Goal: Entertainment & Leisure: Browse casually

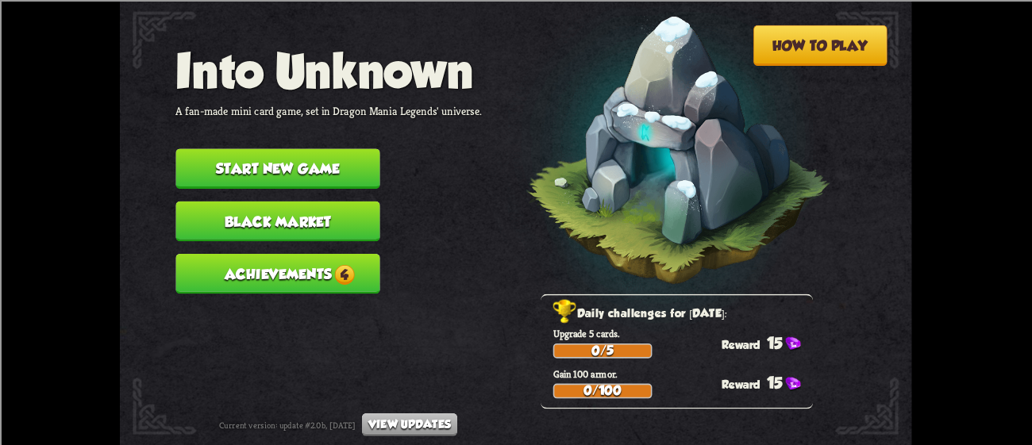
click at [329, 154] on button "Start new game" at bounding box center [277, 168] width 204 height 40
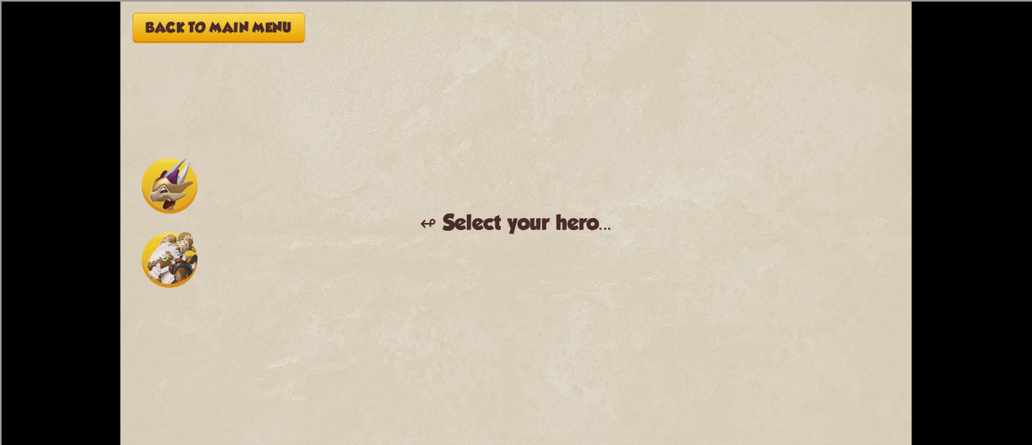
click at [161, 175] on img at bounding box center [170, 186] width 56 height 56
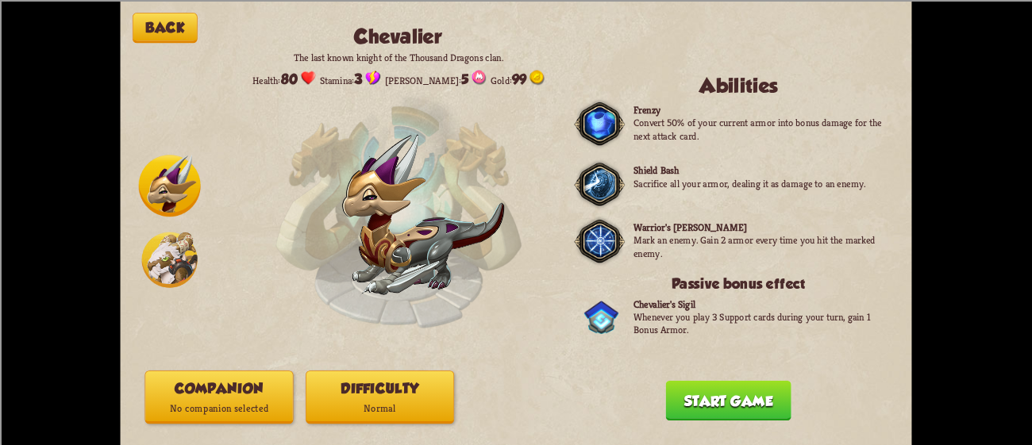
click at [167, 268] on img at bounding box center [170, 260] width 56 height 56
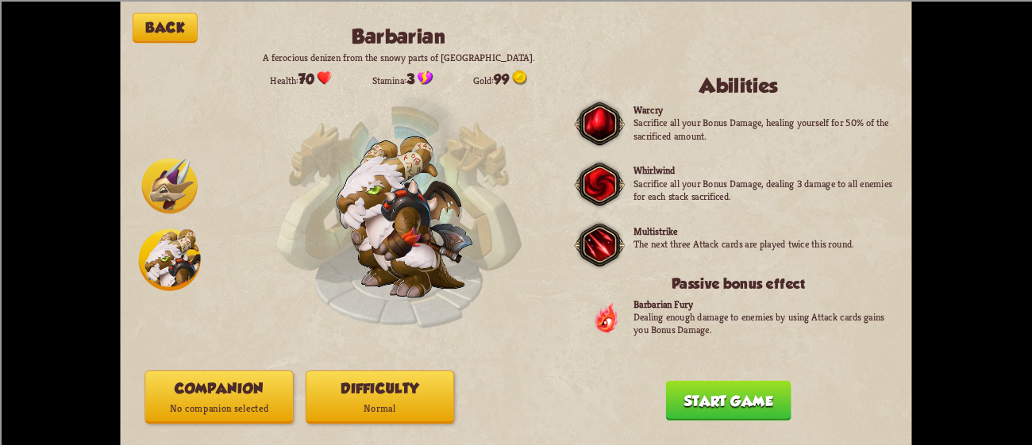
click at [171, 172] on img at bounding box center [170, 186] width 56 height 56
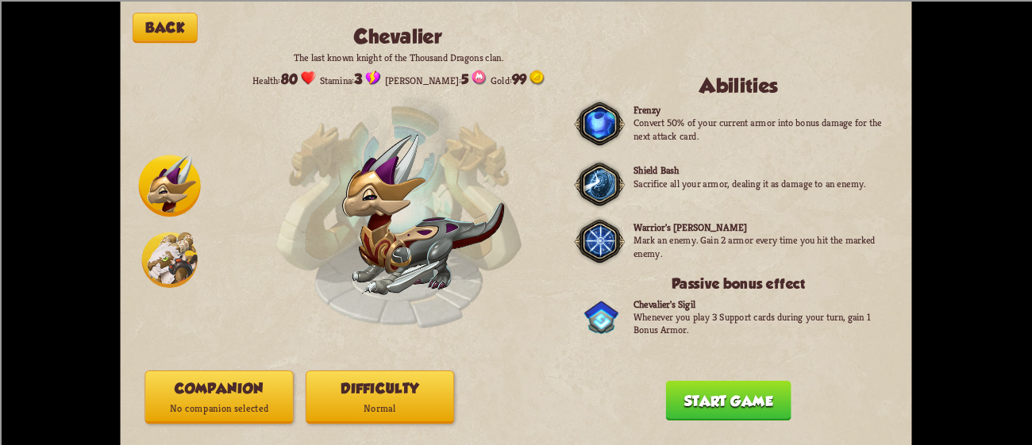
click at [171, 233] on img at bounding box center [170, 260] width 56 height 56
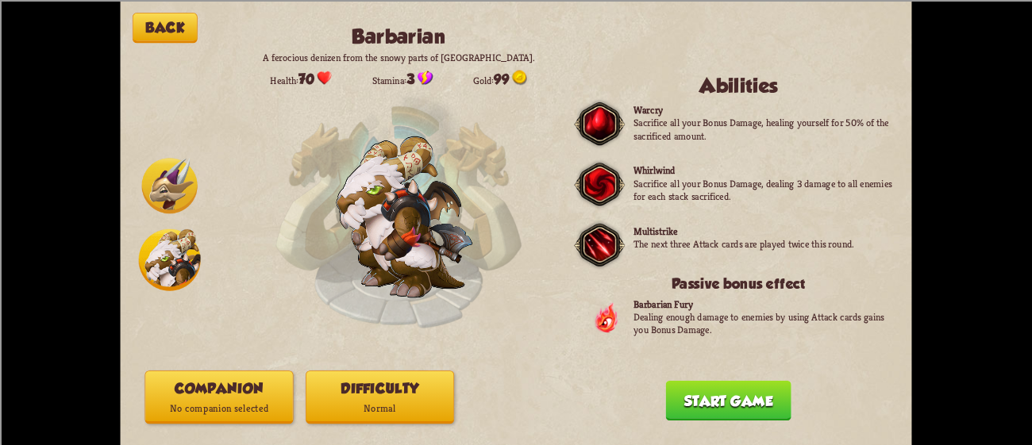
click at [218, 369] on div "Back Barbarian A ferocious denizen from the snowy parts of [GEOGRAPHIC_DATA]. H…" at bounding box center [515, 222] width 791 height 445
click at [231, 402] on p "No companion selected" at bounding box center [218, 408] width 147 height 20
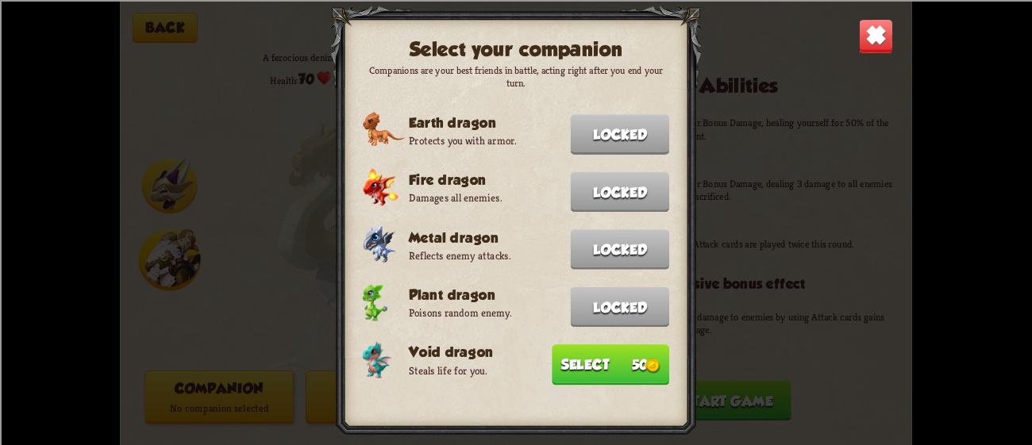
click at [598, 347] on button "Select 50" at bounding box center [610, 364] width 117 height 40
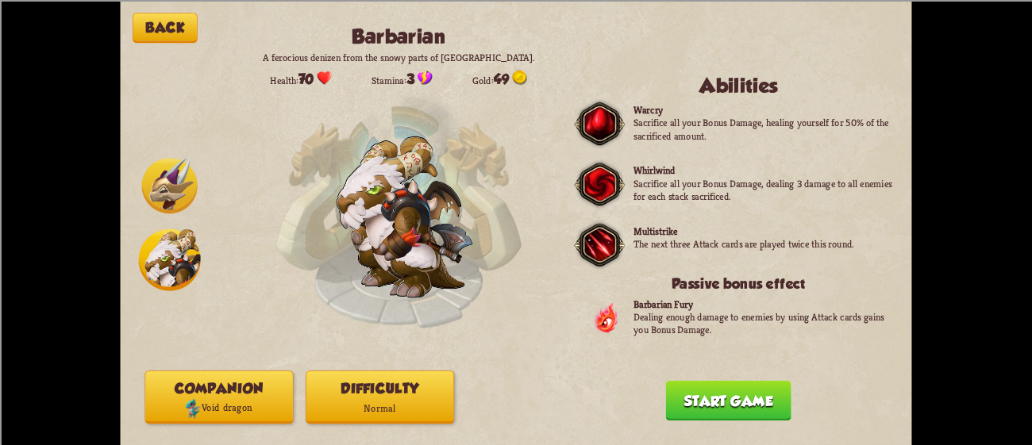
click at [709, 377] on div "Back Barbarian A ferocious denizen from the snowy parts of [GEOGRAPHIC_DATA]. H…" at bounding box center [515, 222] width 791 height 445
click at [705, 383] on button "Start game" at bounding box center [728, 400] width 125 height 40
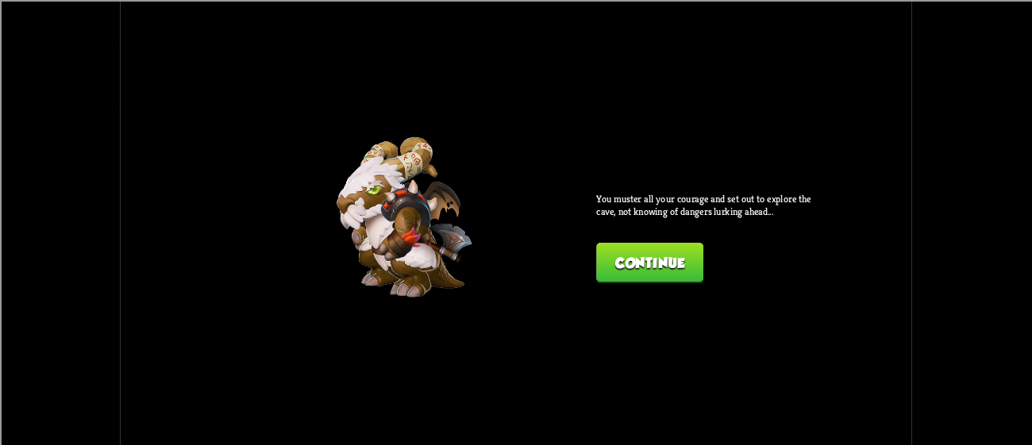
click at [664, 247] on button "Continue" at bounding box center [649, 262] width 107 height 40
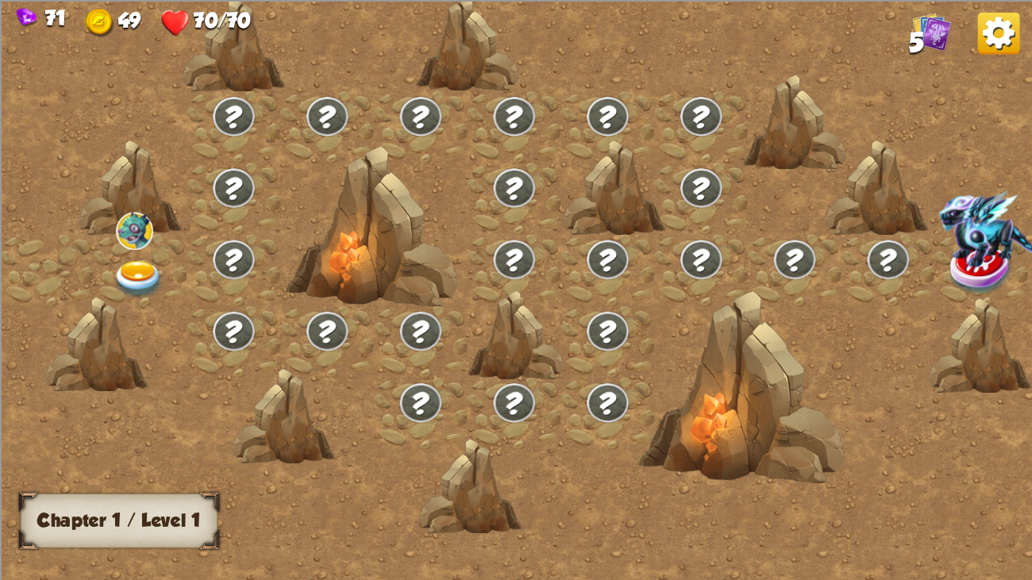
click at [136, 254] on div at bounding box center [141, 269] width 94 height 71
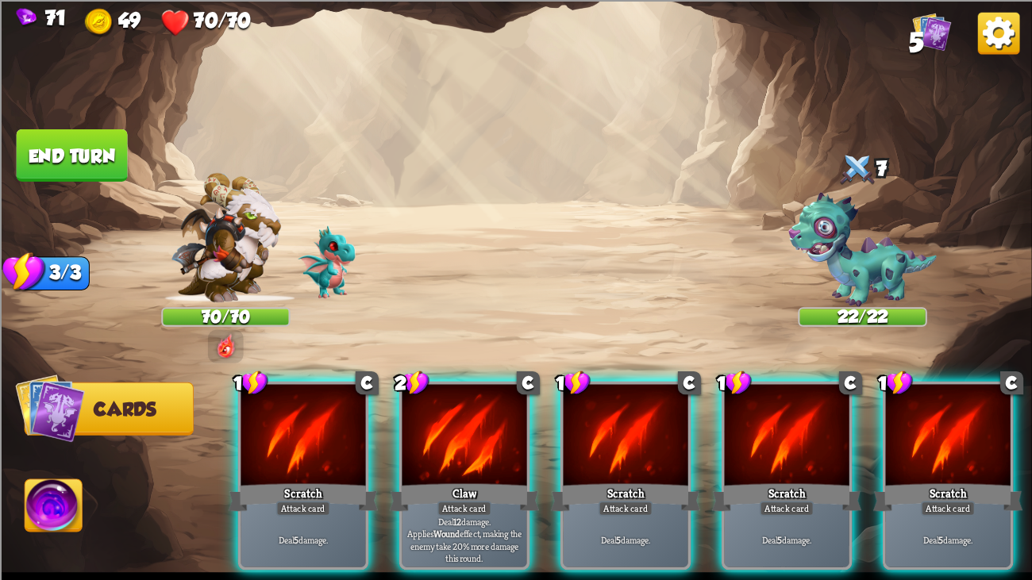
click at [35, 444] on img at bounding box center [53, 508] width 57 height 58
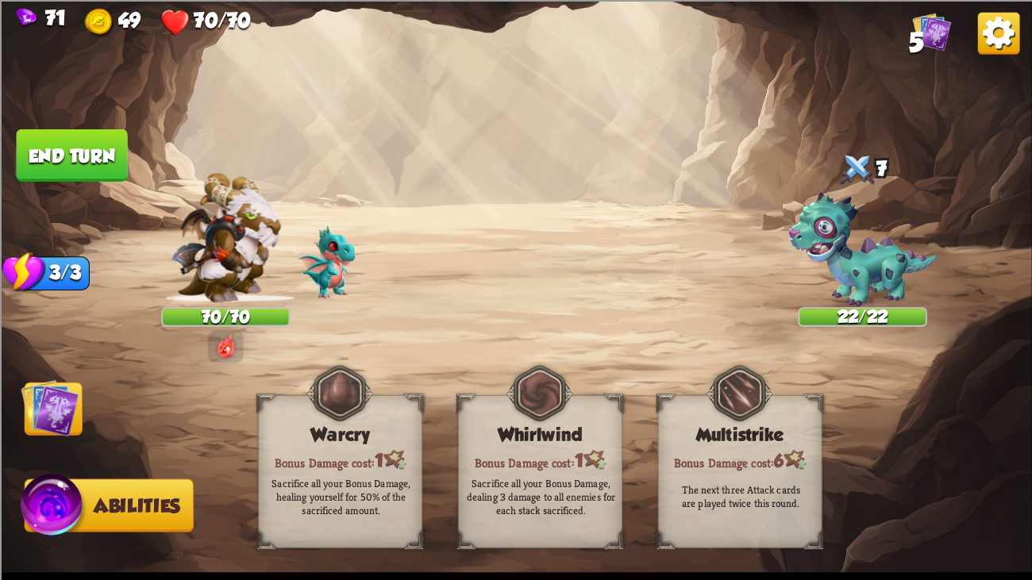
click at [12, 377] on img at bounding box center [516, 290] width 1032 height 580
click at [33, 399] on img at bounding box center [50, 408] width 58 height 58
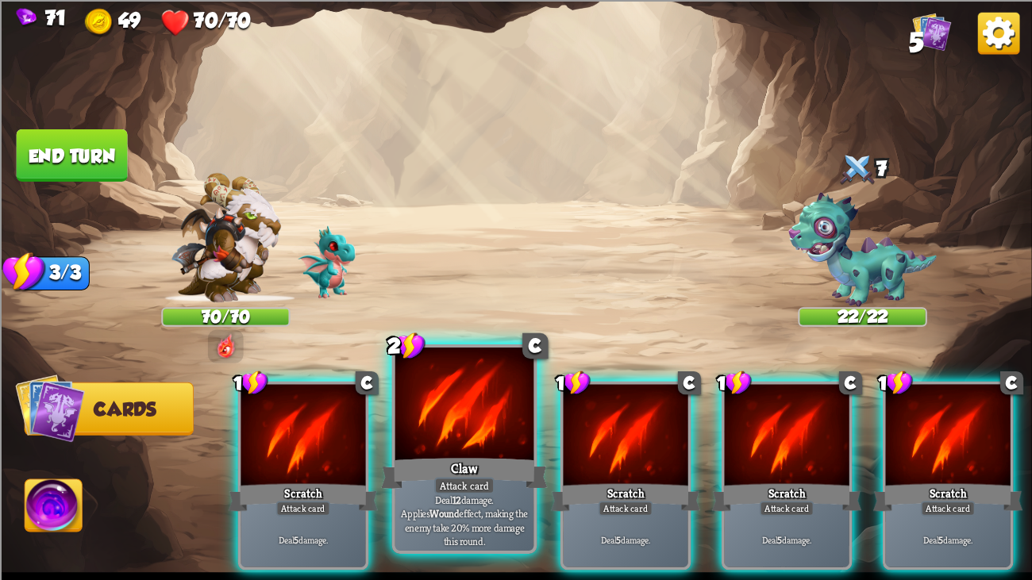
click at [502, 419] on div at bounding box center [464, 406] width 139 height 117
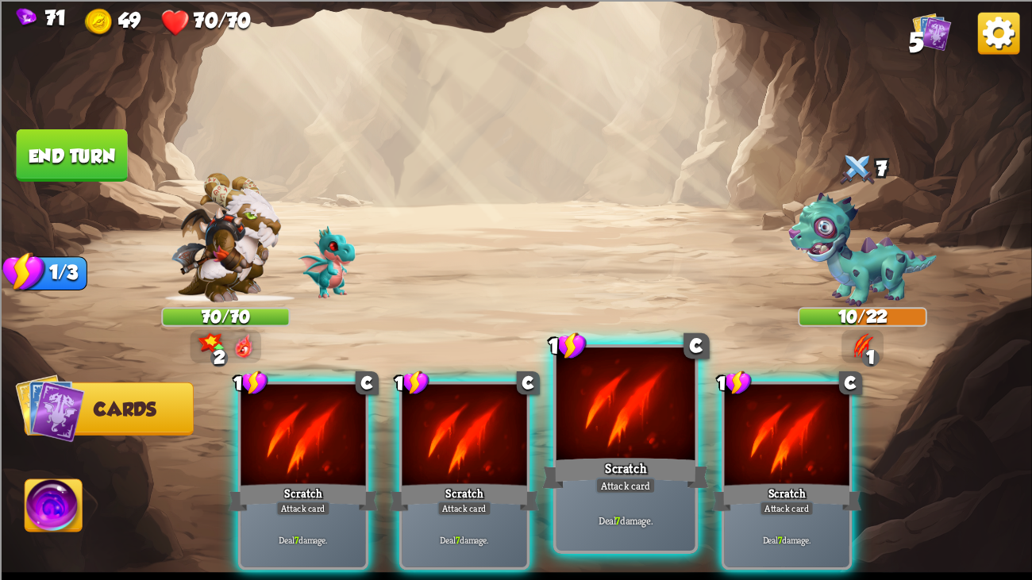
click at [589, 415] on div at bounding box center [625, 406] width 139 height 117
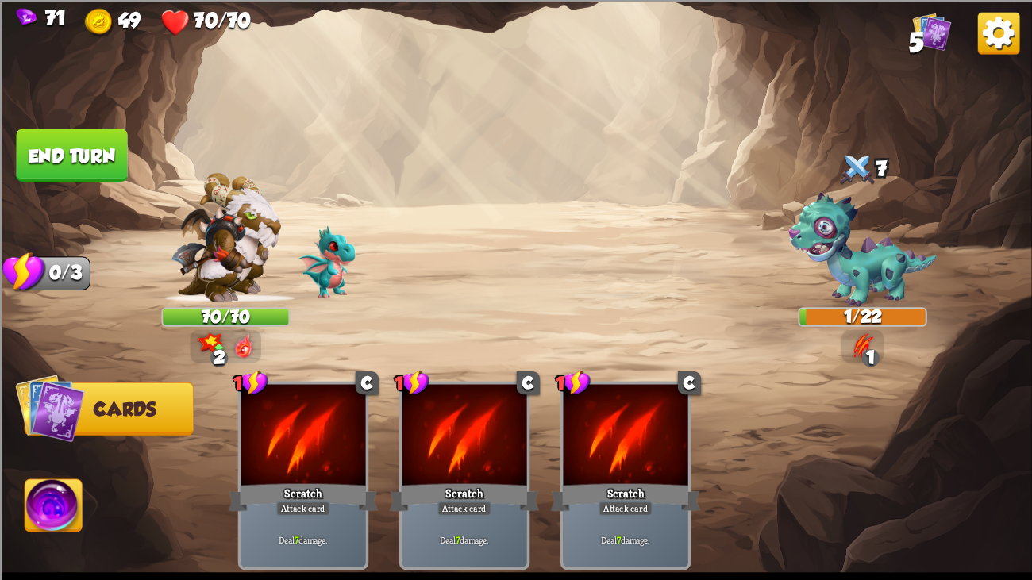
click at [60, 141] on button "End turn" at bounding box center [72, 155] width 111 height 52
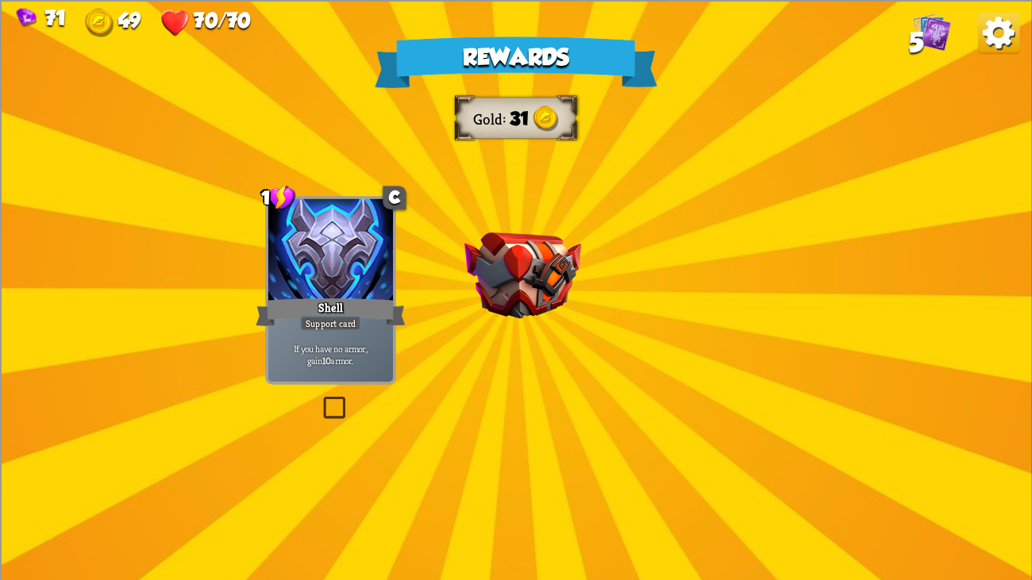
click at [393, 238] on div at bounding box center [330, 250] width 125 height 105
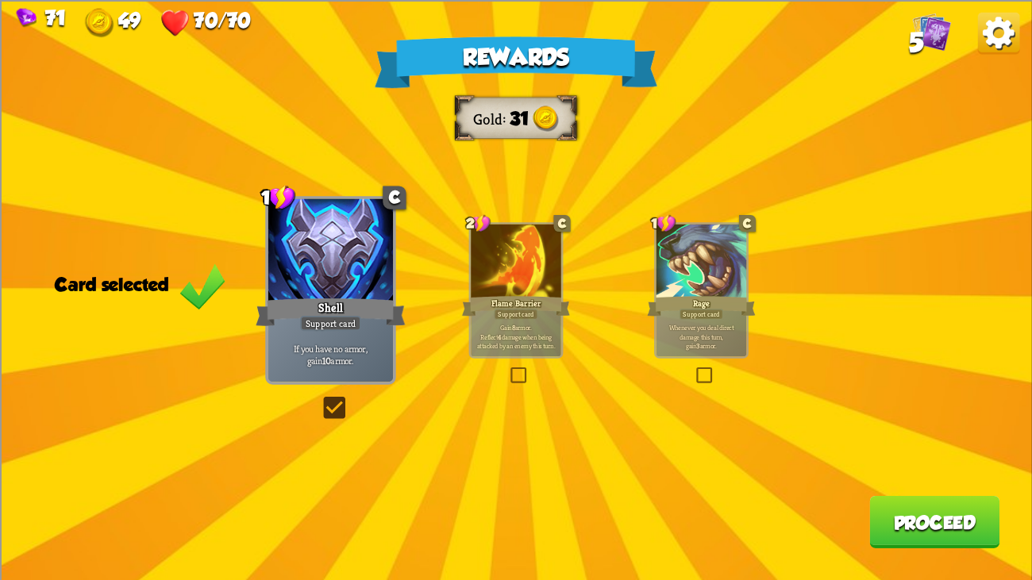
click at [361, 276] on div at bounding box center [330, 250] width 125 height 105
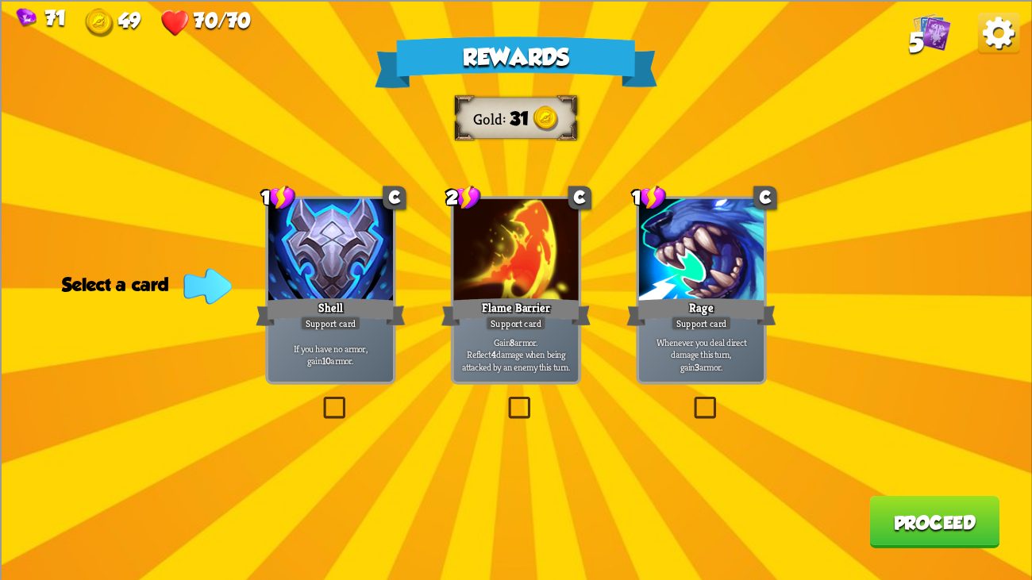
click at [483, 232] on div at bounding box center [515, 250] width 125 height 105
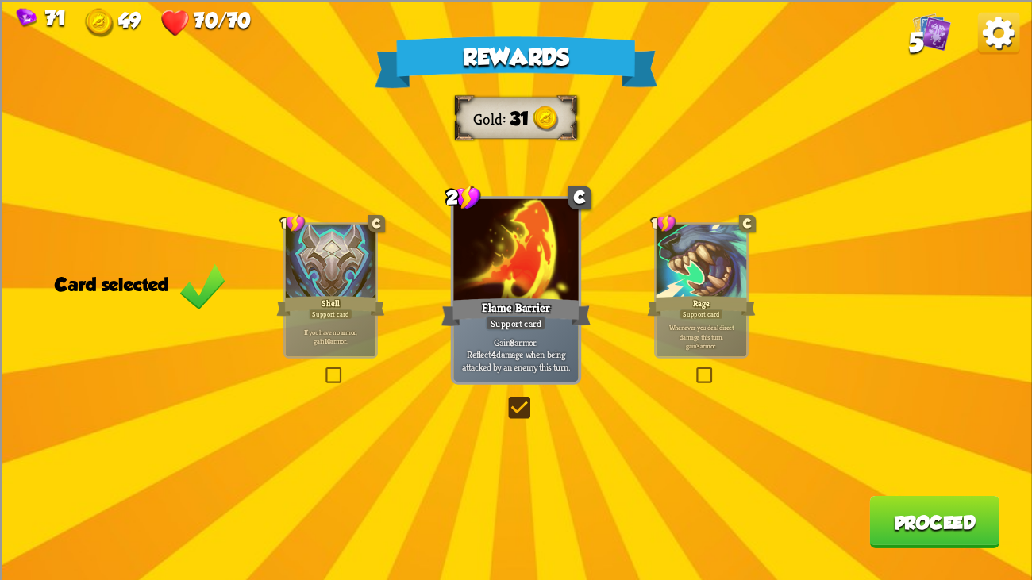
click at [969, 444] on button "Proceed" at bounding box center [934, 521] width 130 height 52
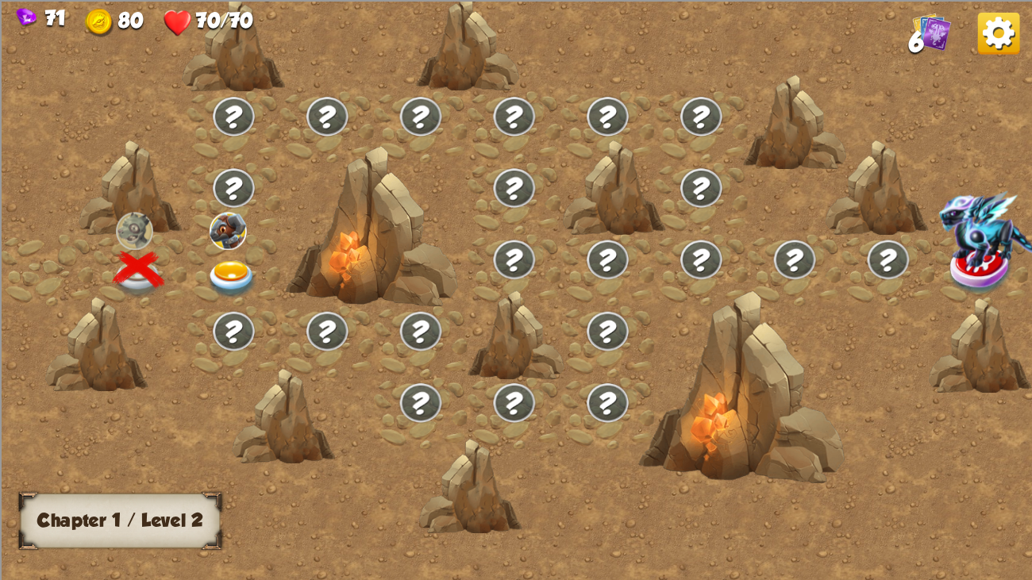
click at [248, 255] on div at bounding box center [234, 269] width 94 height 71
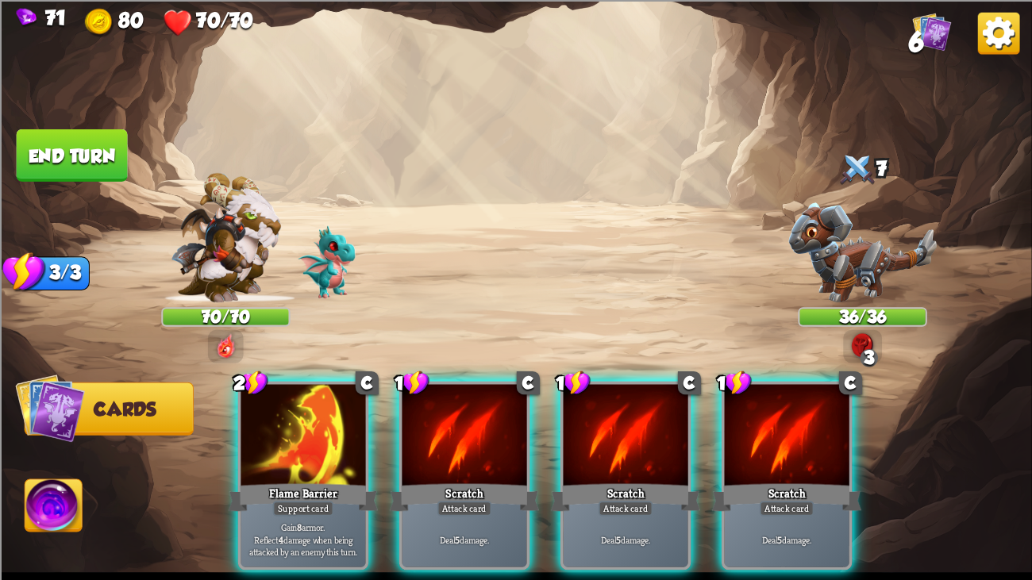
click at [811, 224] on div "Player turn" at bounding box center [516, 289] width 1032 height 159
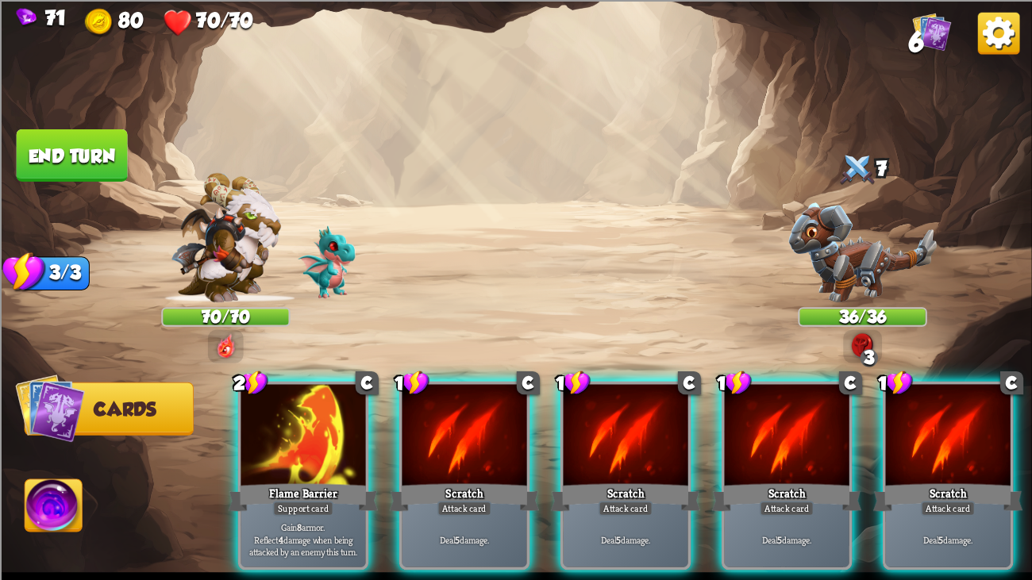
click at [811, 224] on div "Player turn" at bounding box center [516, 289] width 1032 height 159
click at [811, 224] on img at bounding box center [862, 252] width 148 height 100
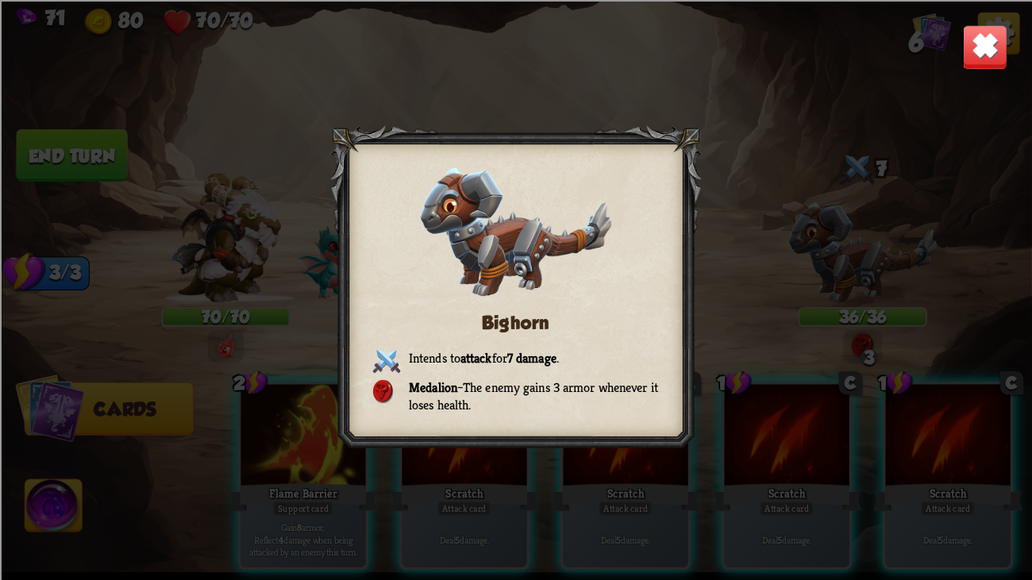
click at [964, 37] on img at bounding box center [984, 46] width 45 height 45
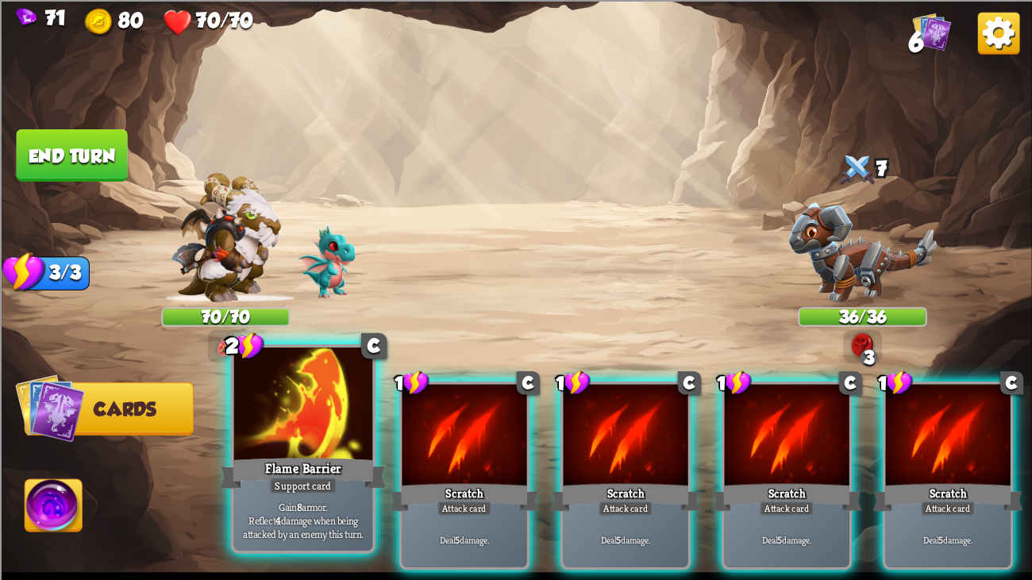
click at [291, 444] on p "Gain 8 armor. Reflect 4 damage when being attacked by an enemy this turn." at bounding box center [303, 519] width 132 height 41
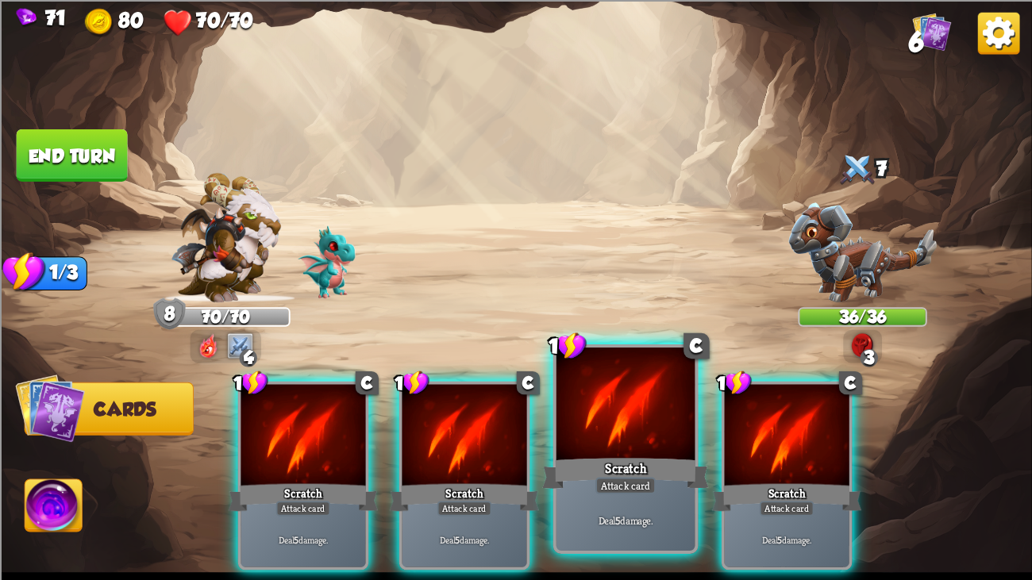
click at [582, 444] on div "Scratch" at bounding box center [625, 473] width 167 height 37
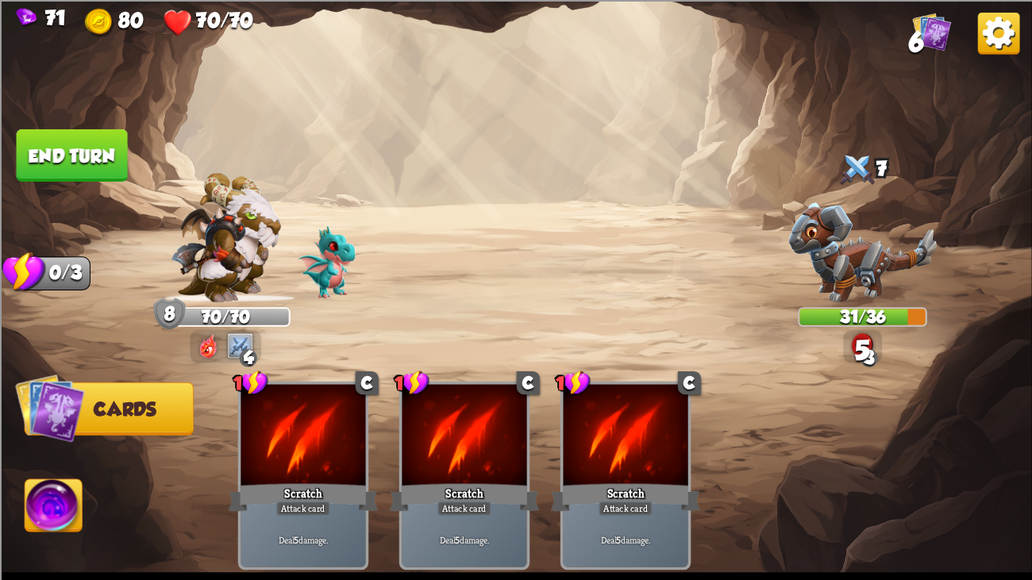
click at [75, 121] on img at bounding box center [516, 290] width 1032 height 580
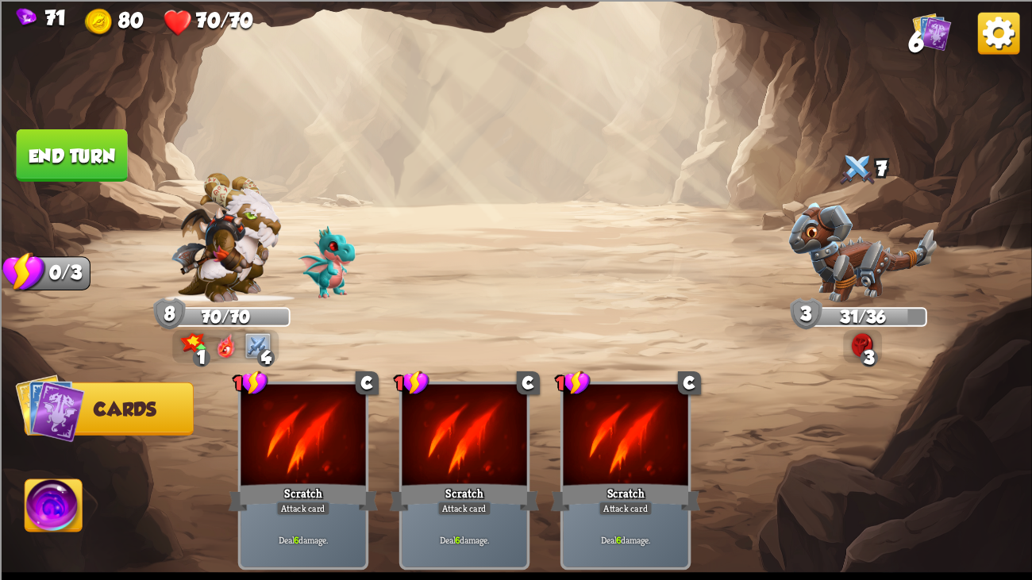
click at [75, 126] on img at bounding box center [516, 290] width 1032 height 580
click at [75, 134] on button "End turn" at bounding box center [72, 155] width 114 height 53
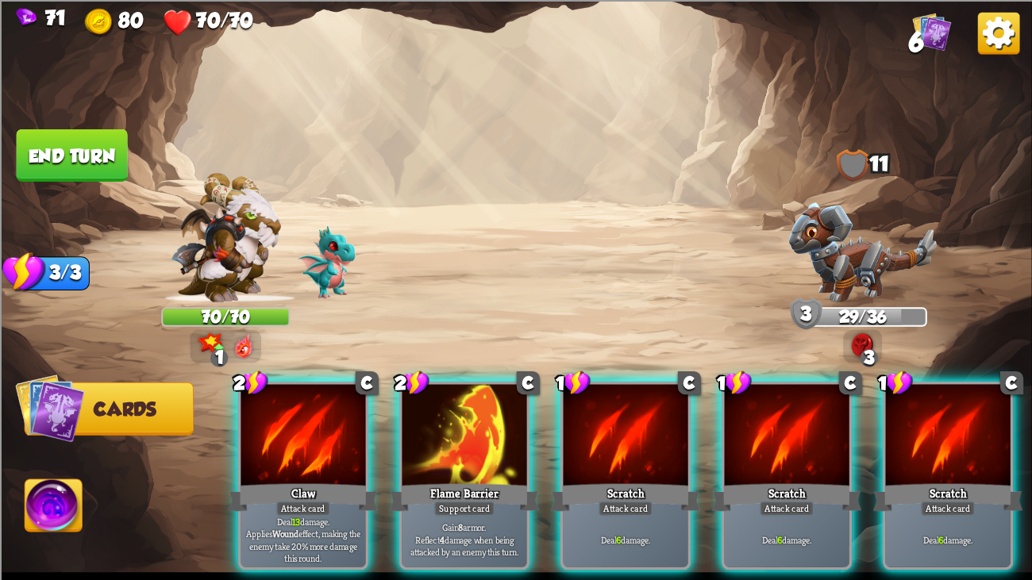
click at [317, 379] on div "2 C Claw Attack card Deal 13 damage. Applies Wound effect, making the enemy tak…" at bounding box center [618, 451] width 825 height 258
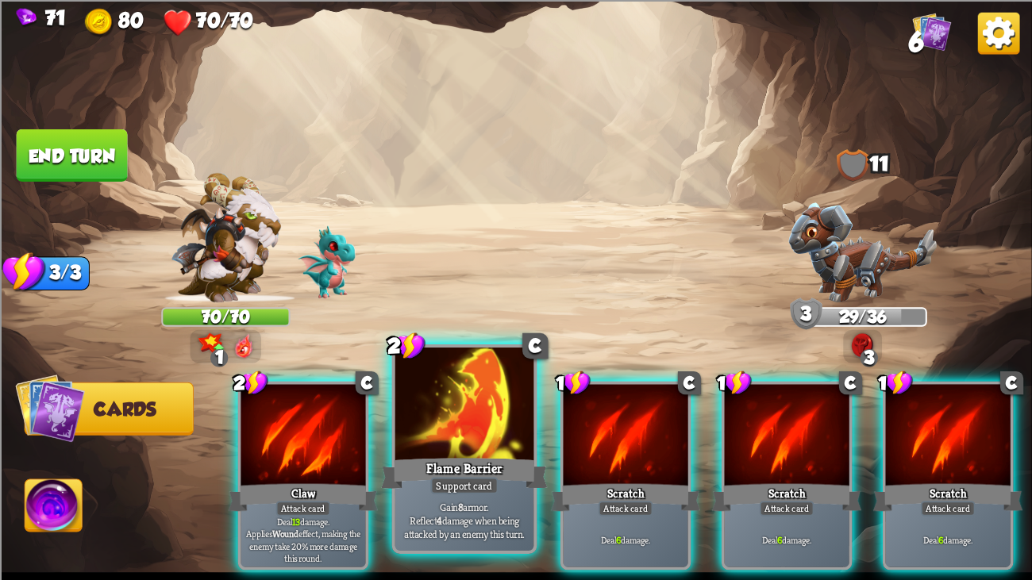
click at [438, 434] on div at bounding box center [464, 406] width 139 height 117
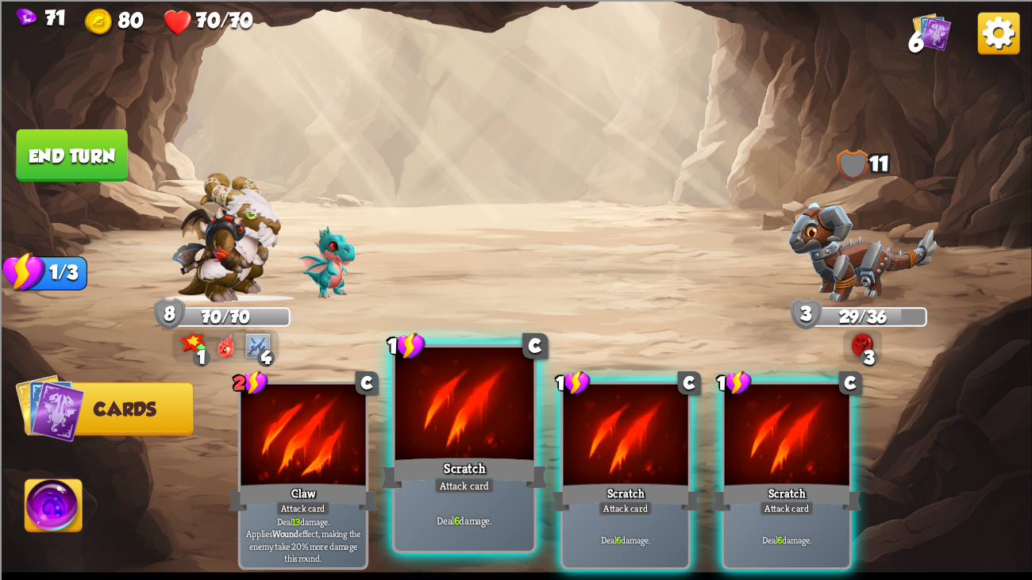
click at [420, 427] on div at bounding box center [464, 406] width 139 height 117
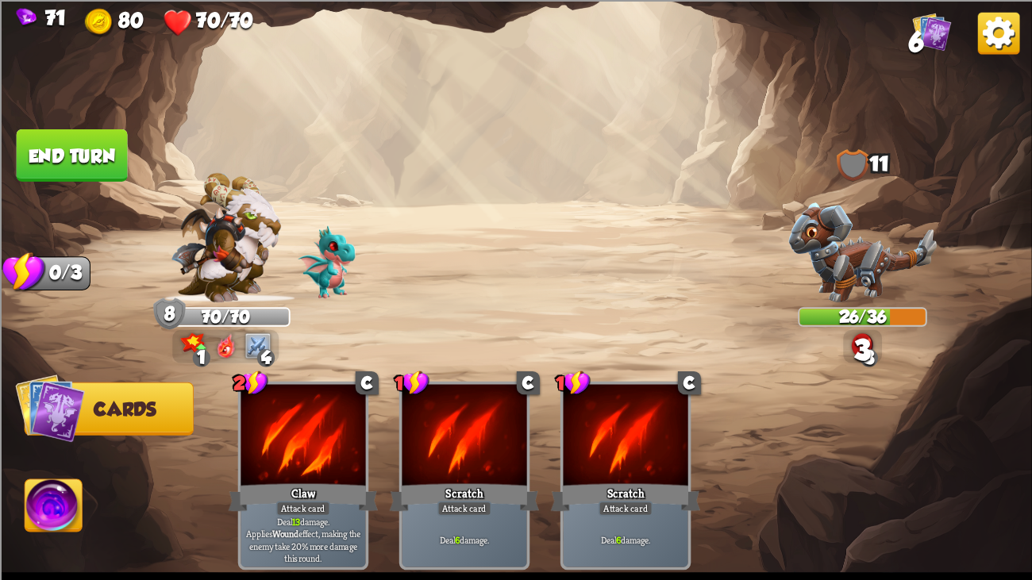
click at [94, 144] on button "End turn" at bounding box center [72, 155] width 111 height 52
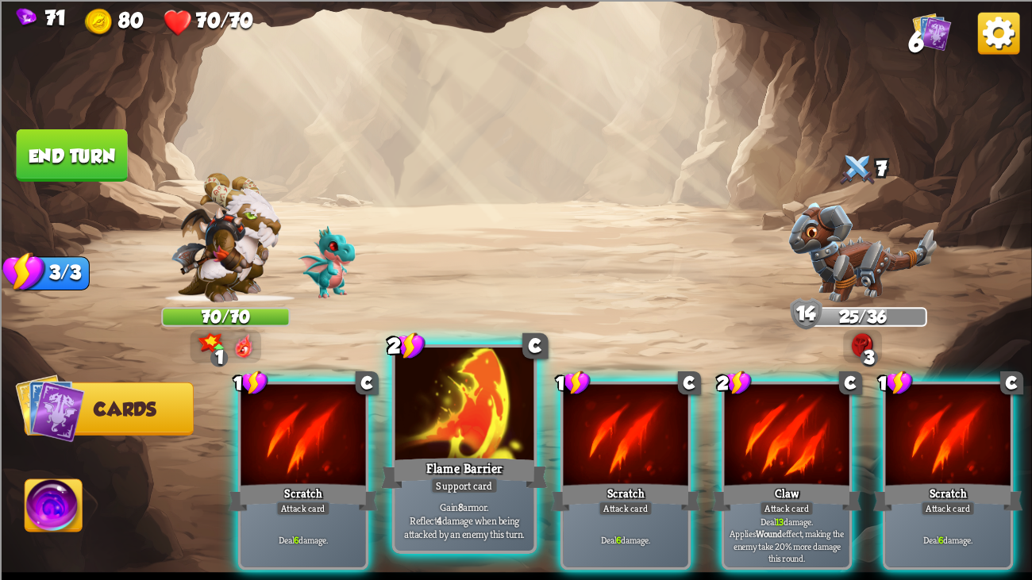
click at [450, 385] on div at bounding box center [464, 406] width 139 height 117
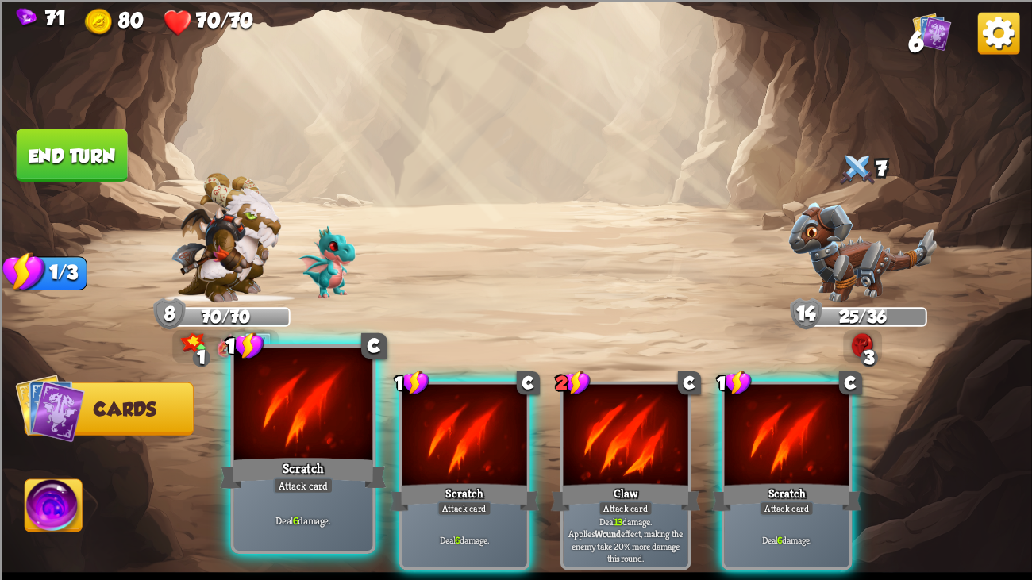
click at [241, 429] on div at bounding box center [303, 406] width 139 height 117
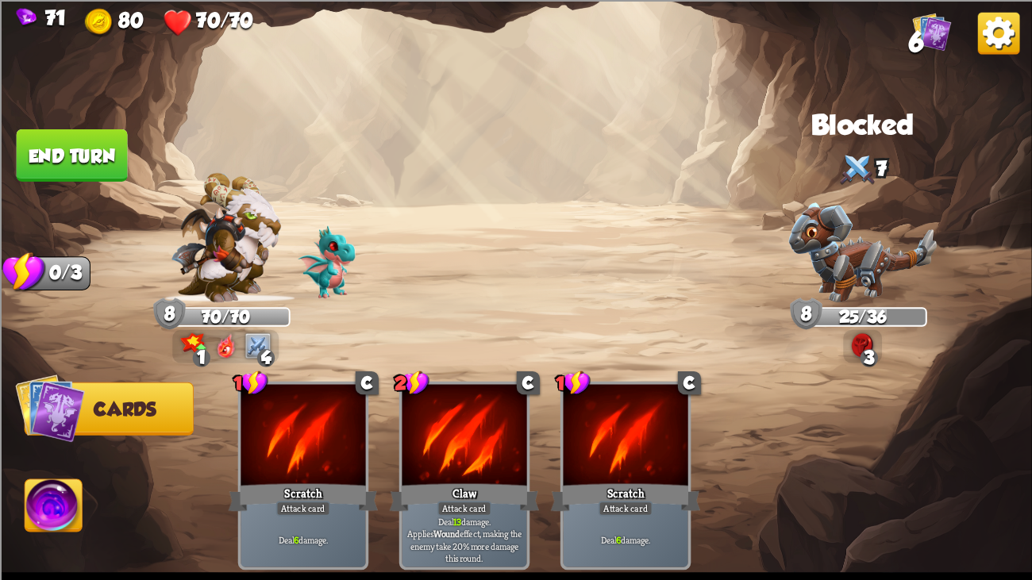
click at [56, 163] on button "End turn" at bounding box center [72, 155] width 111 height 52
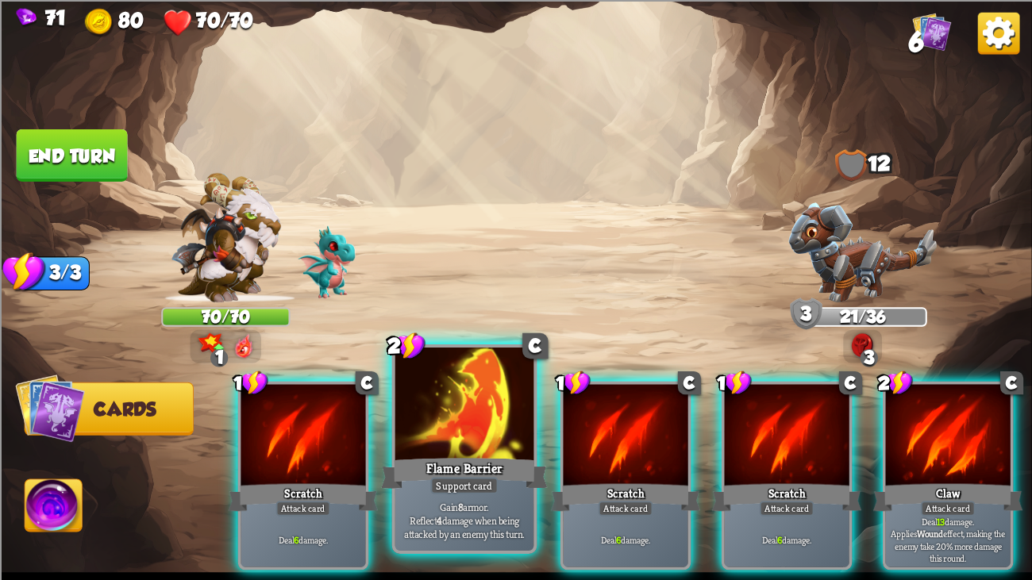
click at [517, 402] on div at bounding box center [464, 406] width 139 height 117
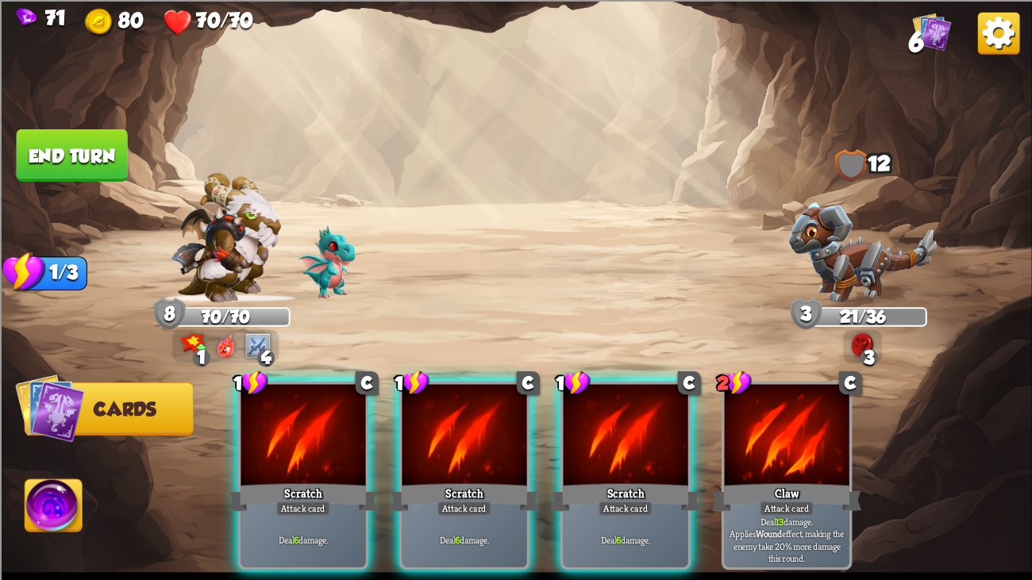
click at [89, 154] on button "End turn" at bounding box center [72, 155] width 111 height 52
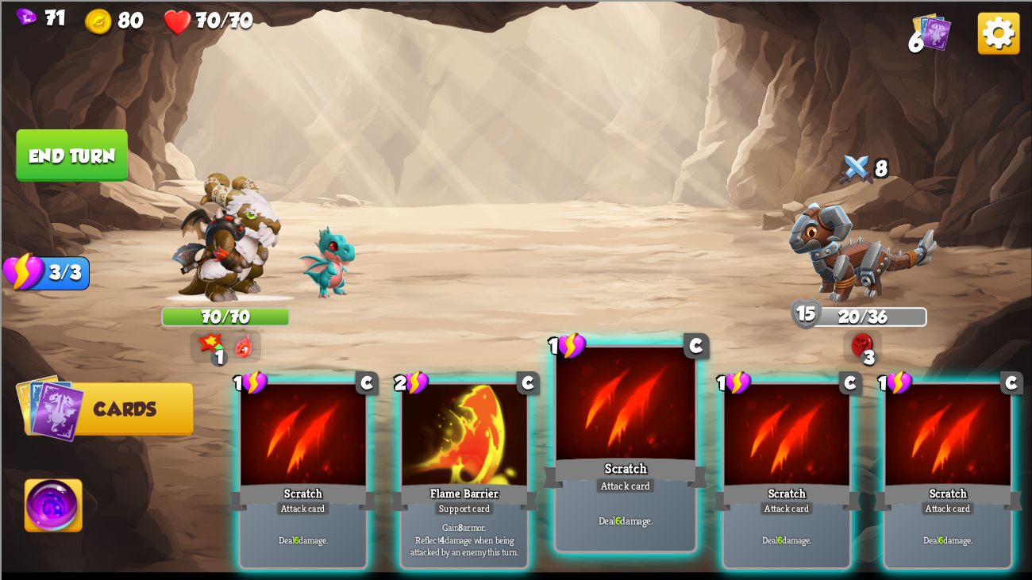
click at [697, 444] on div "1 C Scratch Attack card Deal 6 damage." at bounding box center [625, 449] width 145 height 210
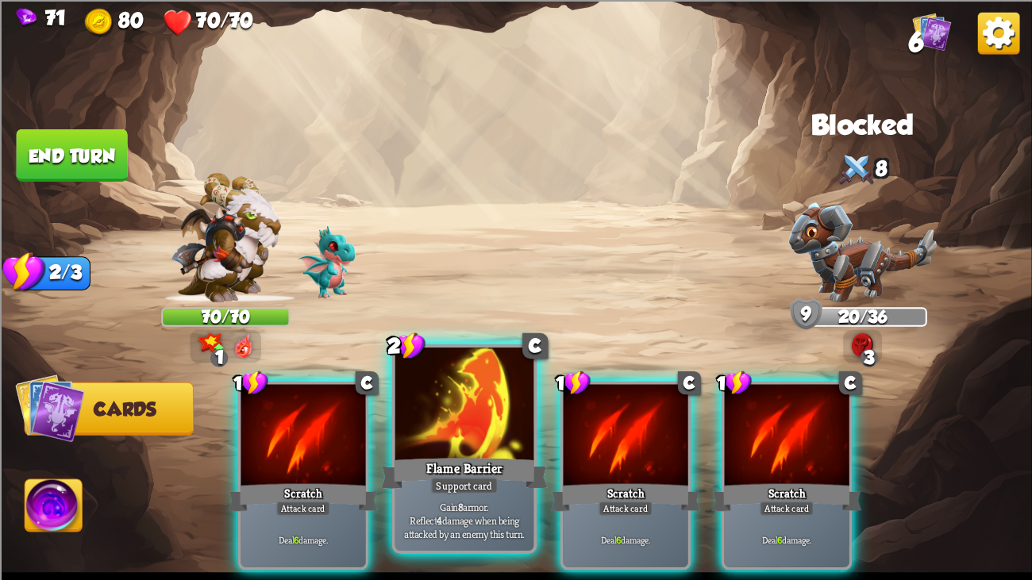
click at [448, 420] on div at bounding box center [464, 406] width 139 height 117
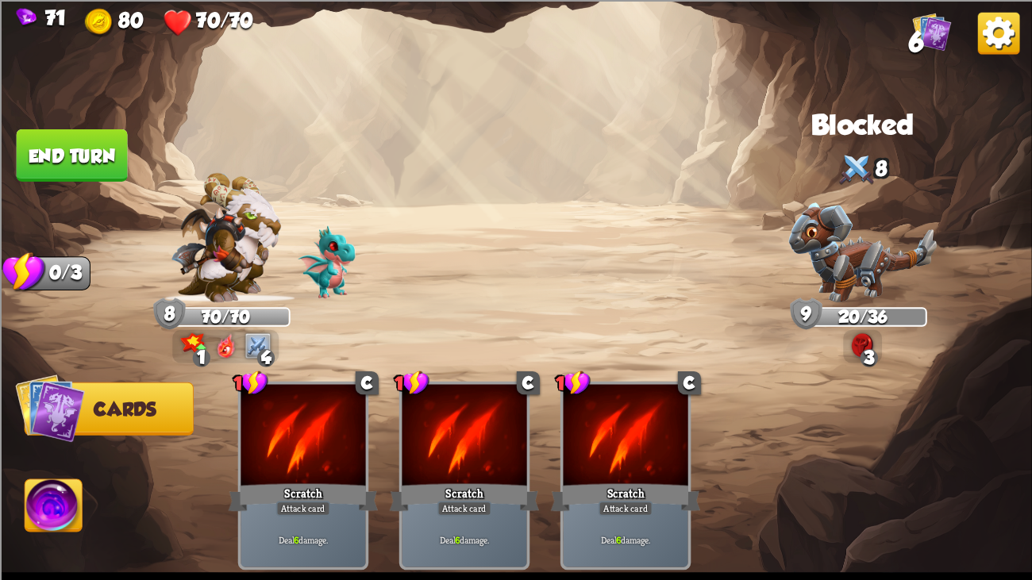
click at [97, 140] on button "End turn" at bounding box center [72, 155] width 111 height 52
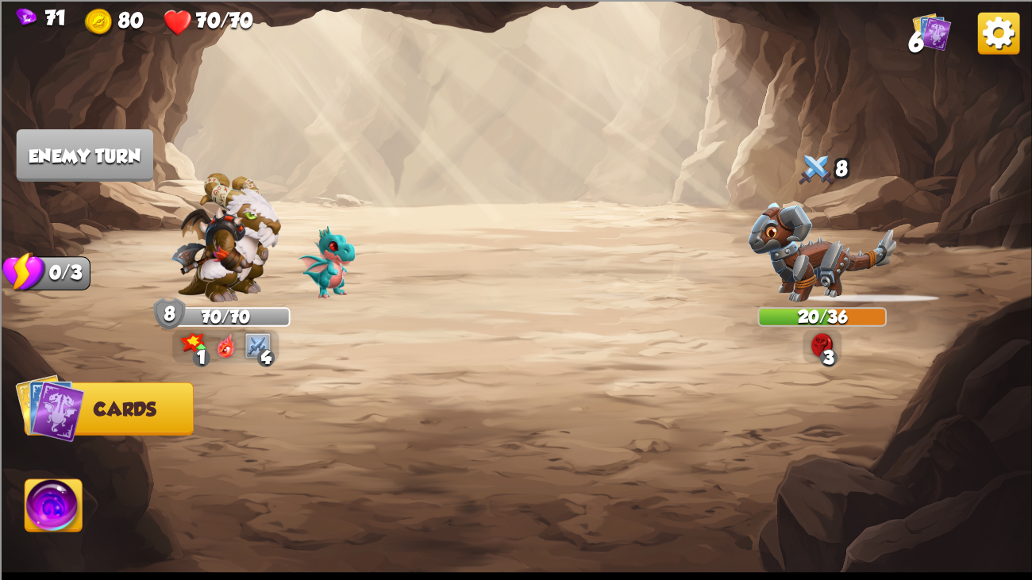
click at [212, 275] on img at bounding box center [226, 236] width 110 height 129
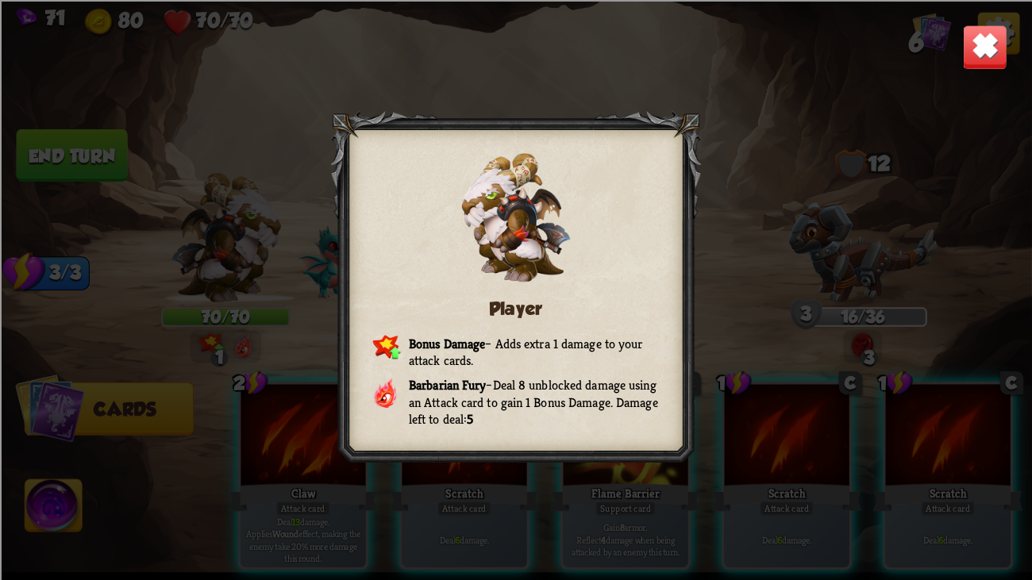
click at [972, 49] on img at bounding box center [984, 46] width 45 height 45
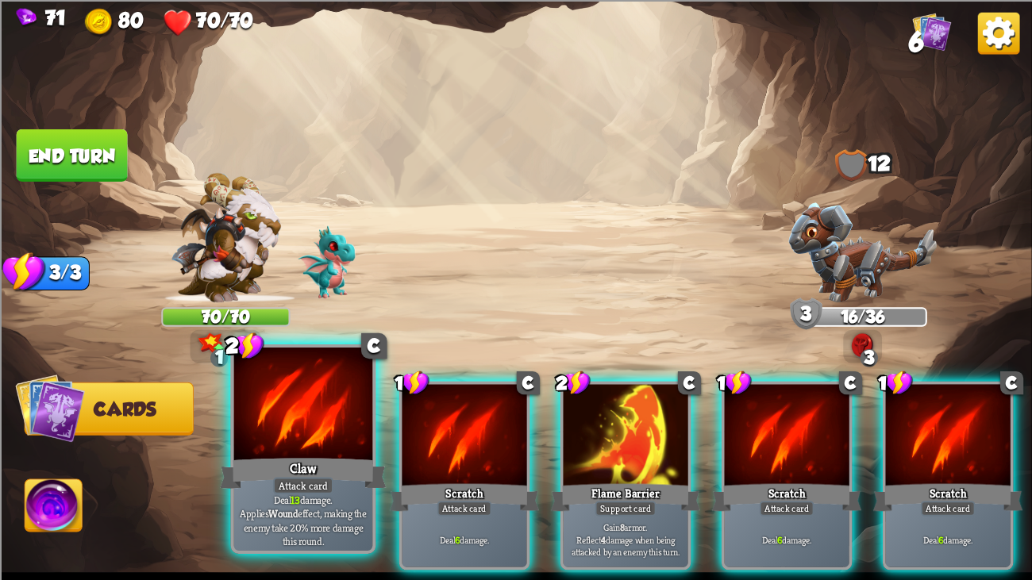
click at [316, 414] on div at bounding box center [303, 406] width 139 height 117
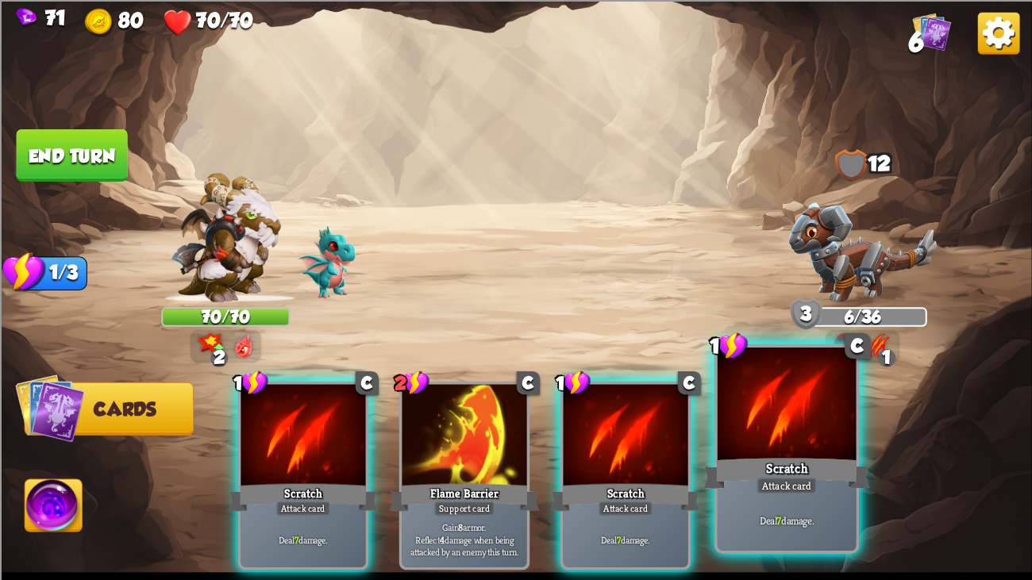
click at [799, 444] on div "Attack card" at bounding box center [786, 485] width 60 height 17
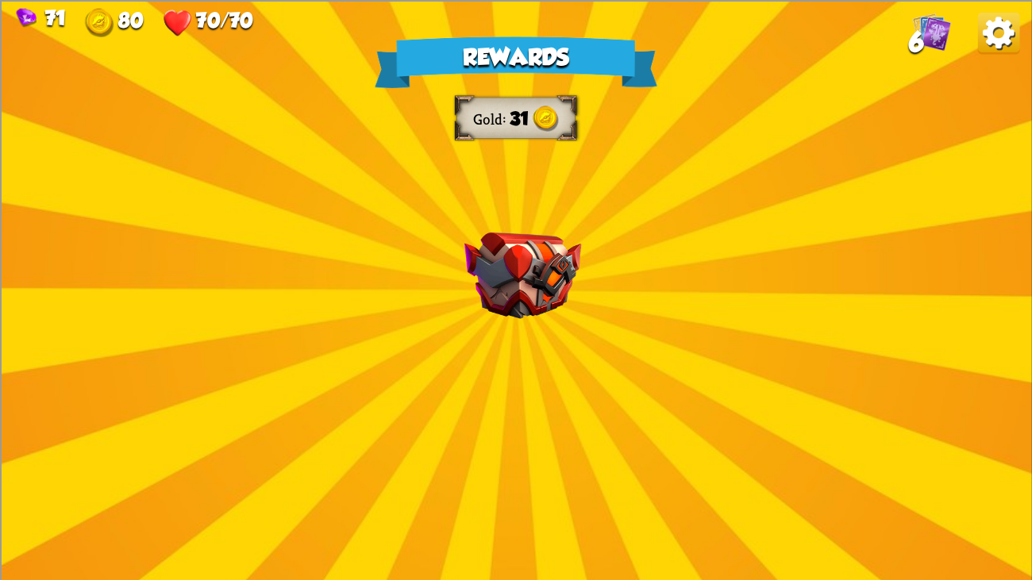
click at [524, 237] on img at bounding box center [522, 275] width 117 height 87
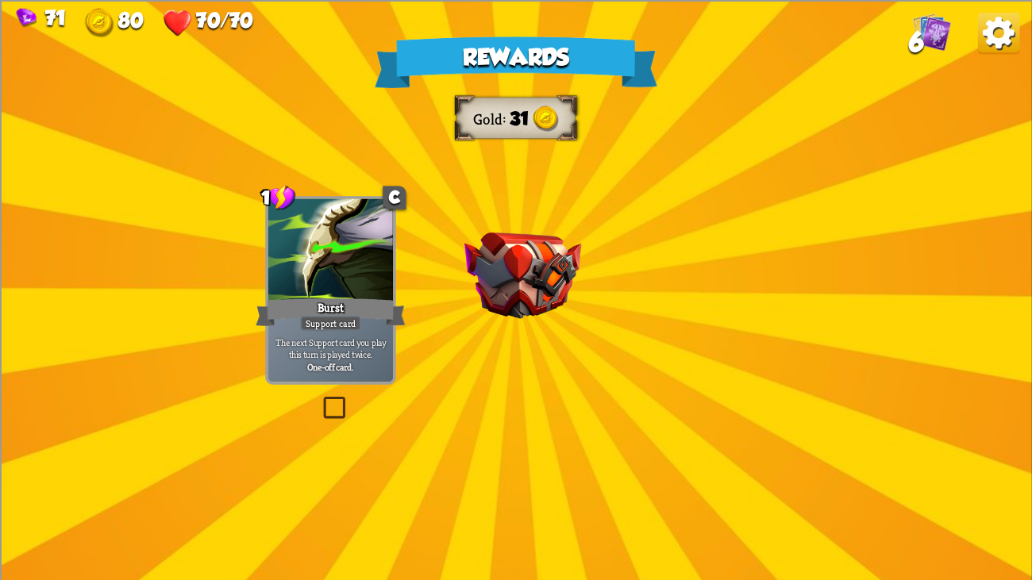
click at [524, 237] on img at bounding box center [522, 275] width 117 height 87
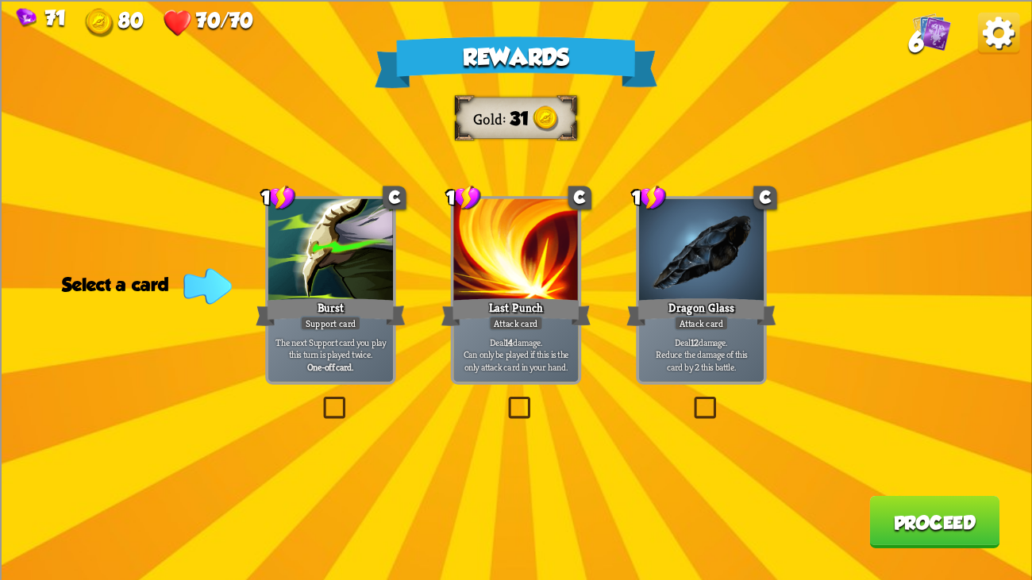
click at [294, 235] on div at bounding box center [330, 250] width 125 height 105
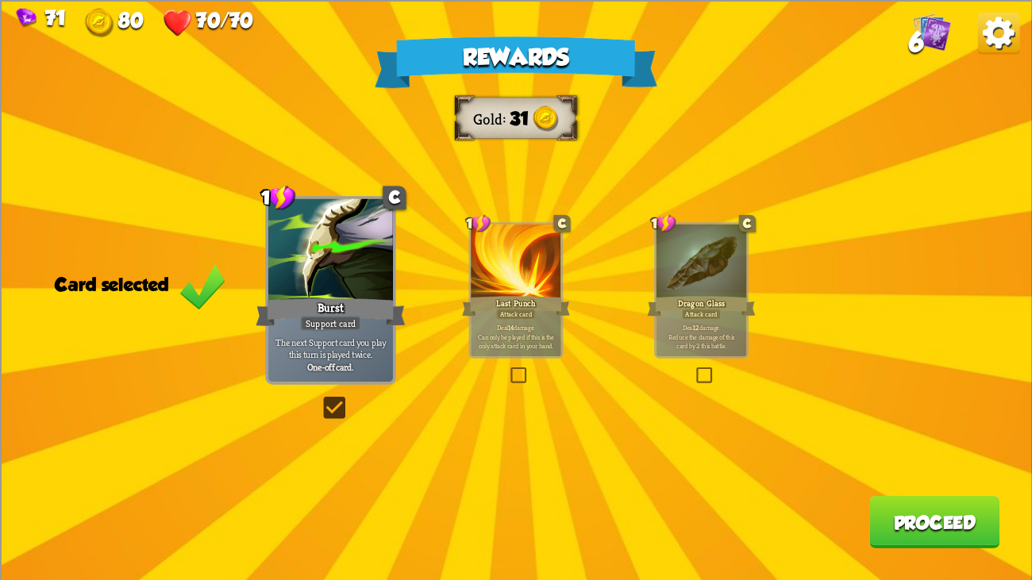
click at [517, 253] on div at bounding box center [516, 262] width 90 height 76
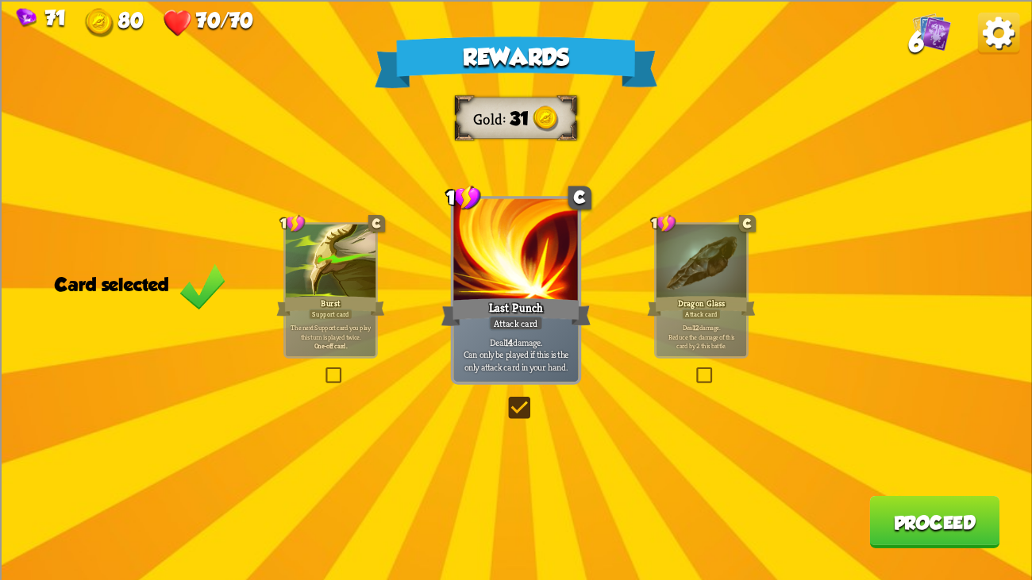
click at [376, 267] on div "1 C Burst Support card The next Support card you play this turn is played twice…" at bounding box center [330, 290] width 94 height 137
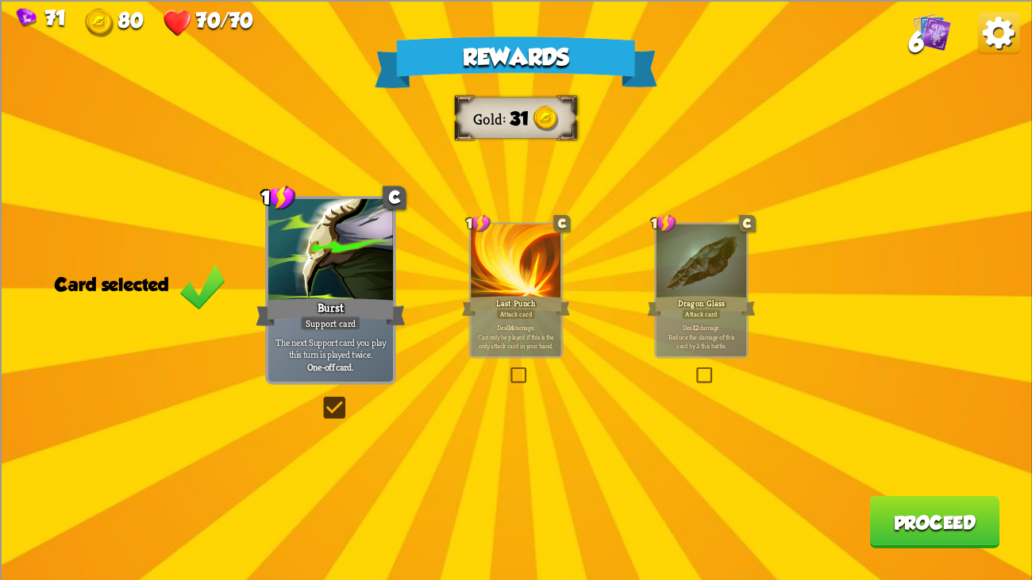
click at [910, 444] on button "Proceed" at bounding box center [934, 521] width 130 height 52
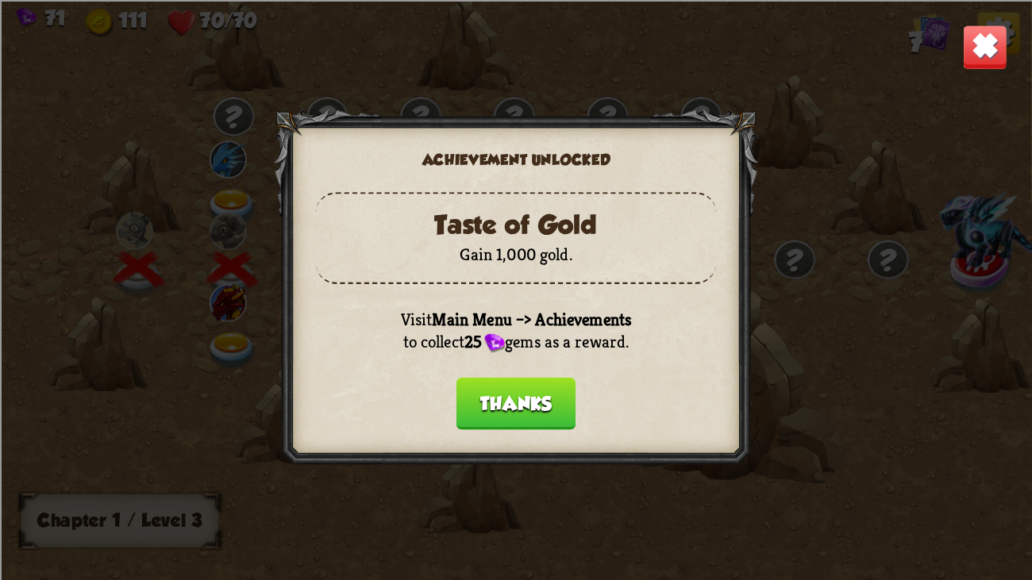
click at [547, 384] on button "Thanks" at bounding box center [515, 403] width 119 height 52
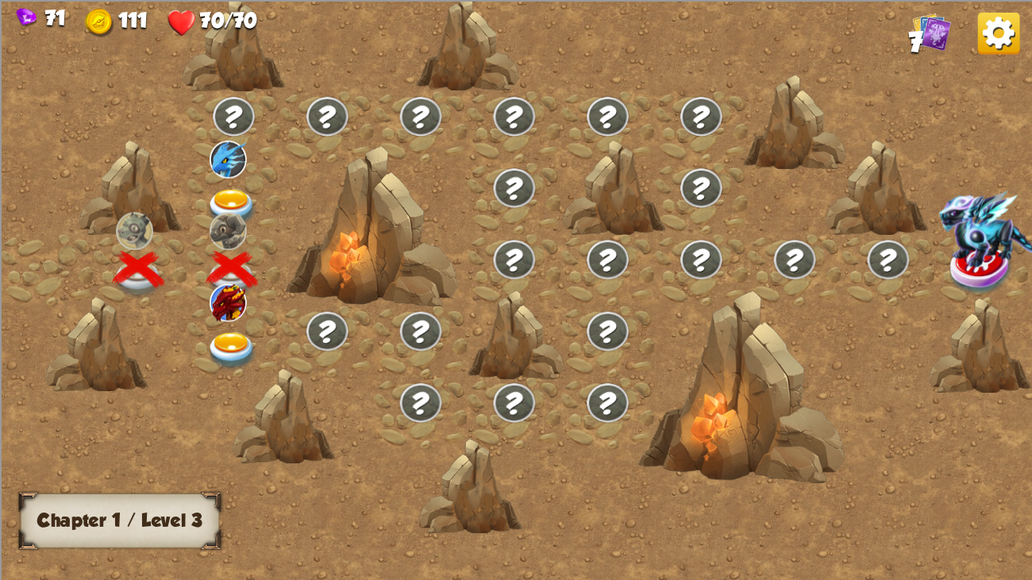
click at [231, 333] on img at bounding box center [232, 352] width 52 height 38
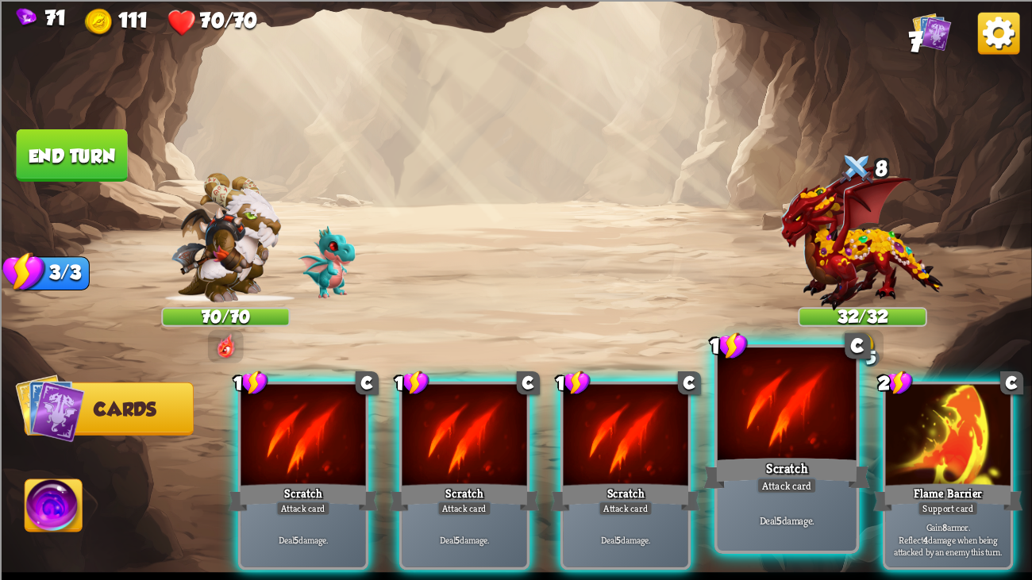
click at [810, 444] on div "Scratch" at bounding box center [786, 473] width 167 height 37
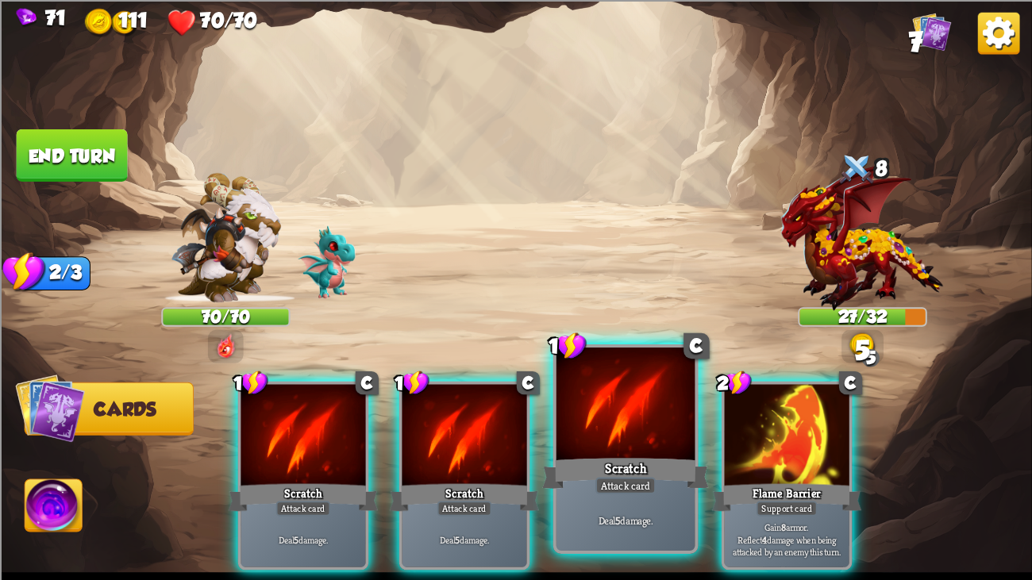
click at [594, 418] on div at bounding box center [625, 406] width 139 height 117
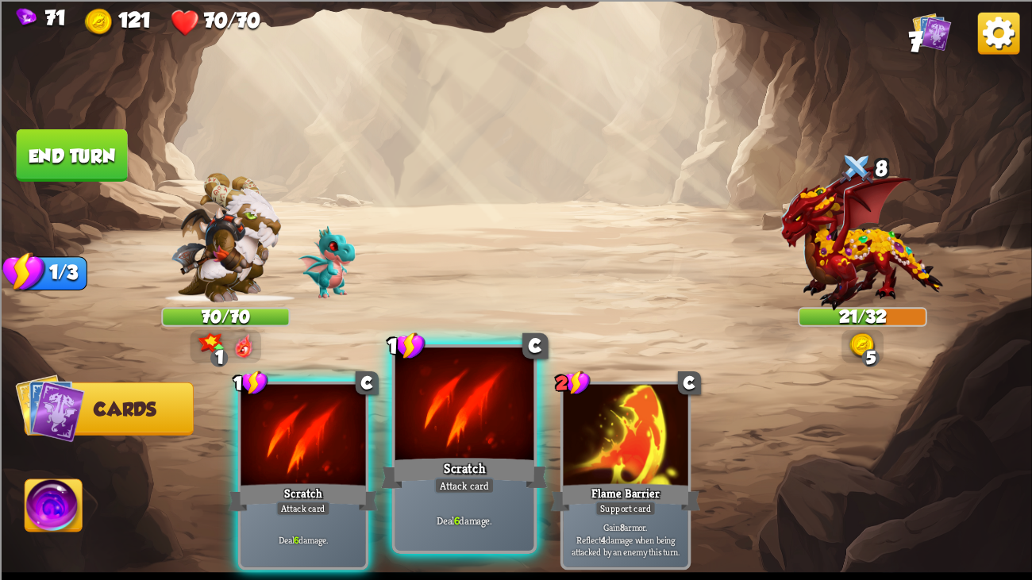
click at [452, 397] on div at bounding box center [464, 406] width 139 height 117
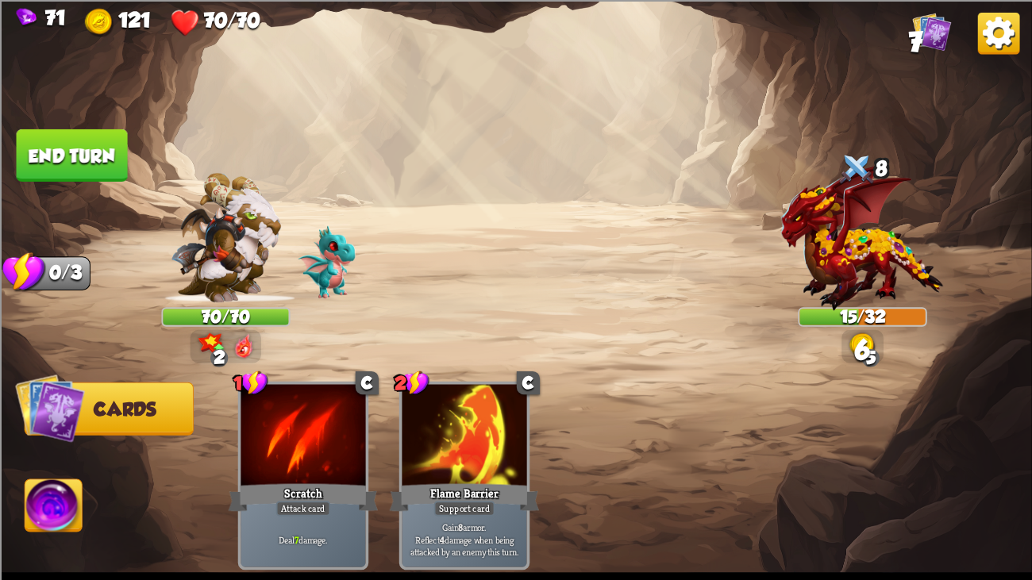
click at [48, 444] on img at bounding box center [516, 290] width 1032 height 580
click at [27, 444] on img at bounding box center [53, 508] width 57 height 58
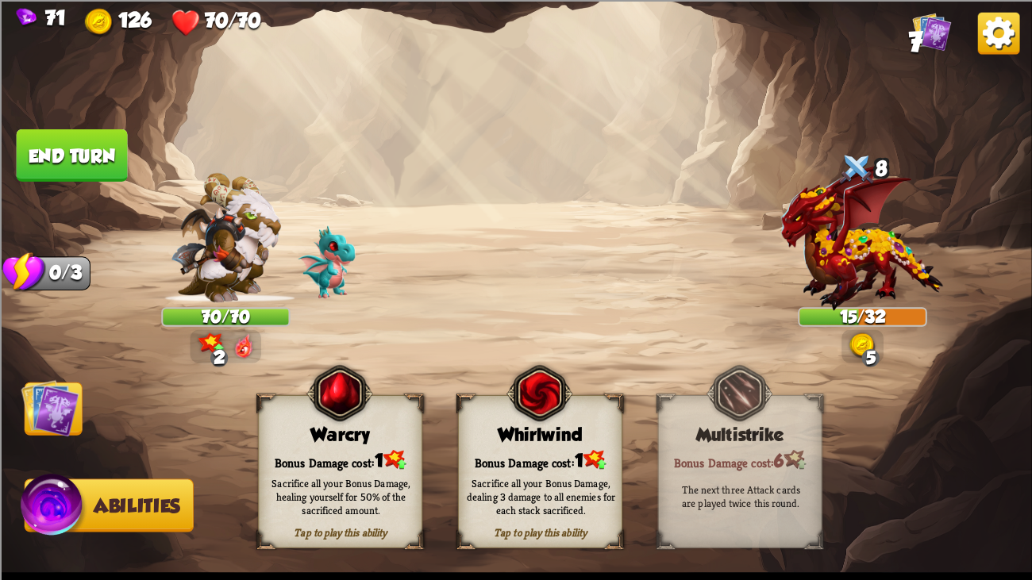
click at [116, 147] on button "End turn" at bounding box center [72, 155] width 111 height 52
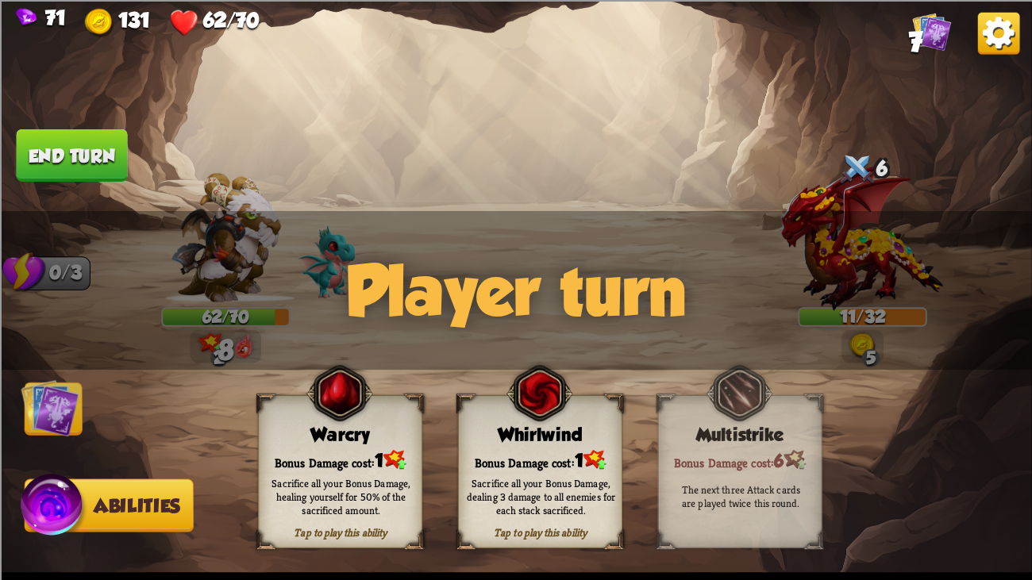
click at [47, 398] on img at bounding box center [50, 408] width 58 height 58
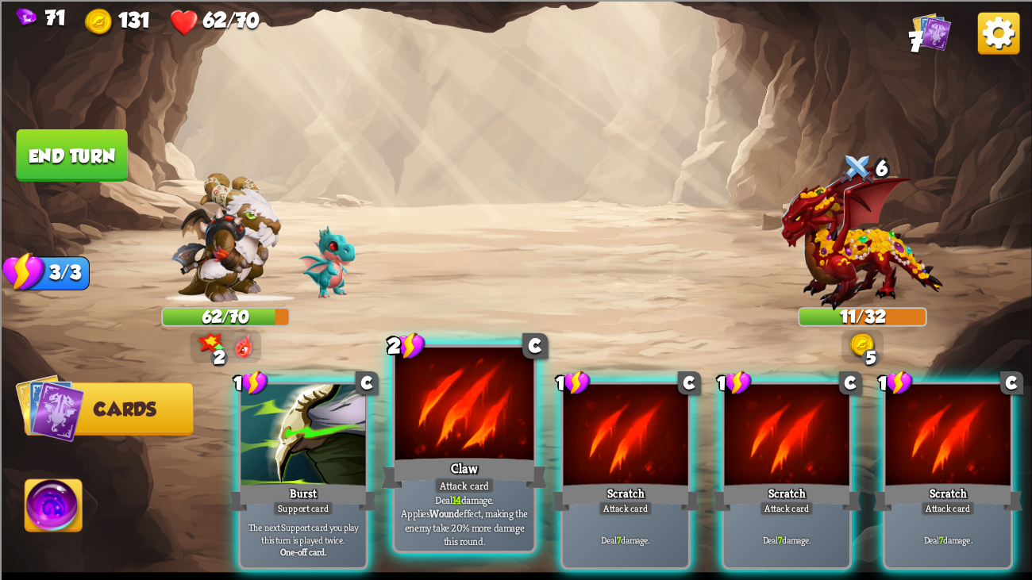
click at [462, 444] on div "Claw" at bounding box center [464, 473] width 167 height 37
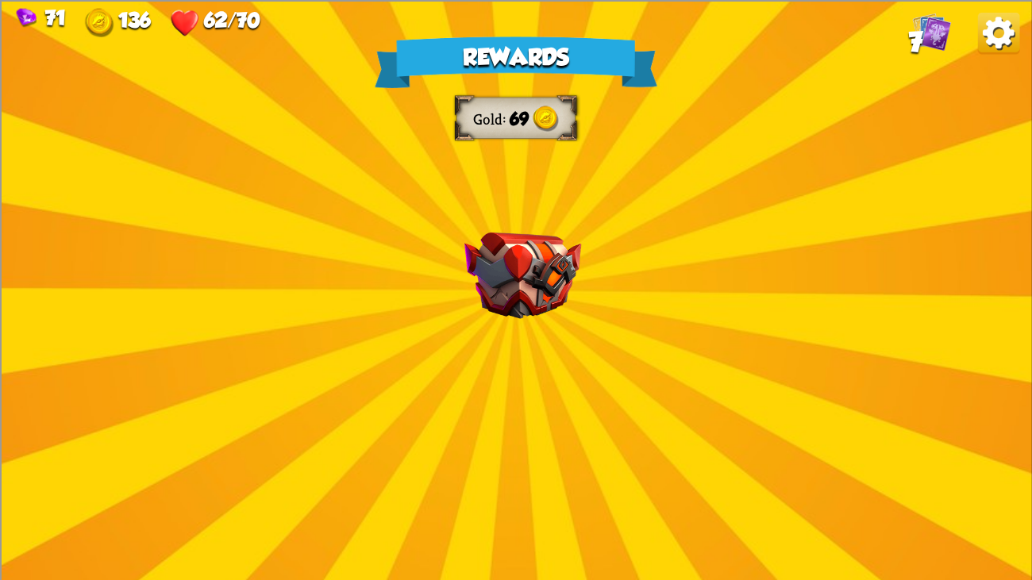
click at [493, 418] on div "Rewards Gold 69 Select a card 1 C Fireball Attack card Lose 2 health. Deal 14 d…" at bounding box center [516, 290] width 1032 height 580
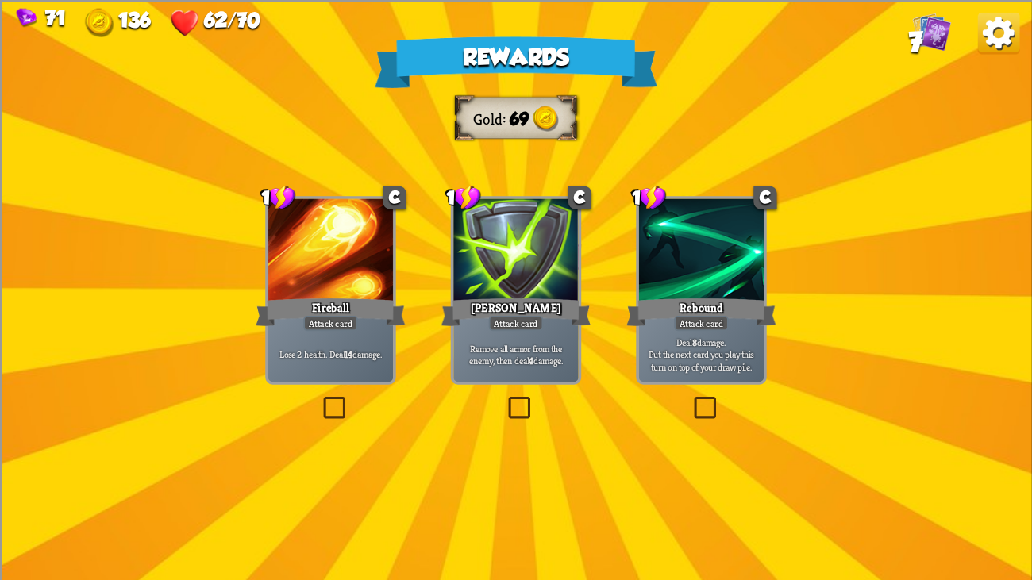
click at [481, 303] on div "[PERSON_NAME]" at bounding box center [516, 311] width 150 height 33
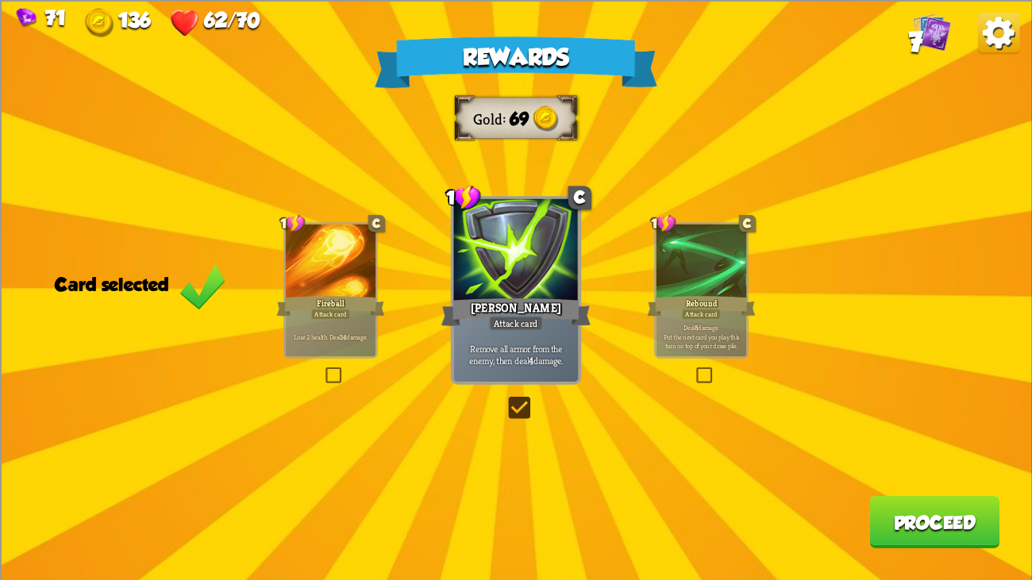
click at [719, 245] on div at bounding box center [701, 262] width 90 height 76
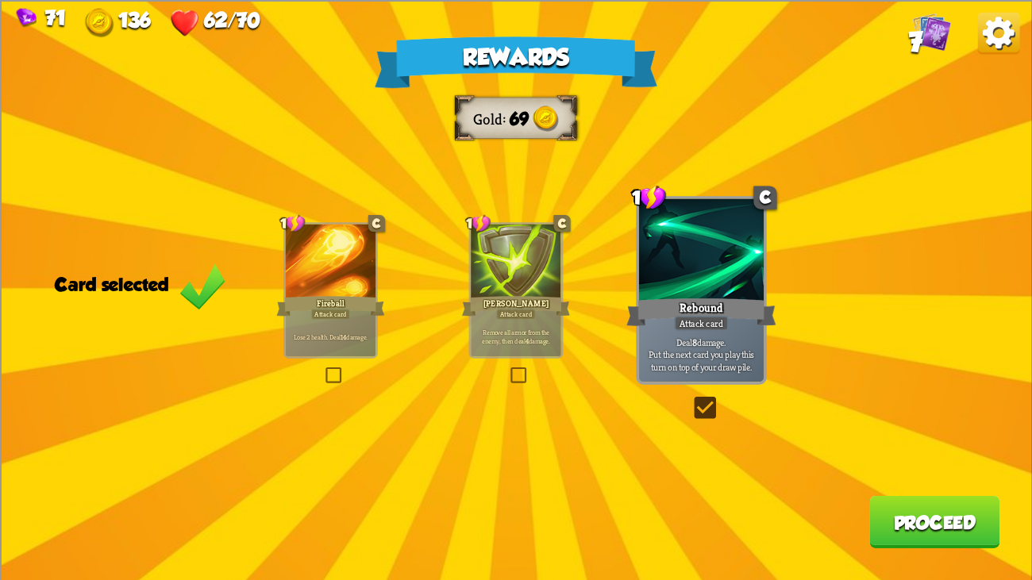
click at [504, 291] on div at bounding box center [516, 262] width 90 height 76
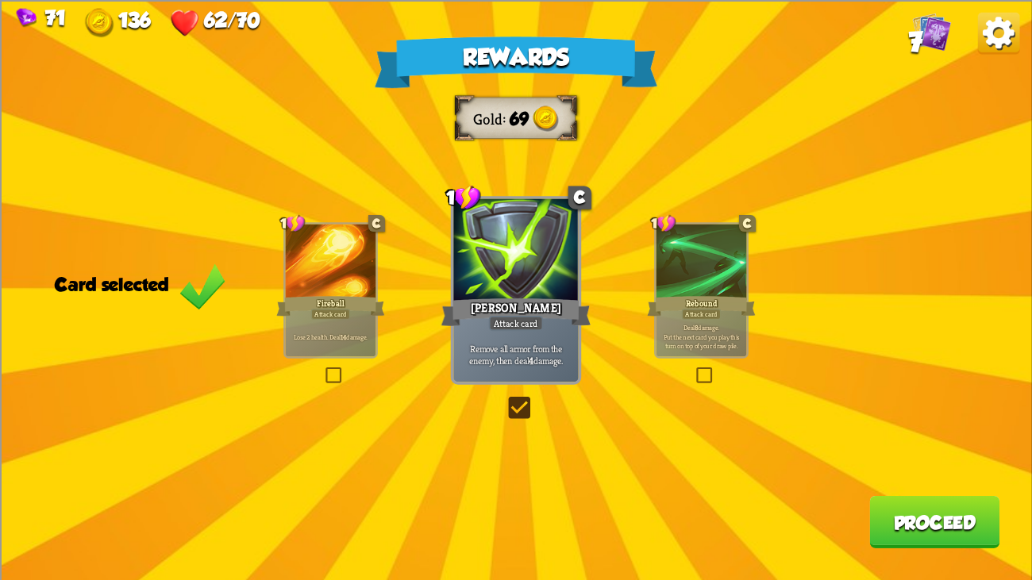
click at [900, 444] on button "Proceed" at bounding box center [934, 521] width 130 height 52
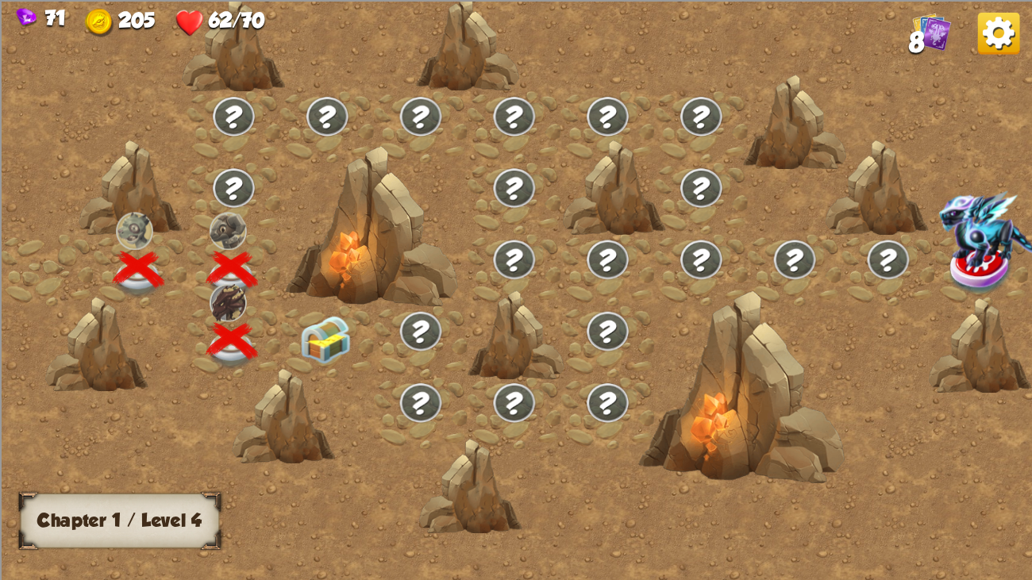
click at [334, 325] on img at bounding box center [326, 340] width 52 height 48
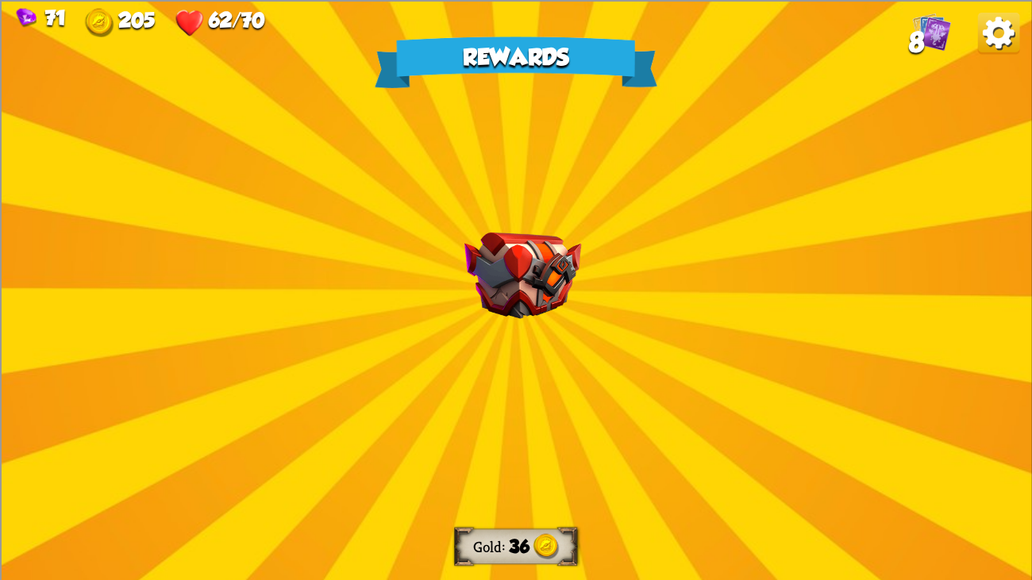
click at [496, 271] on img at bounding box center [522, 275] width 117 height 87
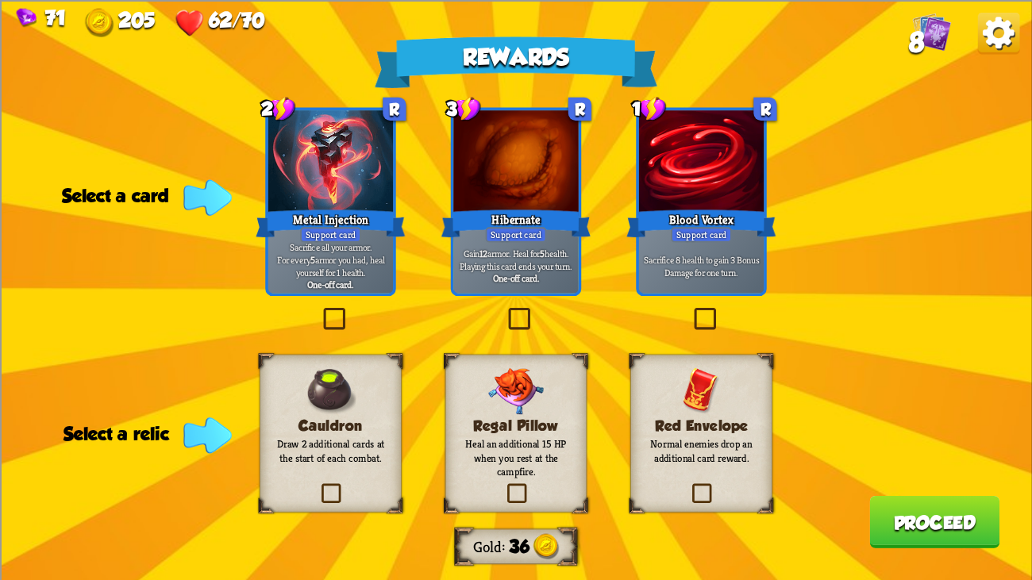
click at [465, 183] on div at bounding box center [515, 162] width 125 height 105
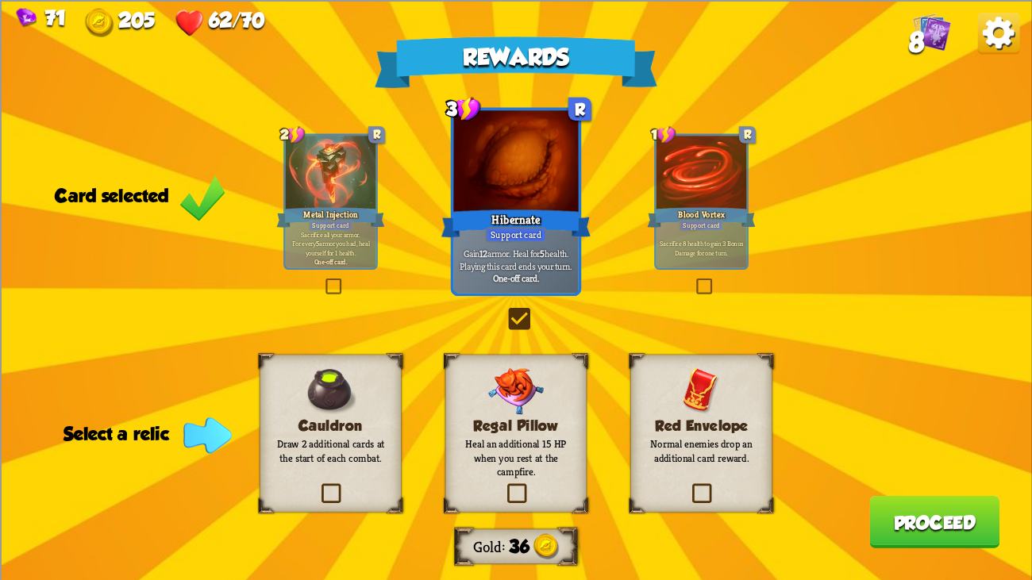
click at [290, 444] on p "Draw 2 additional cards at the start of each combat." at bounding box center [330, 450] width 115 height 27
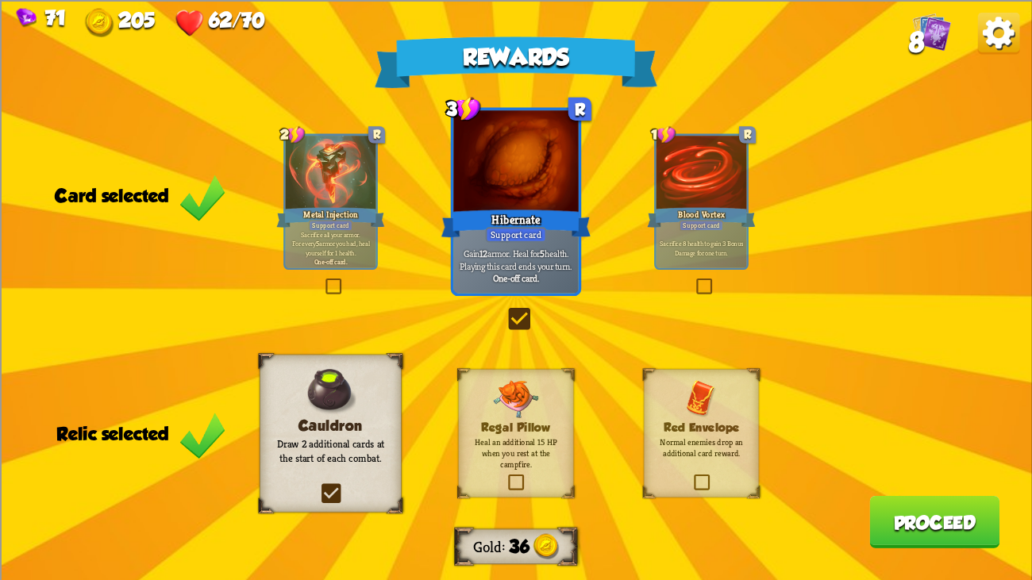
click at [664, 387] on div "Red Envelope Normal enemies drop an additional card reward." at bounding box center [701, 433] width 115 height 129
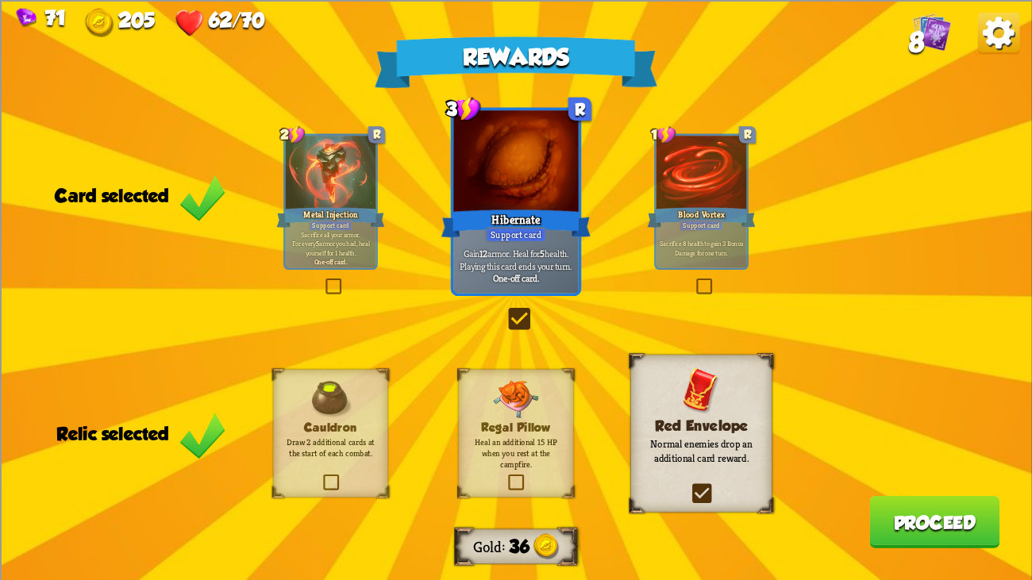
click at [320, 432] on div "Cauldron Draw 2 additional cards at the start of each combat." at bounding box center [330, 433] width 115 height 129
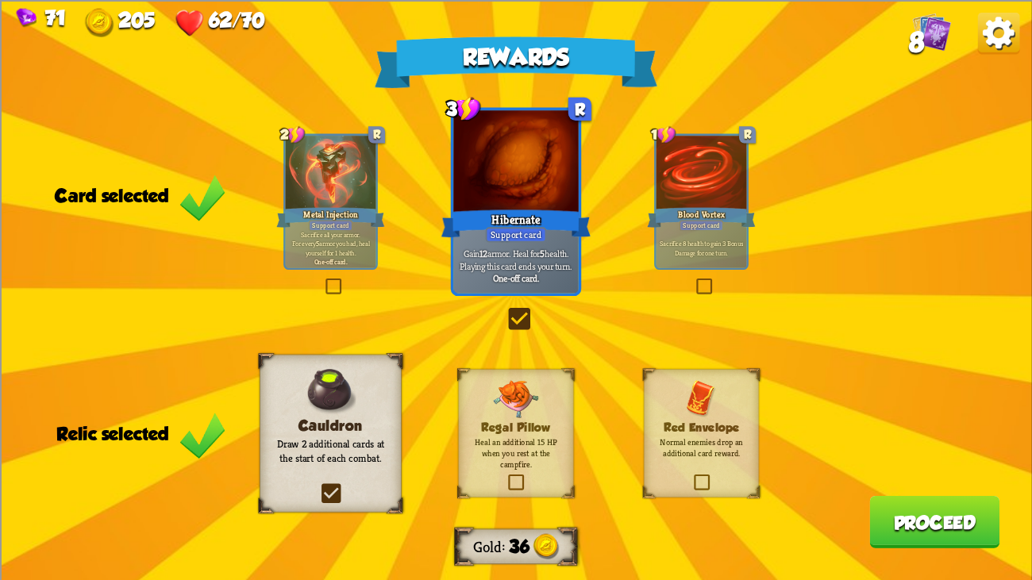
click at [706, 391] on img at bounding box center [702, 399] width 30 height 38
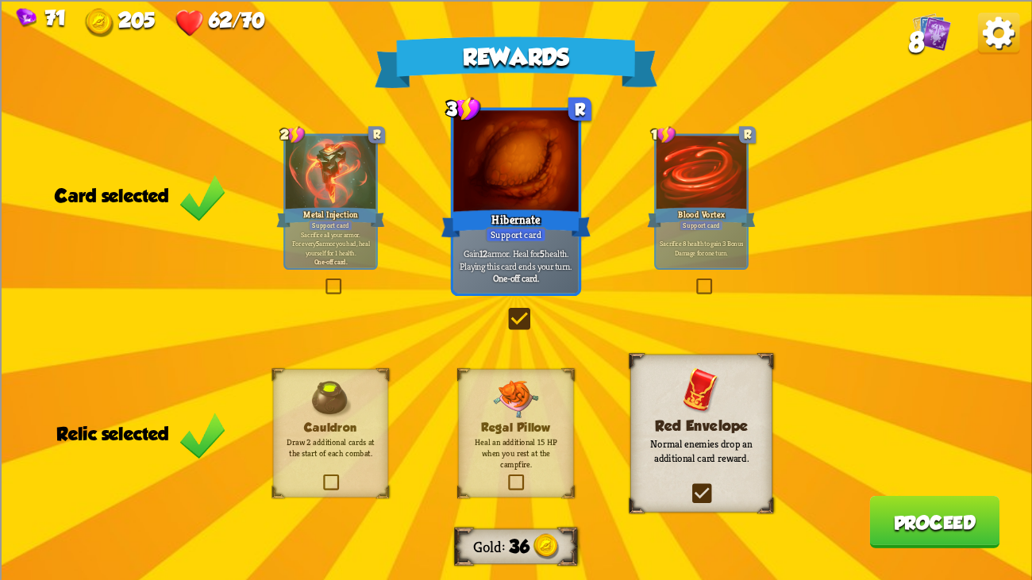
click at [892, 444] on button "Proceed" at bounding box center [934, 521] width 130 height 52
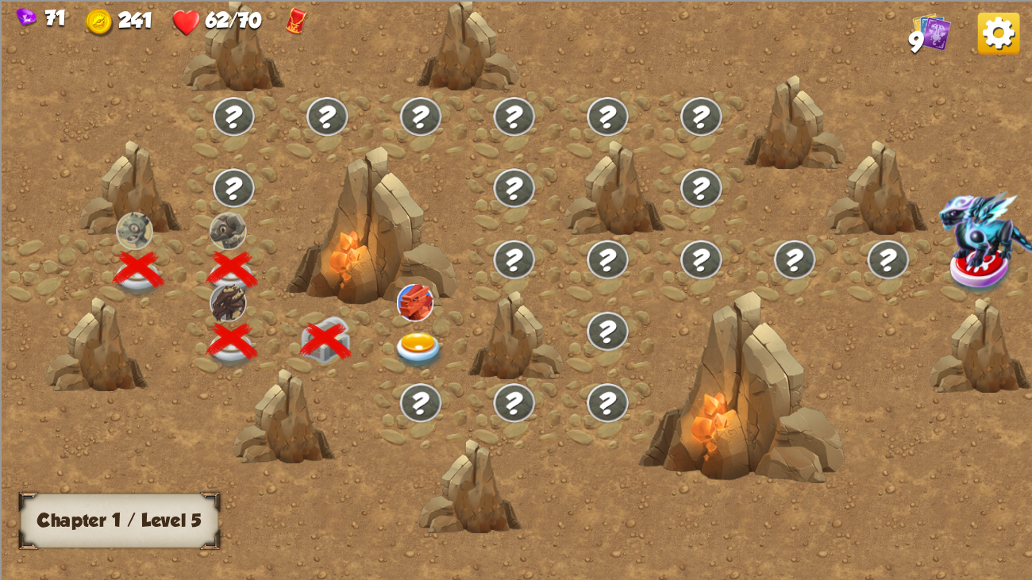
click at [414, 317] on img at bounding box center [415, 302] width 37 height 37
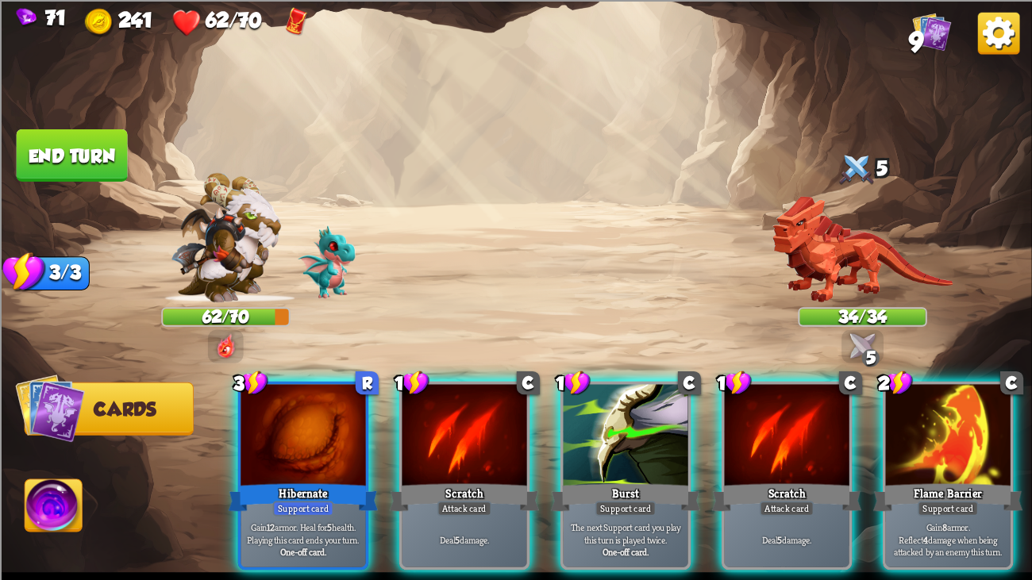
click at [838, 238] on div "Player turn" at bounding box center [516, 289] width 1032 height 159
click at [838, 238] on img at bounding box center [862, 249] width 180 height 106
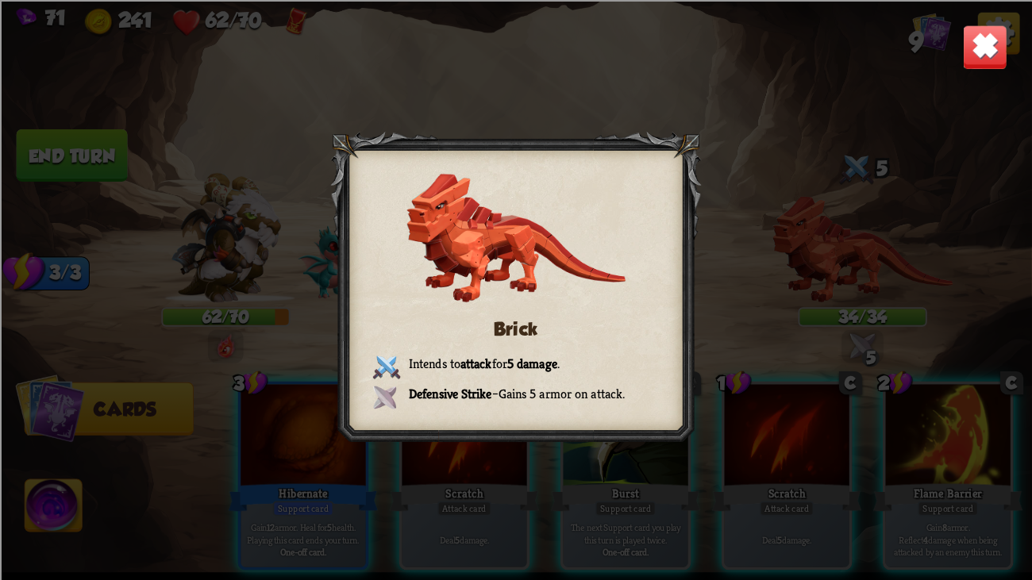
click at [971, 26] on img at bounding box center [984, 46] width 45 height 45
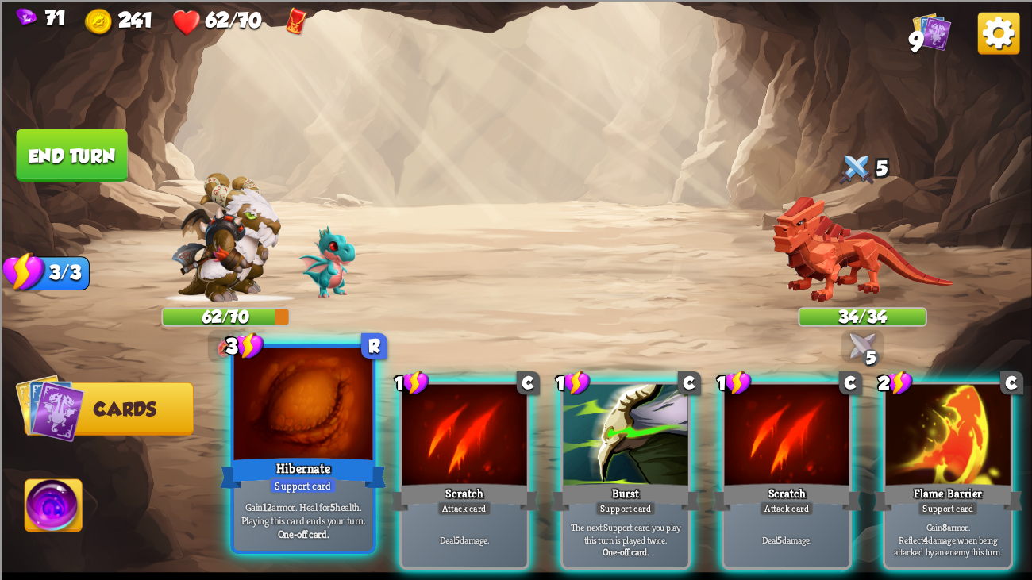
click at [352, 391] on div at bounding box center [303, 406] width 139 height 117
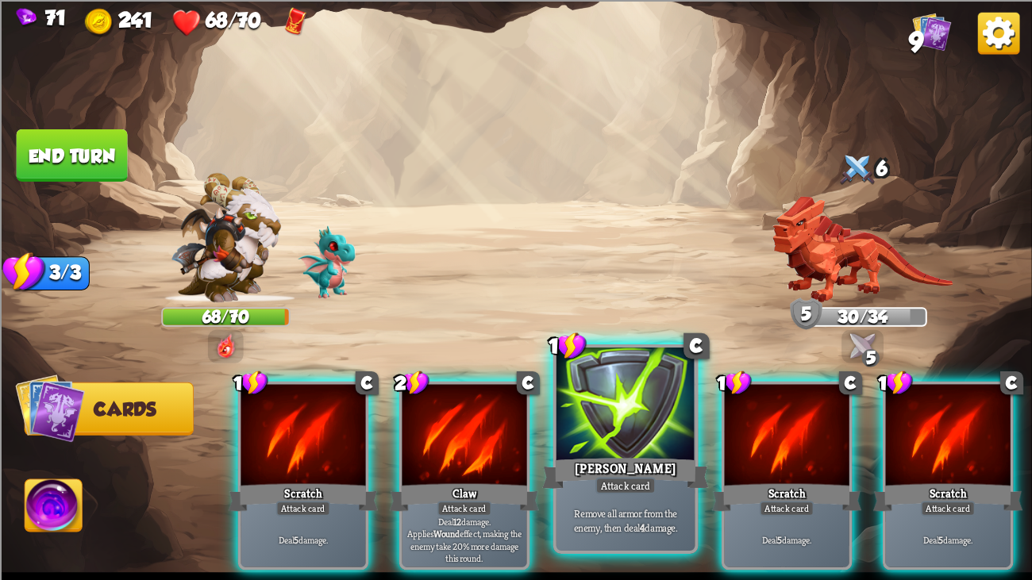
click at [611, 444] on div "[PERSON_NAME]" at bounding box center [625, 473] width 167 height 37
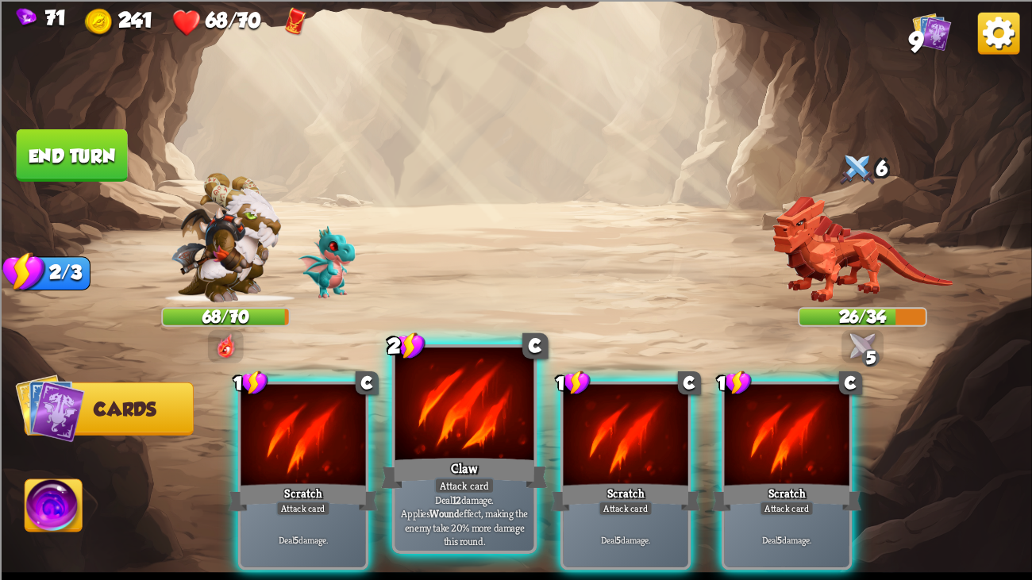
click at [417, 444] on div "Claw" at bounding box center [464, 473] width 167 height 37
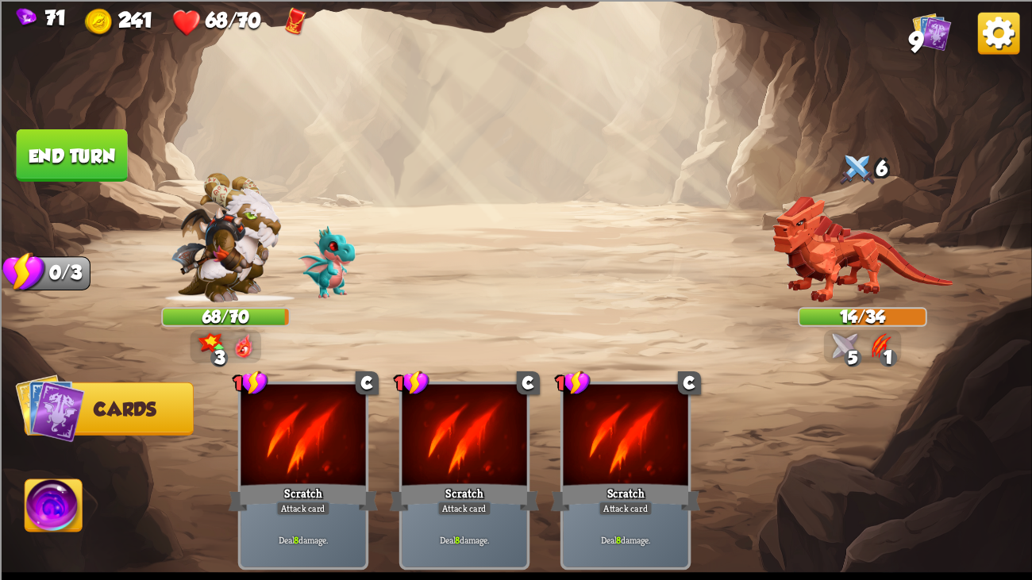
click at [52, 156] on button "End turn" at bounding box center [72, 155] width 111 height 52
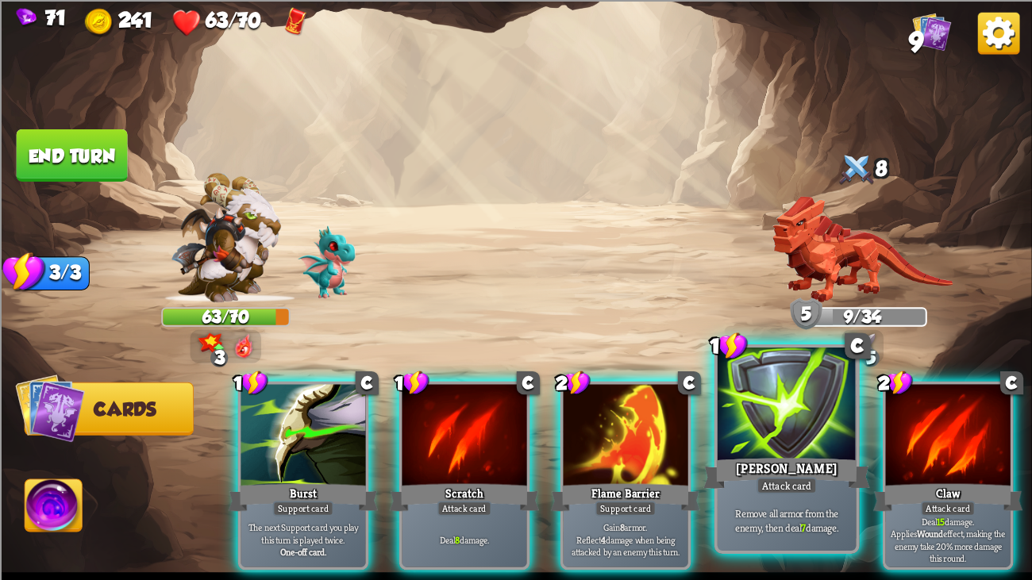
click at [829, 444] on div "[PERSON_NAME]" at bounding box center [786, 473] width 167 height 37
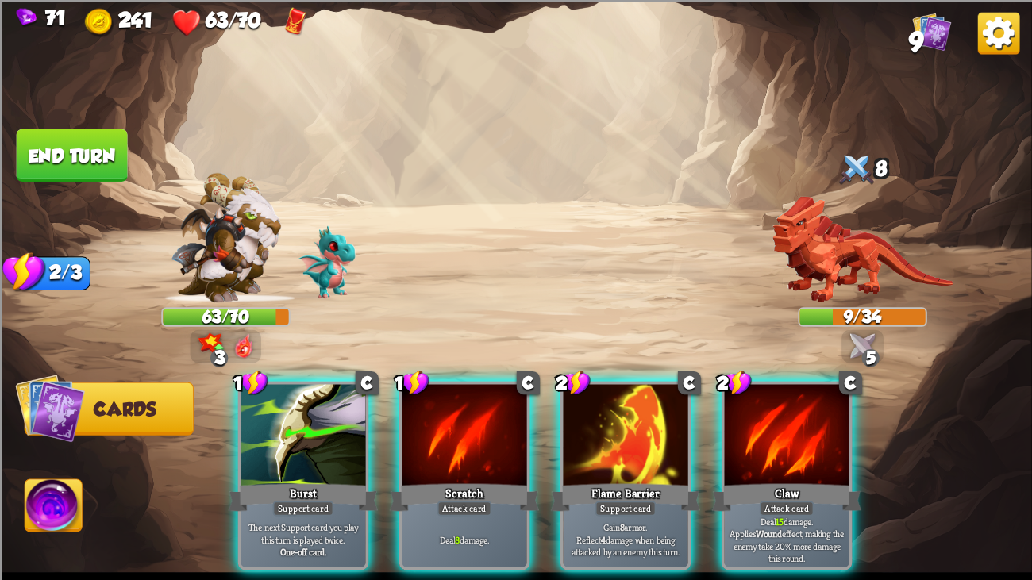
click at [829, 444] on div "Claw" at bounding box center [787, 496] width 150 height 33
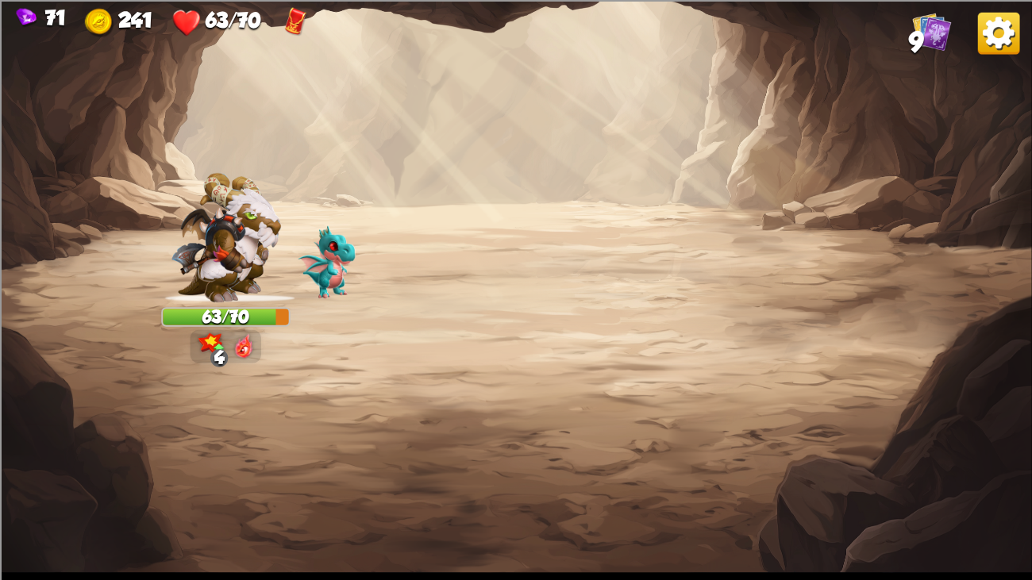
click at [105, 135] on img at bounding box center [516, 290] width 1032 height 580
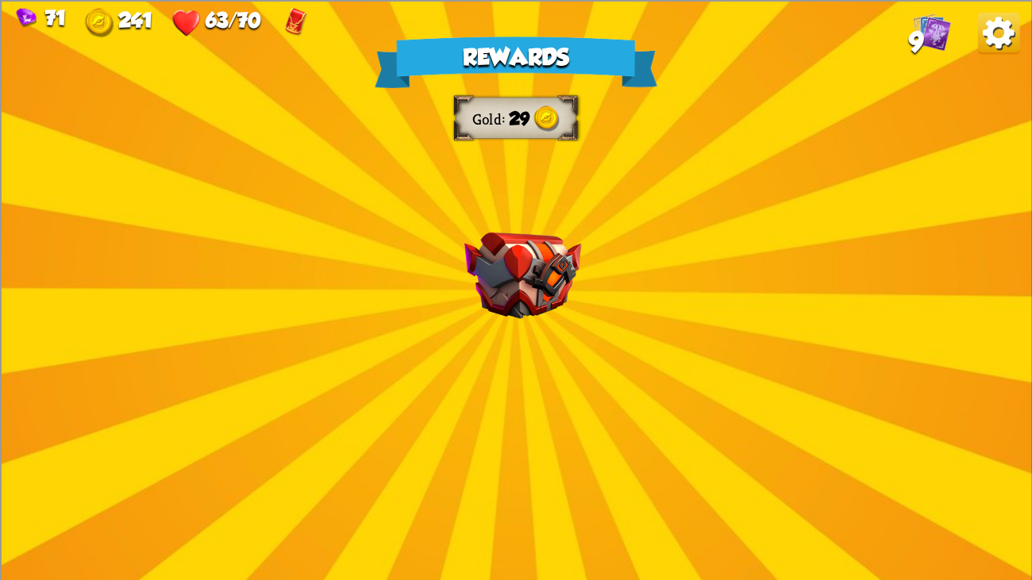
click at [188, 171] on div "Rewards Gold 29 Select a card 0 C Growl Attack card Deal 4 damage. 0 C Deflect …" at bounding box center [516, 290] width 1032 height 580
click at [477, 267] on img at bounding box center [522, 275] width 117 height 87
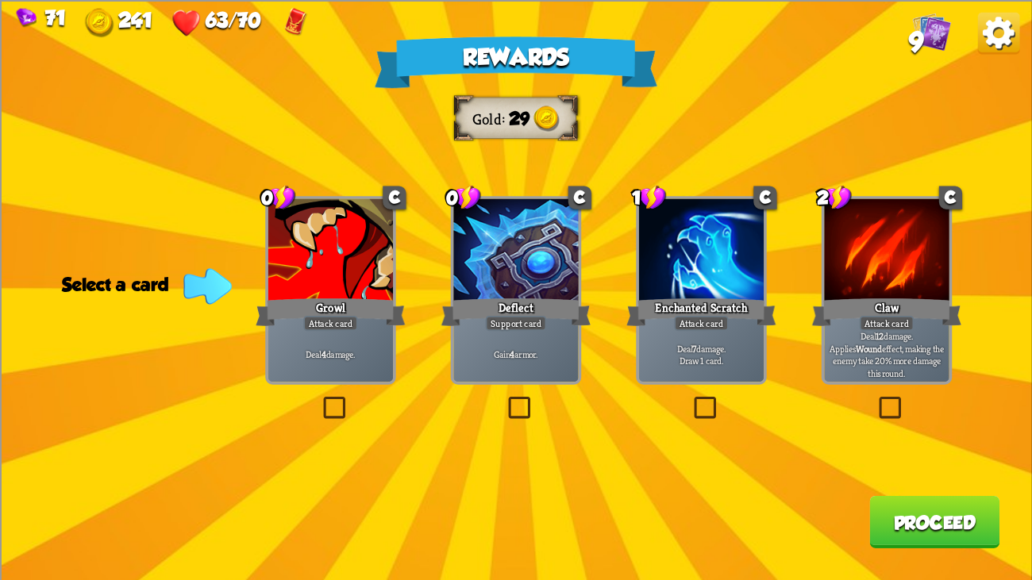
click at [734, 287] on div at bounding box center [701, 250] width 125 height 105
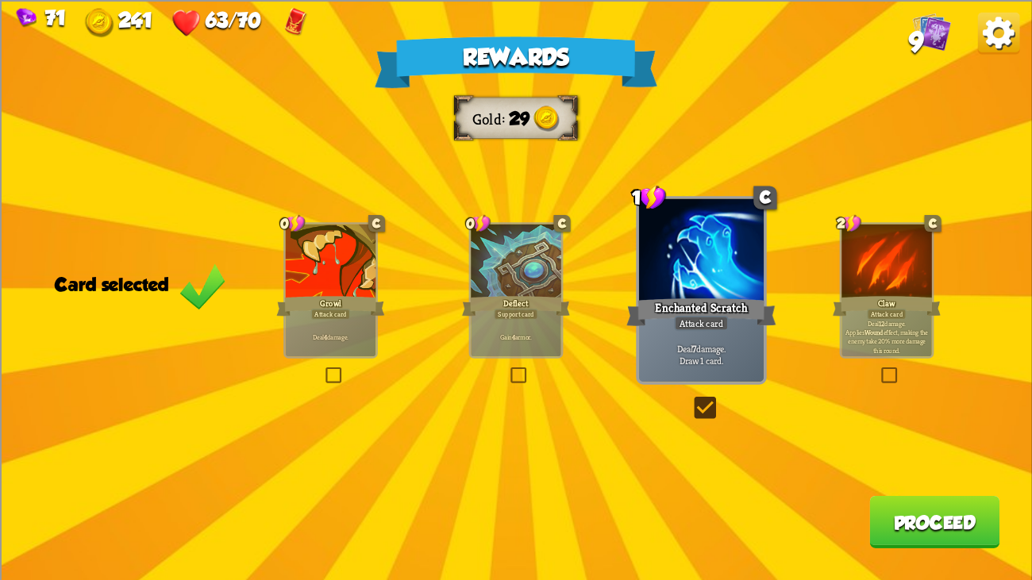
click at [872, 349] on div "Deal 12 damage. Applies Wound effect, making the enemy take 20% more damage thi…" at bounding box center [886, 336] width 90 height 39
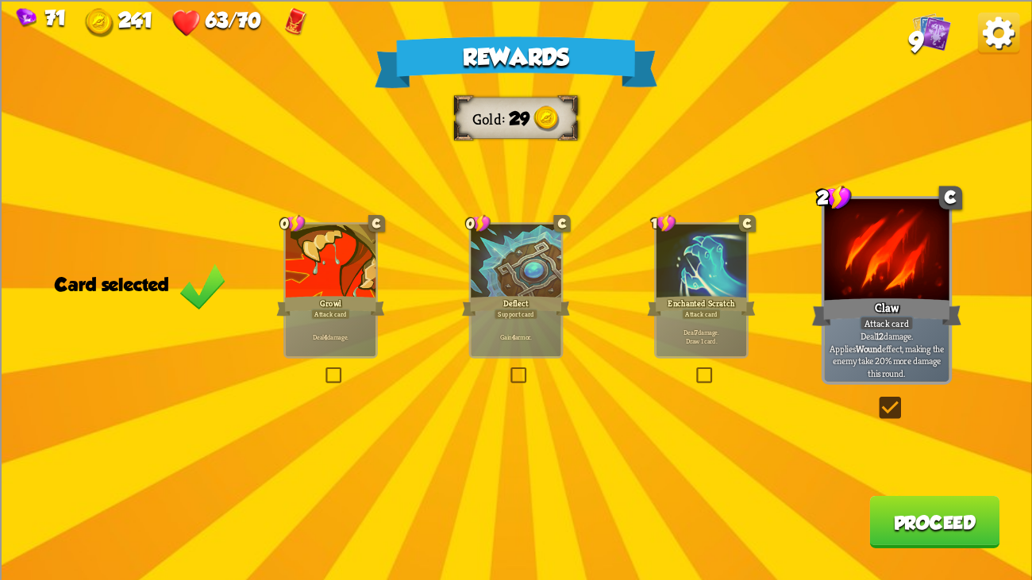
click at [921, 444] on button "Proceed" at bounding box center [934, 521] width 130 height 52
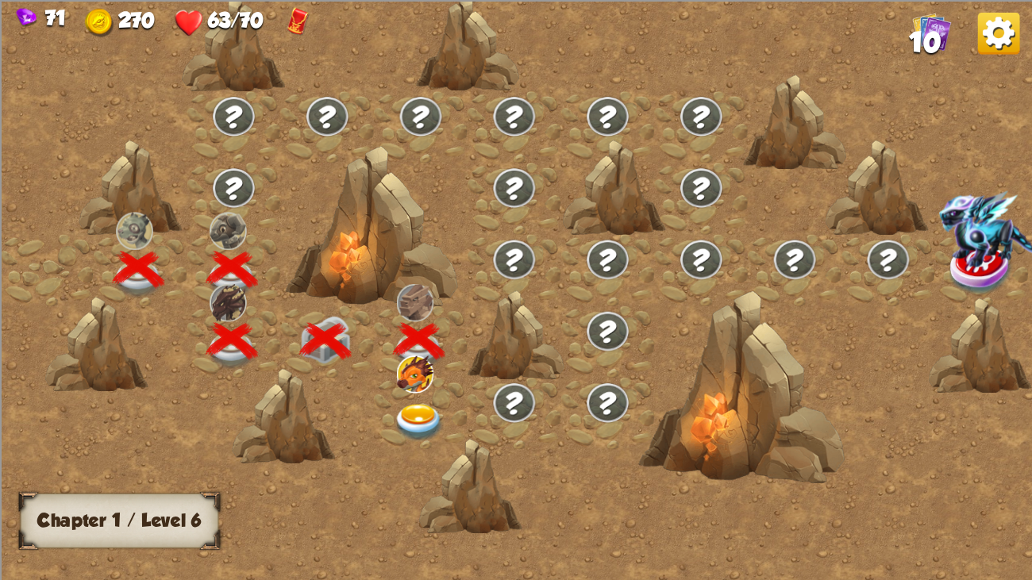
click at [411, 395] on div at bounding box center [421, 413] width 94 height 71
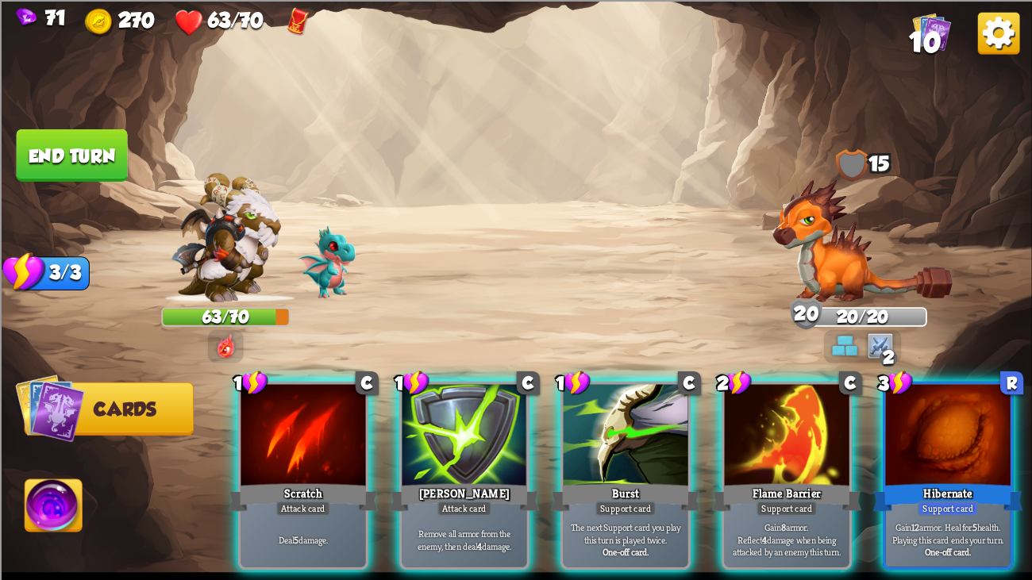
click at [844, 255] on img at bounding box center [862, 240] width 180 height 123
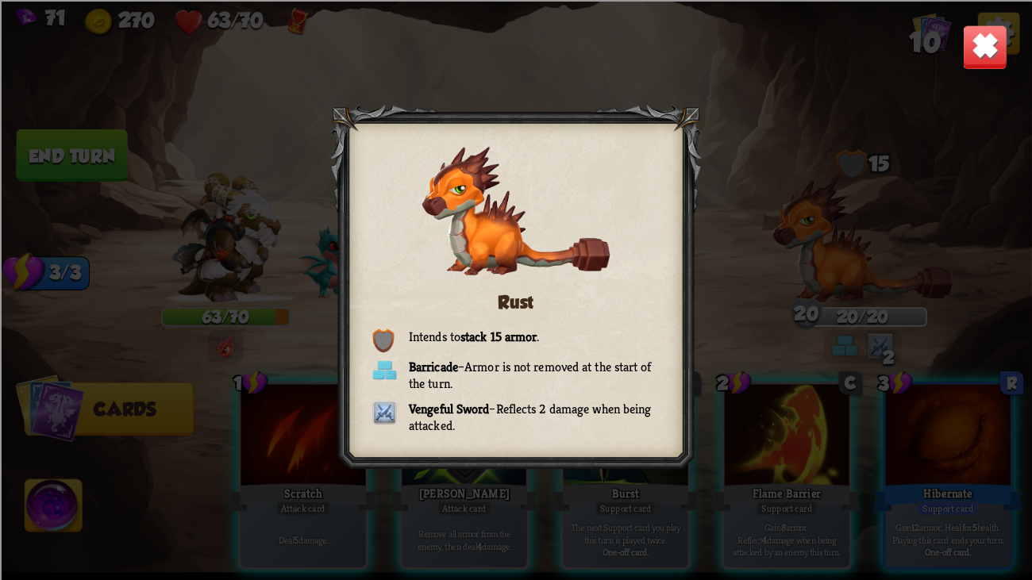
click at [974, 40] on img at bounding box center [984, 46] width 45 height 45
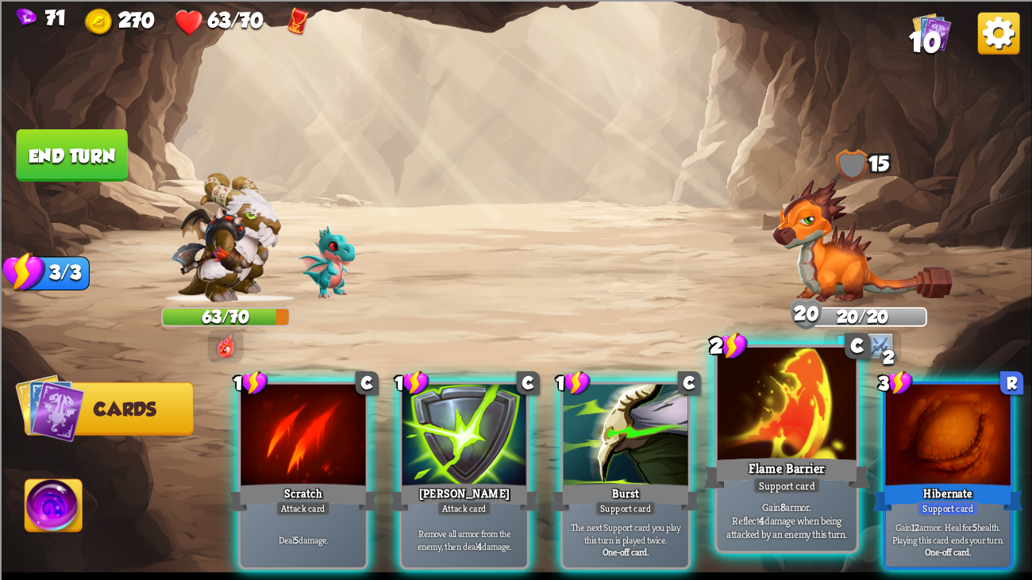
click at [769, 441] on div at bounding box center [787, 406] width 139 height 117
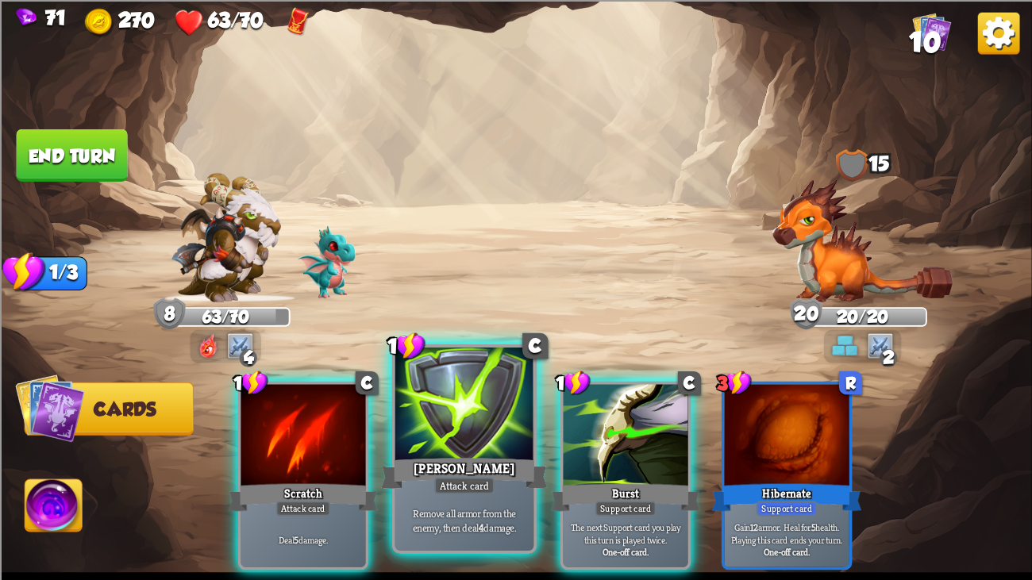
click at [443, 444] on div "[PERSON_NAME]" at bounding box center [464, 473] width 167 height 37
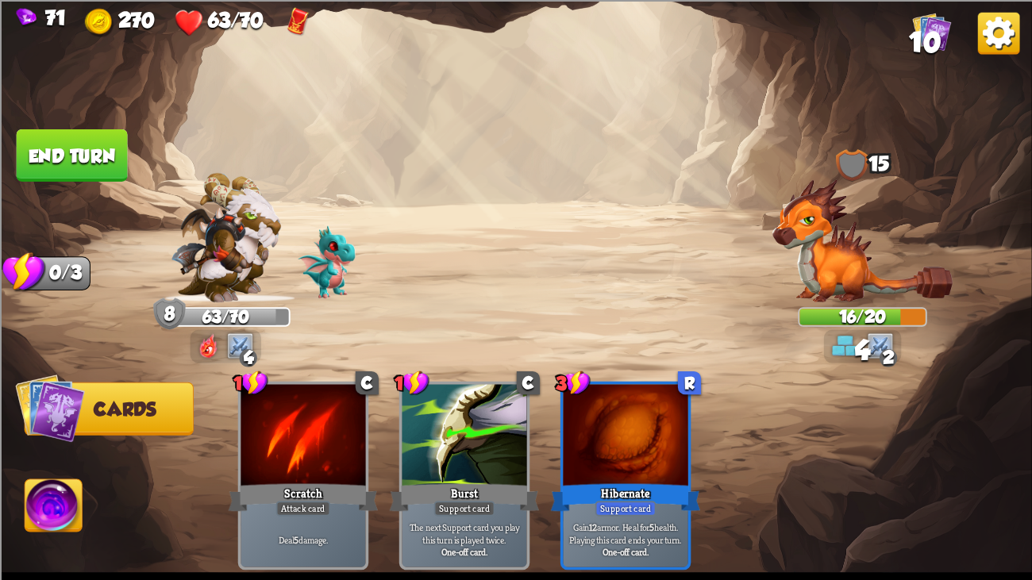
click at [71, 140] on button "End turn" at bounding box center [72, 155] width 111 height 52
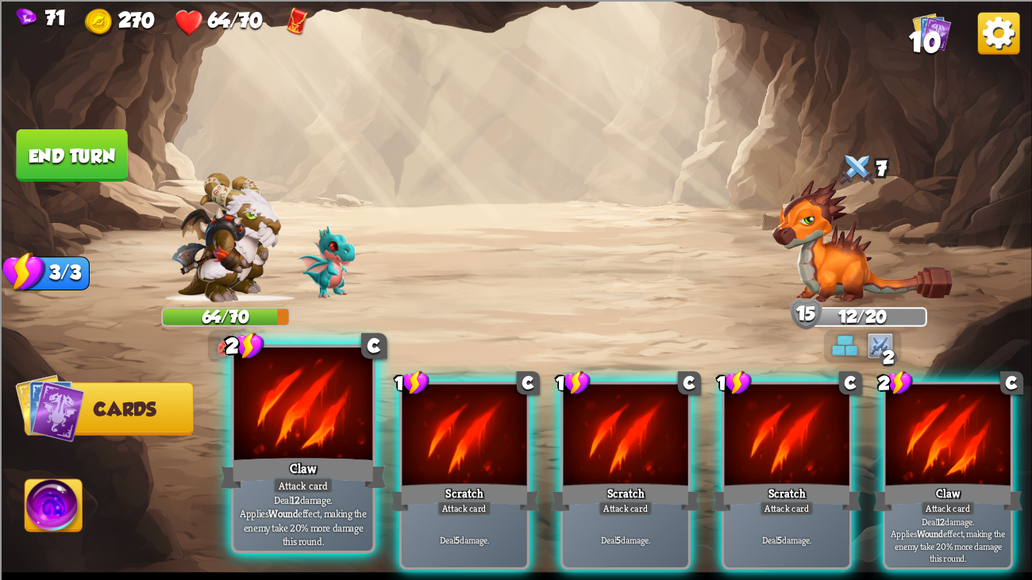
click at [330, 418] on div at bounding box center [303, 406] width 139 height 117
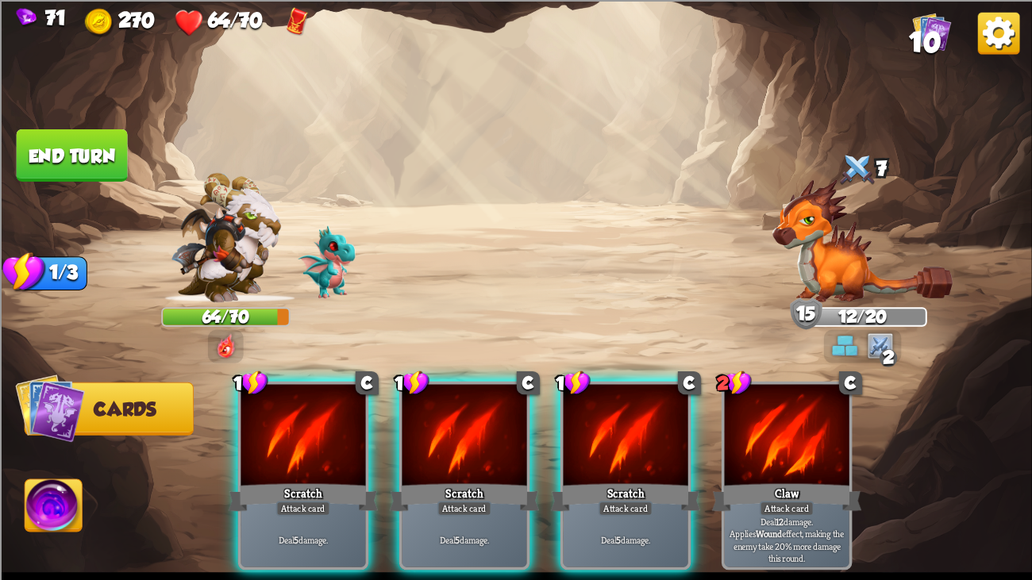
click at [330, 418] on div at bounding box center [303, 436] width 125 height 105
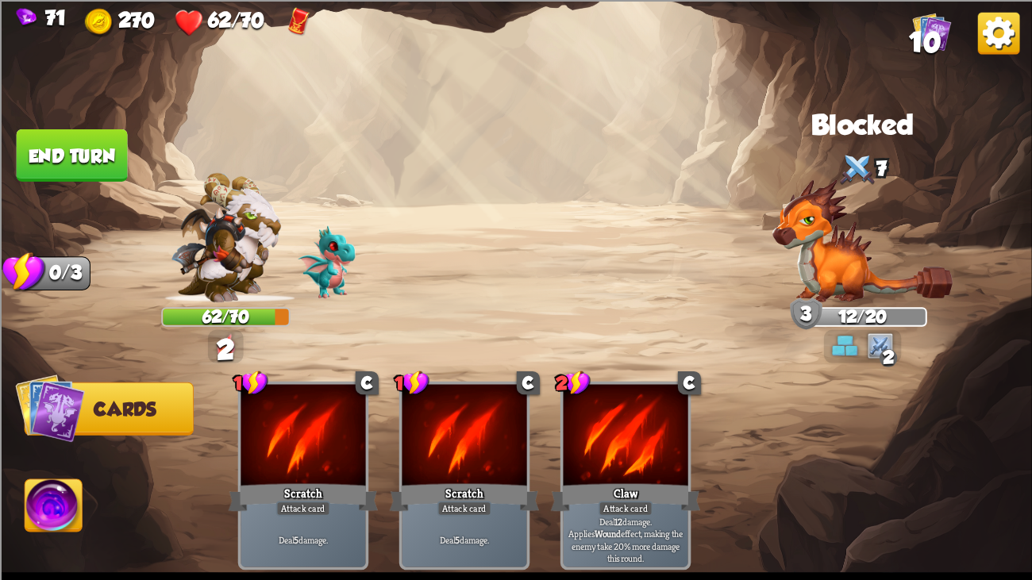
click at [97, 160] on button "End turn" at bounding box center [71, 155] width 111 height 52
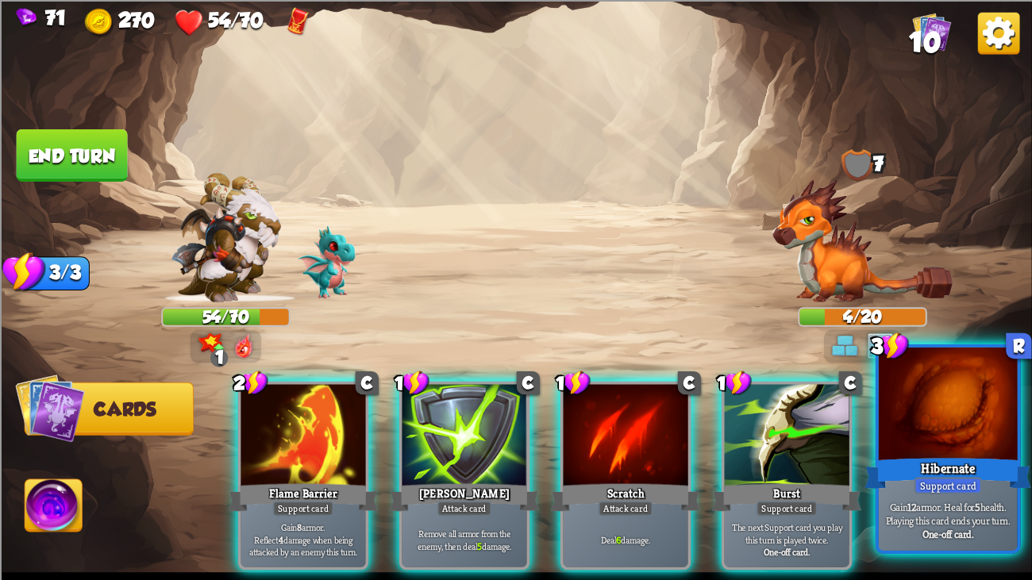
click at [972, 444] on div "Hibernate" at bounding box center [947, 473] width 167 height 37
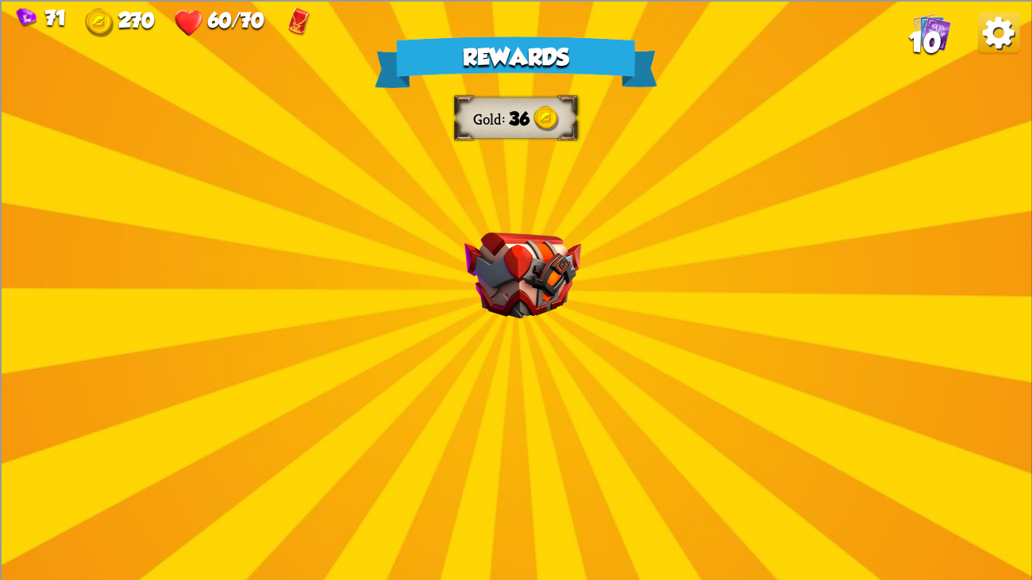
click at [452, 272] on div "Rewards Gold 36 Select a card 1 C Incantation Support card Gain 7 armor. Draw 1…" at bounding box center [516, 290] width 1032 height 580
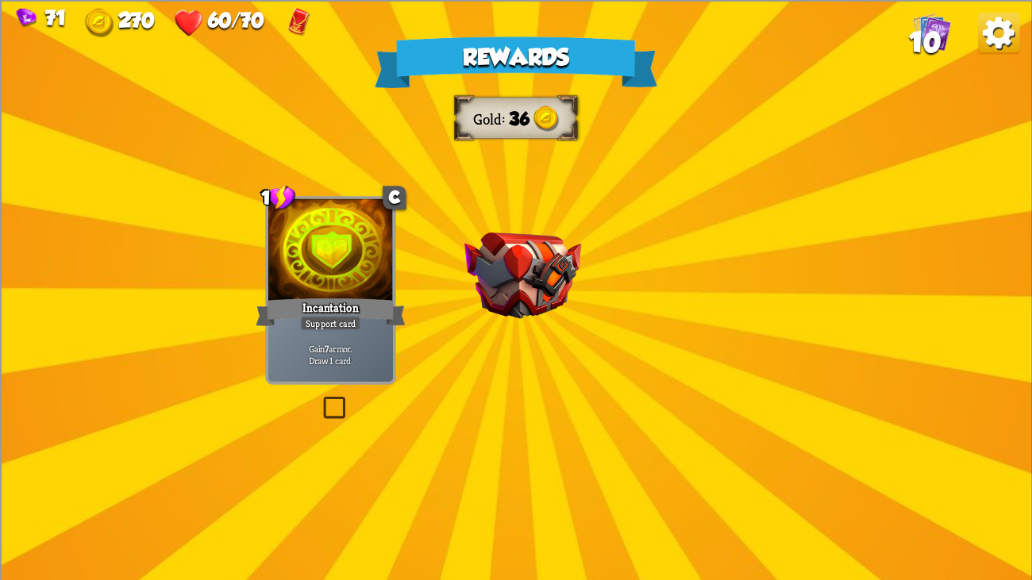
click at [527, 263] on img at bounding box center [522, 275] width 117 height 87
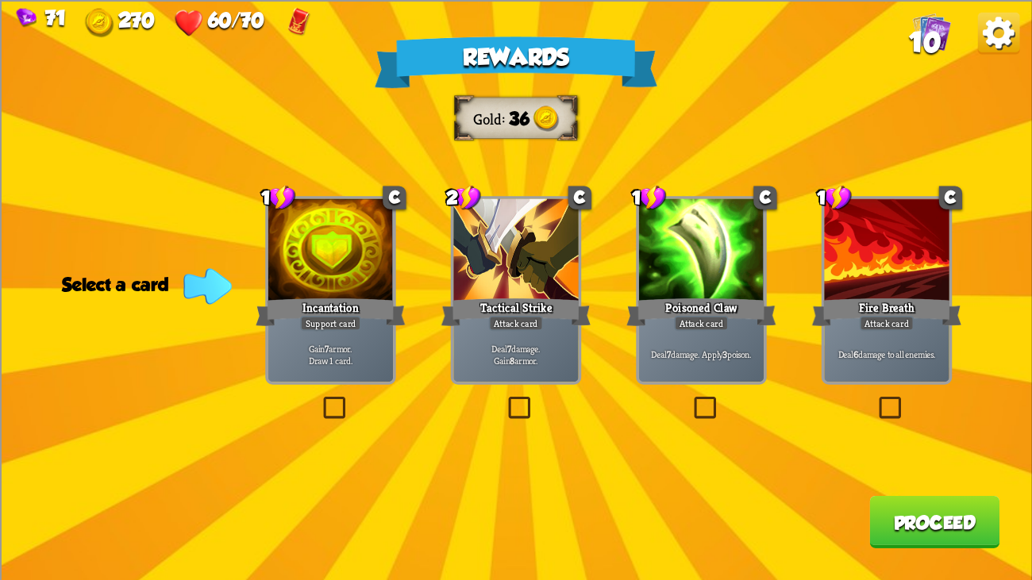
click at [760, 271] on div at bounding box center [701, 250] width 125 height 105
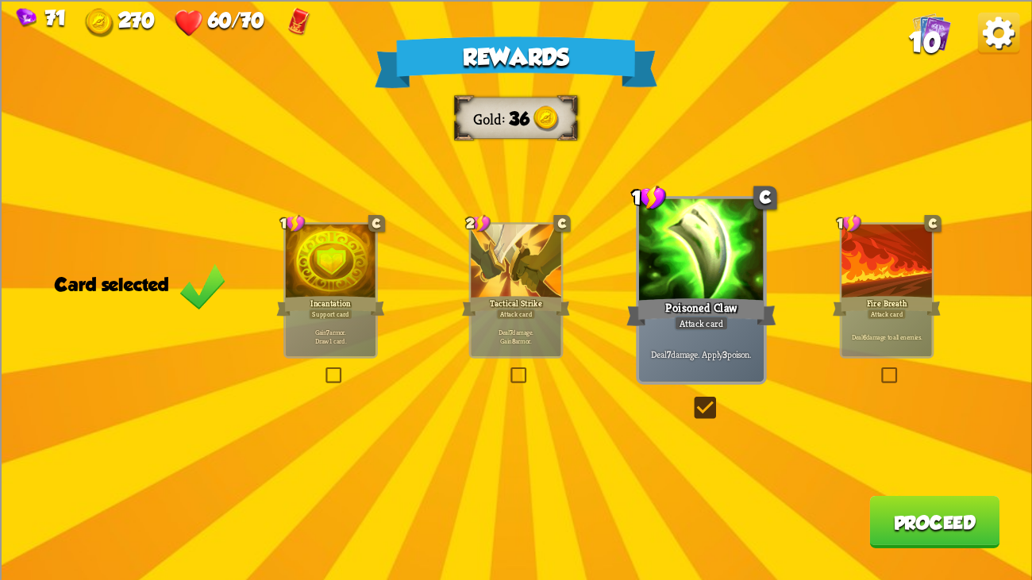
click at [895, 444] on button "Proceed" at bounding box center [934, 521] width 130 height 52
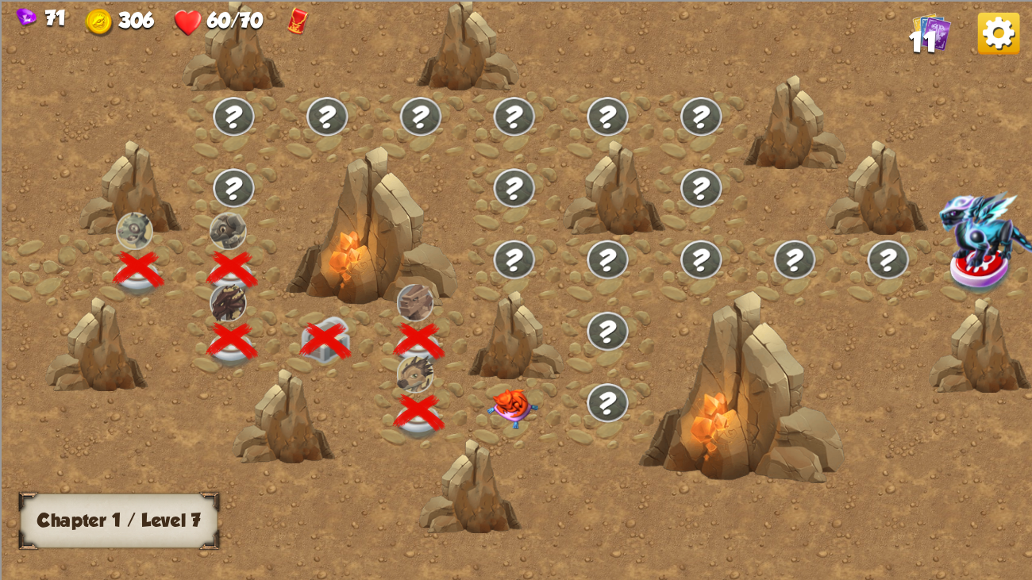
click at [513, 405] on img at bounding box center [513, 409] width 52 height 40
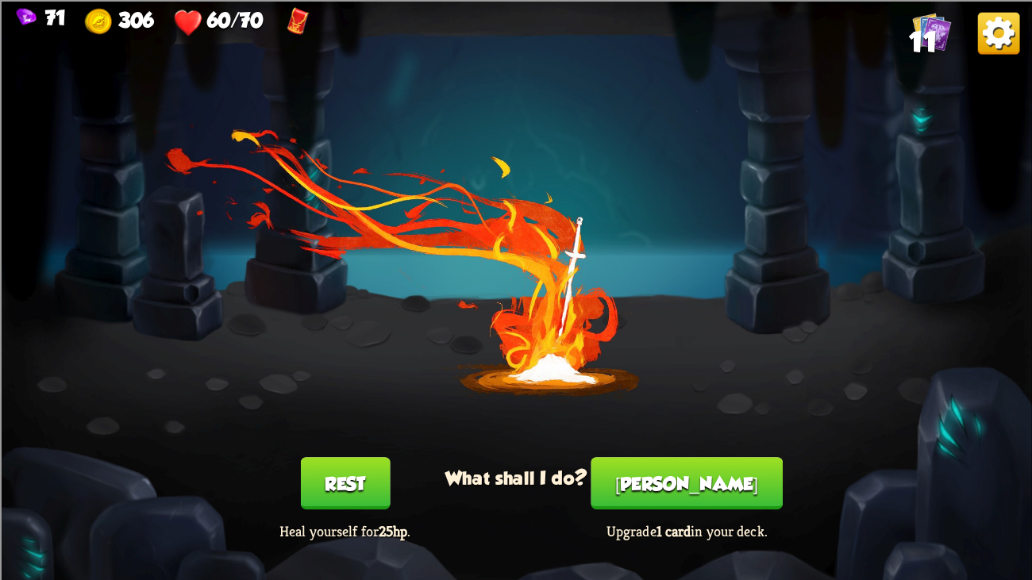
click at [645, 444] on button "[PERSON_NAME]" at bounding box center [686, 483] width 191 height 52
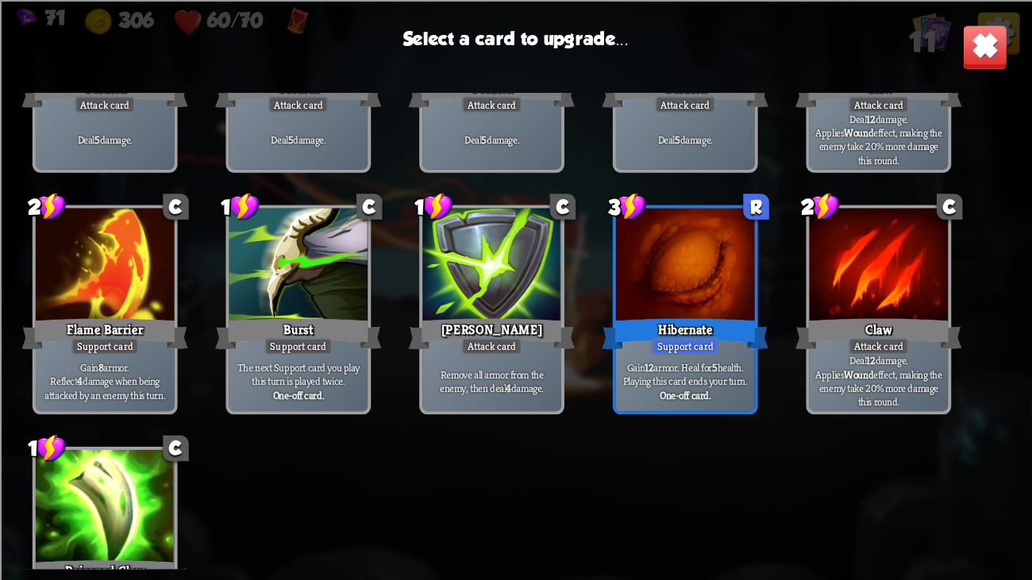
scroll to position [179, 0]
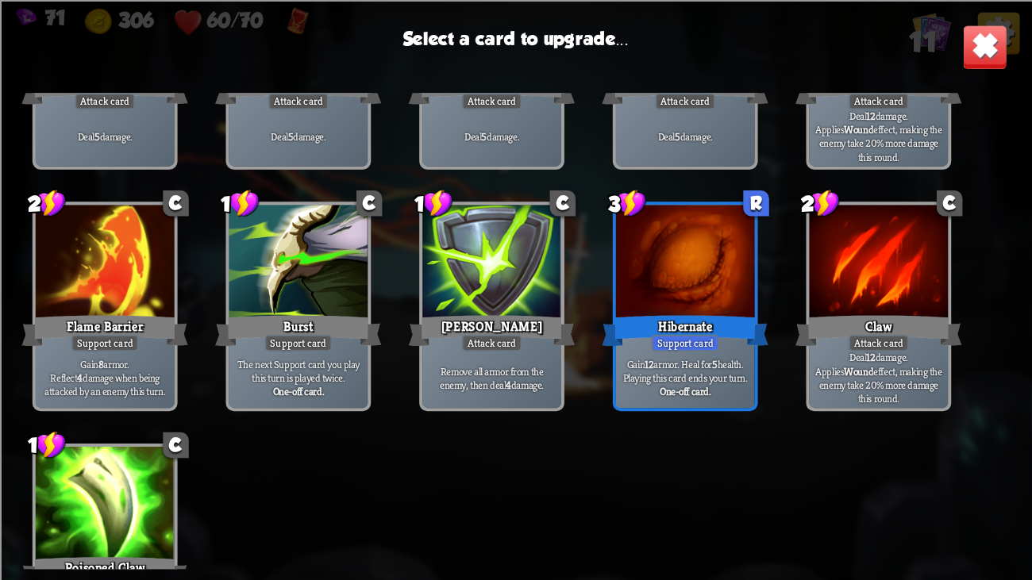
click at [671, 274] on div at bounding box center [685, 263] width 139 height 117
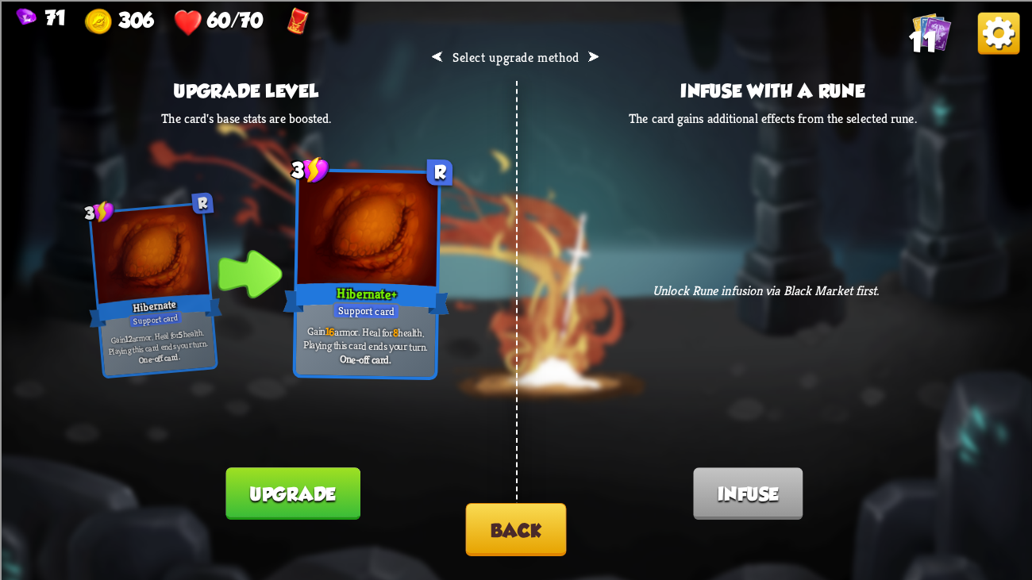
click at [492, 444] on button "Back" at bounding box center [516, 529] width 101 height 53
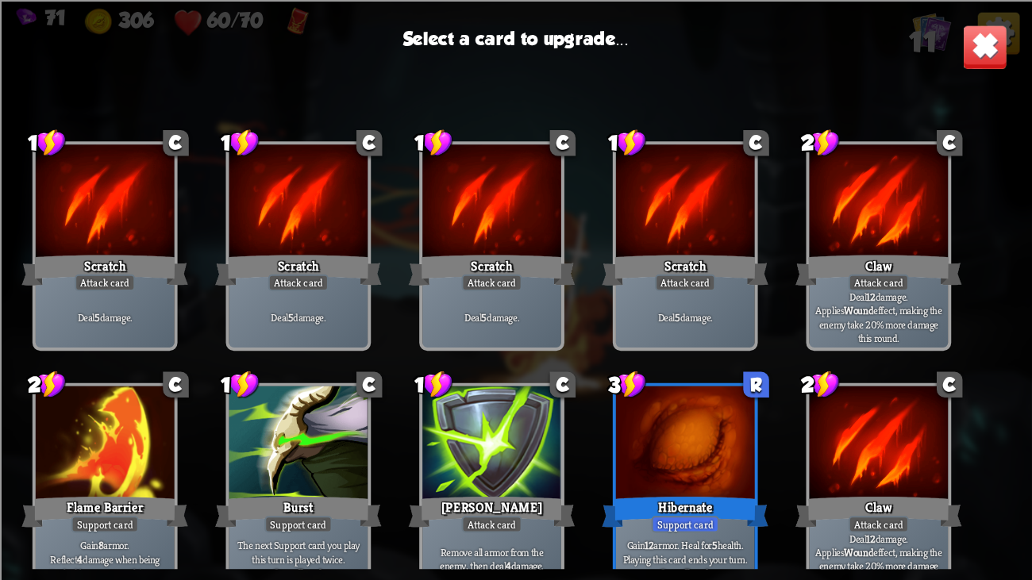
scroll to position [262, 0]
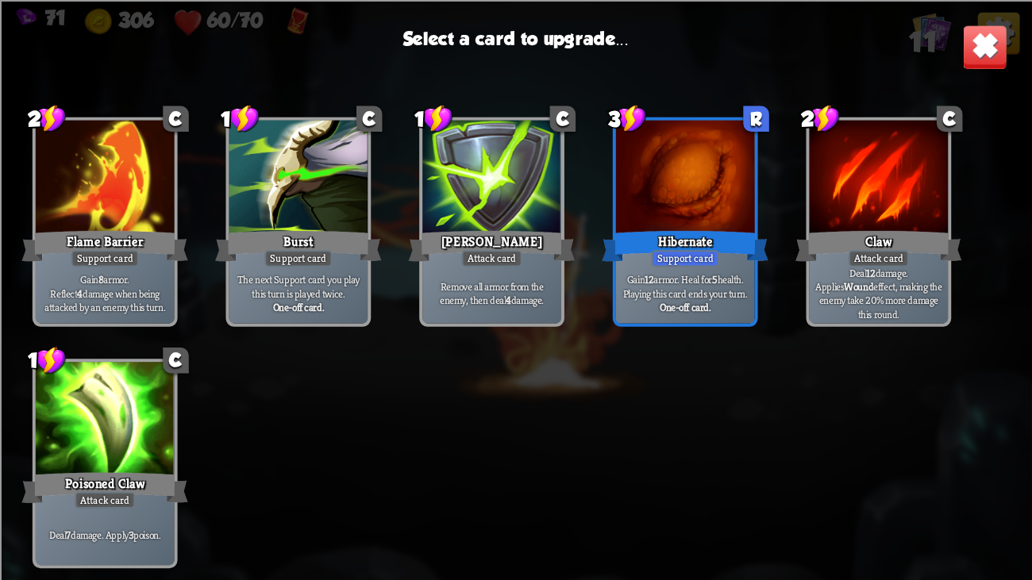
click at [75, 444] on div at bounding box center [105, 420] width 139 height 117
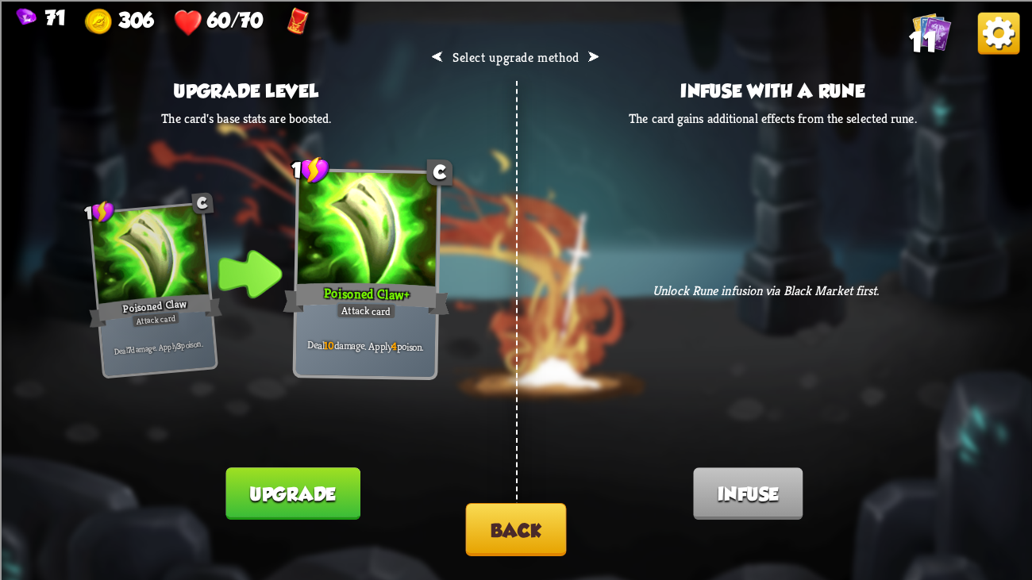
click at [305, 444] on button "Upgrade" at bounding box center [292, 494] width 134 height 52
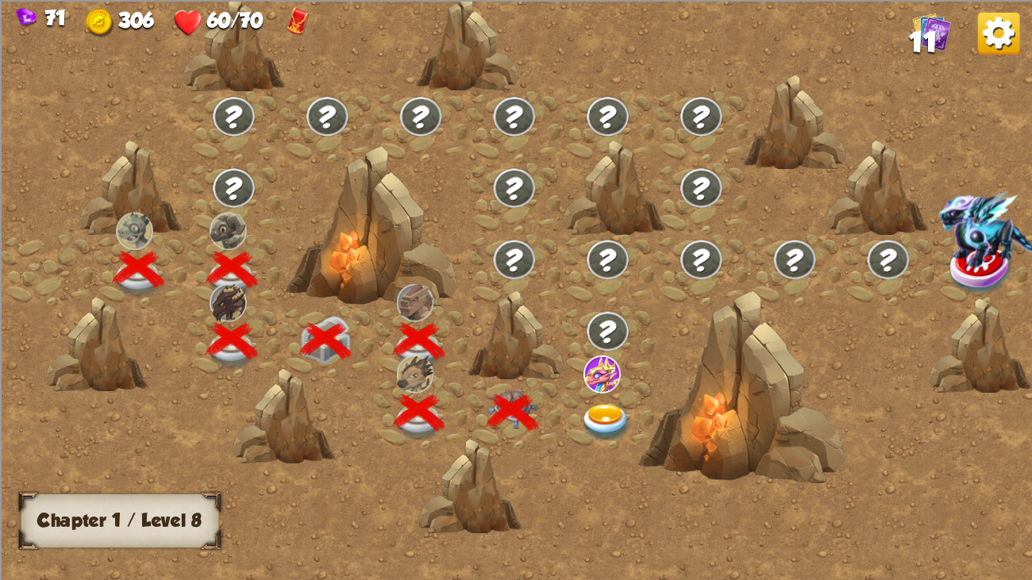
click at [602, 397] on div at bounding box center [608, 413] width 94 height 71
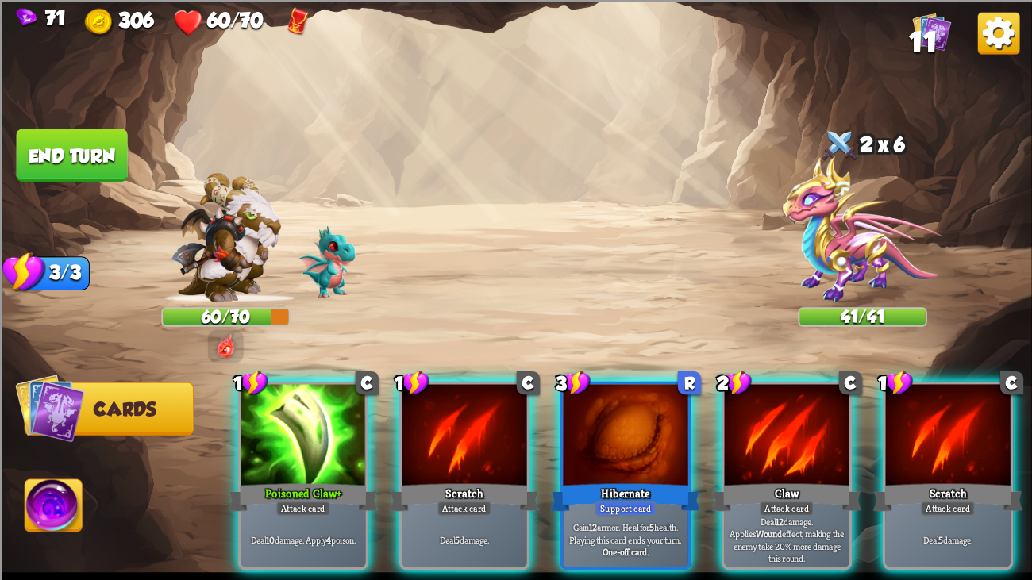
click at [833, 236] on img at bounding box center [863, 229] width 160 height 147
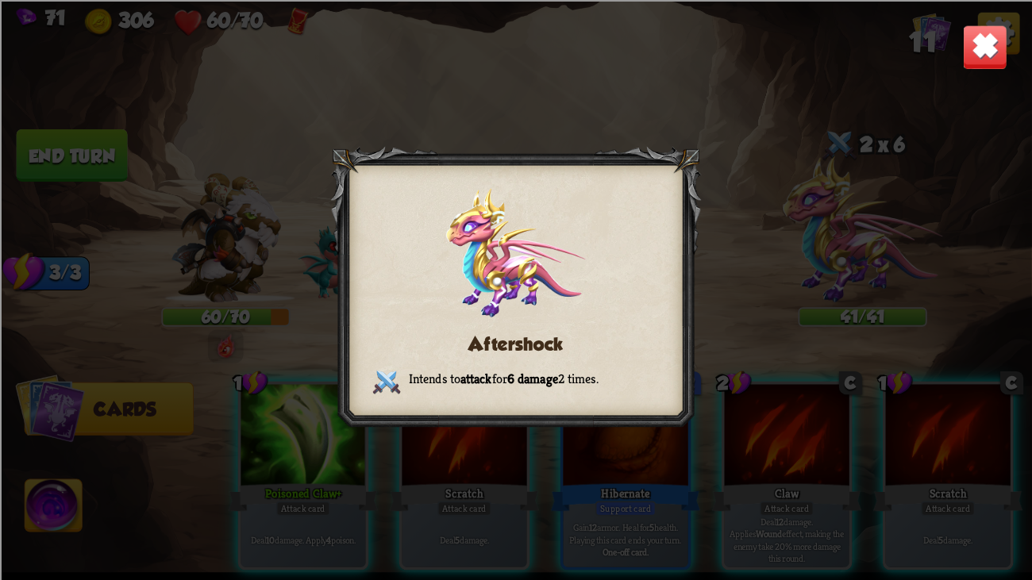
click at [975, 45] on img at bounding box center [984, 46] width 45 height 45
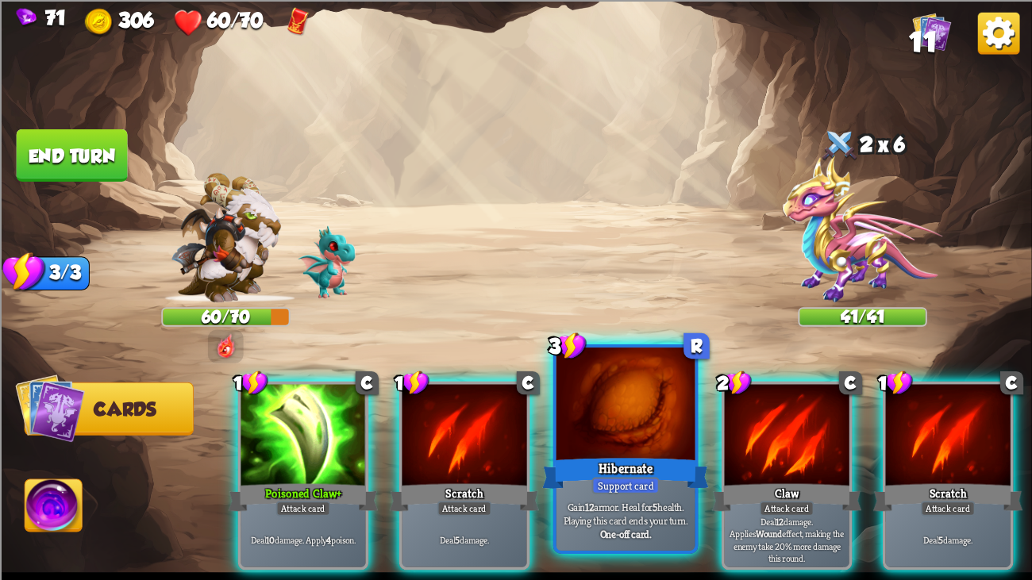
click at [659, 442] on div at bounding box center [625, 406] width 139 height 117
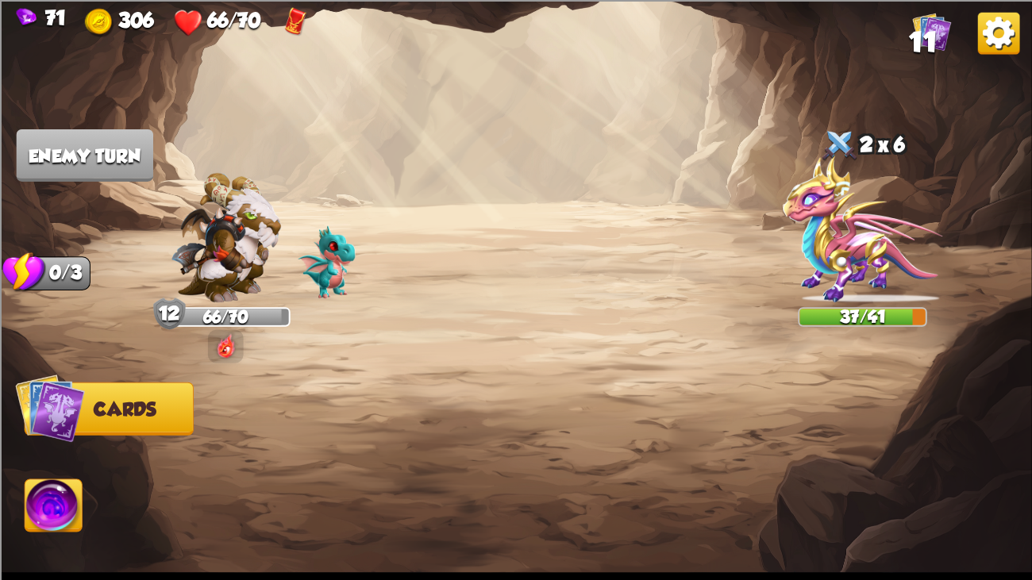
click at [853, 210] on img at bounding box center [863, 229] width 160 height 147
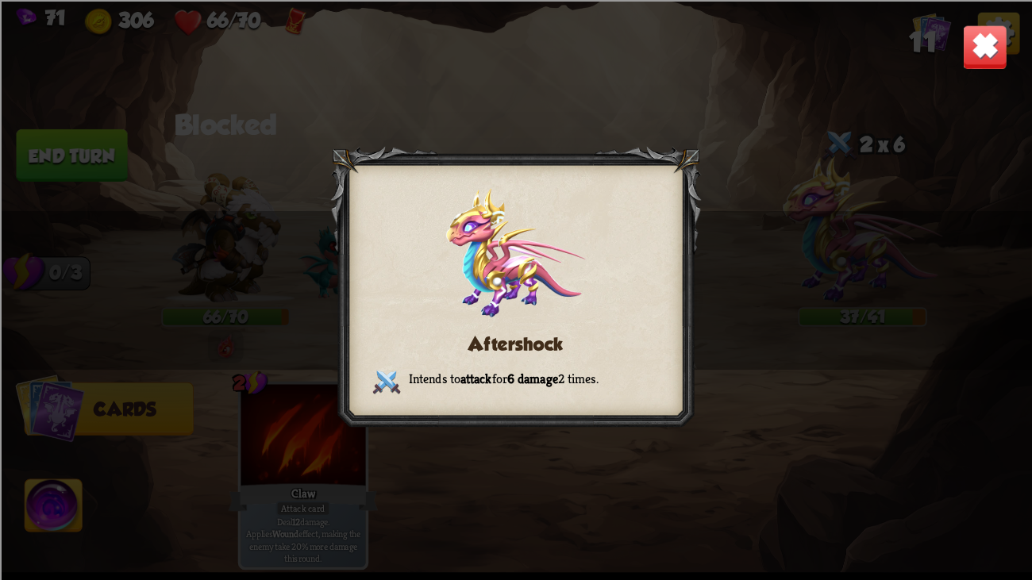
click at [986, 26] on img at bounding box center [984, 46] width 45 height 45
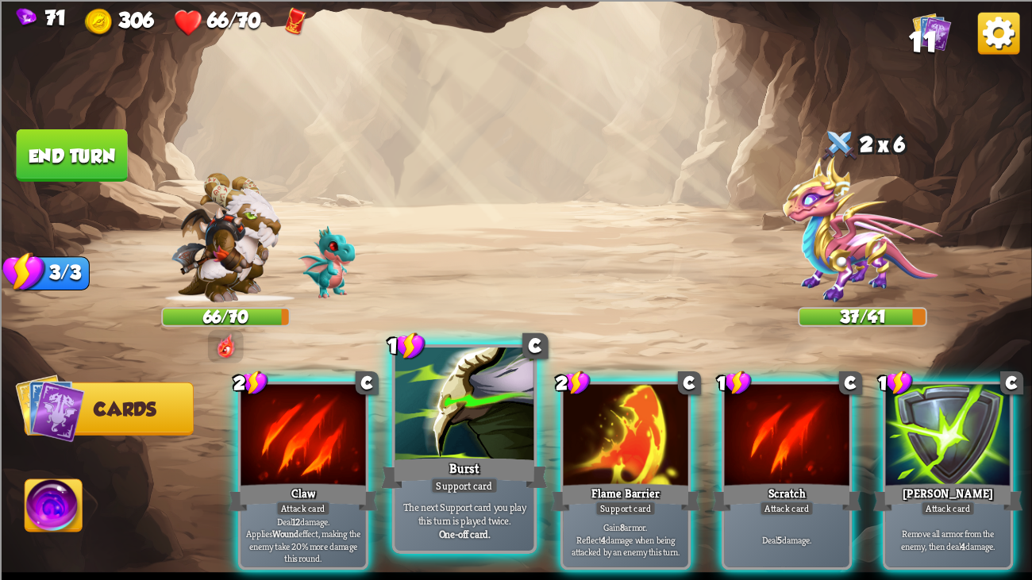
click at [504, 444] on div "Burst" at bounding box center [464, 473] width 167 height 37
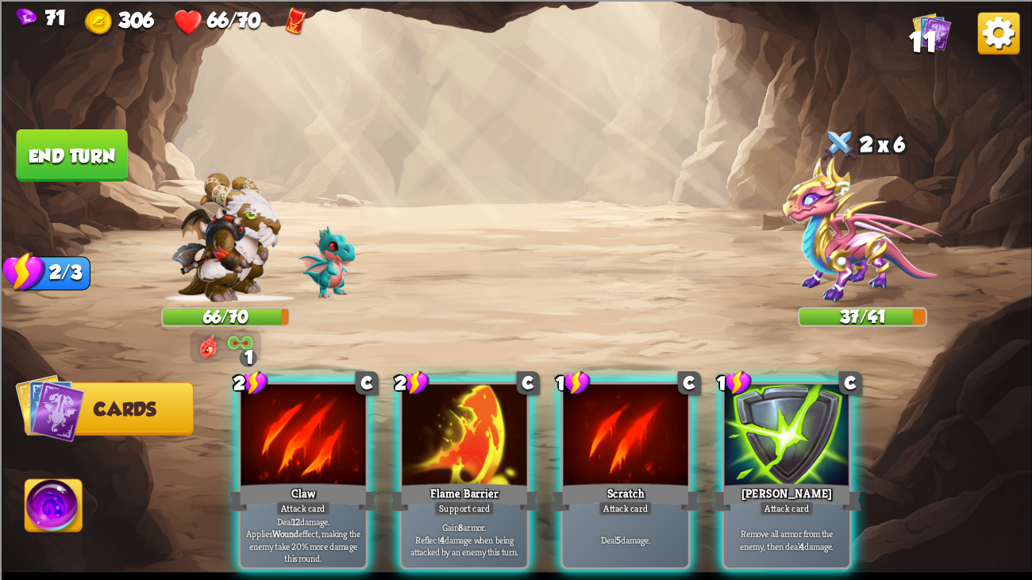
click at [504, 444] on div "Flame Barrier" at bounding box center [465, 496] width 150 height 33
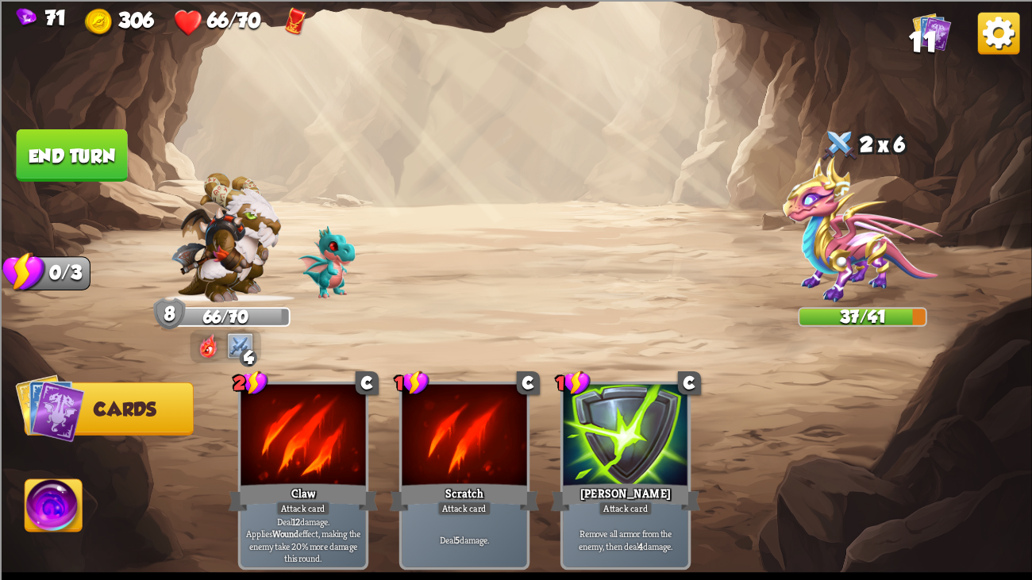
click at [48, 152] on button "End turn" at bounding box center [72, 155] width 114 height 53
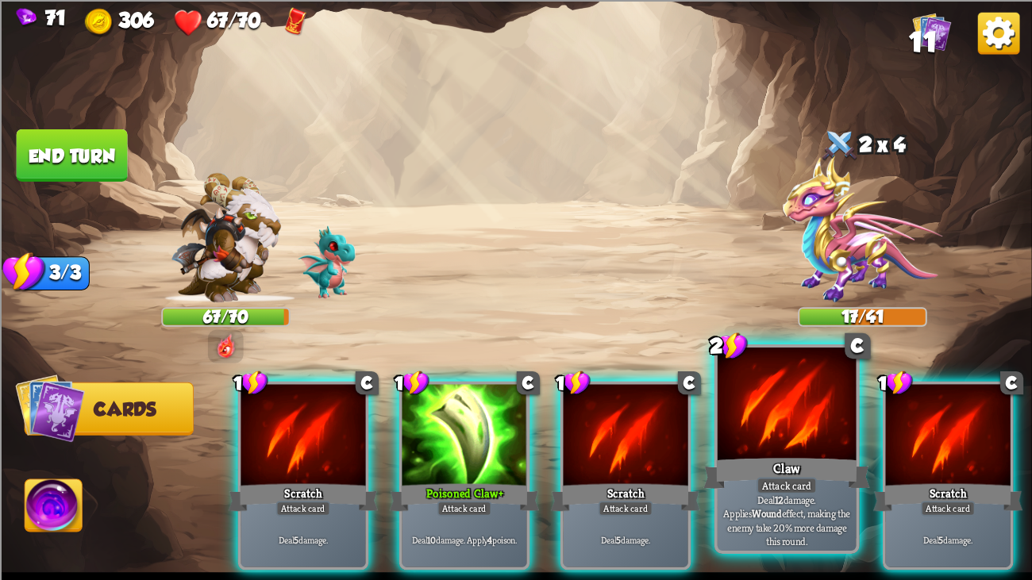
click at [811, 444] on div at bounding box center [787, 406] width 139 height 117
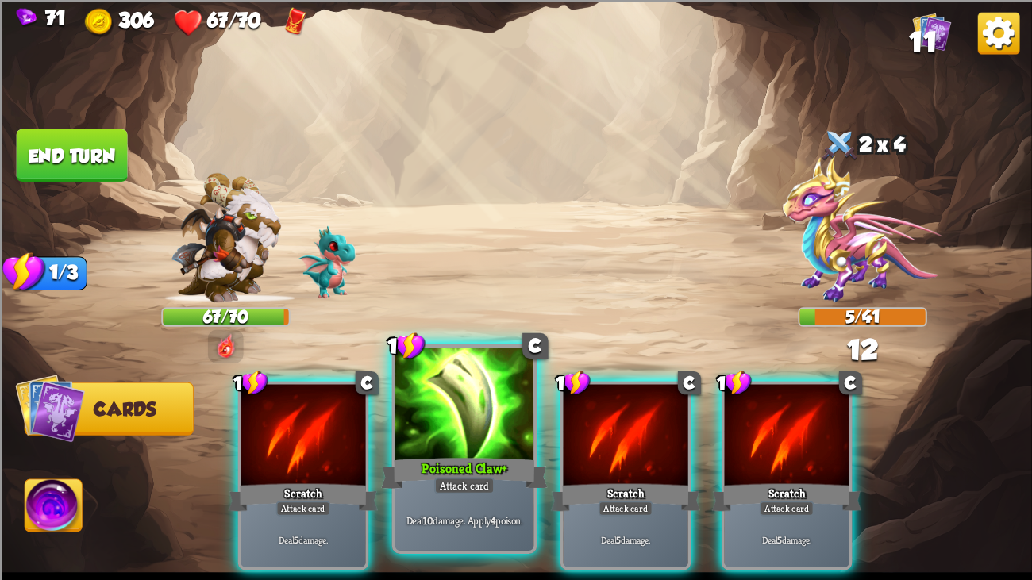
click at [484, 421] on div at bounding box center [464, 406] width 139 height 117
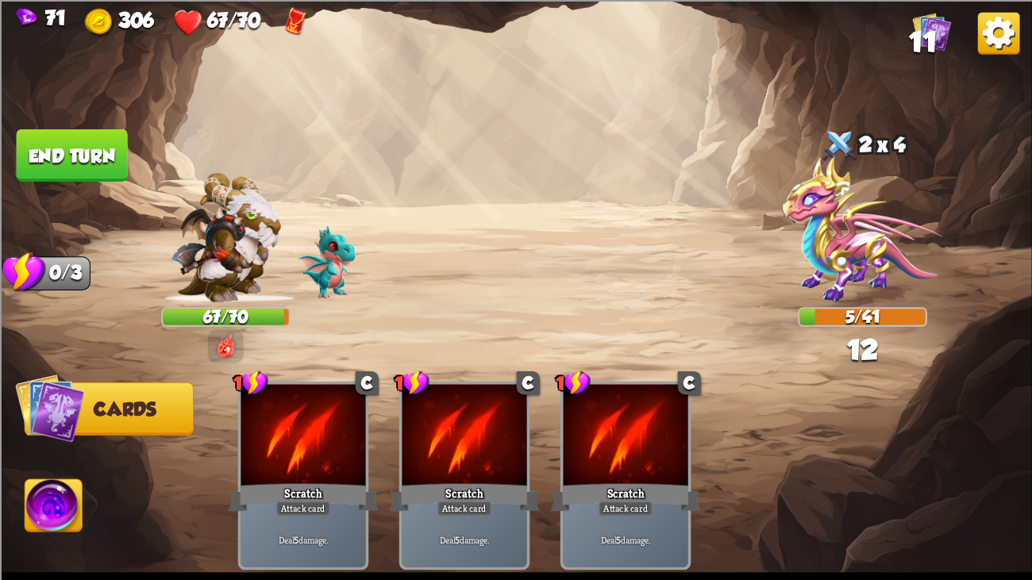
click at [484, 421] on div at bounding box center [464, 436] width 125 height 105
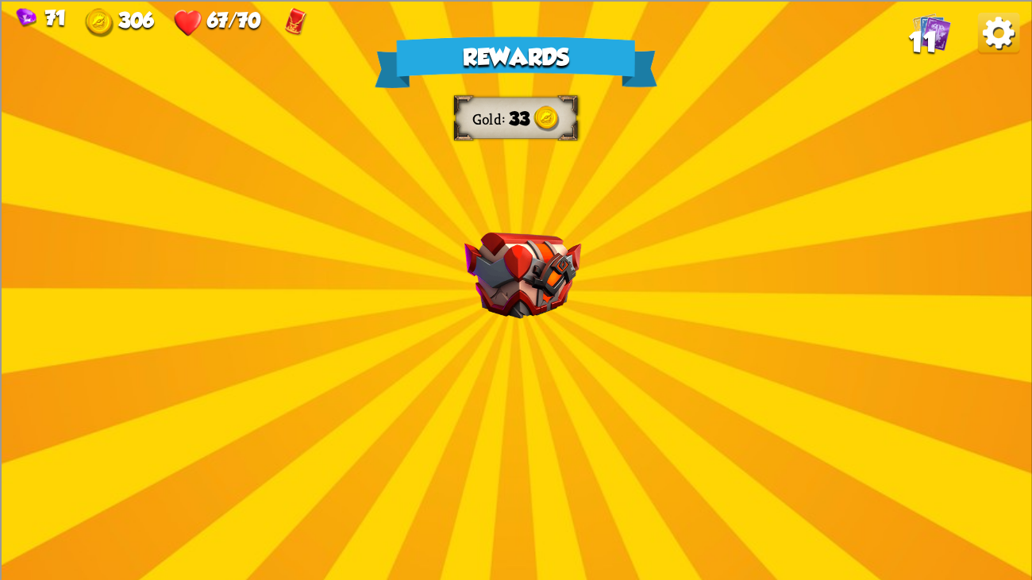
click at [528, 275] on img at bounding box center [522, 275] width 117 height 87
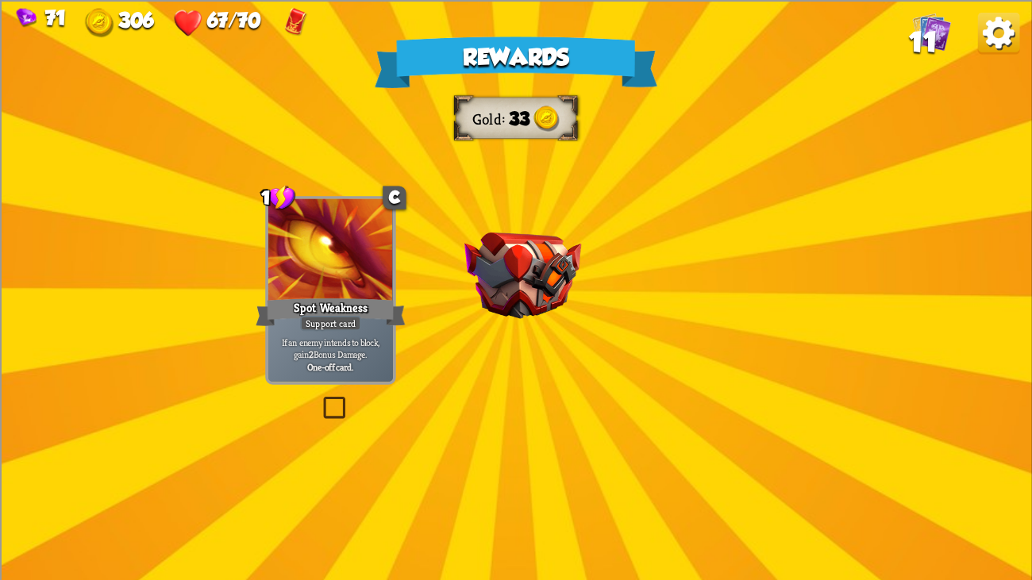
click at [528, 275] on img at bounding box center [522, 275] width 117 height 87
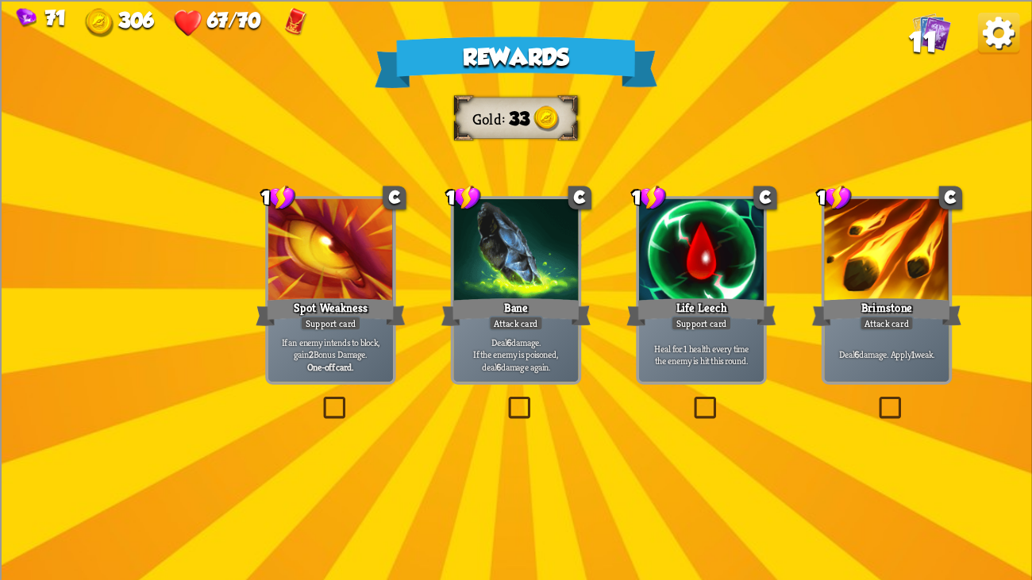
click at [702, 268] on div at bounding box center [701, 250] width 125 height 105
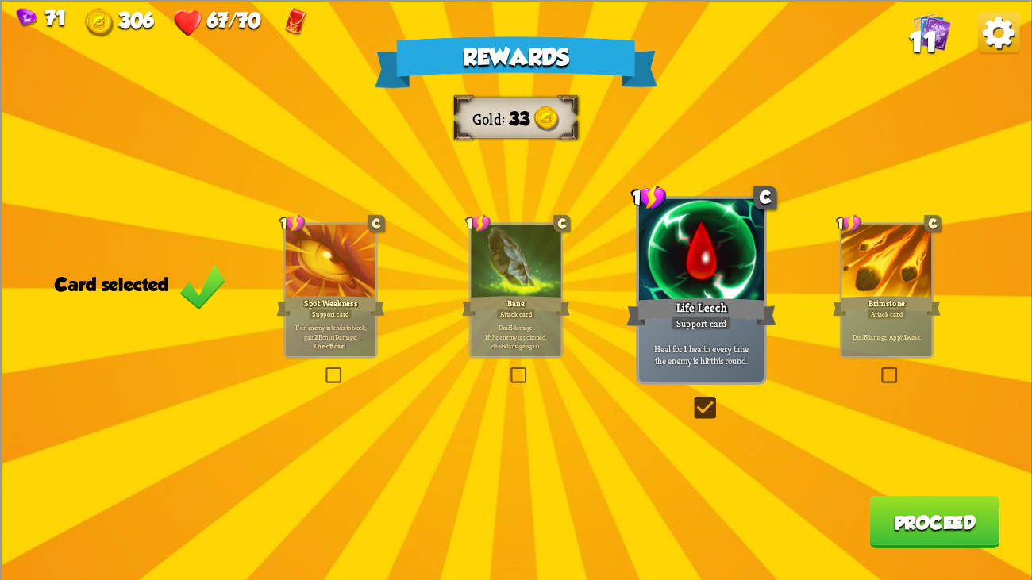
click at [931, 444] on button "Proceed" at bounding box center [934, 521] width 130 height 52
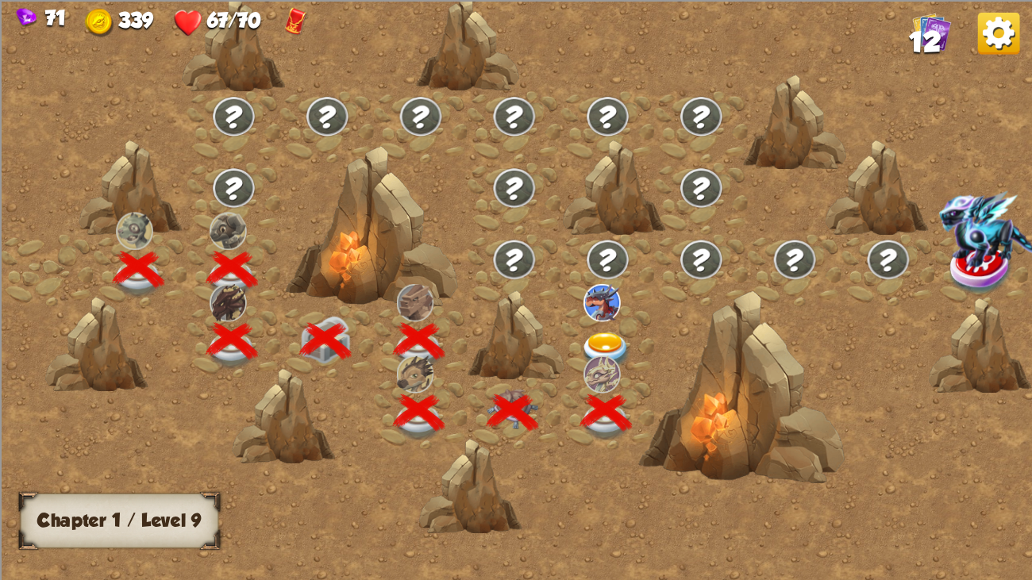
click at [614, 334] on img at bounding box center [606, 352] width 52 height 38
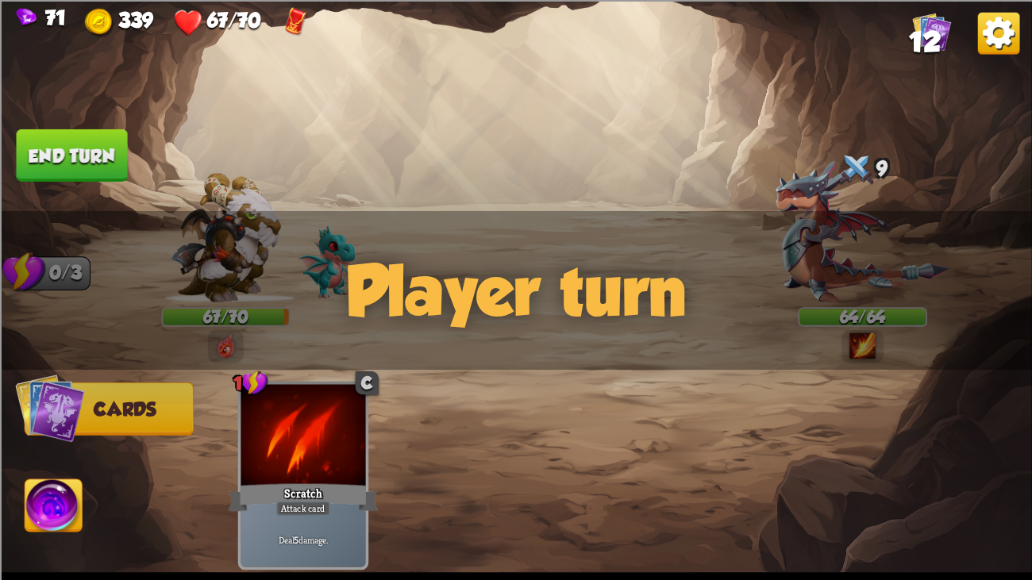
click at [825, 188] on div "9" at bounding box center [862, 170] width 129 height 42
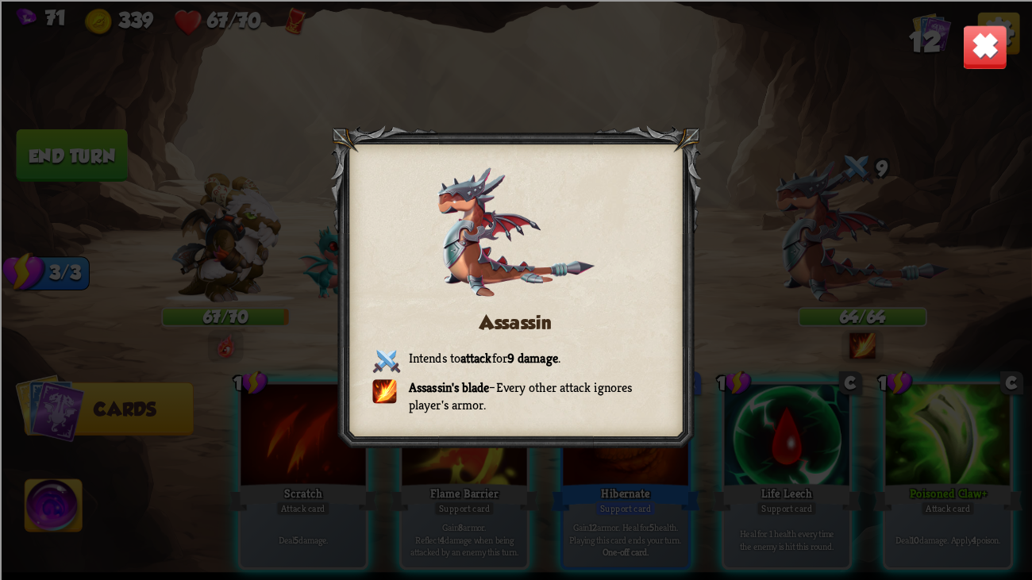
click at [970, 36] on img at bounding box center [984, 46] width 45 height 45
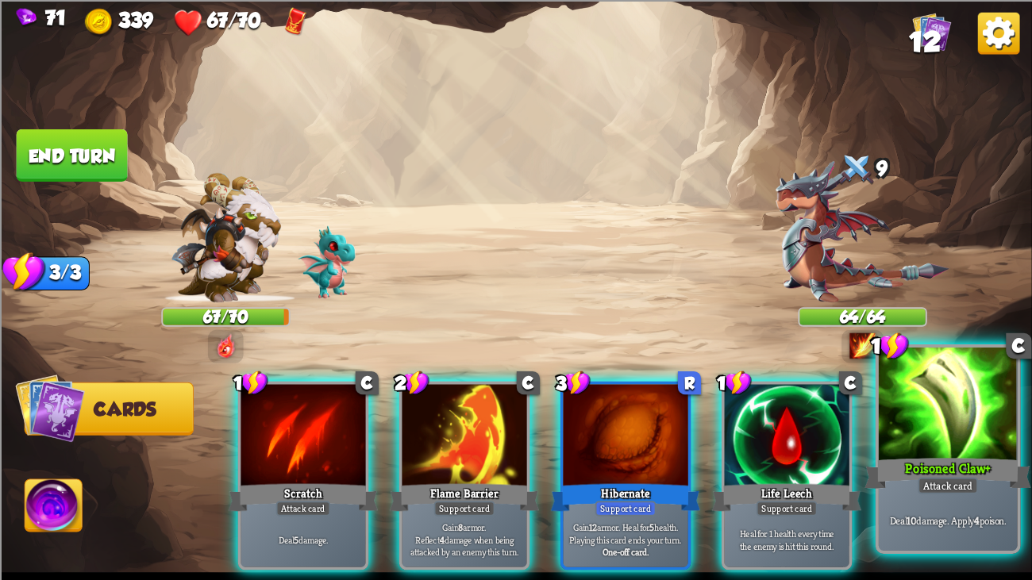
click at [956, 421] on div at bounding box center [948, 406] width 139 height 117
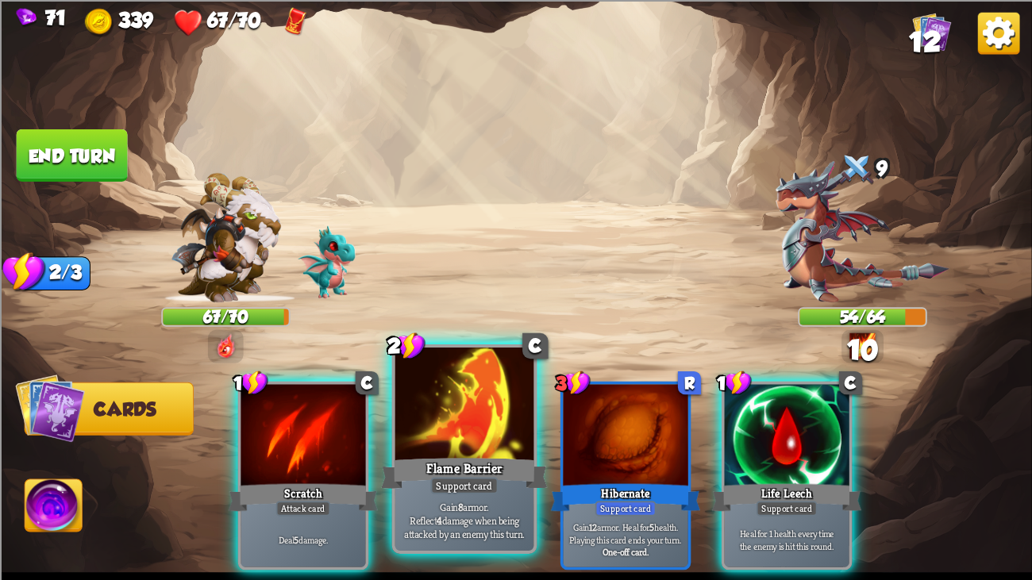
click at [420, 406] on div at bounding box center [464, 406] width 139 height 117
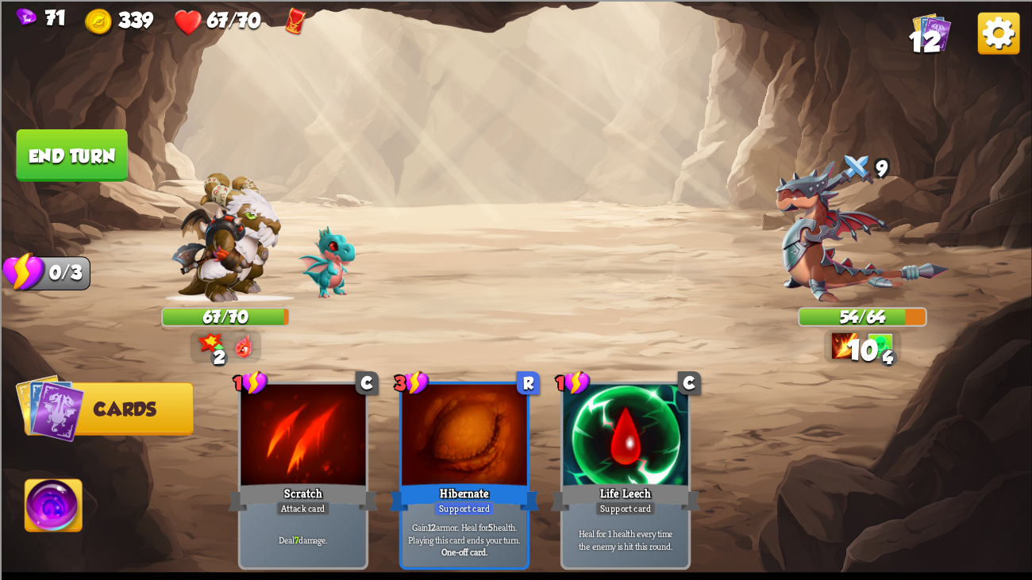
click at [95, 149] on button "End turn" at bounding box center [72, 155] width 111 height 52
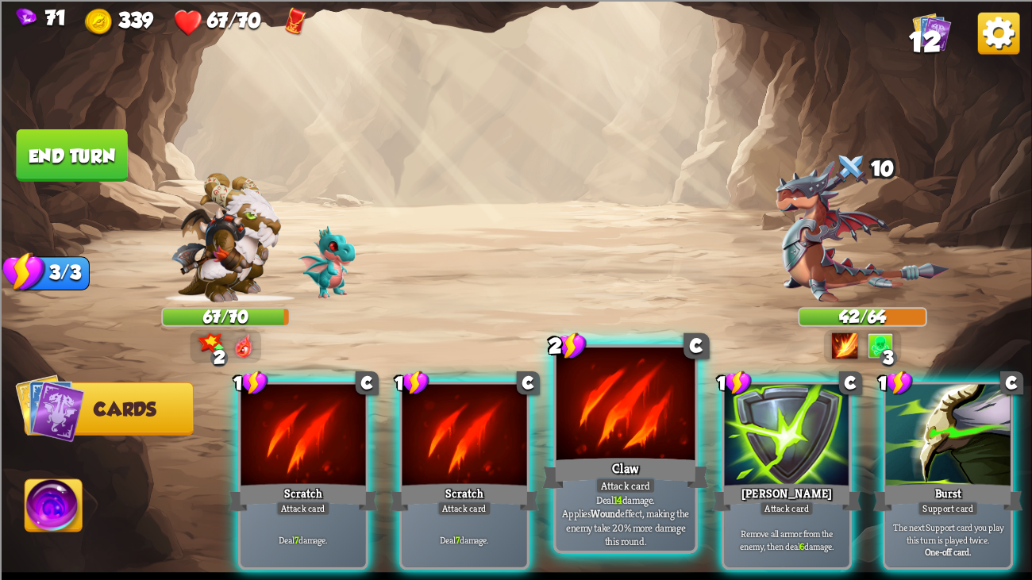
click at [584, 411] on div at bounding box center [625, 406] width 139 height 117
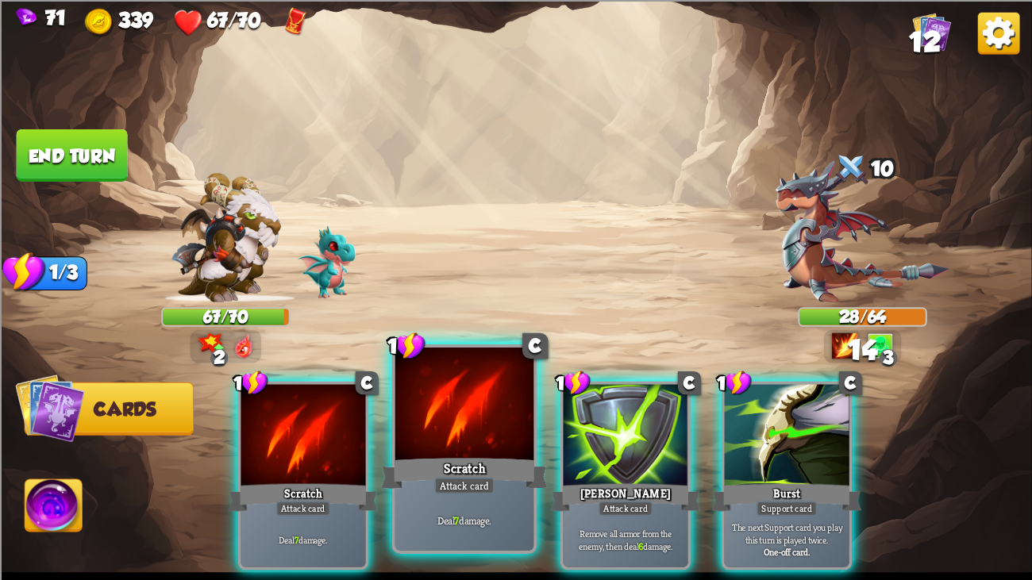
click at [437, 427] on div at bounding box center [464, 406] width 139 height 117
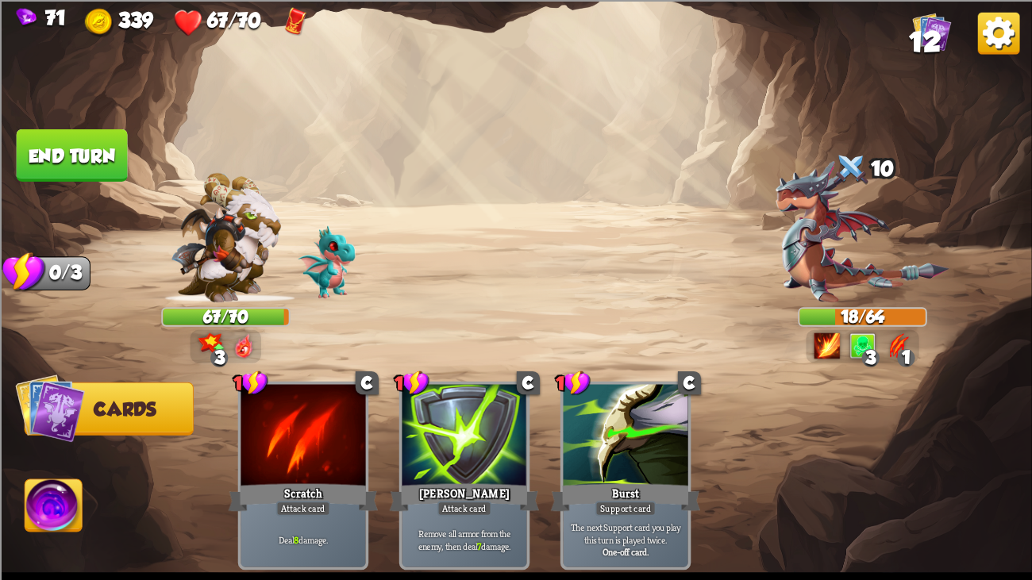
click at [33, 444] on img at bounding box center [53, 508] width 57 height 58
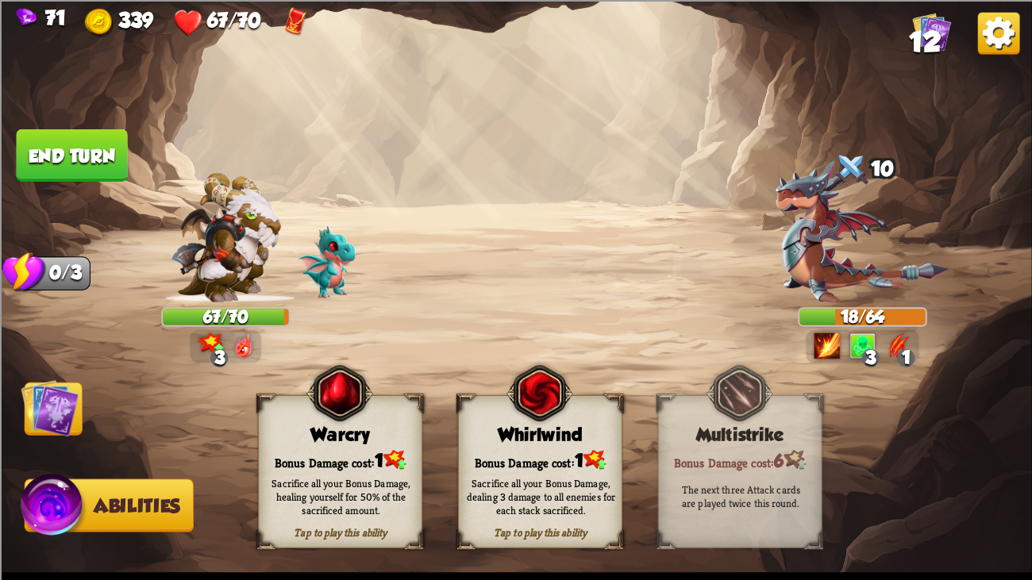
click at [522, 394] on img at bounding box center [539, 393] width 66 height 67
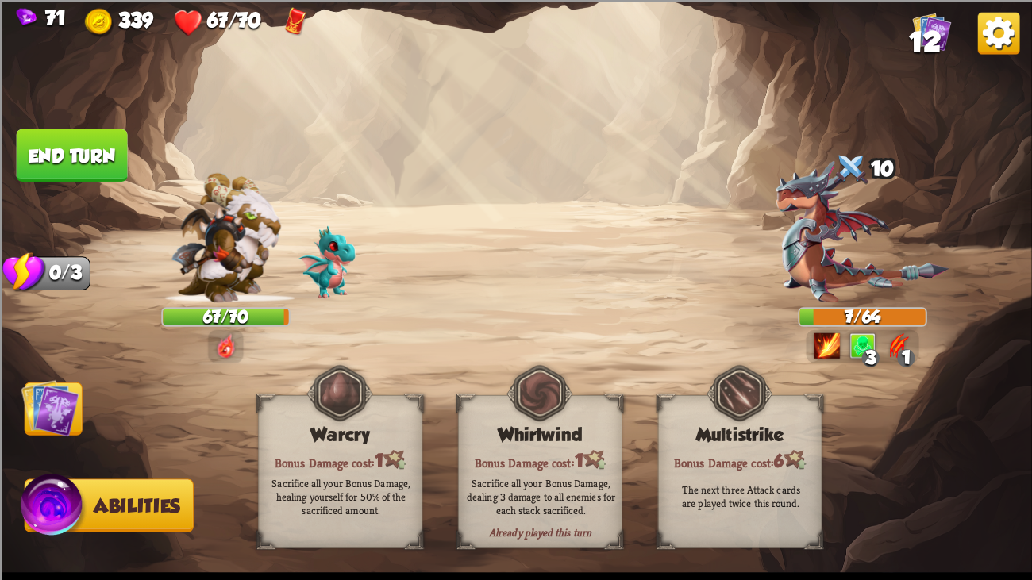
click at [52, 379] on img at bounding box center [516, 290] width 1032 height 580
click at [52, 393] on img at bounding box center [50, 408] width 58 height 58
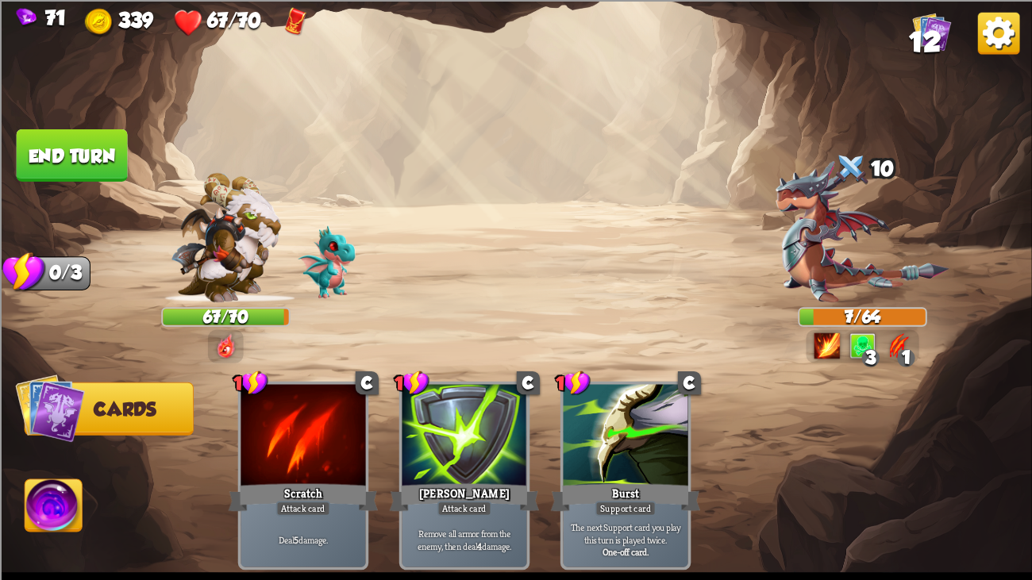
click at [64, 143] on button "End turn" at bounding box center [72, 155] width 111 height 52
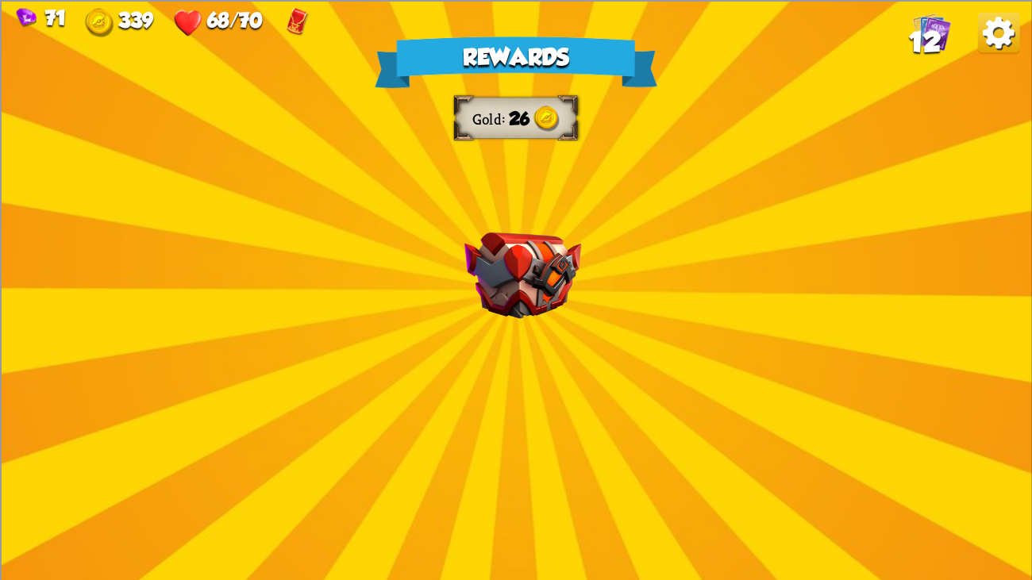
click at [429, 253] on div "Rewards Gold 26 Select a card 3 C Maul Attack card Deal 20 damage. 1 C Riposte …" at bounding box center [516, 290] width 1032 height 580
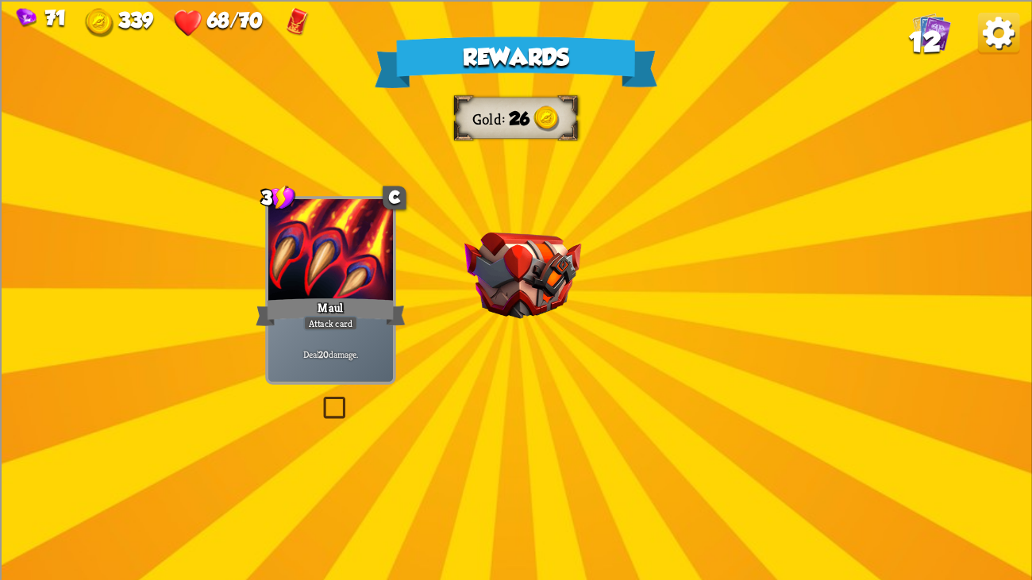
click at [497, 250] on img at bounding box center [522, 275] width 117 height 87
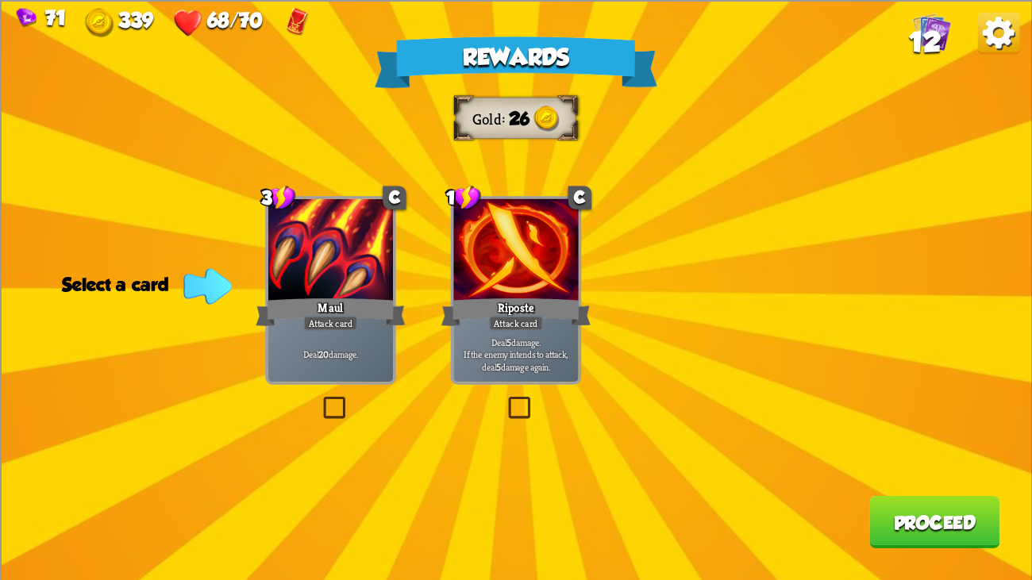
click at [509, 280] on div at bounding box center [515, 250] width 125 height 105
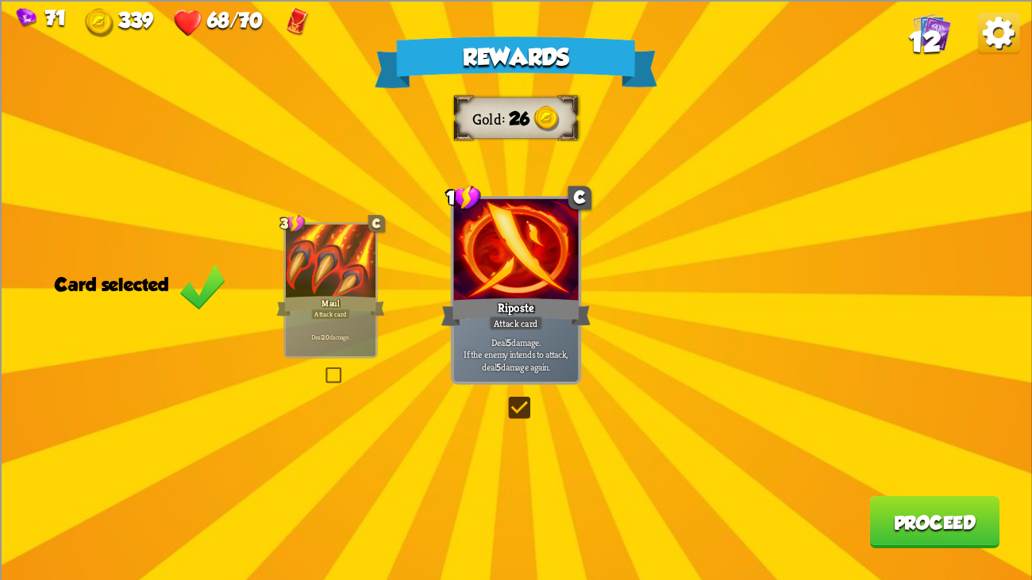
click at [922, 444] on button "Proceed" at bounding box center [934, 521] width 130 height 52
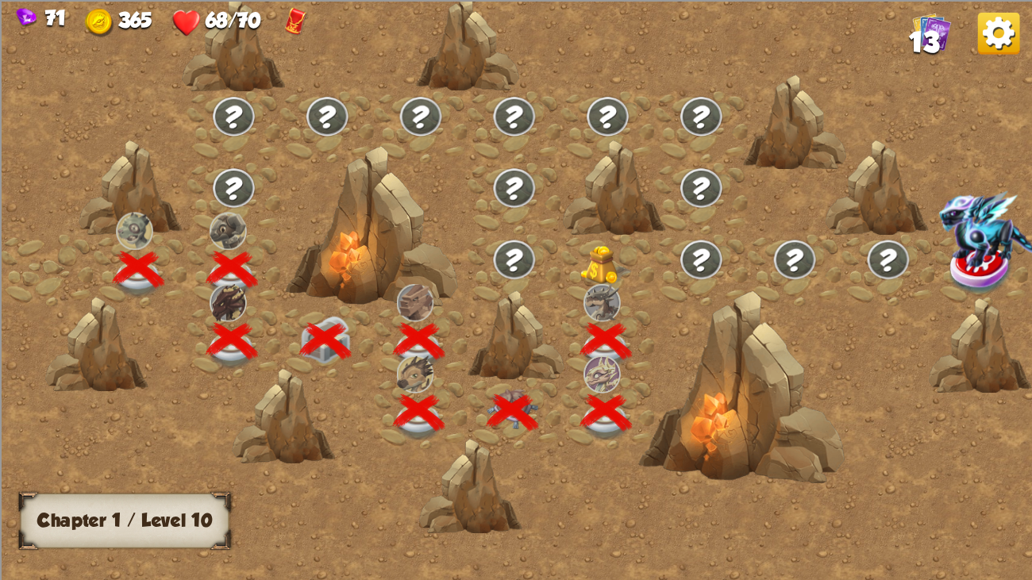
click at [602, 247] on img at bounding box center [606, 266] width 52 height 40
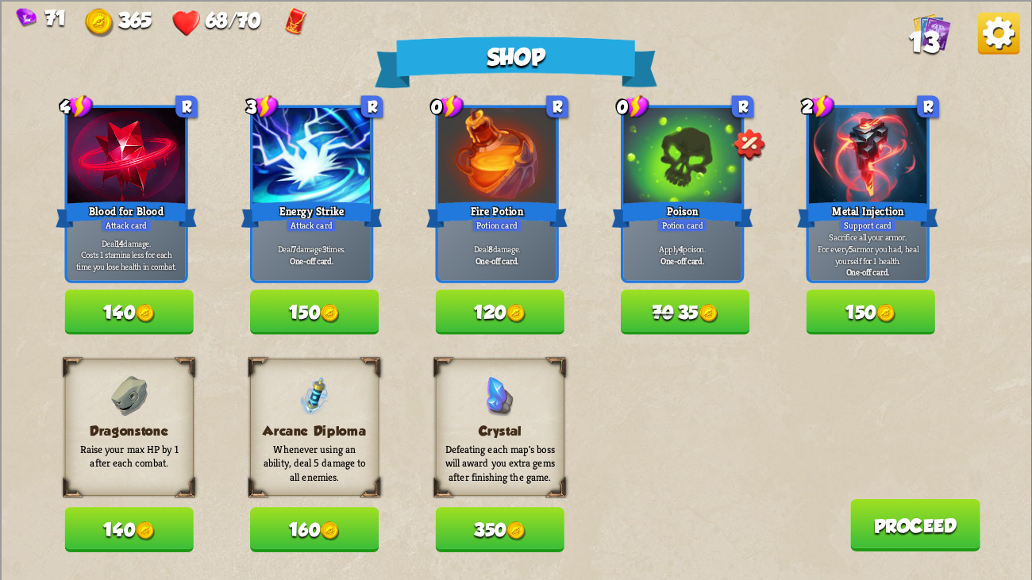
click at [139, 444] on button "140" at bounding box center [128, 529] width 129 height 44
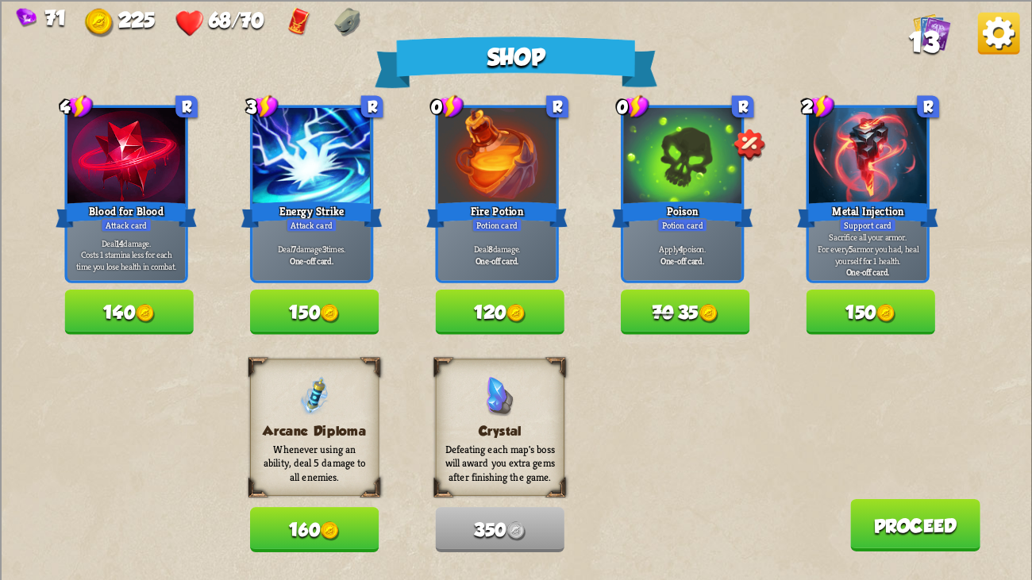
click at [943, 444] on button "Proceed" at bounding box center [915, 524] width 130 height 52
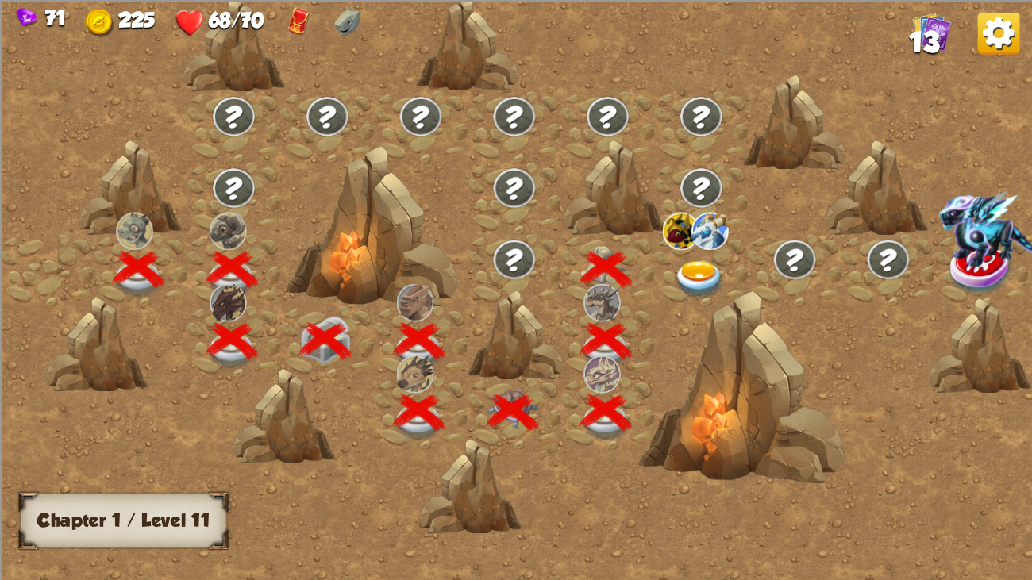
scroll to position [0, 241]
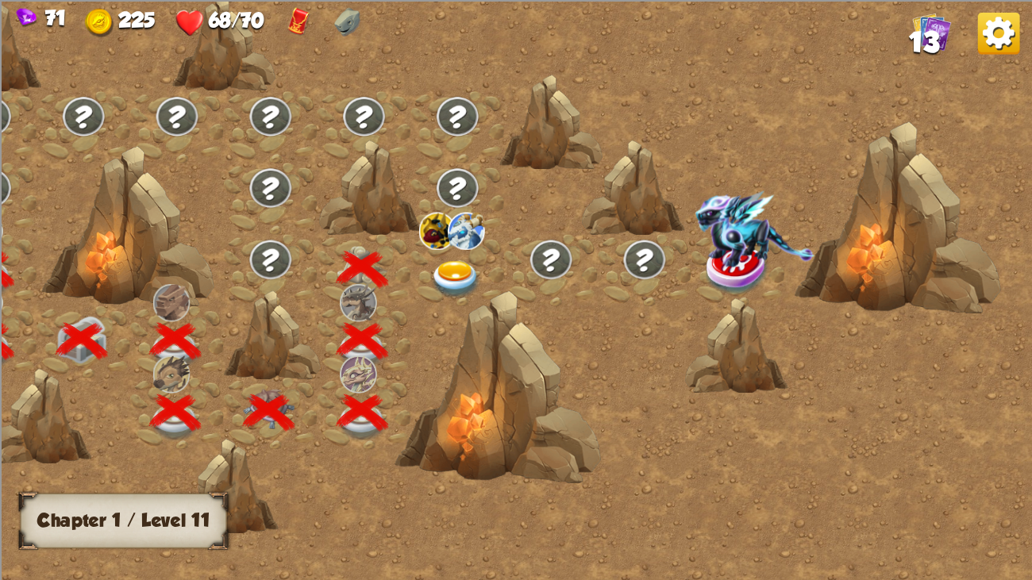
click at [437, 261] on img at bounding box center [455, 280] width 52 height 38
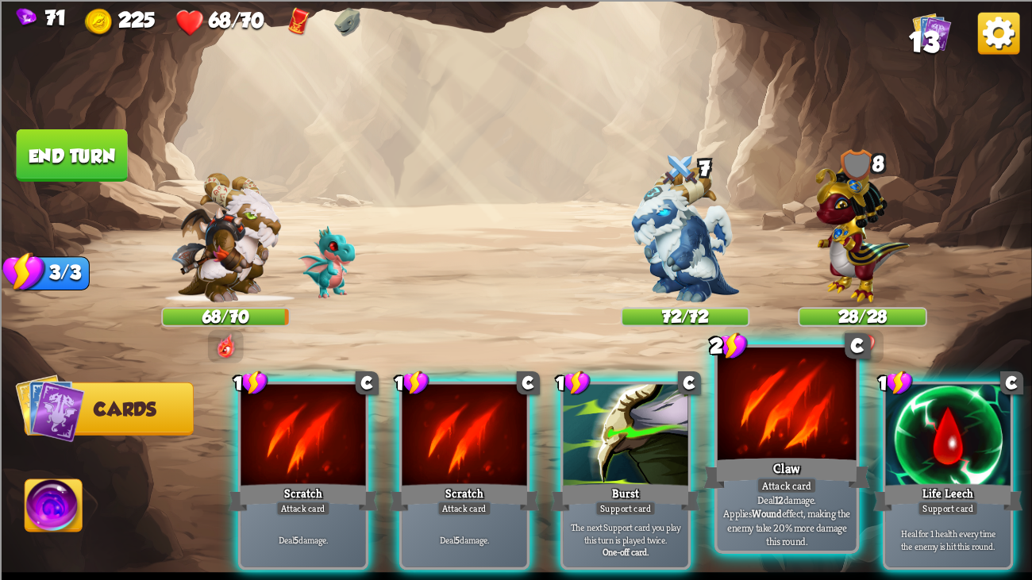
click at [765, 429] on div at bounding box center [787, 406] width 139 height 117
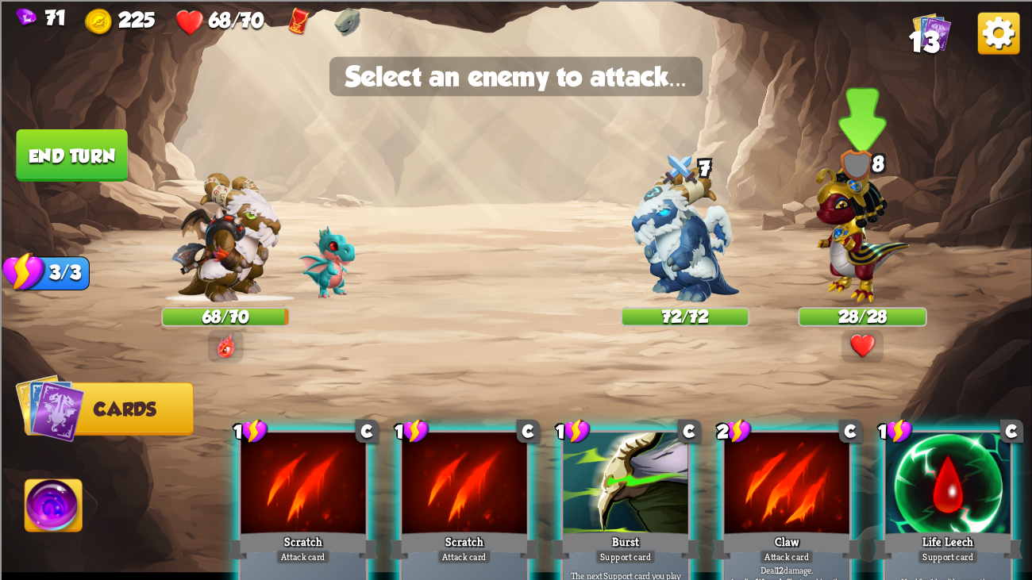
click at [853, 314] on div "28/28" at bounding box center [861, 317] width 125 height 16
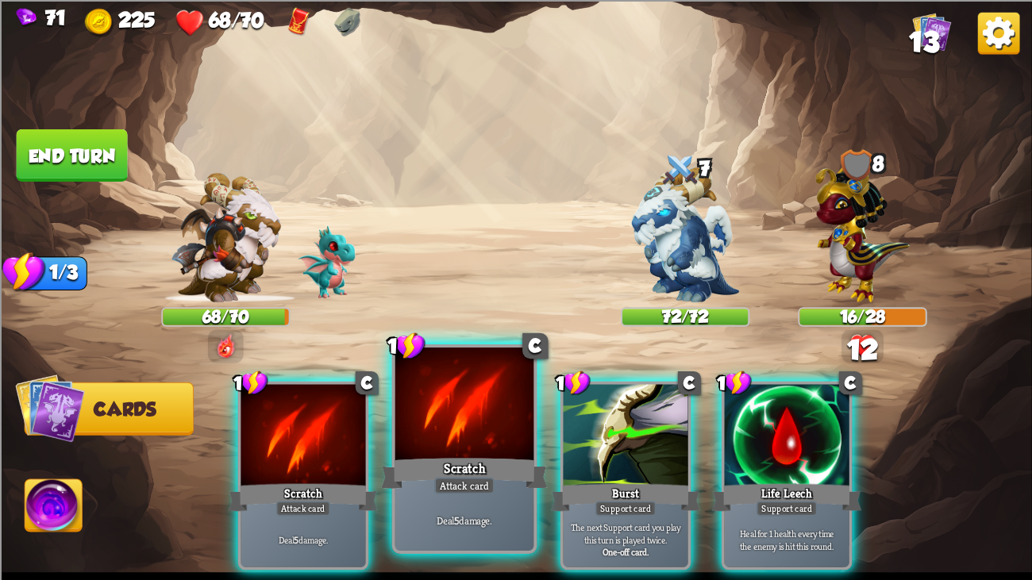
click at [484, 386] on div at bounding box center [464, 406] width 139 height 117
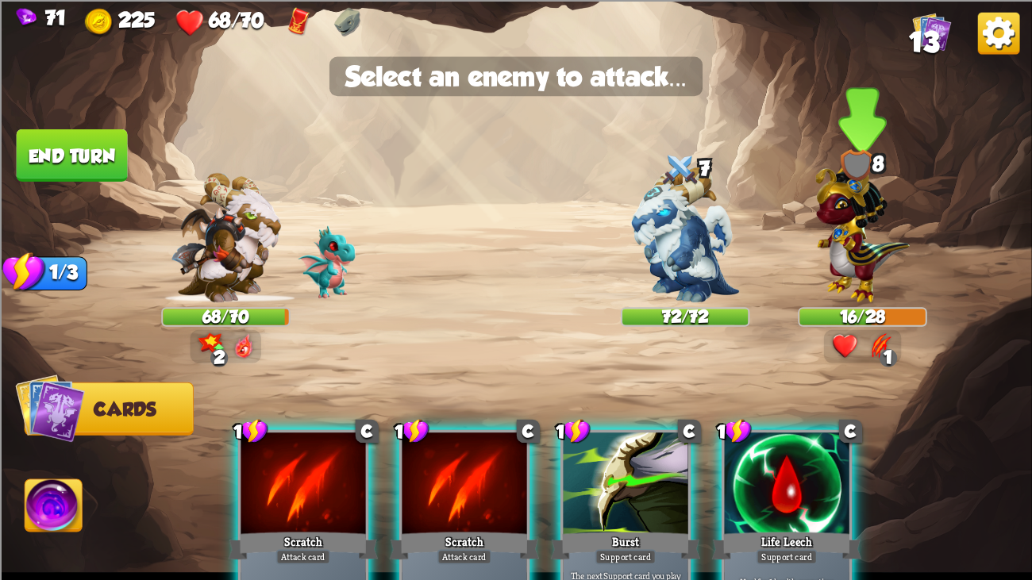
click at [815, 203] on img at bounding box center [862, 229] width 94 height 147
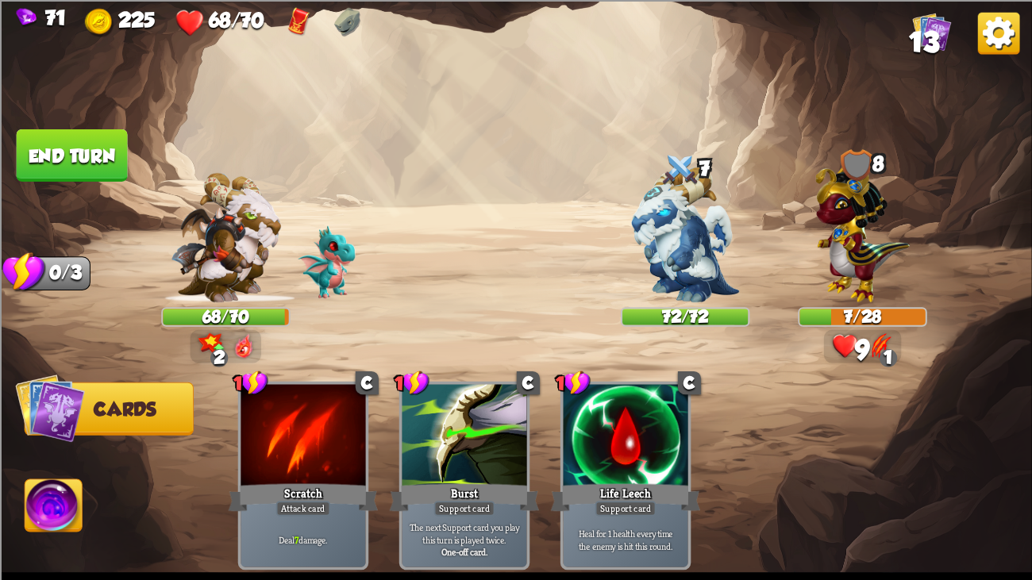
click at [101, 137] on button "End turn" at bounding box center [72, 155] width 111 height 52
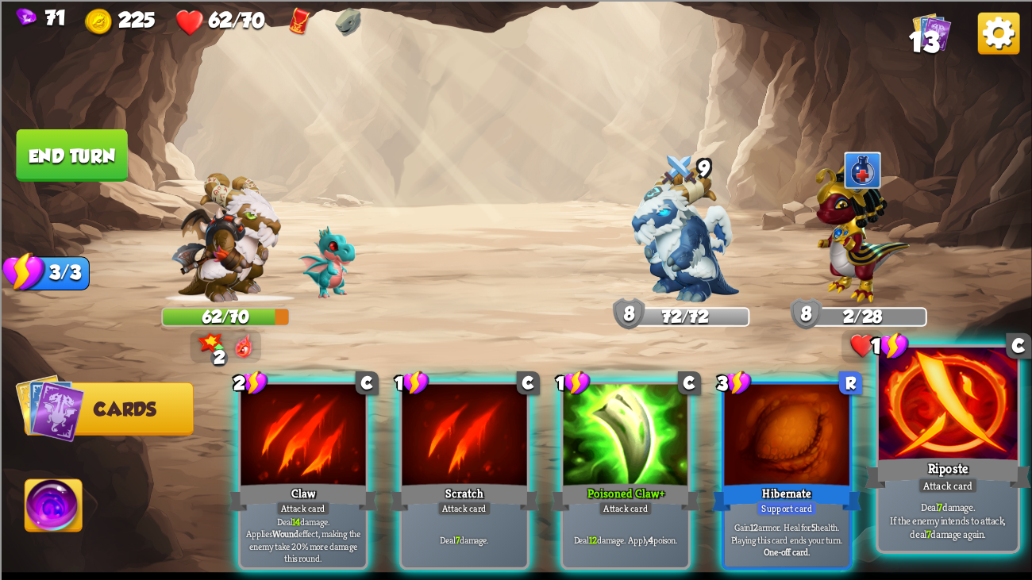
click at [956, 431] on div at bounding box center [948, 406] width 139 height 117
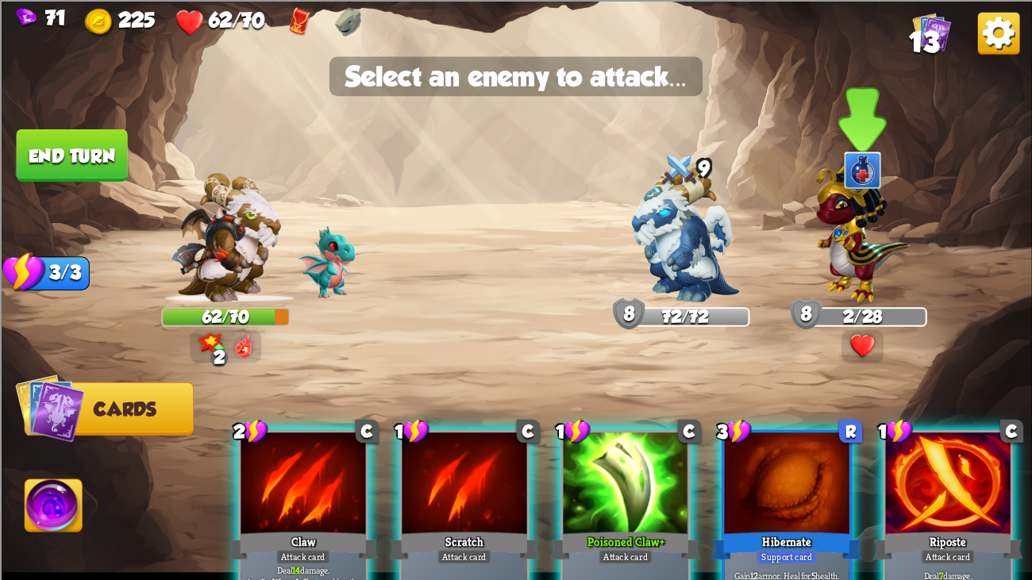
click at [842, 231] on img at bounding box center [862, 229] width 94 height 147
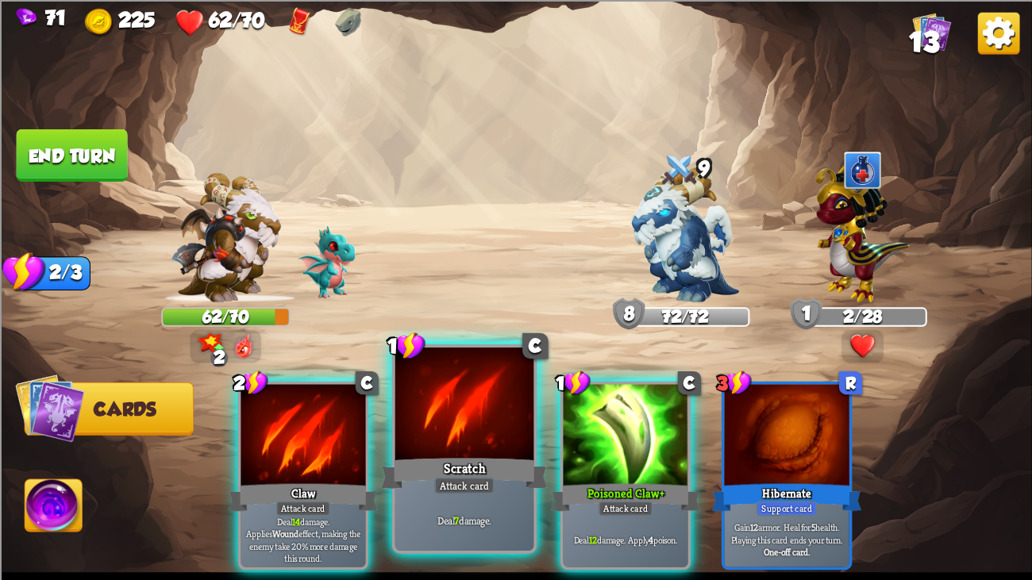
click at [453, 416] on div at bounding box center [464, 406] width 139 height 117
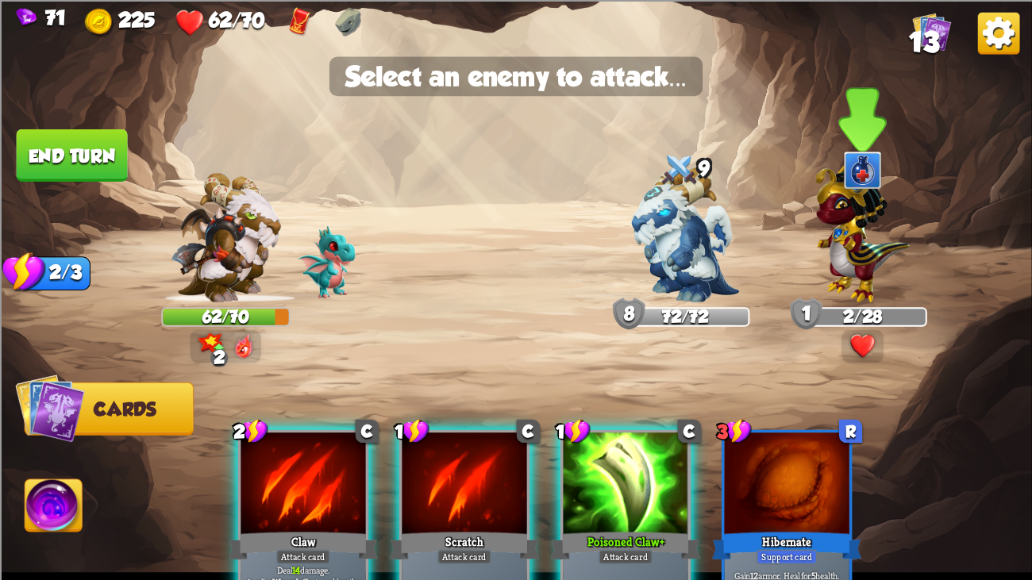
click at [814, 251] on div at bounding box center [862, 246] width 129 height 113
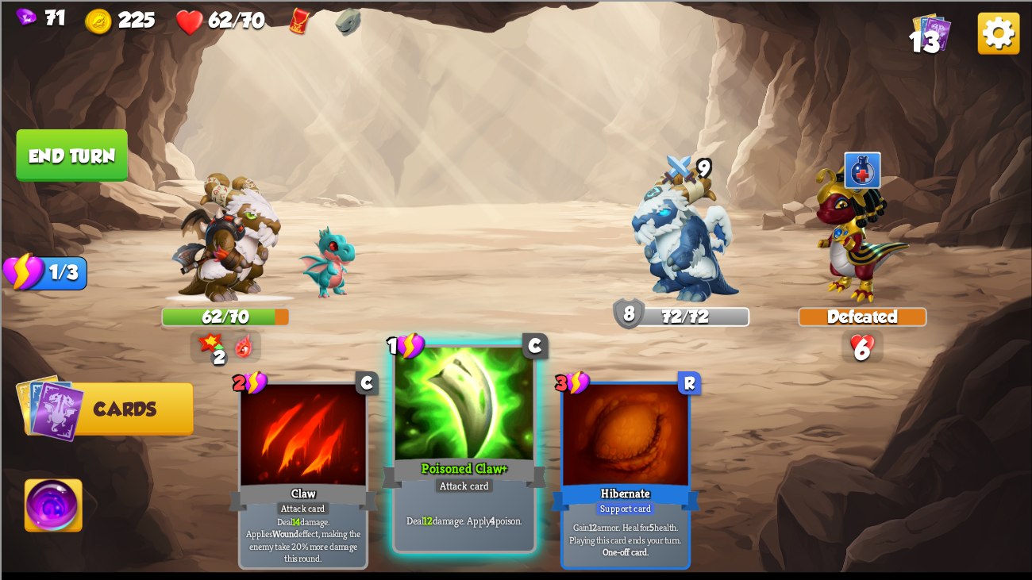
click at [489, 444] on div at bounding box center [464, 406] width 139 height 117
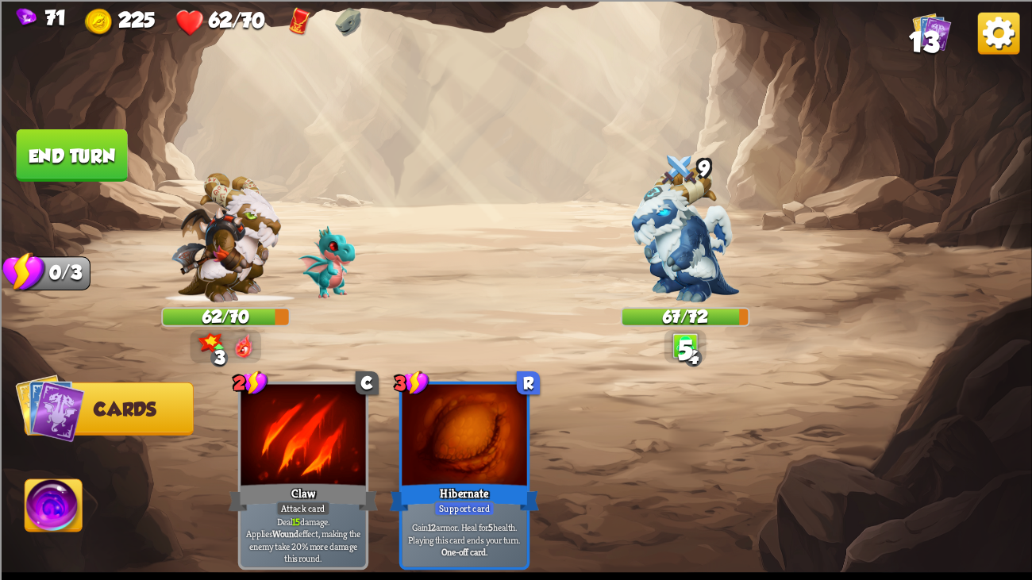
click at [74, 129] on button "End turn" at bounding box center [72, 155] width 111 height 52
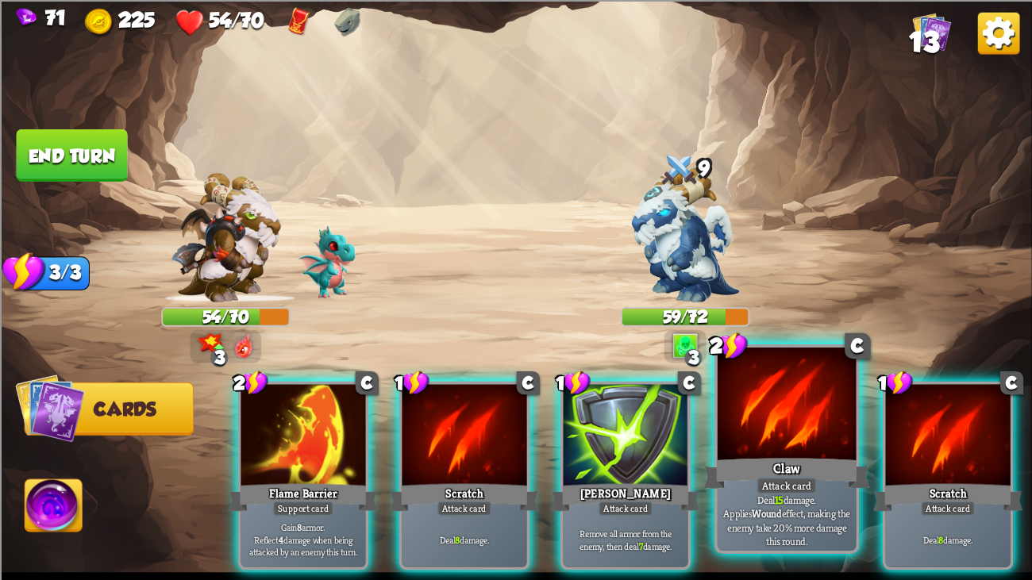
click at [802, 444] on div "Claw" at bounding box center [786, 473] width 167 height 37
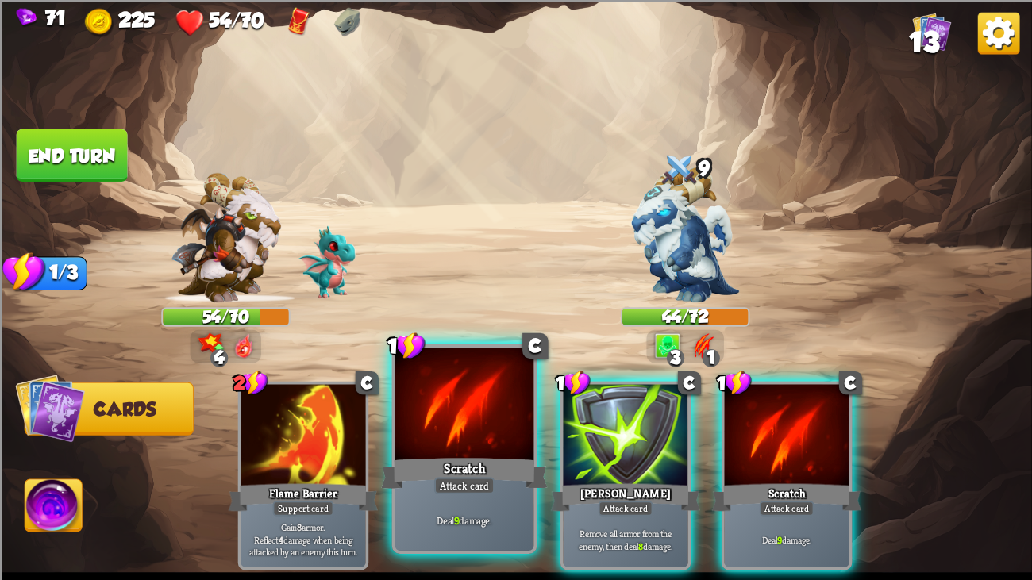
click at [464, 407] on div at bounding box center [464, 406] width 139 height 117
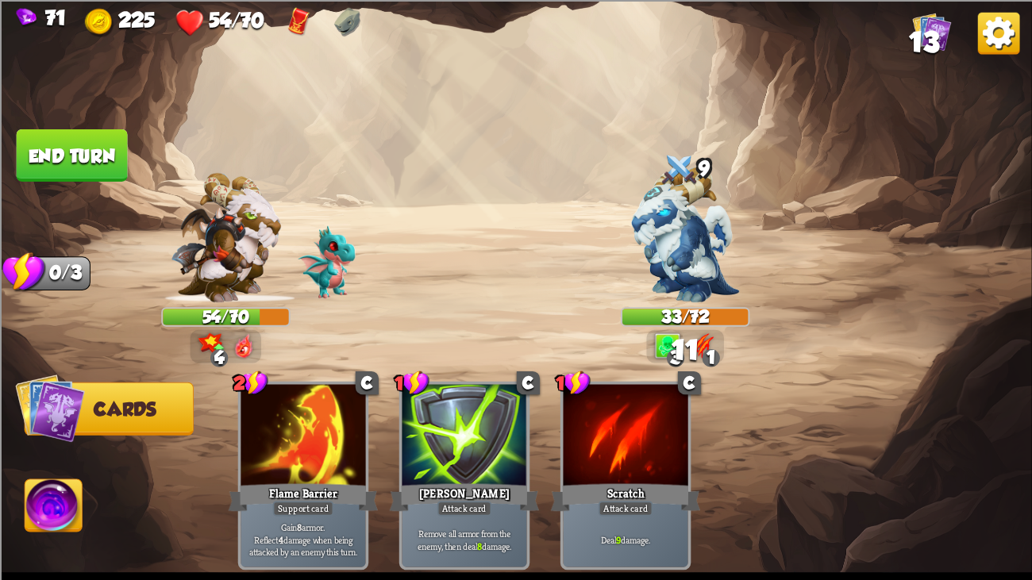
click at [57, 135] on button "End turn" at bounding box center [72, 155] width 114 height 53
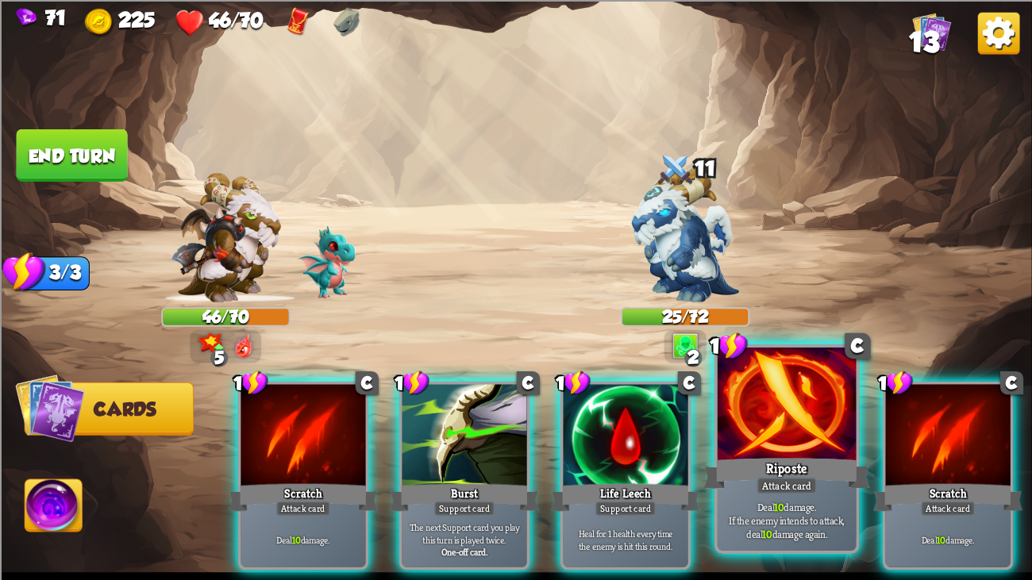
click at [782, 414] on div at bounding box center [787, 406] width 139 height 117
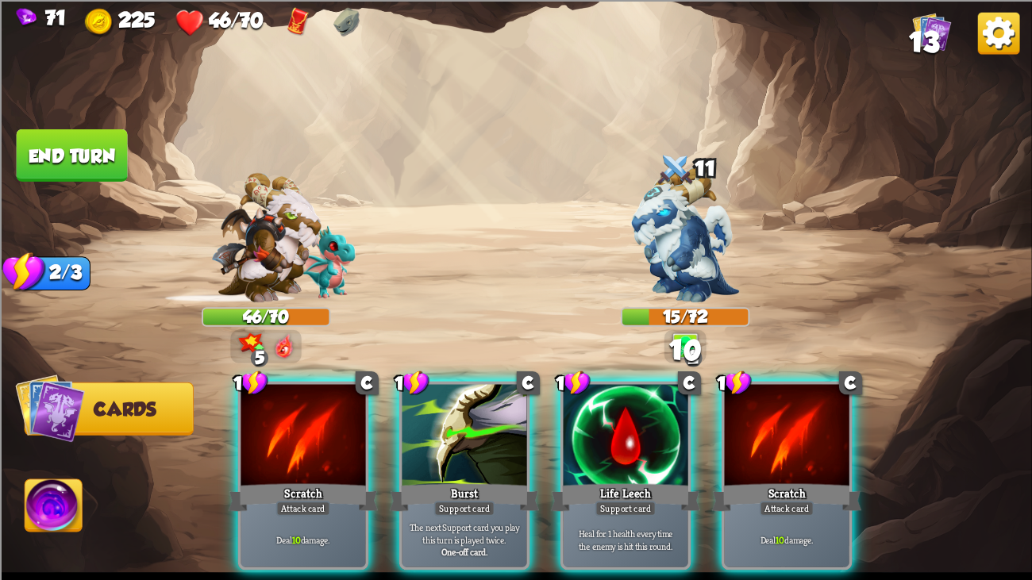
click at [782, 414] on div at bounding box center [787, 436] width 125 height 105
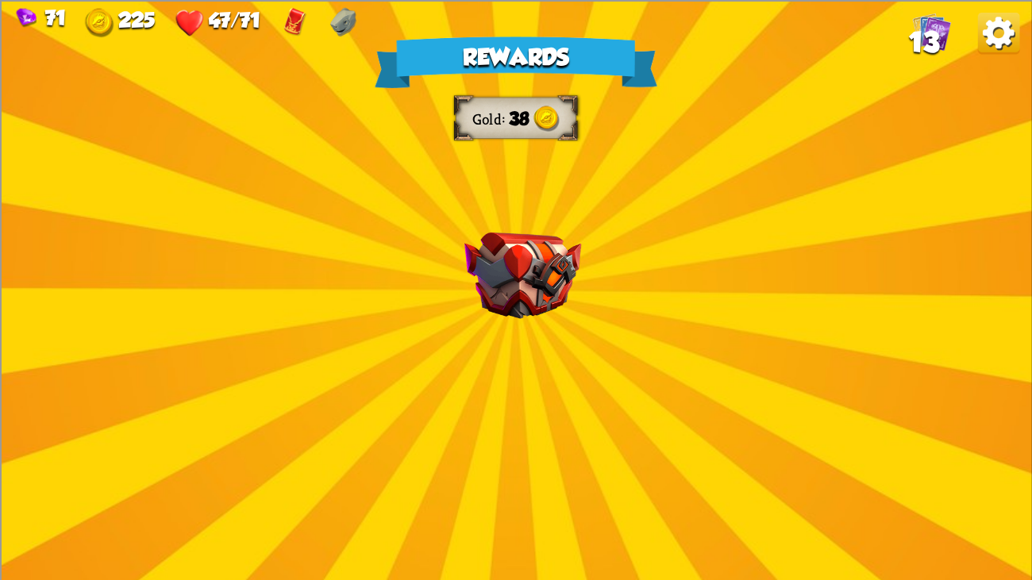
click at [591, 286] on div "Rewards Gold 38 Proceed" at bounding box center [516, 290] width 1032 height 580
click at [542, 284] on img at bounding box center [522, 275] width 117 height 87
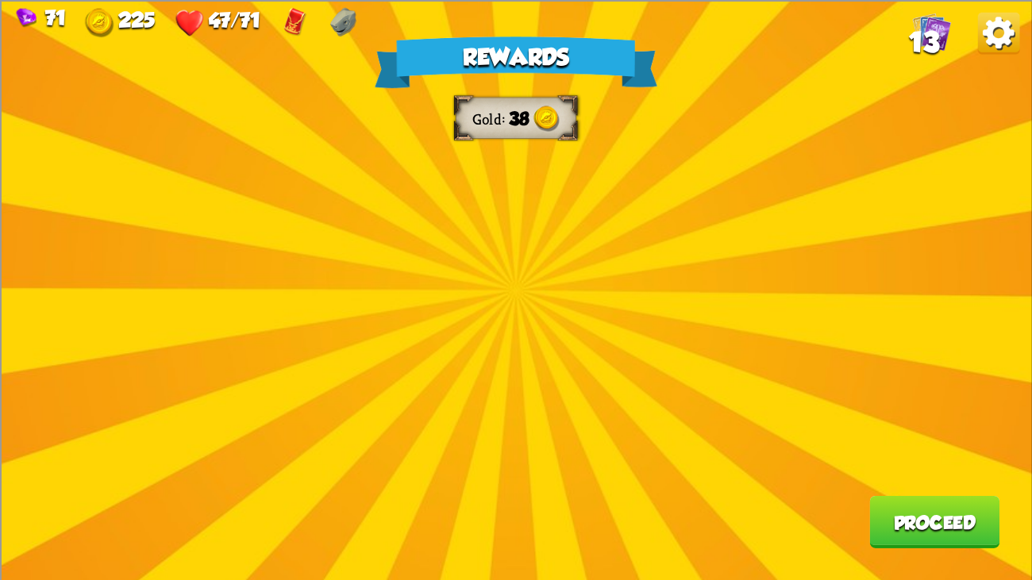
click at [542, 284] on div "Rewards Gold 38 Proceed" at bounding box center [516, 290] width 1032 height 580
click at [449, 272] on div "Rewards Gold 38 Proceed" at bounding box center [516, 290] width 1032 height 580
click at [644, 303] on div "Rewards Gold 38 Proceed" at bounding box center [516, 290] width 1032 height 580
click at [506, 268] on div "Rewards Gold 38 Proceed" at bounding box center [516, 290] width 1032 height 580
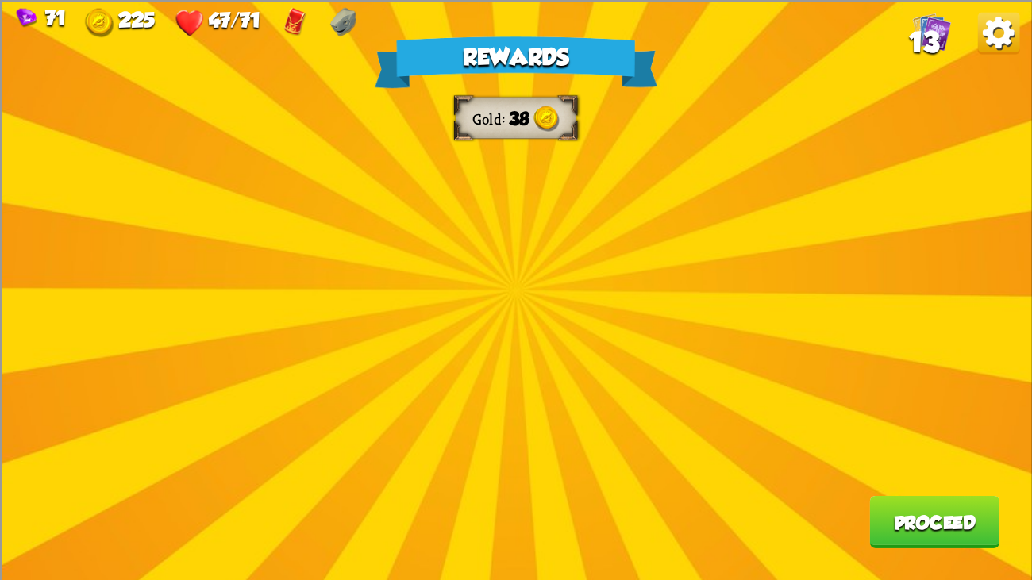
click at [506, 268] on div "Rewards Gold 38 Proceed" at bounding box center [516, 290] width 1032 height 580
click at [943, 444] on button "Proceed" at bounding box center [934, 521] width 130 height 52
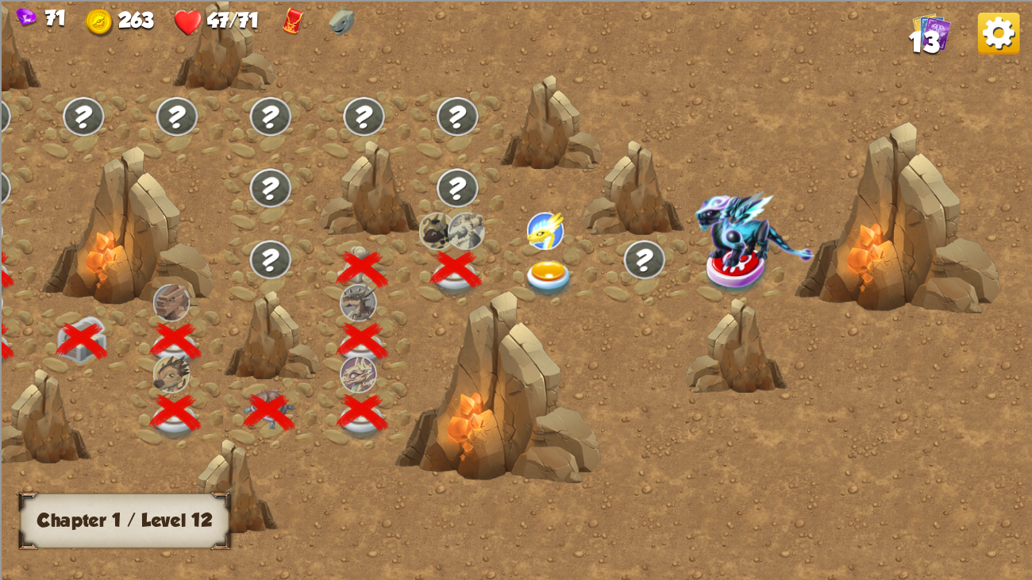
click at [538, 261] on img at bounding box center [549, 280] width 52 height 38
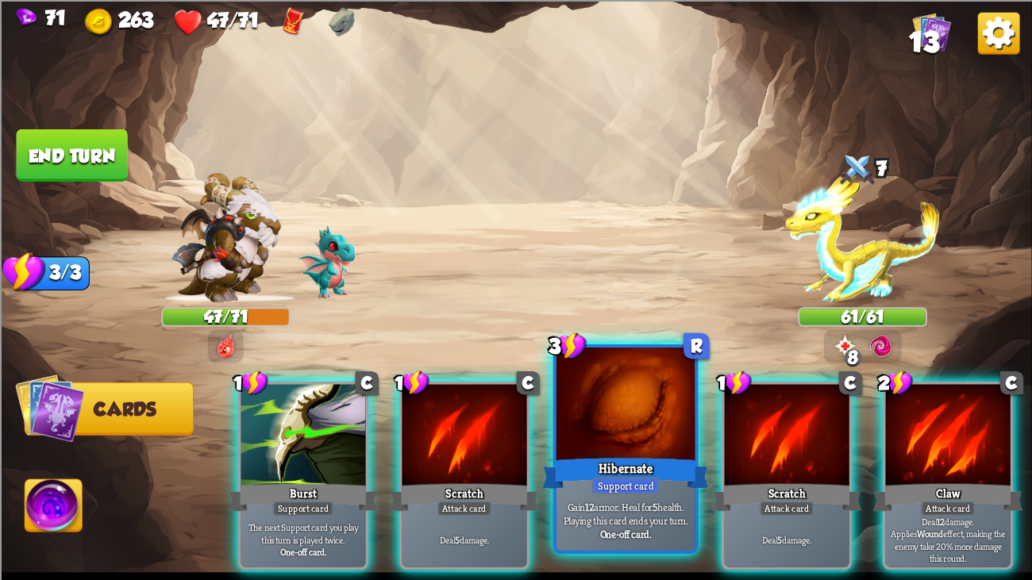
click at [578, 416] on div at bounding box center [625, 406] width 139 height 117
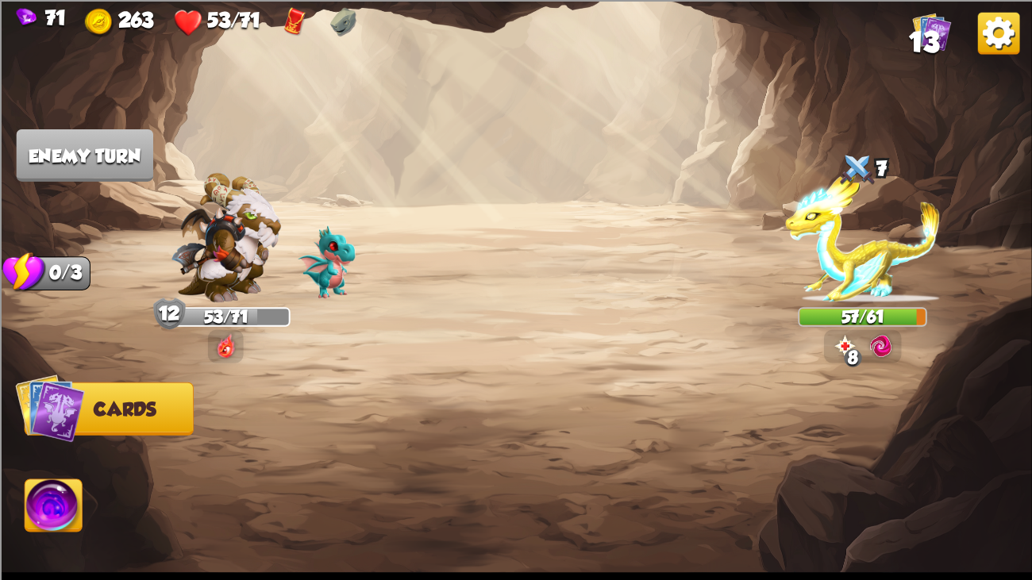
click at [345, 252] on img at bounding box center [326, 261] width 57 height 72
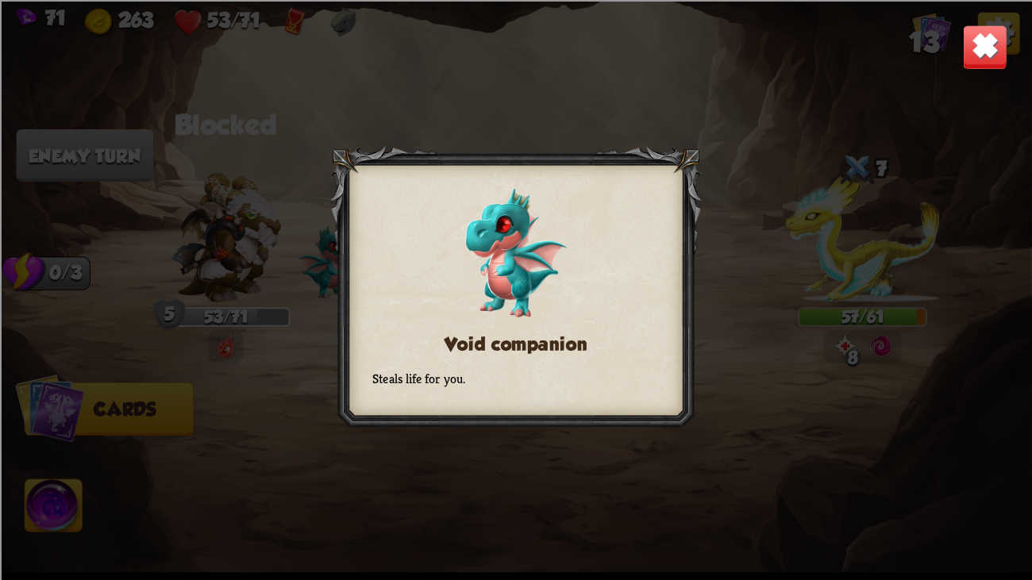
click at [444, 219] on div at bounding box center [515, 289] width 371 height 287
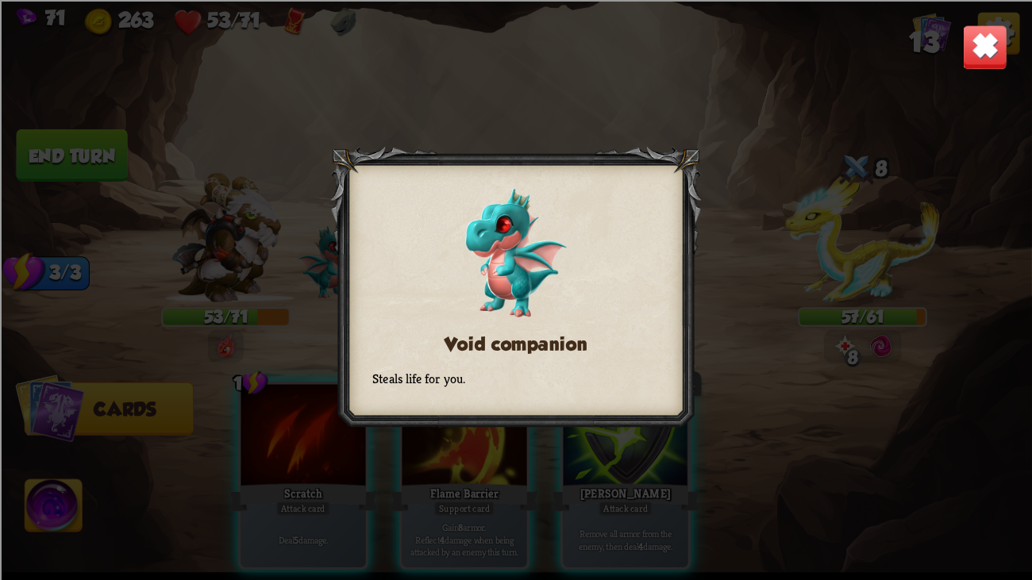
click at [999, 33] on img at bounding box center [984, 46] width 45 height 45
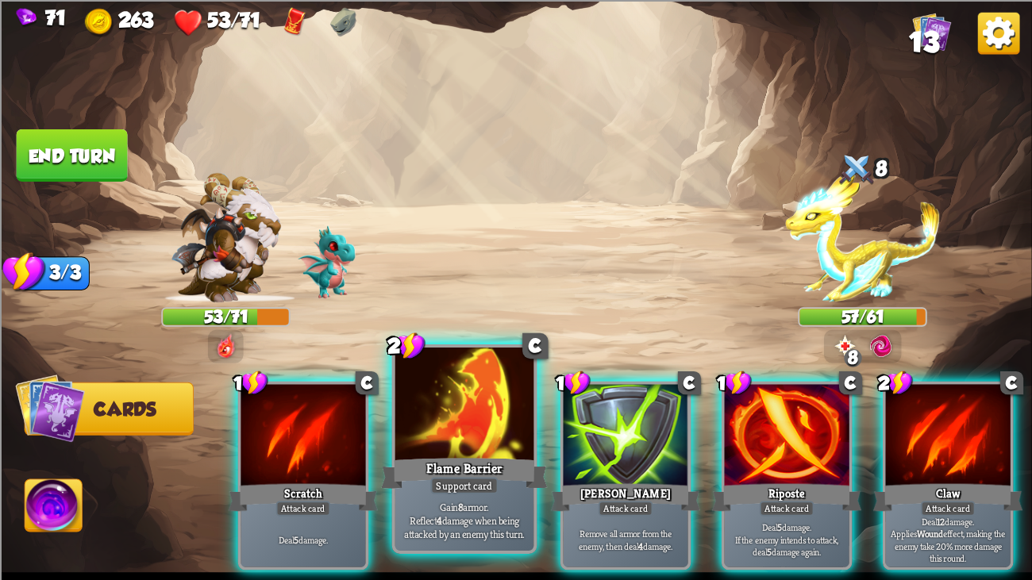
click at [482, 444] on div at bounding box center [464, 406] width 139 height 117
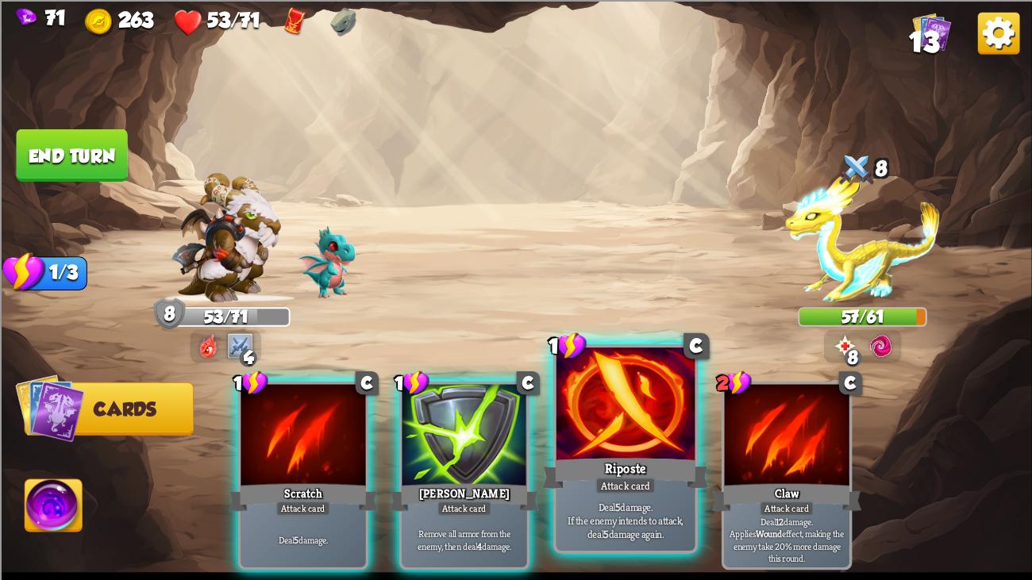
click at [581, 418] on div at bounding box center [625, 406] width 139 height 117
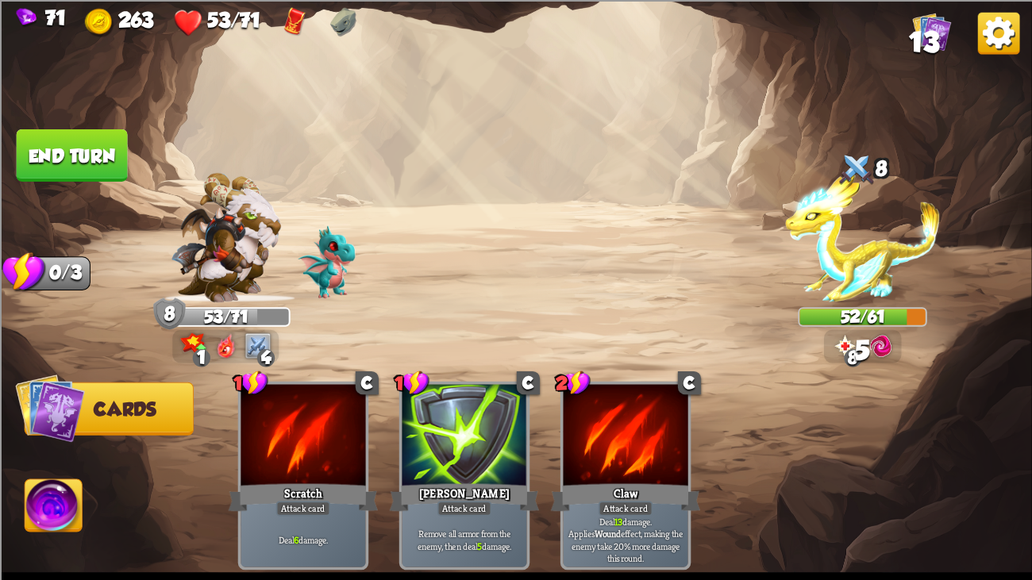
click at [83, 156] on button "End turn" at bounding box center [72, 155] width 113 height 53
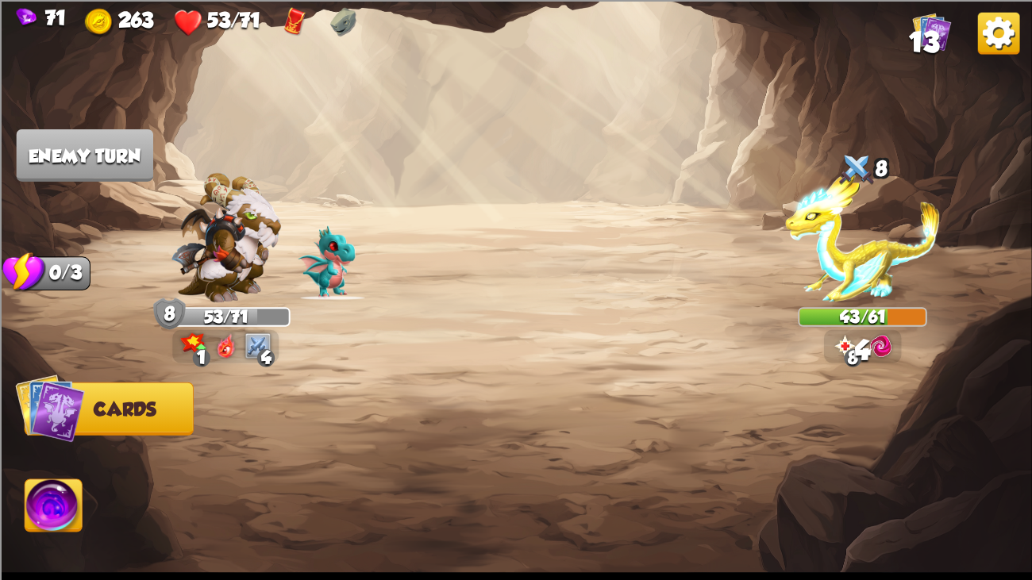
click at [488, 265] on img at bounding box center [516, 290] width 1032 height 580
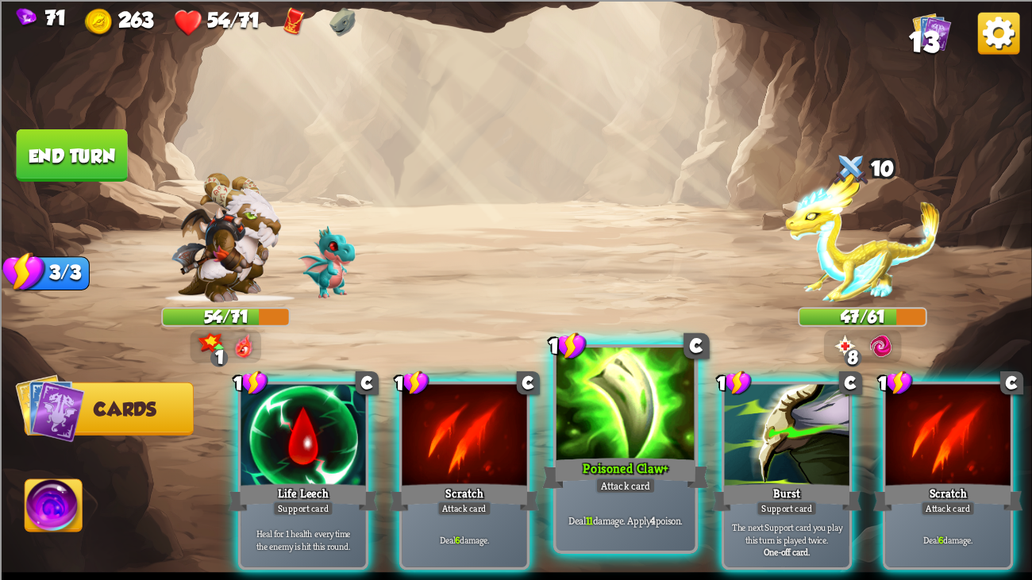
click at [585, 422] on div at bounding box center [625, 406] width 139 height 117
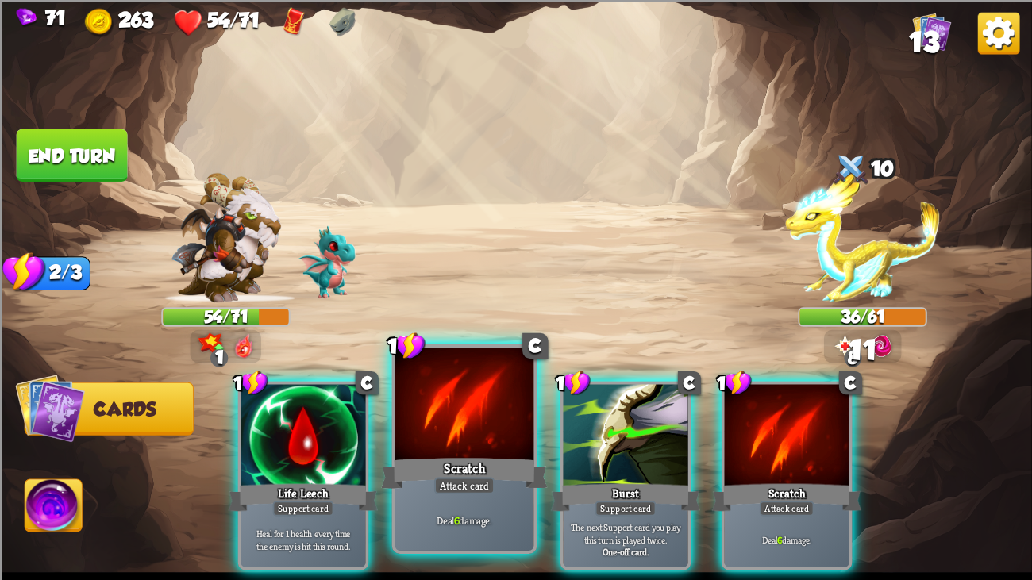
click at [479, 409] on div at bounding box center [464, 406] width 139 height 117
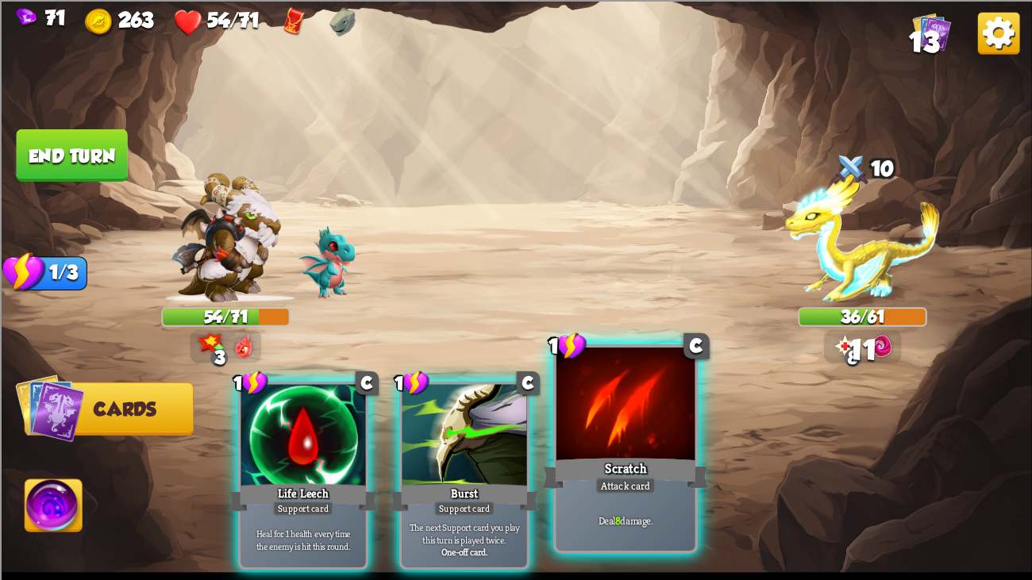
click at [604, 425] on div at bounding box center [625, 406] width 139 height 117
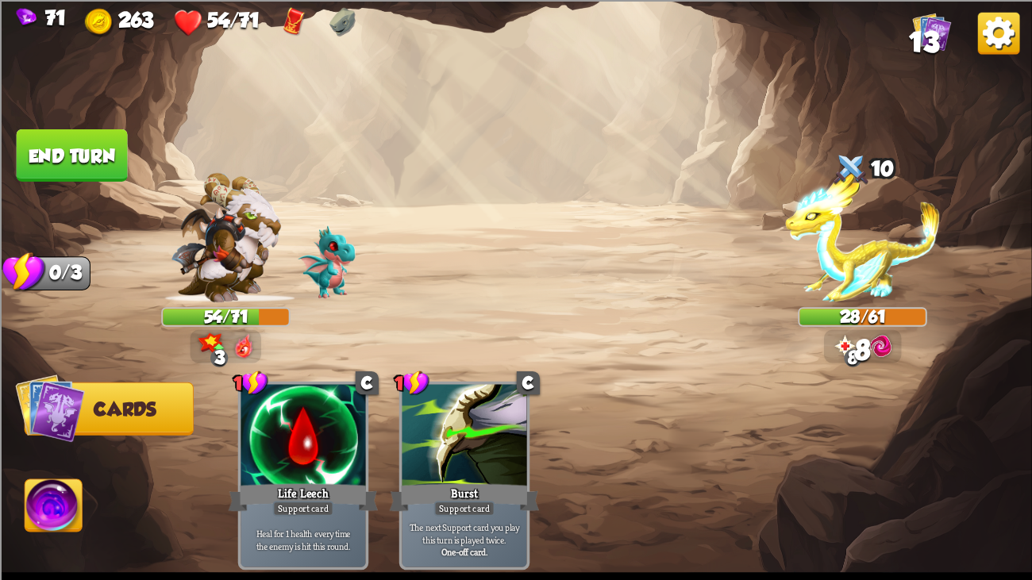
click at [79, 136] on button "End turn" at bounding box center [72, 155] width 111 height 52
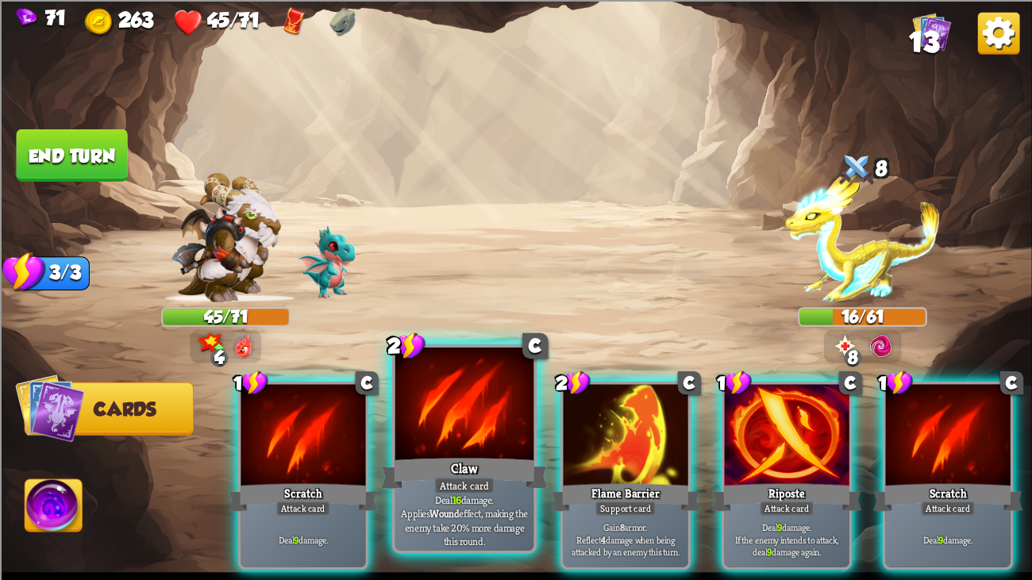
click at [508, 428] on div at bounding box center [464, 406] width 139 height 117
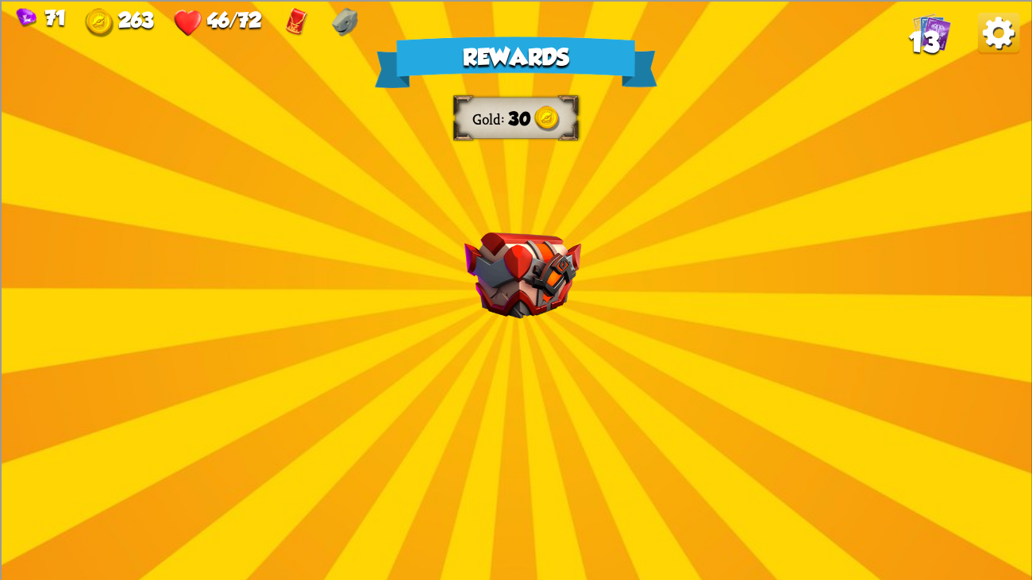
click at [525, 289] on img at bounding box center [522, 275] width 117 height 87
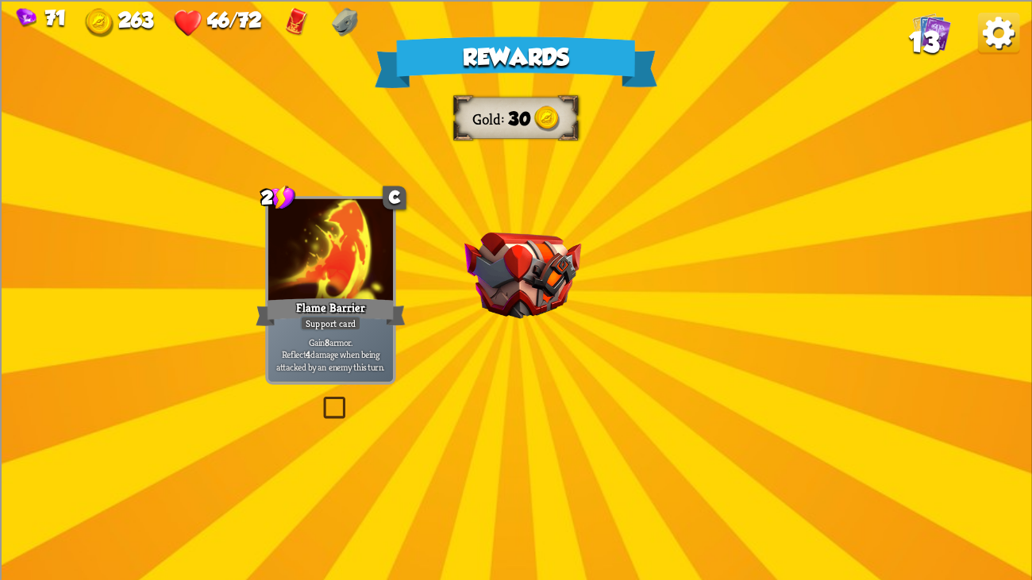
click at [521, 296] on div at bounding box center [521, 296] width 0 height 0
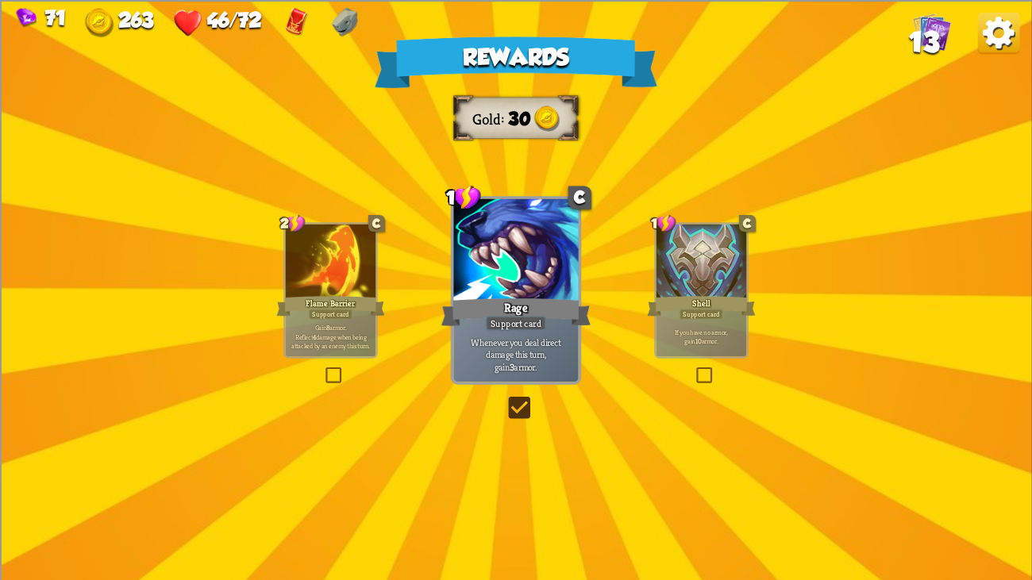
click at [525, 289] on div at bounding box center [515, 250] width 125 height 105
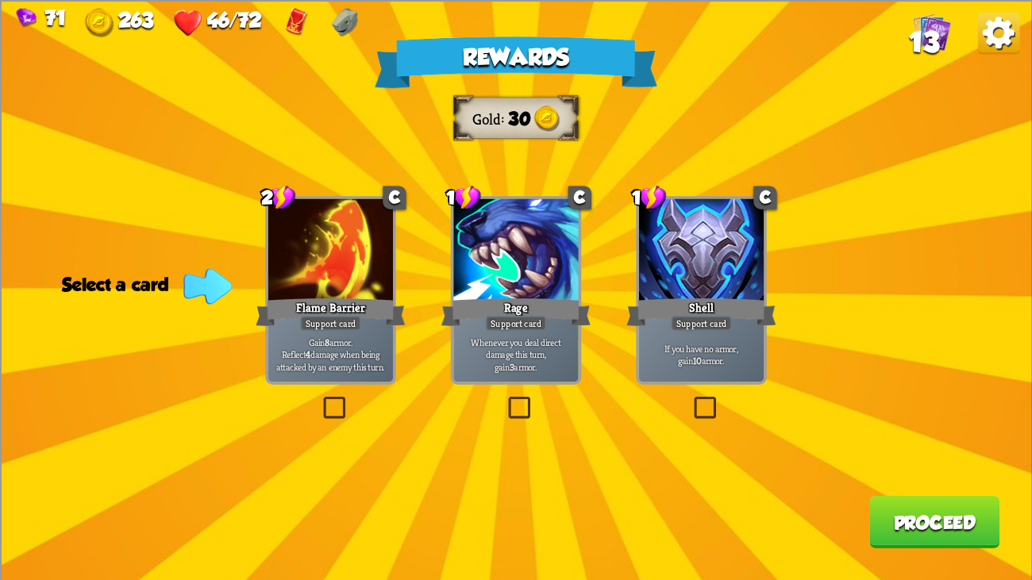
click at [551, 302] on div "Rage" at bounding box center [516, 311] width 150 height 33
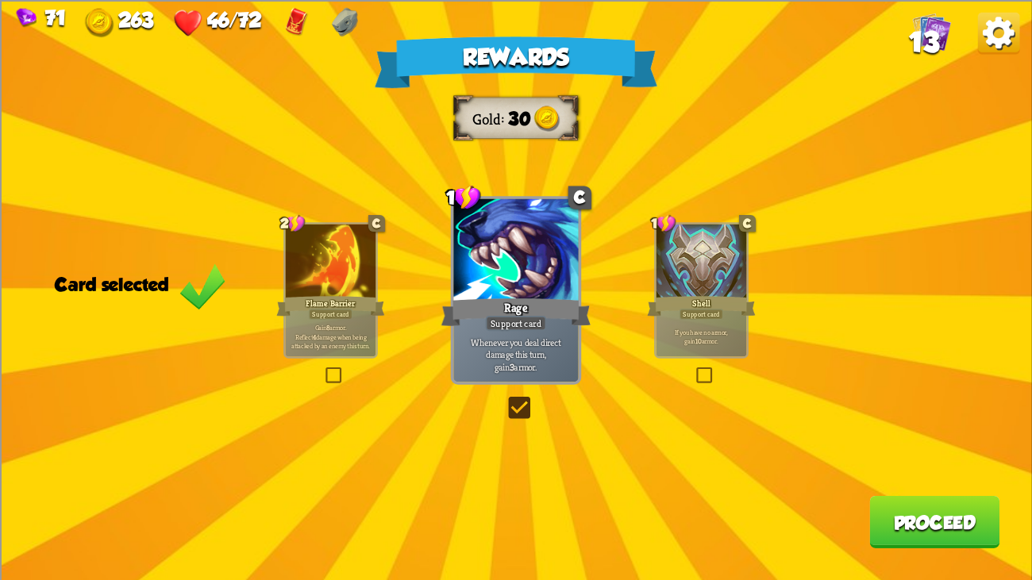
click at [899, 444] on button "Proceed" at bounding box center [934, 521] width 130 height 52
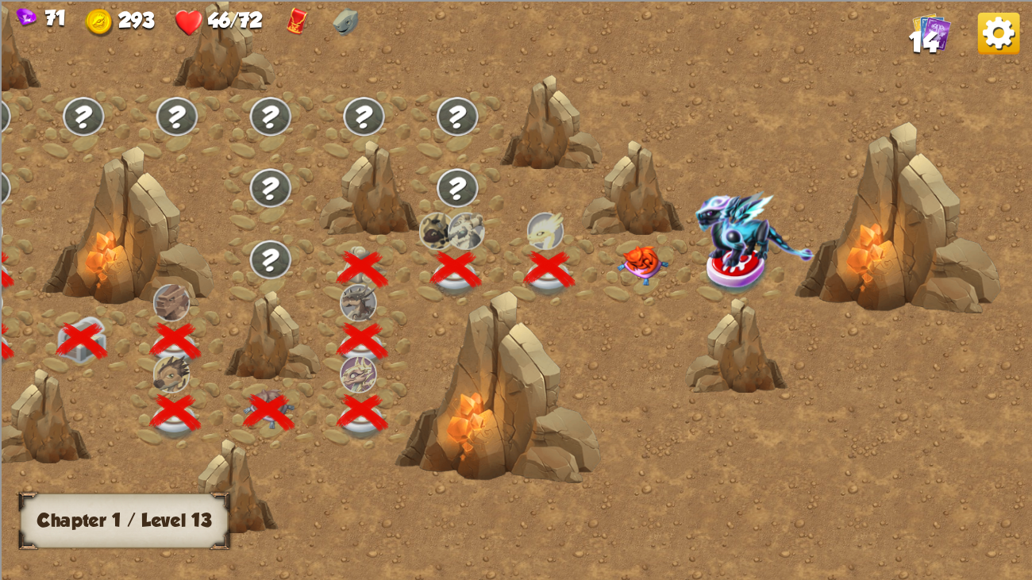
click at [618, 230] on div at bounding box center [632, 188] width 103 height 97
click at [680, 282] on div at bounding box center [645, 269] width 94 height 71
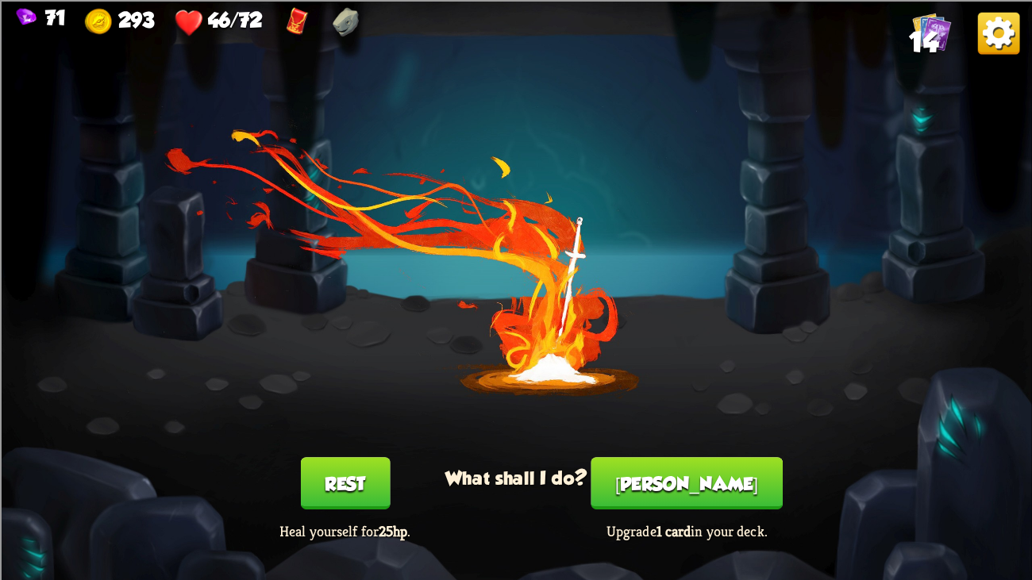
click at [672, 444] on button "[PERSON_NAME]" at bounding box center [686, 483] width 191 height 52
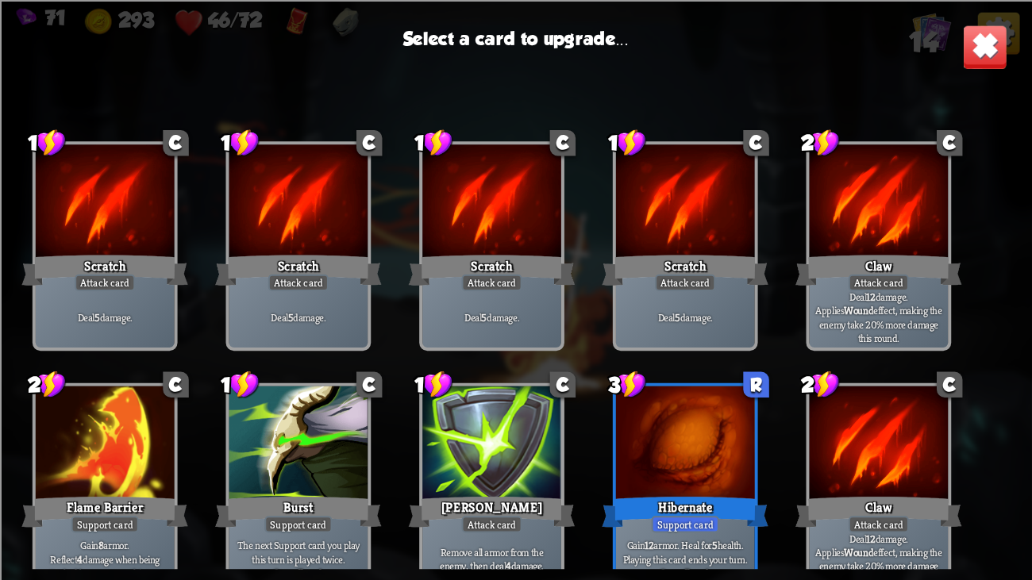
scroll to position [262, 0]
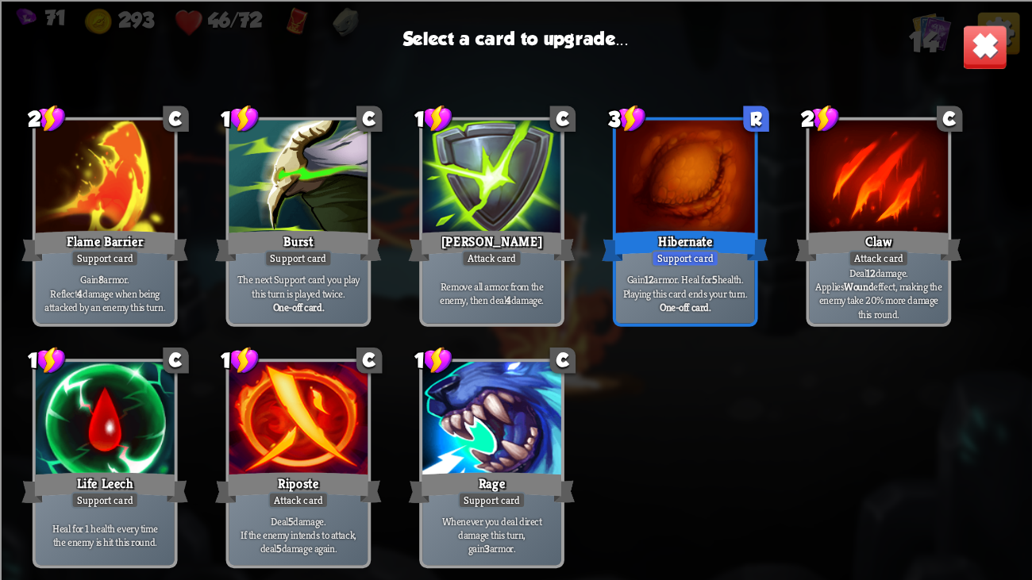
click at [119, 410] on div at bounding box center [105, 420] width 139 height 117
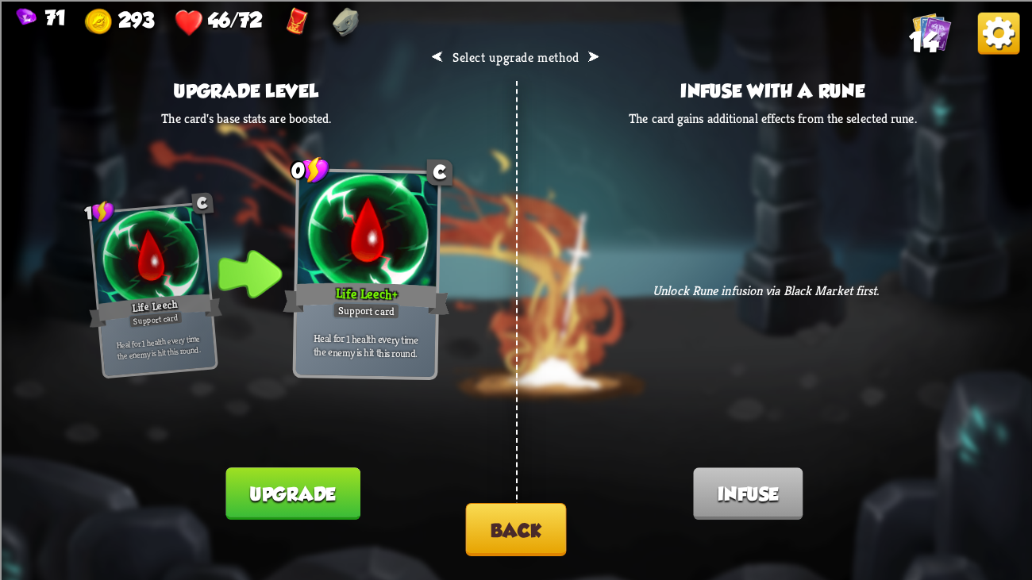
click at [296, 444] on button "Upgrade" at bounding box center [292, 494] width 134 height 52
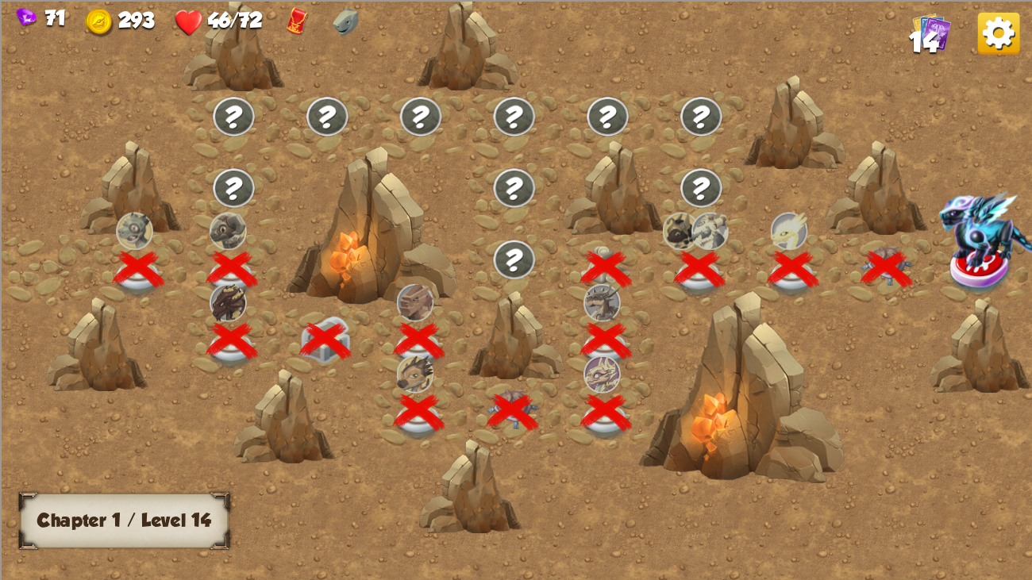
scroll to position [0, 241]
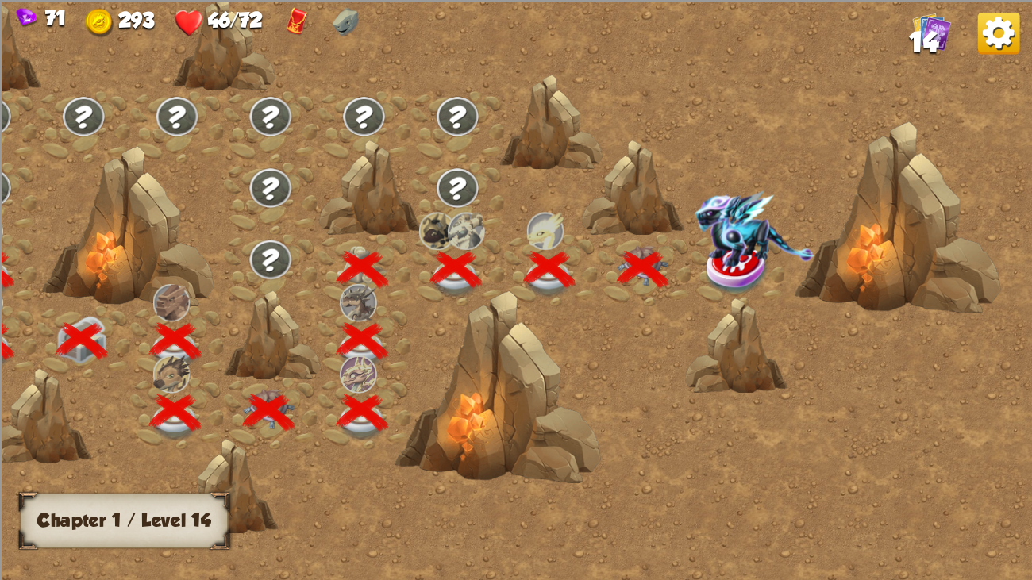
click at [717, 258] on img at bounding box center [754, 228] width 119 height 76
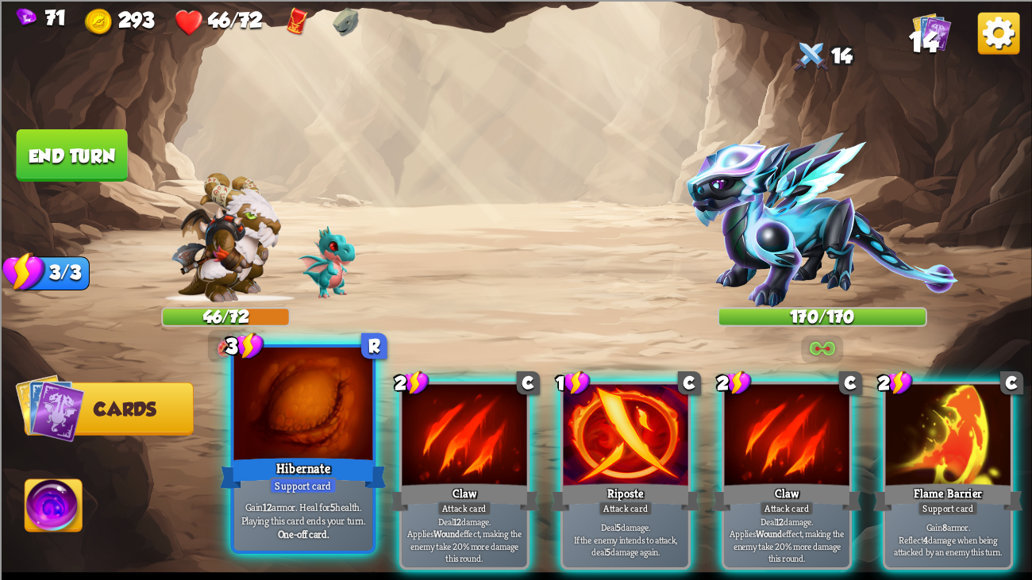
click at [345, 408] on div at bounding box center [303, 406] width 139 height 117
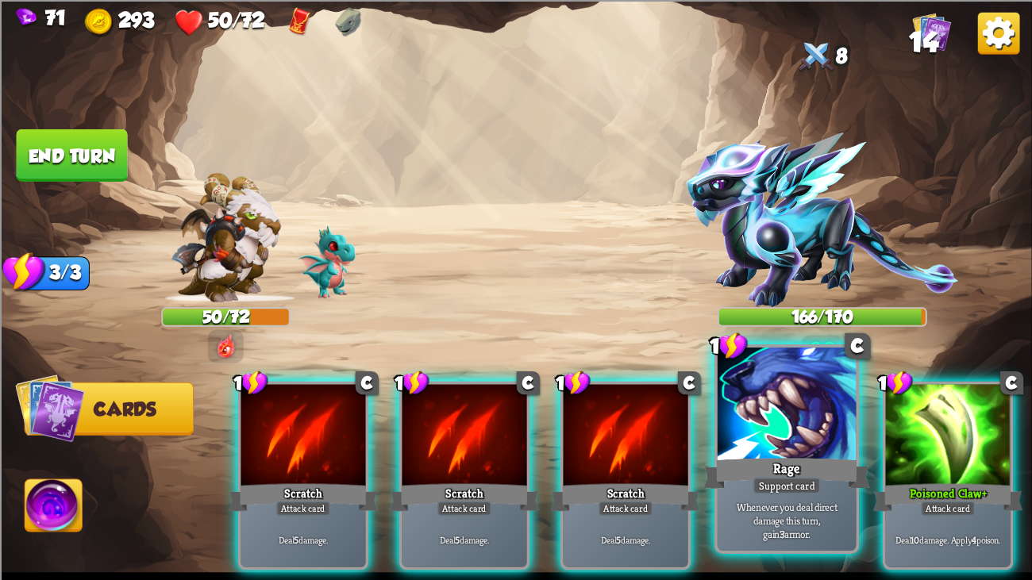
click at [751, 435] on div at bounding box center [787, 406] width 139 height 117
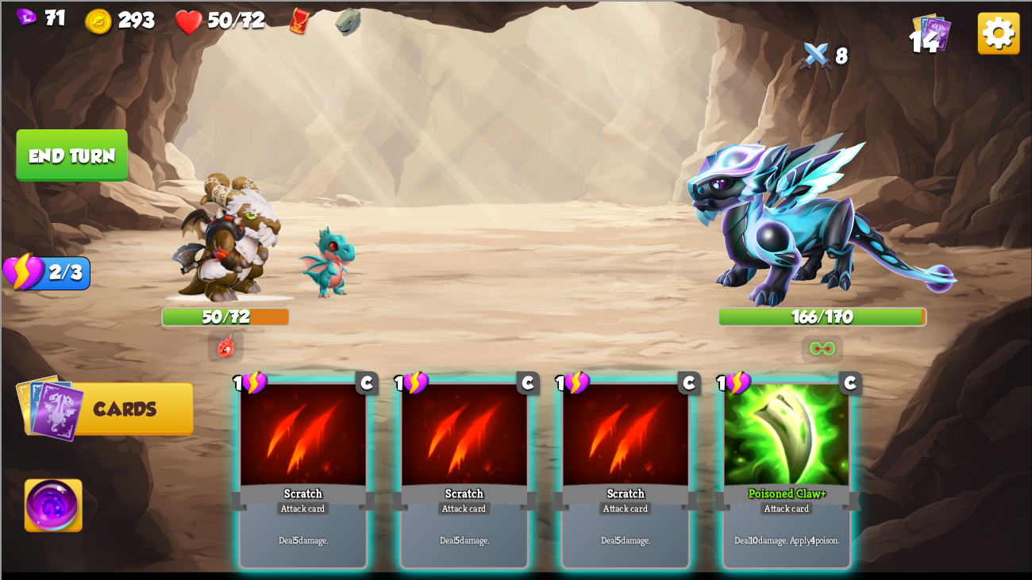
click at [751, 435] on div at bounding box center [787, 436] width 125 height 105
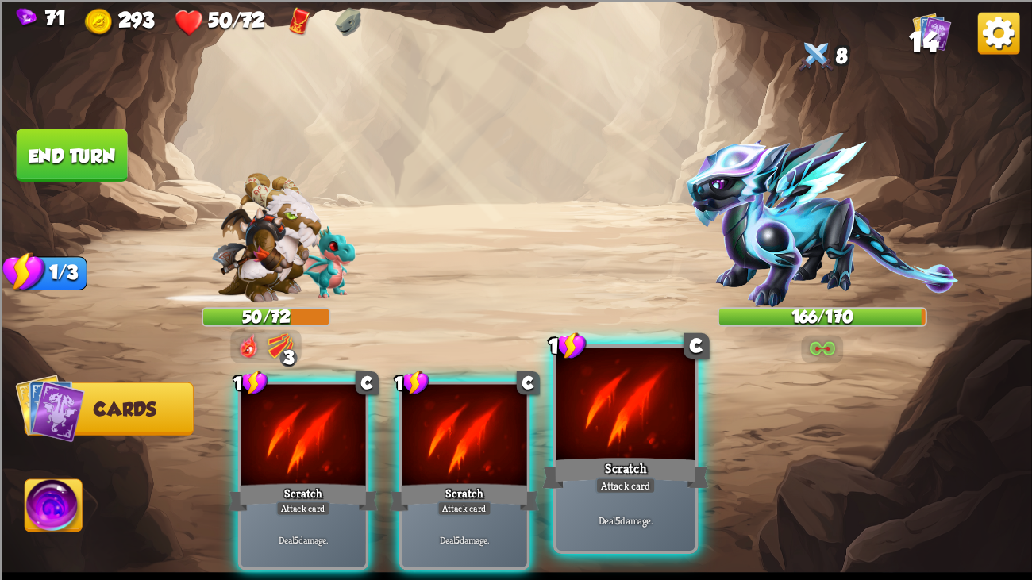
click at [570, 434] on div at bounding box center [625, 406] width 139 height 117
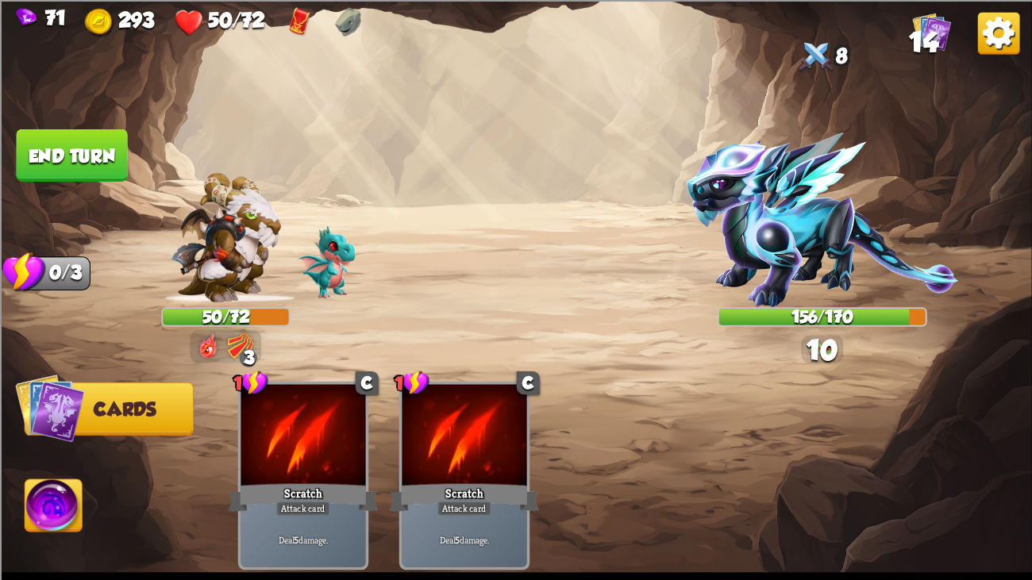
click at [63, 137] on button "End turn" at bounding box center [72, 155] width 111 height 52
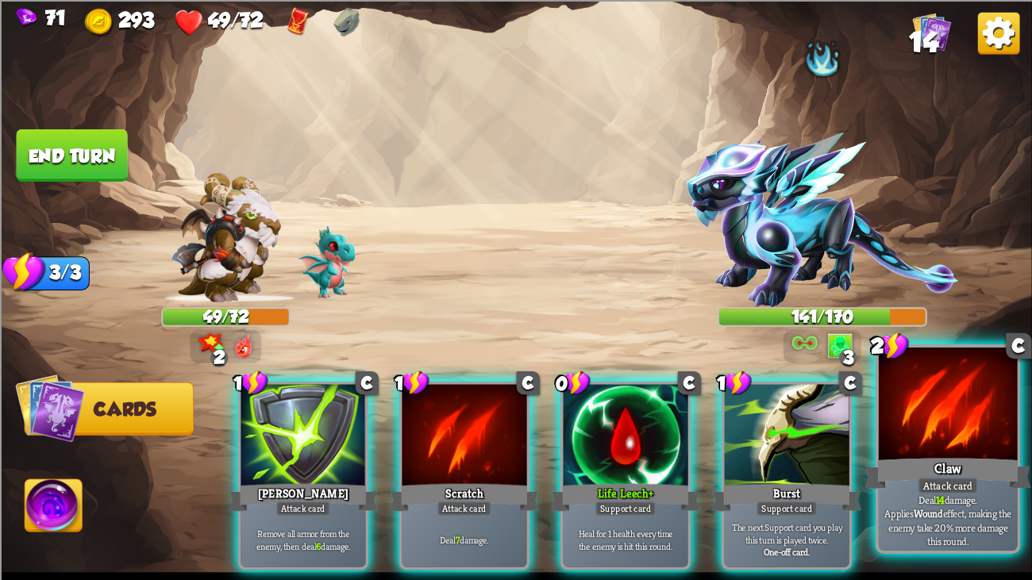
click at [953, 444] on div "Claw" at bounding box center [947, 473] width 167 height 37
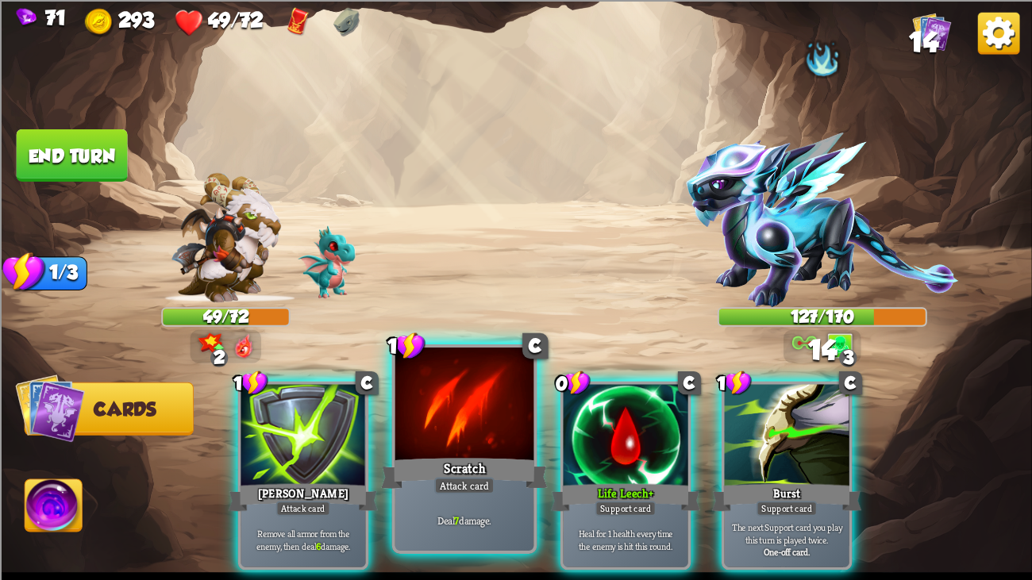
click at [469, 432] on div at bounding box center [464, 406] width 139 height 117
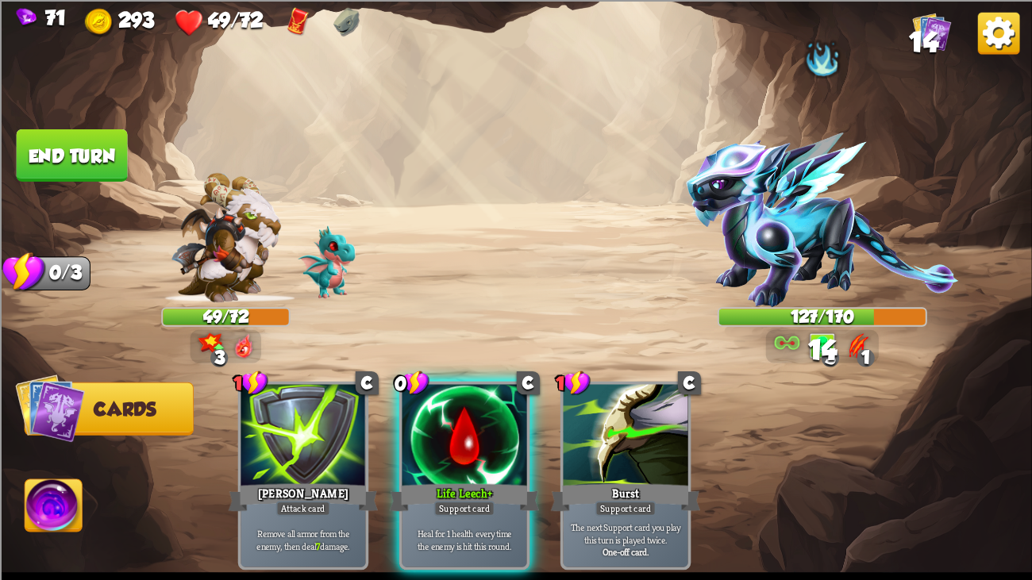
click at [57, 125] on img at bounding box center [516, 290] width 1032 height 580
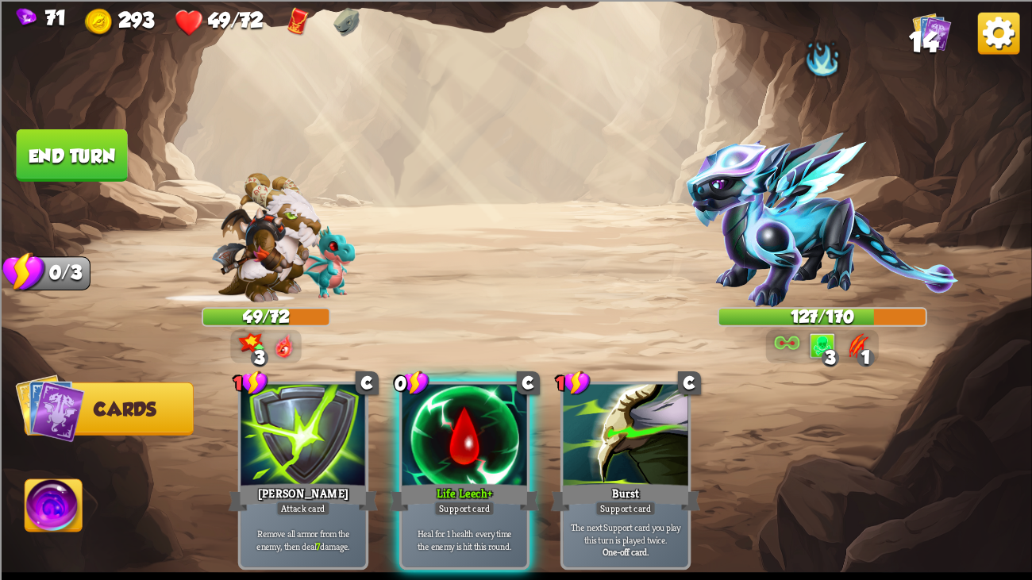
click at [57, 125] on img at bounding box center [516, 290] width 1032 height 580
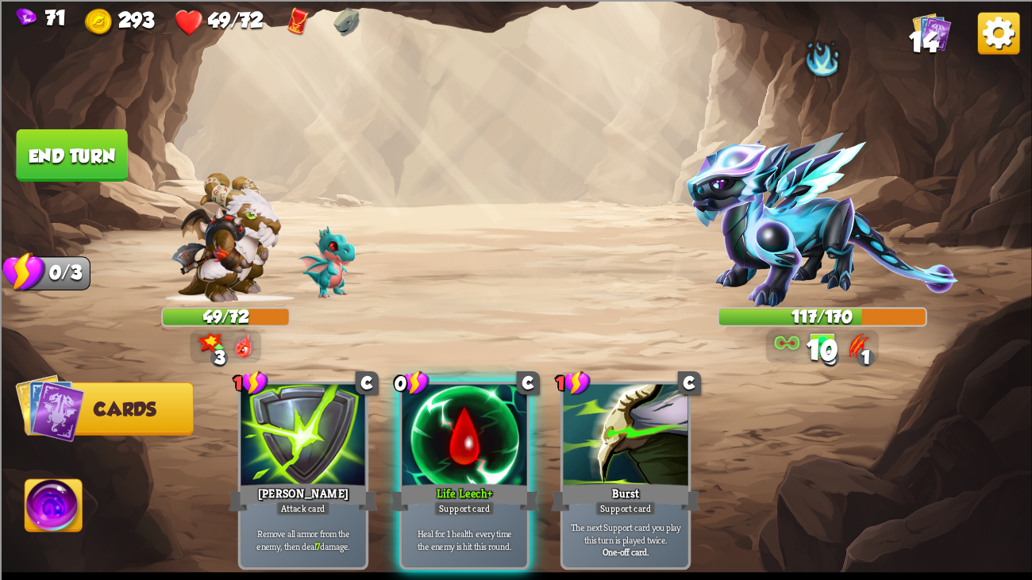
click at [75, 167] on button "End turn" at bounding box center [72, 155] width 111 height 52
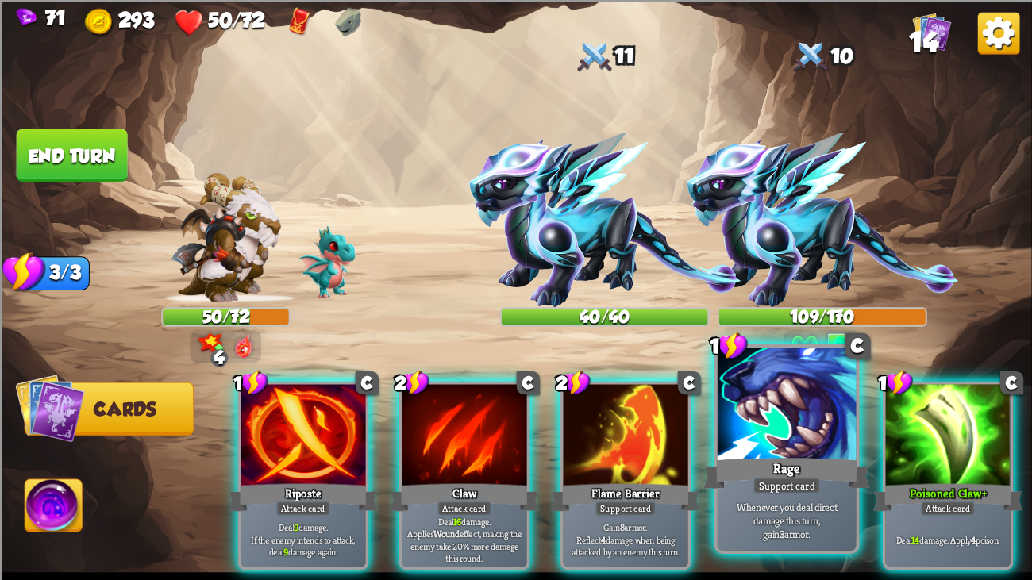
click at [805, 401] on div at bounding box center [787, 406] width 139 height 117
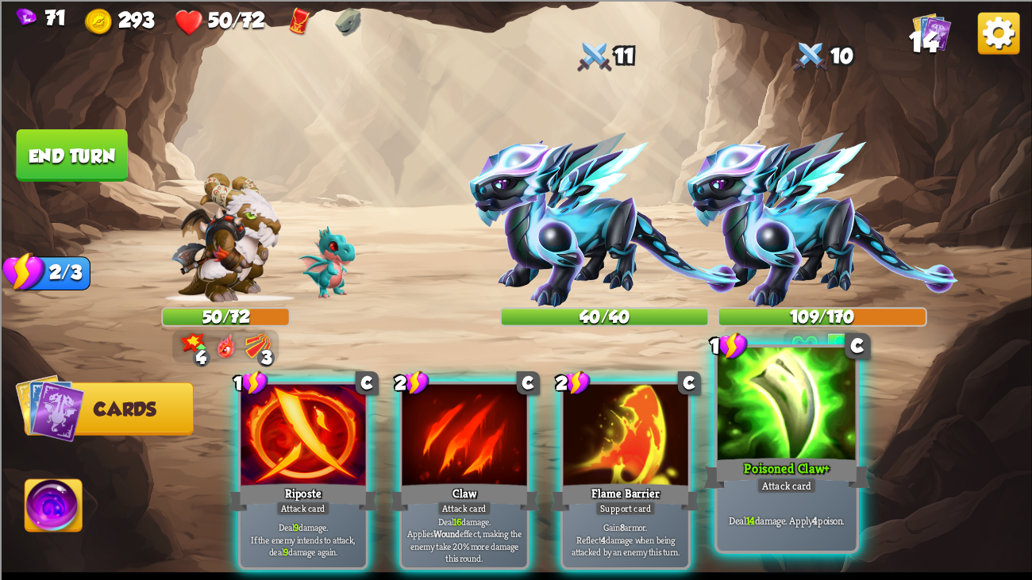
click at [769, 437] on div at bounding box center [787, 406] width 139 height 117
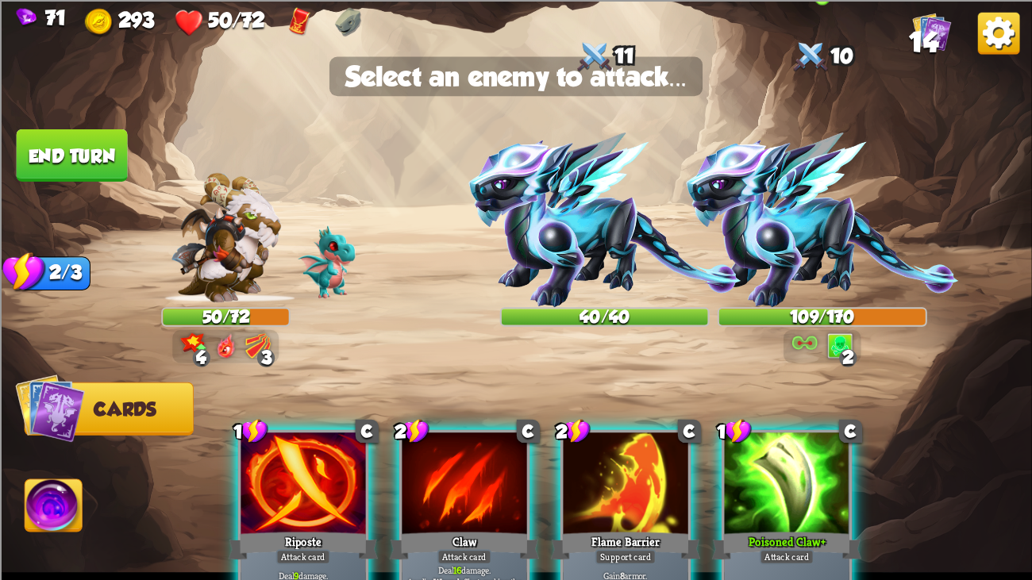
click at [794, 250] on img at bounding box center [822, 220] width 272 height 175
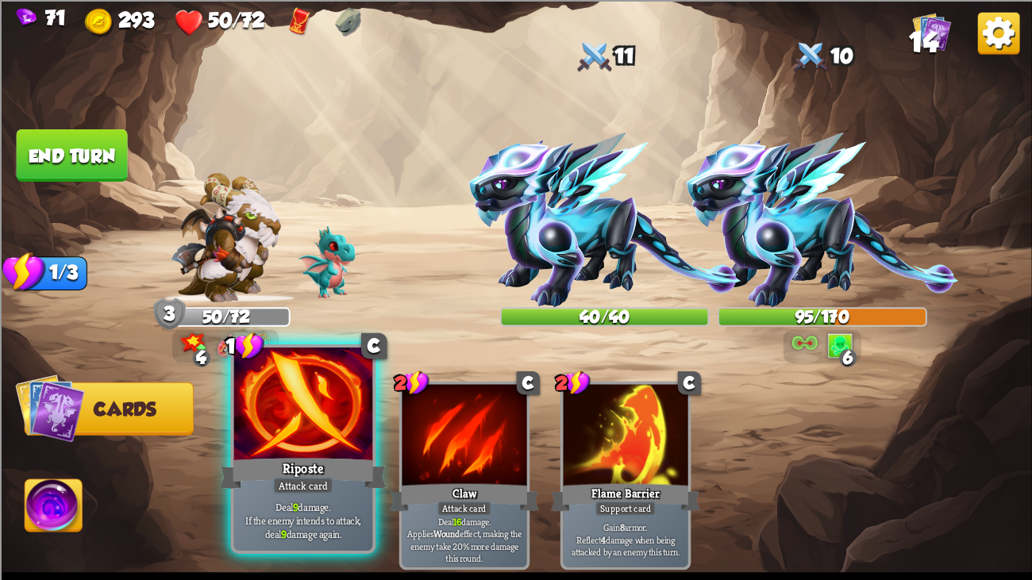
click at [260, 432] on div at bounding box center [303, 406] width 139 height 117
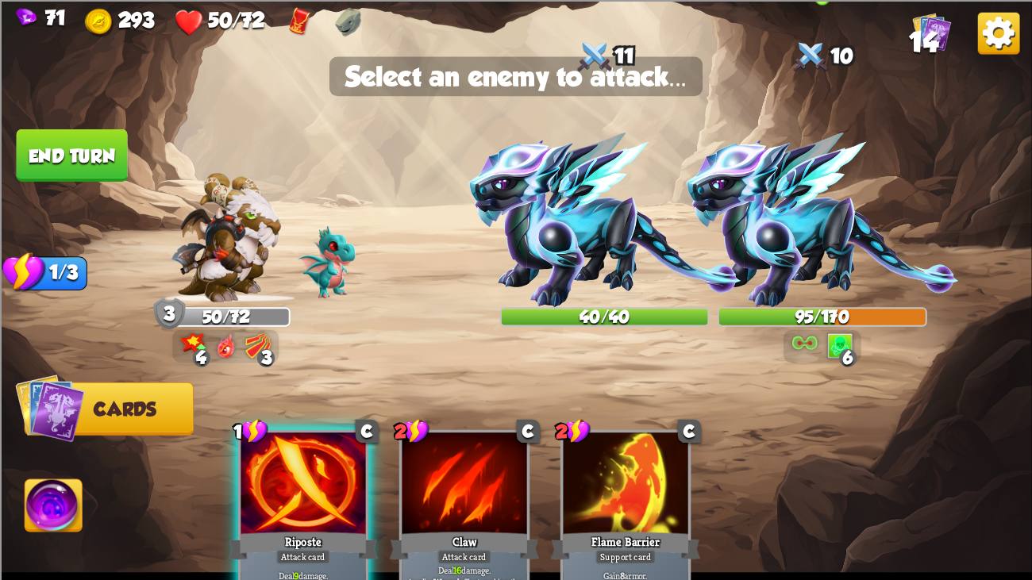
click at [837, 161] on img at bounding box center [822, 220] width 272 height 175
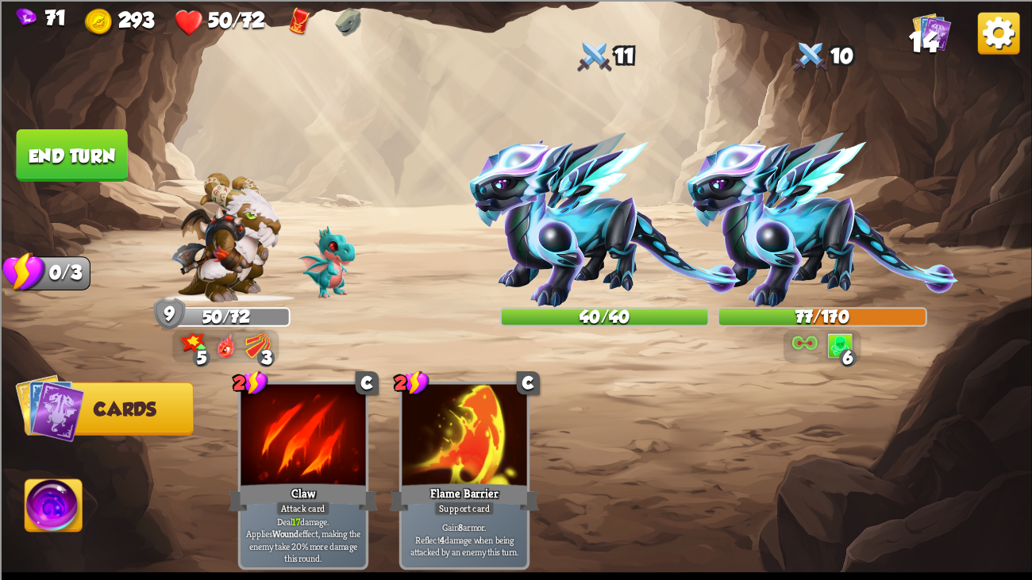
click at [83, 138] on button "End turn" at bounding box center [72, 155] width 111 height 52
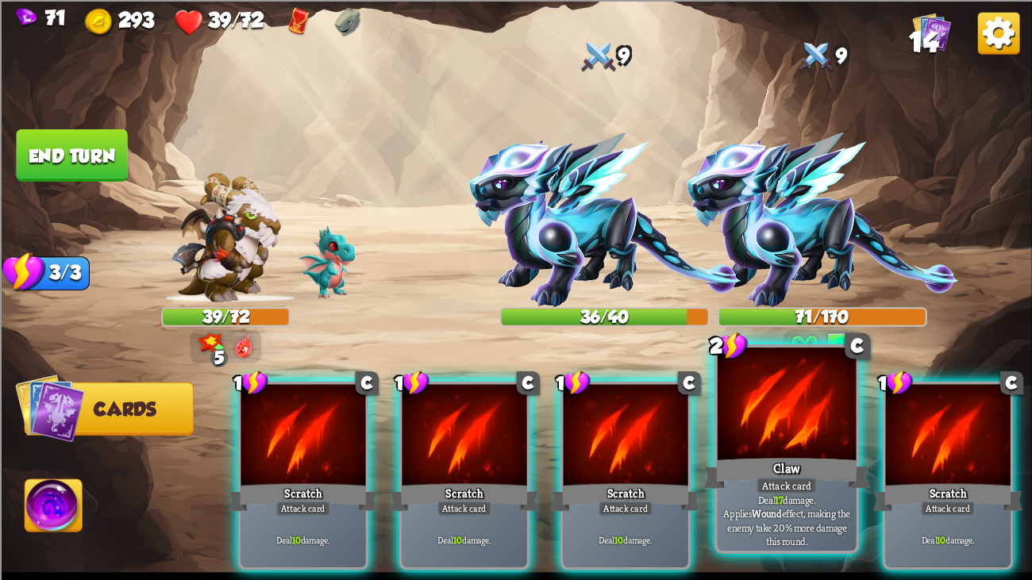
click at [745, 433] on div at bounding box center [787, 406] width 139 height 117
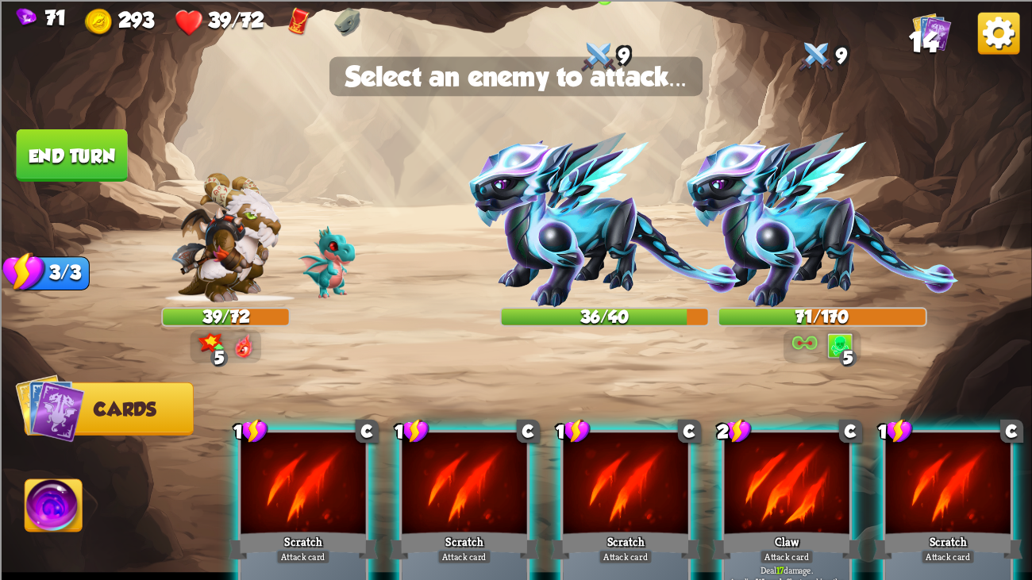
click at [505, 221] on img at bounding box center [604, 220] width 272 height 175
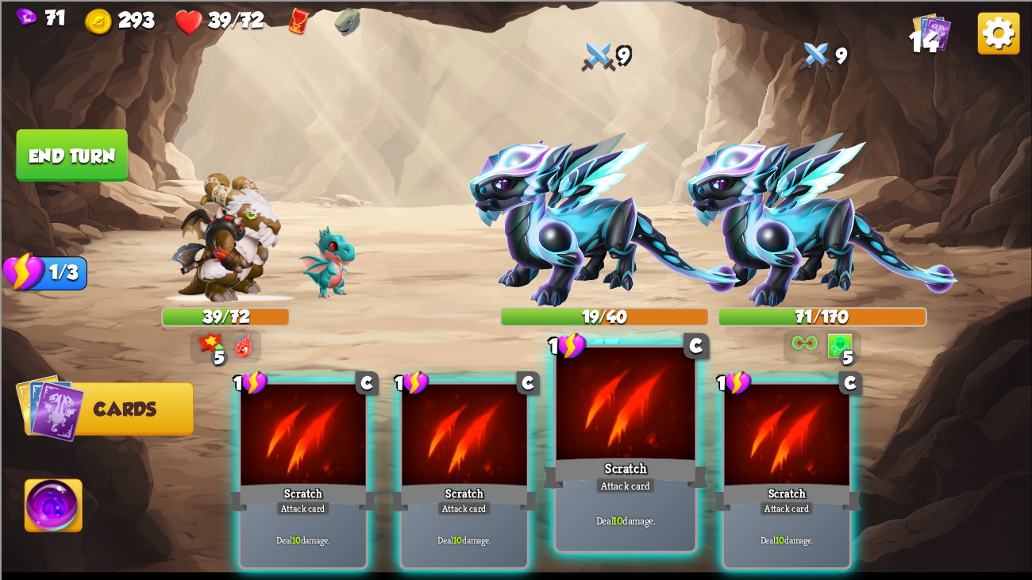
click at [571, 444] on div at bounding box center [625, 406] width 139 height 117
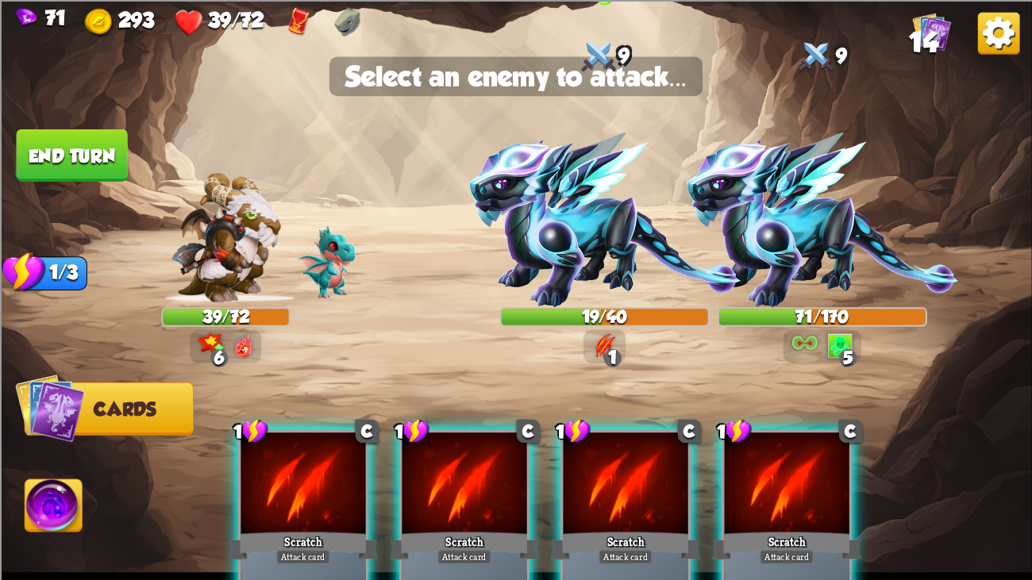
click at [544, 256] on img at bounding box center [604, 220] width 272 height 175
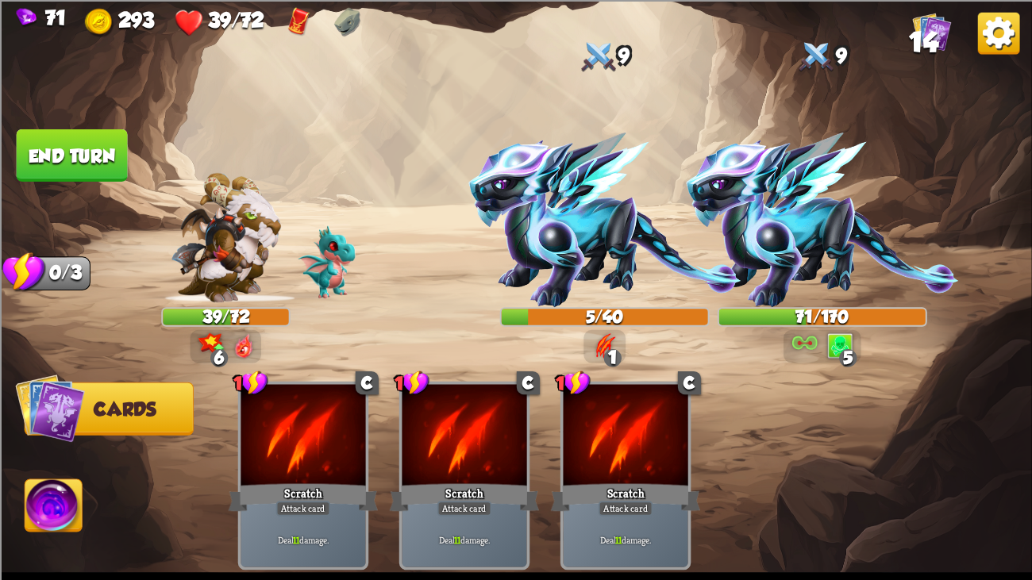
click at [80, 146] on button "End turn" at bounding box center [72, 155] width 113 height 53
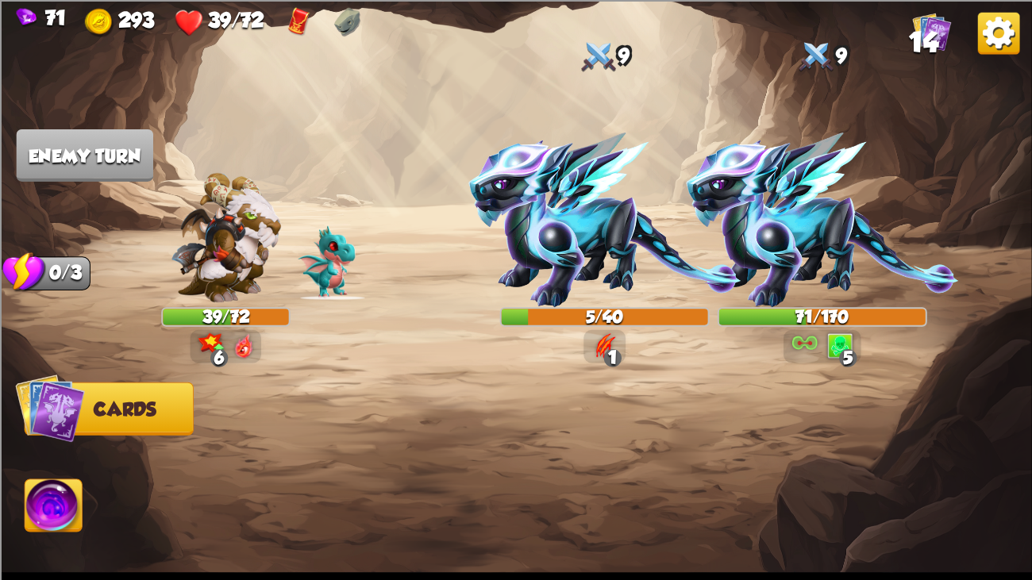
click at [603, 202] on img at bounding box center [604, 220] width 272 height 175
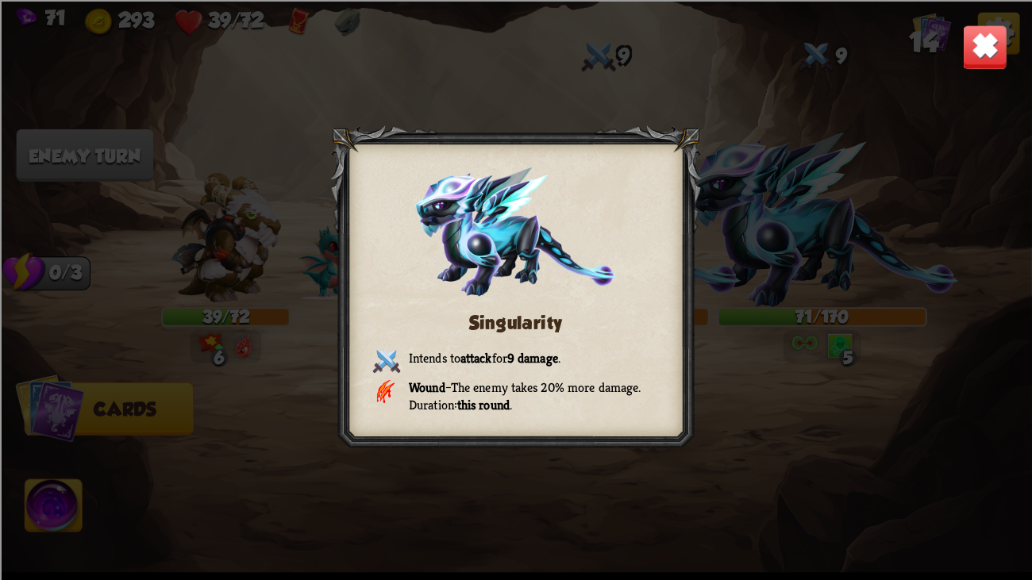
click at [603, 202] on img at bounding box center [515, 231] width 201 height 129
click at [963, 44] on img at bounding box center [984, 46] width 45 height 45
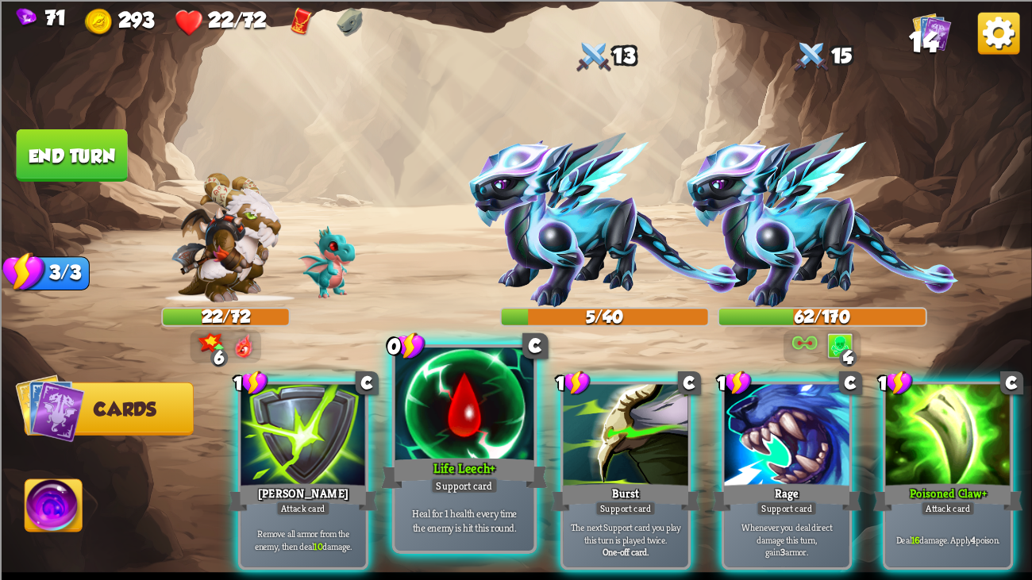
click at [464, 410] on div at bounding box center [464, 406] width 139 height 117
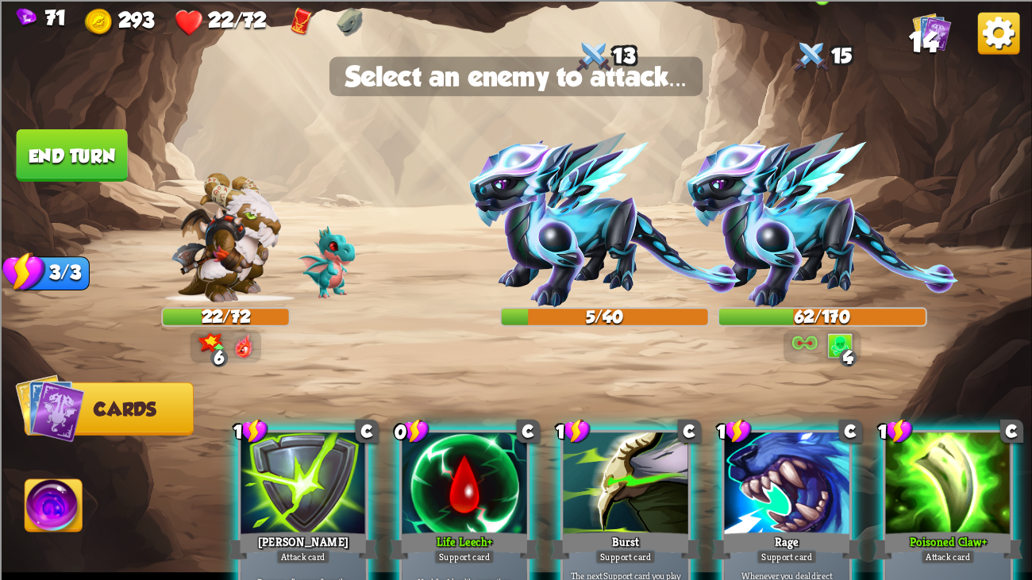
click at [775, 190] on img at bounding box center [822, 220] width 272 height 175
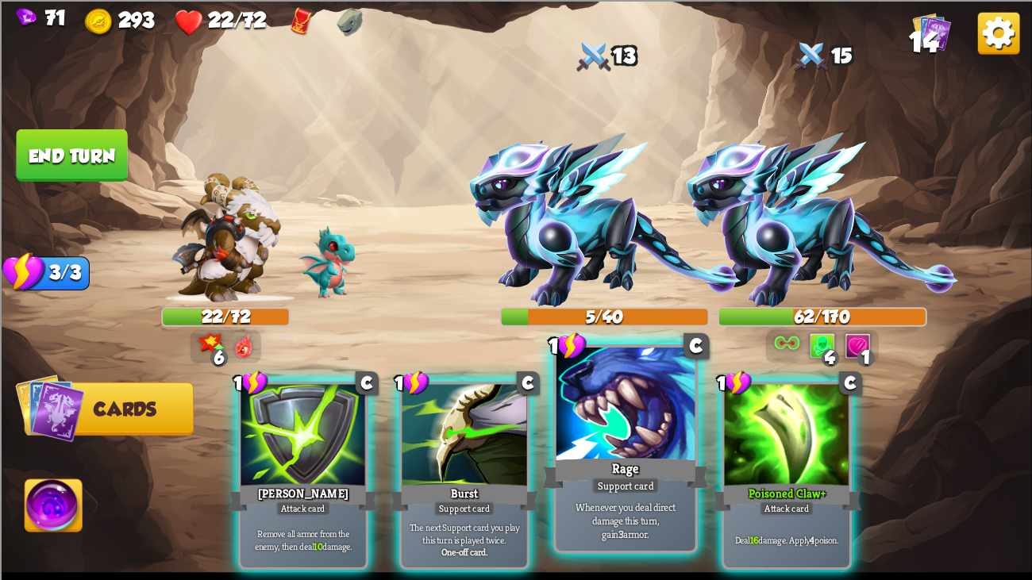
click at [614, 435] on div at bounding box center [625, 406] width 139 height 117
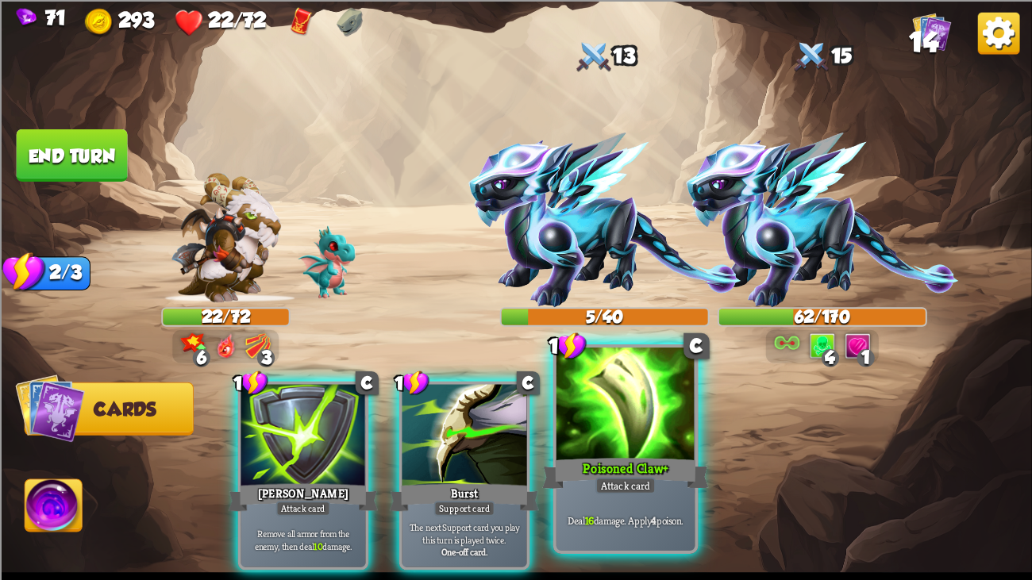
click at [644, 432] on div at bounding box center [625, 406] width 139 height 117
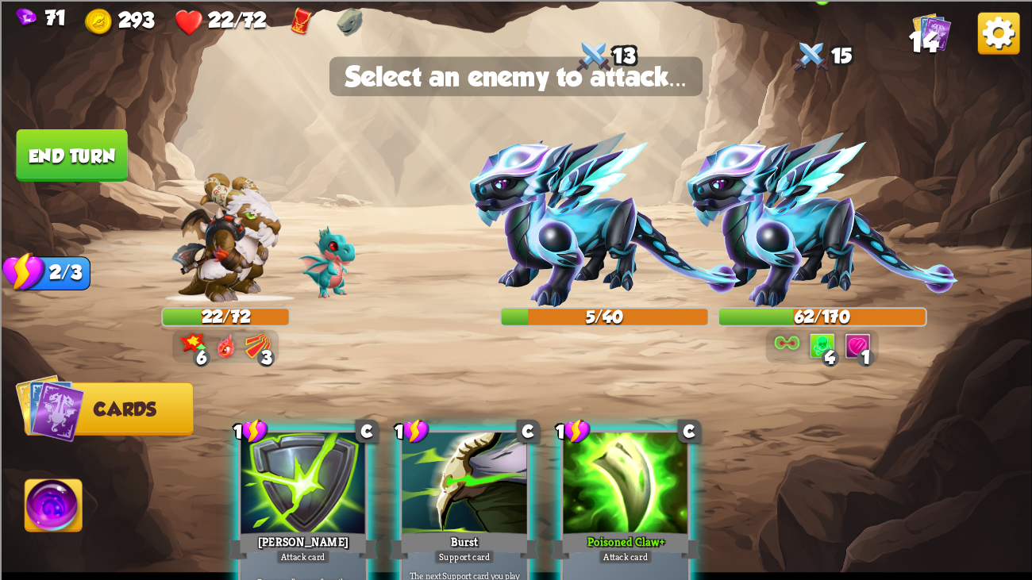
click at [829, 198] on img at bounding box center [822, 220] width 272 height 175
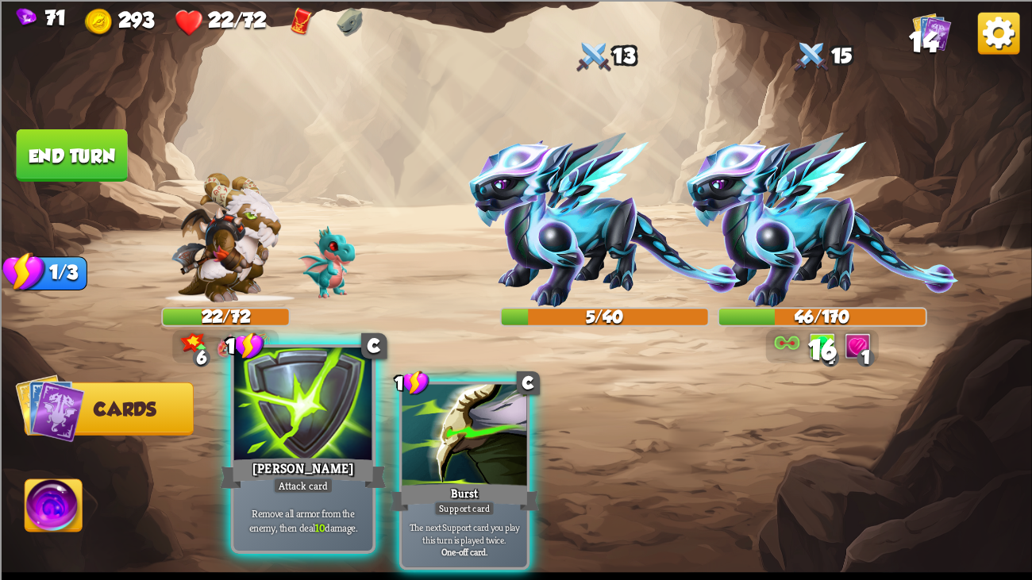
click at [311, 413] on div at bounding box center [303, 406] width 139 height 117
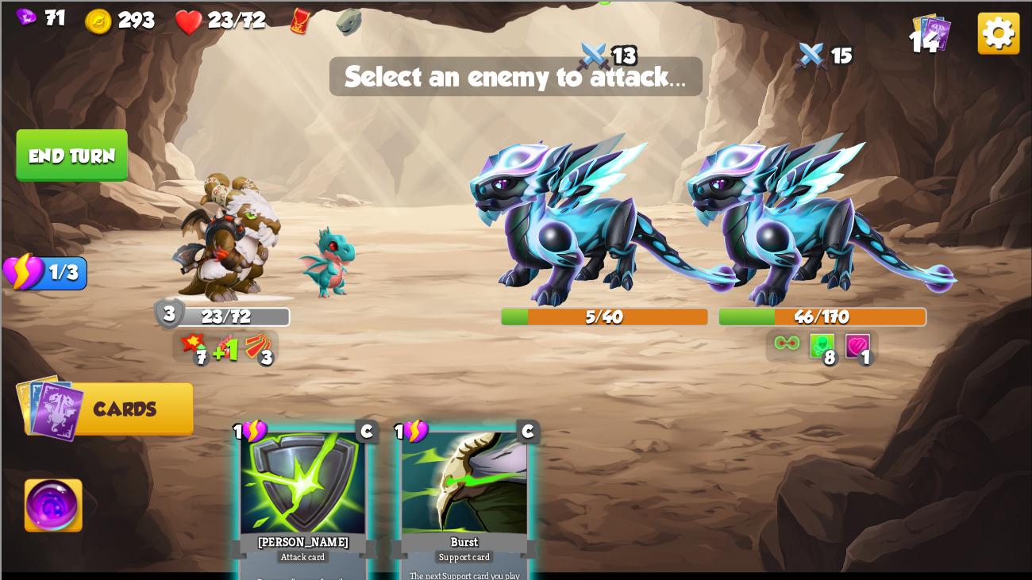
click at [570, 197] on img at bounding box center [604, 220] width 272 height 175
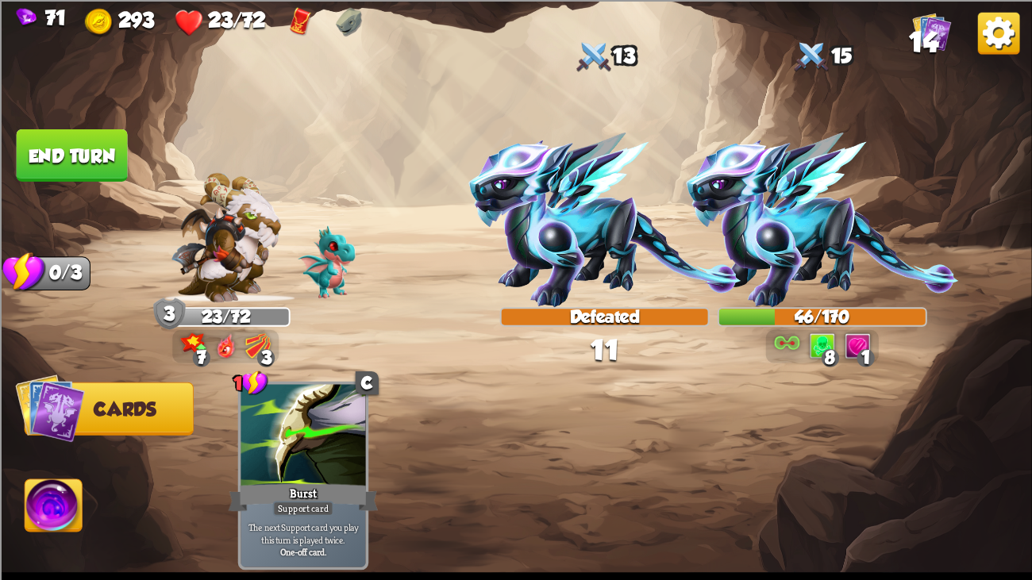
click at [87, 137] on button "End turn" at bounding box center [72, 155] width 113 height 53
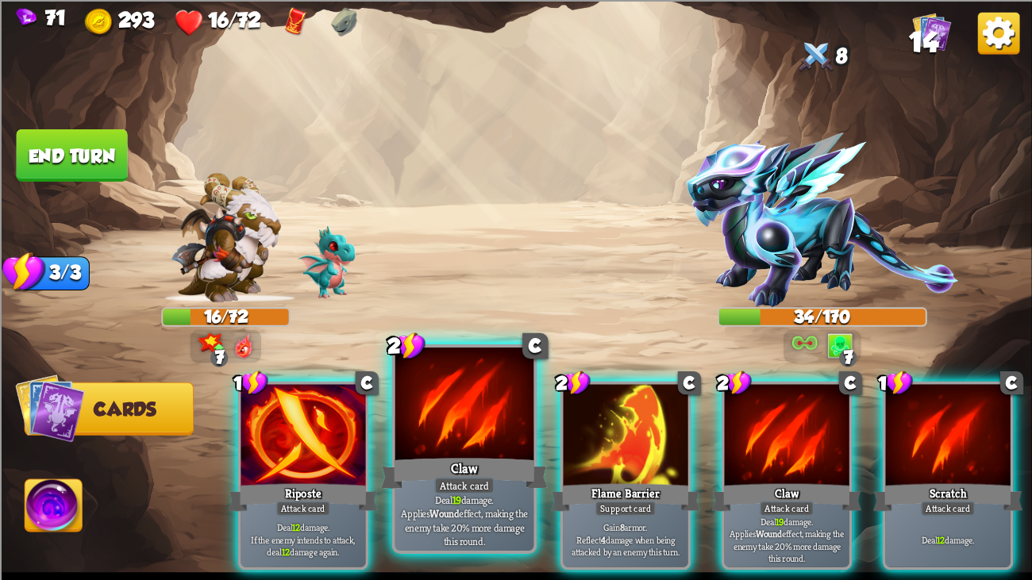
click at [438, 409] on div at bounding box center [464, 406] width 139 height 117
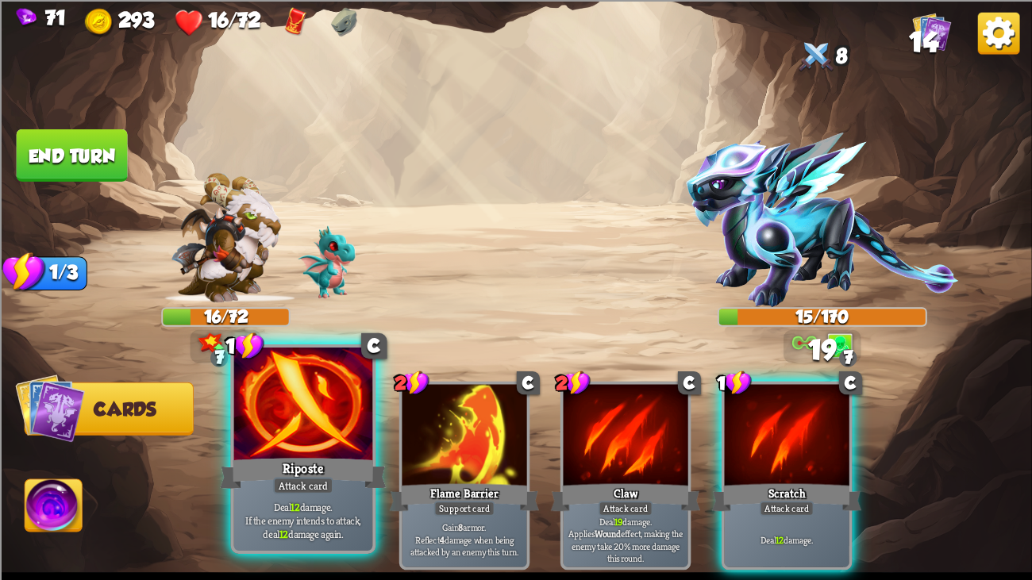
click at [316, 410] on div at bounding box center [303, 406] width 139 height 117
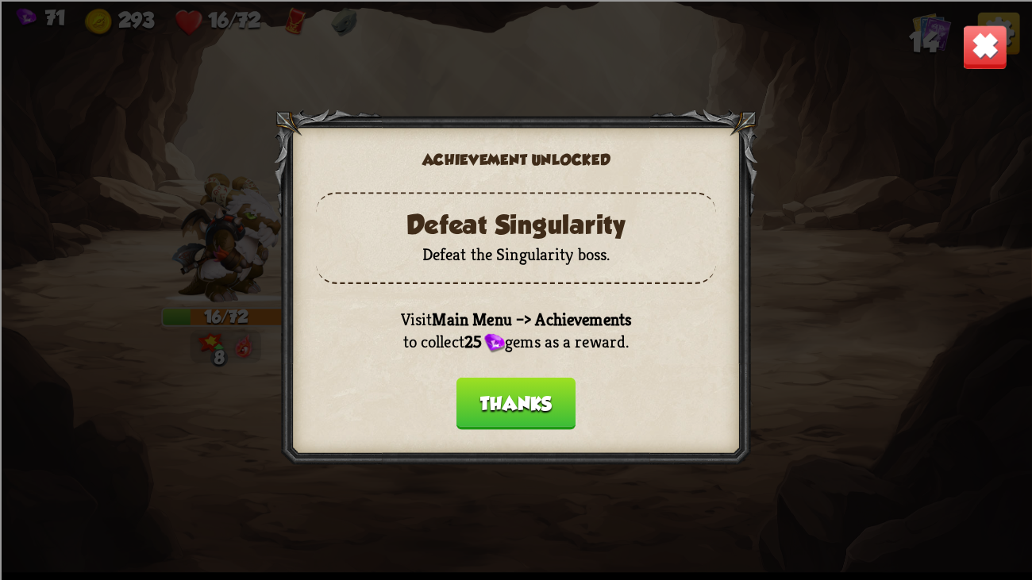
click at [502, 397] on button "Thanks" at bounding box center [515, 403] width 119 height 52
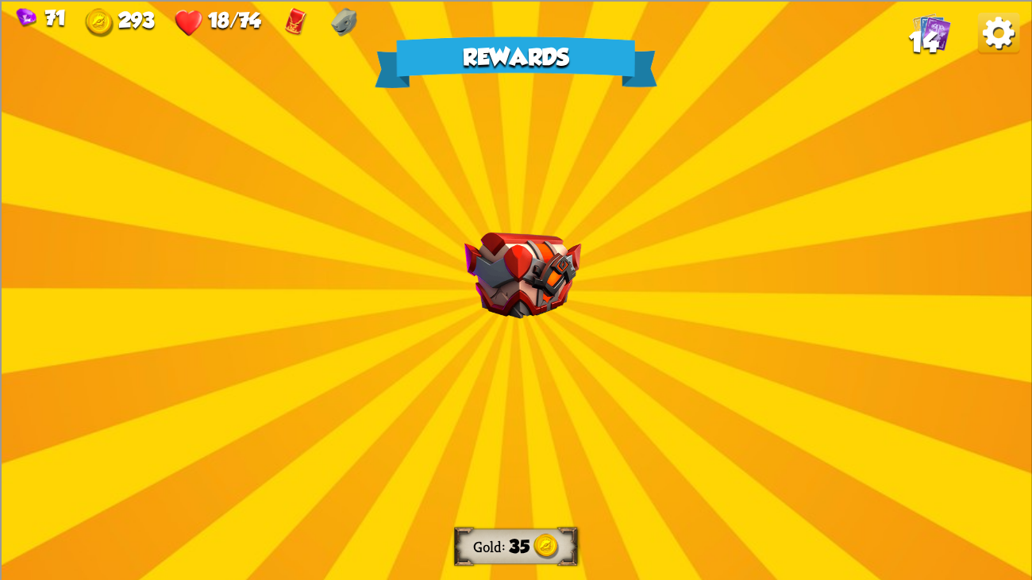
click at [543, 332] on div "Rewards Gold 35 Select a card 1 E Sacrifice Power card At the start of your tur…" at bounding box center [516, 290] width 1032 height 580
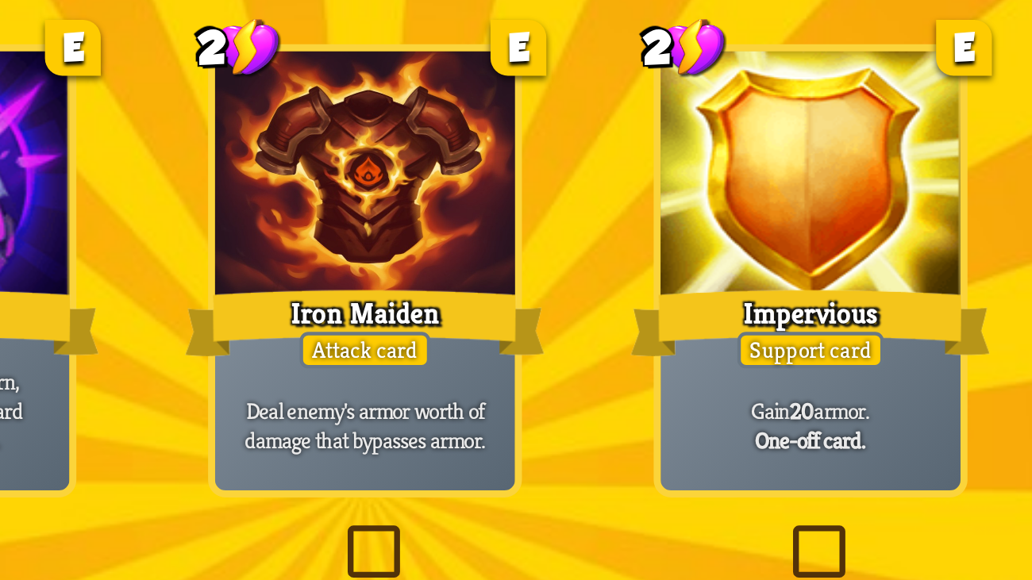
click at [505, 193] on div at bounding box center [515, 162] width 125 height 105
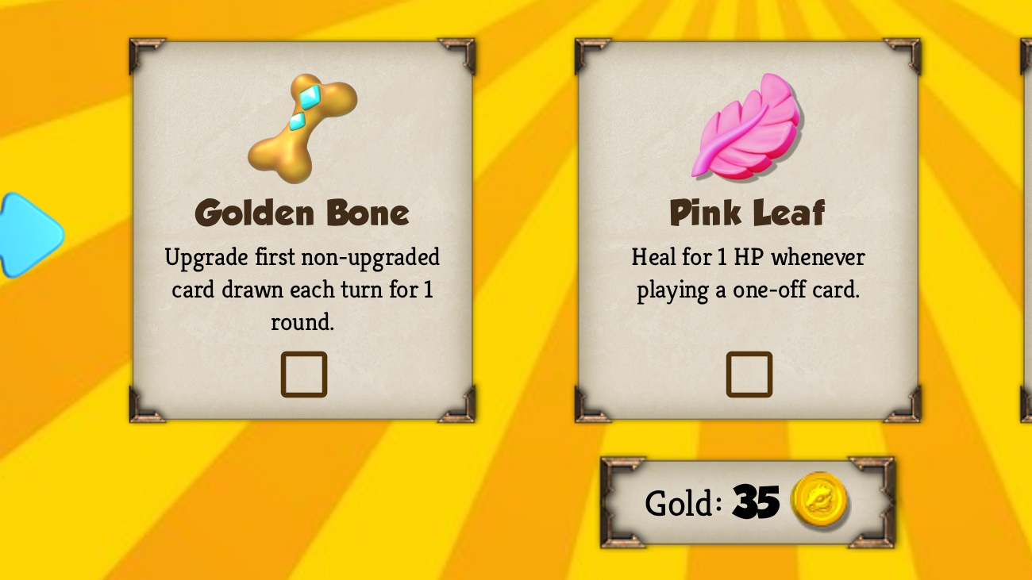
click at [294, 427] on h3 "Golden Bone" at bounding box center [330, 426] width 115 height 17
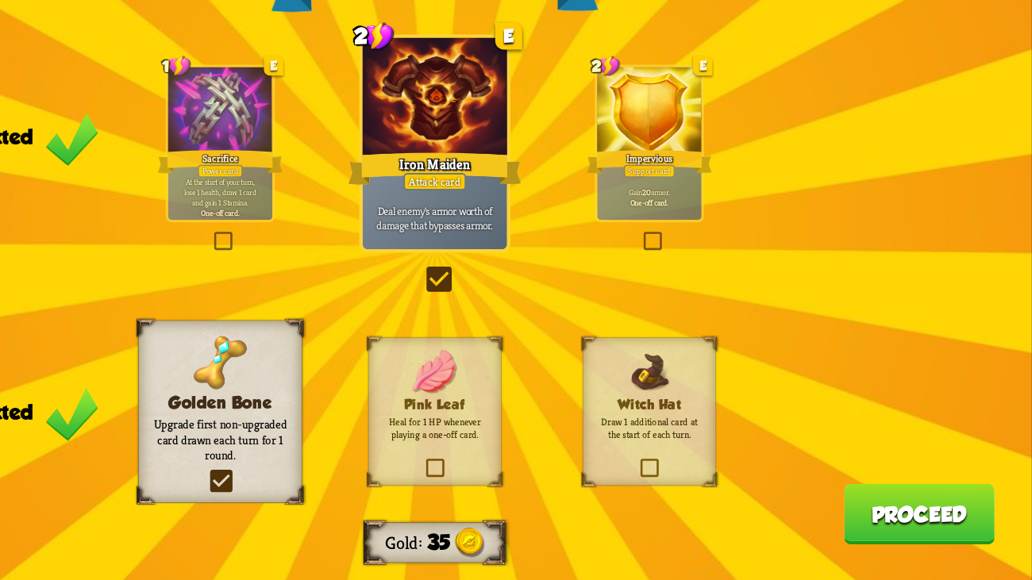
click at [919, 444] on button "Proceed" at bounding box center [934, 521] width 130 height 52
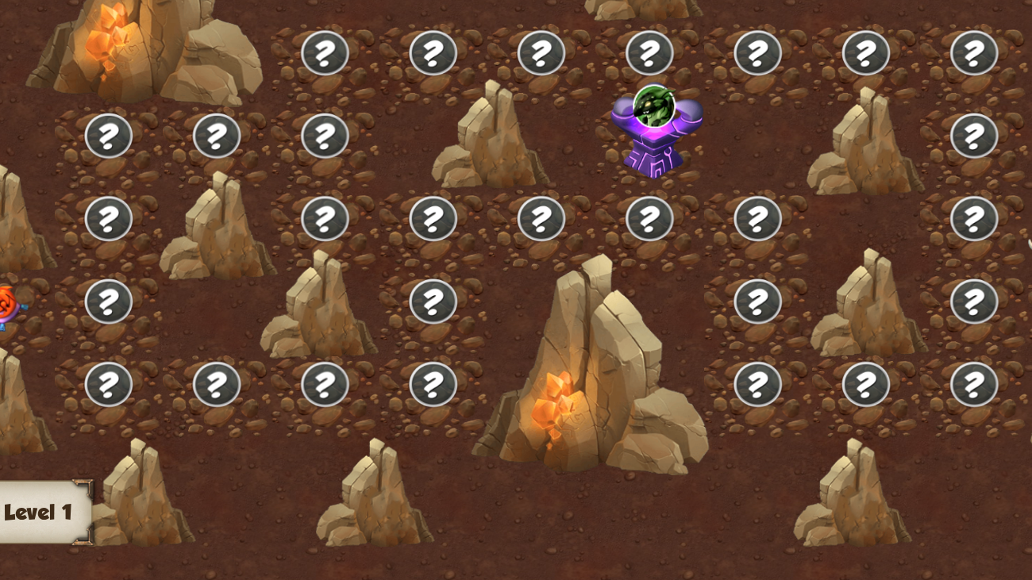
scroll to position [0, 0]
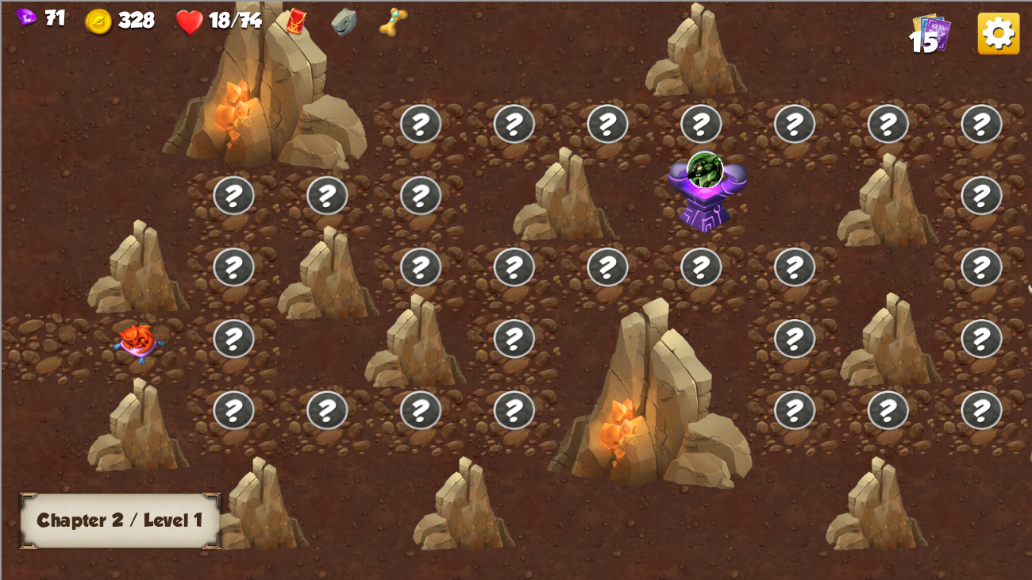
click at [148, 351] on img at bounding box center [139, 345] width 52 height 40
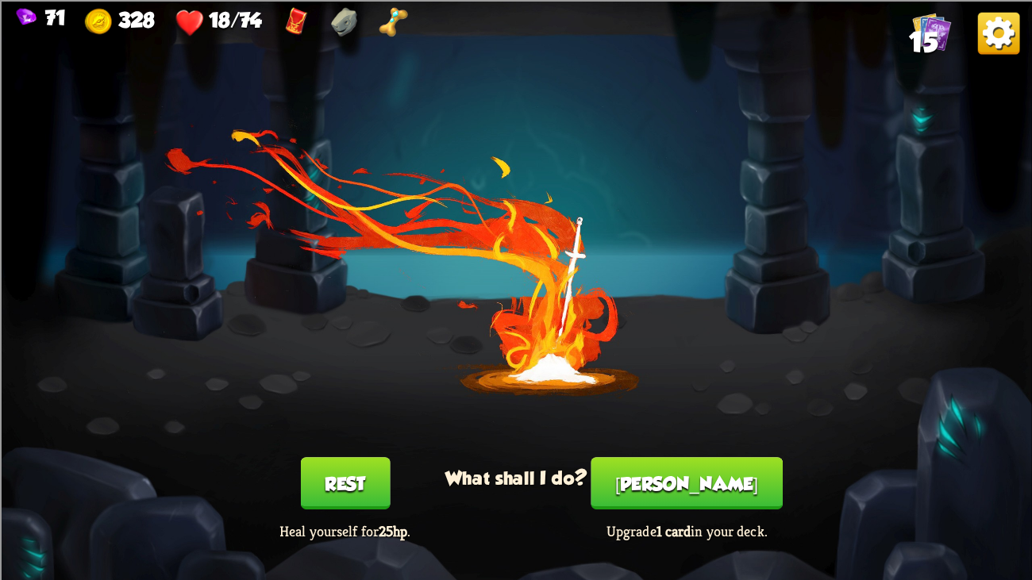
click at [375, 444] on button "Rest" at bounding box center [345, 483] width 90 height 52
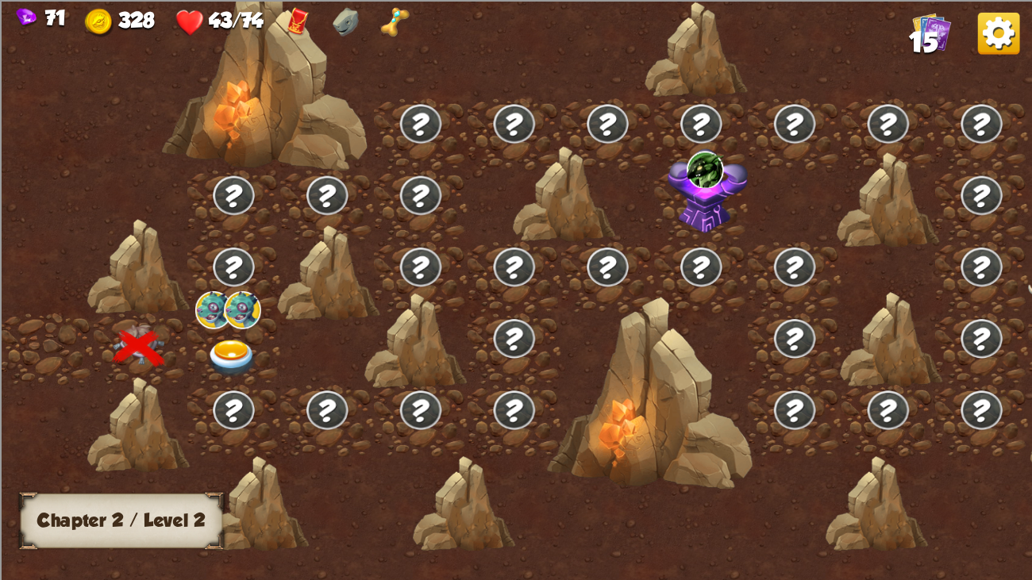
click at [225, 351] on img at bounding box center [232, 359] width 52 height 38
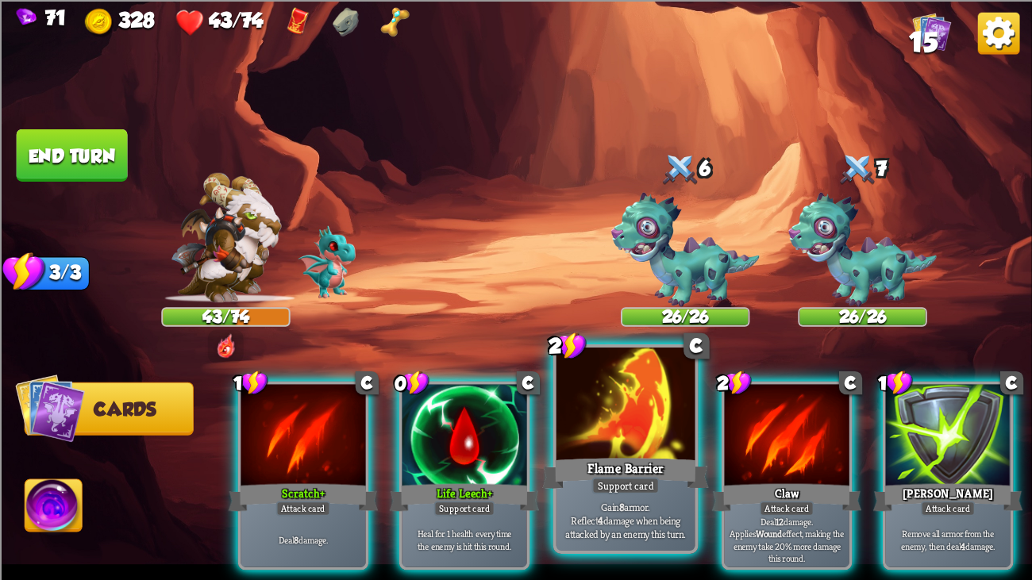
click at [588, 441] on div at bounding box center [625, 406] width 139 height 117
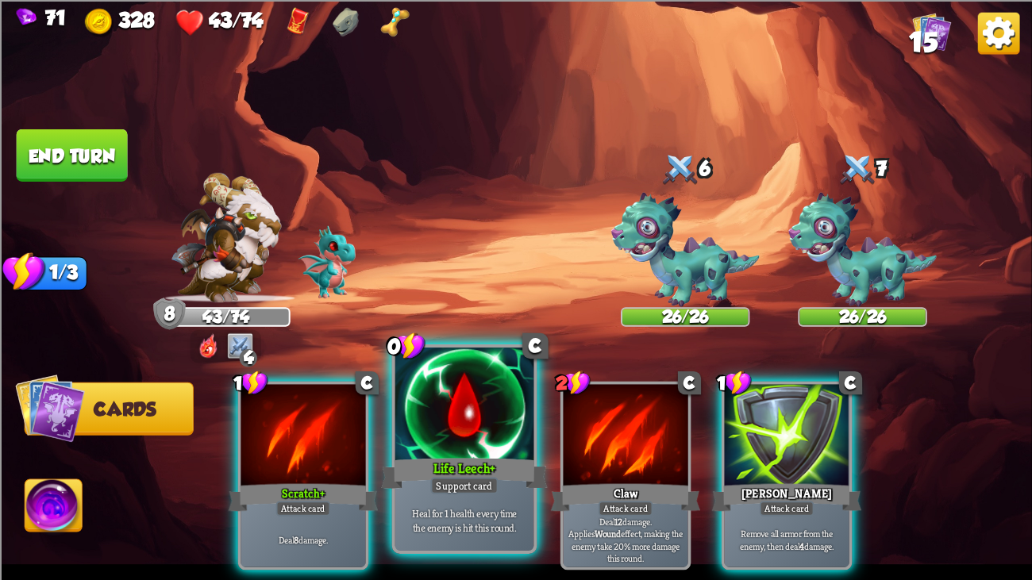
click at [471, 436] on div at bounding box center [464, 406] width 139 height 117
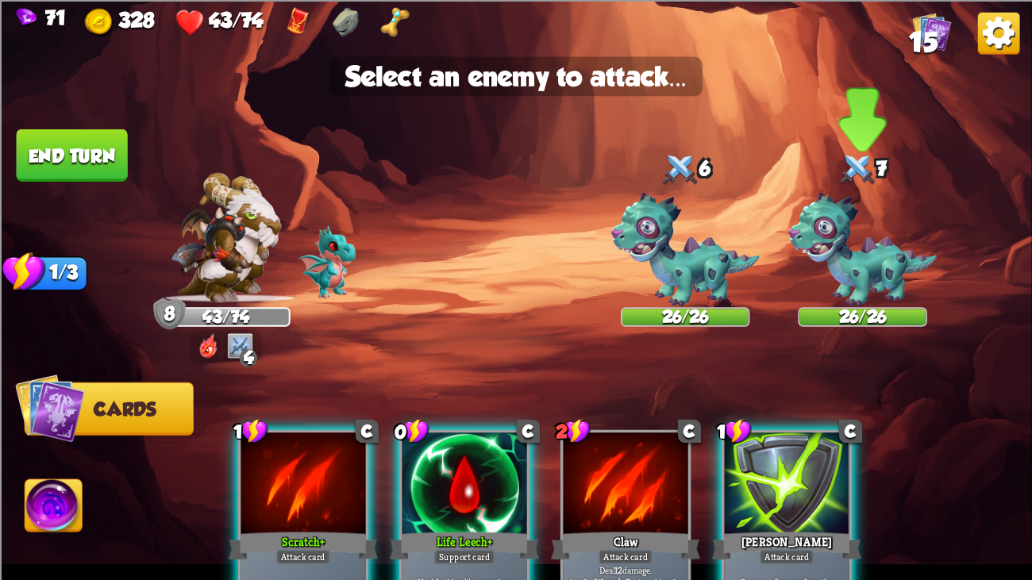
click at [864, 187] on div at bounding box center [857, 170] width 39 height 42
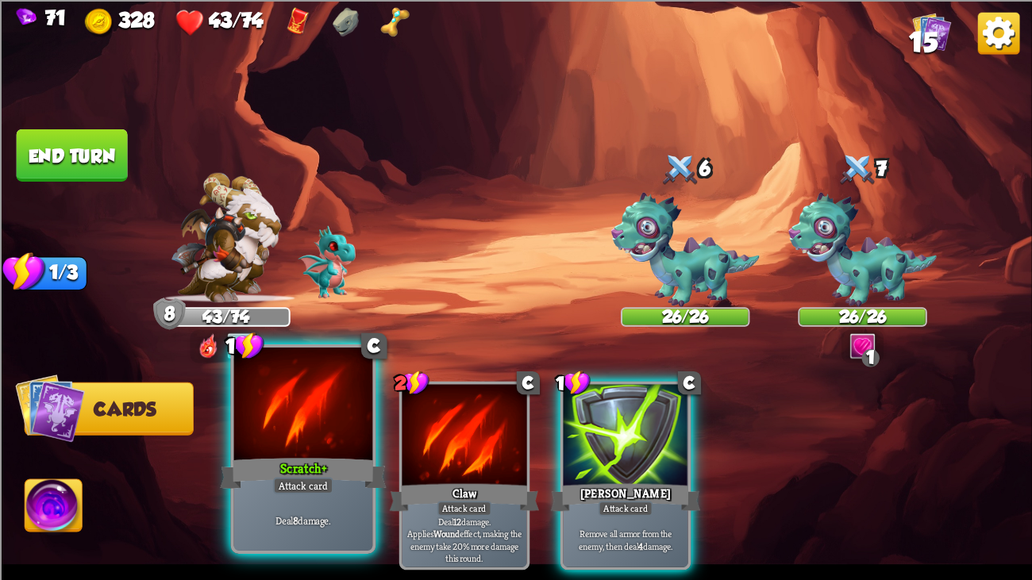
click at [288, 406] on div at bounding box center [303, 406] width 139 height 117
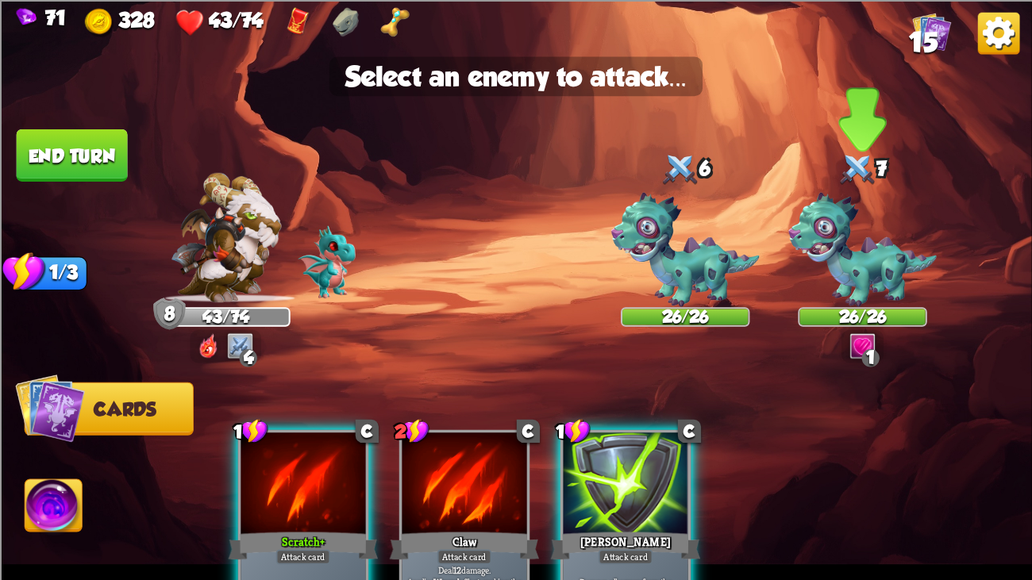
click at [819, 205] on img at bounding box center [862, 249] width 148 height 114
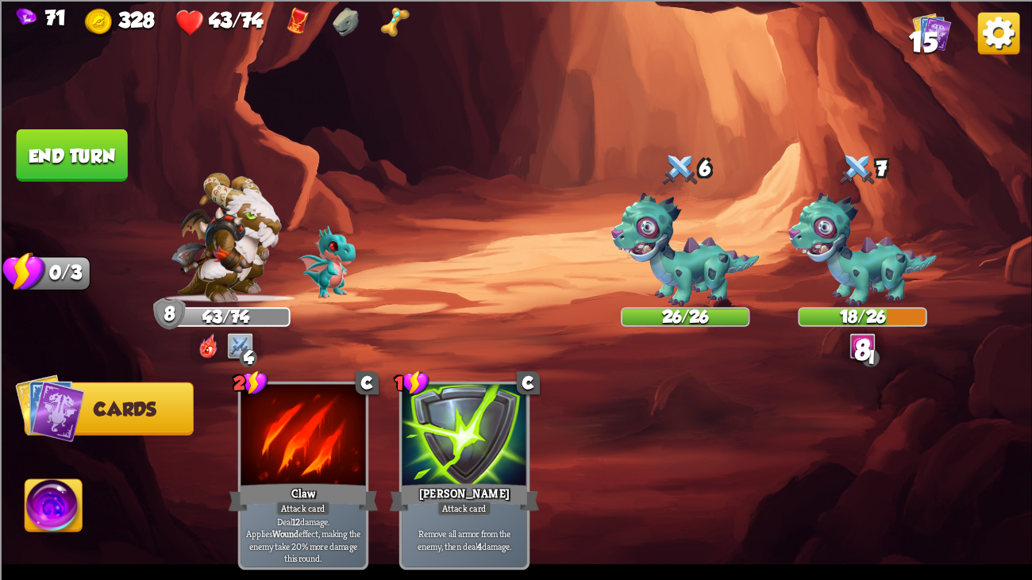
click at [91, 160] on button "End turn" at bounding box center [72, 155] width 113 height 53
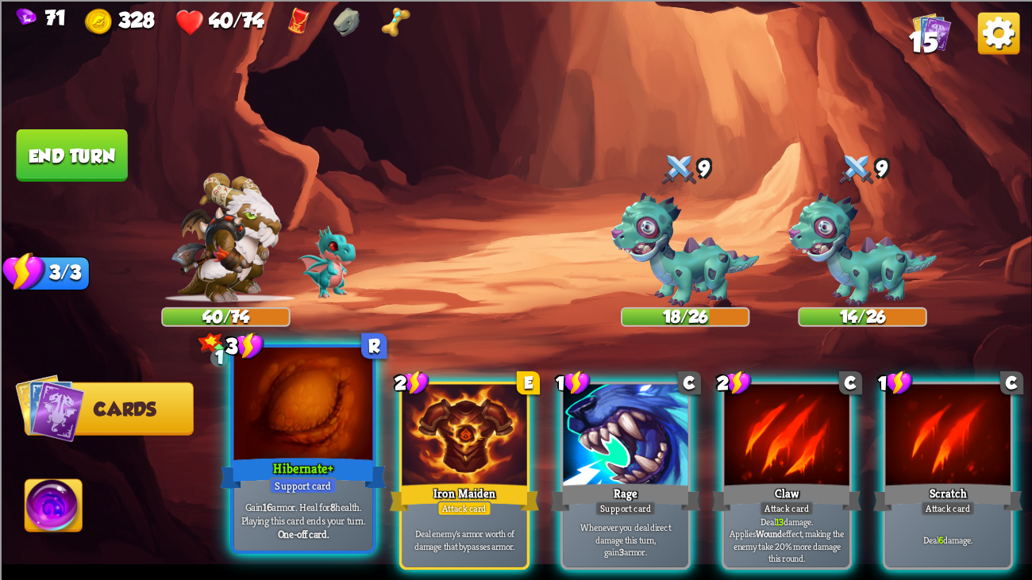
click at [287, 418] on div at bounding box center [303, 406] width 139 height 117
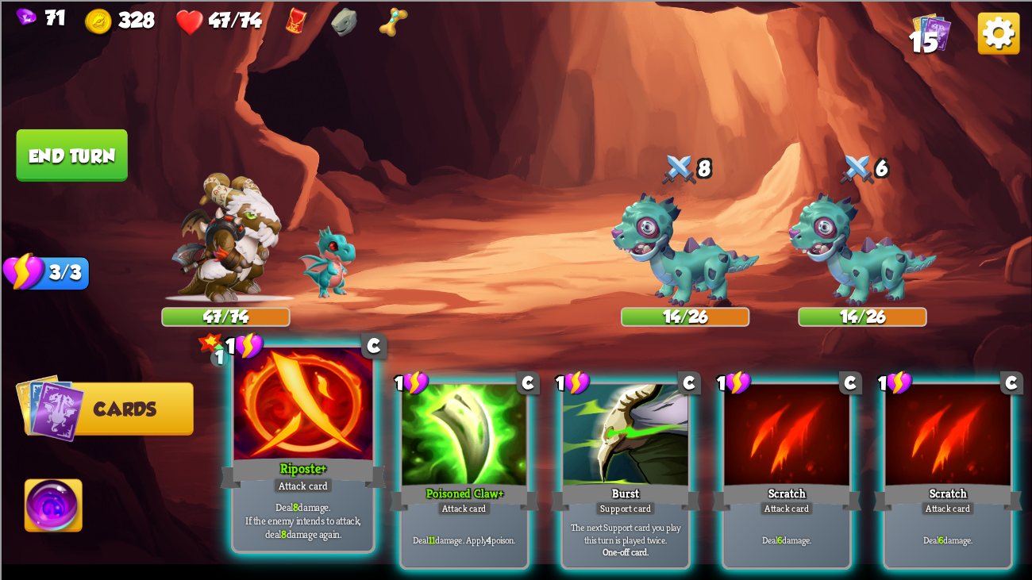
click at [353, 406] on div at bounding box center [303, 406] width 139 height 117
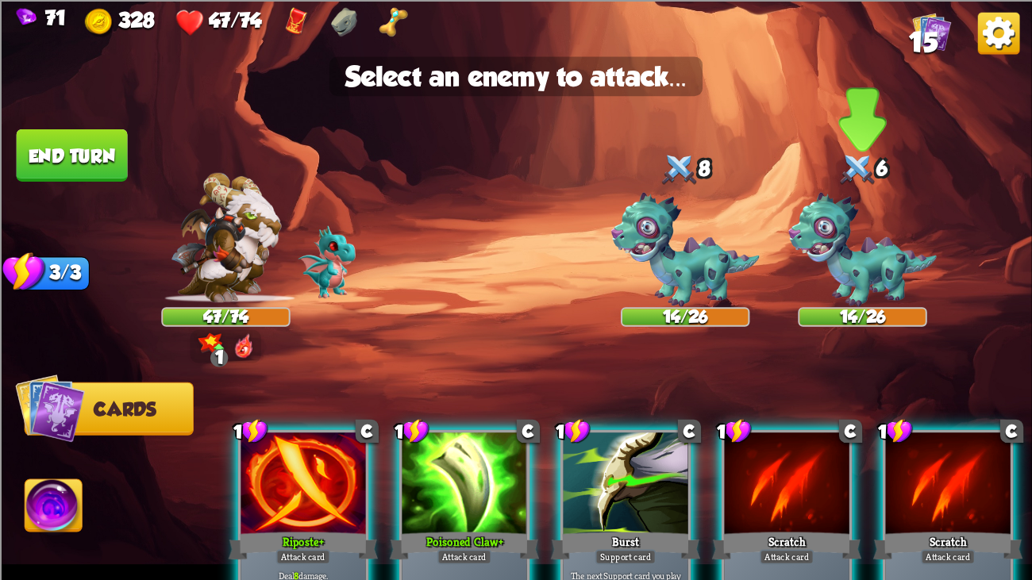
click at [836, 244] on img at bounding box center [862, 249] width 148 height 114
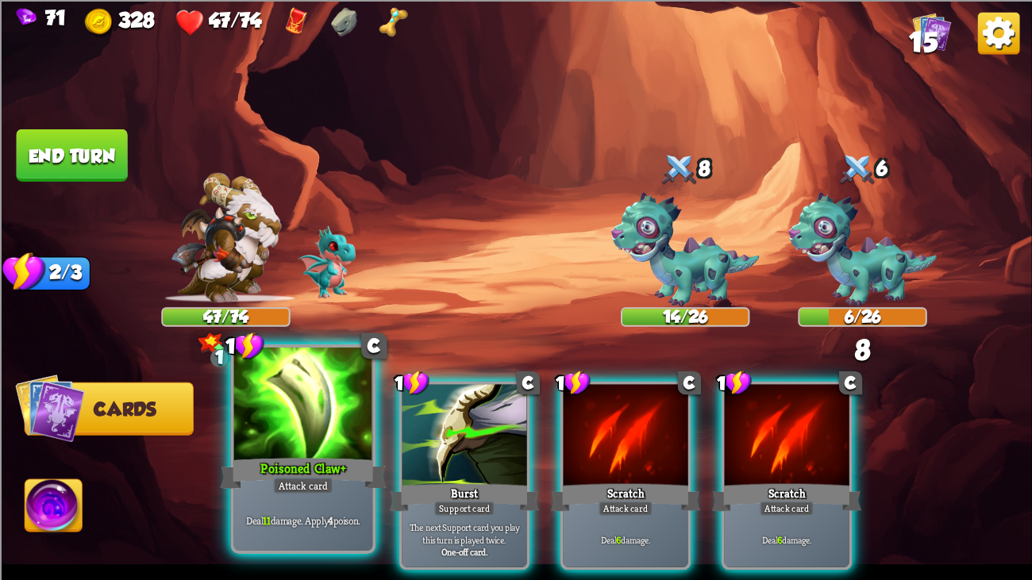
click at [319, 444] on div at bounding box center [303, 406] width 139 height 117
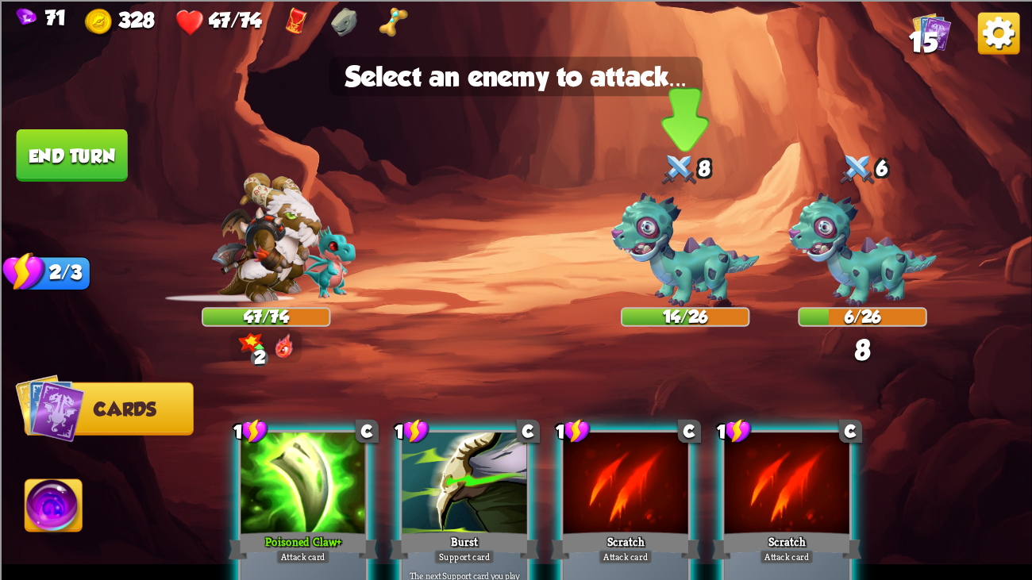
click at [670, 234] on img at bounding box center [685, 249] width 148 height 114
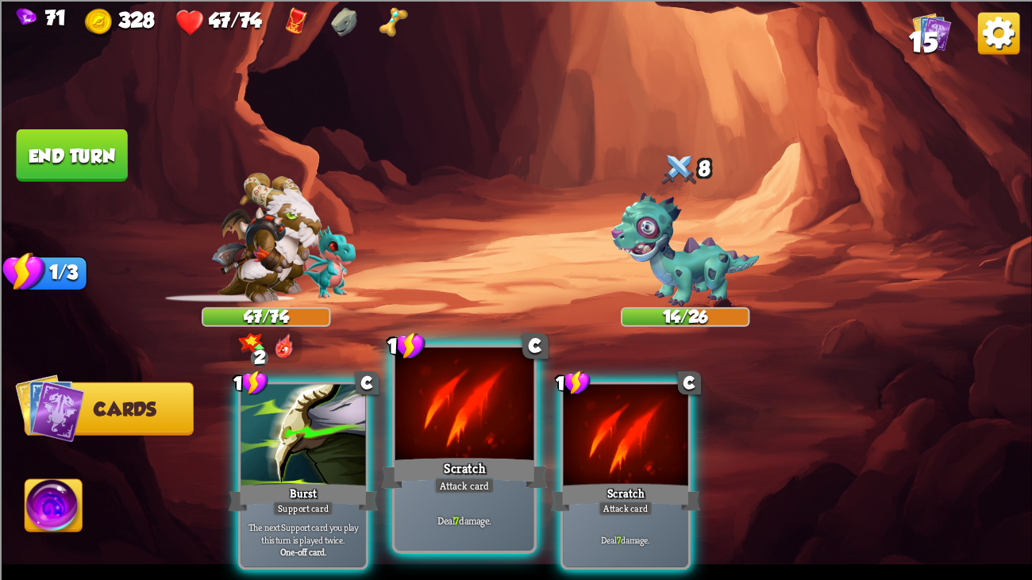
click at [419, 444] on div at bounding box center [464, 406] width 139 height 117
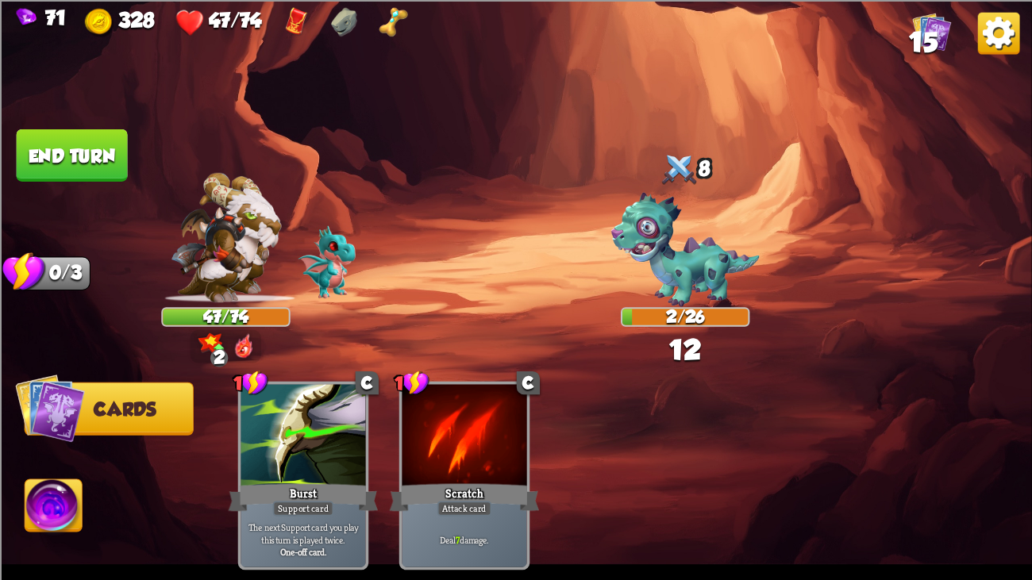
click at [672, 223] on img at bounding box center [685, 249] width 148 height 114
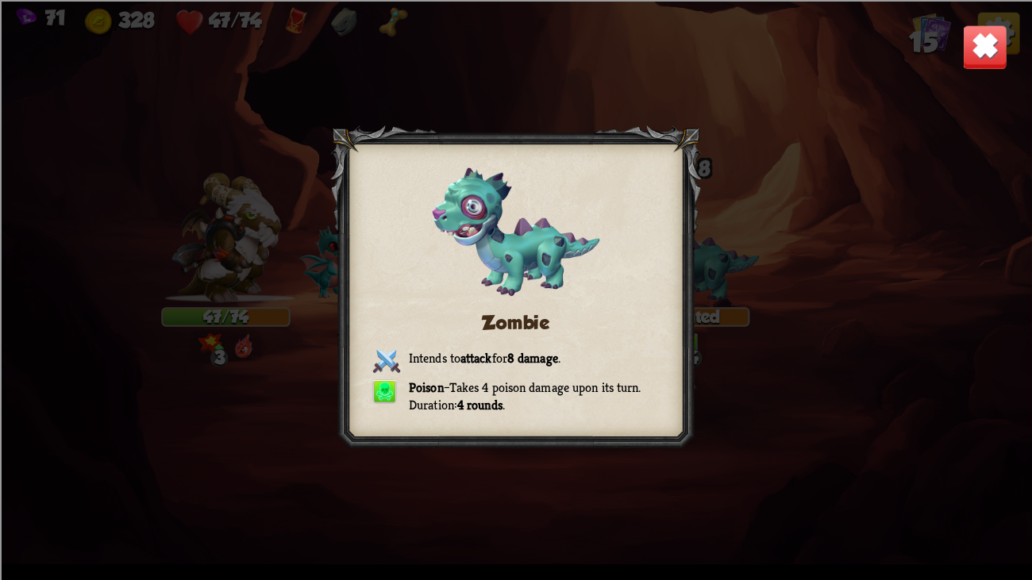
click at [982, 24] on img at bounding box center [984, 46] width 45 height 45
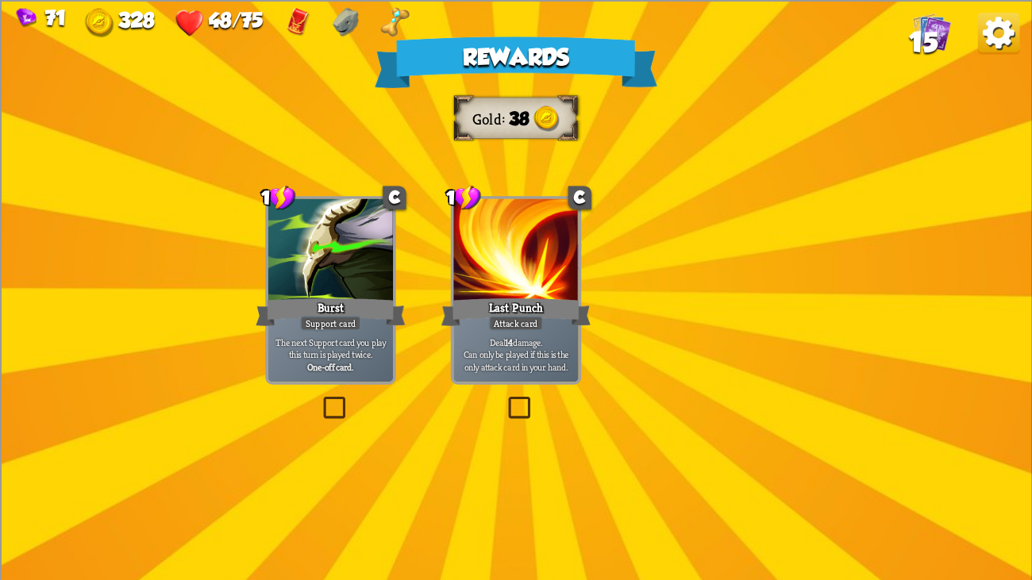
click at [548, 263] on div at bounding box center [515, 250] width 125 height 105
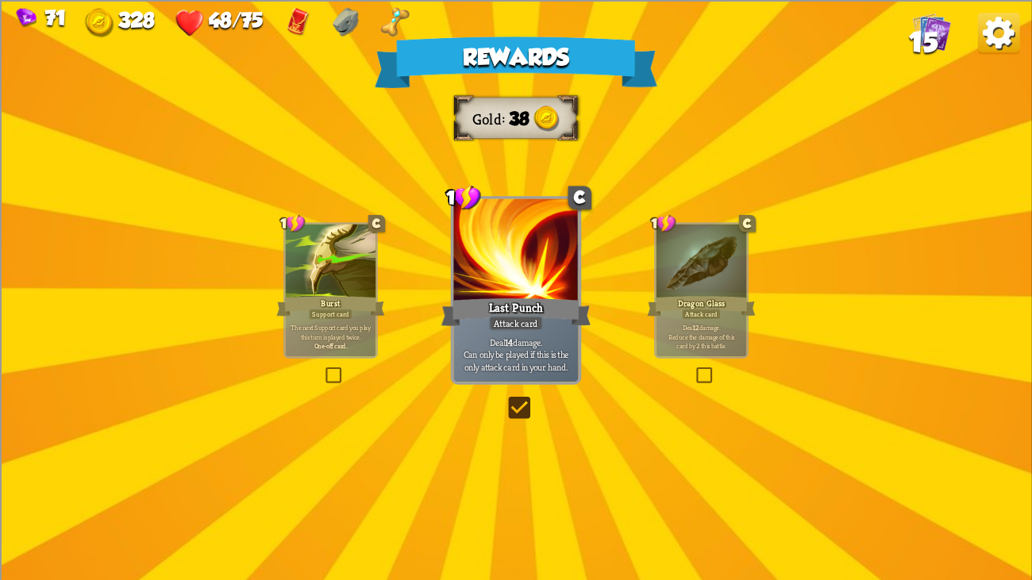
click at [548, 263] on div at bounding box center [515, 250] width 125 height 105
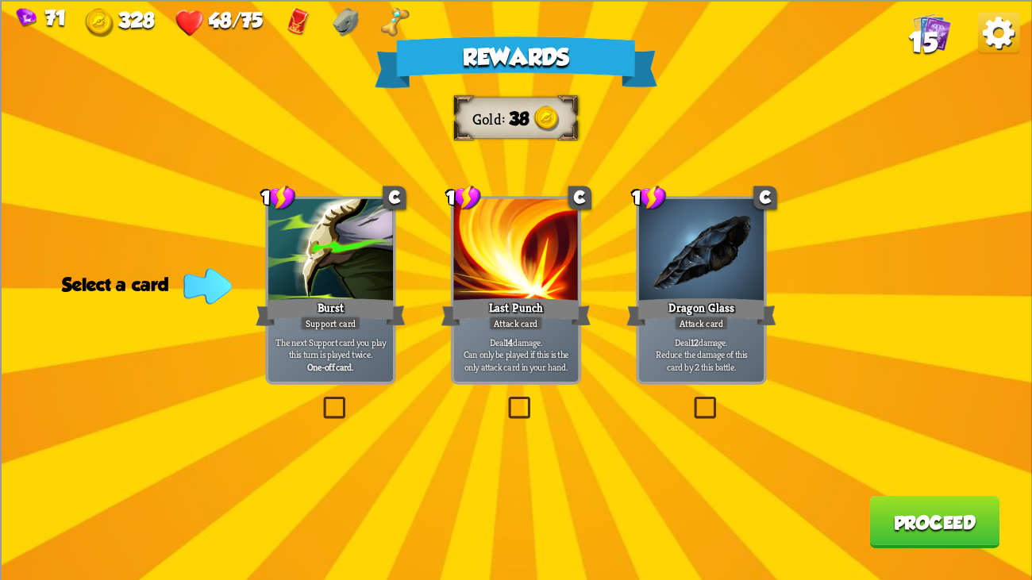
click at [371, 310] on div "Burst" at bounding box center [331, 311] width 150 height 33
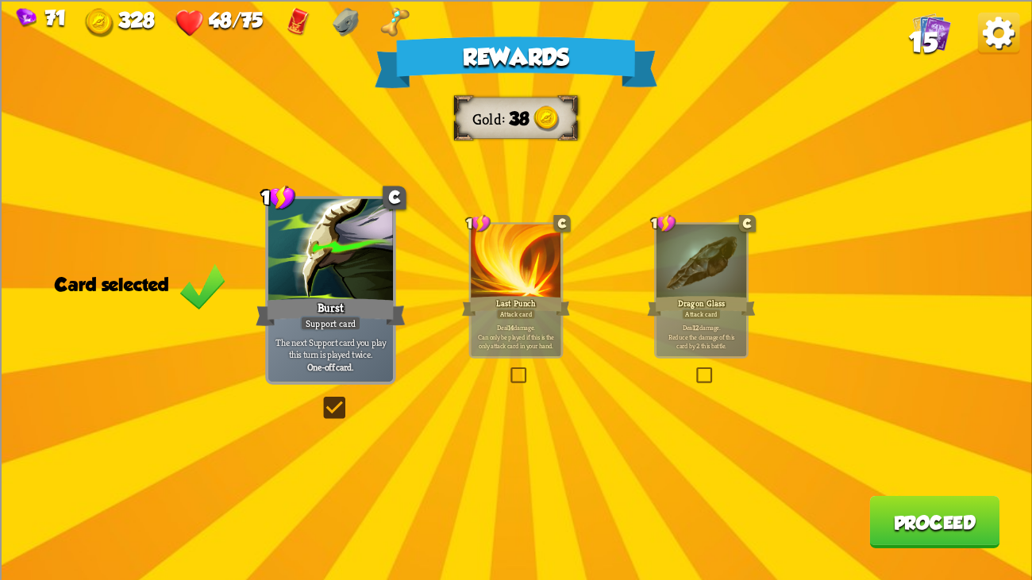
click at [941, 444] on button "Proceed" at bounding box center [934, 521] width 130 height 52
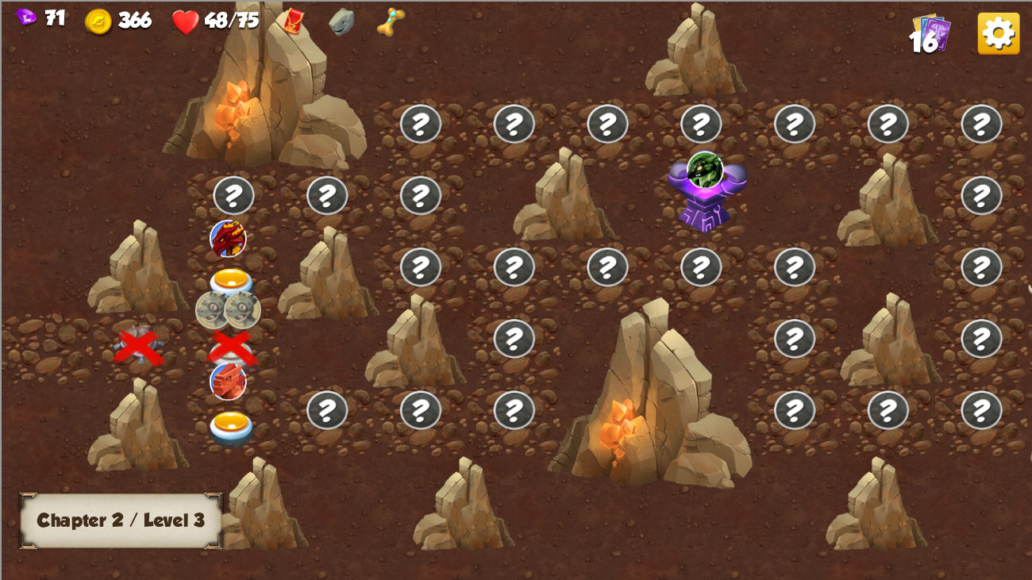
click at [227, 250] on img at bounding box center [228, 238] width 37 height 37
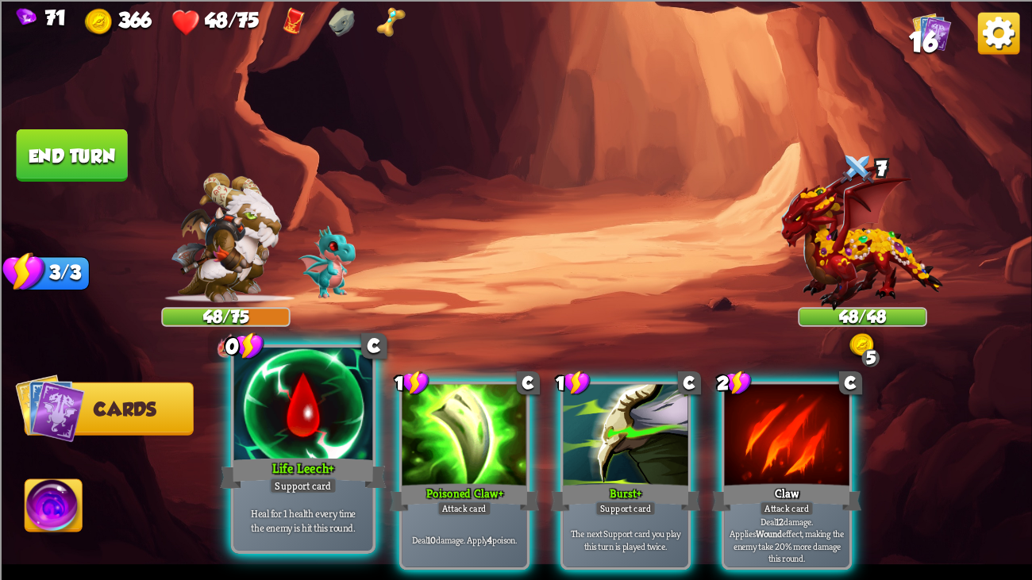
click at [347, 444] on div "Life Leech+" at bounding box center [303, 473] width 167 height 37
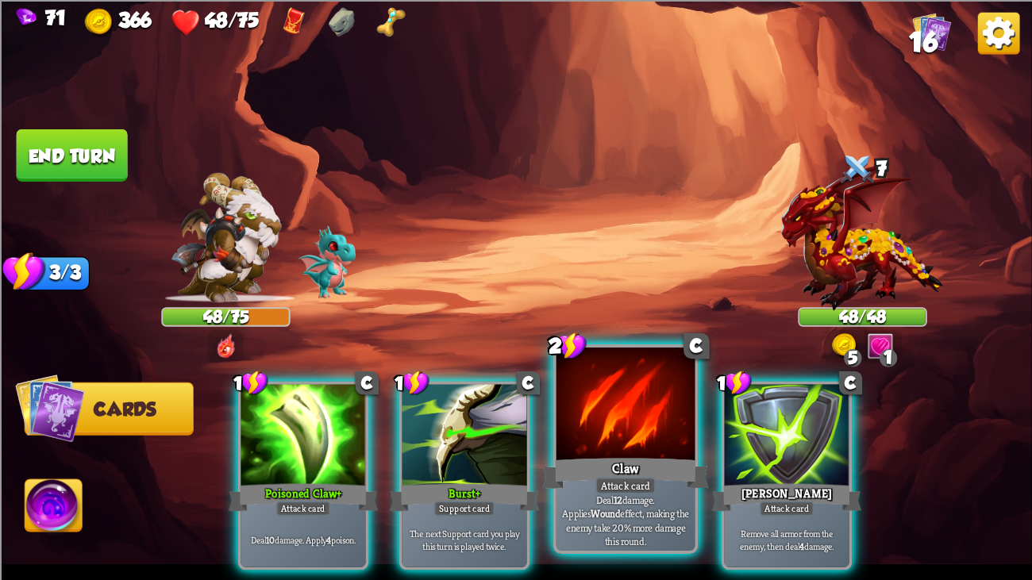
click at [572, 444] on div "Claw" at bounding box center [625, 473] width 167 height 37
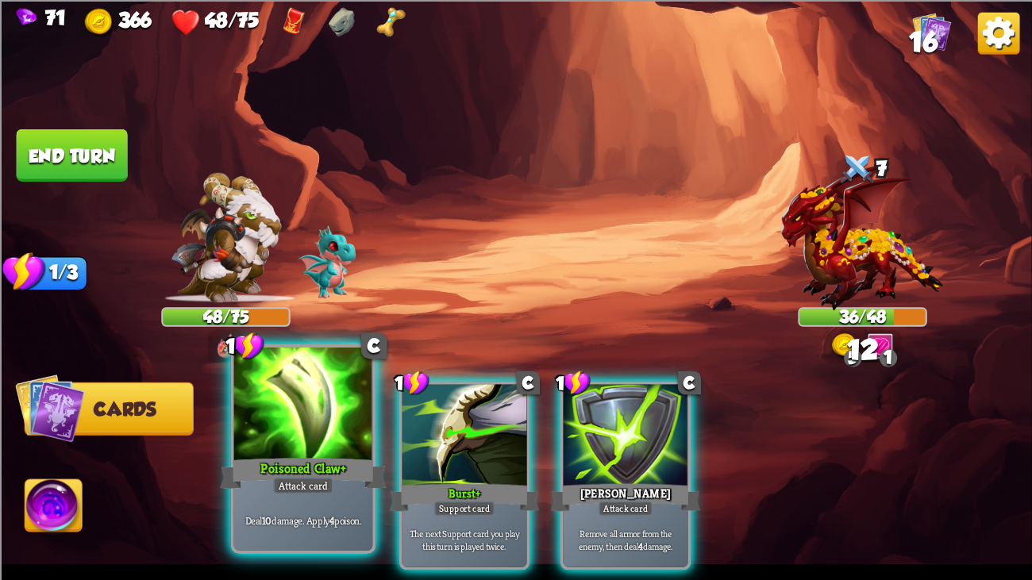
click at [262, 442] on div at bounding box center [303, 406] width 139 height 117
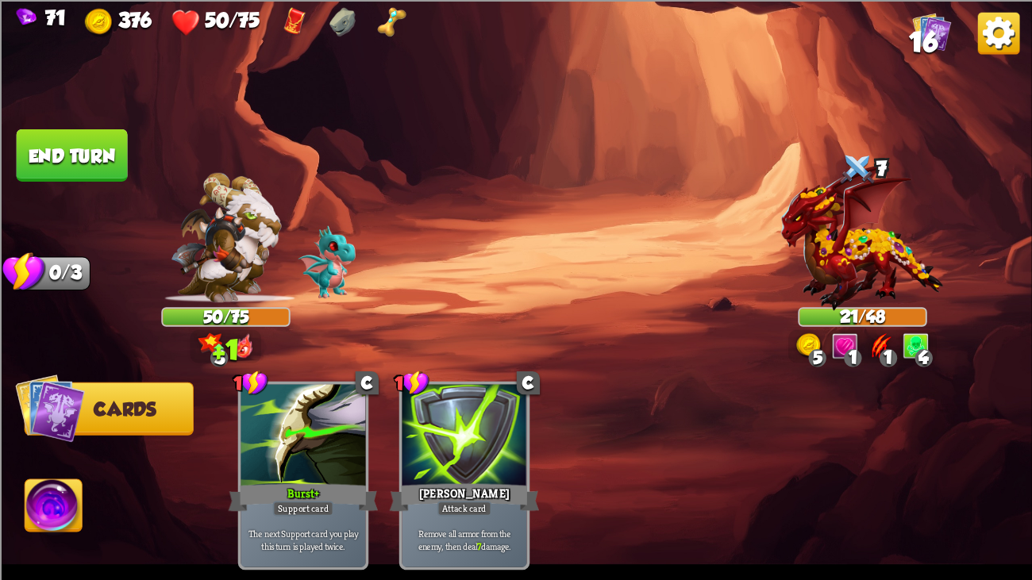
click at [69, 153] on button "End turn" at bounding box center [71, 155] width 113 height 53
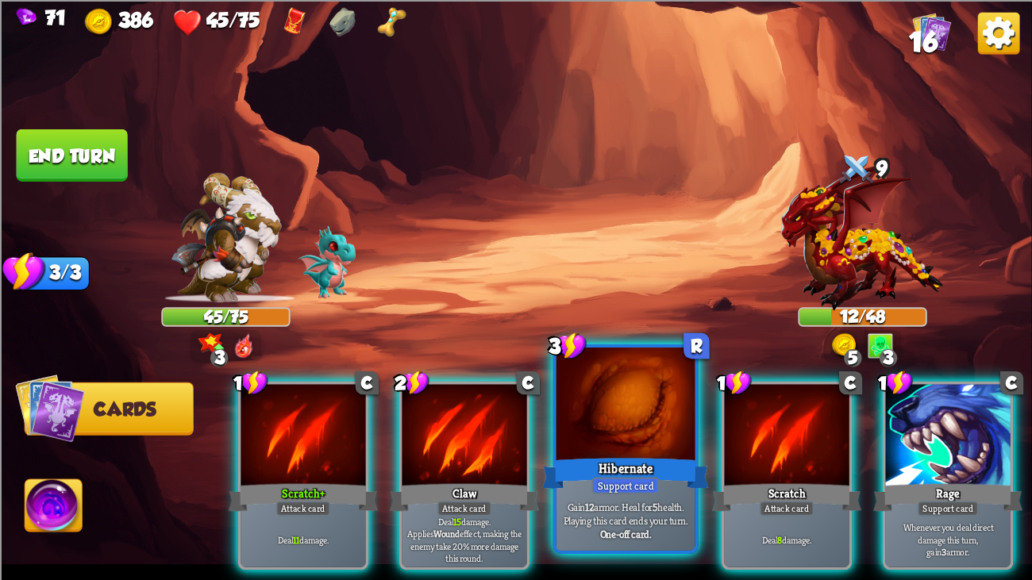
click at [579, 441] on div at bounding box center [625, 406] width 139 height 117
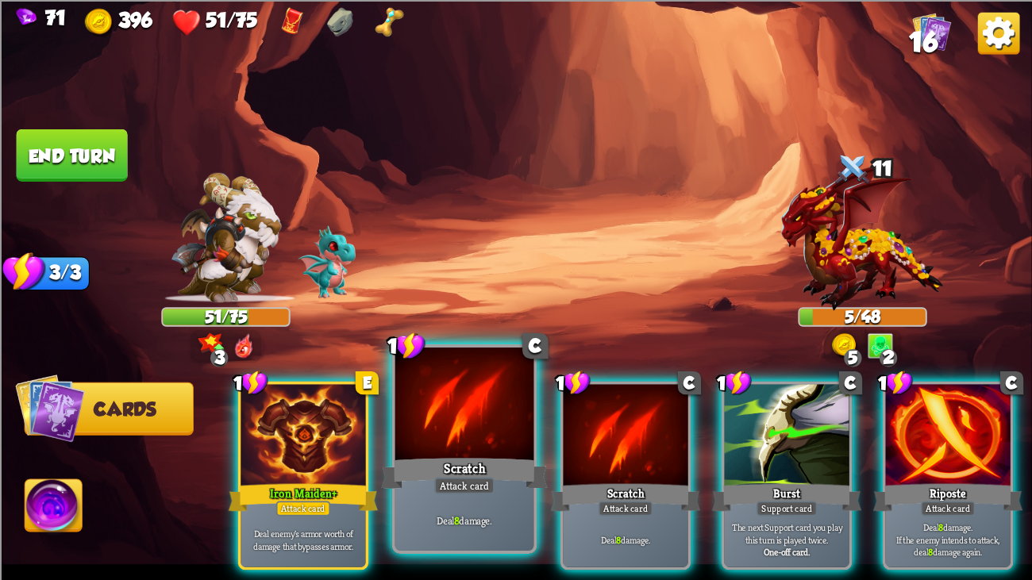
click at [491, 439] on div at bounding box center [464, 406] width 139 height 117
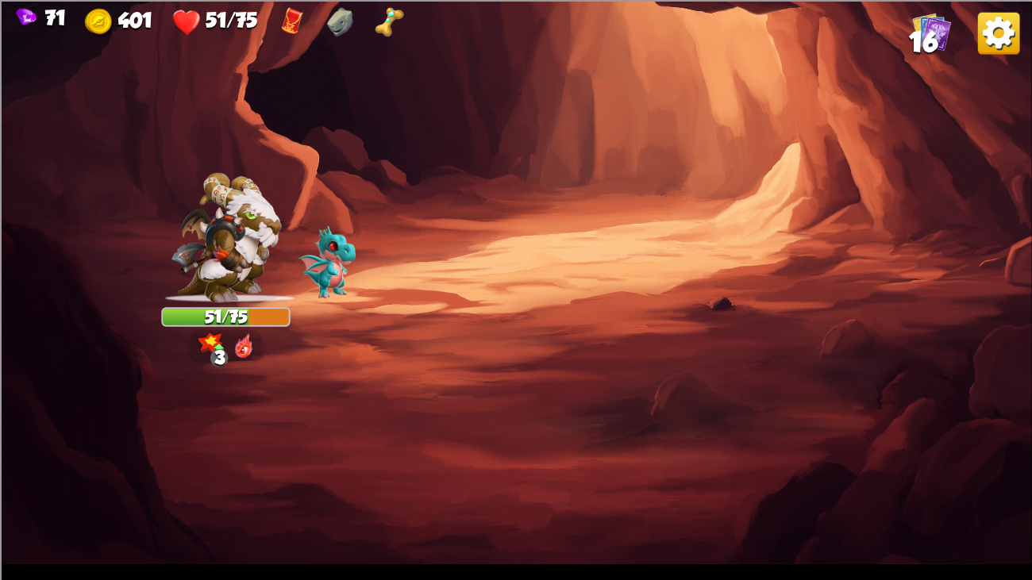
click at [269, 241] on img at bounding box center [226, 236] width 110 height 129
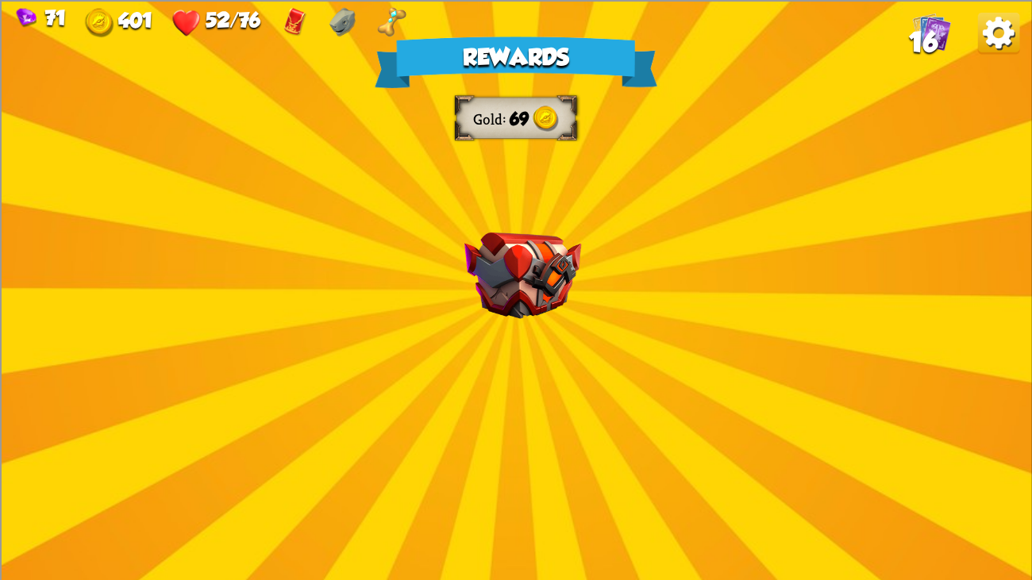
click at [523, 185] on div "Rewards Gold 69 Select a card 1 C [PERSON_NAME] Attack card Remove all armor fr…" at bounding box center [516, 290] width 1032 height 580
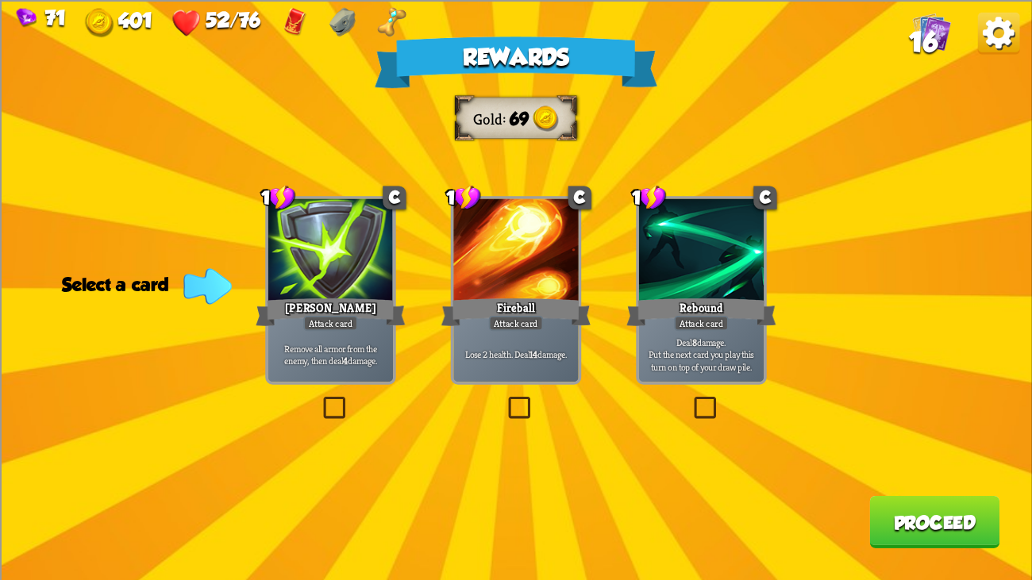
click at [651, 285] on div at bounding box center [701, 250] width 125 height 105
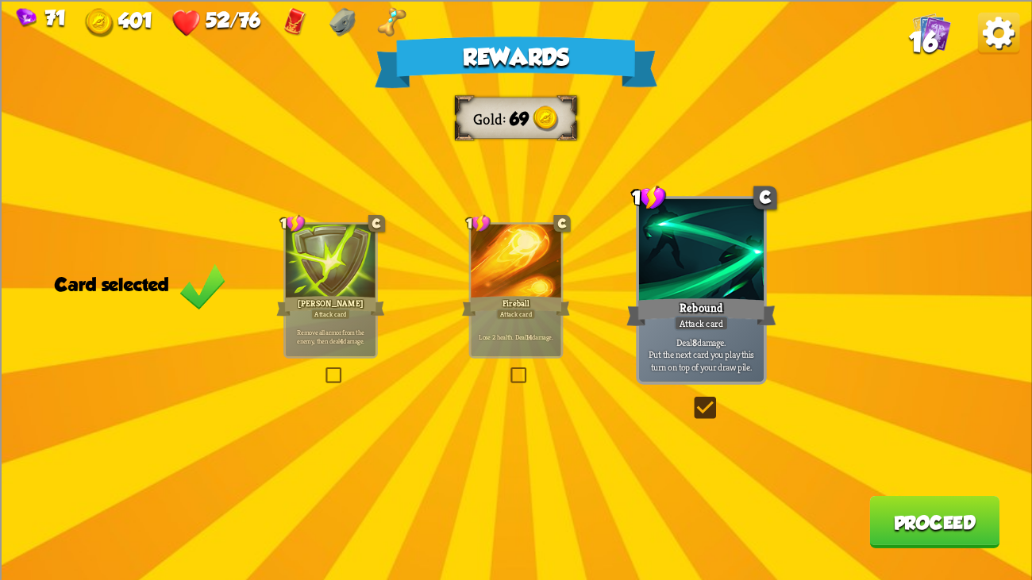
click at [937, 444] on button "Proceed" at bounding box center [934, 521] width 130 height 52
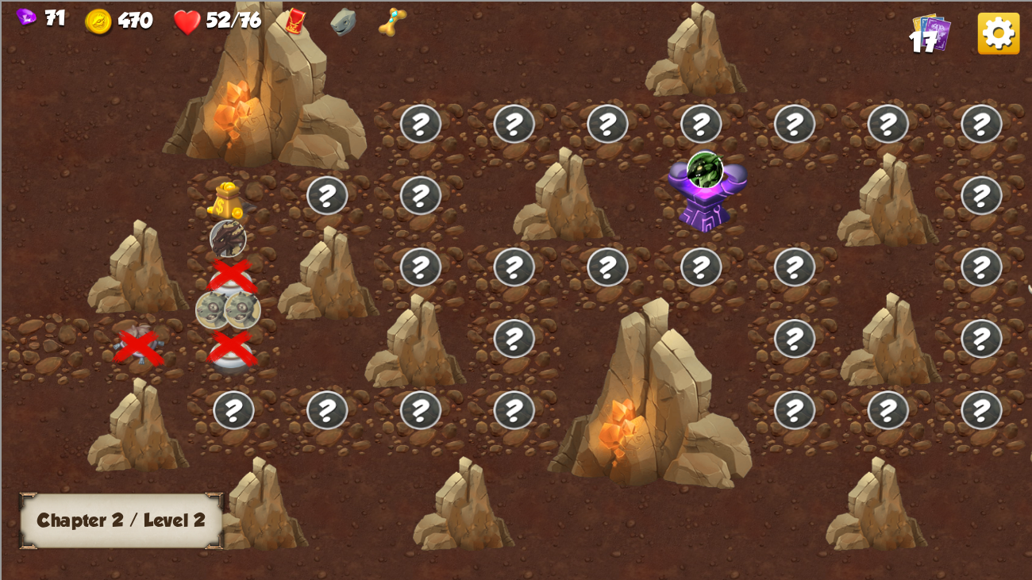
click at [233, 203] on img at bounding box center [232, 202] width 52 height 40
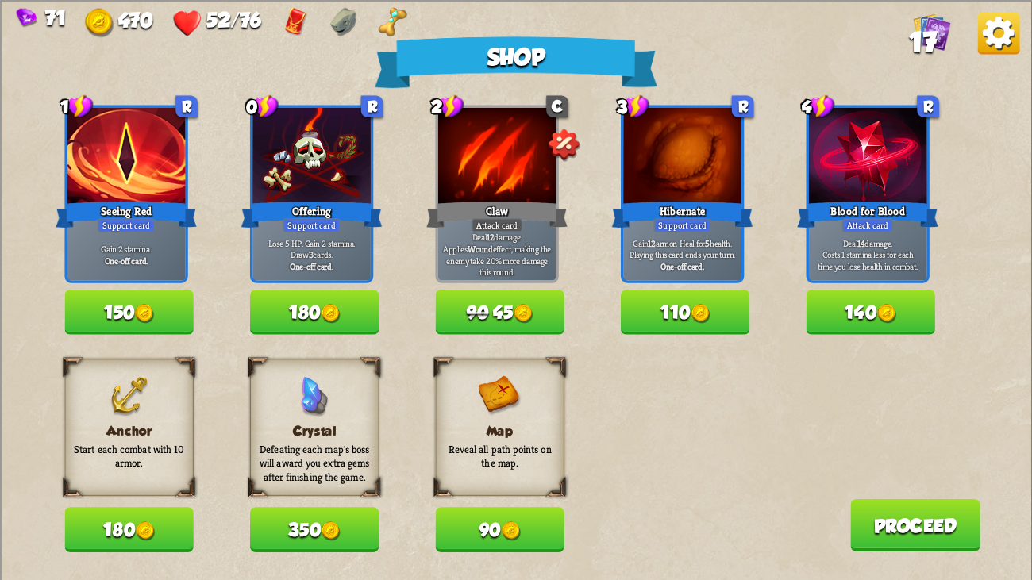
click at [153, 444] on img at bounding box center [145, 530] width 19 height 19
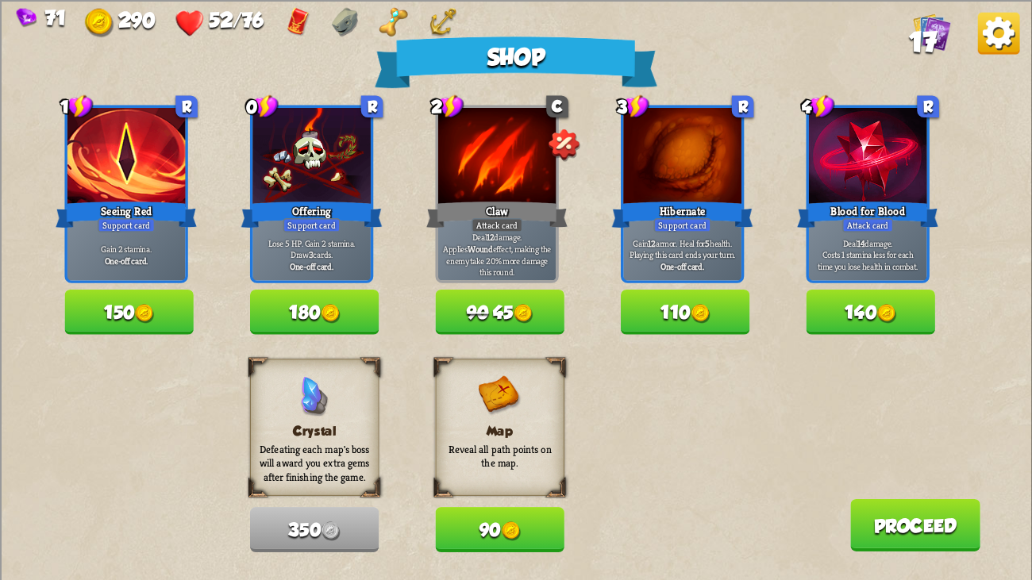
click at [702, 304] on img at bounding box center [700, 313] width 19 height 19
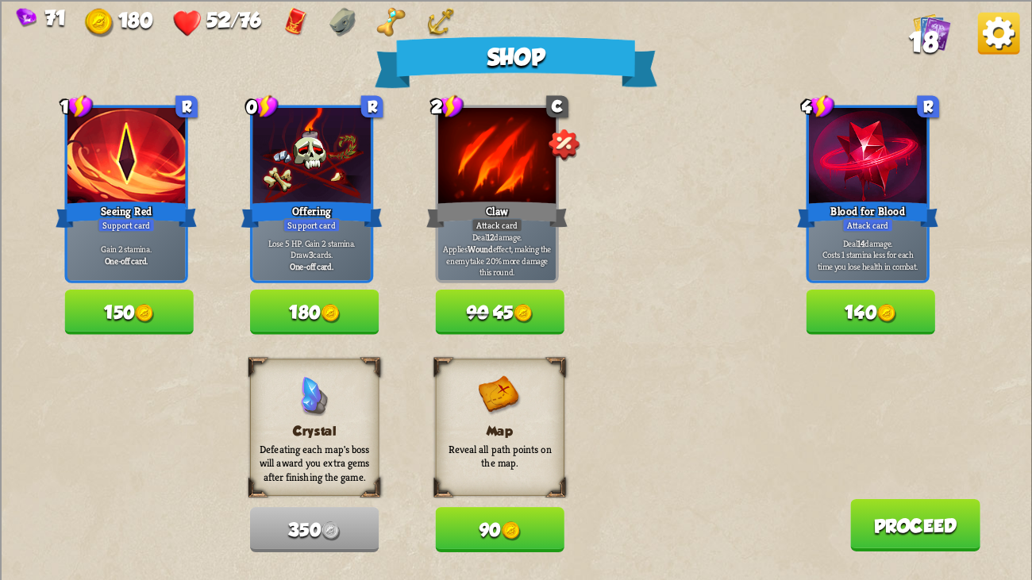
click at [925, 444] on button "Proceed" at bounding box center [915, 524] width 130 height 52
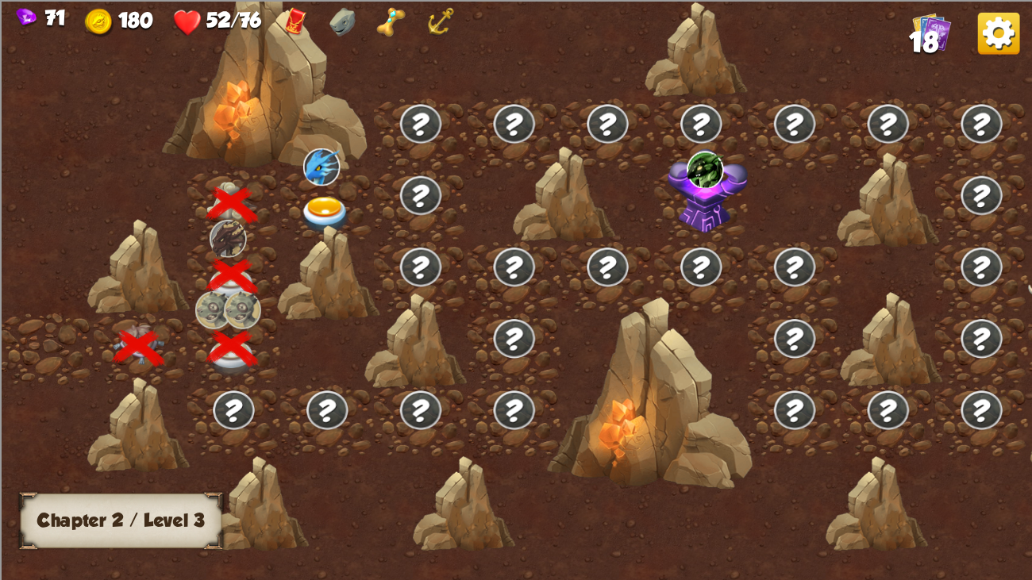
click at [348, 212] on img at bounding box center [326, 216] width 52 height 38
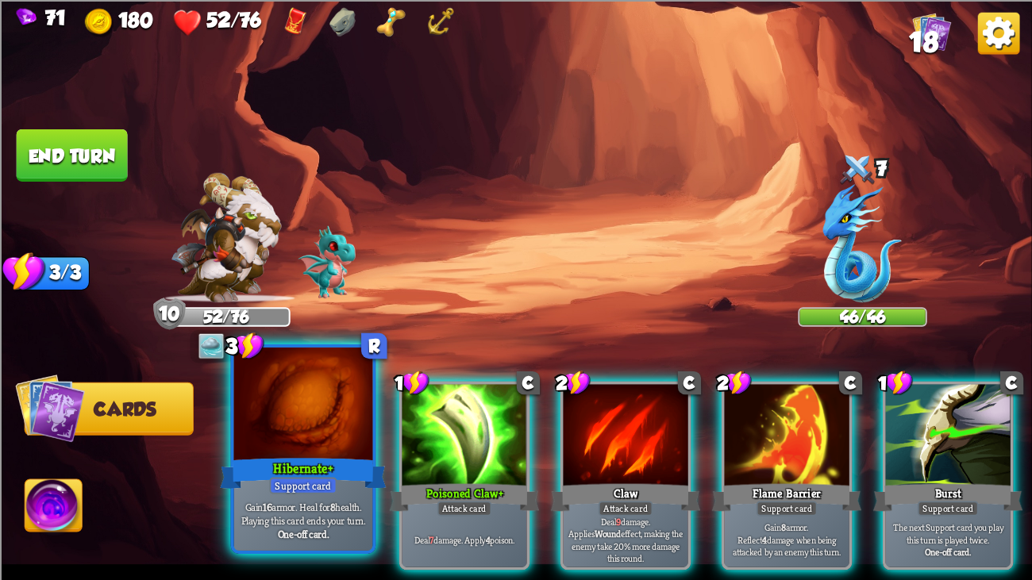
click at [343, 444] on div "Hibernate+" at bounding box center [303, 473] width 167 height 37
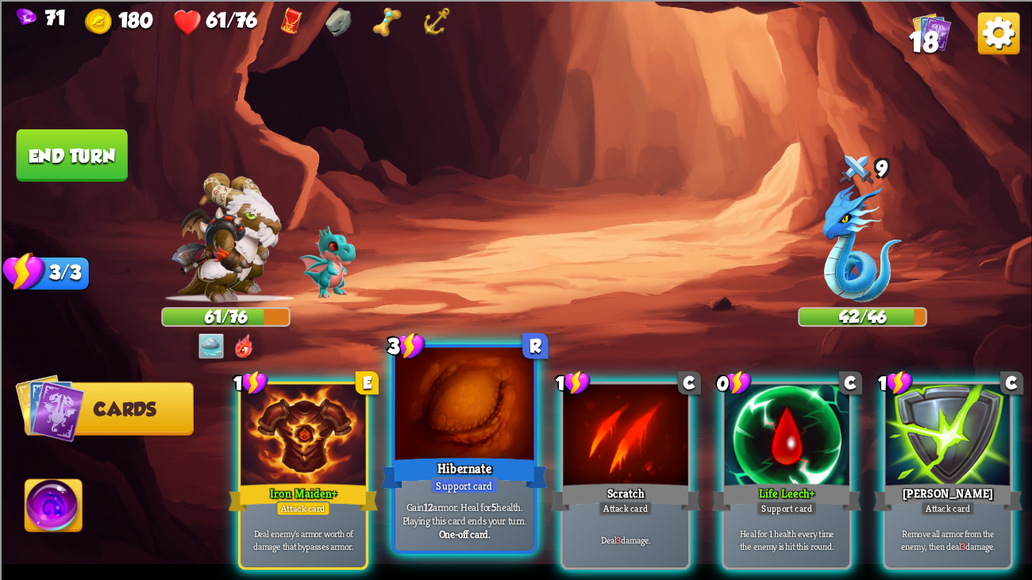
click at [479, 410] on div at bounding box center [464, 406] width 139 height 117
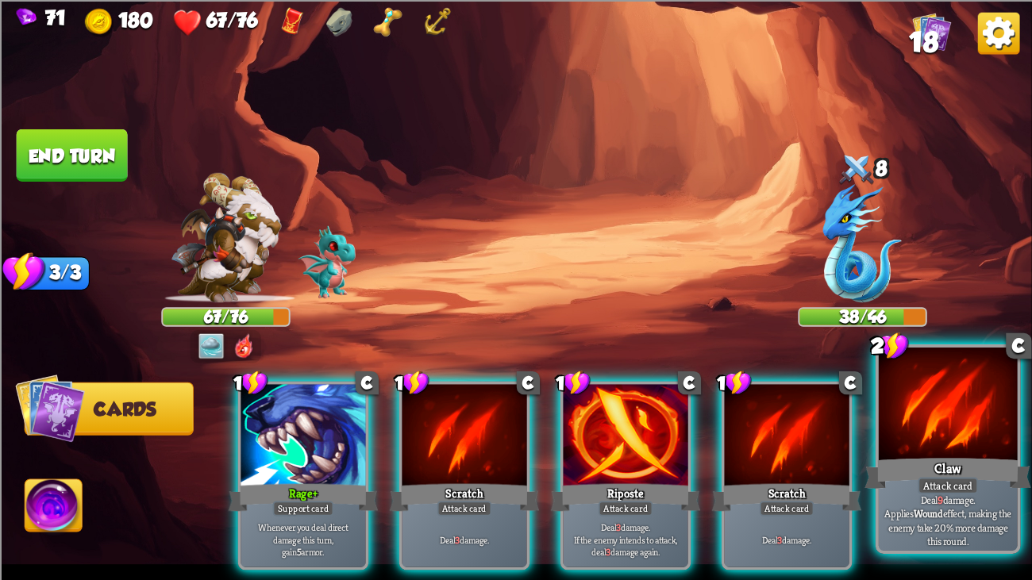
click at [928, 443] on div at bounding box center [948, 406] width 139 height 117
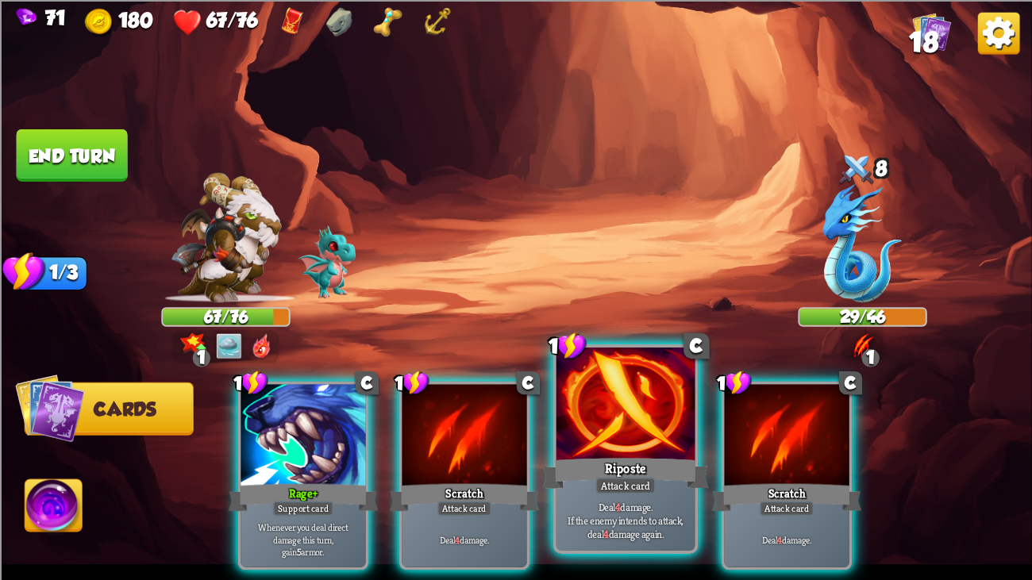
click at [585, 407] on div at bounding box center [625, 406] width 139 height 117
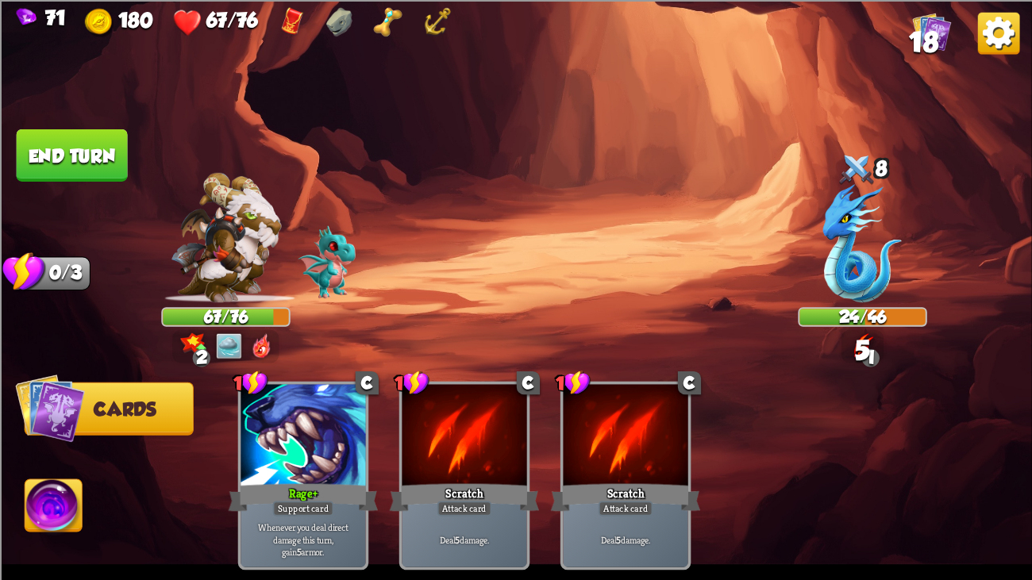
click at [84, 140] on button "End turn" at bounding box center [72, 155] width 111 height 52
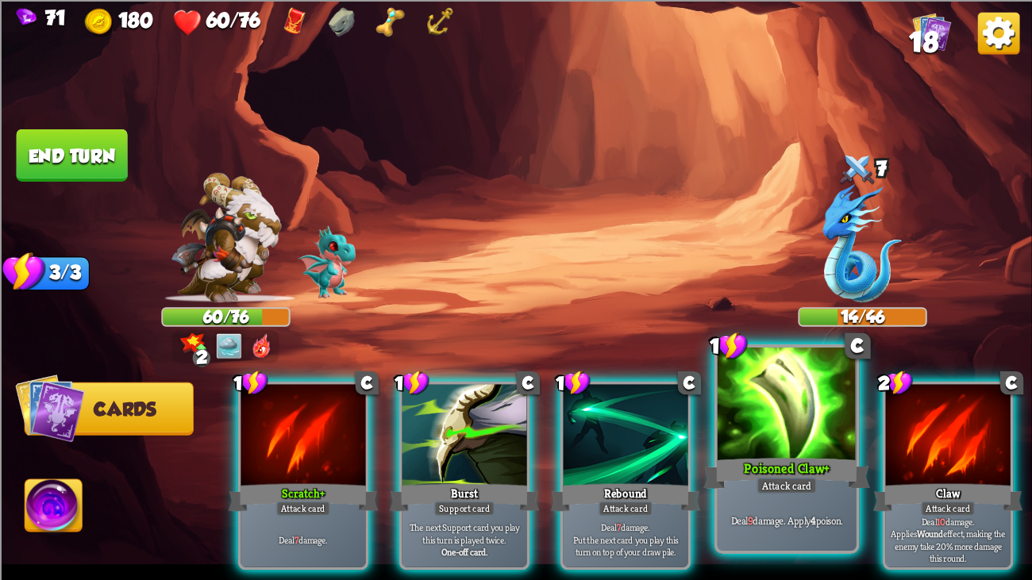
click at [749, 408] on div at bounding box center [787, 406] width 139 height 117
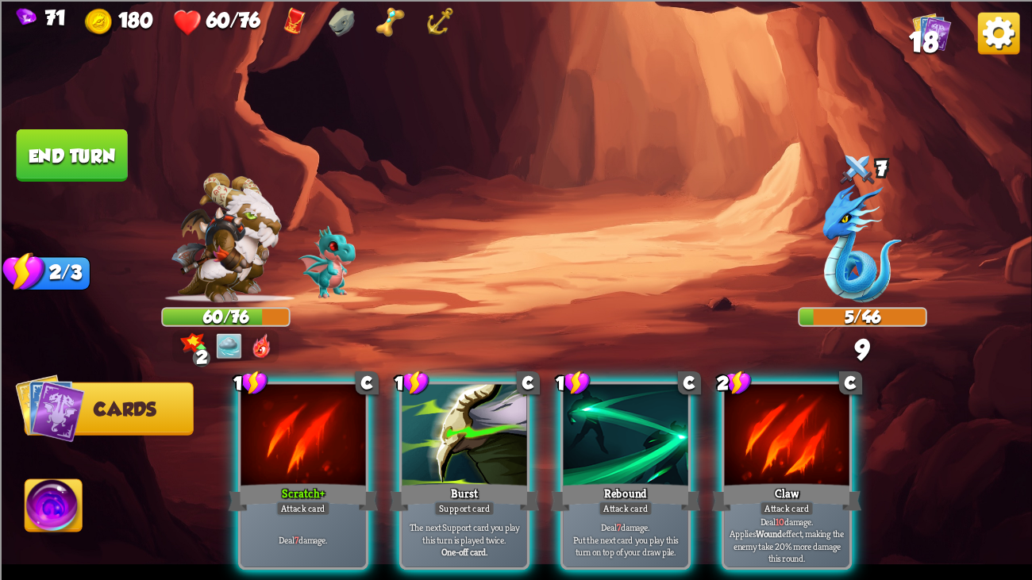
click at [749, 408] on div at bounding box center [787, 436] width 125 height 105
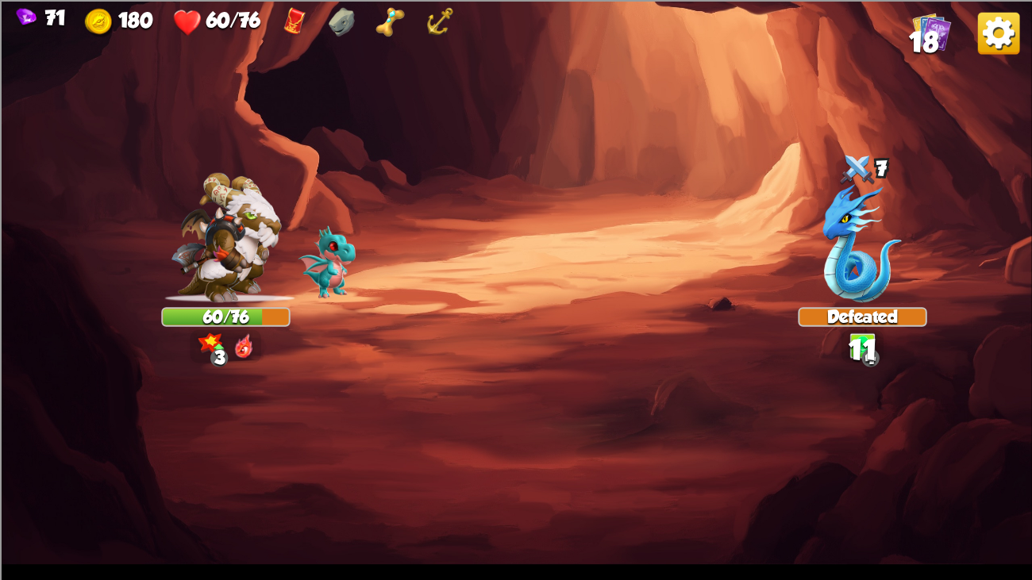
click at [749, 408] on img at bounding box center [516, 290] width 1032 height 580
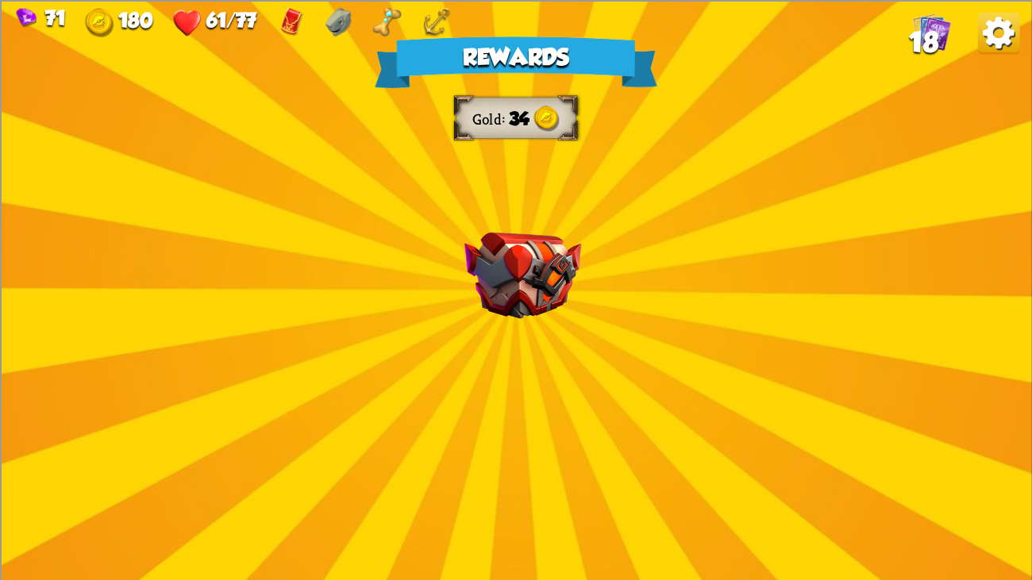
click at [538, 274] on img at bounding box center [522, 275] width 117 height 87
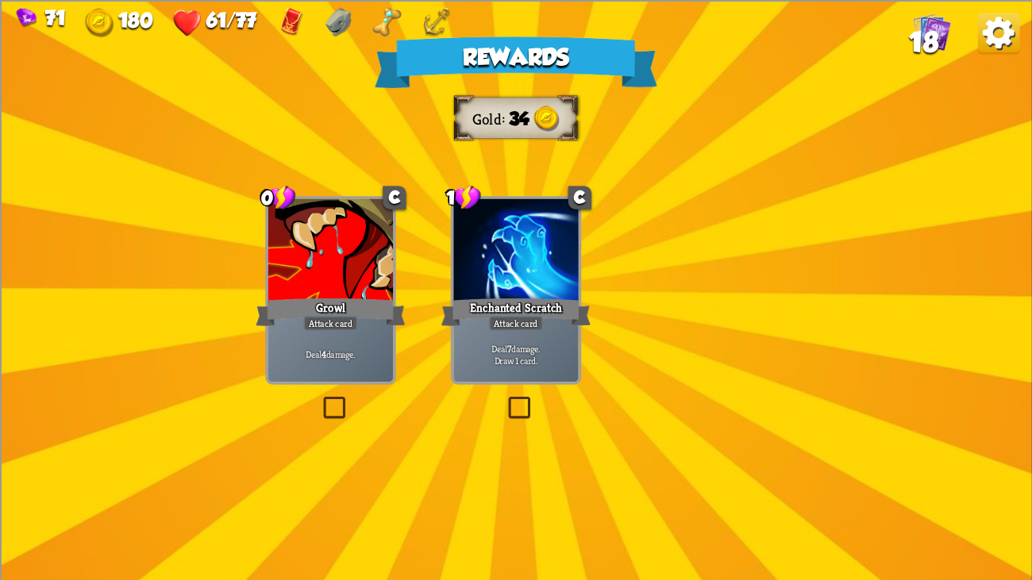
click at [538, 274] on div at bounding box center [515, 250] width 125 height 105
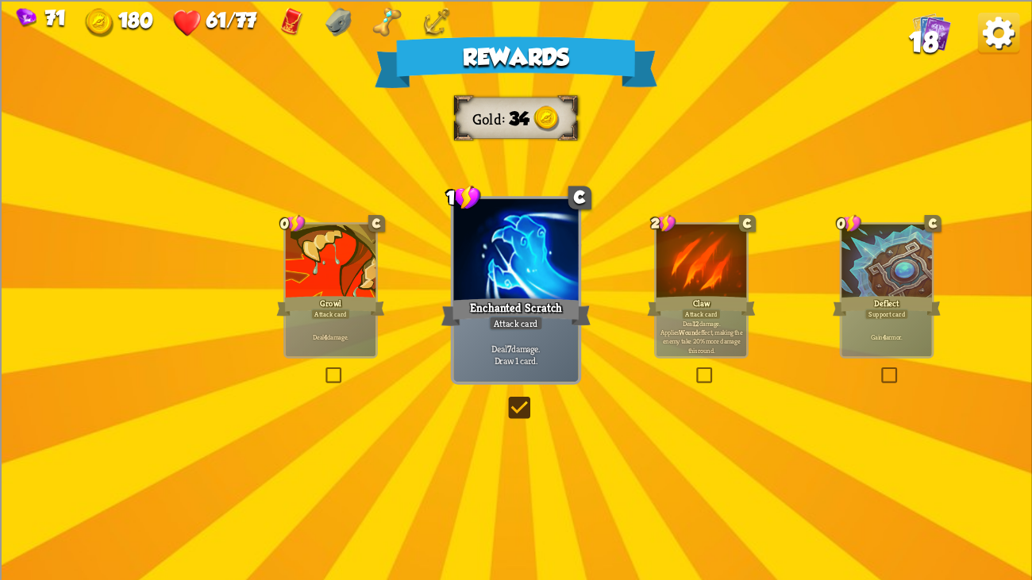
click at [515, 264] on div at bounding box center [515, 250] width 125 height 105
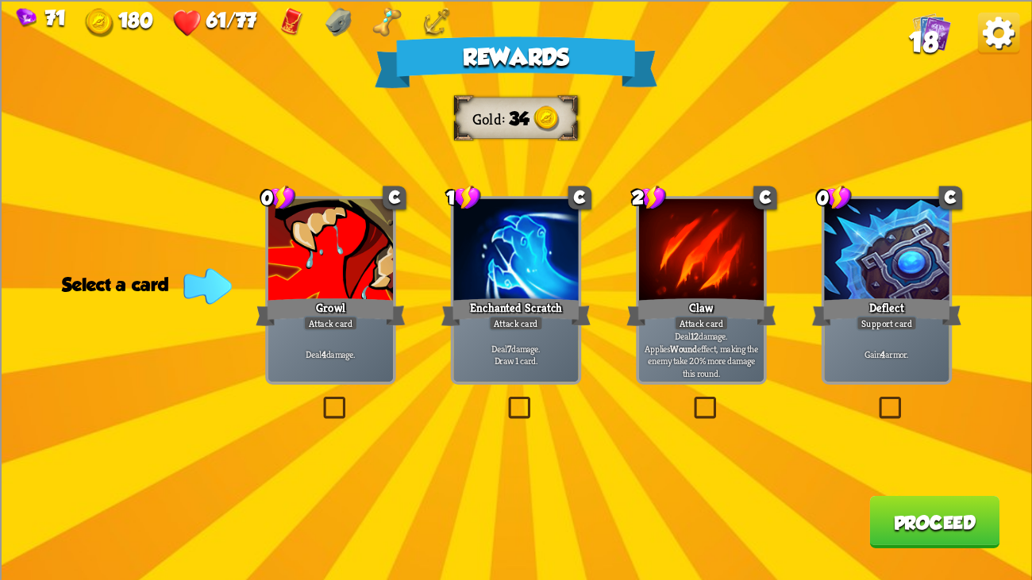
click at [662, 187] on div "2" at bounding box center [649, 197] width 35 height 26
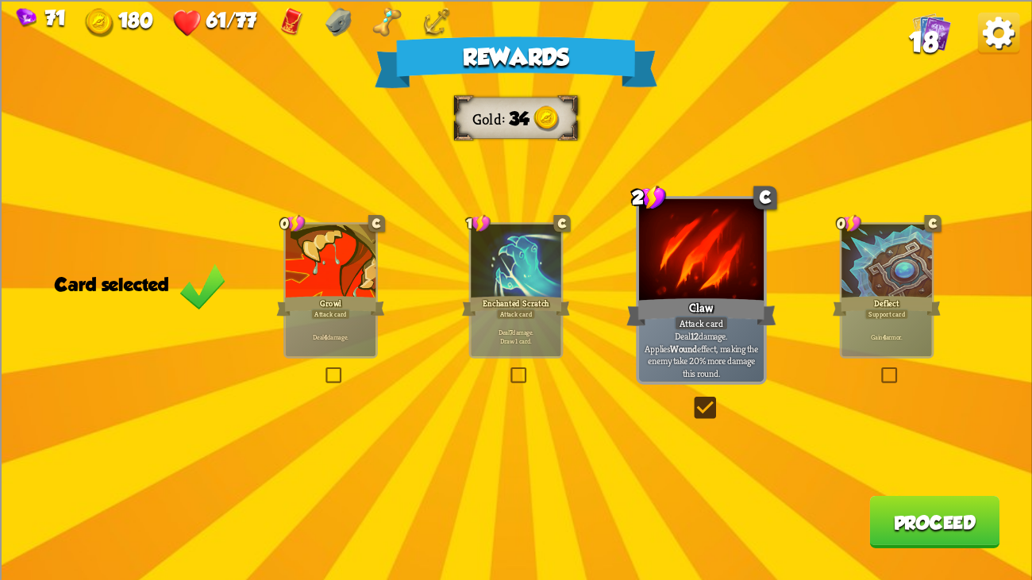
click at [910, 444] on button "Proceed" at bounding box center [934, 521] width 130 height 52
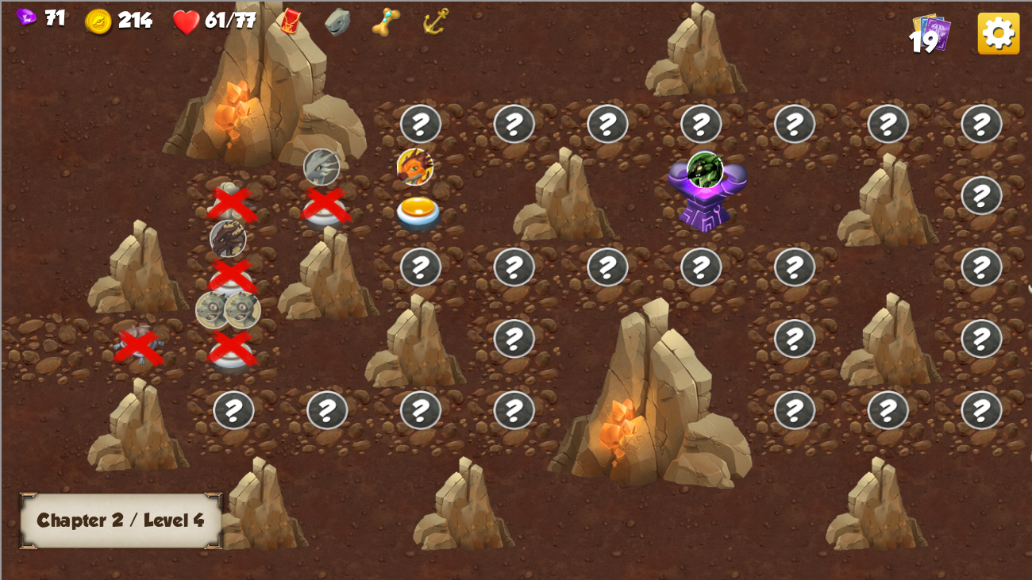
click at [406, 189] on div at bounding box center [421, 206] width 94 height 71
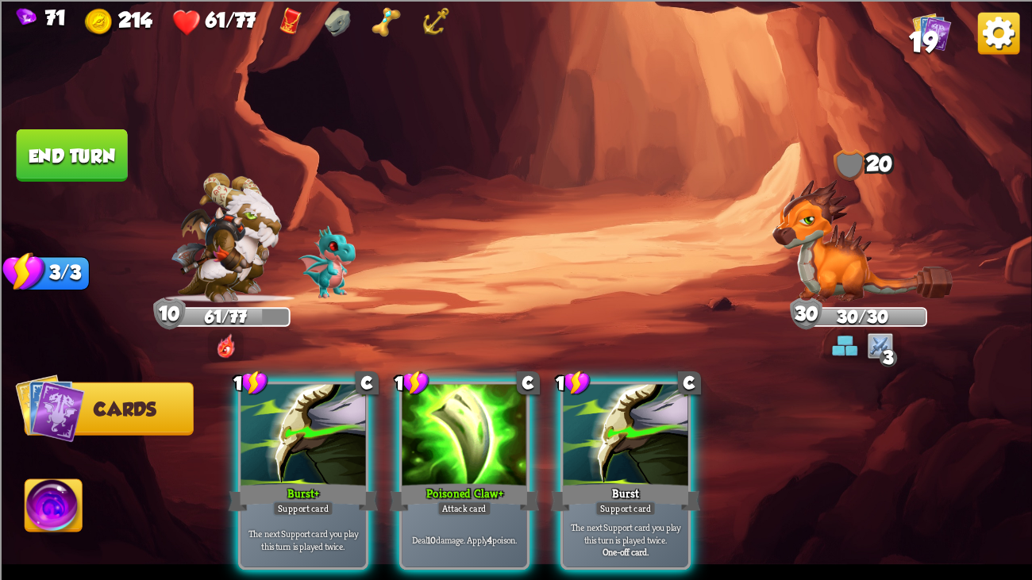
click at [802, 264] on div "Player turn" at bounding box center [516, 289] width 1032 height 159
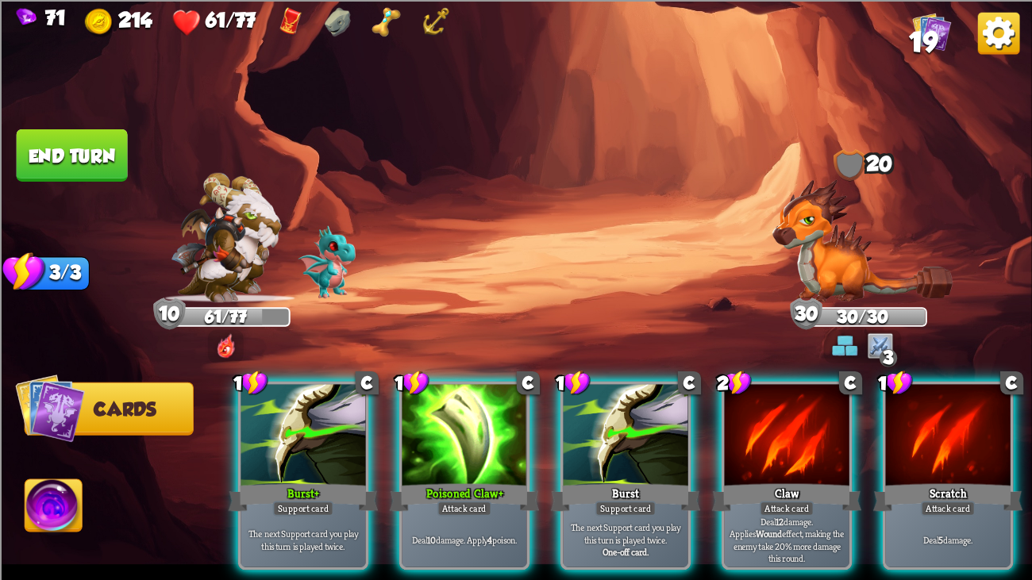
click at [698, 281] on img at bounding box center [516, 290] width 1032 height 580
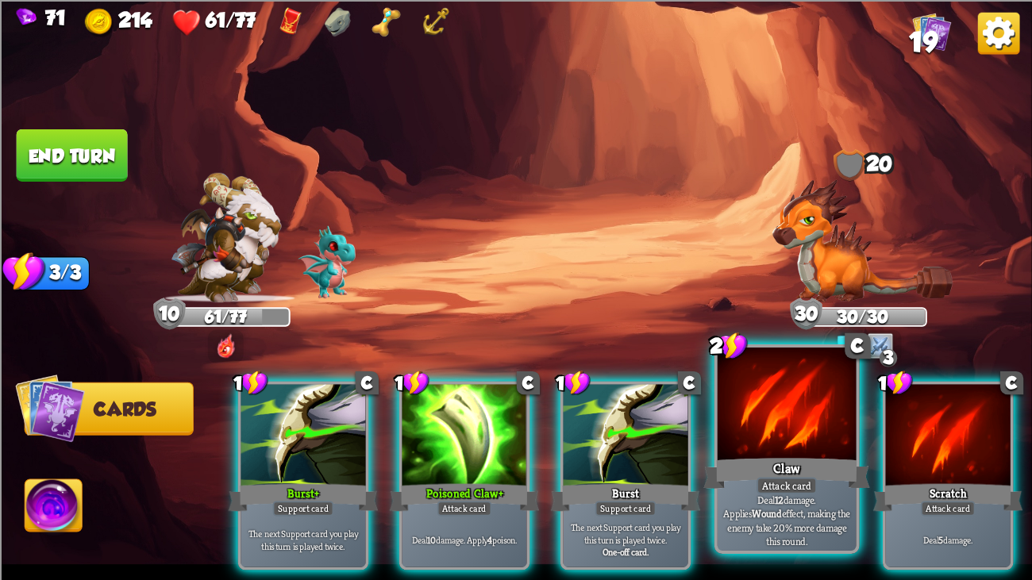
click at [812, 444] on div "Attack card" at bounding box center [786, 485] width 60 height 17
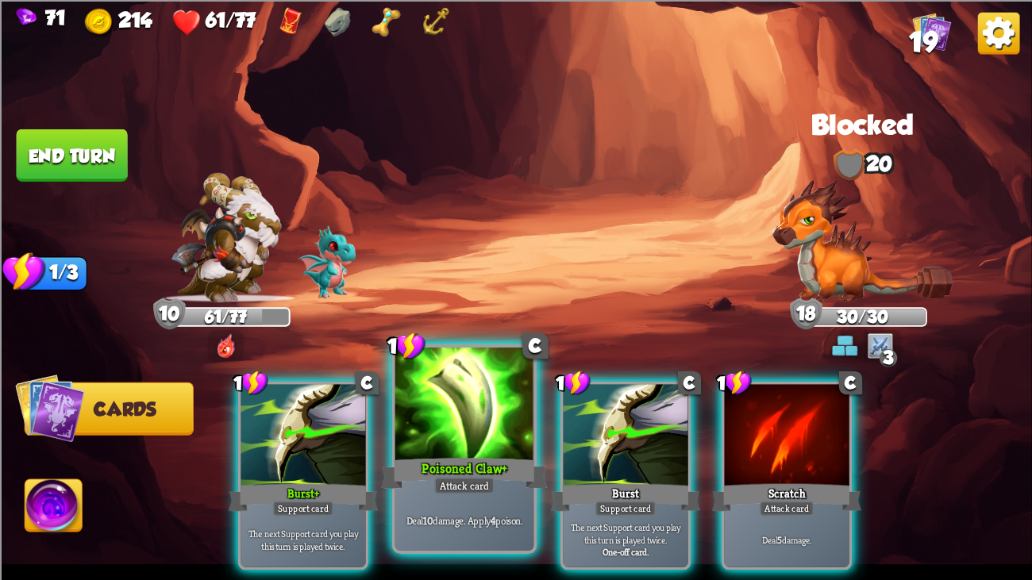
click at [528, 444] on div "Poisoned Claw+" at bounding box center [464, 473] width 167 height 37
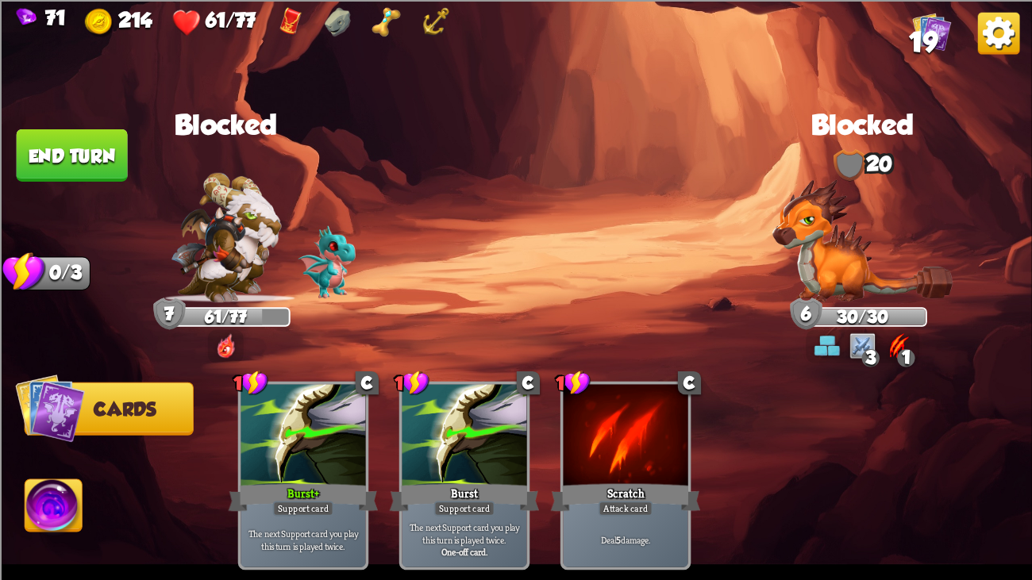
click at [105, 108] on img at bounding box center [516, 290] width 1032 height 580
click at [67, 155] on button "End turn" at bounding box center [72, 155] width 111 height 52
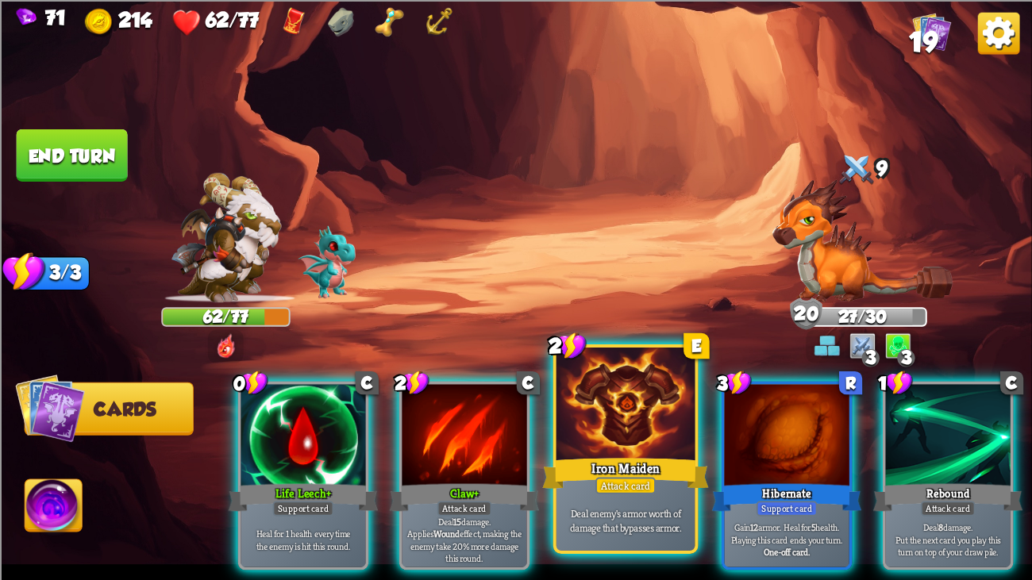
click at [633, 431] on div at bounding box center [625, 406] width 139 height 117
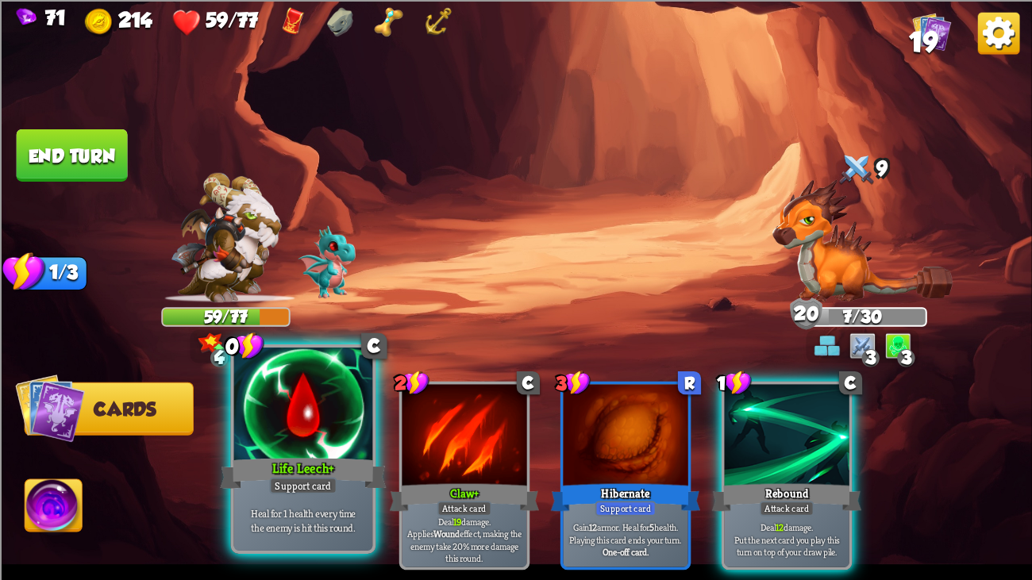
click at [334, 413] on div at bounding box center [303, 406] width 139 height 117
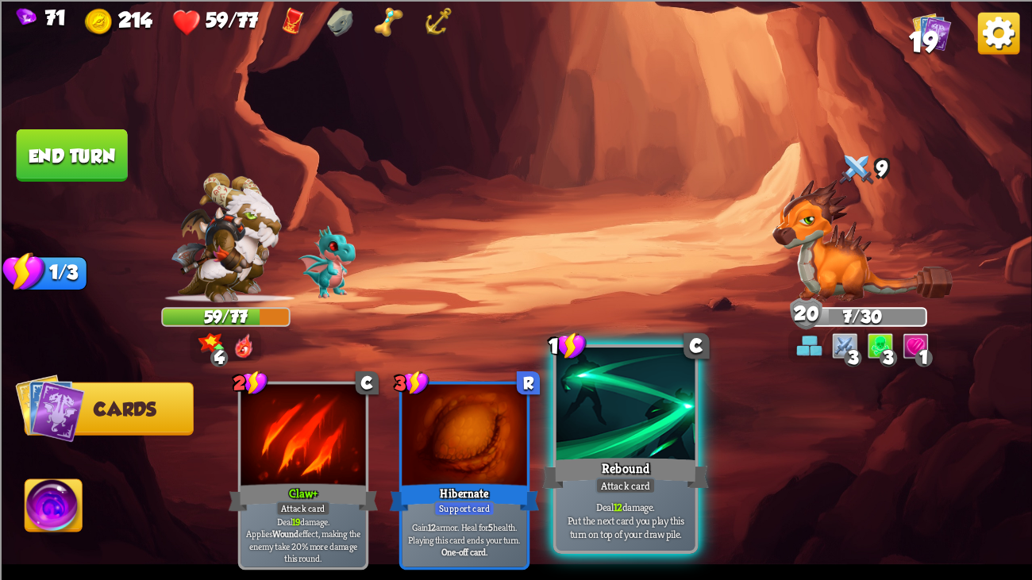
click at [651, 420] on div at bounding box center [625, 406] width 139 height 117
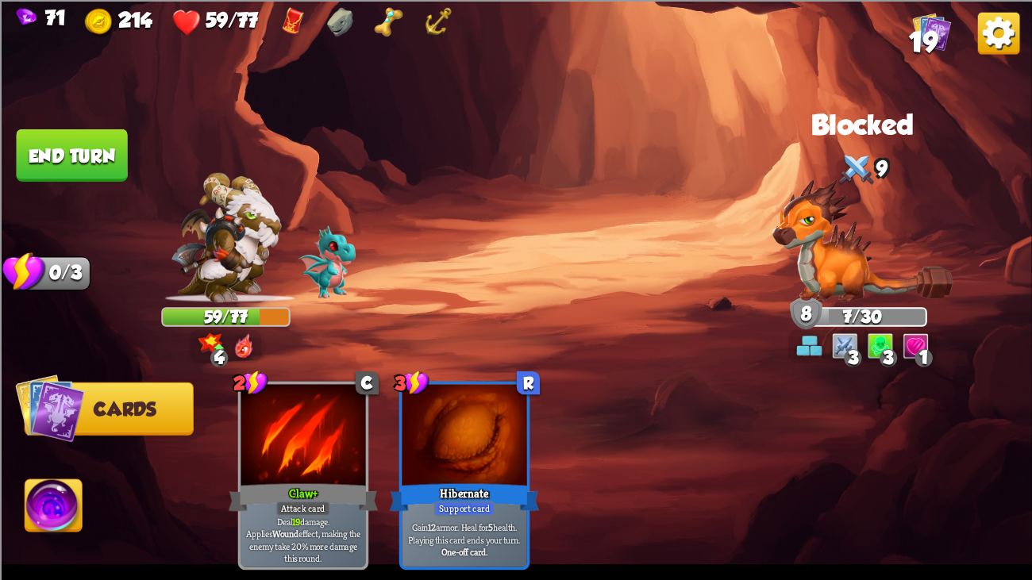
click at [118, 154] on button "End turn" at bounding box center [72, 155] width 111 height 52
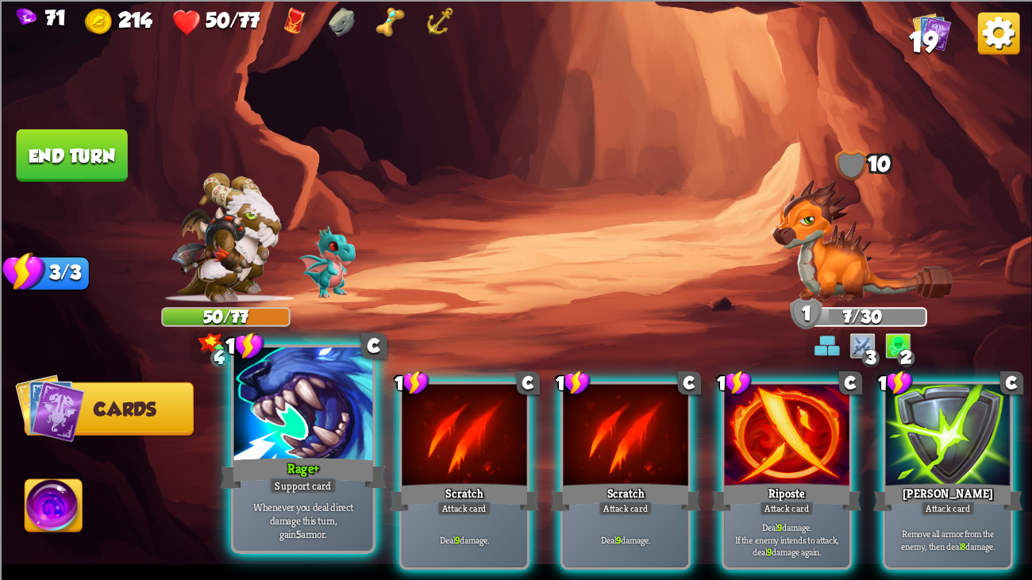
click at [298, 433] on div at bounding box center [303, 406] width 139 height 117
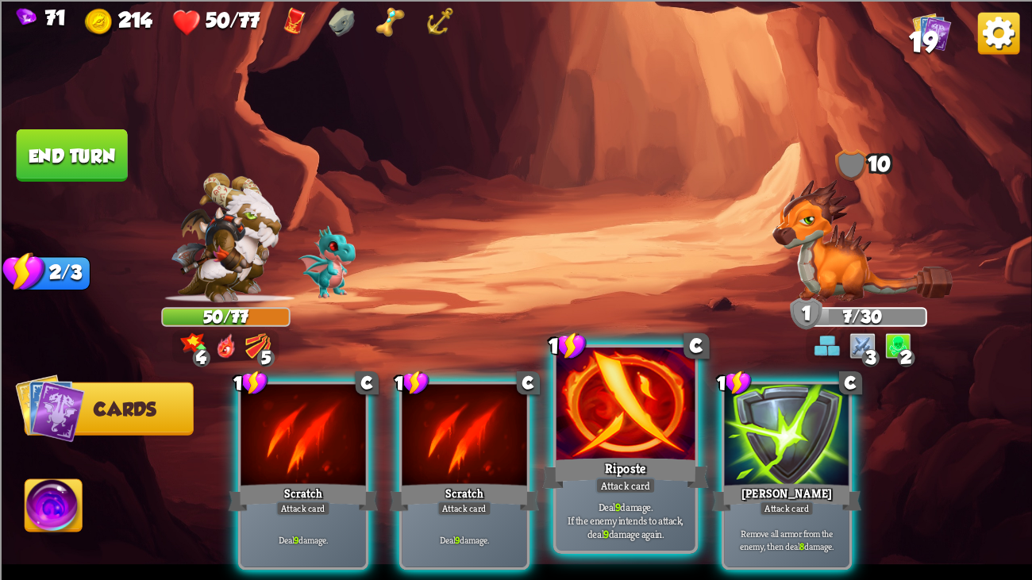
click at [664, 398] on div at bounding box center [625, 406] width 139 height 117
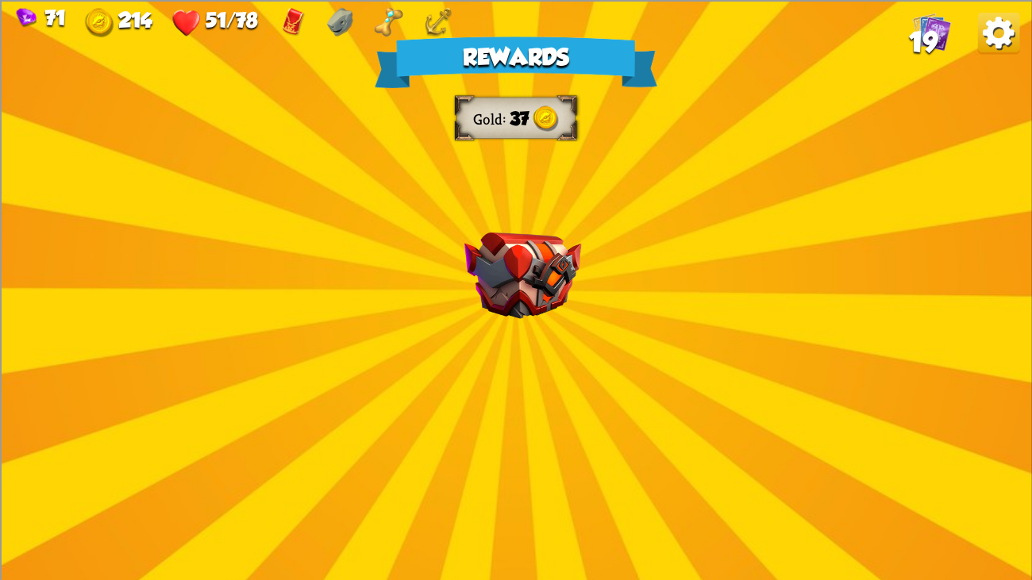
click at [474, 223] on div "Rewards Gold 37 Select a card 1 C Poisoned Claw Attack card Deal 7 damage. Appl…" at bounding box center [516, 290] width 1032 height 580
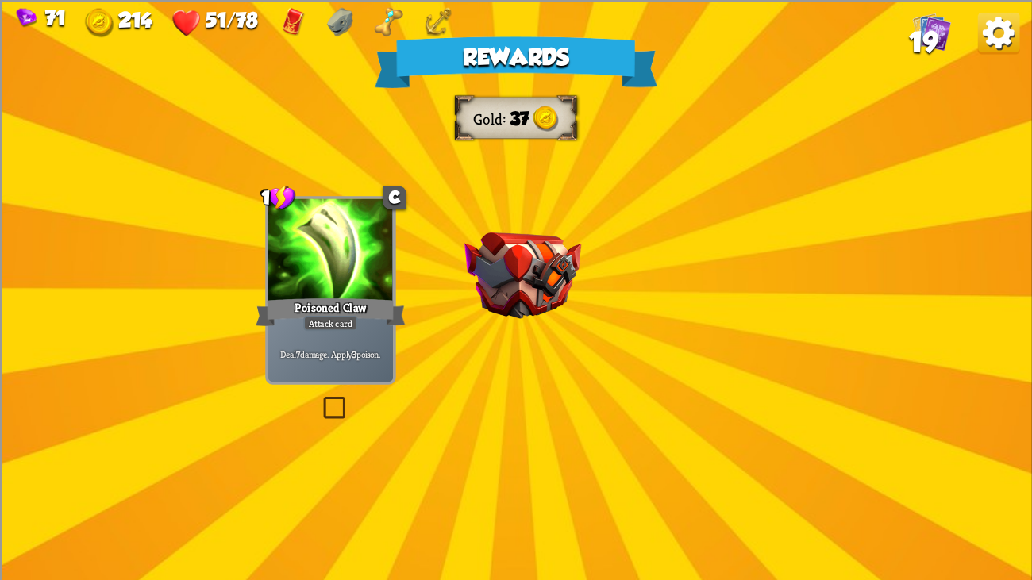
click at [532, 221] on div "Rewards Gold 37 Select a card 1 C Poisoned Claw Attack card Deal 7 damage. Appl…" at bounding box center [516, 290] width 1032 height 580
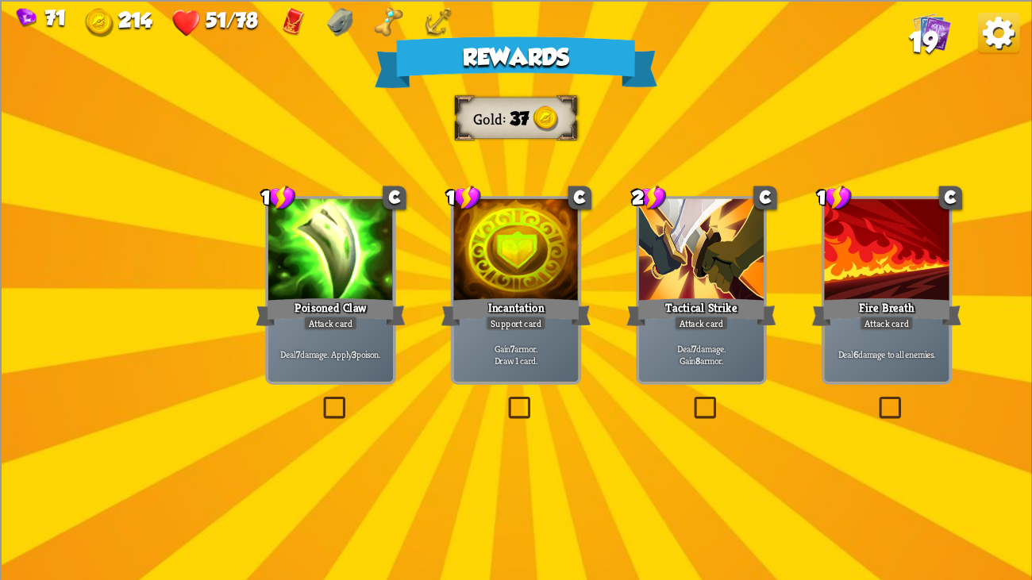
click at [365, 217] on div at bounding box center [330, 250] width 125 height 105
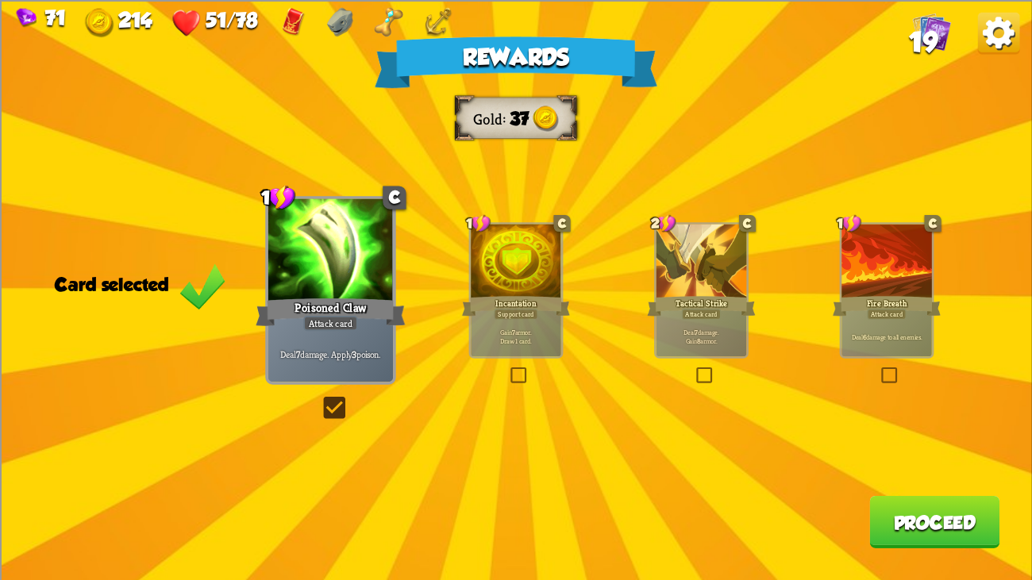
click at [743, 259] on div at bounding box center [701, 262] width 90 height 76
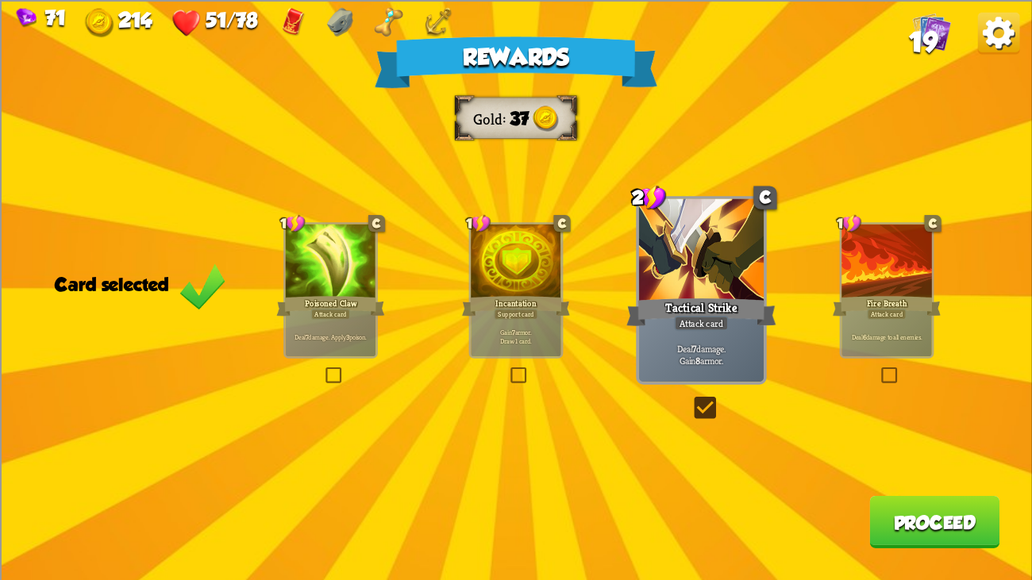
click at [949, 444] on button "Proceed" at bounding box center [934, 521] width 130 height 52
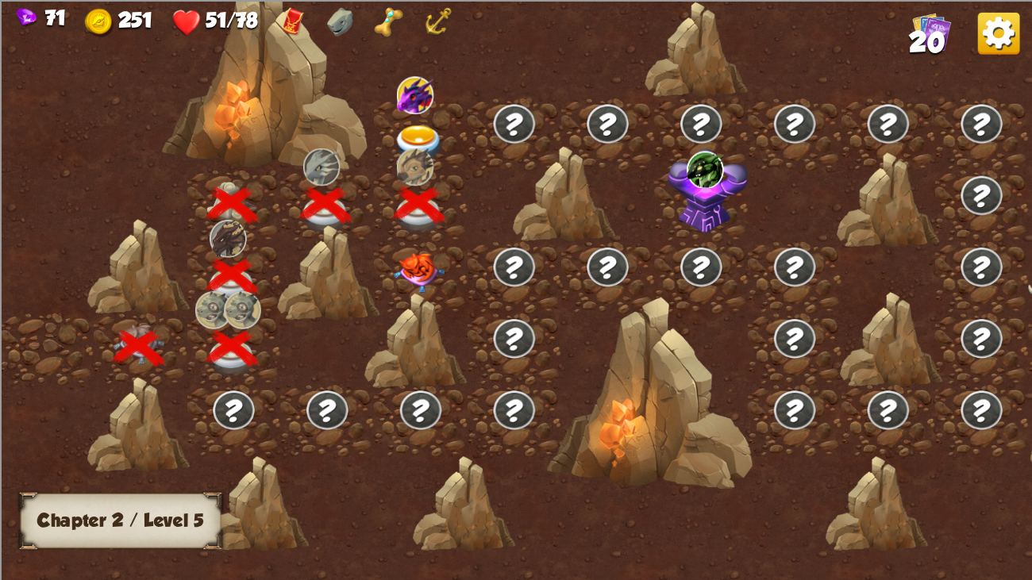
click at [406, 129] on img at bounding box center [420, 144] width 52 height 38
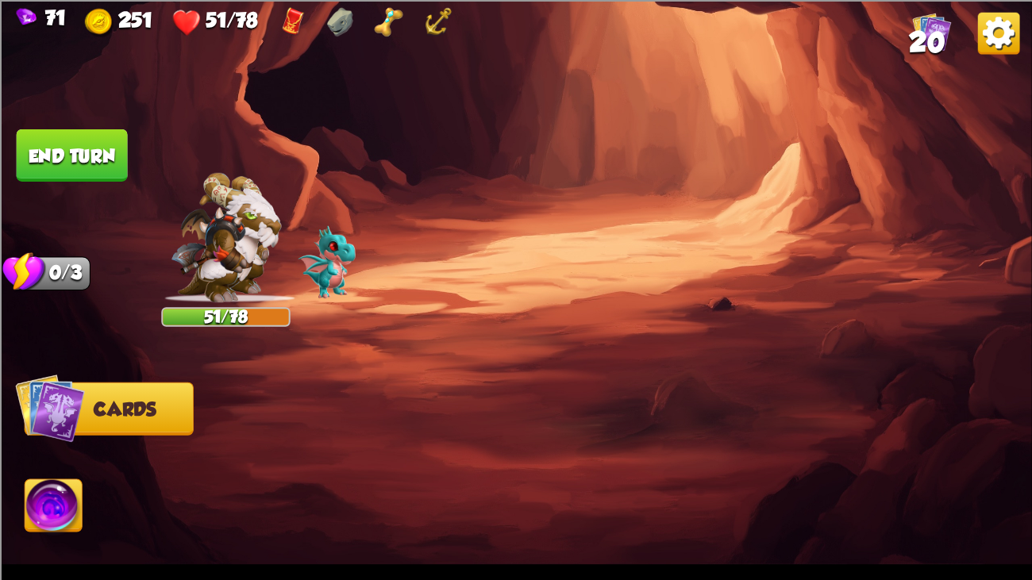
click at [406, 129] on img at bounding box center [516, 290] width 1032 height 580
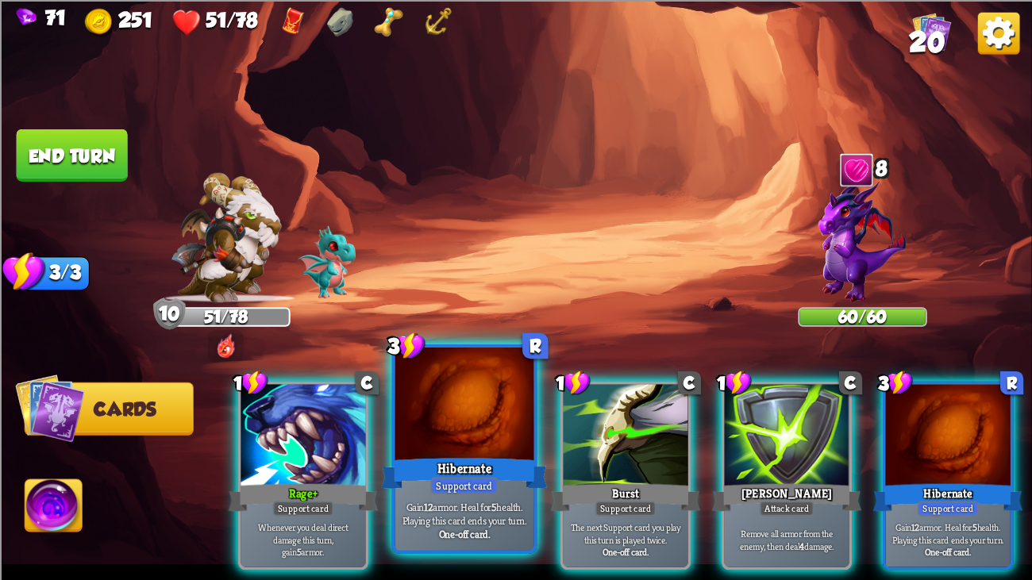
click at [475, 444] on div "Hibernate" at bounding box center [464, 473] width 167 height 37
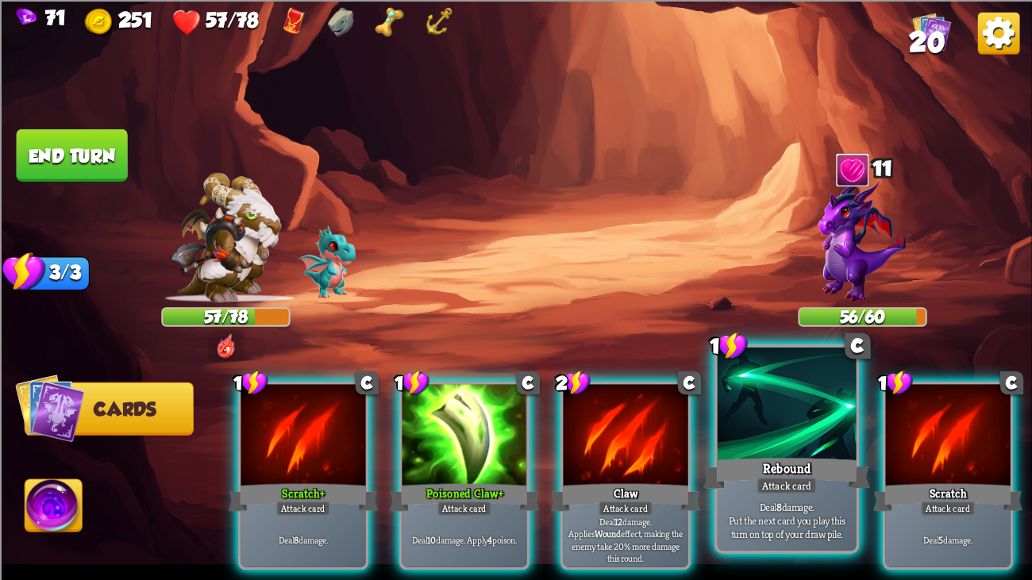
click at [770, 444] on div "Attack card" at bounding box center [786, 485] width 60 height 17
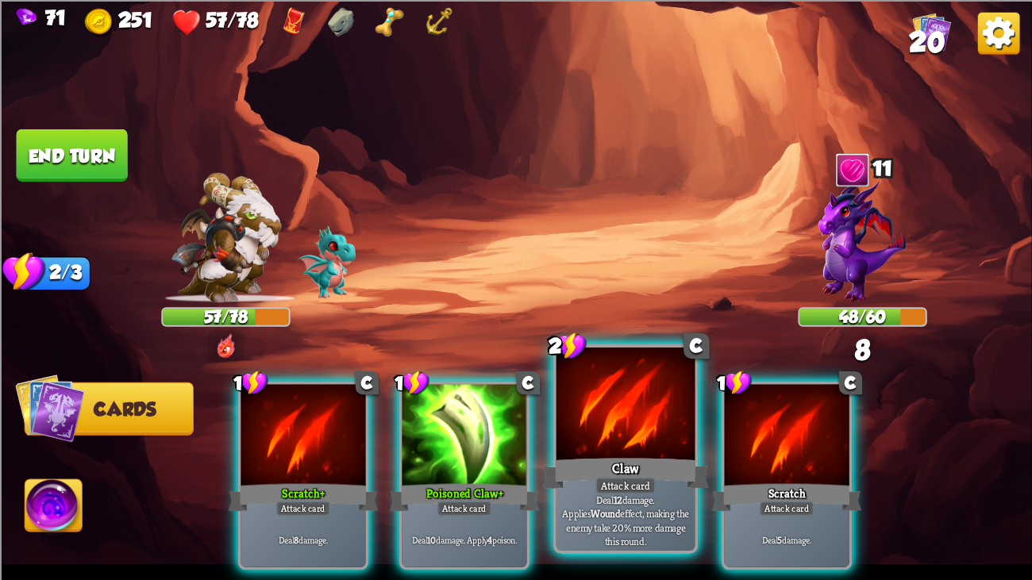
click at [596, 442] on div at bounding box center [625, 406] width 139 height 117
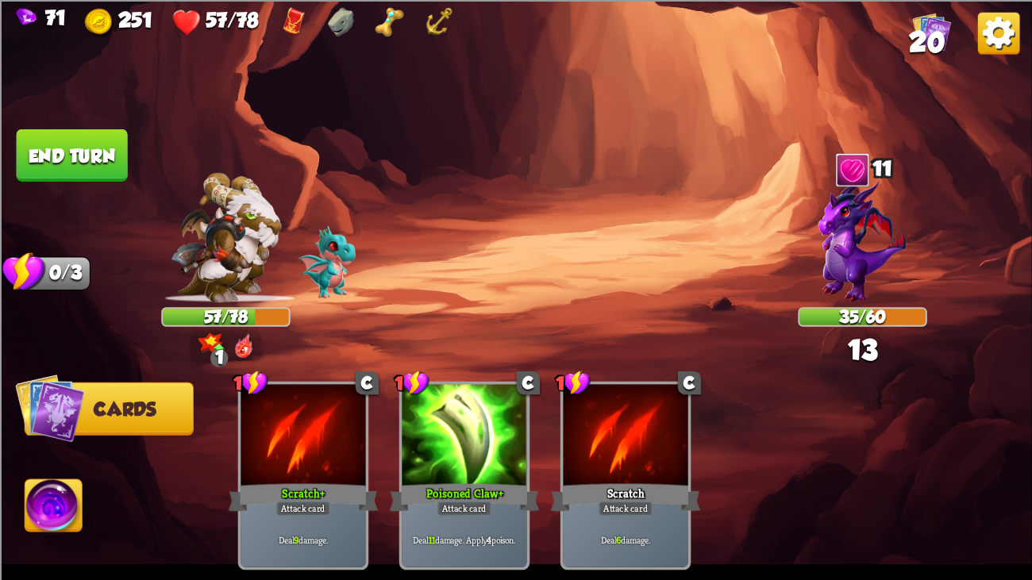
click at [63, 160] on button "End turn" at bounding box center [72, 155] width 111 height 52
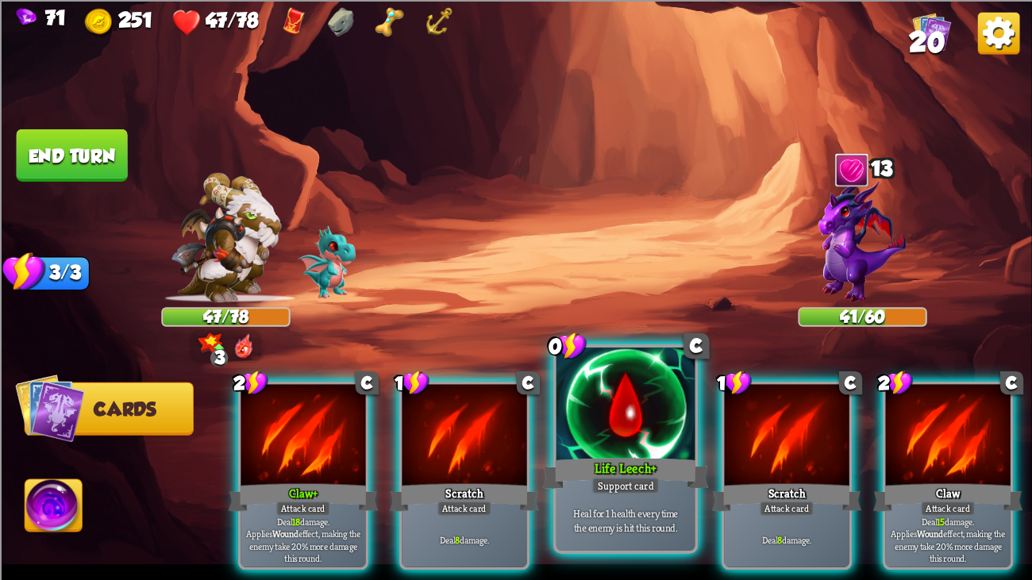
click at [655, 443] on div at bounding box center [625, 406] width 139 height 117
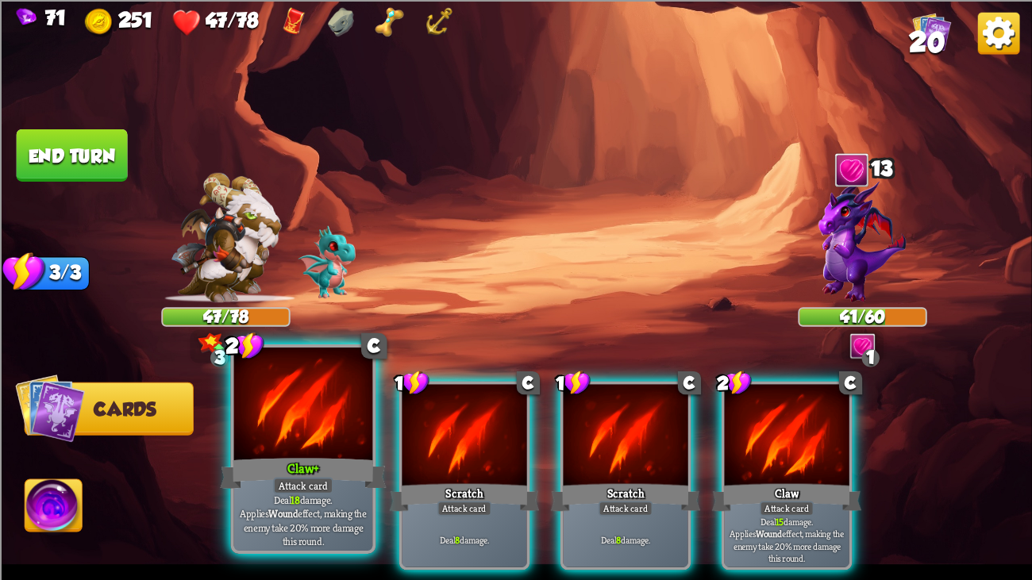
click at [333, 422] on div at bounding box center [303, 406] width 139 height 117
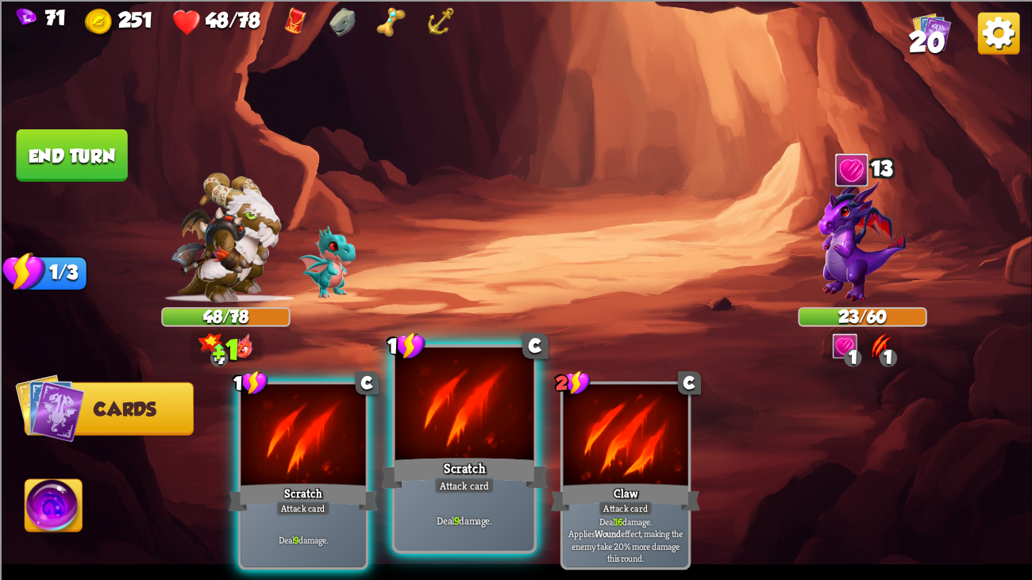
click at [409, 444] on div "Scratch" at bounding box center [464, 473] width 167 height 37
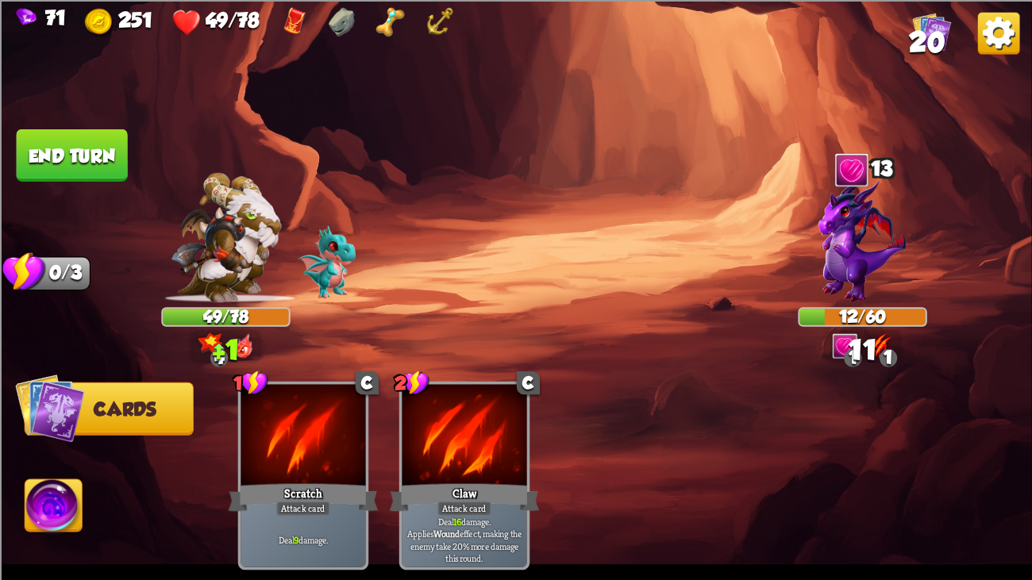
click at [76, 142] on button "End turn" at bounding box center [72, 155] width 111 height 52
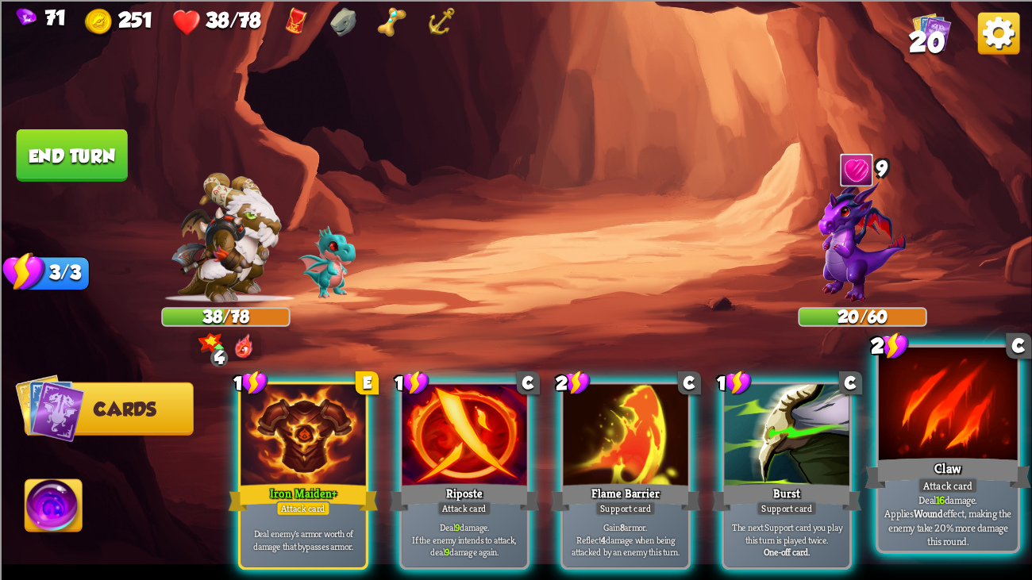
click at [902, 444] on div "Claw" at bounding box center [947, 473] width 167 height 37
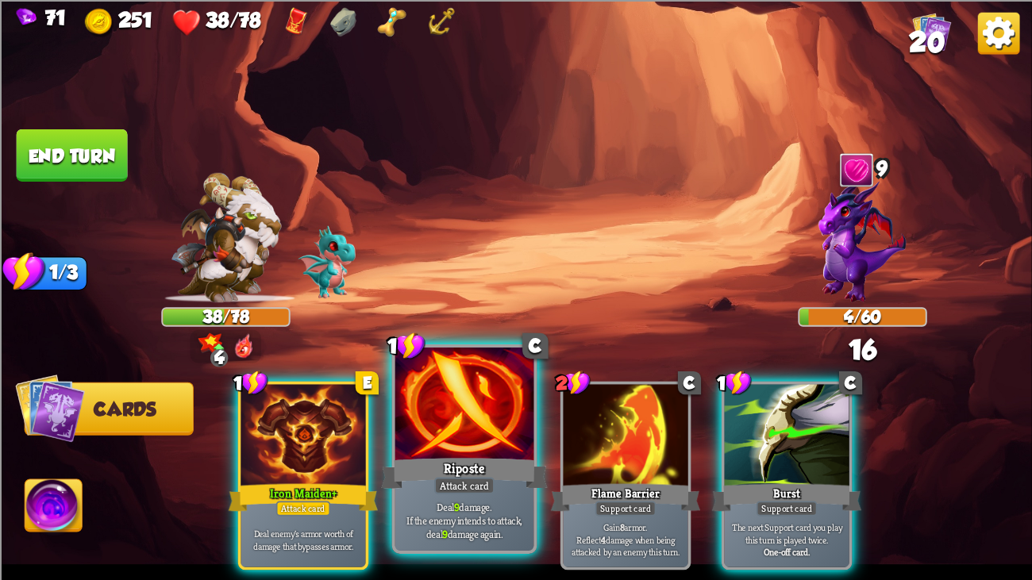
click at [463, 401] on div at bounding box center [464, 406] width 139 height 117
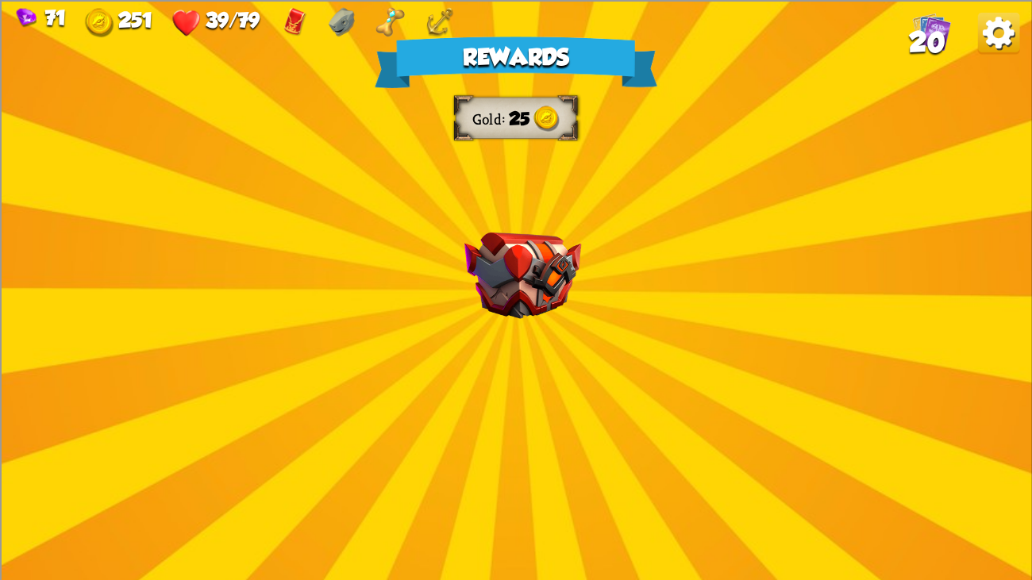
click at [664, 194] on div "Rewards Gold 25 Select a card 1 C Brimstone Attack card Deal 6 damage. Apply 1 …" at bounding box center [516, 290] width 1032 height 580
click at [485, 190] on div "Rewards Gold 25 Select a card 1 C Brimstone Attack card Deal 6 damage. Apply 1 …" at bounding box center [516, 290] width 1032 height 580
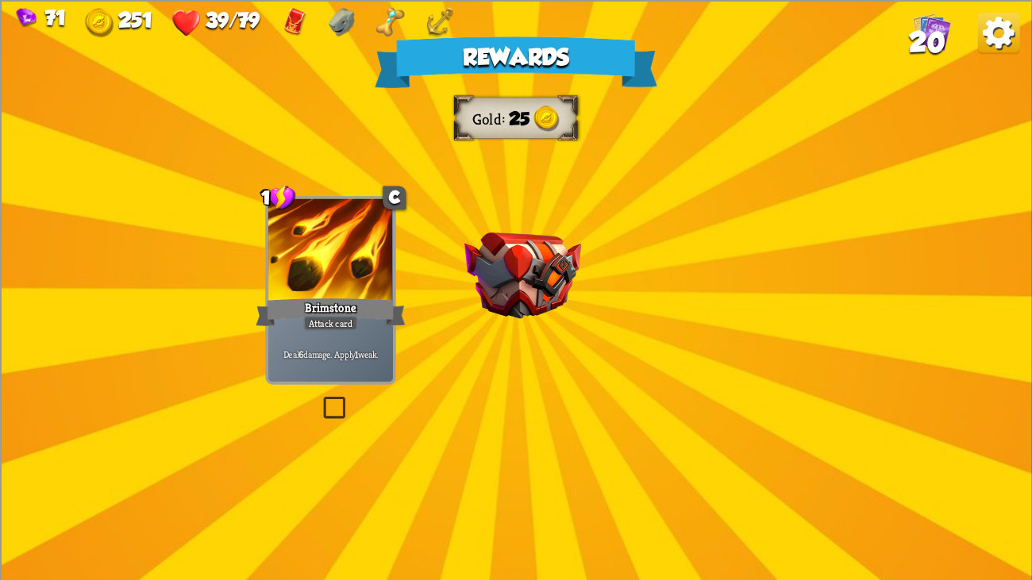
click at [485, 190] on div "Rewards Gold 25 Select a card 1 C Brimstone Attack card Deal 6 damage. Apply 1 …" at bounding box center [516, 290] width 1032 height 580
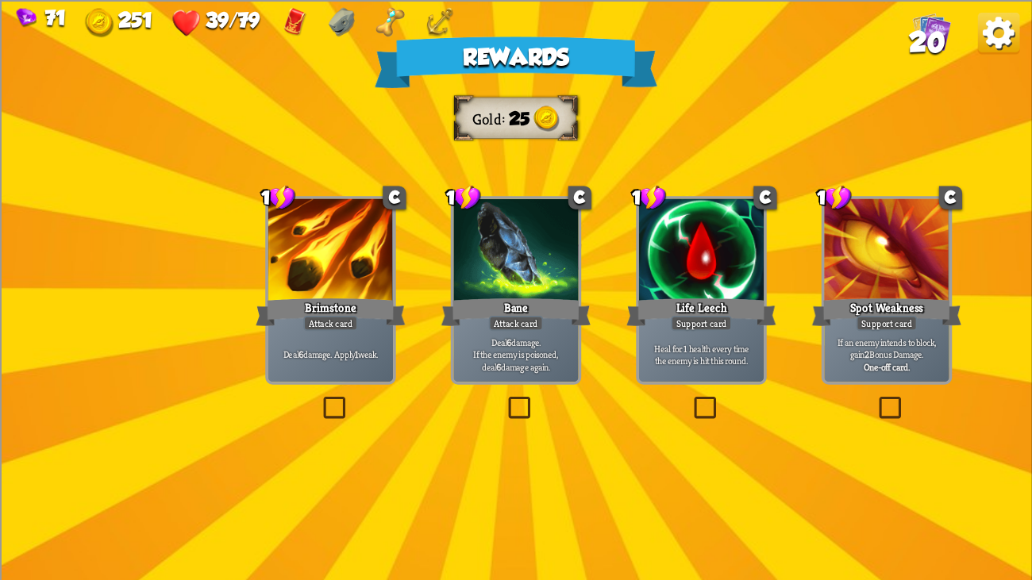
click at [497, 317] on div "Attack card" at bounding box center [516, 322] width 55 height 15
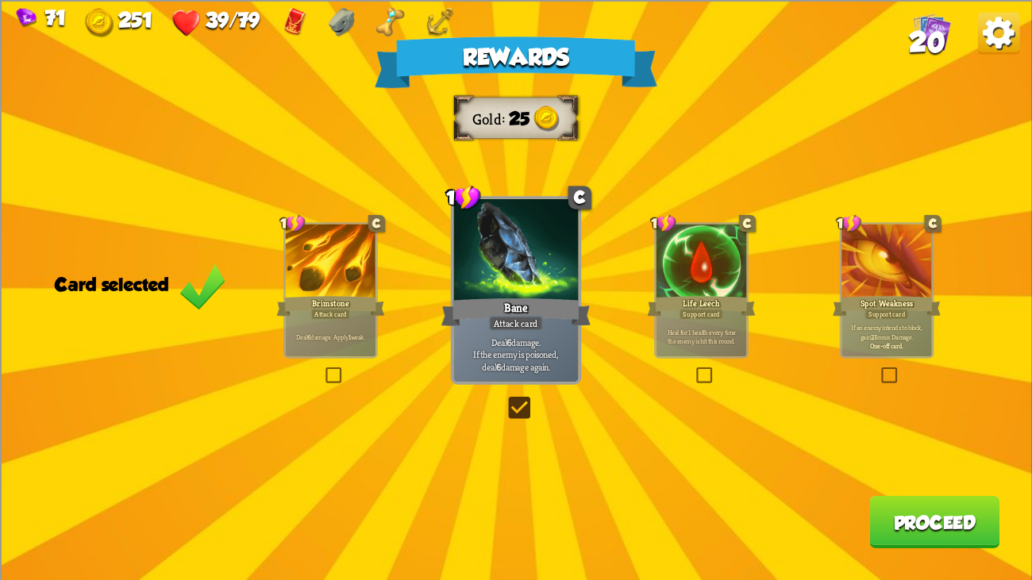
click at [890, 444] on button "Proceed" at bounding box center [934, 521] width 130 height 52
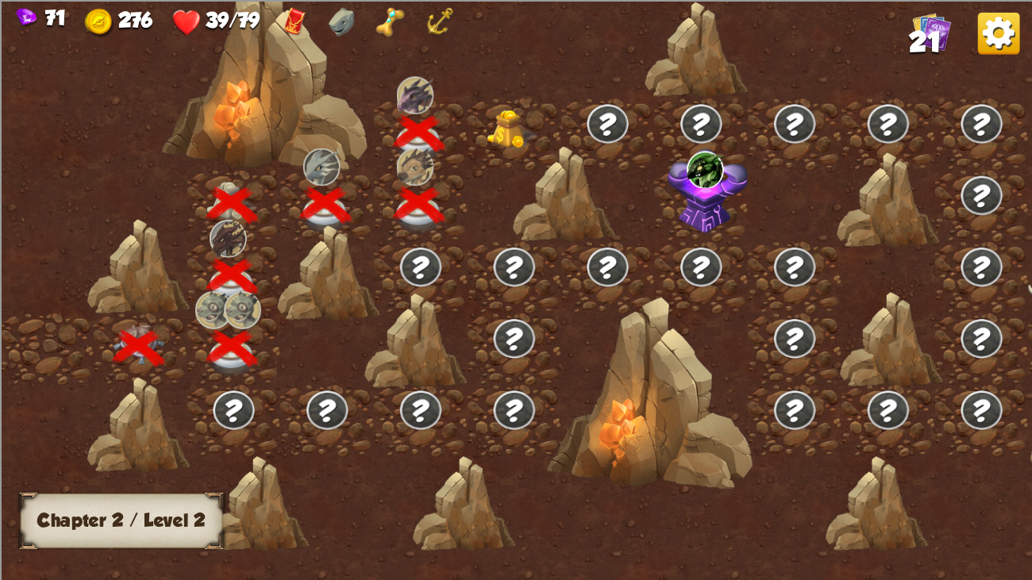
click at [495, 124] on img at bounding box center [513, 130] width 52 height 40
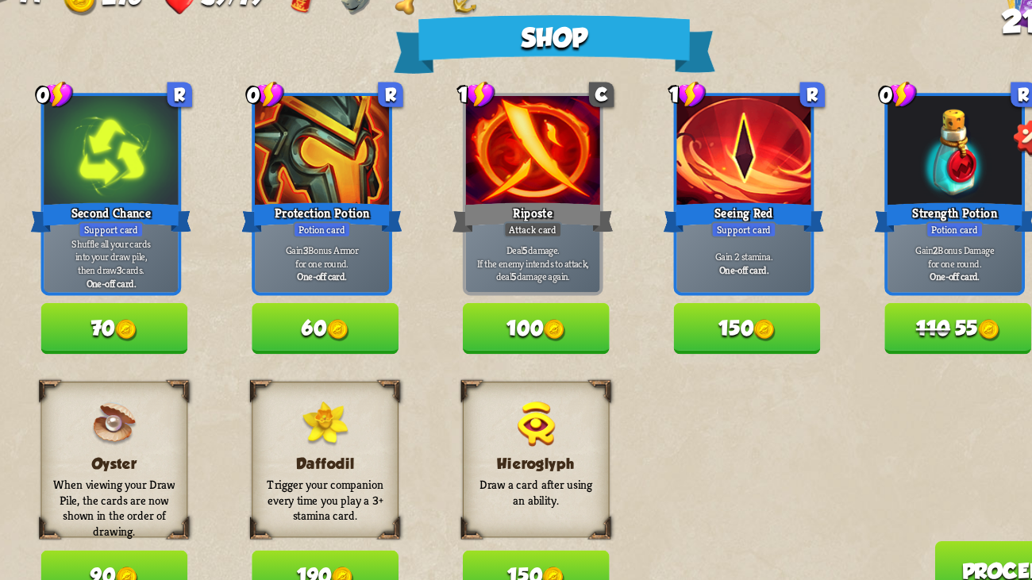
click at [137, 298] on button "70" at bounding box center [128, 312] width 129 height 44
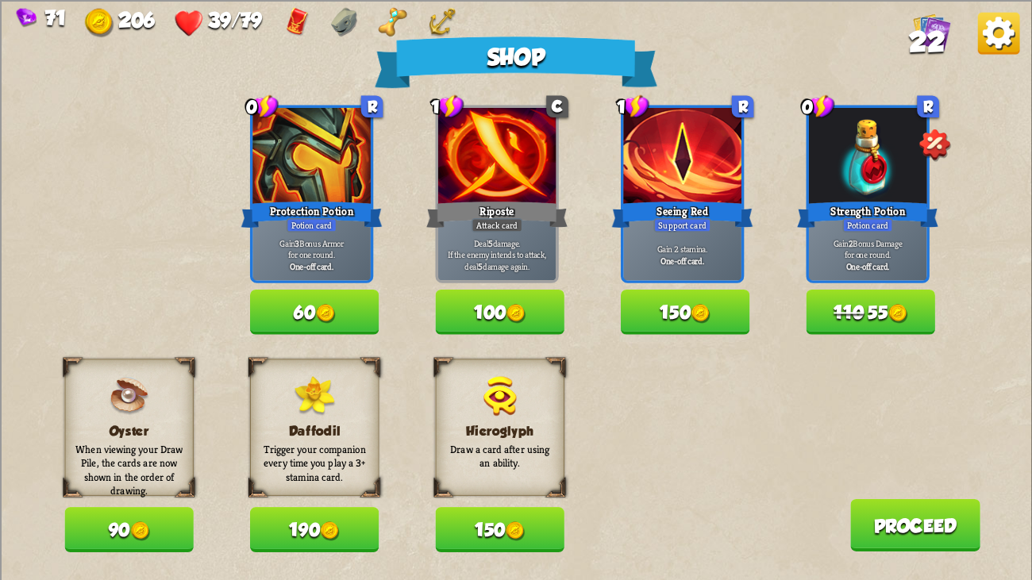
click at [904, 444] on button "Proceed" at bounding box center [915, 524] width 130 height 52
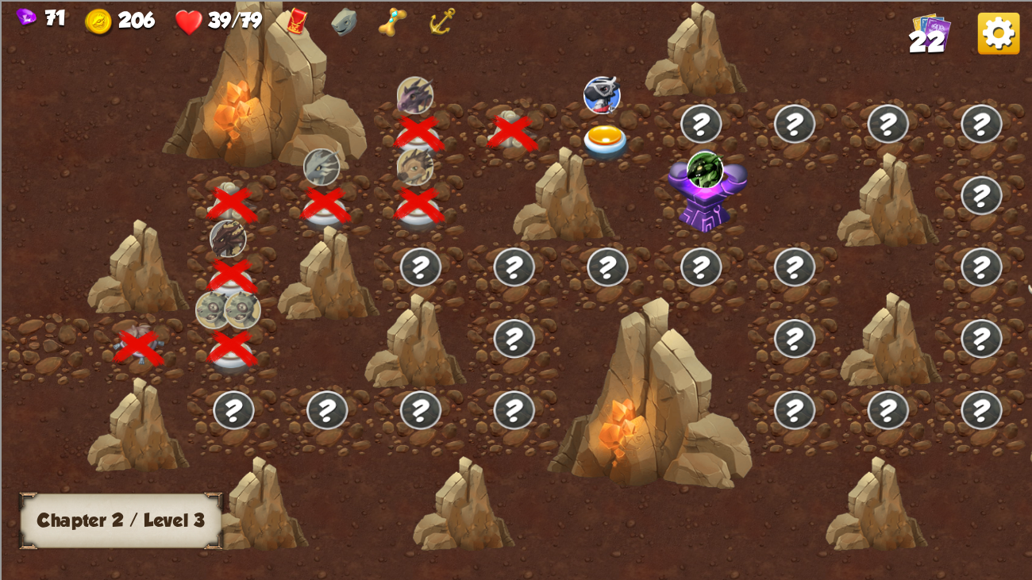
click at [598, 133] on img at bounding box center [606, 144] width 52 height 38
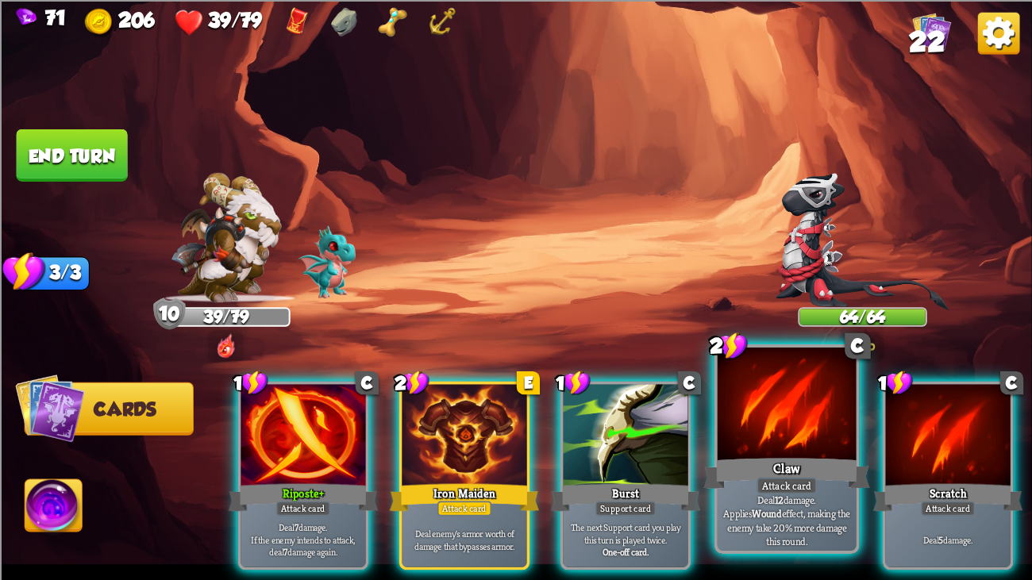
click at [740, 440] on div at bounding box center [787, 406] width 139 height 117
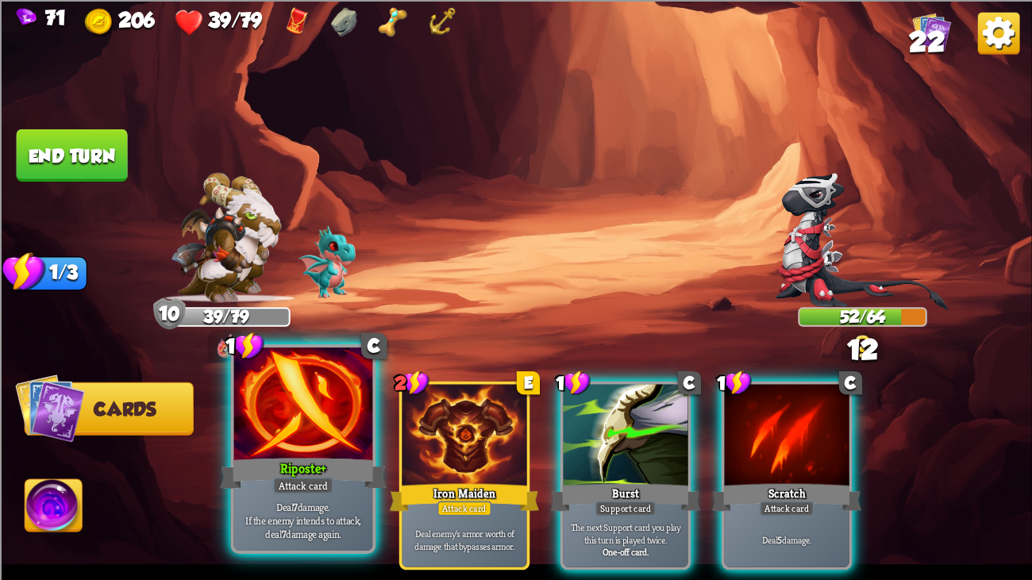
click at [248, 431] on div at bounding box center [303, 406] width 139 height 117
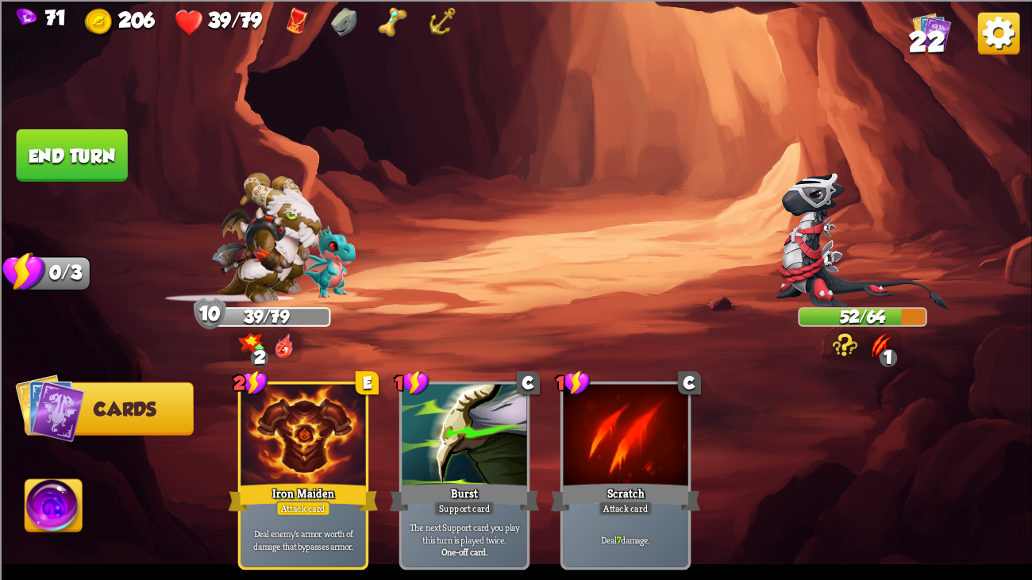
click at [96, 172] on button "End turn" at bounding box center [72, 155] width 111 height 52
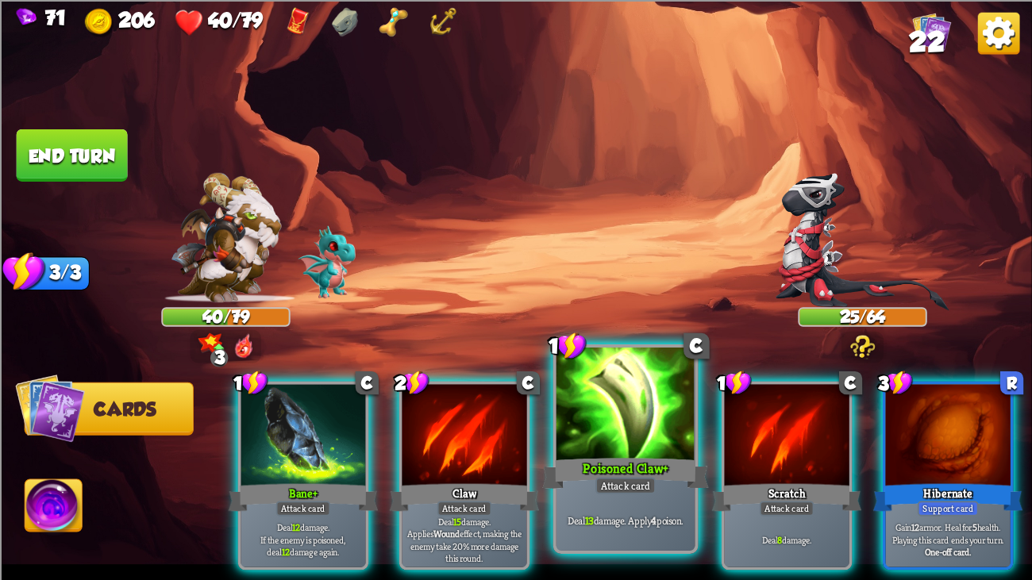
click at [658, 422] on div at bounding box center [625, 406] width 139 height 117
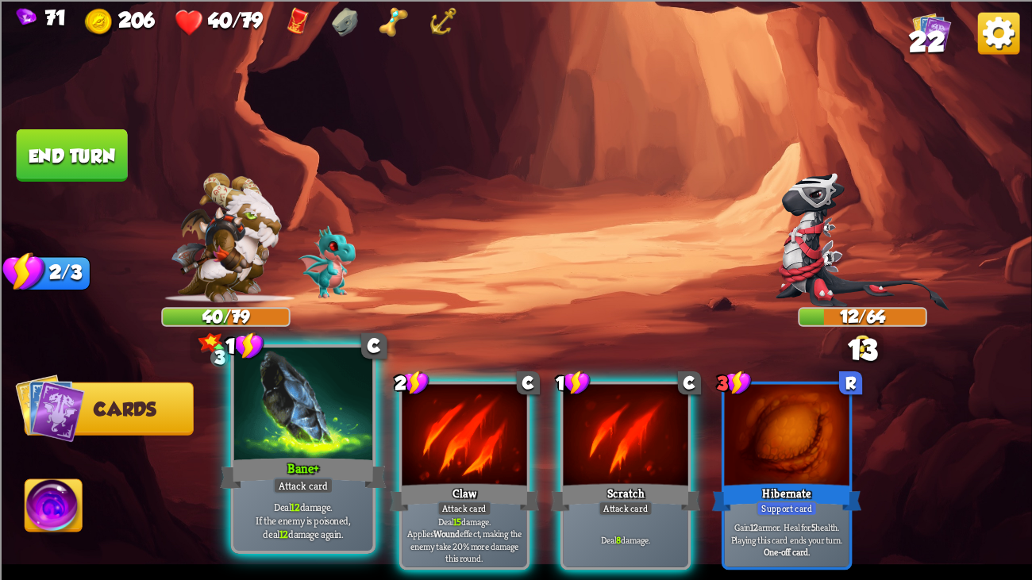
click at [330, 404] on div at bounding box center [303, 406] width 139 height 117
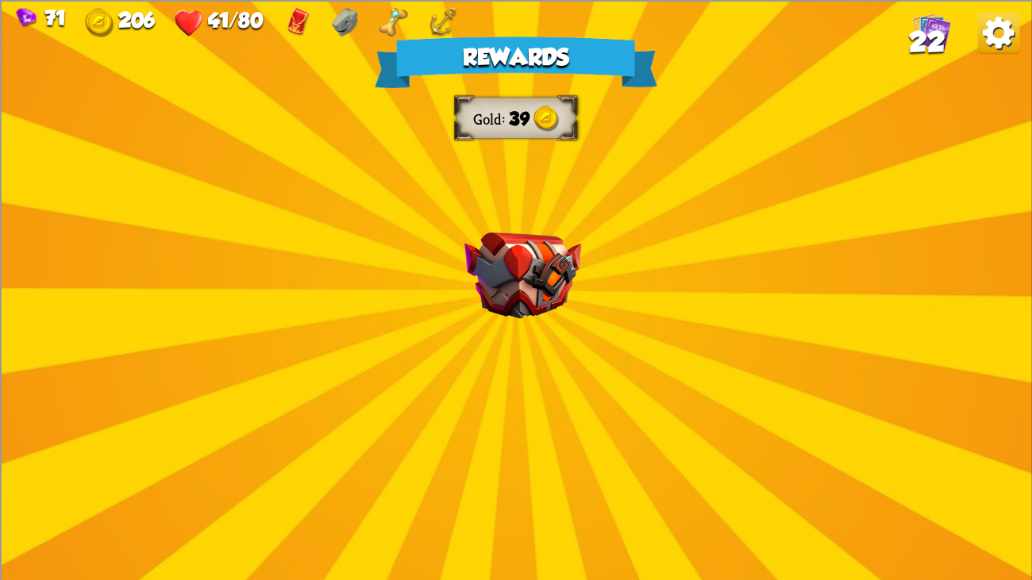
click at [517, 254] on div "Rewards Gold 39 Select a card 3 C Maul Attack card Deal 20 damage. 1 C Riposte …" at bounding box center [516, 290] width 1032 height 580
click at [517, 254] on img at bounding box center [522, 275] width 117 height 87
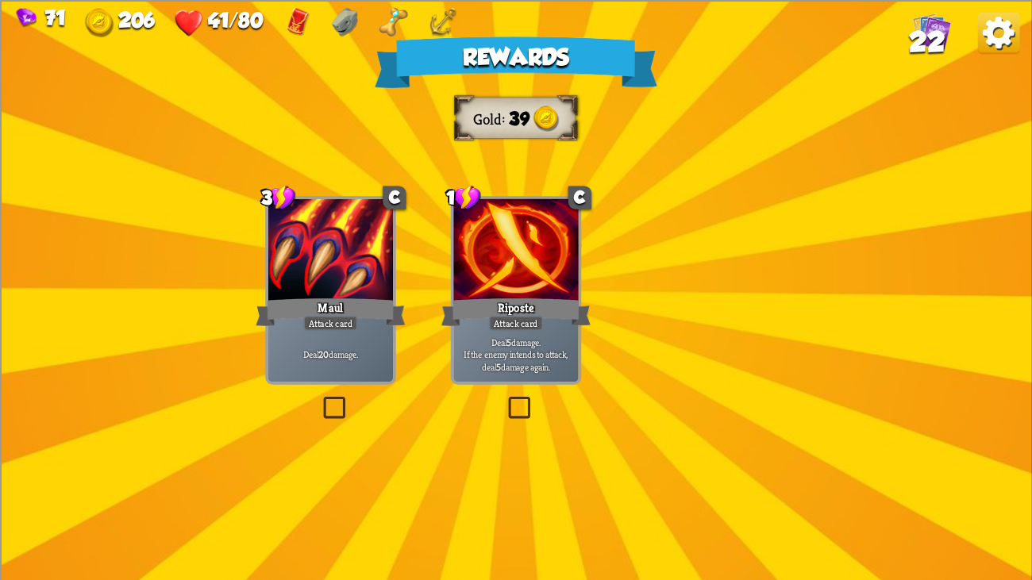
click at [517, 254] on div at bounding box center [515, 250] width 125 height 105
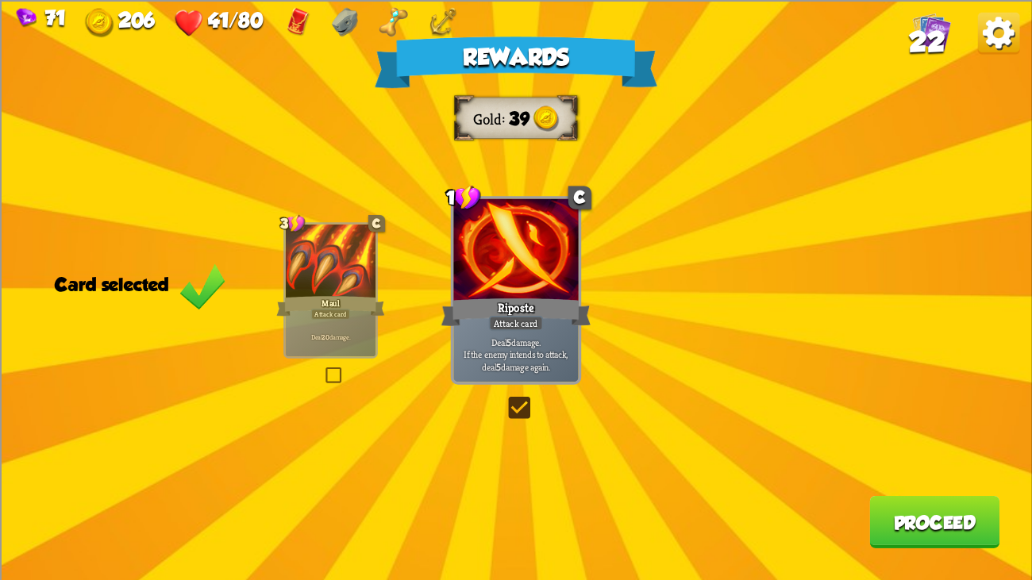
click at [970, 444] on button "Proceed" at bounding box center [934, 521] width 130 height 52
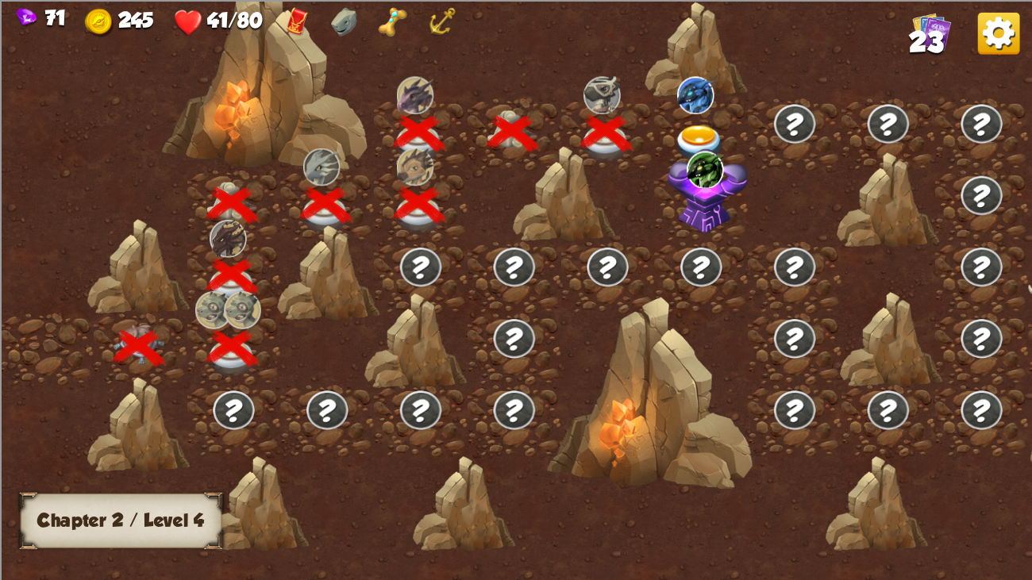
click at [685, 129] on img at bounding box center [700, 144] width 52 height 38
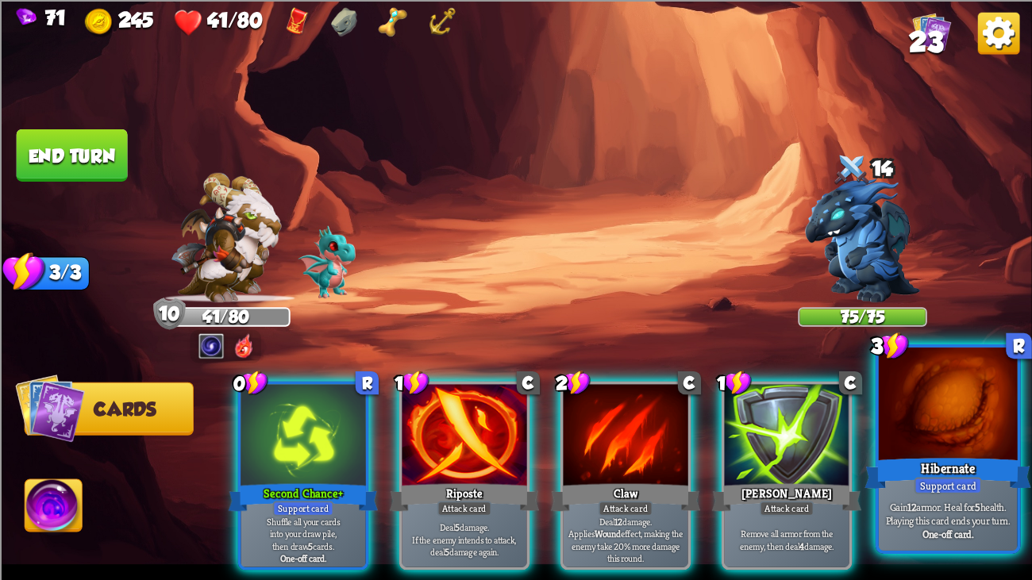
click at [929, 444] on div at bounding box center [948, 406] width 139 height 117
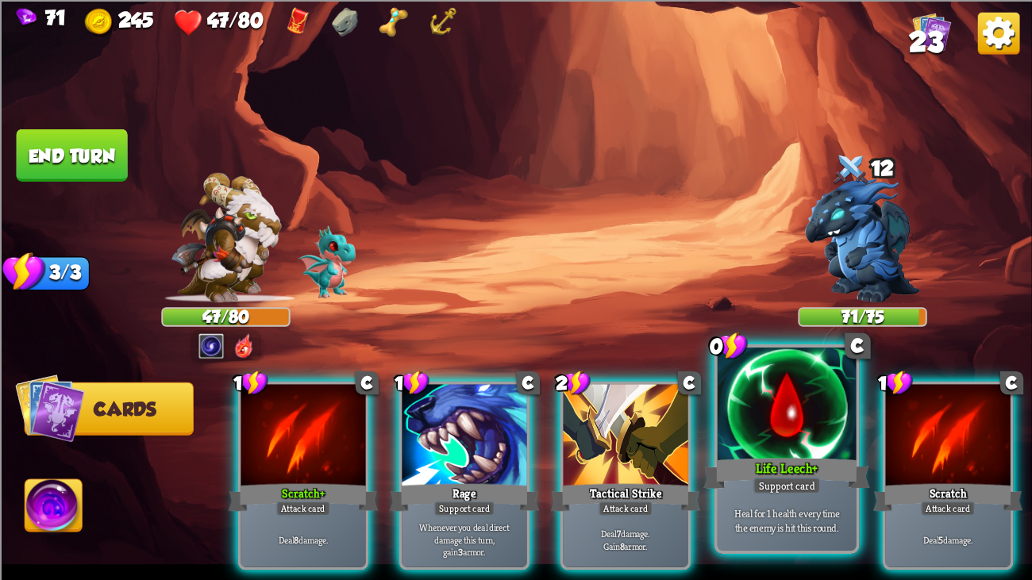
click at [754, 398] on div at bounding box center [787, 406] width 139 height 117
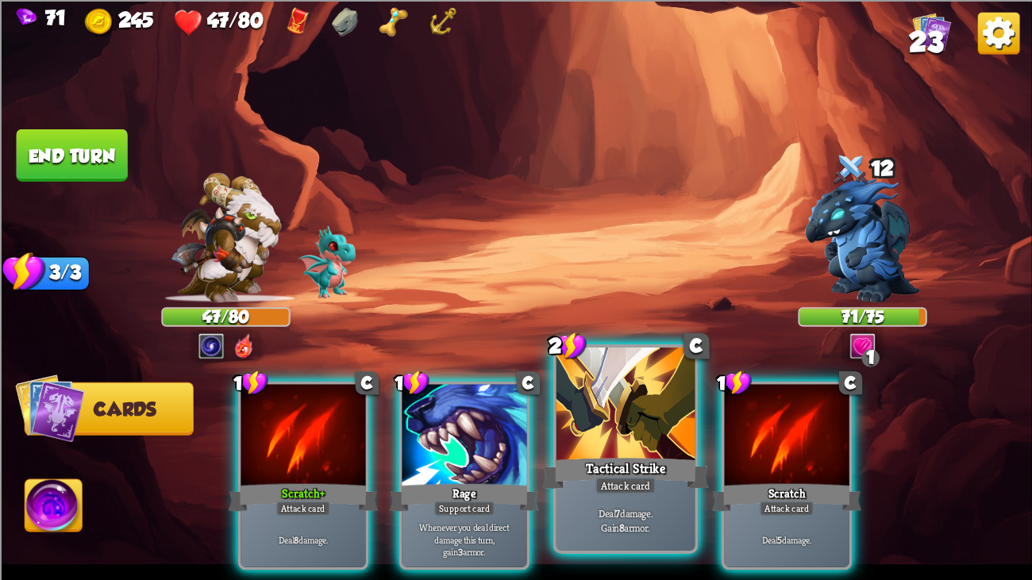
click at [615, 444] on div at bounding box center [625, 406] width 139 height 117
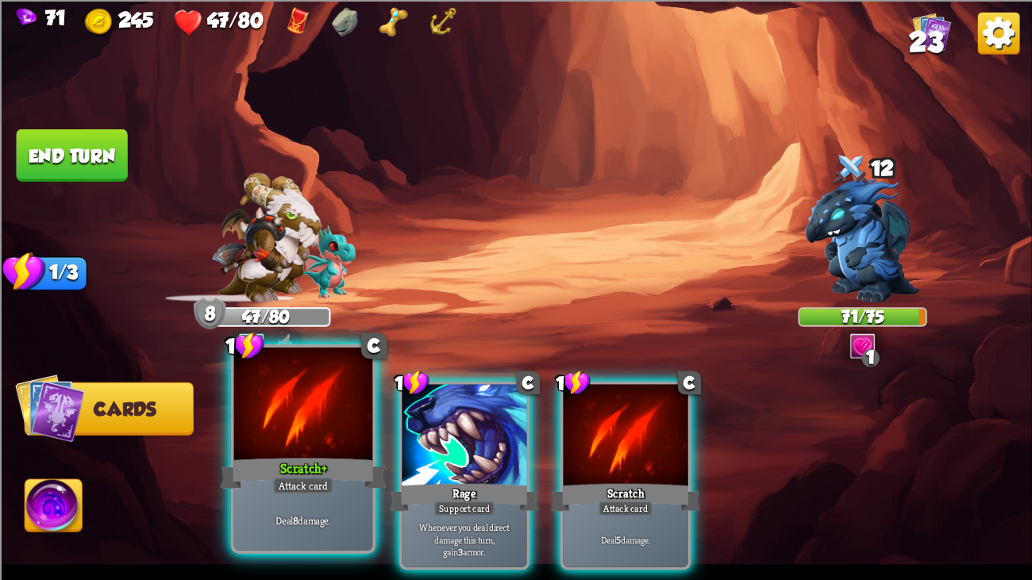
click at [286, 444] on div at bounding box center [303, 406] width 139 height 117
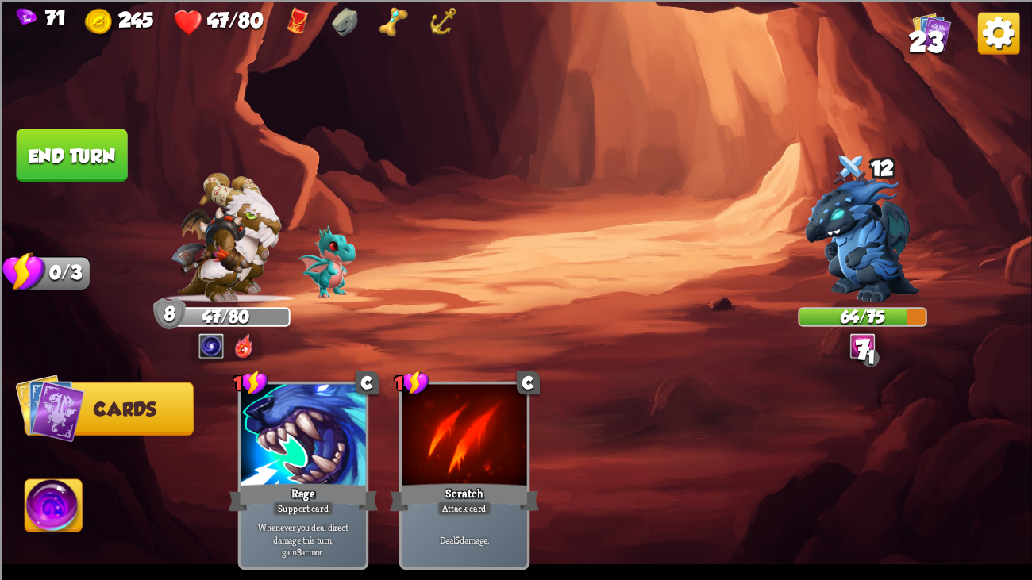
click at [92, 141] on button "End turn" at bounding box center [72, 155] width 111 height 52
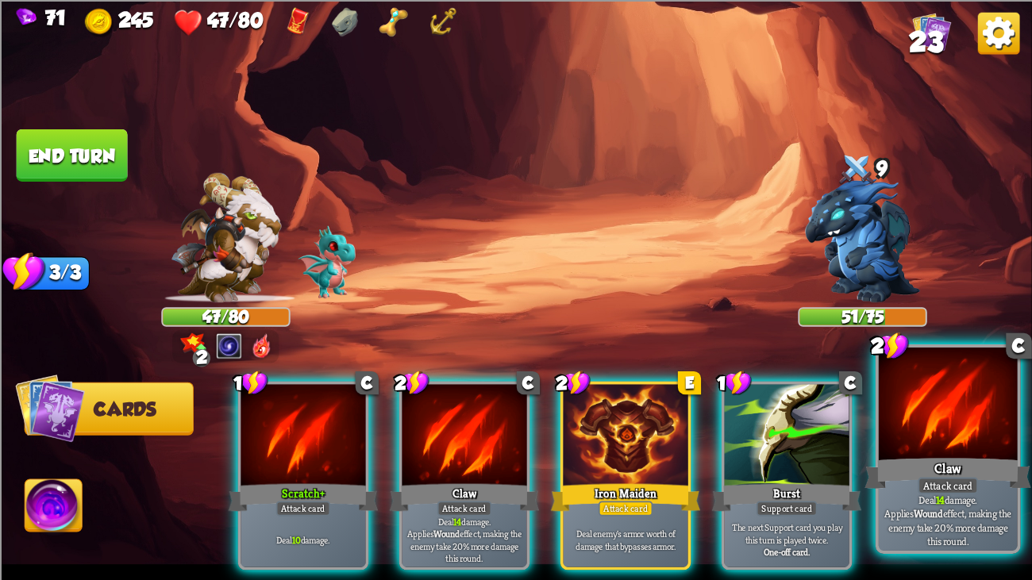
click at [896, 444] on div at bounding box center [948, 406] width 139 height 117
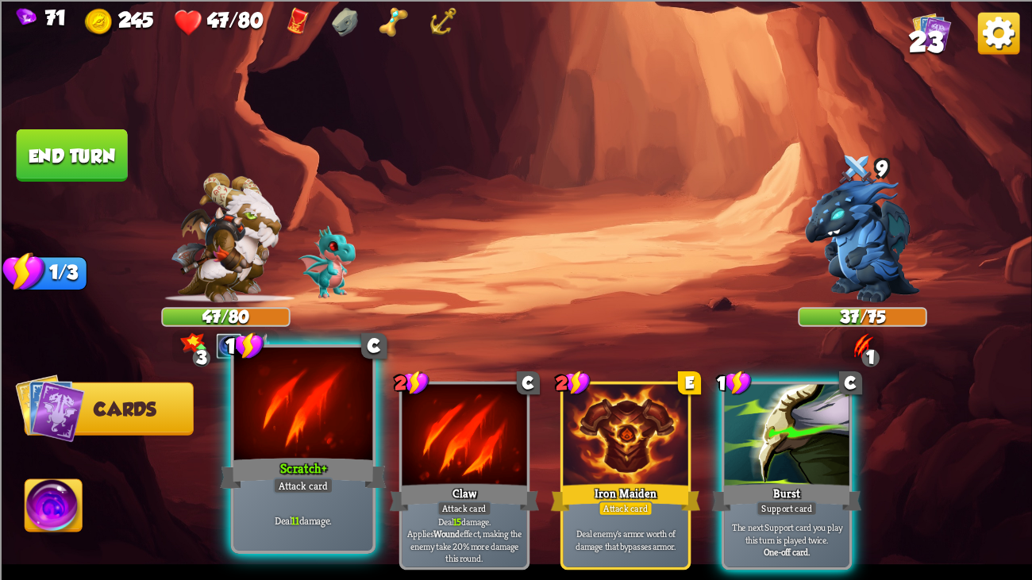
click at [314, 424] on div at bounding box center [303, 406] width 139 height 117
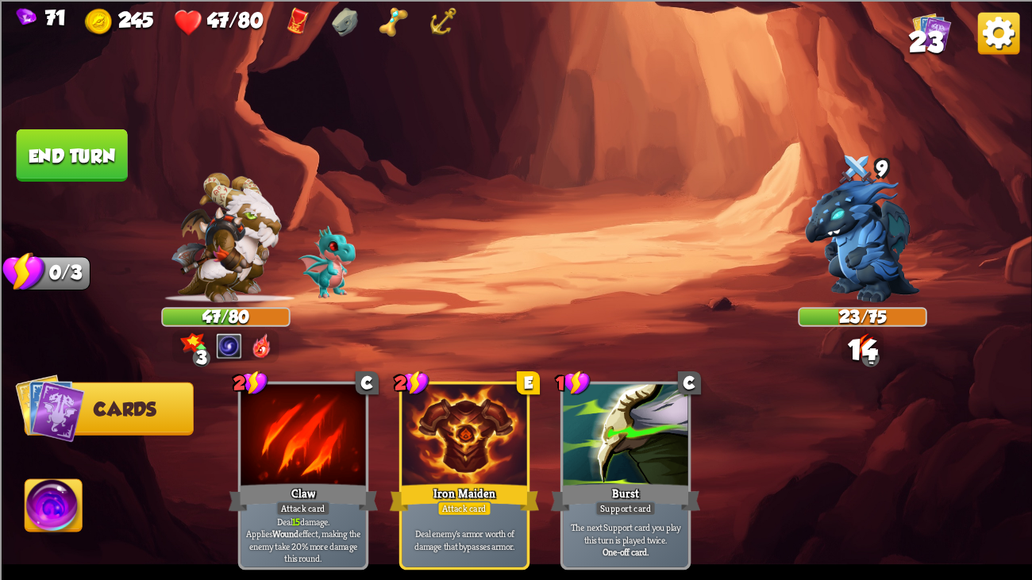
click at [98, 156] on button "End turn" at bounding box center [72, 155] width 111 height 52
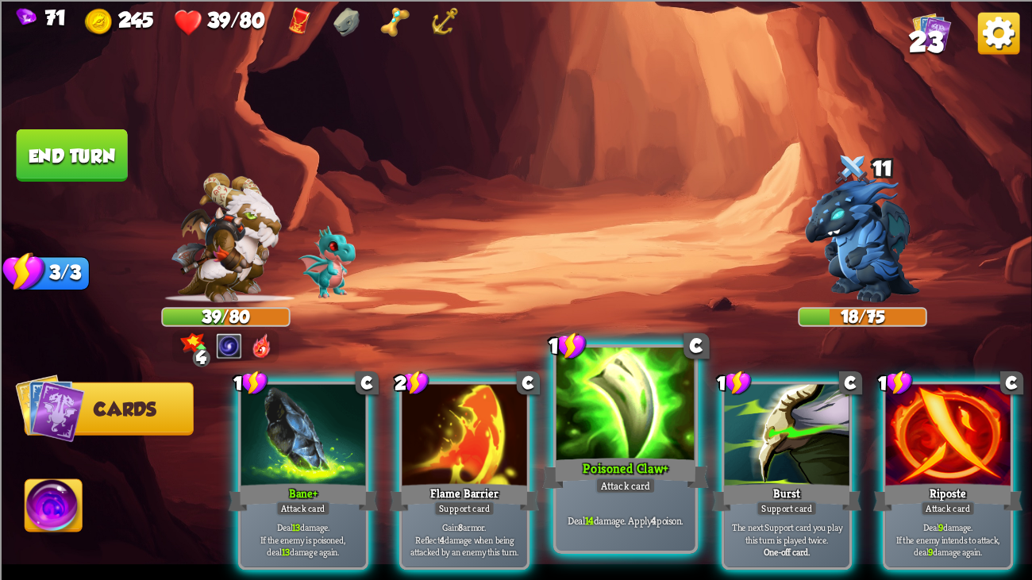
click at [585, 360] on div at bounding box center [625, 406] width 139 height 117
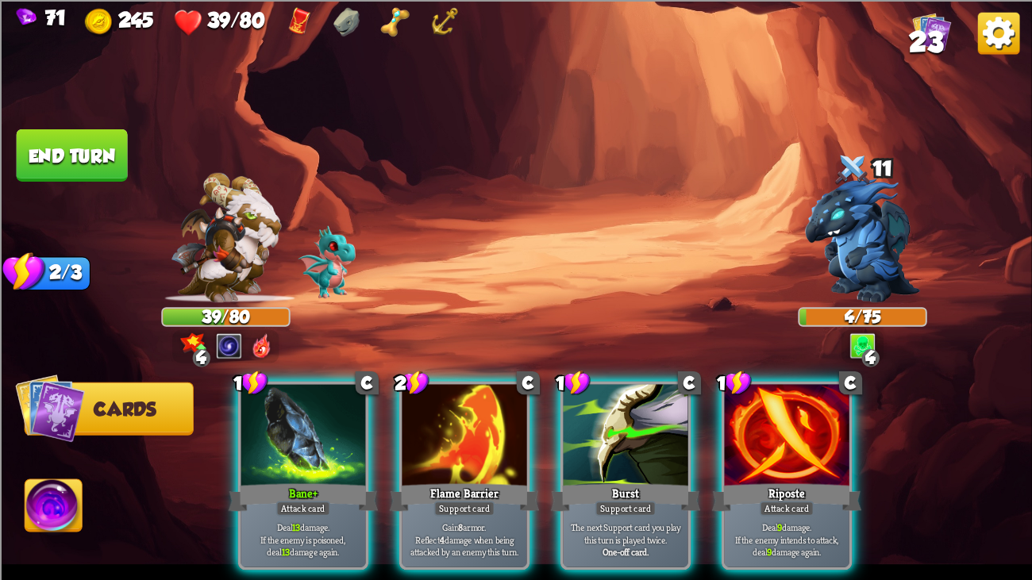
click at [72, 114] on img at bounding box center [516, 290] width 1032 height 580
click at [71, 126] on img at bounding box center [516, 290] width 1032 height 580
click at [71, 150] on button "End turn" at bounding box center [72, 155] width 111 height 52
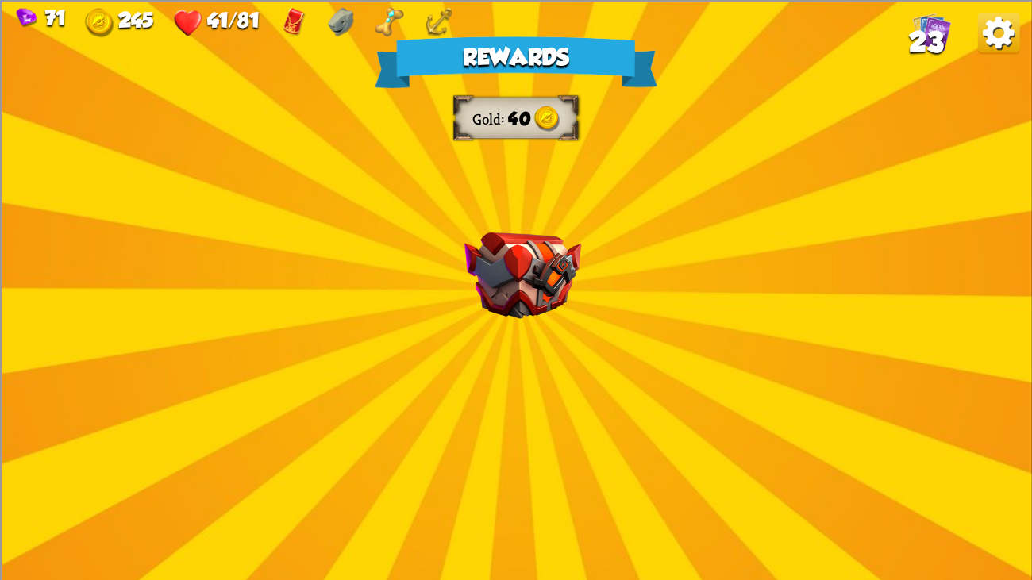
click at [315, 200] on div "Rewards Gold 40 Proceed" at bounding box center [516, 290] width 1032 height 580
click at [464, 210] on div "Rewards Gold 40 Proceed" at bounding box center [516, 290] width 1032 height 580
click at [490, 239] on div "Rewards Gold 40 Proceed" at bounding box center [516, 290] width 1032 height 580
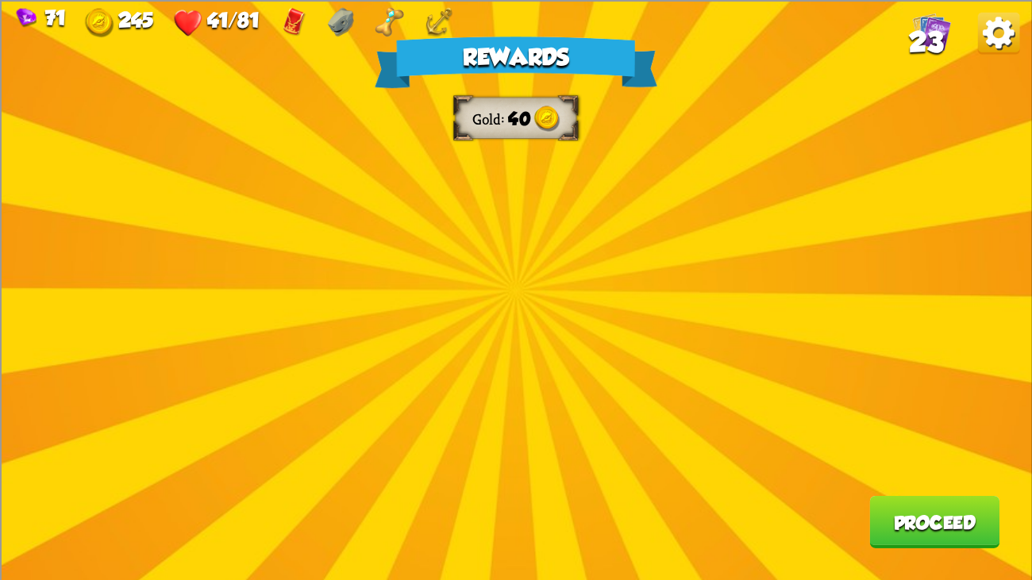
click at [490, 239] on div "Rewards Gold 40 Proceed" at bounding box center [516, 290] width 1032 height 580
click at [920, 444] on button "Proceed" at bounding box center [934, 521] width 130 height 52
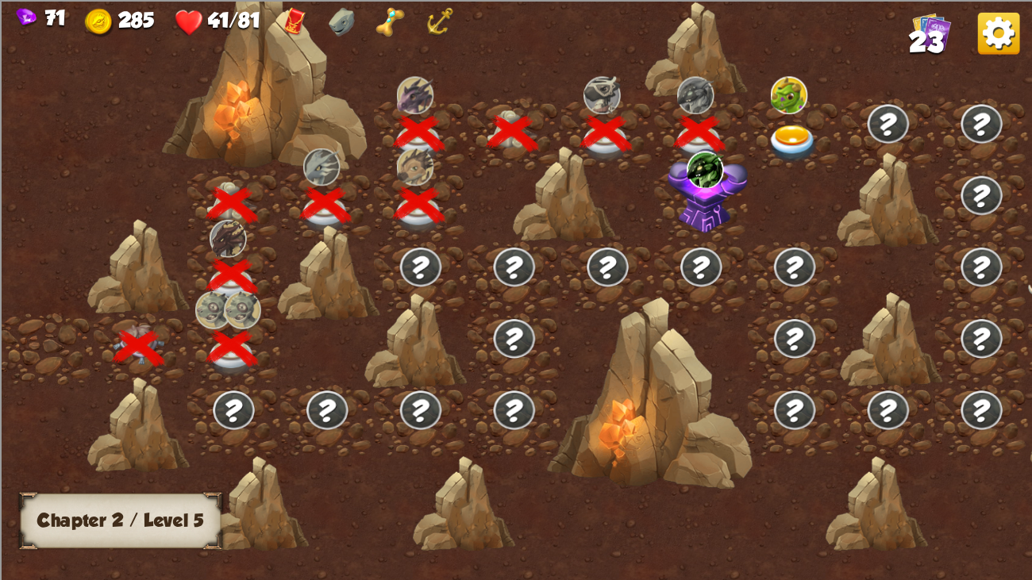
click at [712, 166] on img at bounding box center [705, 169] width 37 height 37
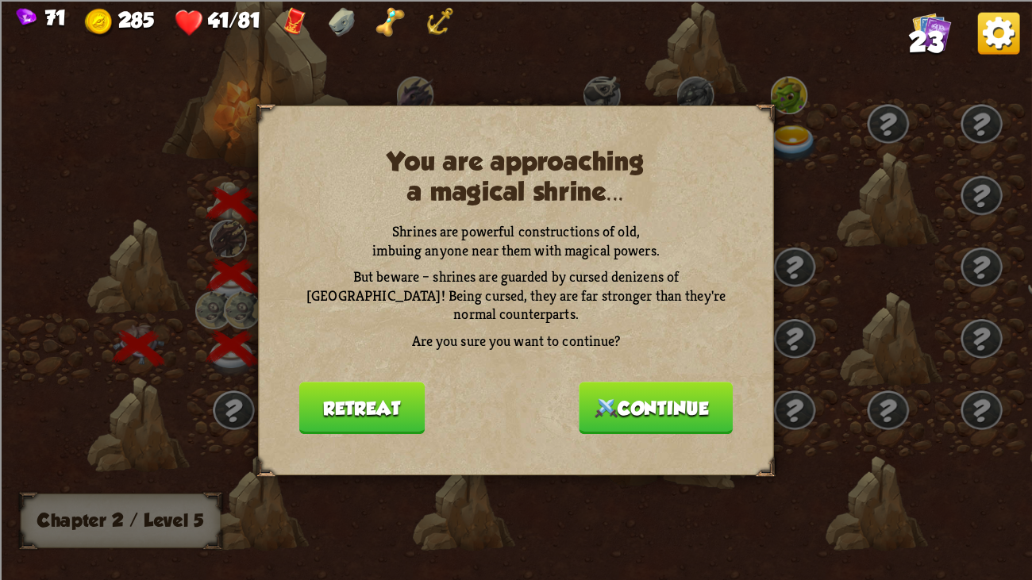
click at [371, 382] on button "Retreat" at bounding box center [361, 408] width 125 height 52
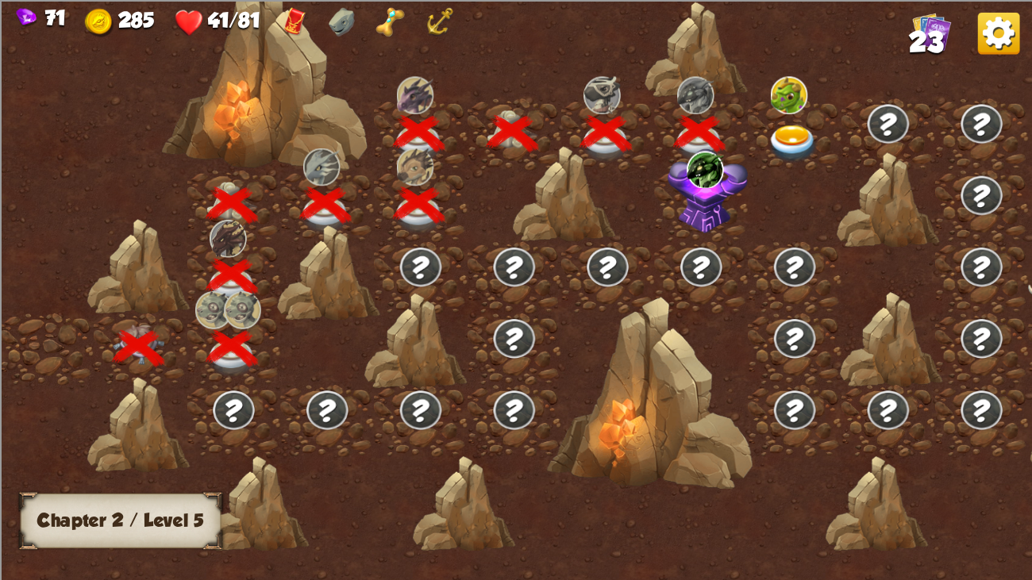
click at [779, 125] on img at bounding box center [794, 144] width 52 height 38
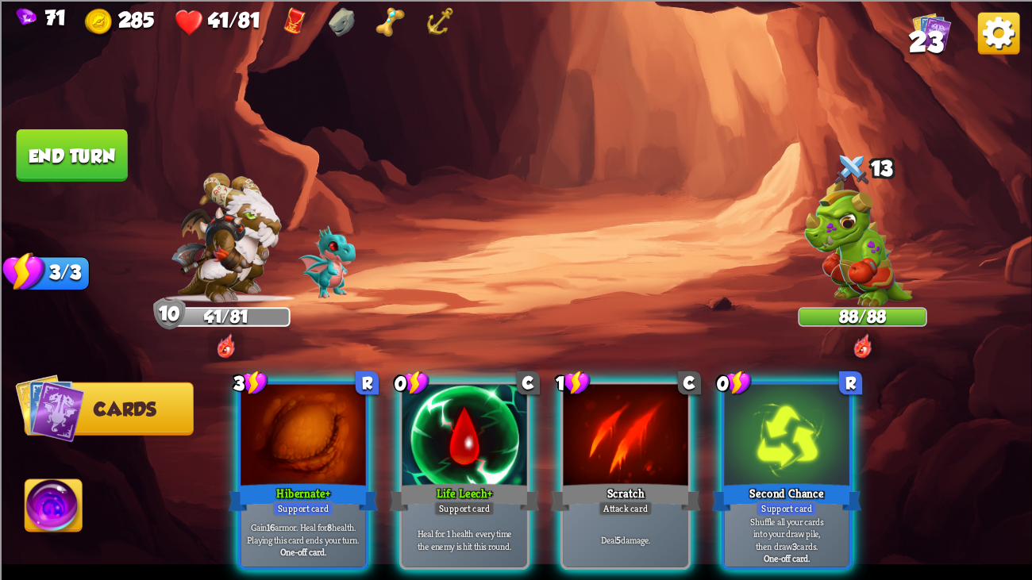
click at [862, 263] on div "Player turn" at bounding box center [516, 289] width 1032 height 159
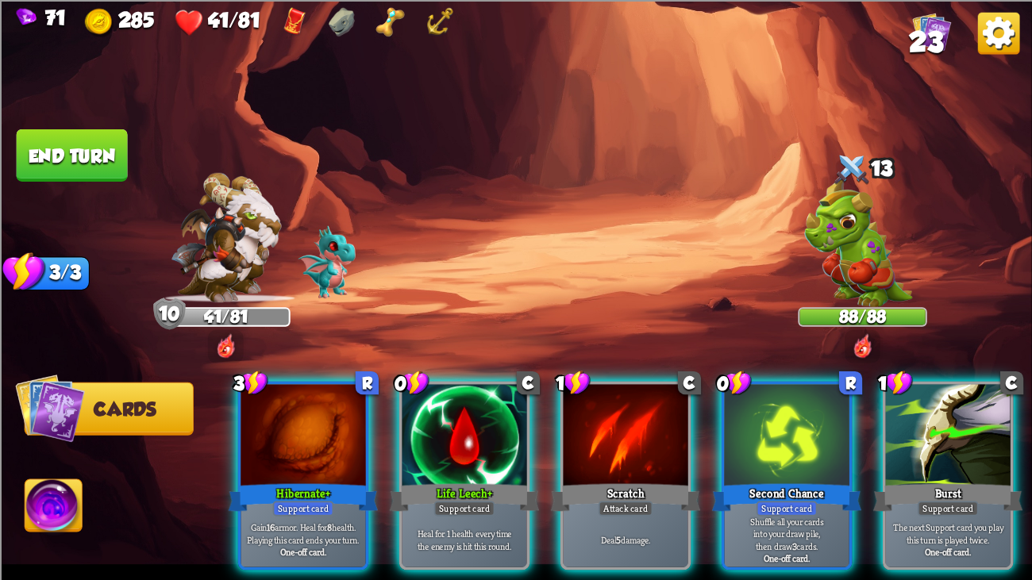
click at [862, 263] on div "Player turn" at bounding box center [516, 289] width 1032 height 159
click at [862, 263] on img at bounding box center [857, 241] width 108 height 129
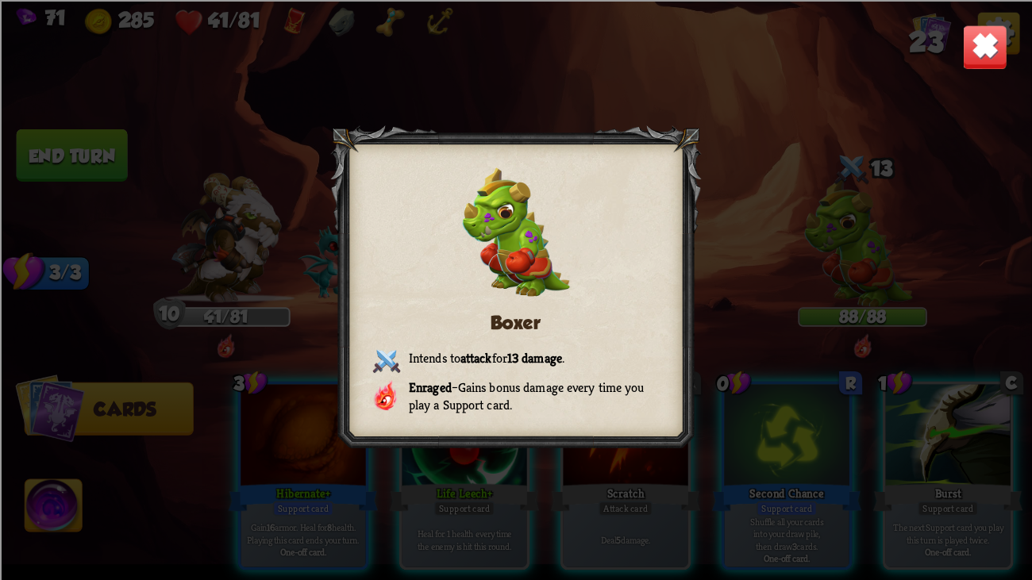
click at [973, 44] on img at bounding box center [984, 46] width 45 height 45
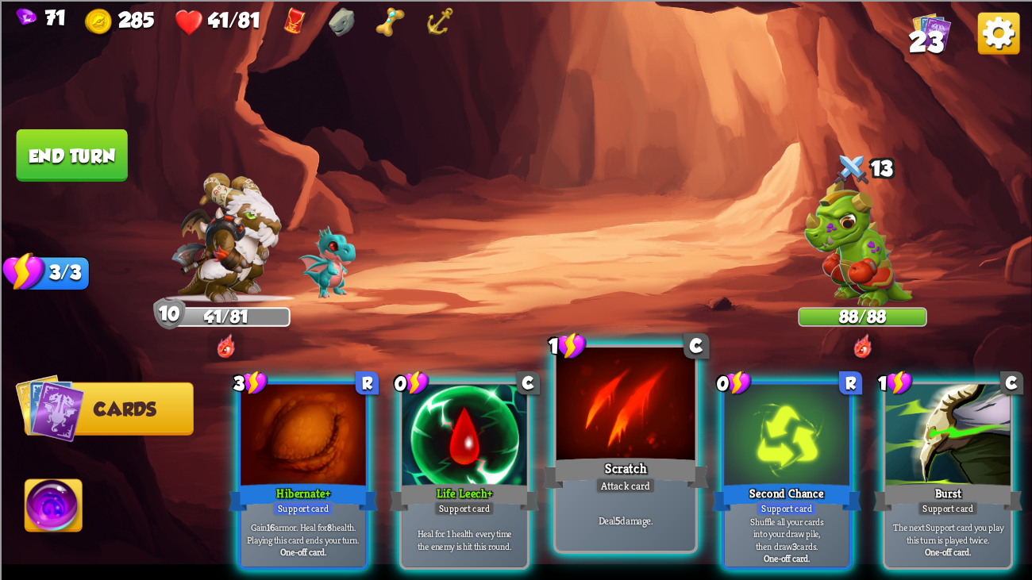
click at [625, 425] on div at bounding box center [625, 406] width 139 height 117
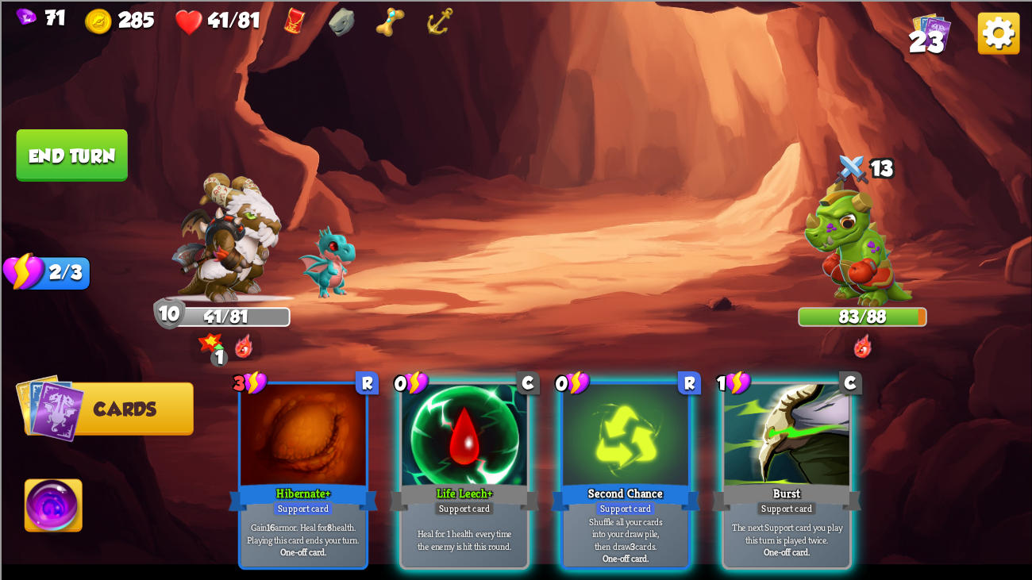
click at [78, 156] on button "End turn" at bounding box center [72, 155] width 111 height 52
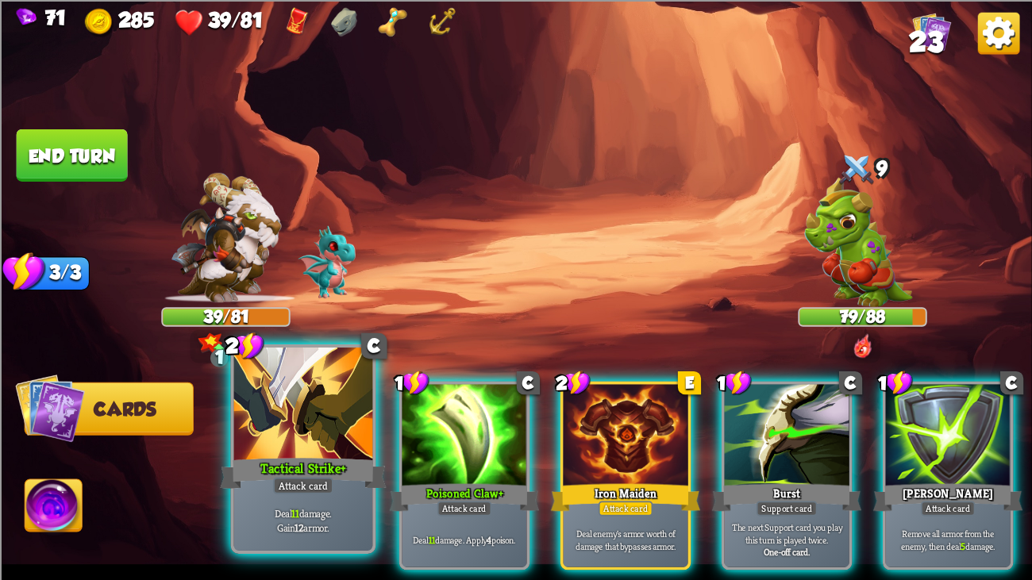
click at [360, 444] on div "Tactical Strike+" at bounding box center [303, 473] width 167 height 37
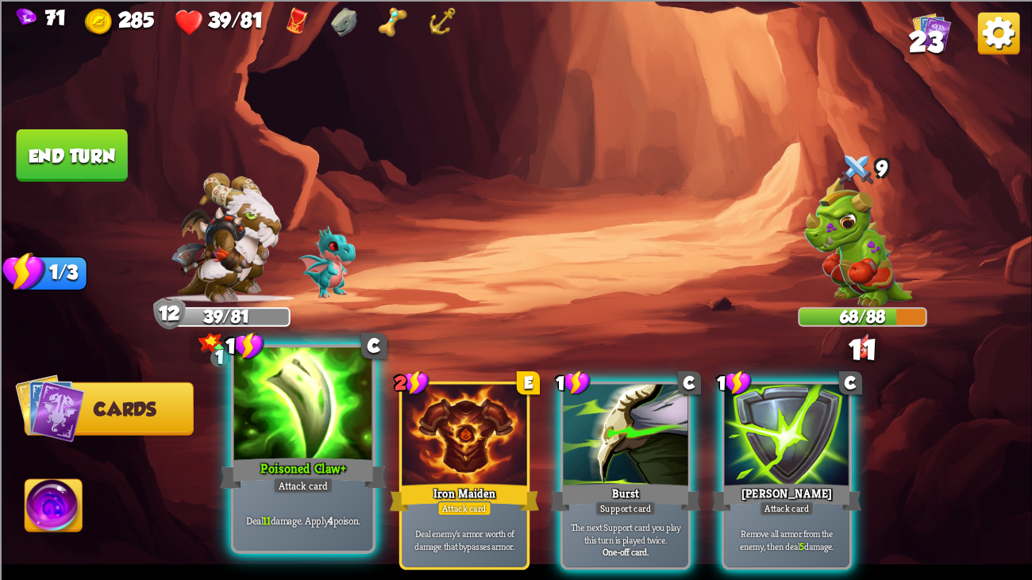
click at [293, 444] on div "Attack card" at bounding box center [303, 485] width 60 height 17
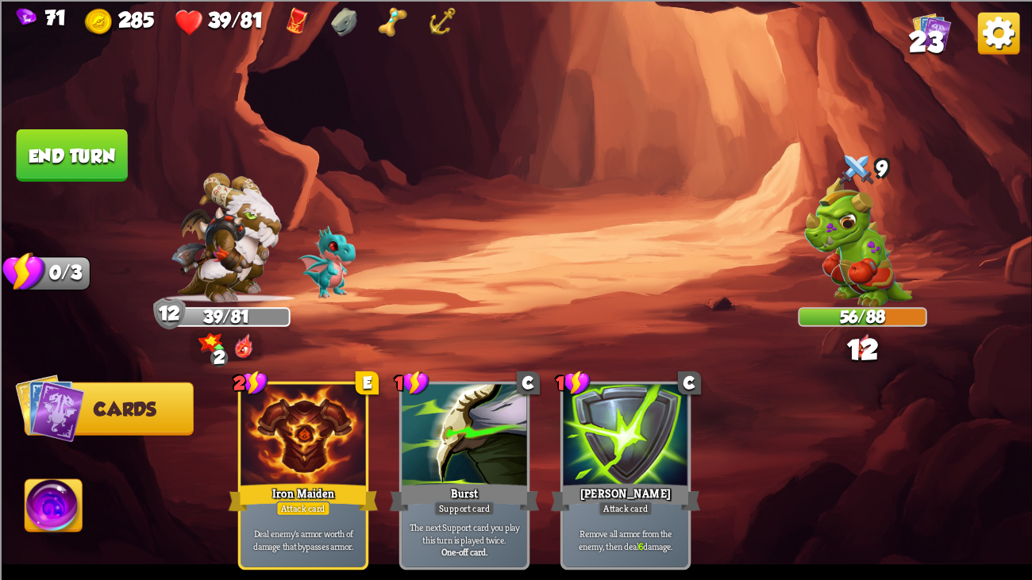
click at [86, 143] on button "End turn" at bounding box center [72, 155] width 111 height 52
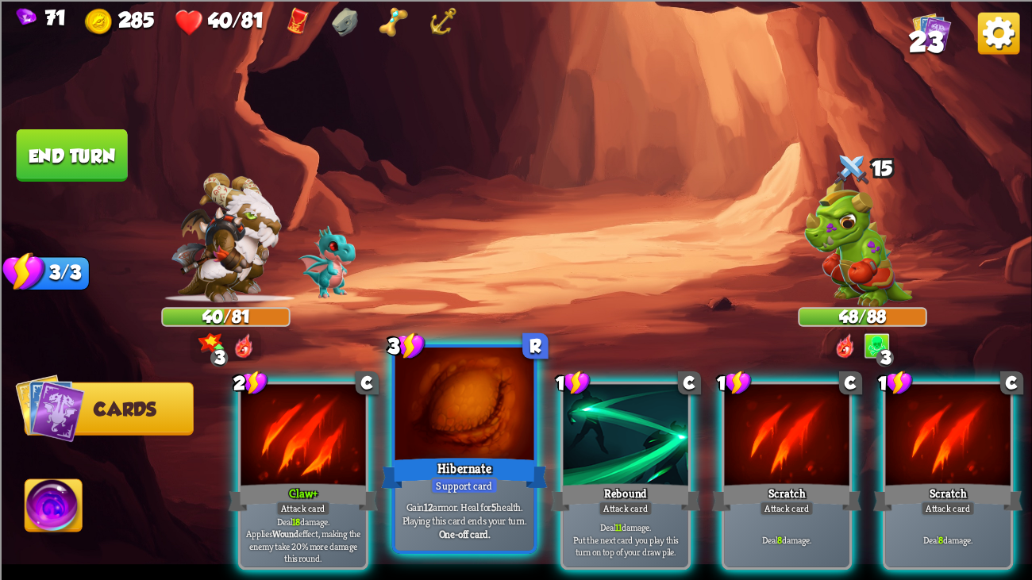
click at [483, 425] on div at bounding box center [464, 406] width 139 height 117
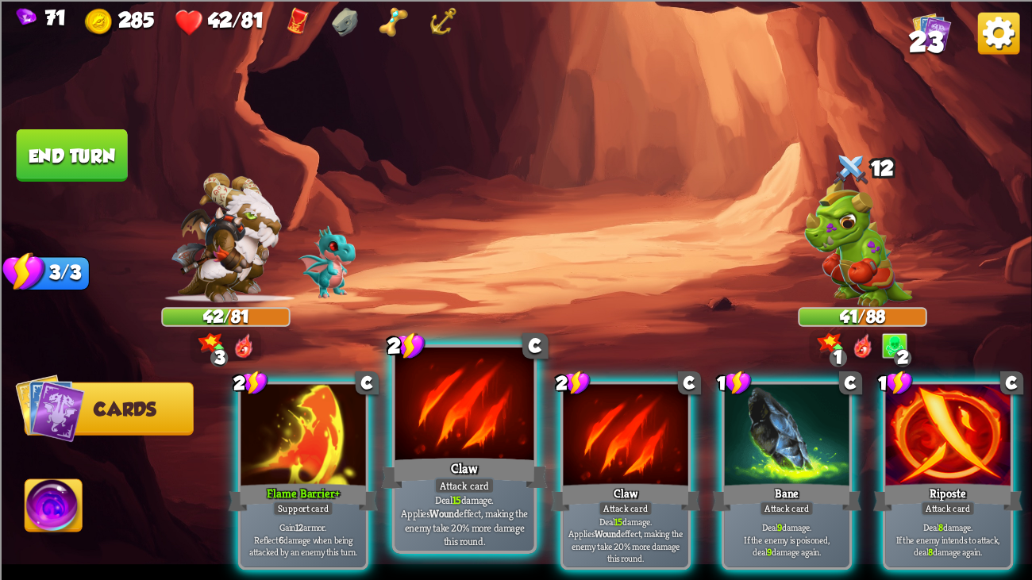
click at [486, 369] on div at bounding box center [464, 406] width 139 height 117
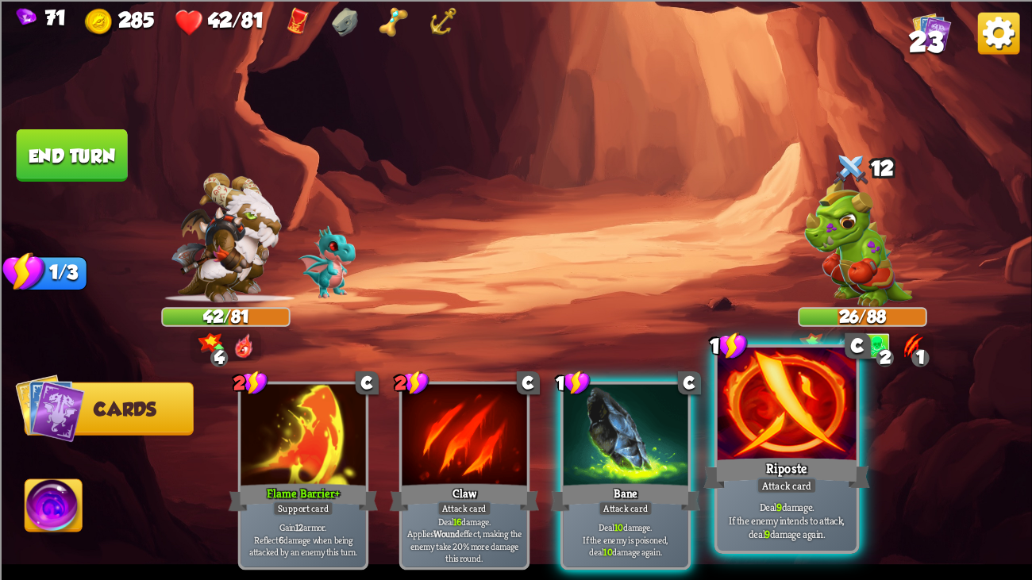
click at [825, 390] on div at bounding box center [787, 406] width 139 height 117
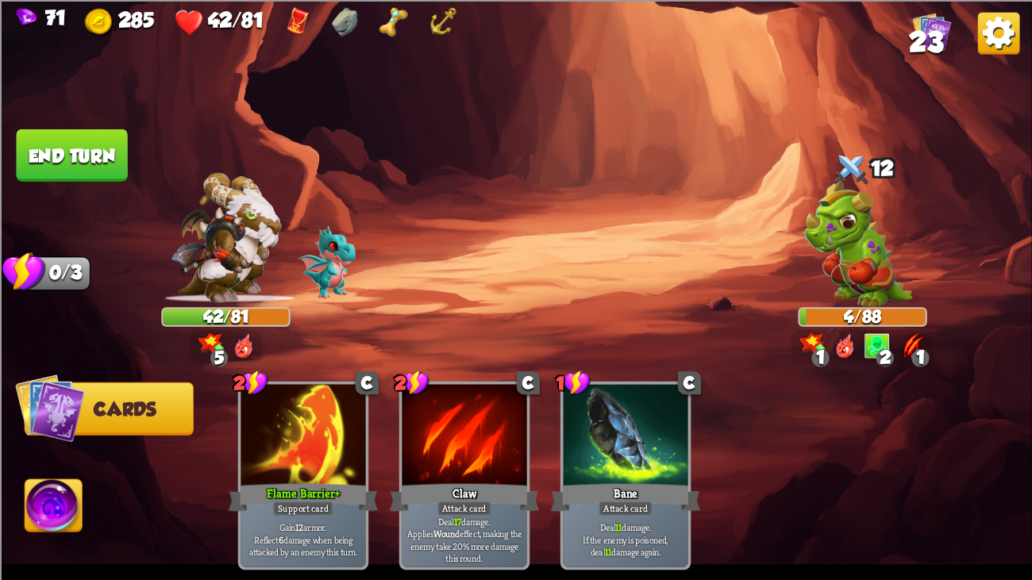
click at [60, 135] on button "End turn" at bounding box center [72, 155] width 111 height 52
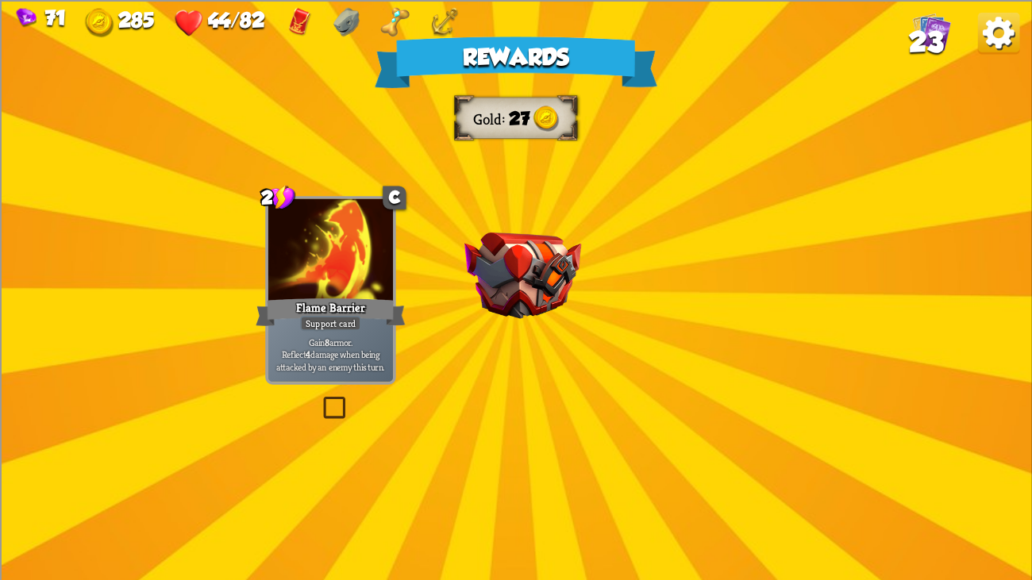
click at [552, 247] on img at bounding box center [522, 275] width 117 height 87
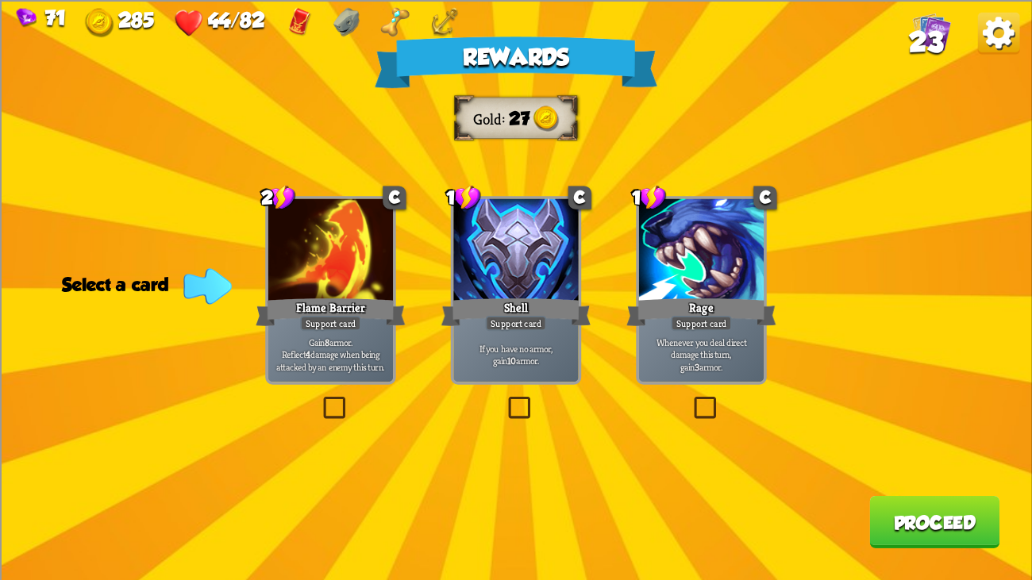
click at [696, 263] on div at bounding box center [701, 250] width 125 height 105
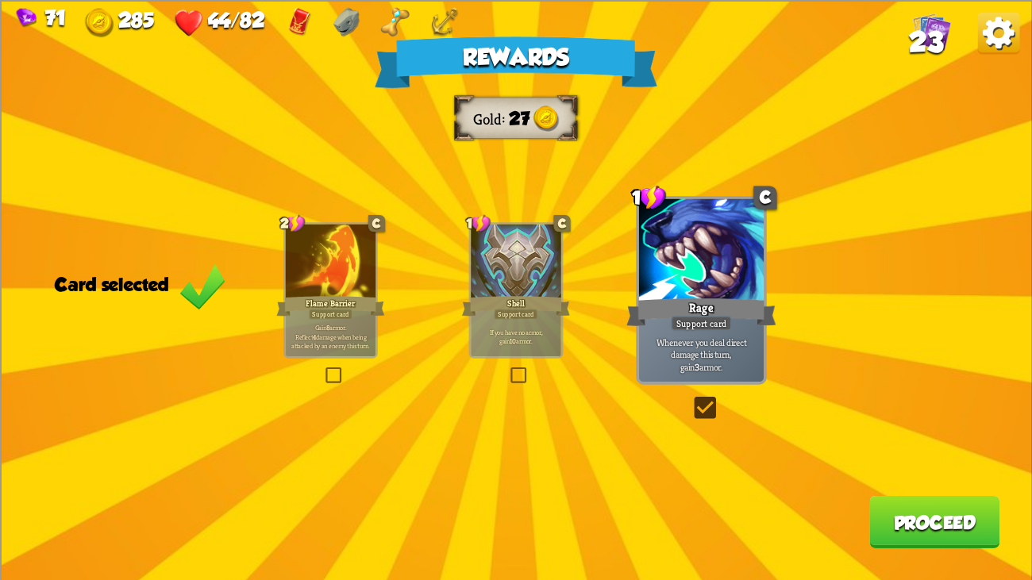
click at [900, 444] on button "Proceed" at bounding box center [934, 521] width 130 height 52
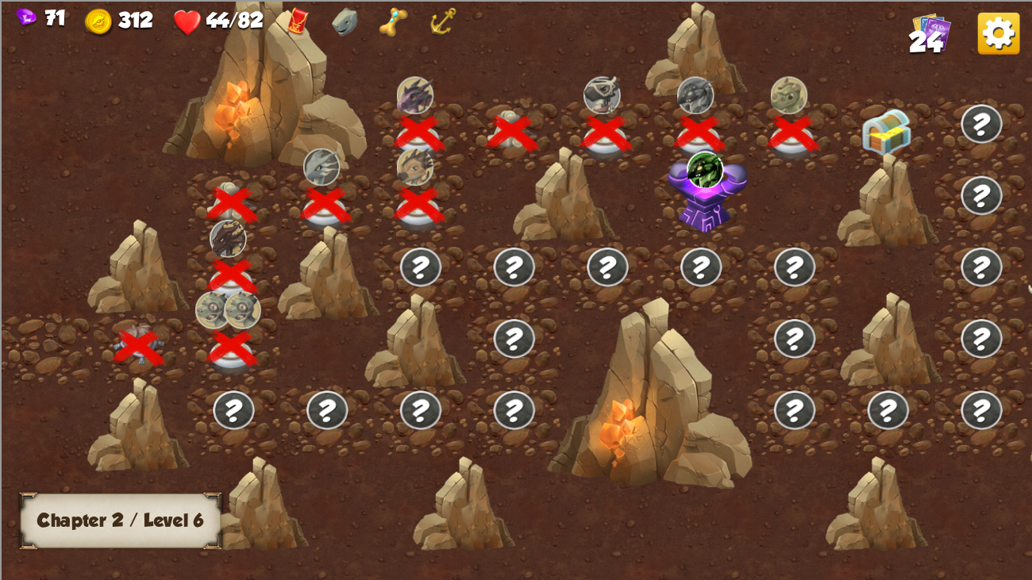
click at [873, 137] on img at bounding box center [887, 133] width 52 height 48
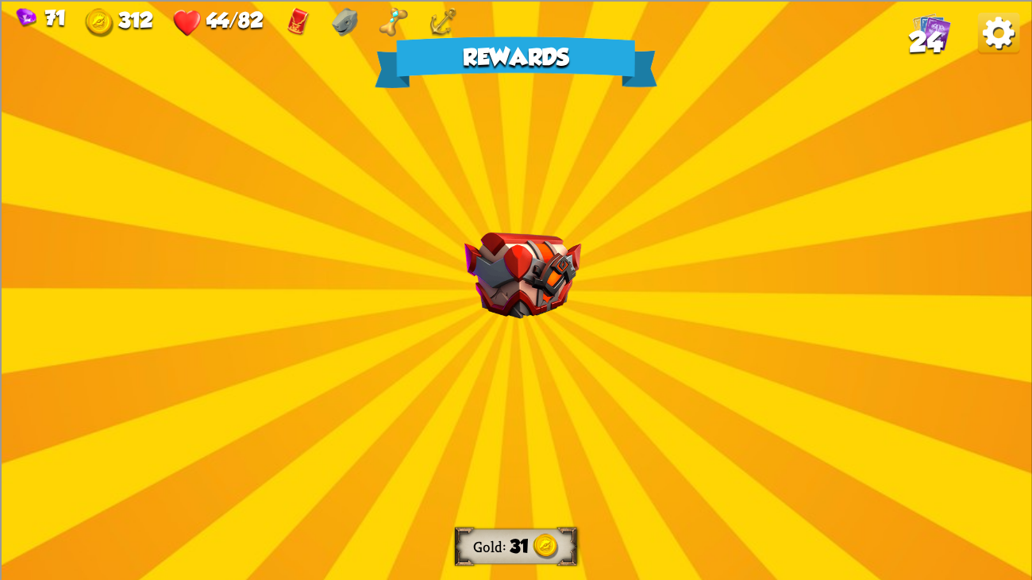
click at [538, 237] on img at bounding box center [522, 275] width 117 height 87
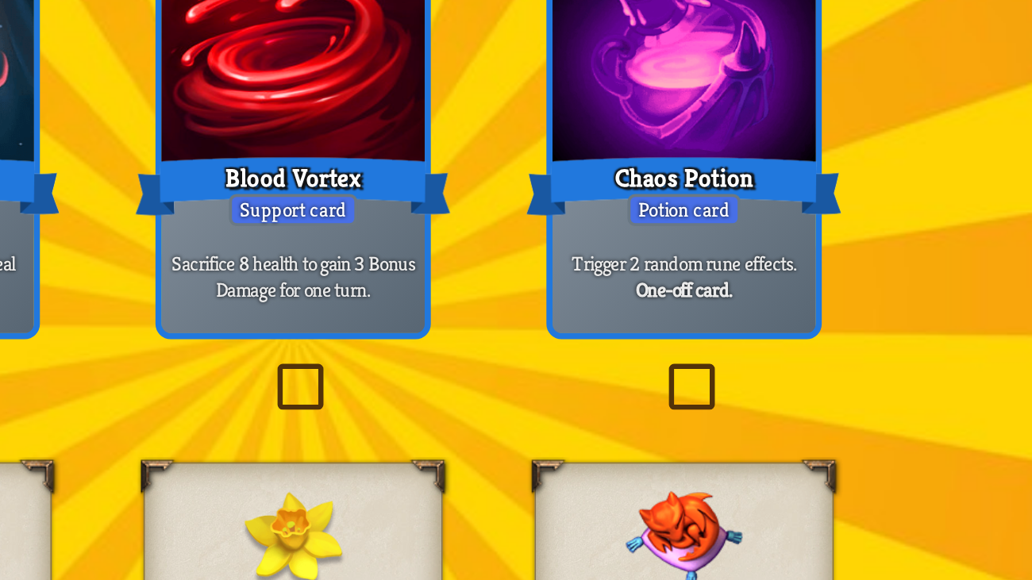
click at [690, 226] on div "Chaos Potion" at bounding box center [701, 222] width 150 height 33
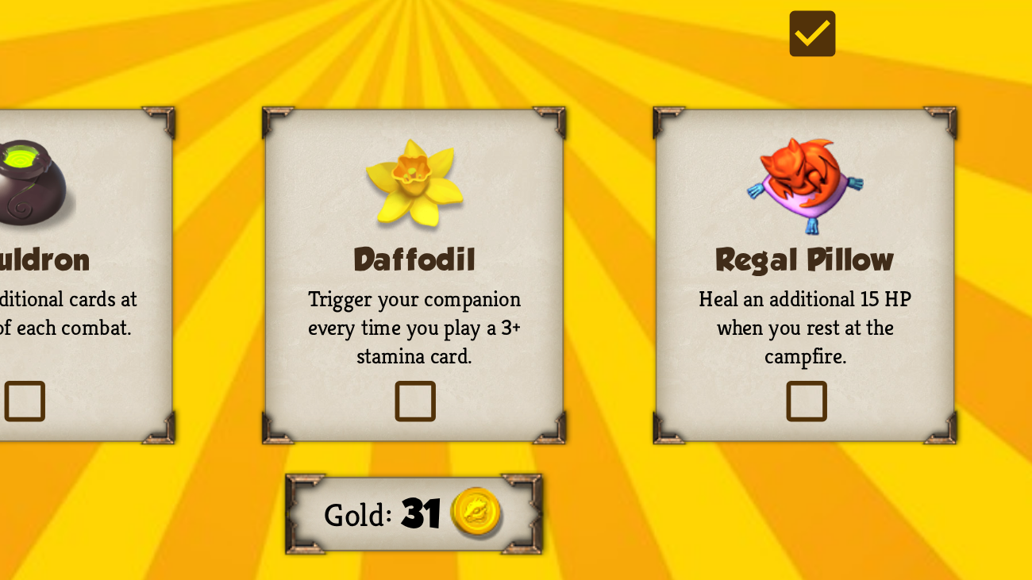
click at [498, 407] on img at bounding box center [515, 391] width 49 height 46
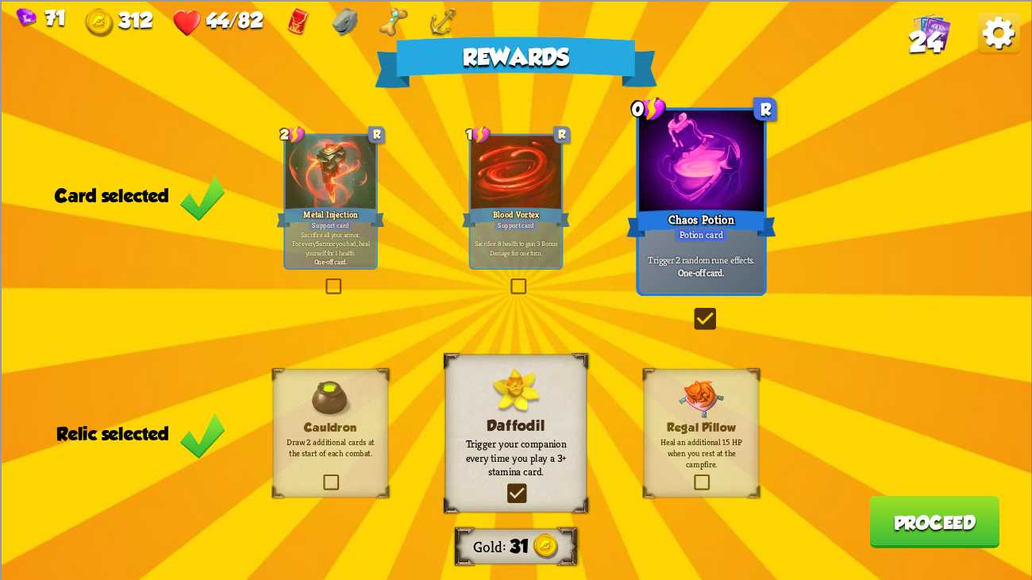
click at [899, 444] on button "Proceed" at bounding box center [934, 521] width 130 height 52
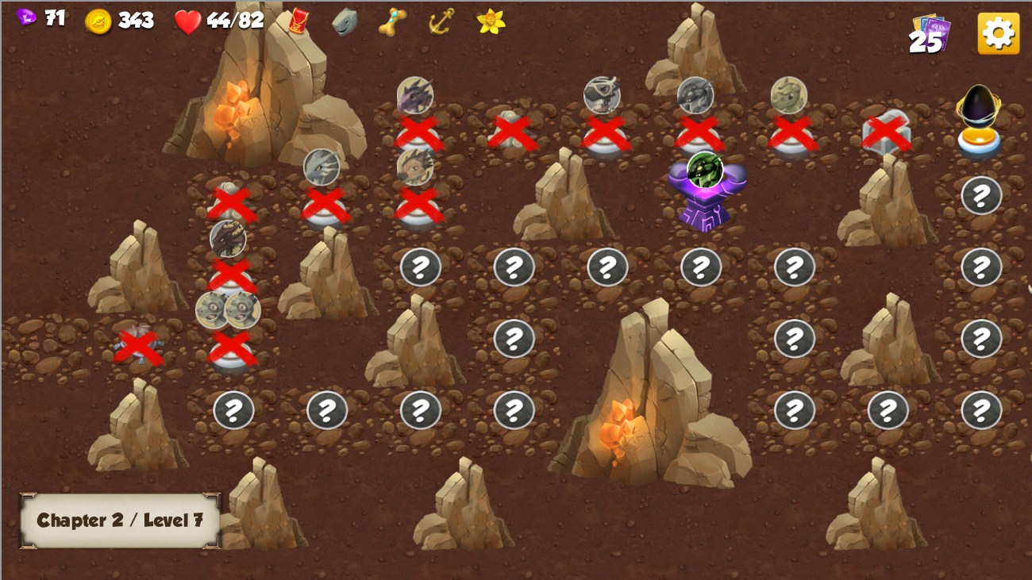
click at [979, 114] on img at bounding box center [979, 102] width 55 height 55
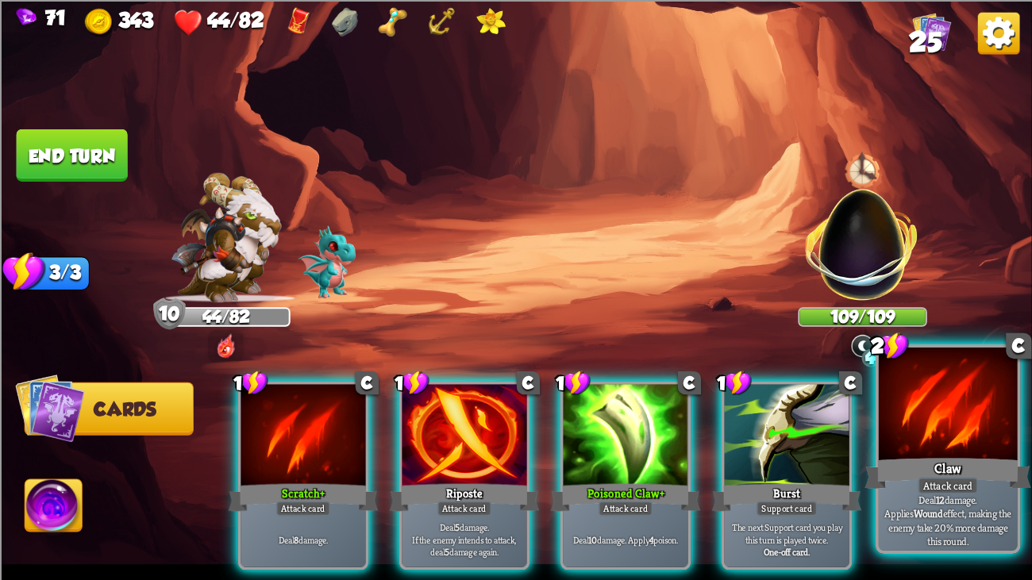
click at [999, 408] on div at bounding box center [948, 406] width 139 height 117
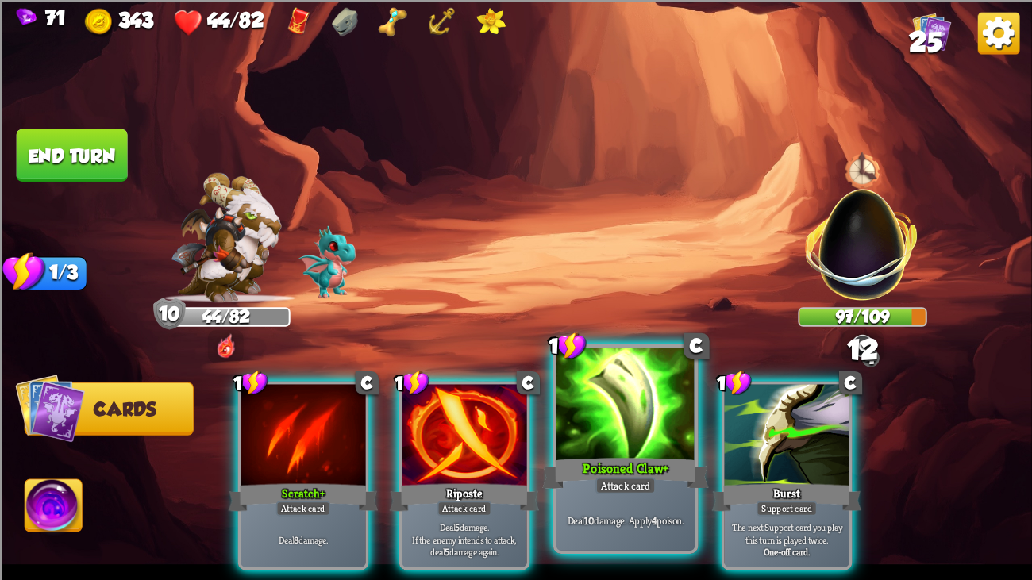
click at [656, 398] on div at bounding box center [625, 406] width 139 height 117
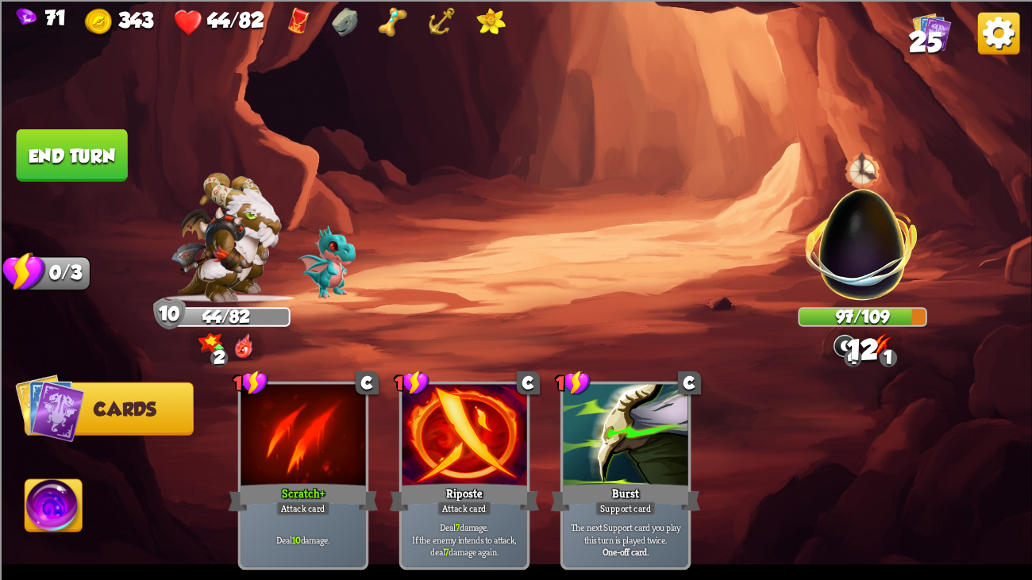
click at [110, 136] on button "End turn" at bounding box center [72, 155] width 111 height 52
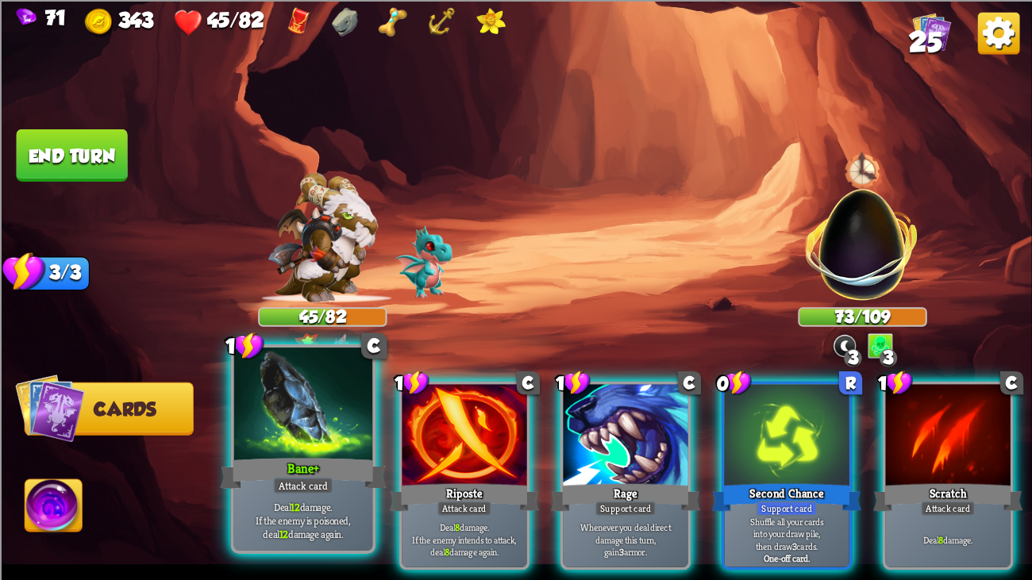
click at [277, 412] on div at bounding box center [303, 406] width 139 height 117
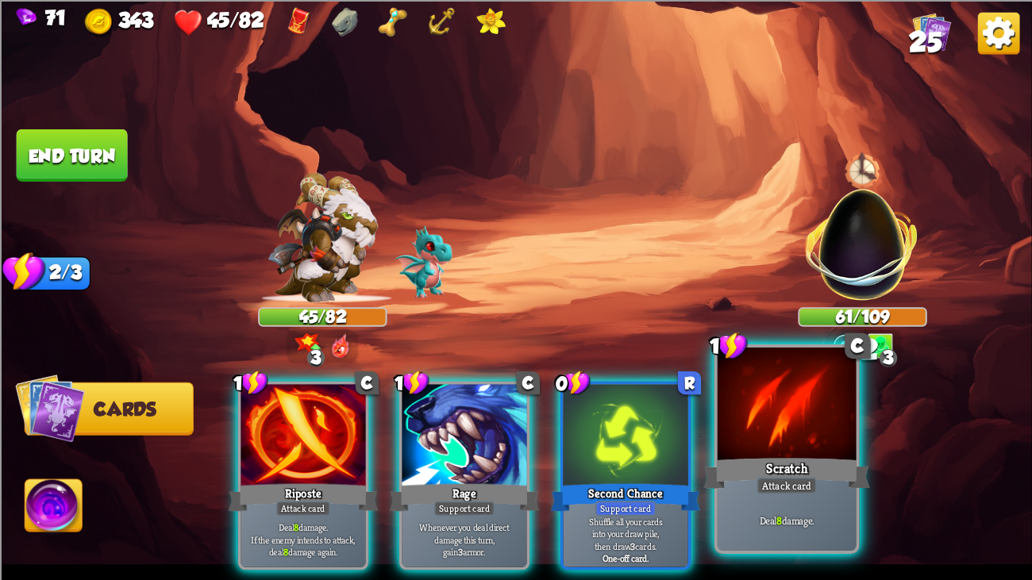
click at [833, 392] on div at bounding box center [787, 406] width 139 height 117
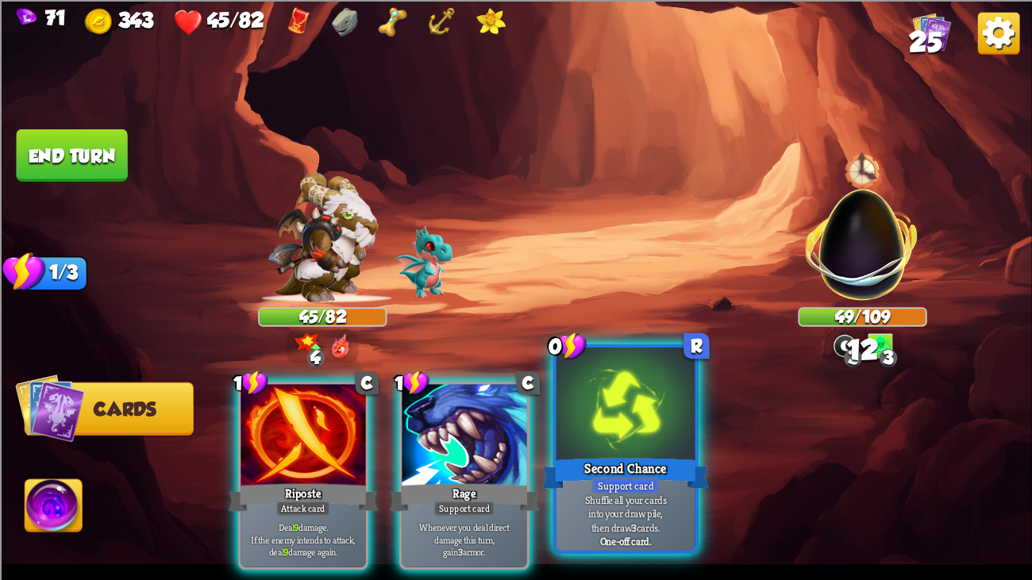
click at [681, 414] on div at bounding box center [625, 406] width 139 height 117
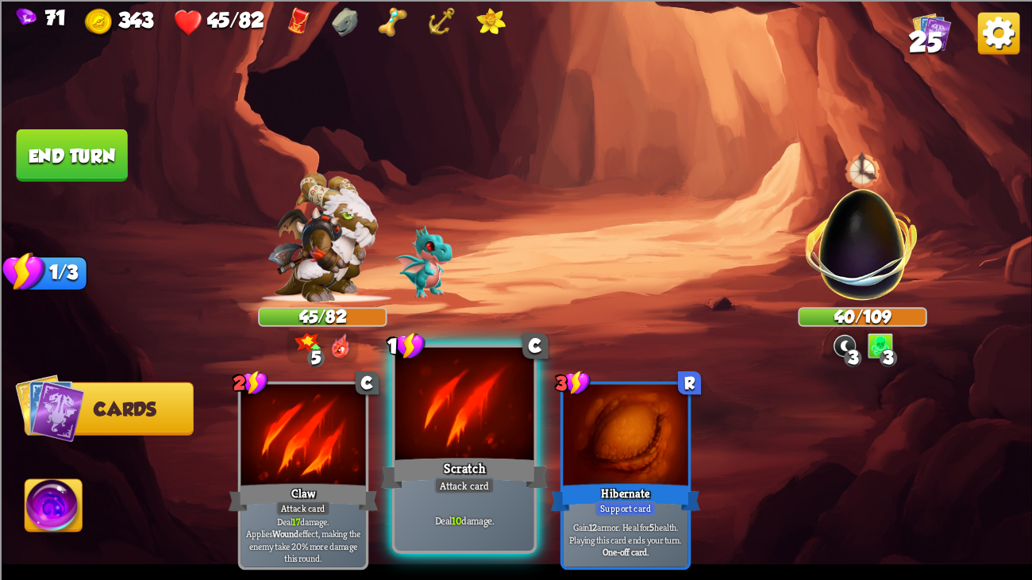
click at [507, 444] on div "Scratch" at bounding box center [464, 473] width 167 height 37
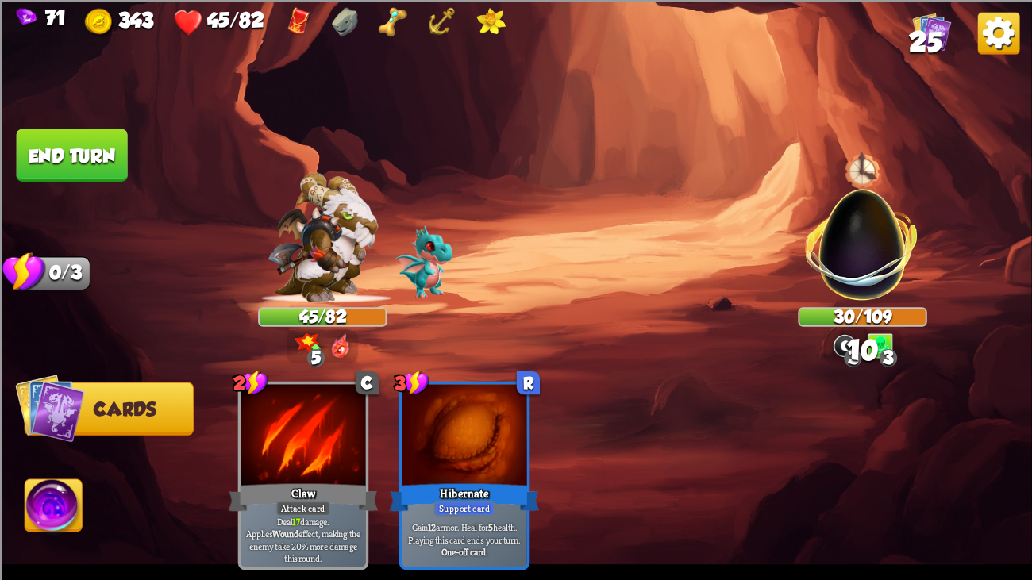
click at [100, 114] on img at bounding box center [516, 290] width 1032 height 580
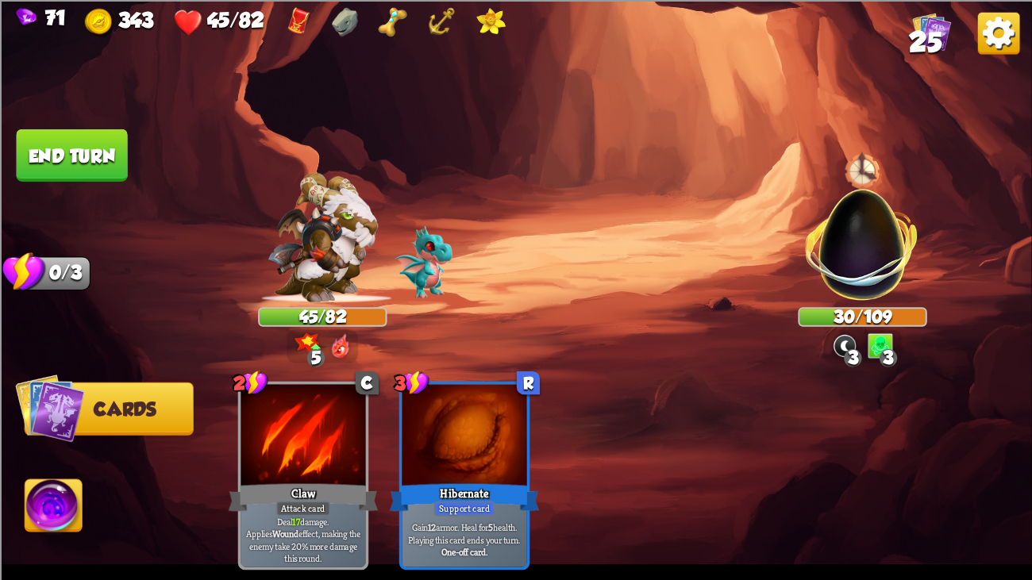
click at [97, 135] on button "End turn" at bounding box center [72, 155] width 111 height 52
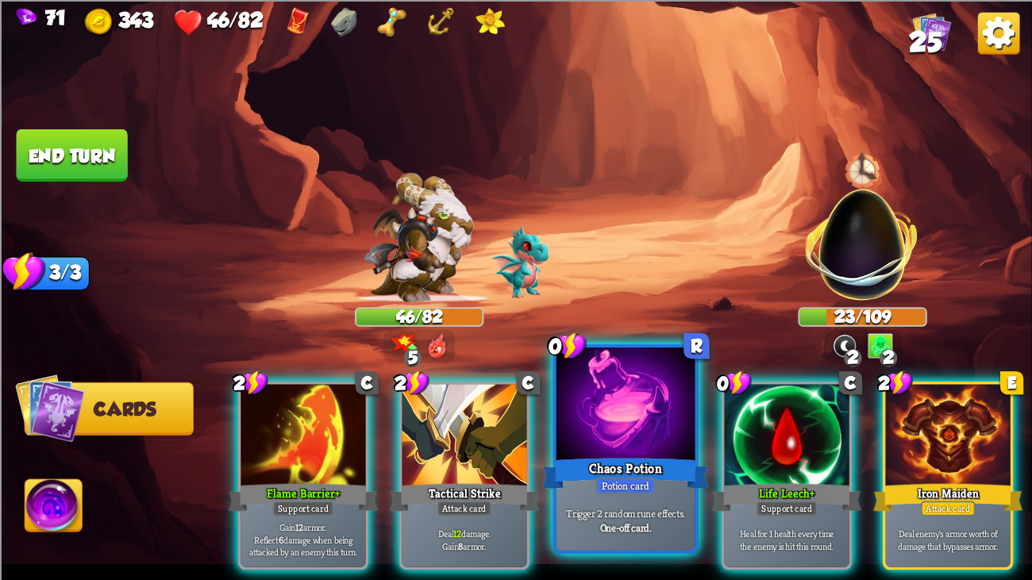
click at [639, 429] on div at bounding box center [625, 406] width 139 height 117
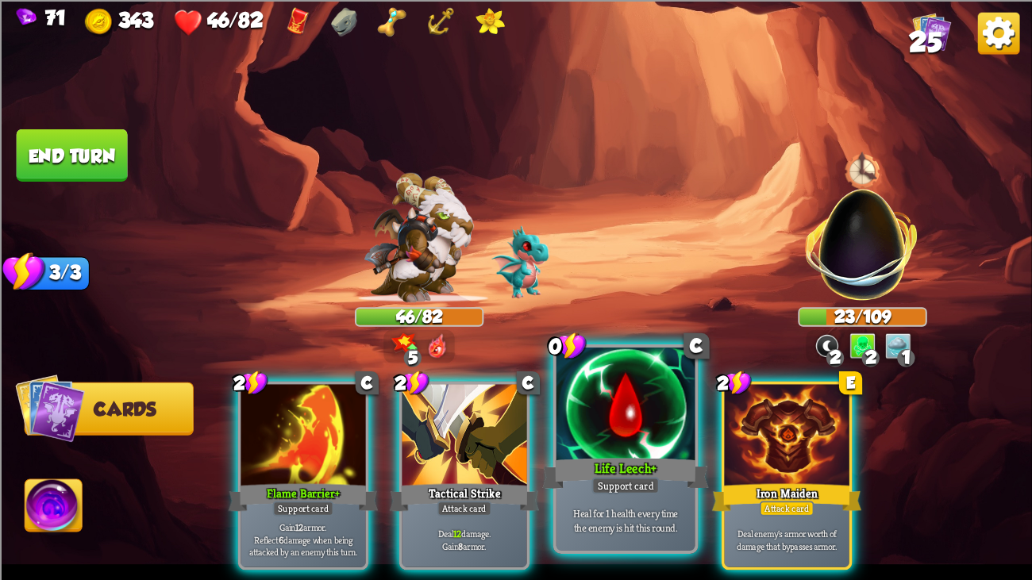
click at [616, 440] on div at bounding box center [625, 406] width 139 height 117
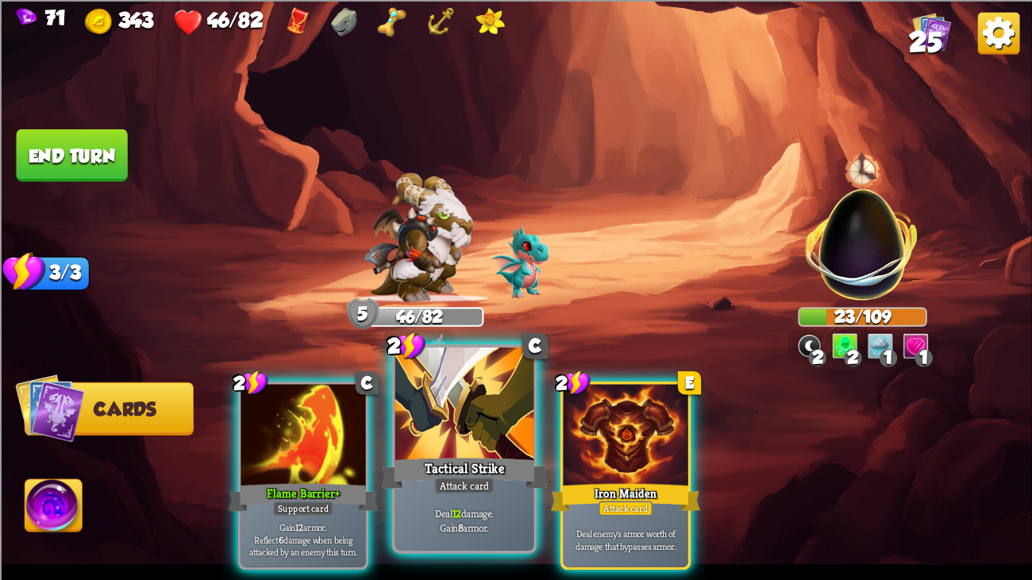
click at [461, 444] on div "Tactical Strike" at bounding box center [464, 473] width 167 height 37
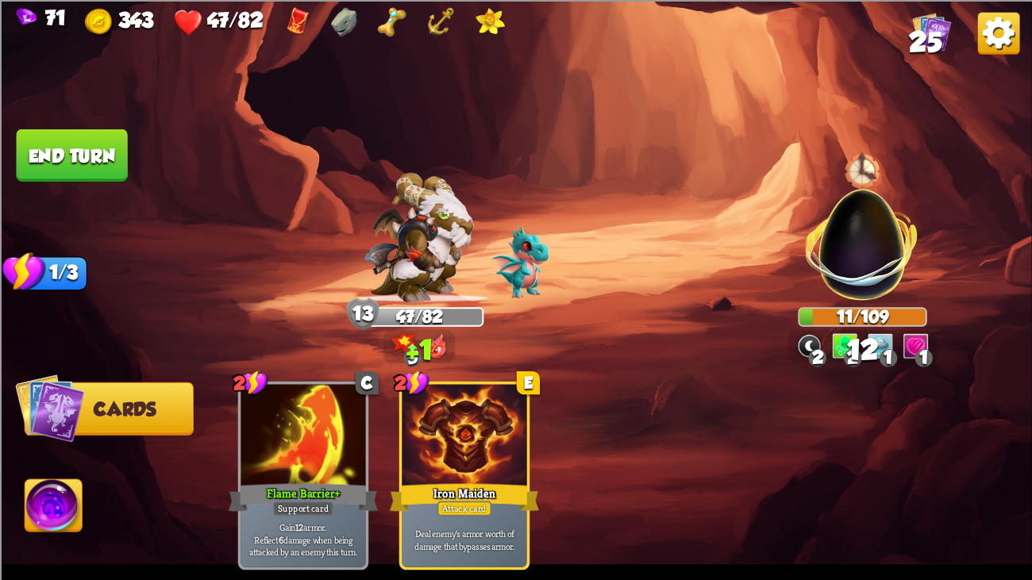
click at [55, 158] on button "End turn" at bounding box center [71, 155] width 111 height 52
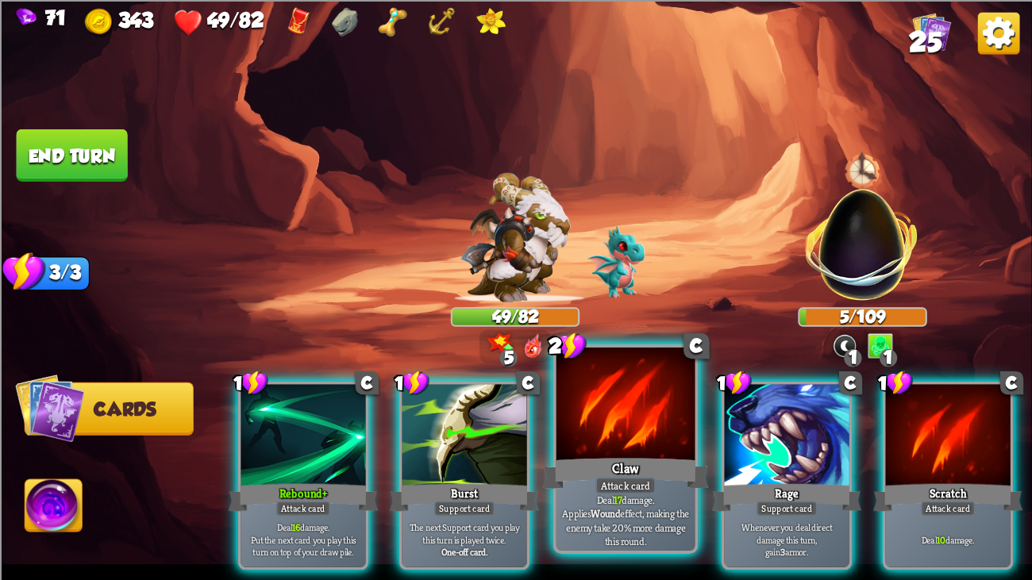
click at [649, 444] on div at bounding box center [625, 406] width 139 height 117
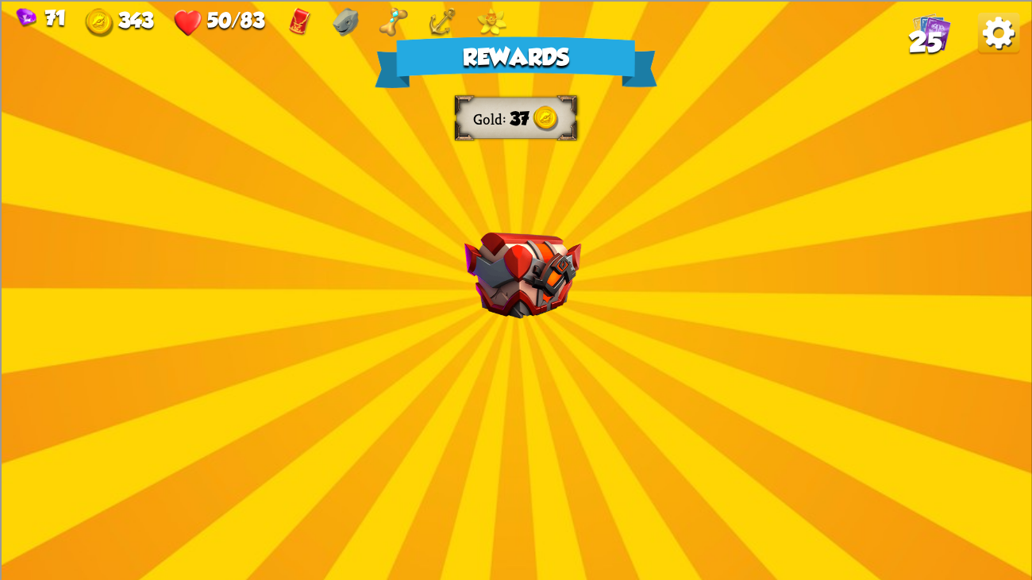
click at [468, 266] on img at bounding box center [522, 275] width 117 height 87
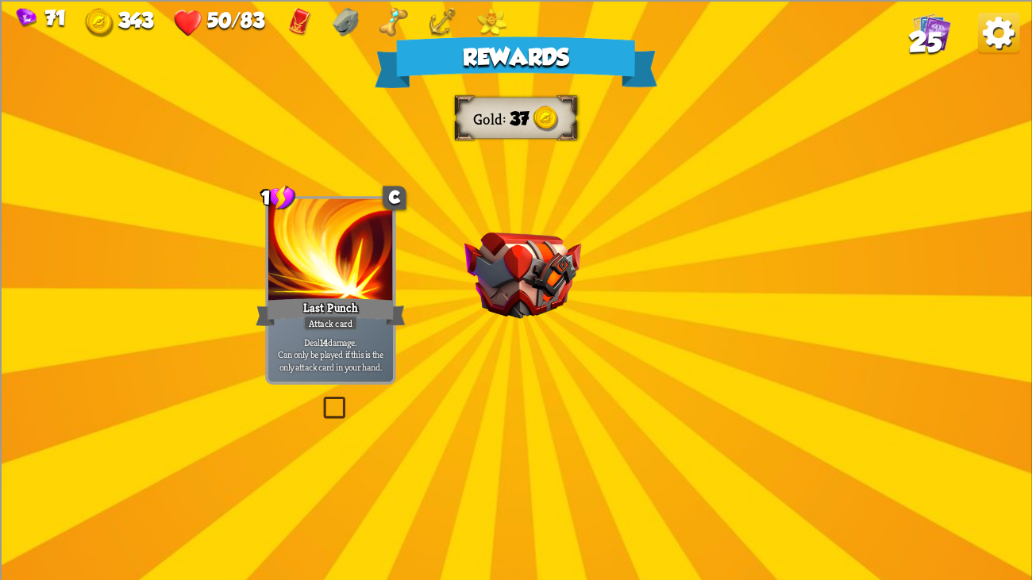
click at [468, 266] on img at bounding box center [522, 275] width 117 height 87
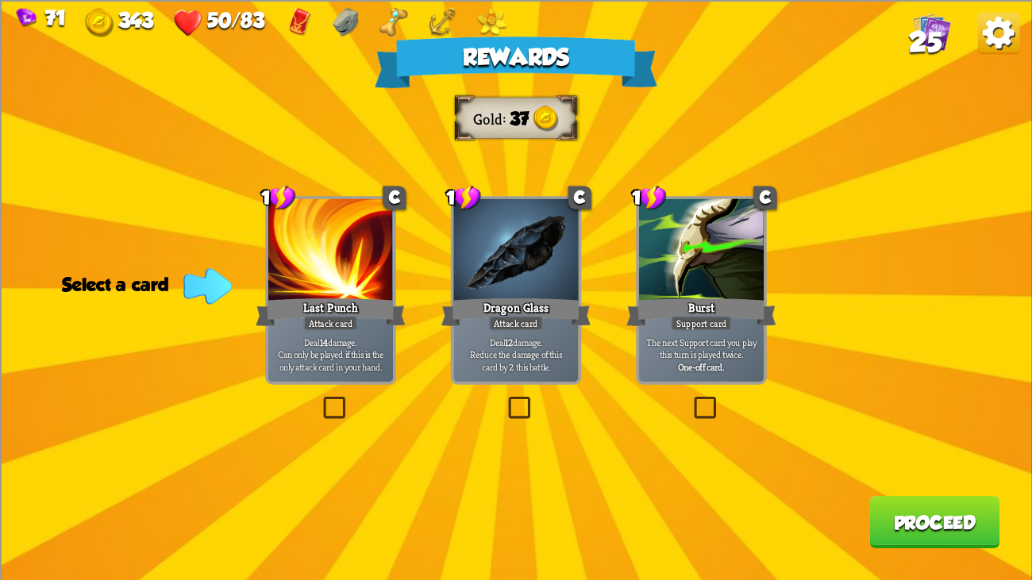
click at [560, 325] on div "Dragon Glass" at bounding box center [516, 311] width 150 height 33
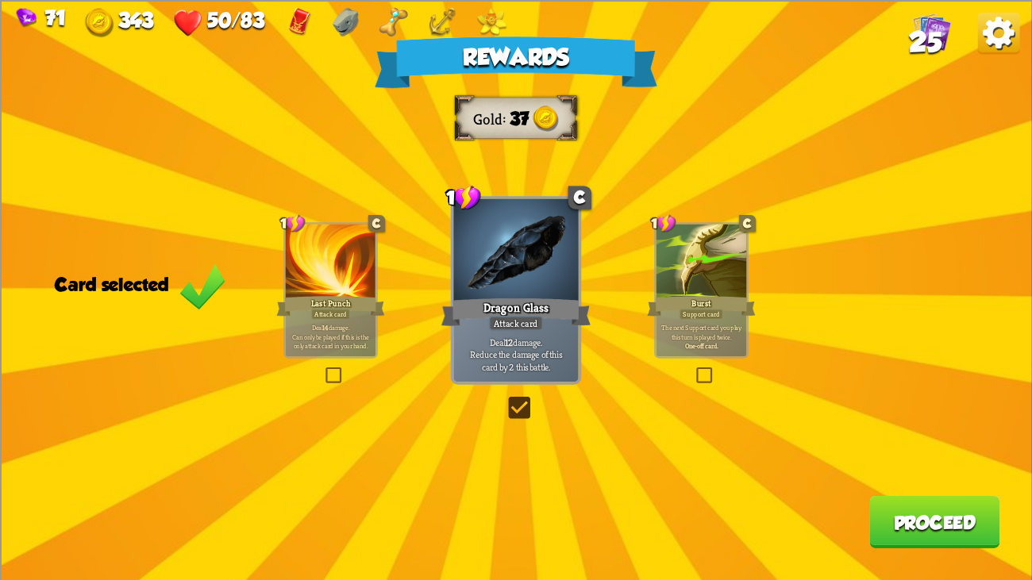
click at [885, 444] on button "Proceed" at bounding box center [934, 521] width 130 height 52
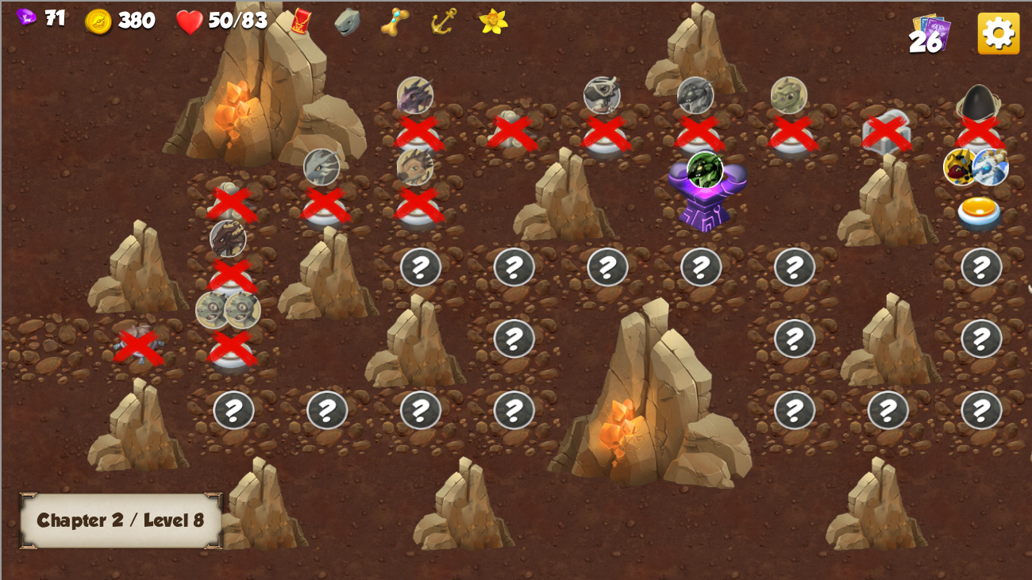
click at [980, 207] on img at bounding box center [980, 216] width 52 height 38
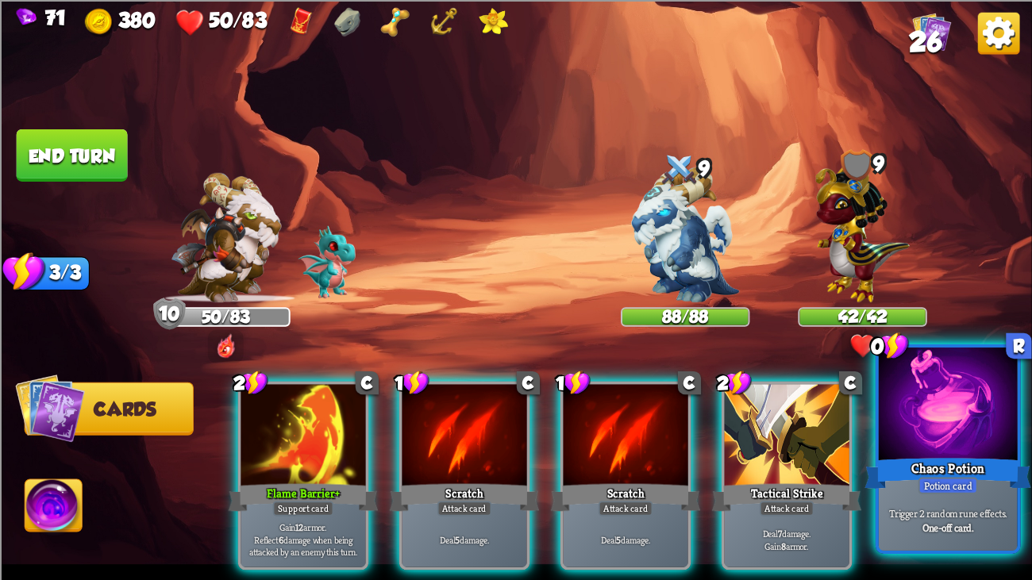
click at [931, 418] on div at bounding box center [948, 406] width 139 height 117
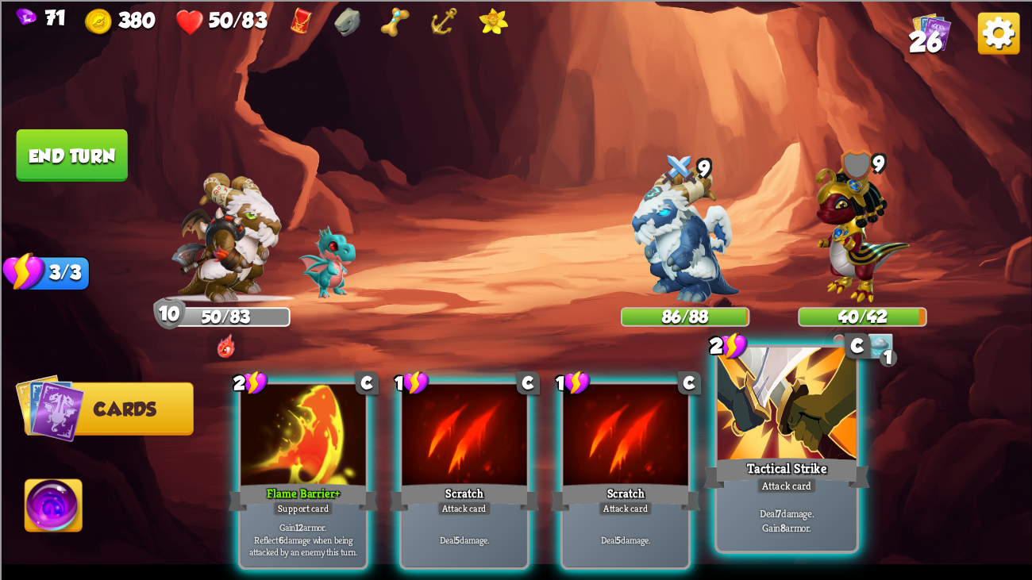
click at [788, 444] on div at bounding box center [787, 406] width 139 height 117
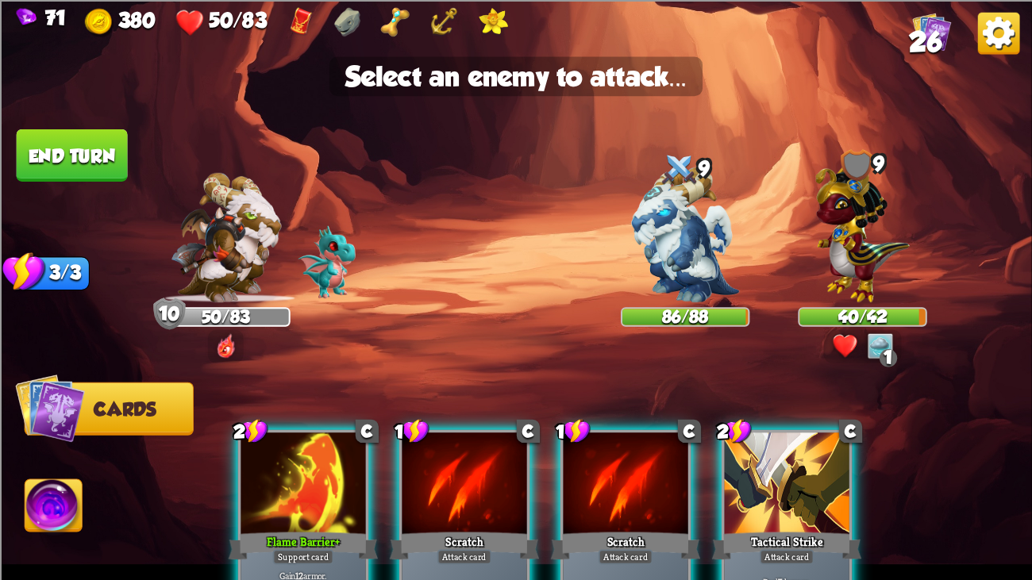
click at [765, 433] on div at bounding box center [787, 485] width 125 height 105
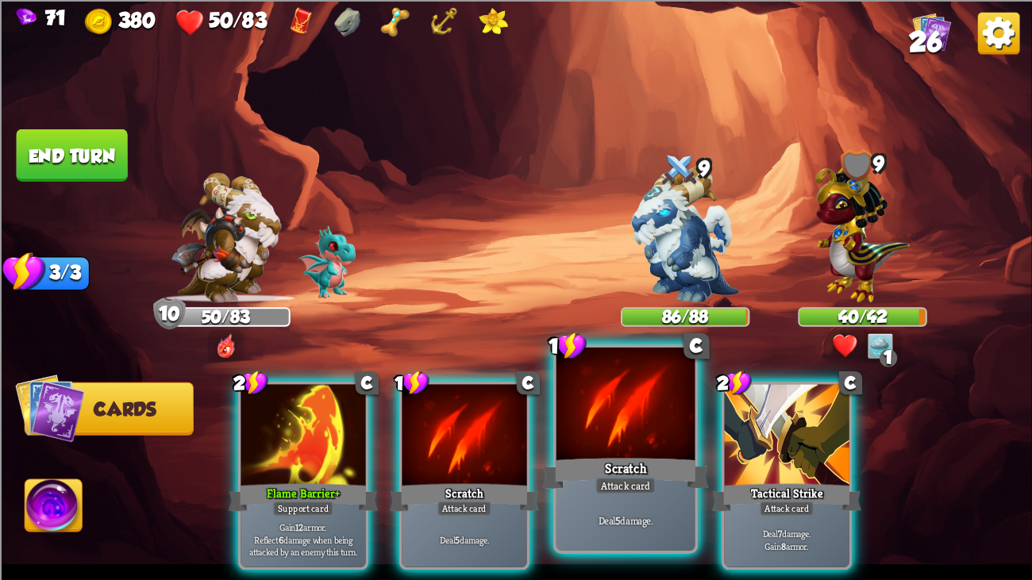
click at [613, 418] on div at bounding box center [625, 406] width 139 height 117
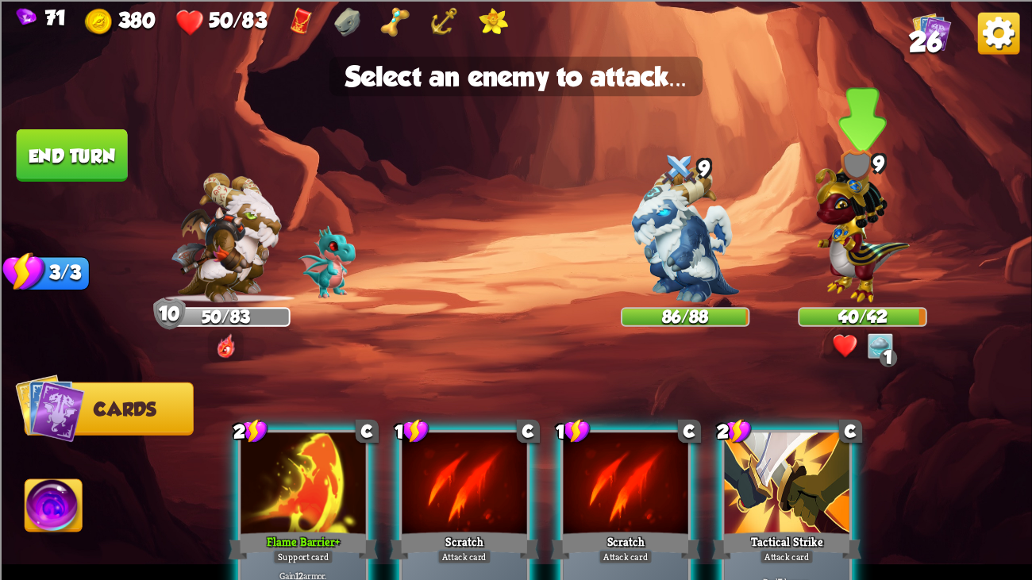
click at [836, 279] on img at bounding box center [862, 229] width 94 height 147
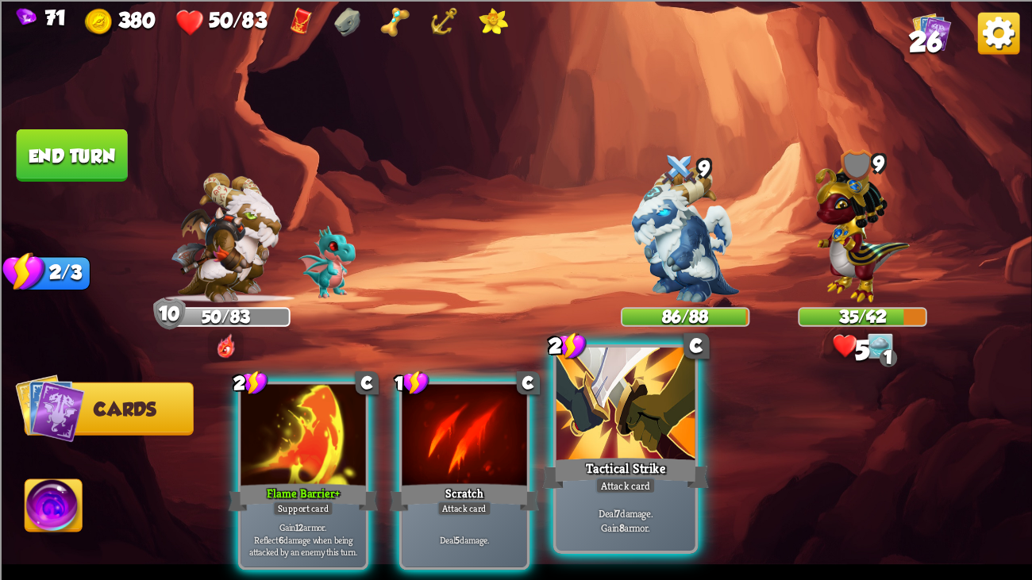
click at [608, 444] on div "Tactical Strike" at bounding box center [625, 473] width 167 height 37
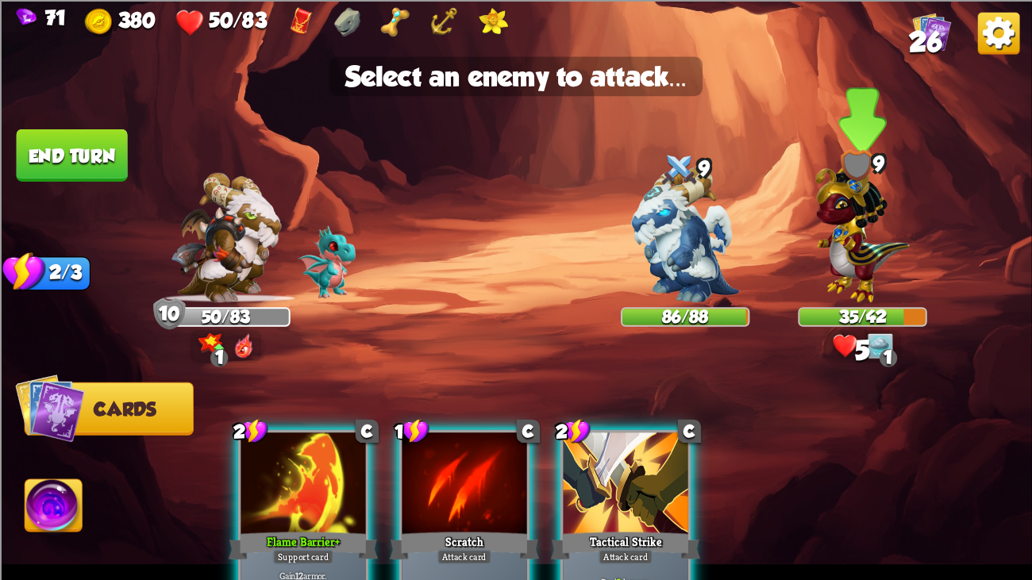
click at [802, 283] on div at bounding box center [862, 246] width 129 height 113
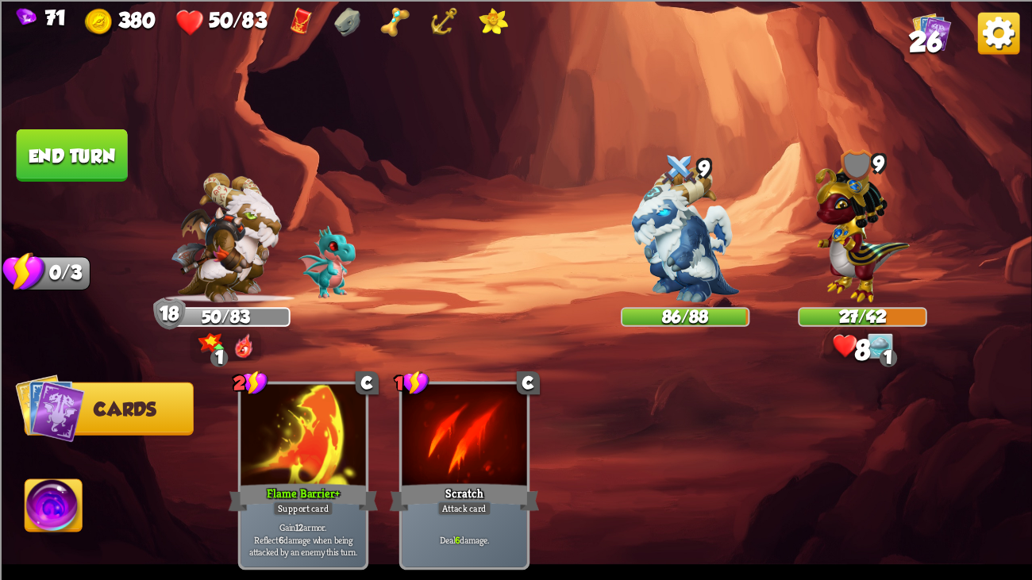
click at [112, 132] on button "End turn" at bounding box center [71, 155] width 111 height 52
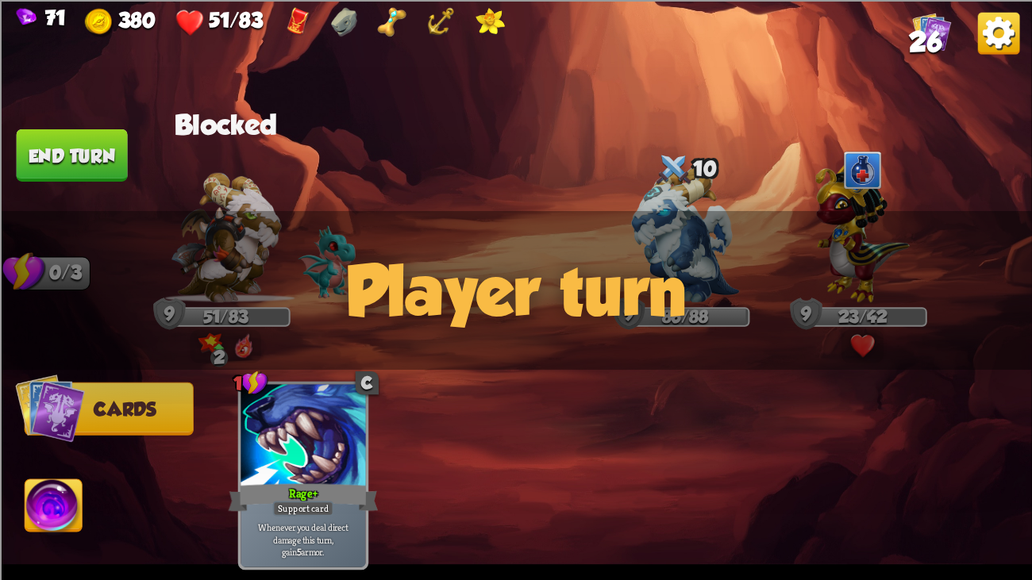
click at [361, 389] on div at bounding box center [303, 436] width 125 height 105
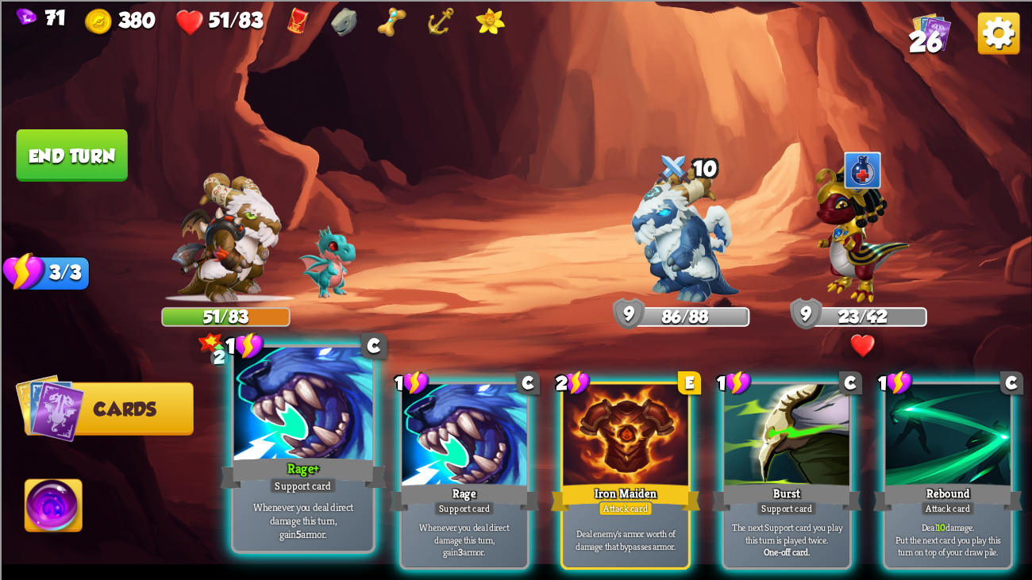
click at [346, 439] on div at bounding box center [303, 406] width 139 height 117
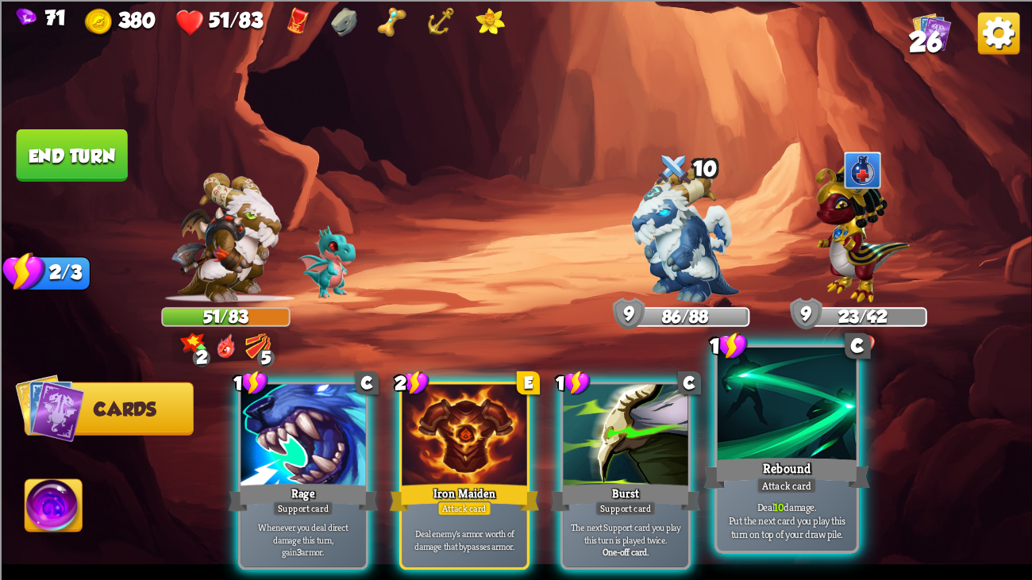
click at [776, 429] on div at bounding box center [787, 406] width 139 height 117
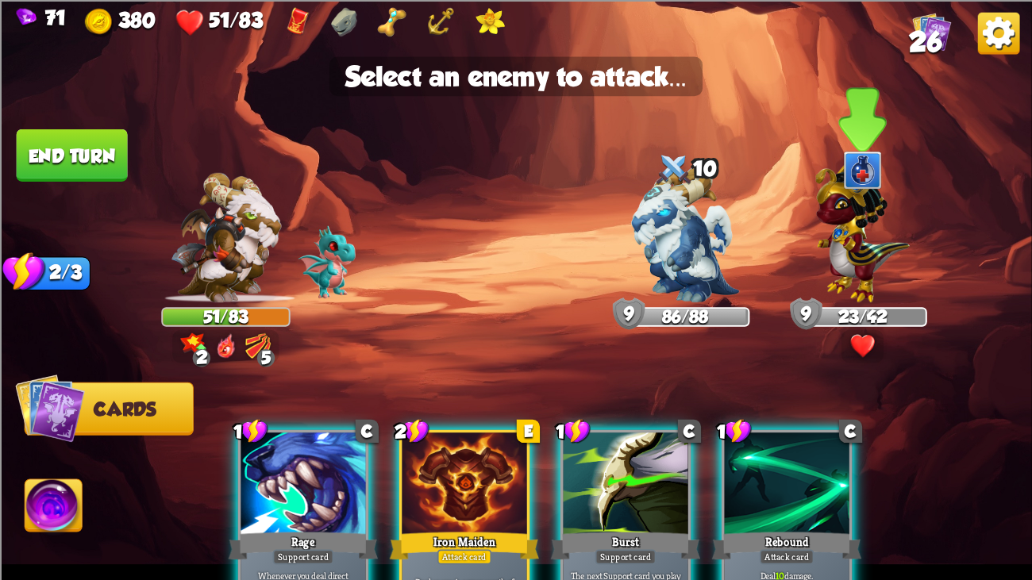
click at [837, 245] on img at bounding box center [862, 229] width 94 height 147
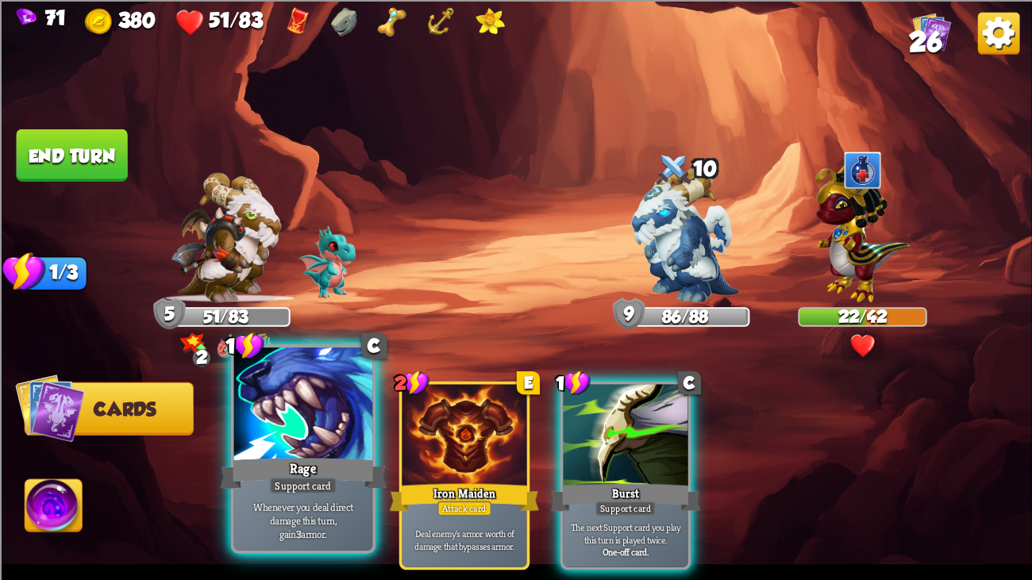
click at [302, 444] on div at bounding box center [303, 406] width 139 height 117
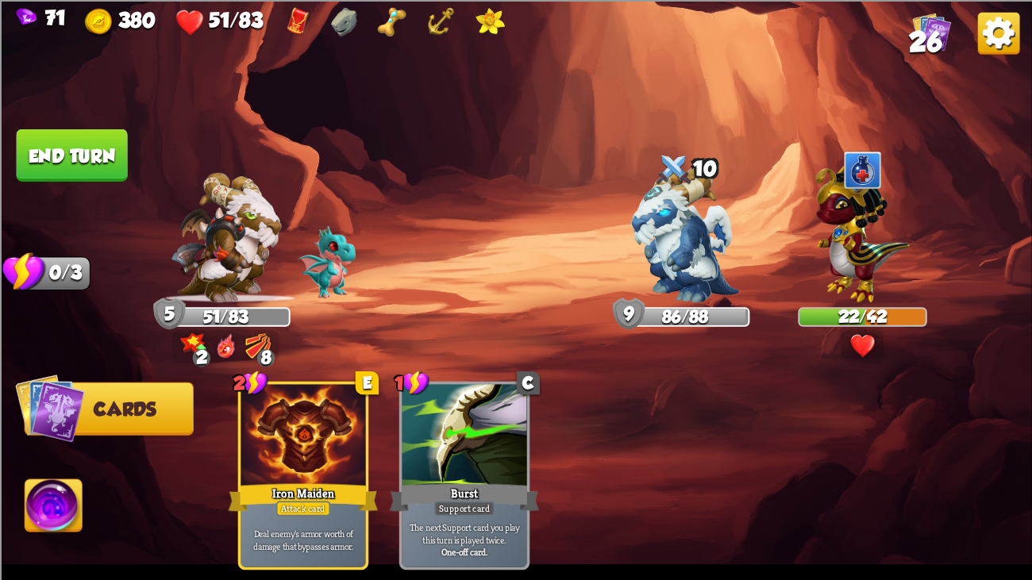
click at [72, 120] on img at bounding box center [516, 290] width 1032 height 580
click at [77, 138] on button "End turn" at bounding box center [72, 155] width 111 height 52
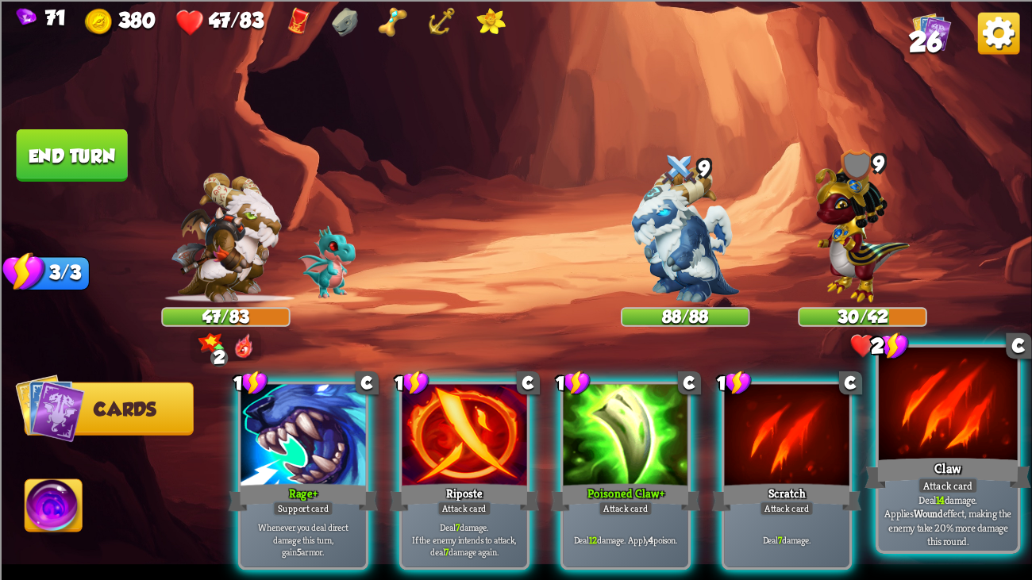
click at [965, 444] on div "Deal 14 damage. Applies Wound effect, making the enemy take 20% more damage thi…" at bounding box center [948, 520] width 139 height 60
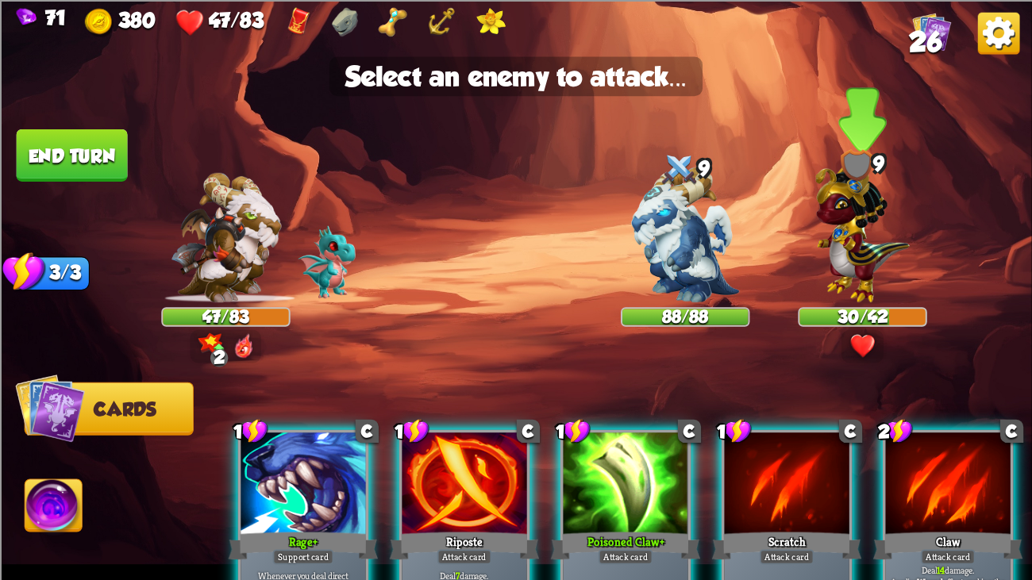
click at [835, 254] on img at bounding box center [862, 229] width 94 height 147
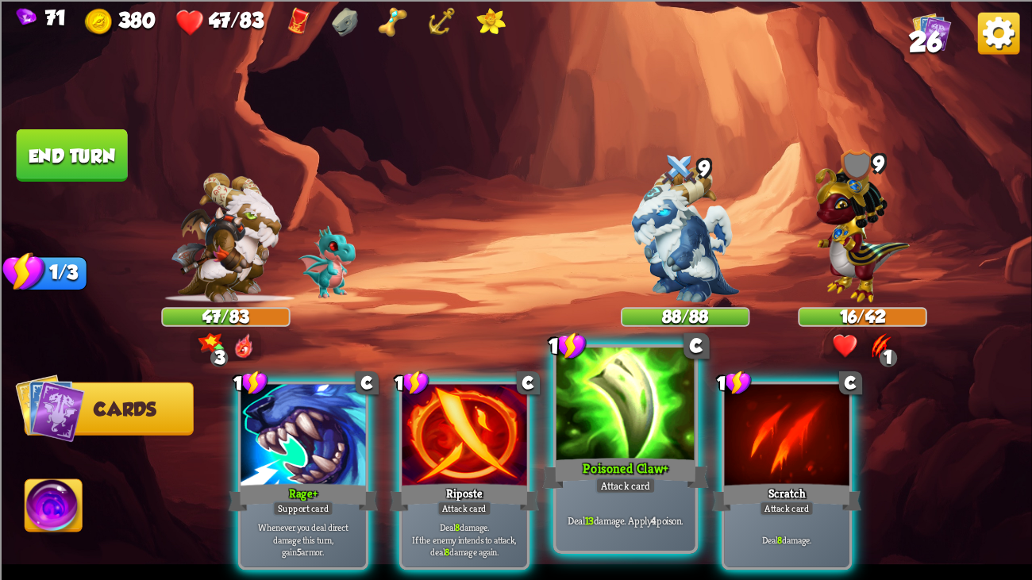
click at [642, 421] on div at bounding box center [625, 406] width 139 height 117
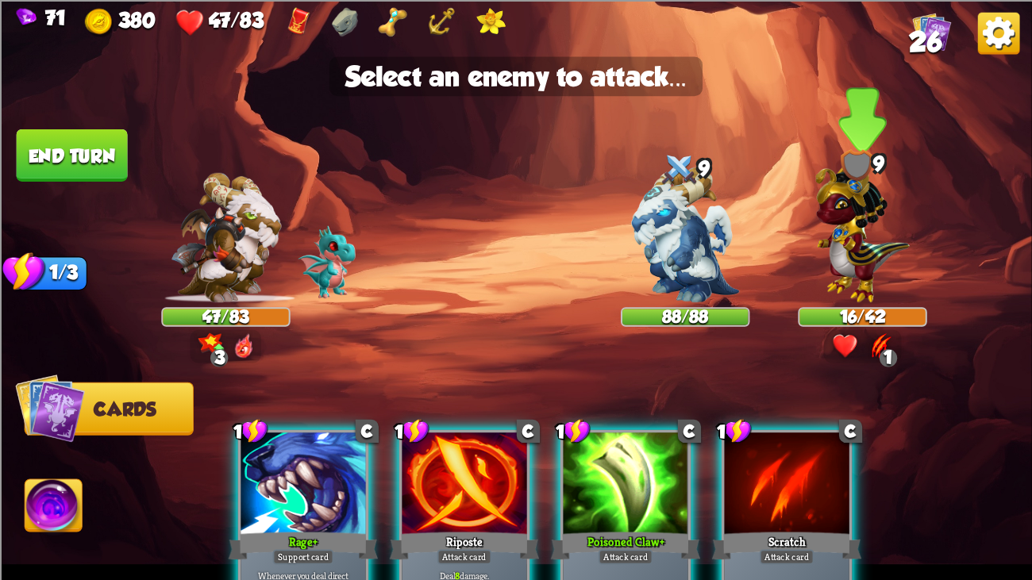
click at [870, 241] on img at bounding box center [862, 229] width 94 height 147
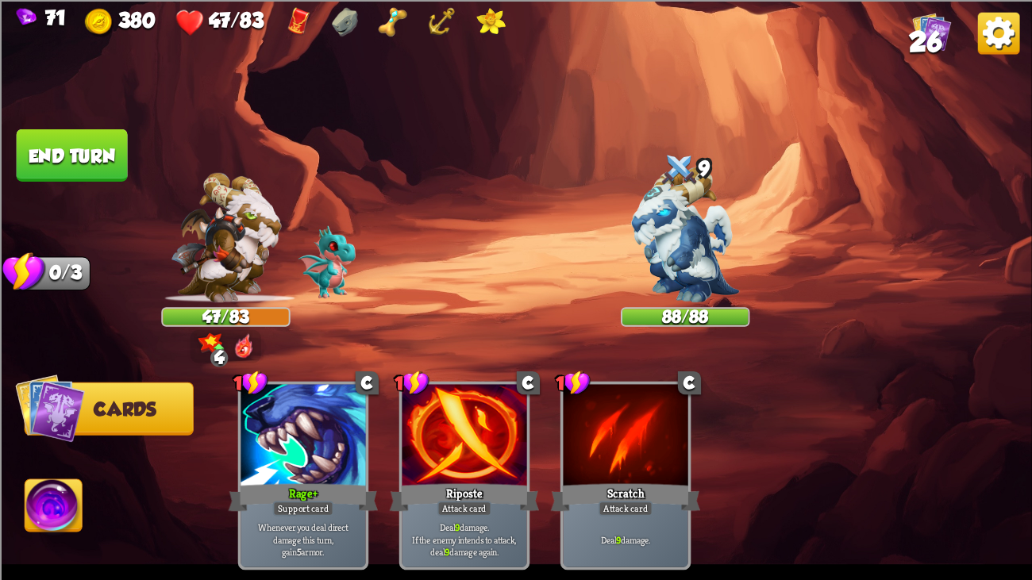
click at [33, 132] on button "End turn" at bounding box center [72, 155] width 114 height 53
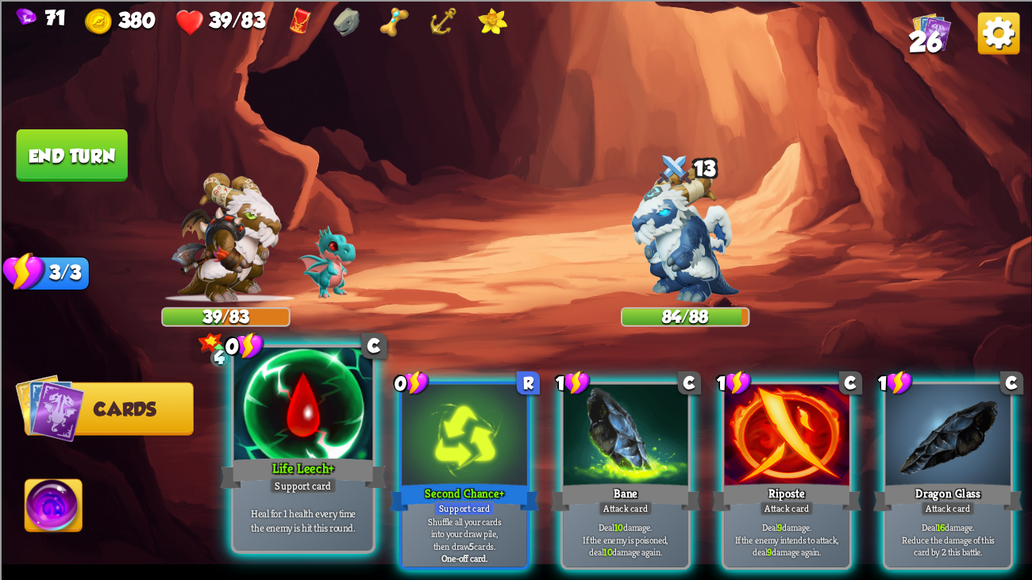
click at [280, 415] on div at bounding box center [303, 406] width 139 height 117
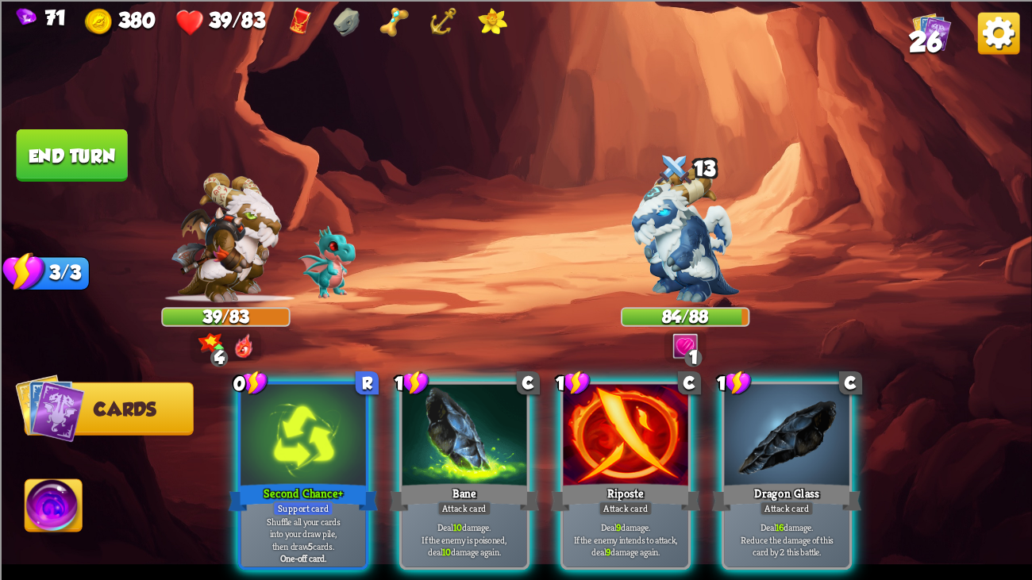
click at [280, 415] on div at bounding box center [303, 436] width 125 height 105
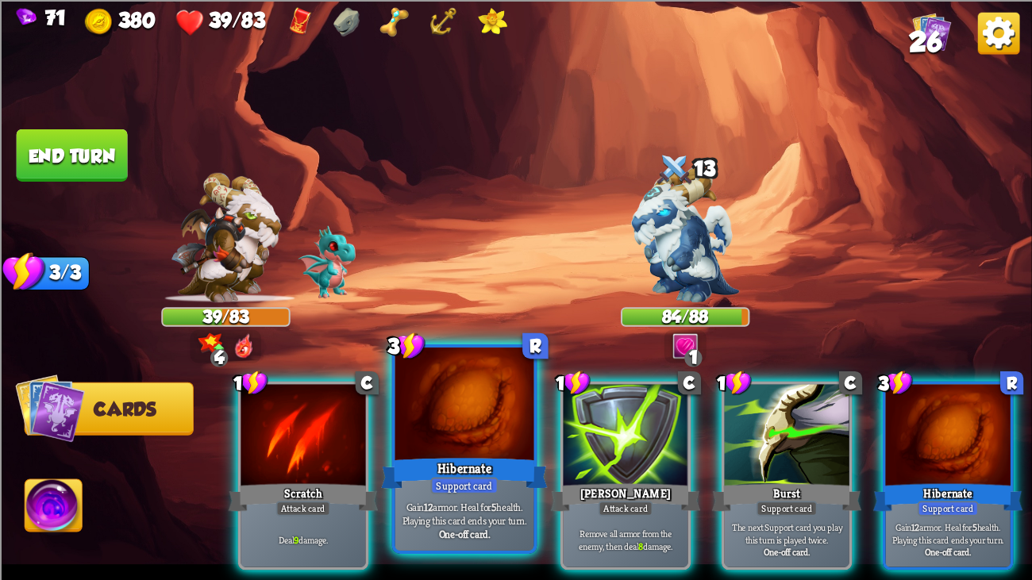
click at [481, 425] on div at bounding box center [464, 406] width 139 height 117
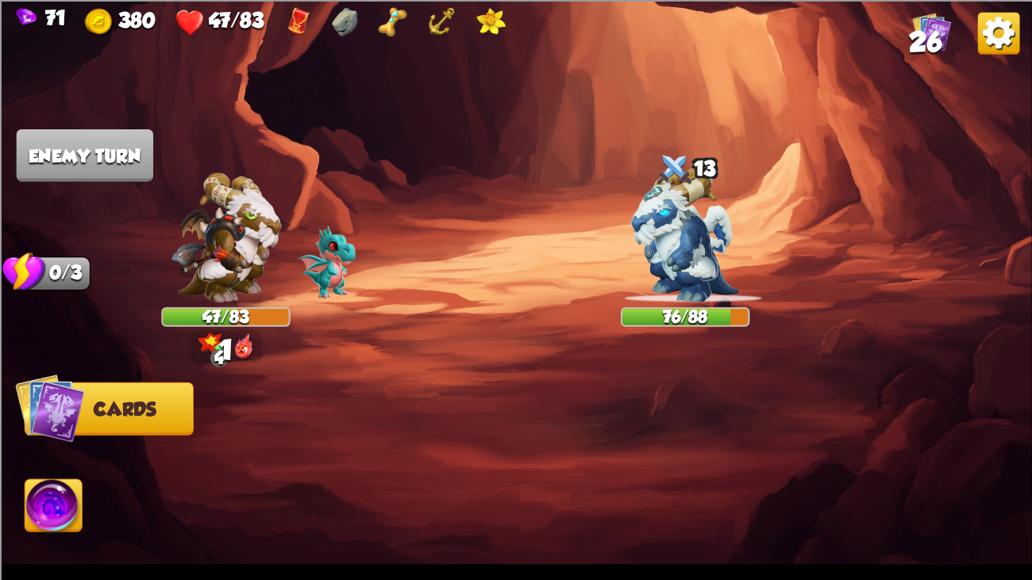
click at [382, 290] on img at bounding box center [516, 290] width 1032 height 580
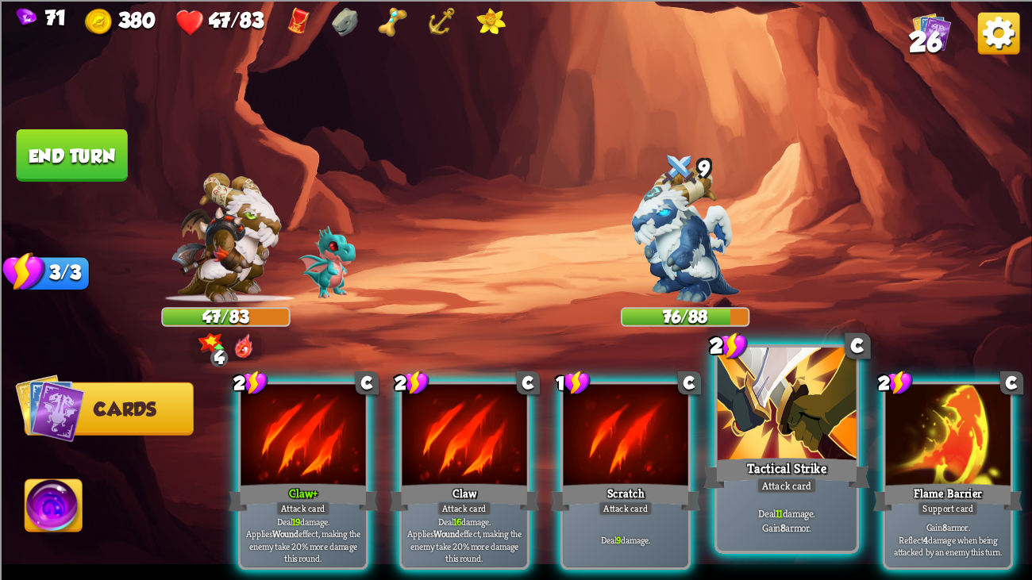
click at [765, 425] on div at bounding box center [787, 406] width 139 height 117
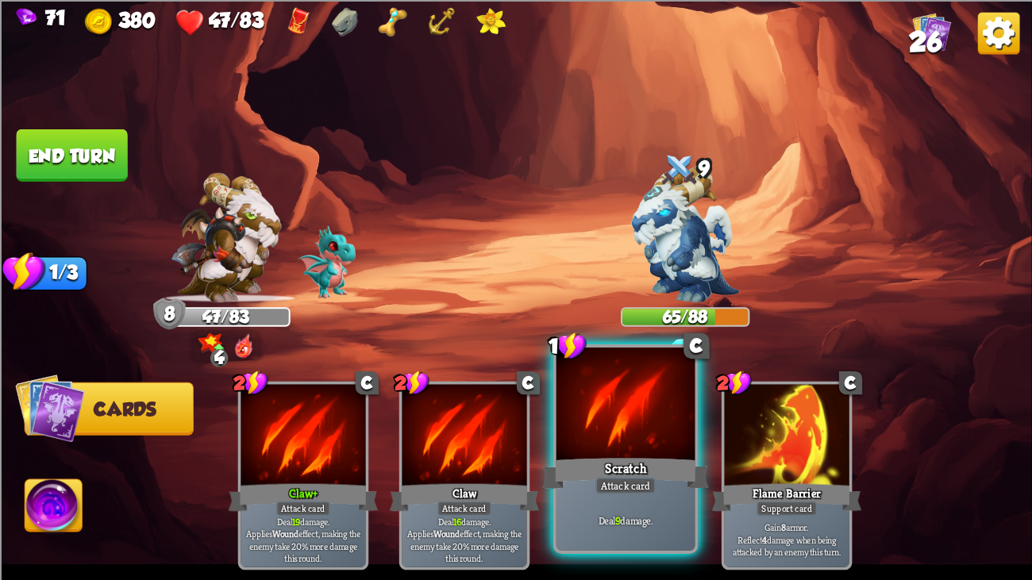
click at [595, 421] on div at bounding box center [625, 406] width 139 height 117
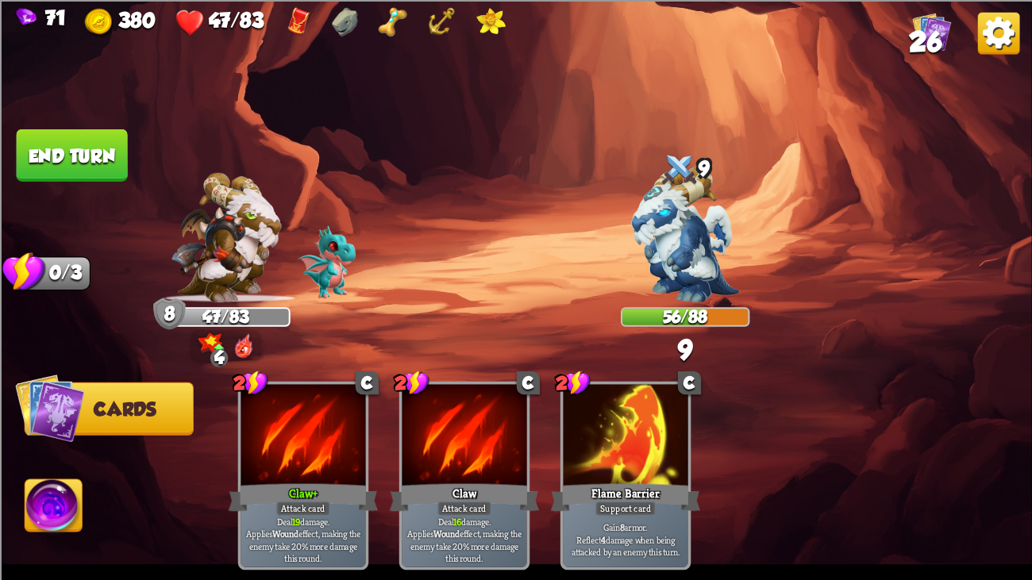
click at [72, 140] on button "End turn" at bounding box center [72, 155] width 113 height 53
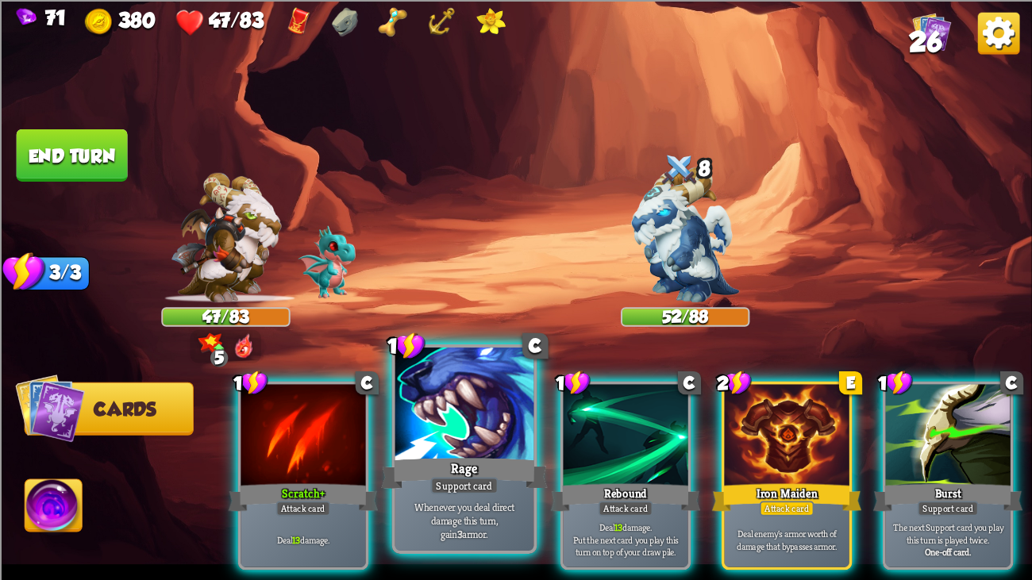
click at [464, 406] on div at bounding box center [464, 406] width 139 height 117
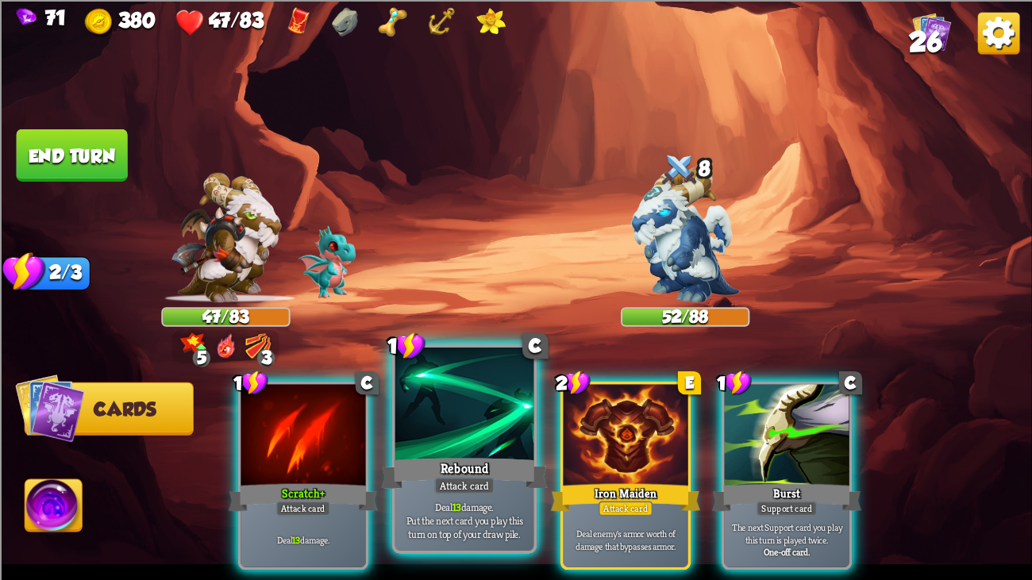
click at [418, 427] on div at bounding box center [464, 406] width 139 height 117
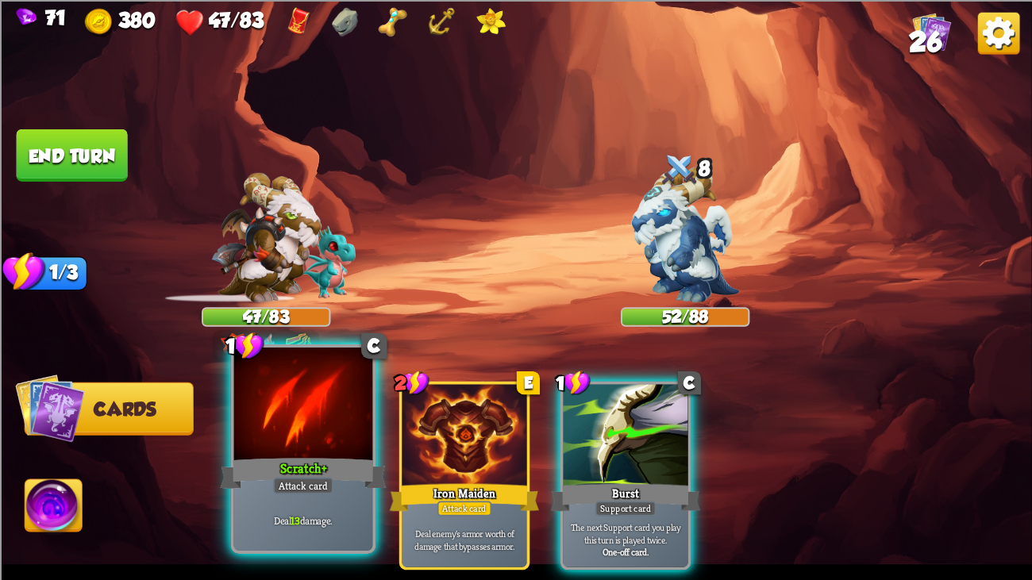
click at [220, 444] on div "Scratch+" at bounding box center [303, 473] width 167 height 37
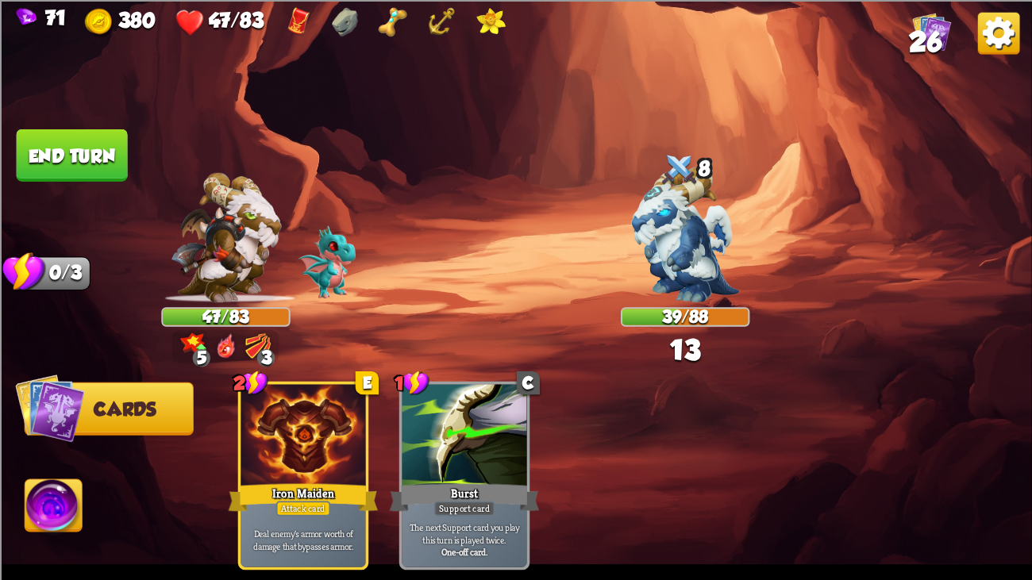
click at [66, 156] on button "End turn" at bounding box center [71, 155] width 113 height 53
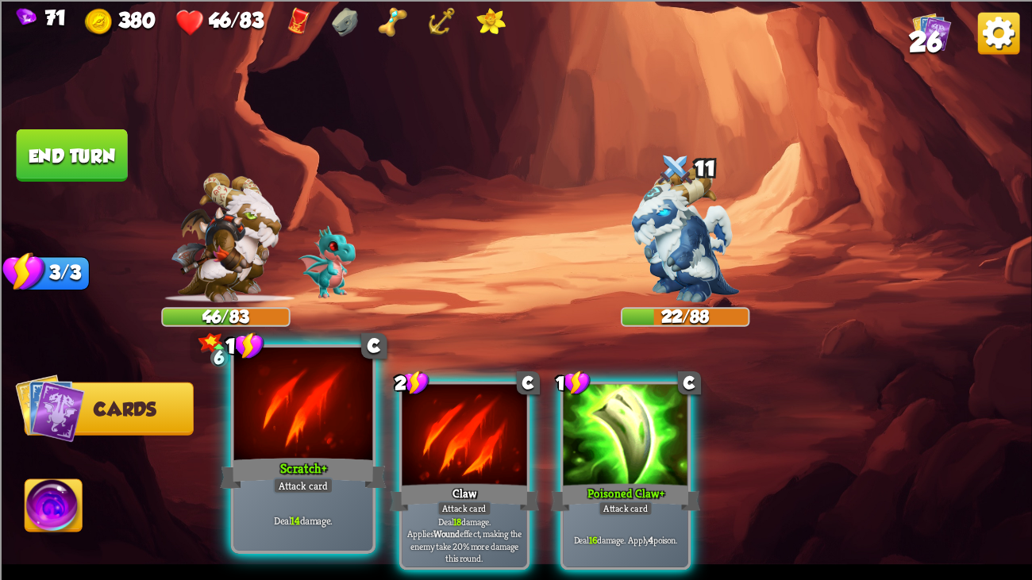
click at [305, 444] on div "Scratch+" at bounding box center [303, 473] width 167 height 37
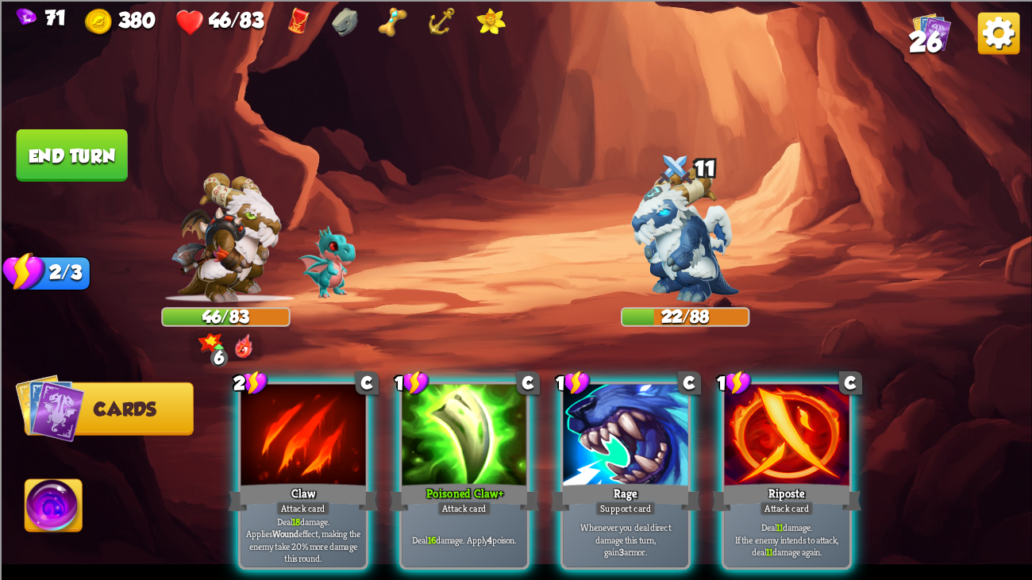
click at [305, 444] on div "Claw" at bounding box center [304, 496] width 150 height 33
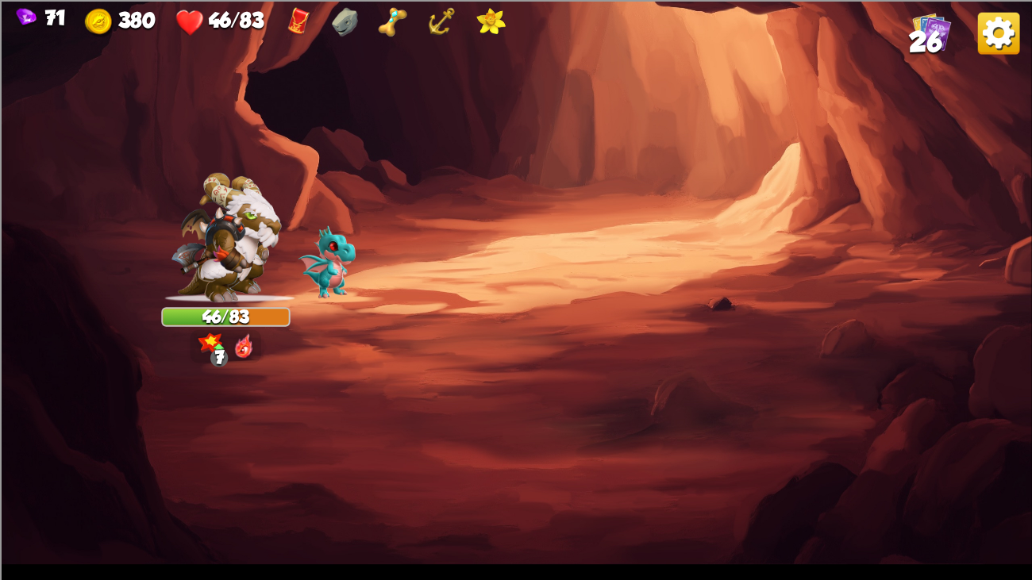
click at [642, 273] on img at bounding box center [685, 235] width 108 height 136
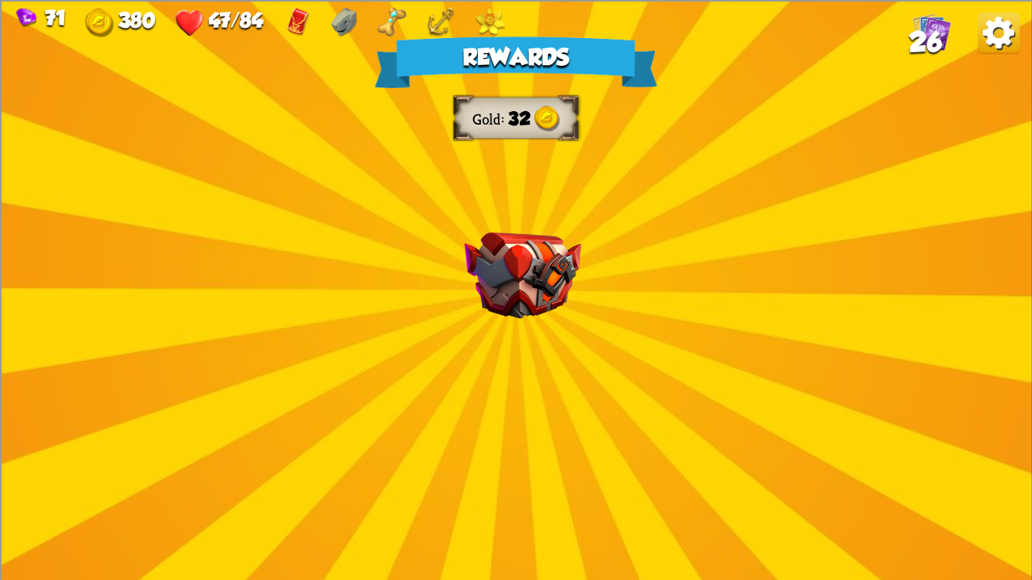
click at [563, 275] on img at bounding box center [522, 275] width 117 height 87
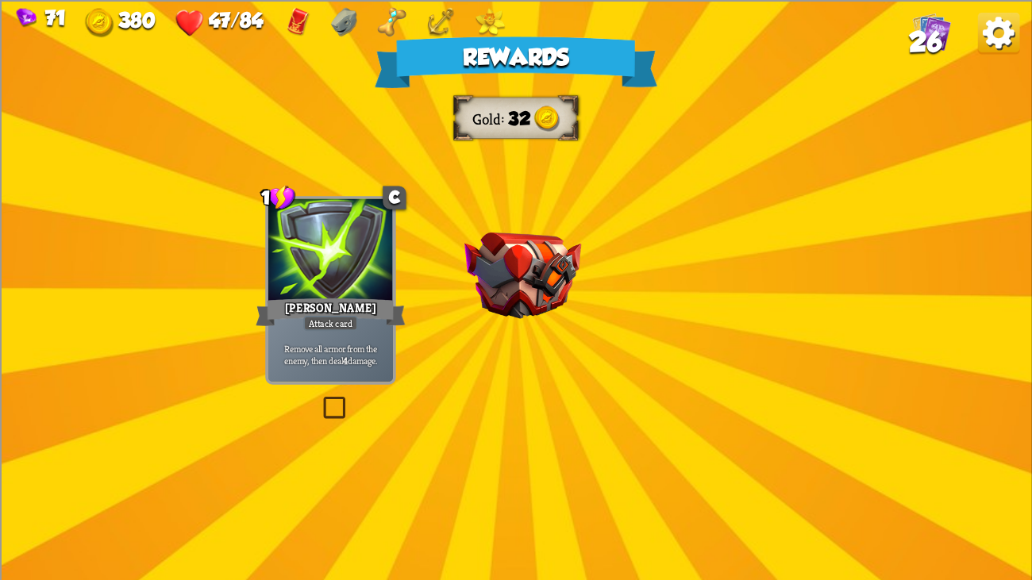
click at [563, 275] on img at bounding box center [522, 275] width 117 height 87
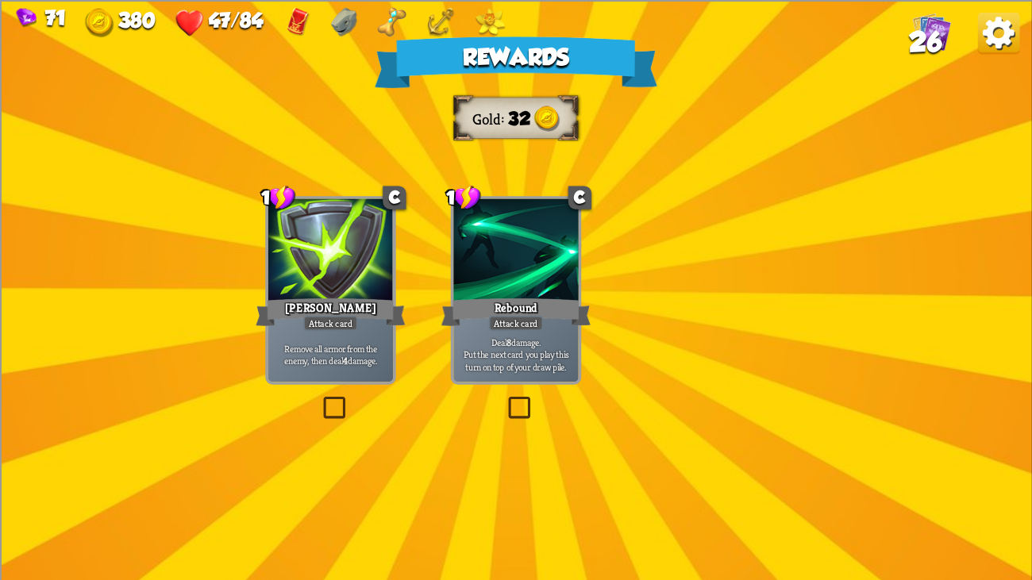
click at [563, 275] on img at bounding box center [522, 275] width 117 height 87
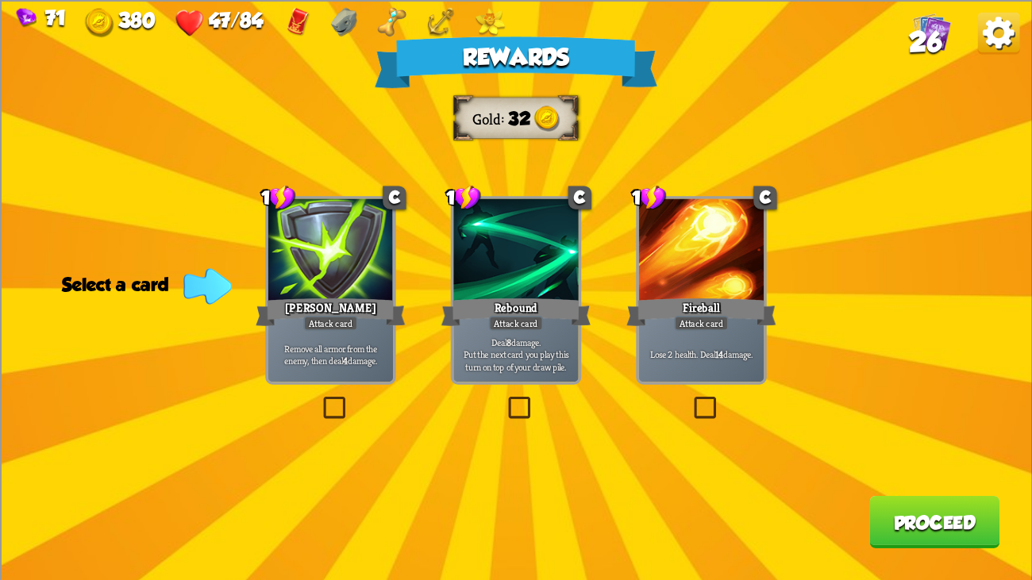
click at [460, 302] on div "Rebound" at bounding box center [516, 311] width 150 height 33
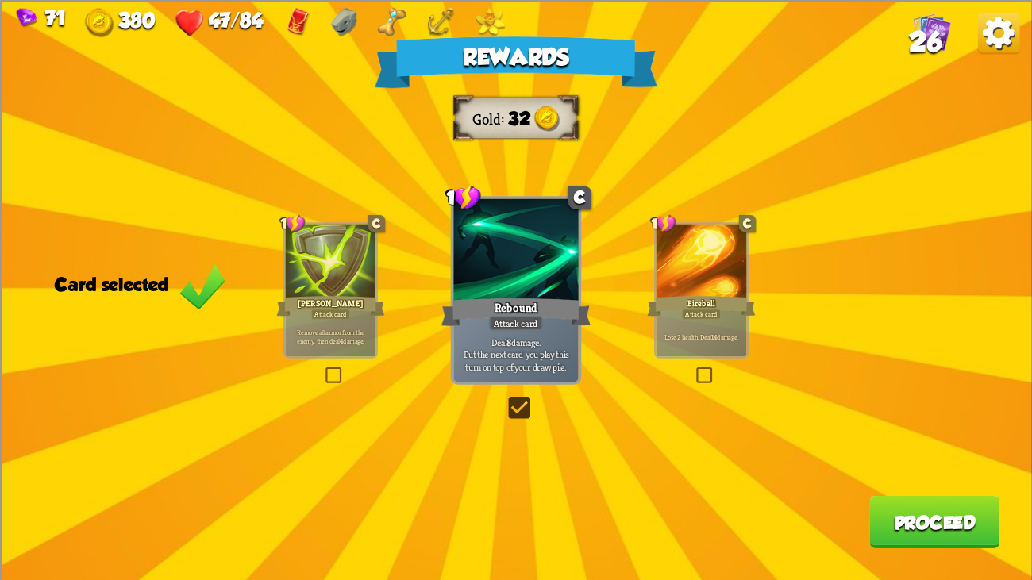
click at [920, 444] on button "Proceed" at bounding box center [934, 521] width 130 height 52
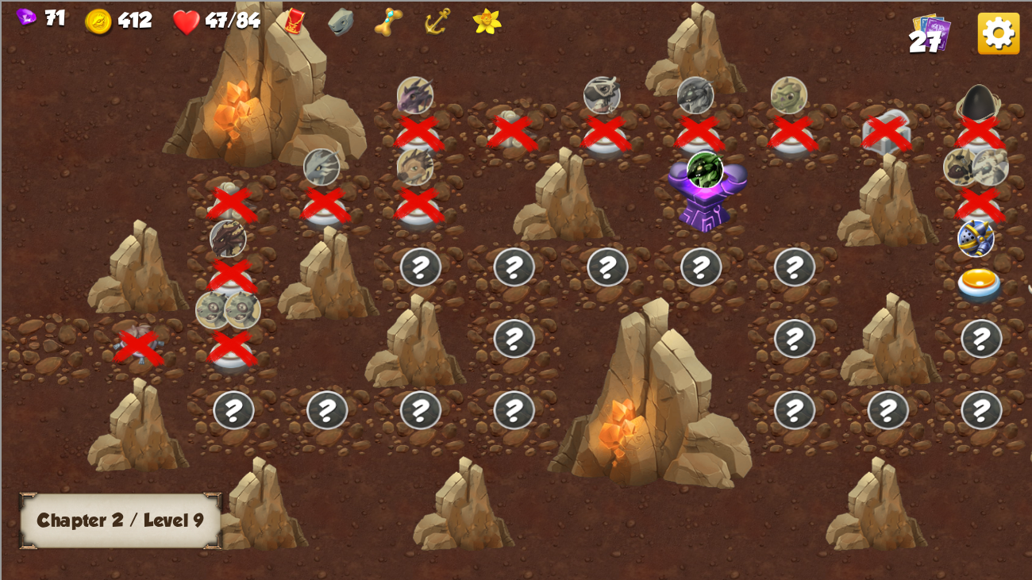
click at [986, 264] on div at bounding box center [982, 277] width 94 height 71
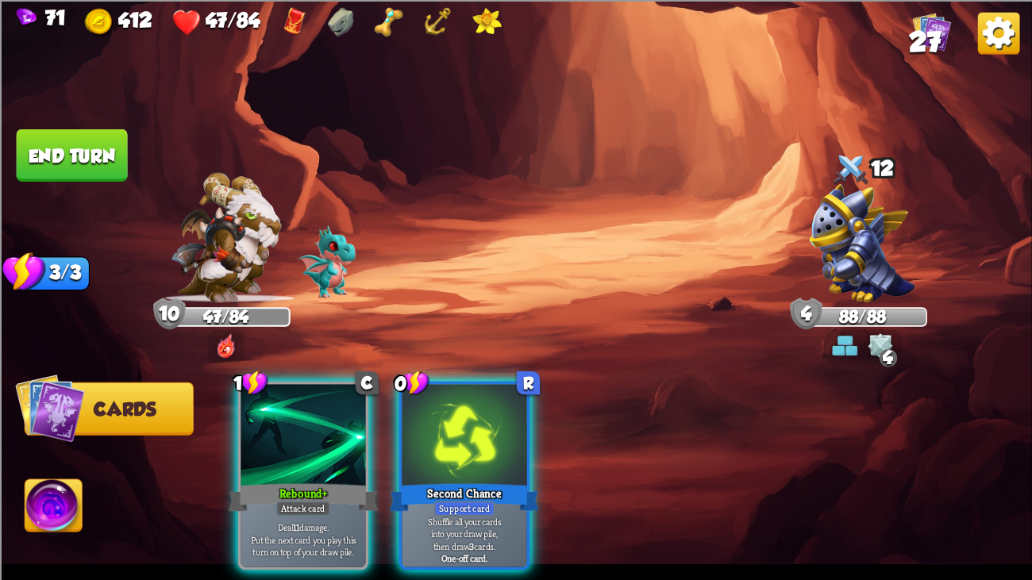
click at [893, 188] on div "12" at bounding box center [862, 170] width 129 height 42
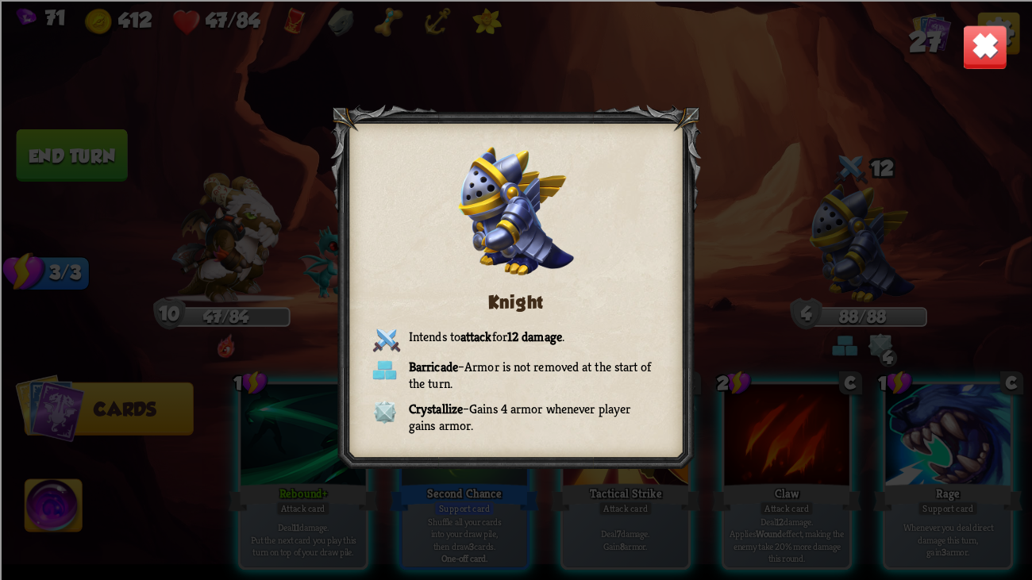
click at [981, 29] on img at bounding box center [984, 46] width 45 height 45
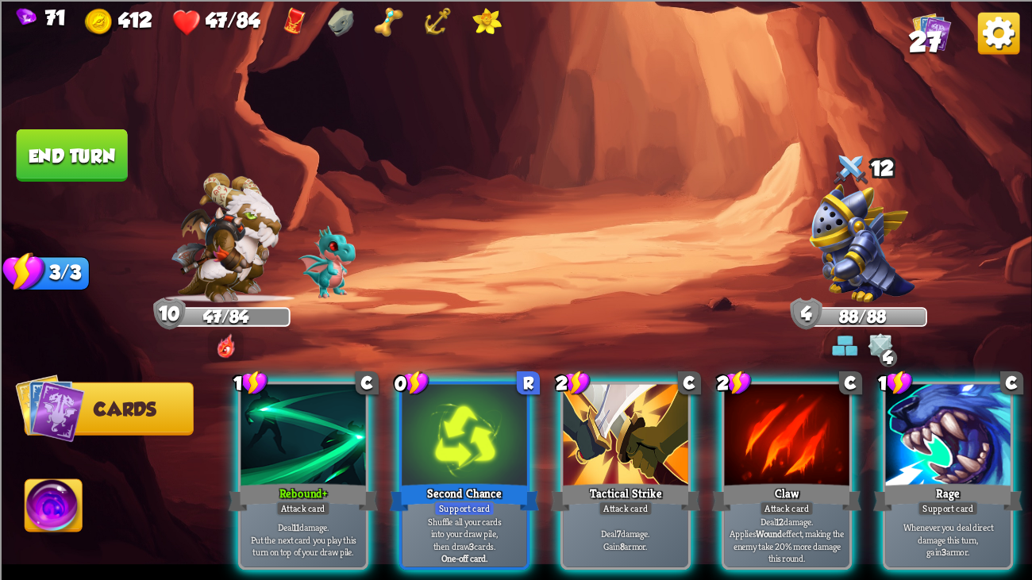
click at [872, 211] on img at bounding box center [863, 242] width 106 height 118
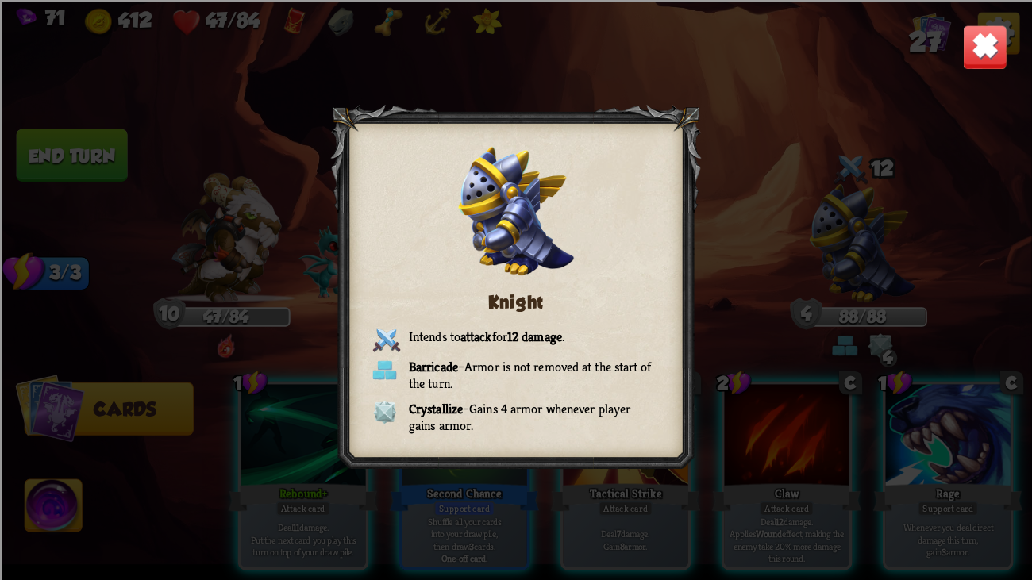
click at [994, 41] on img at bounding box center [984, 46] width 45 height 45
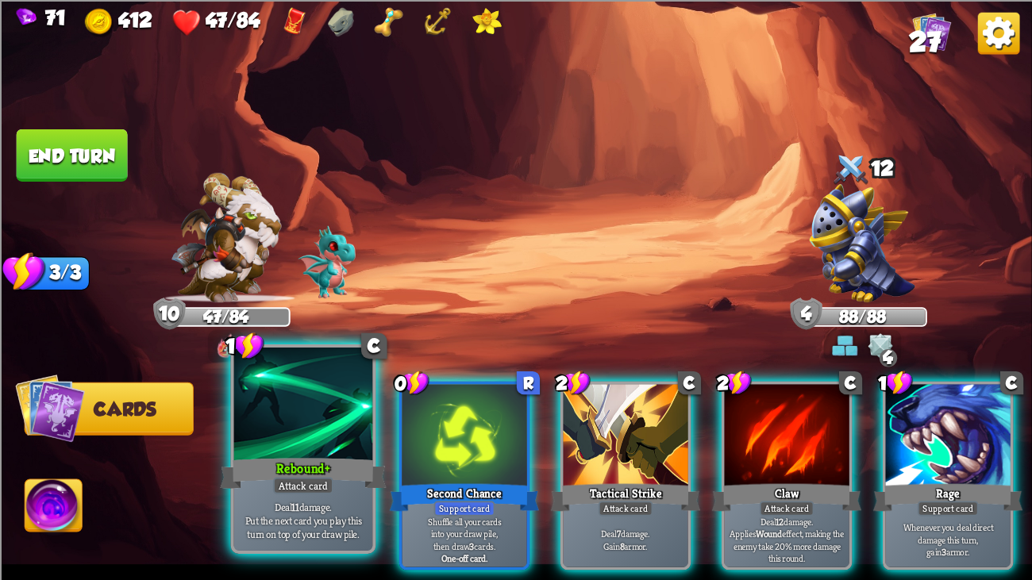
click at [306, 444] on div at bounding box center [303, 406] width 139 height 117
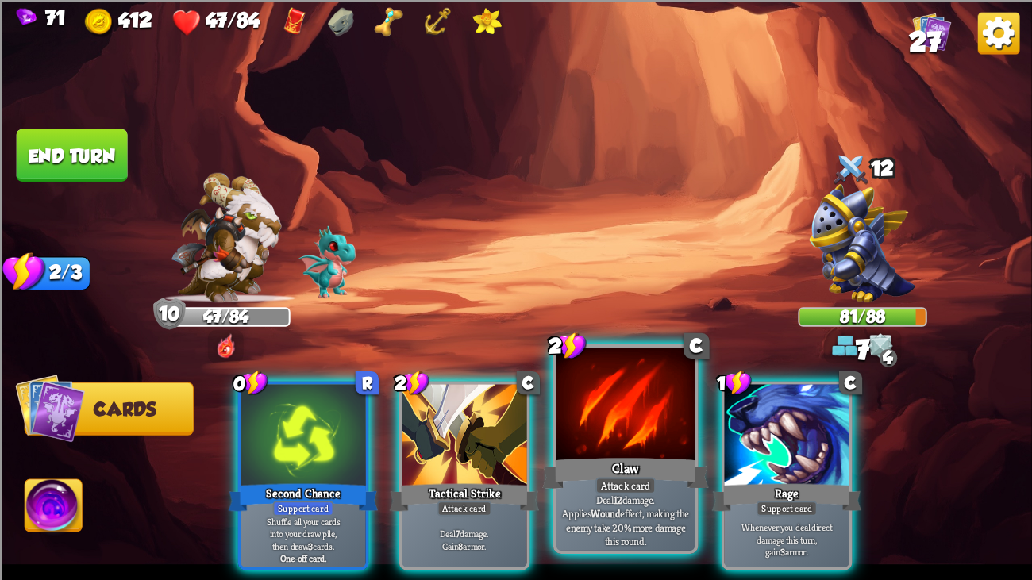
click at [641, 398] on div at bounding box center [625, 406] width 139 height 117
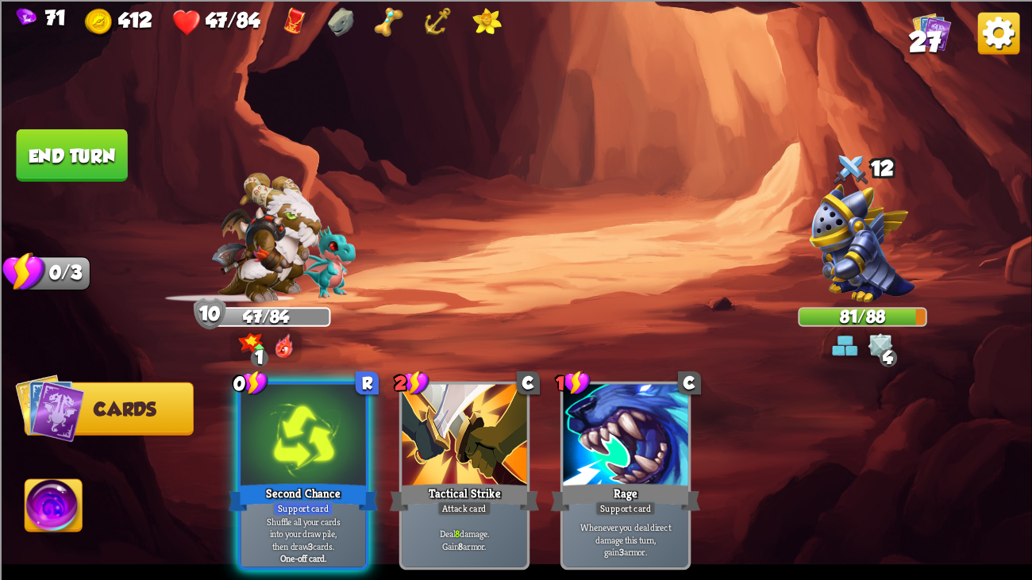
click at [92, 167] on button "End turn" at bounding box center [72, 155] width 114 height 53
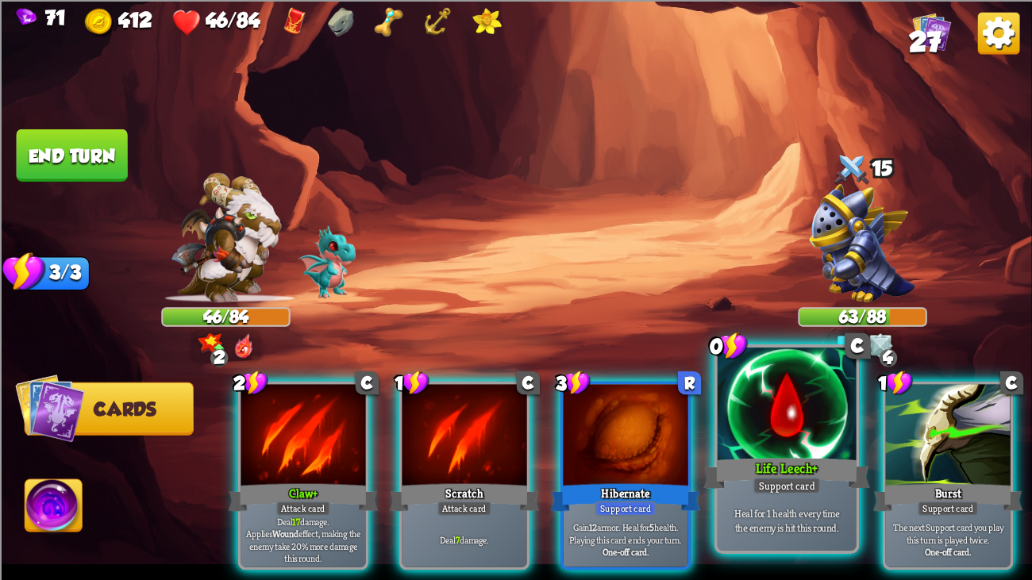
click at [778, 427] on div at bounding box center [787, 406] width 139 height 117
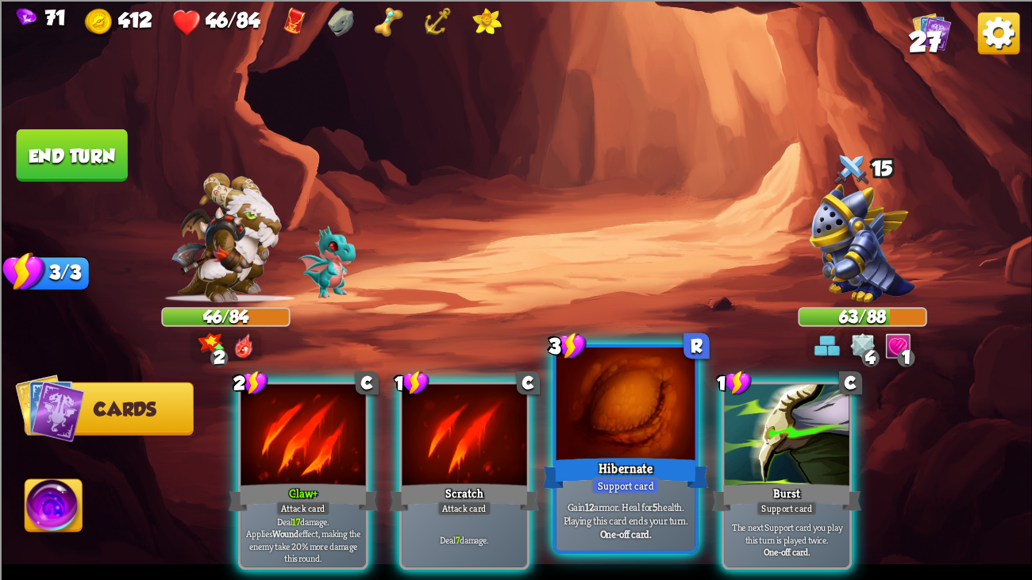
click at [646, 405] on div at bounding box center [625, 406] width 139 height 117
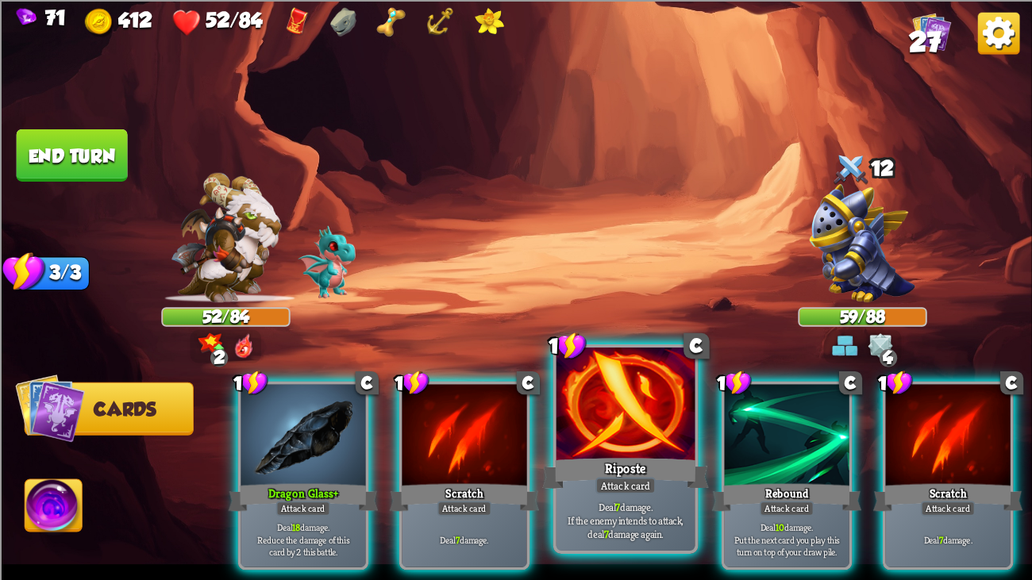
click at [641, 405] on div at bounding box center [625, 406] width 139 height 117
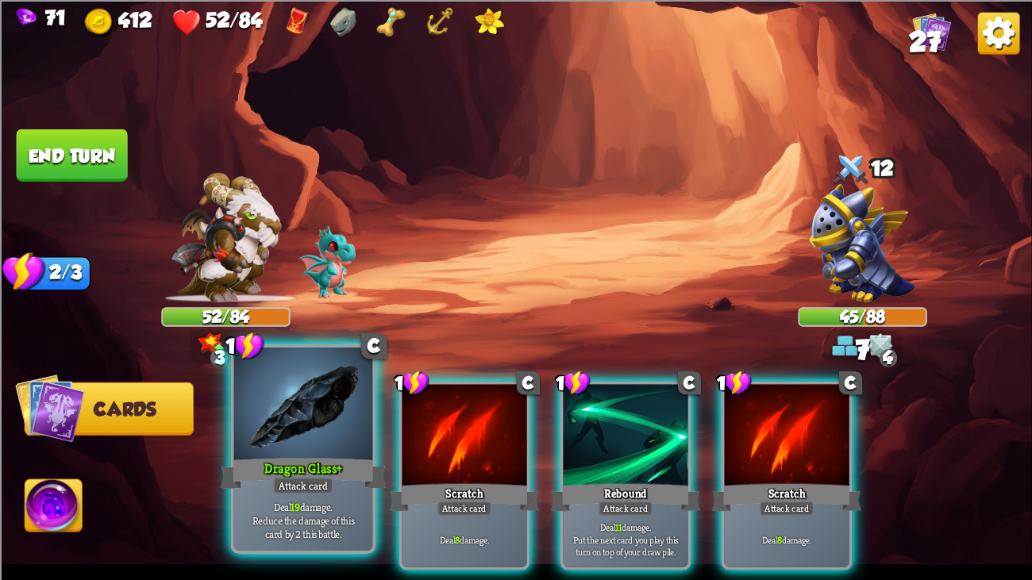
click at [345, 428] on div at bounding box center [303, 406] width 139 height 117
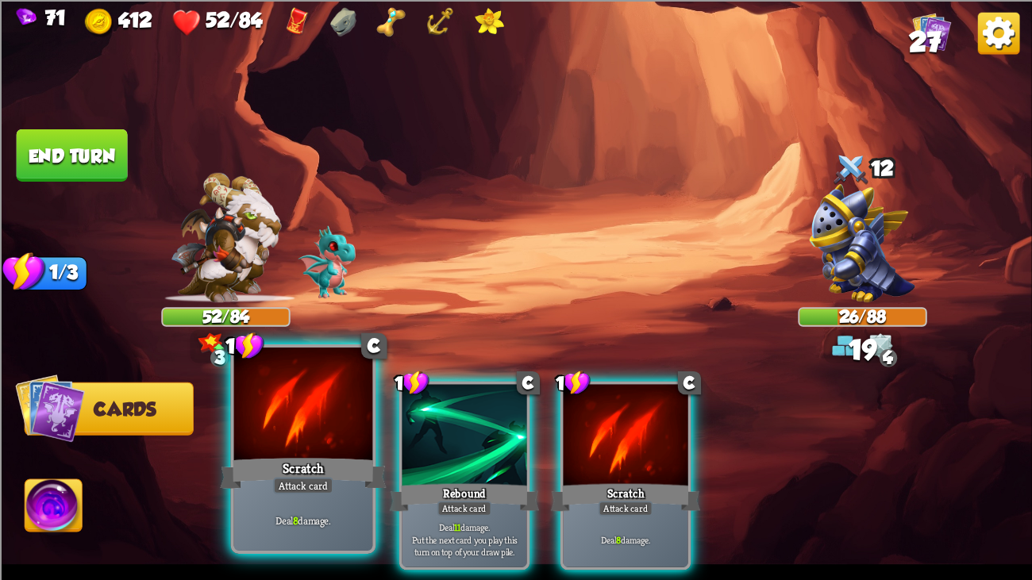
click at [333, 427] on div at bounding box center [303, 406] width 139 height 117
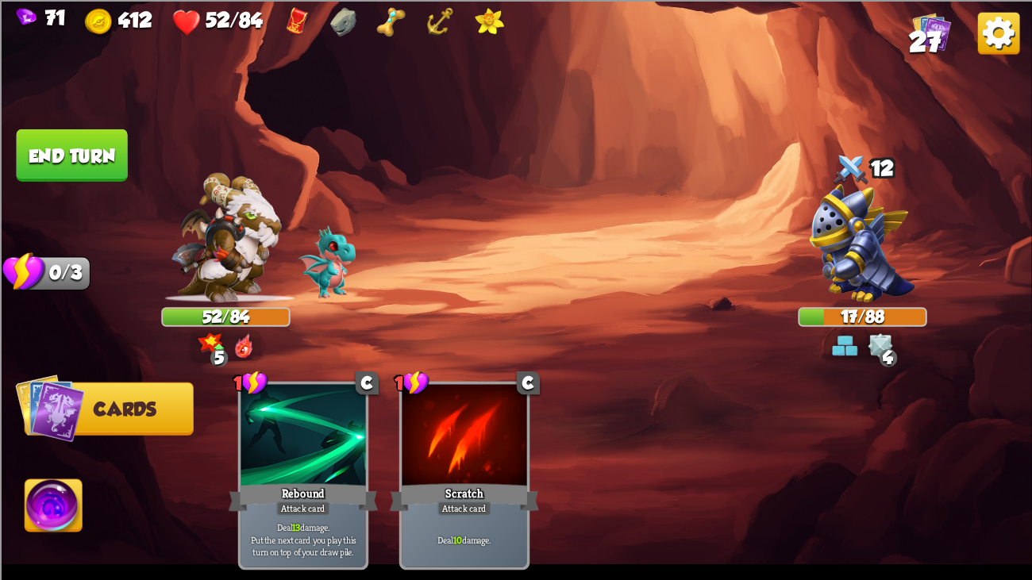
click at [41, 137] on button "End turn" at bounding box center [72, 155] width 114 height 53
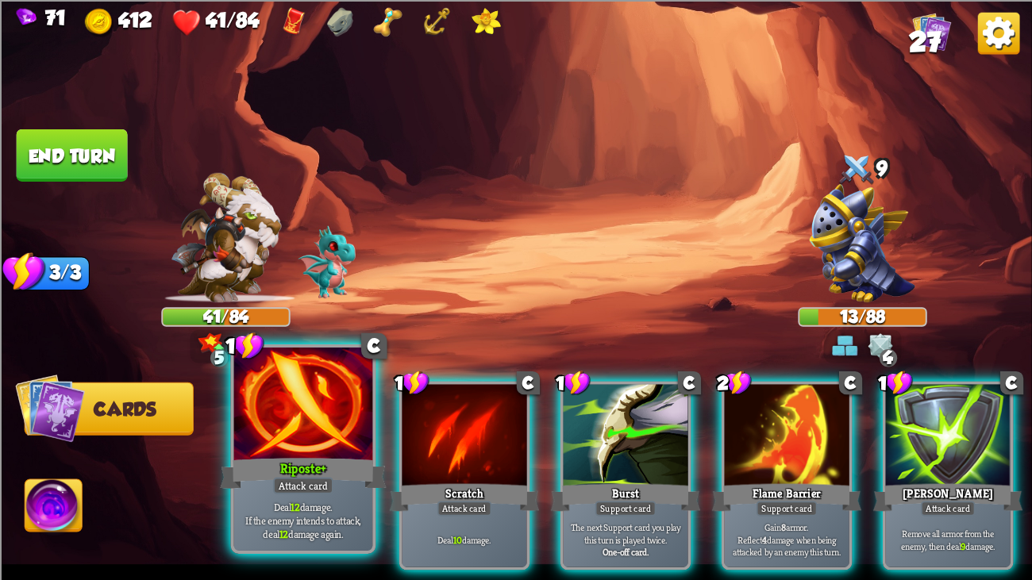
click at [330, 444] on p "Deal 12 damage. If the enemy intends to attack, deal 12 damage again." at bounding box center [303, 519] width 132 height 41
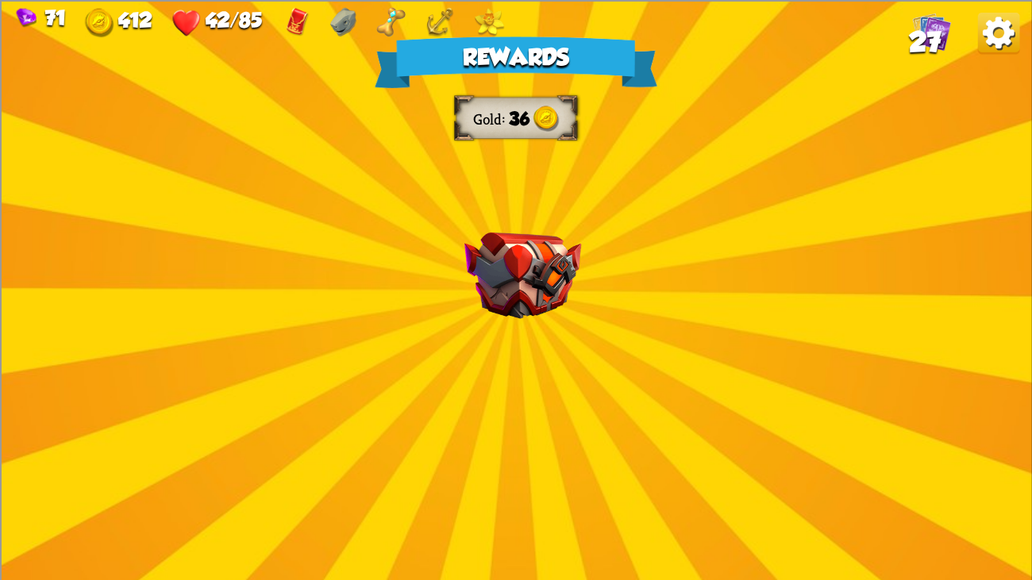
click at [450, 335] on div "Rewards Gold 36 Select a card 1 C Enchanted Scratch Attack card Deal 7 damage. …" at bounding box center [516, 290] width 1032 height 580
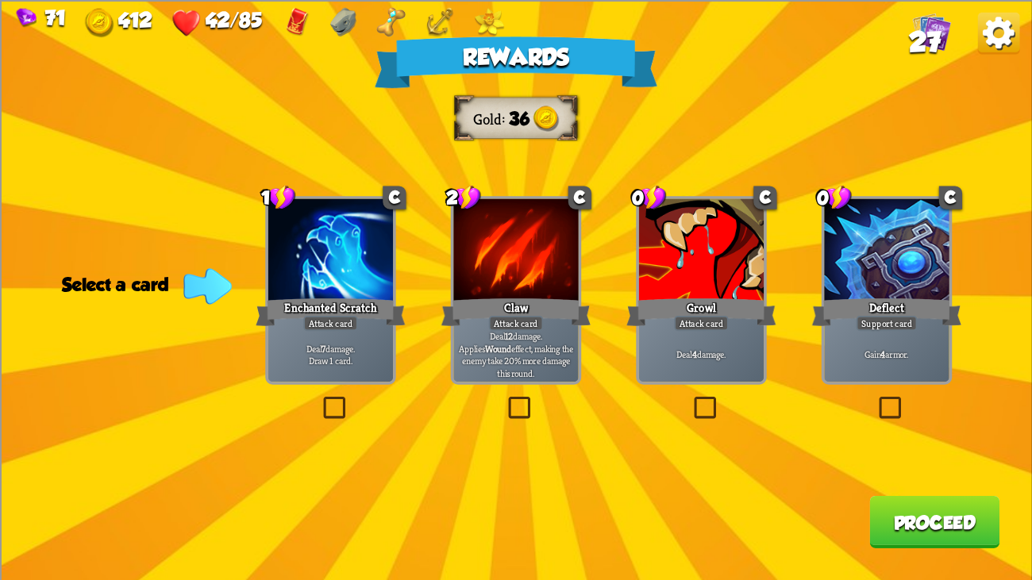
click at [556, 310] on div "Claw" at bounding box center [516, 311] width 150 height 33
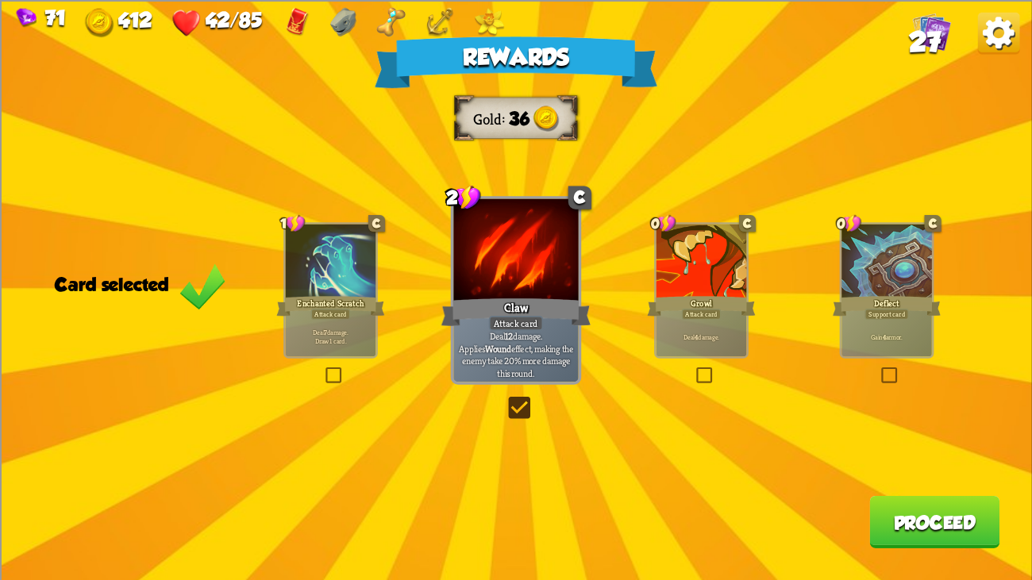
click at [907, 444] on button "Proceed" at bounding box center [934, 521] width 130 height 52
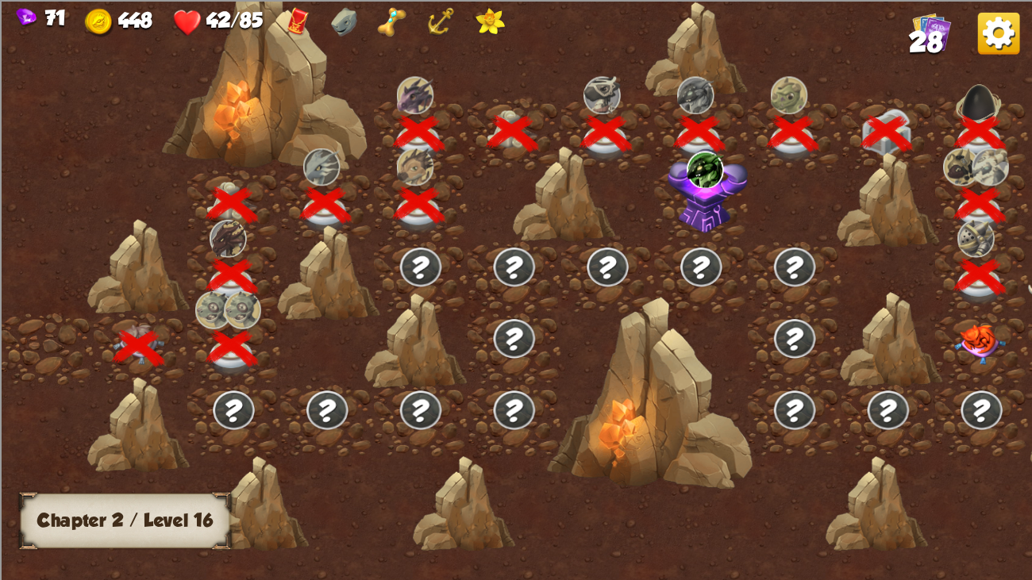
scroll to position [0, 241]
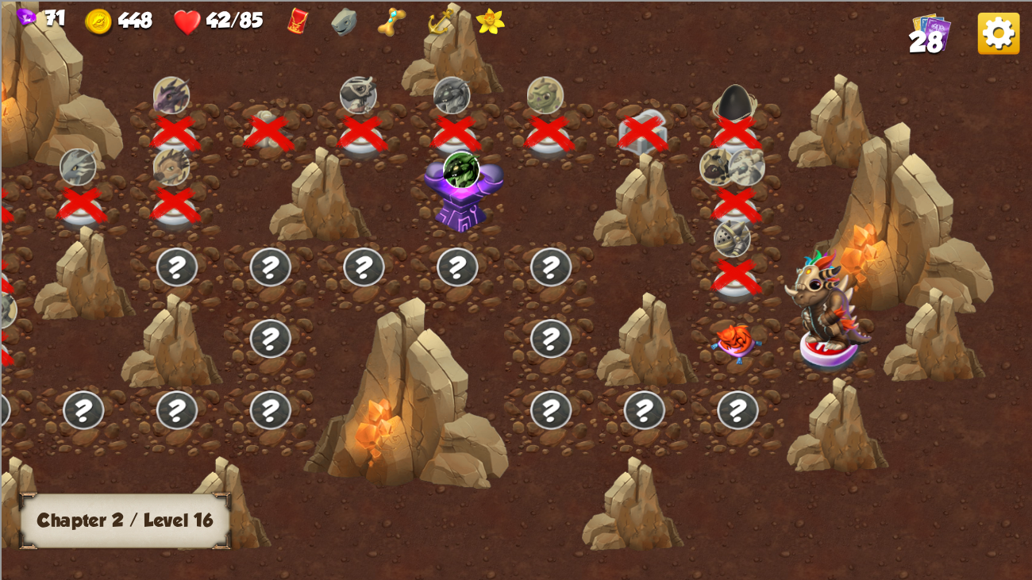
click at [723, 344] on img at bounding box center [736, 345] width 52 height 40
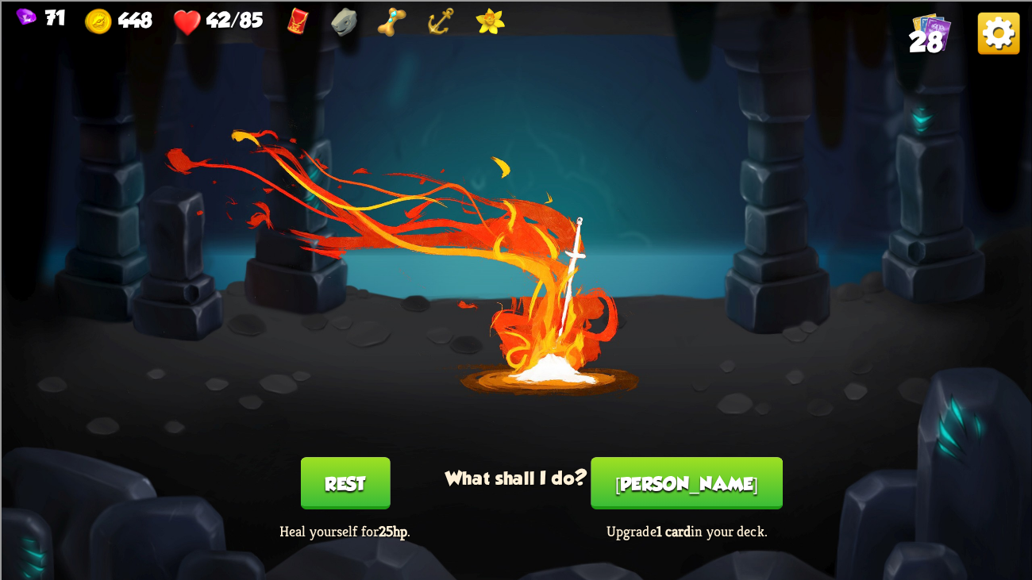
click at [678, 444] on button "[PERSON_NAME]" at bounding box center [686, 483] width 191 height 52
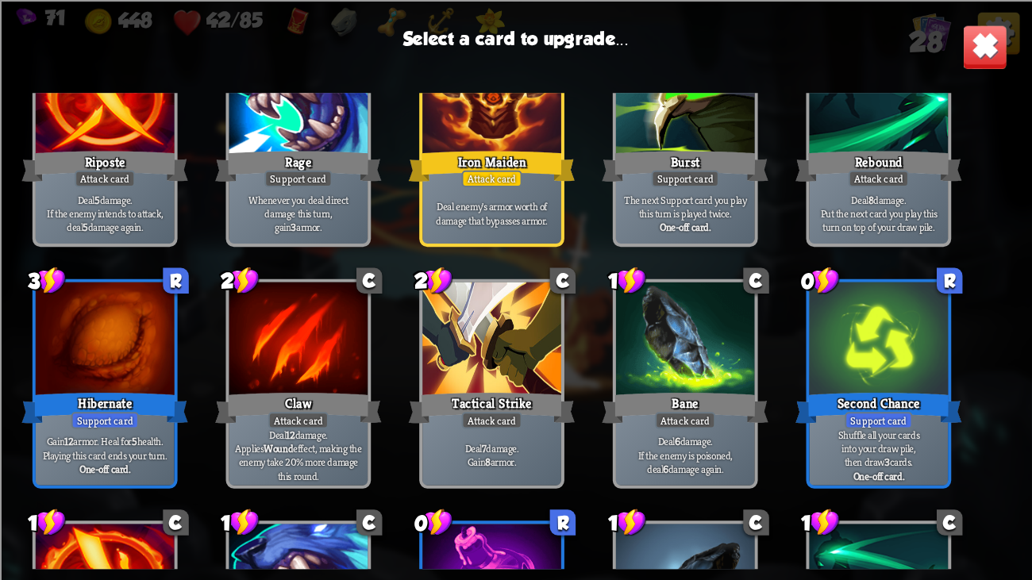
scroll to position [575, 0]
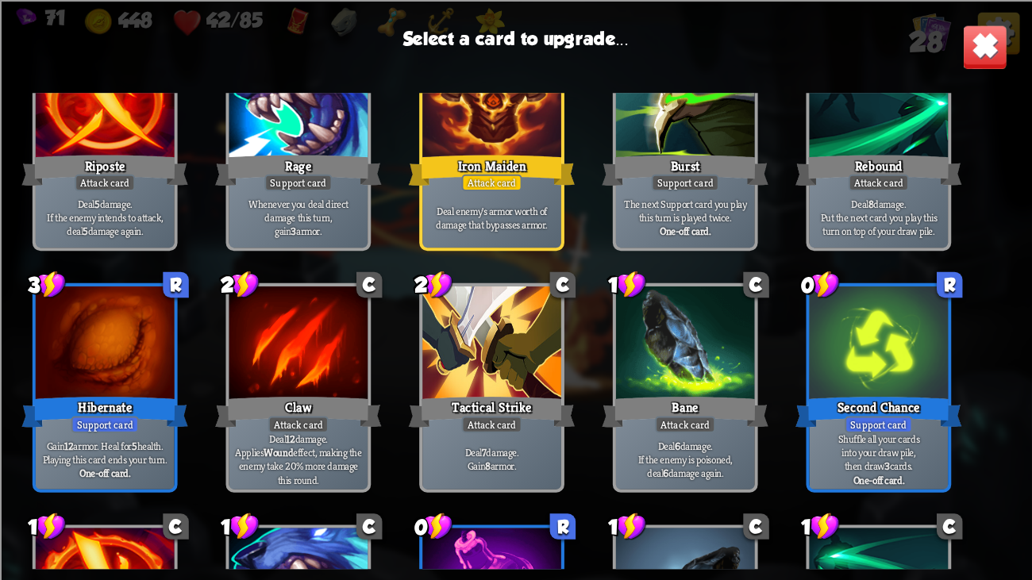
click at [972, 28] on img at bounding box center [984, 46] width 45 height 45
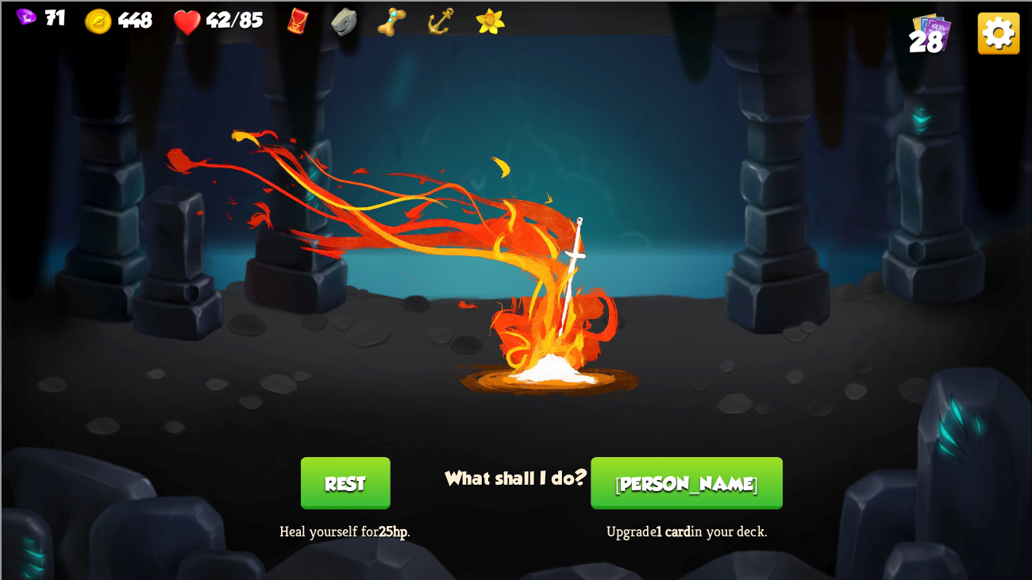
click at [348, 444] on button "Rest" at bounding box center [345, 483] width 90 height 52
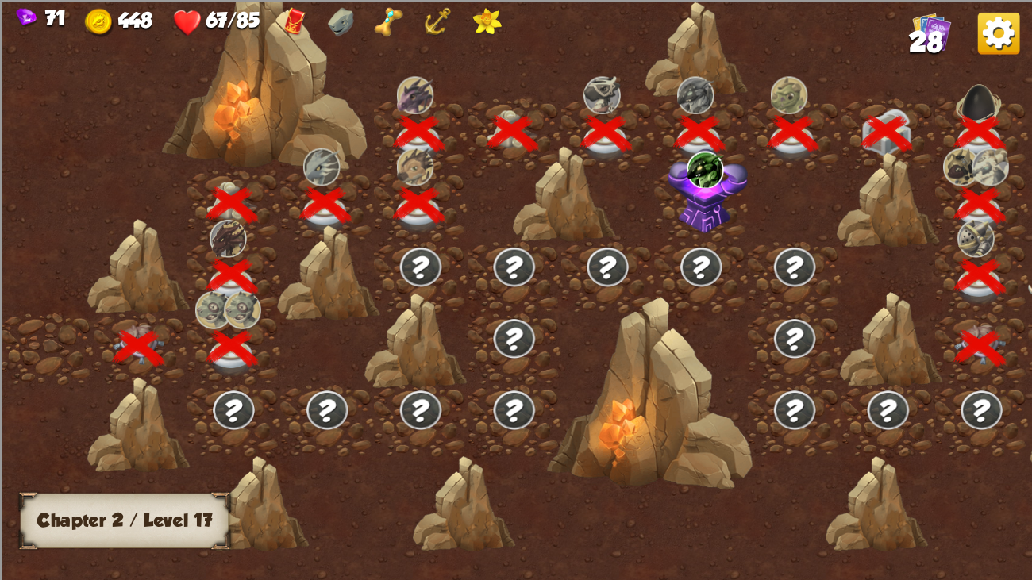
scroll to position [0, 241]
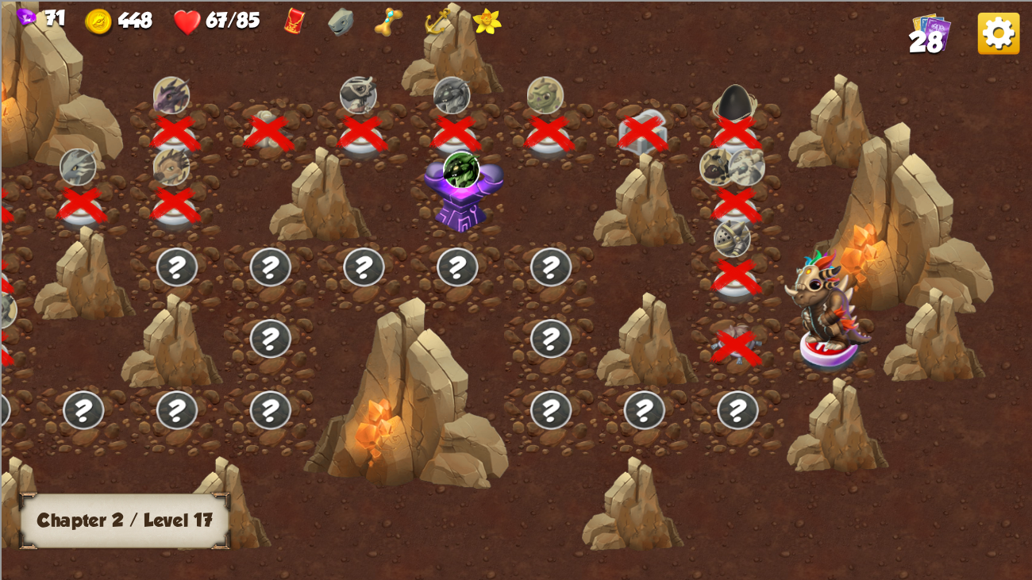
click at [818, 329] on img at bounding box center [827, 299] width 87 height 102
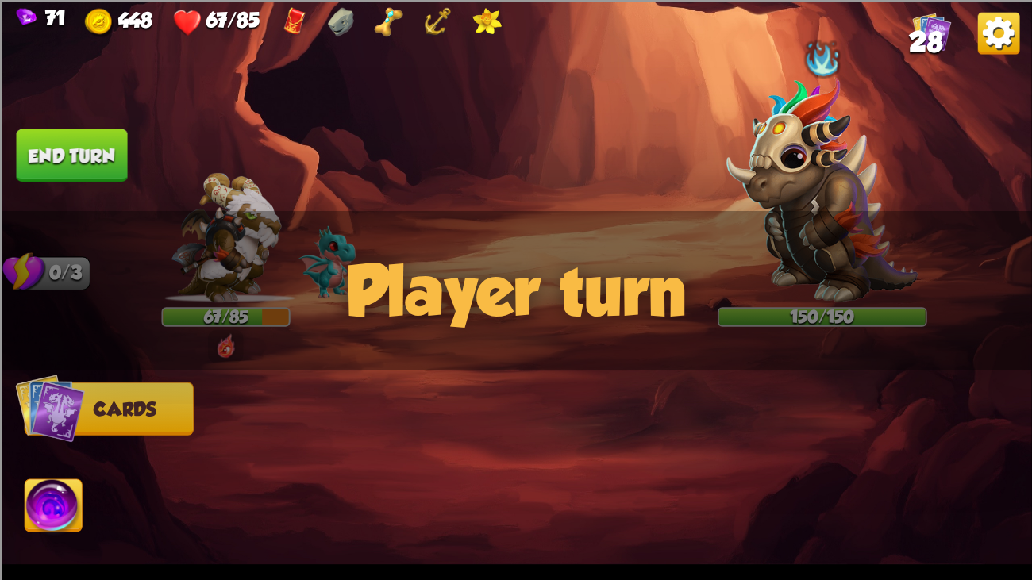
click at [777, 152] on img at bounding box center [821, 188] width 191 height 225
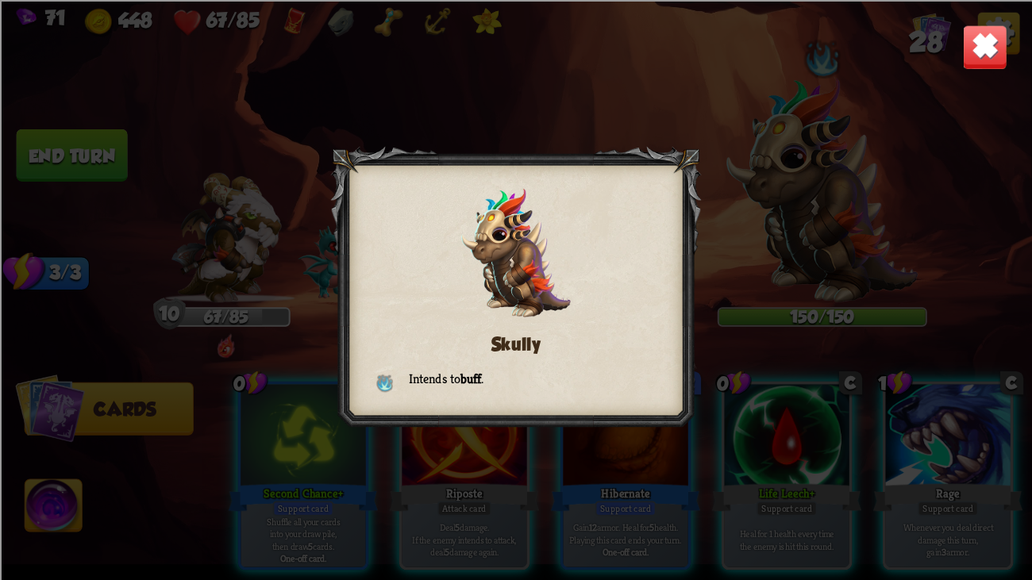
click at [987, 33] on img at bounding box center [984, 46] width 45 height 45
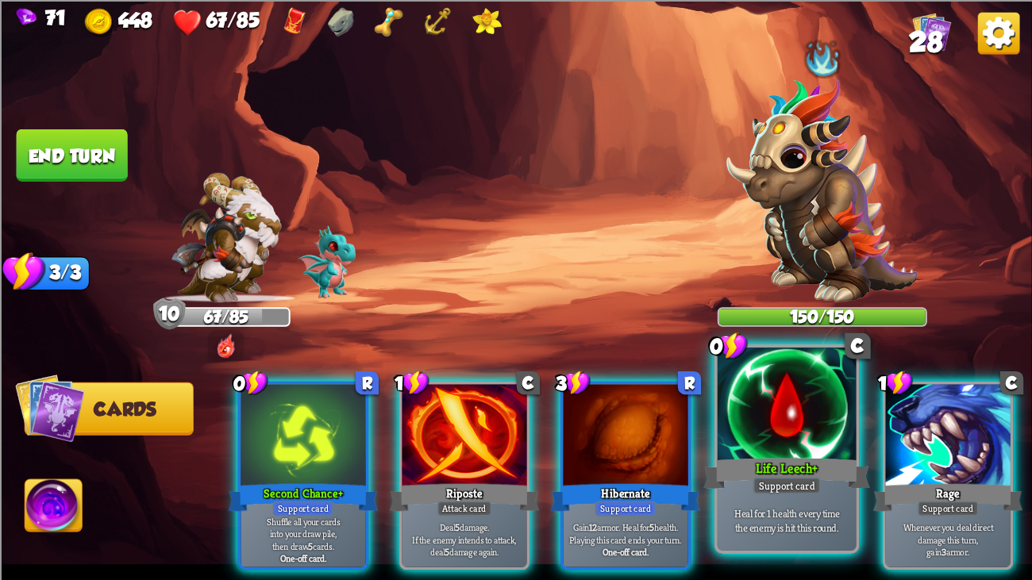
click at [750, 422] on div at bounding box center [787, 406] width 139 height 117
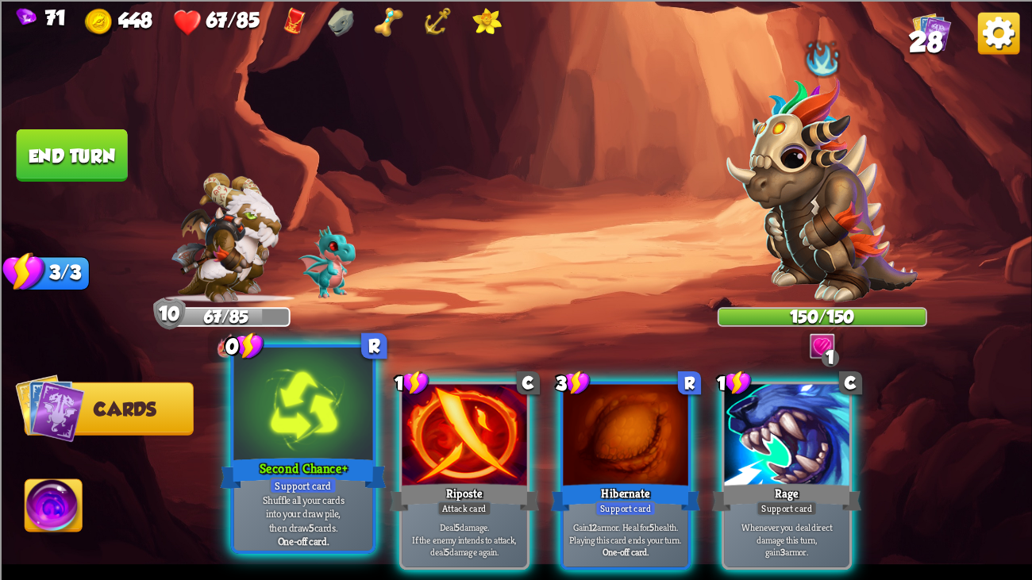
click at [294, 413] on div at bounding box center [303, 406] width 139 height 117
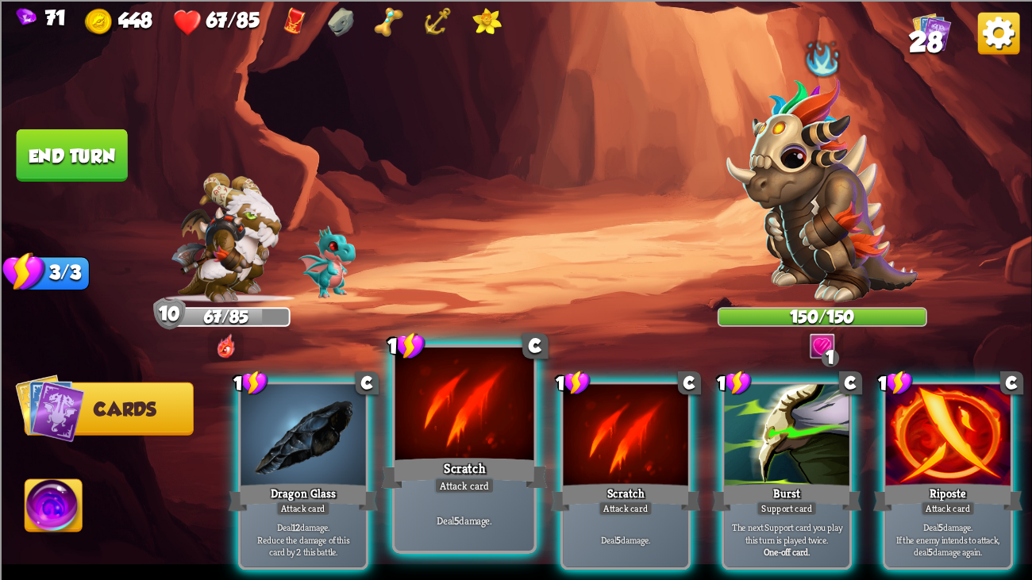
click at [414, 379] on div at bounding box center [464, 406] width 139 height 117
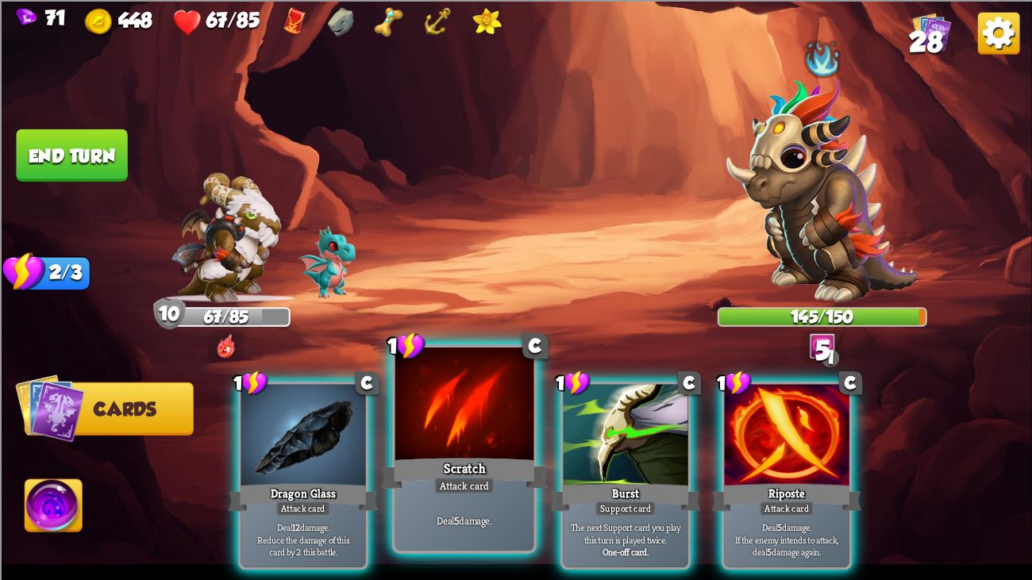
click at [420, 388] on div at bounding box center [464, 406] width 139 height 117
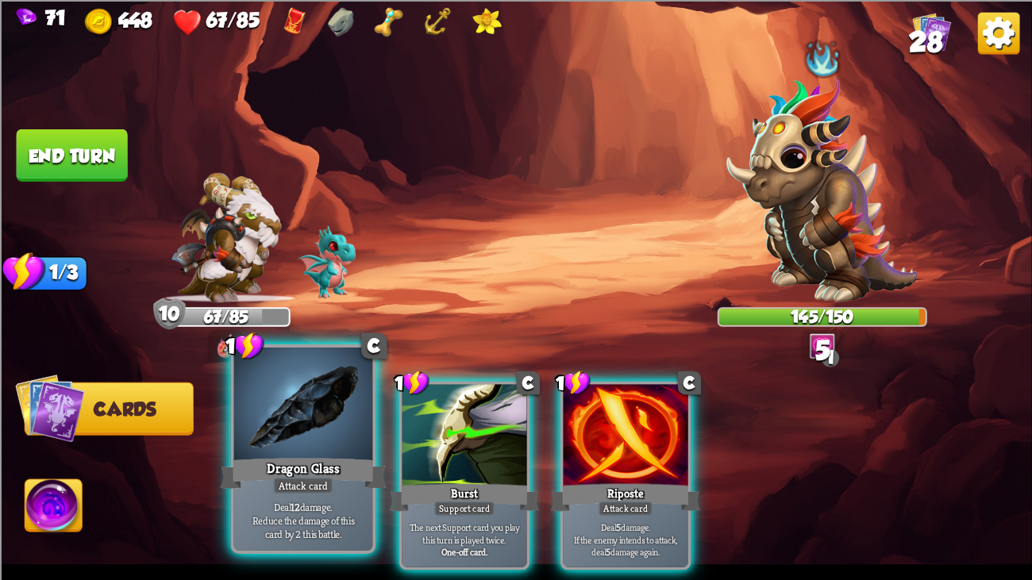
click at [296, 392] on div at bounding box center [303, 406] width 139 height 117
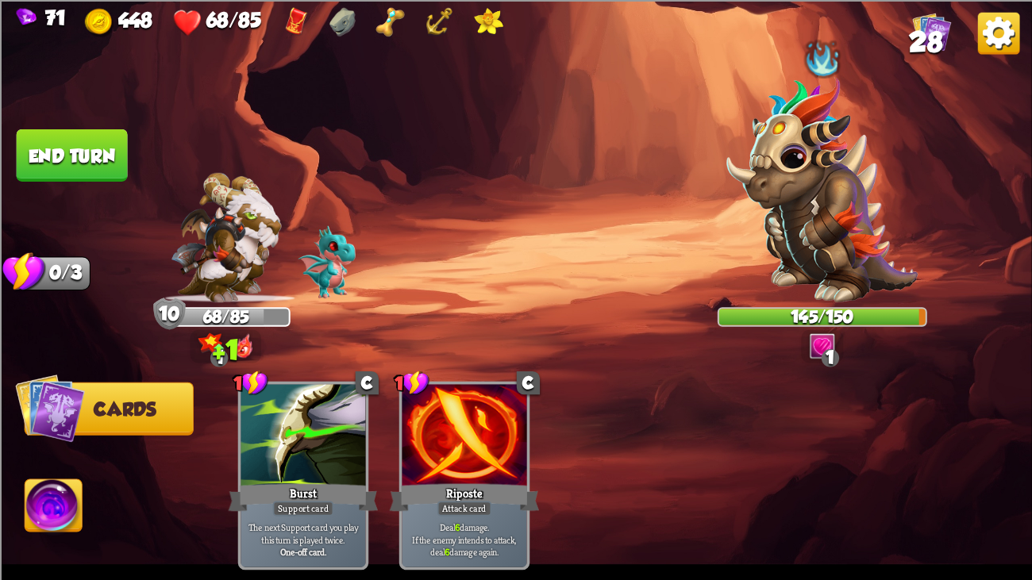
click at [94, 169] on button "End turn" at bounding box center [72, 155] width 111 height 52
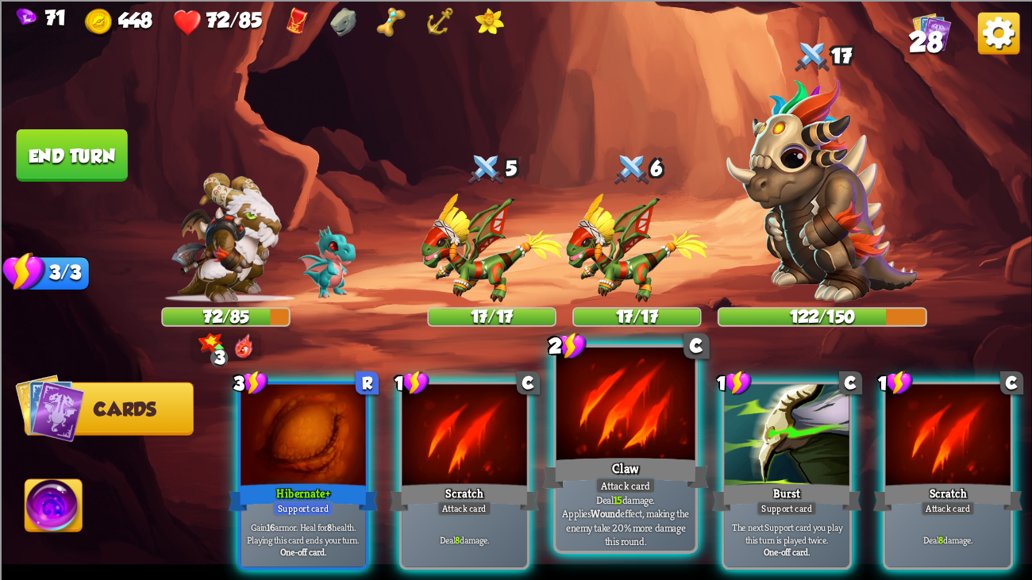
click at [622, 380] on div at bounding box center [625, 406] width 139 height 117
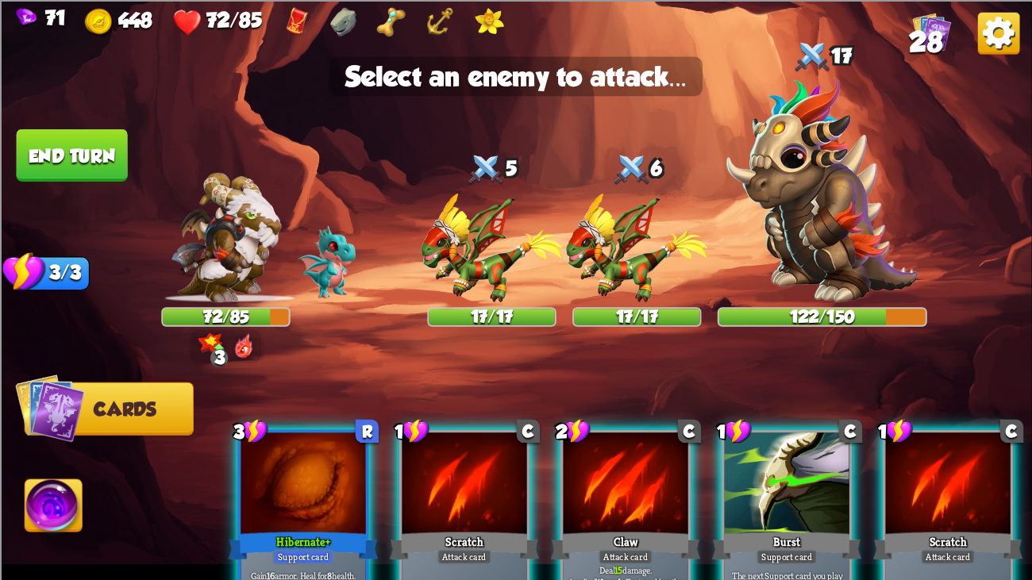
click at [618, 438] on div at bounding box center [625, 485] width 125 height 105
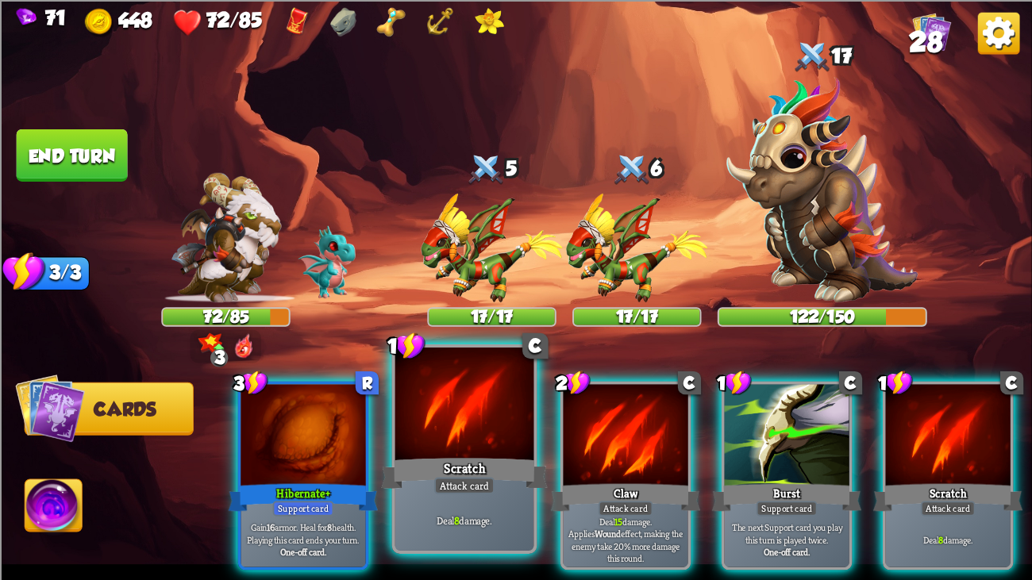
click at [492, 431] on div at bounding box center [464, 406] width 139 height 117
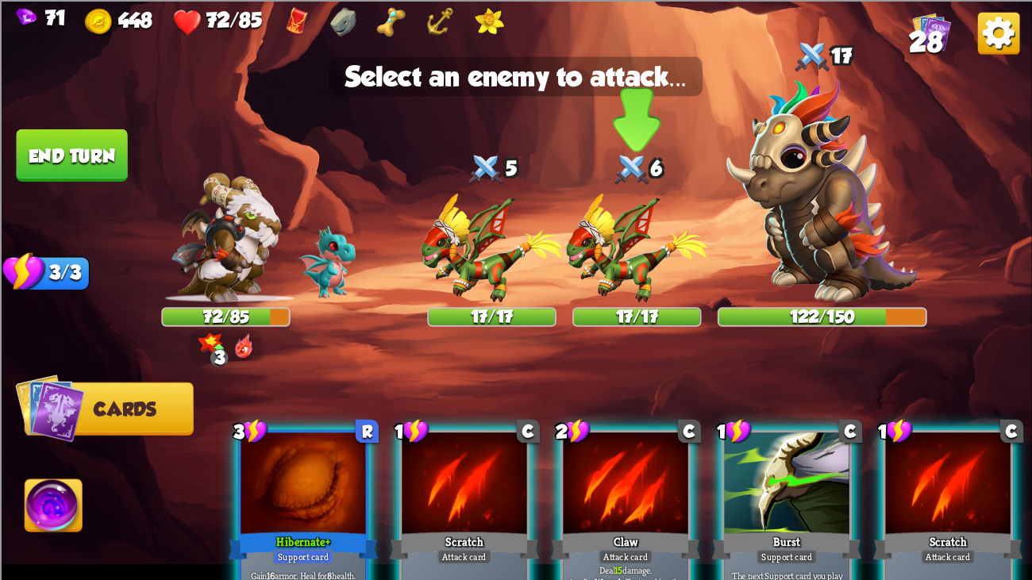
click at [589, 264] on img at bounding box center [637, 247] width 142 height 109
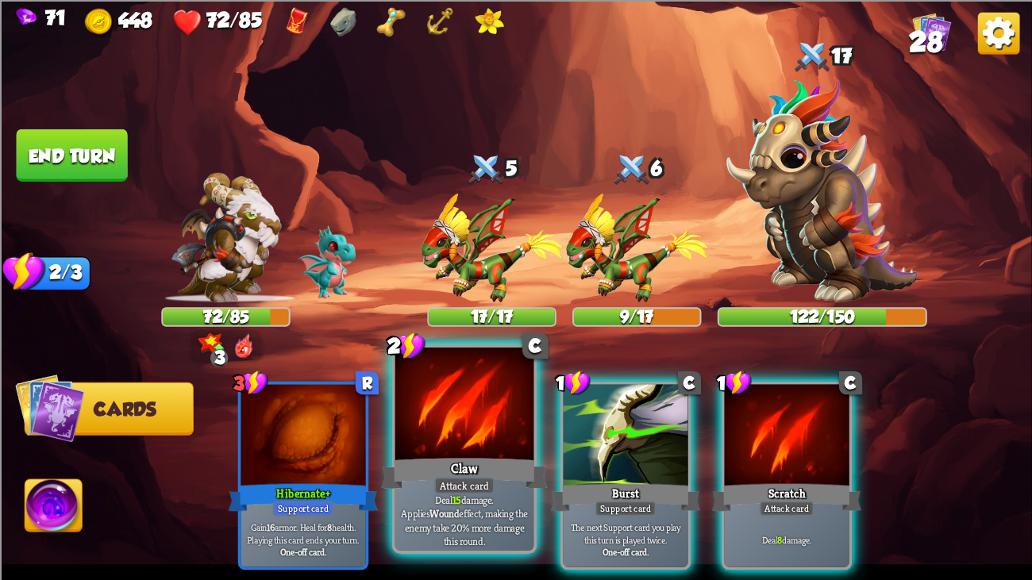
click at [480, 394] on div at bounding box center [464, 406] width 139 height 117
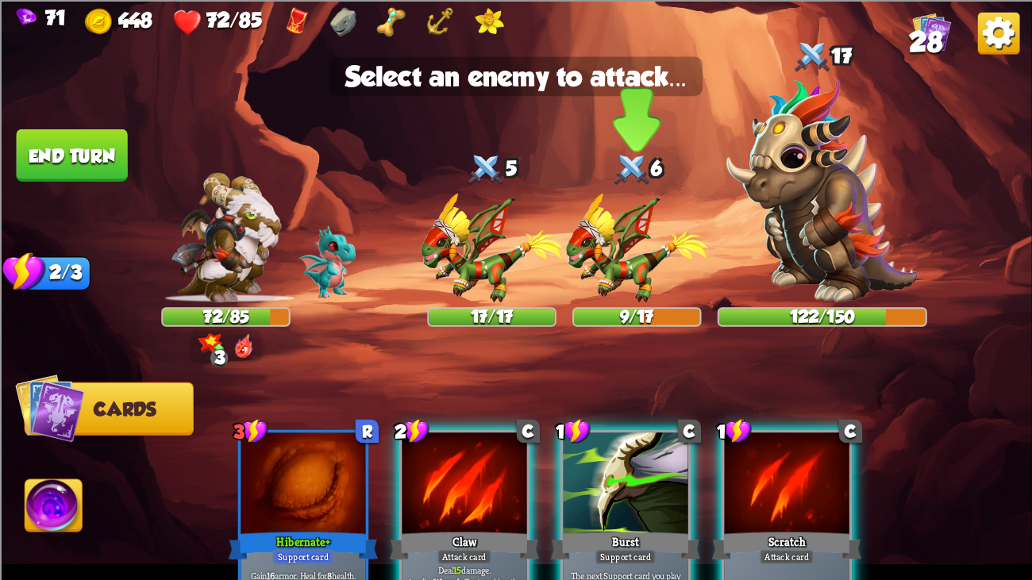
click at [588, 276] on img at bounding box center [637, 247] width 142 height 109
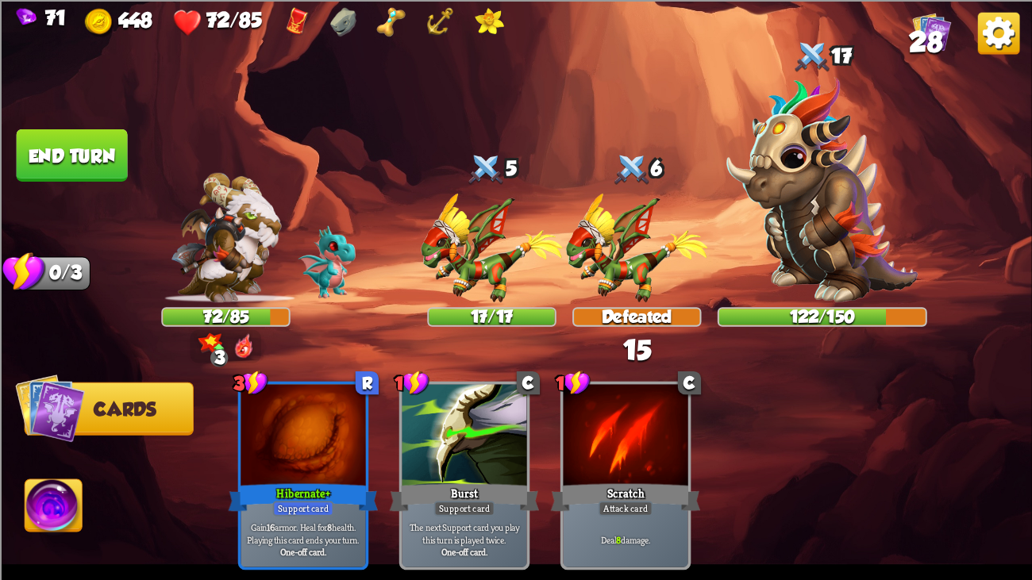
click at [87, 140] on button "End turn" at bounding box center [72, 155] width 111 height 52
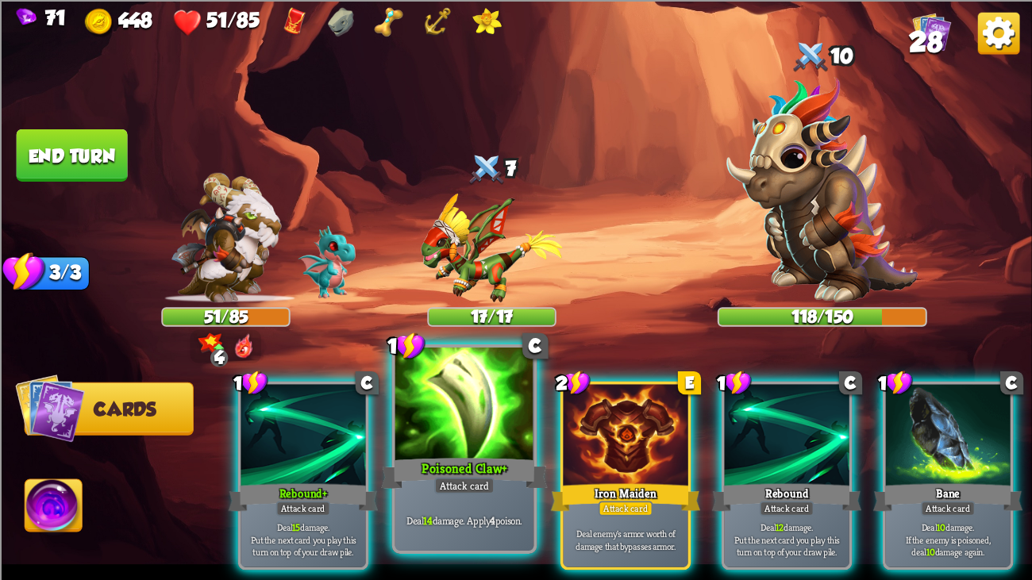
click at [523, 444] on div "Poisoned Claw+" at bounding box center [464, 473] width 167 height 37
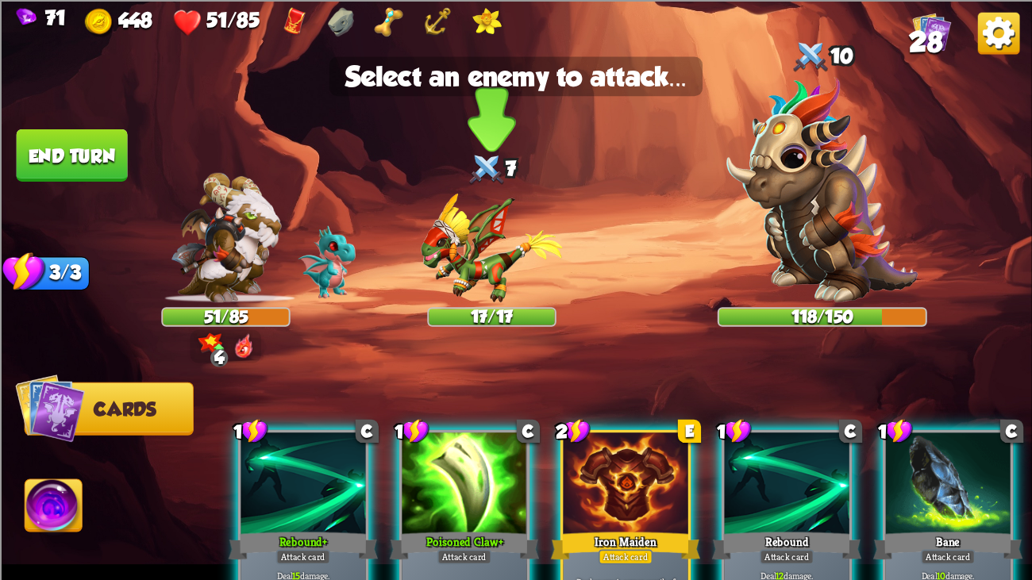
click at [481, 247] on img at bounding box center [492, 247] width 142 height 109
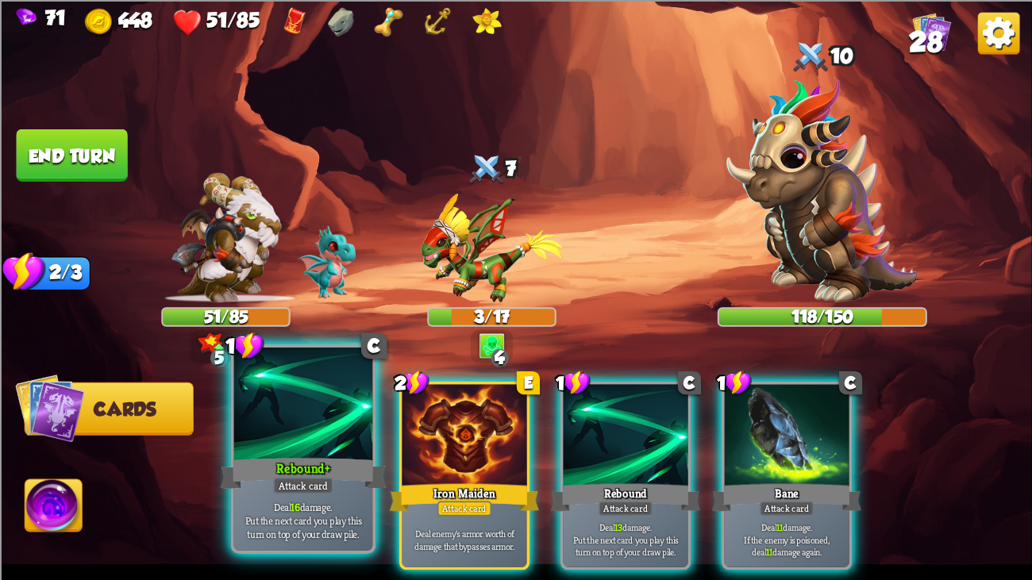
click at [321, 437] on div at bounding box center [303, 406] width 139 height 117
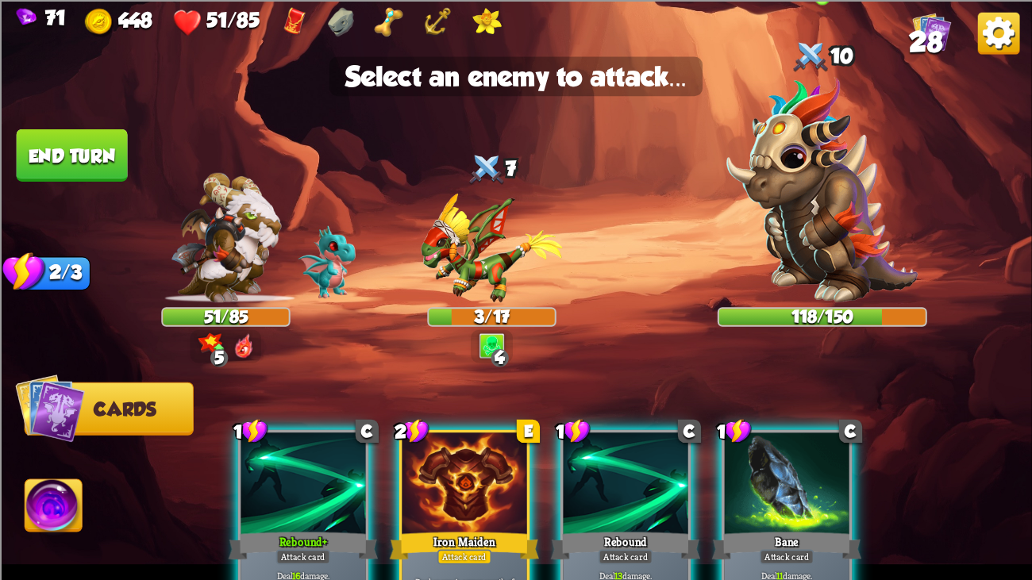
click at [774, 223] on img at bounding box center [821, 188] width 191 height 225
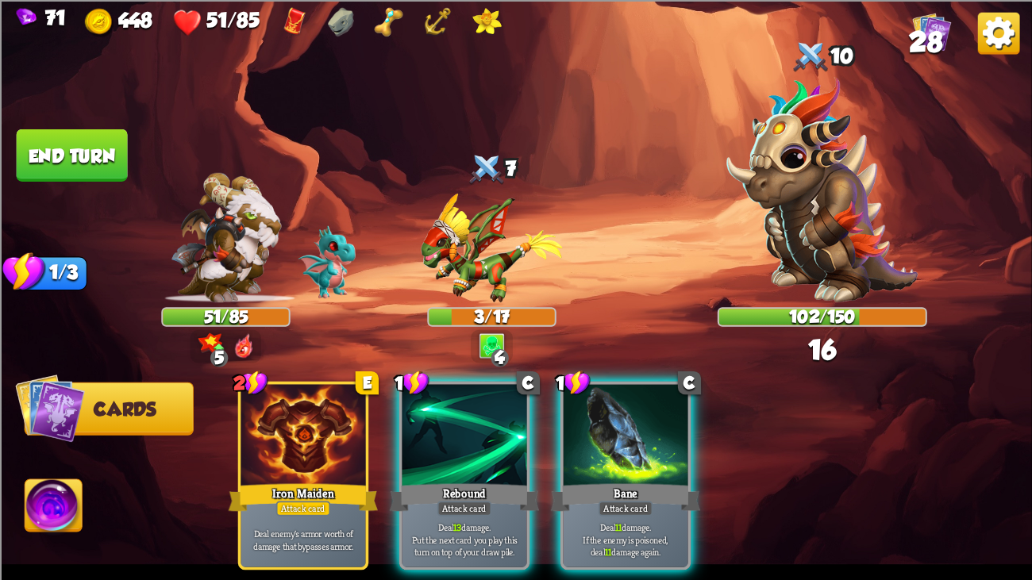
click at [482, 368] on div "2 E Iron Maiden Attack card Deal enemy's armor worth of damage that bypasses ar…" at bounding box center [618, 451] width 825 height 258
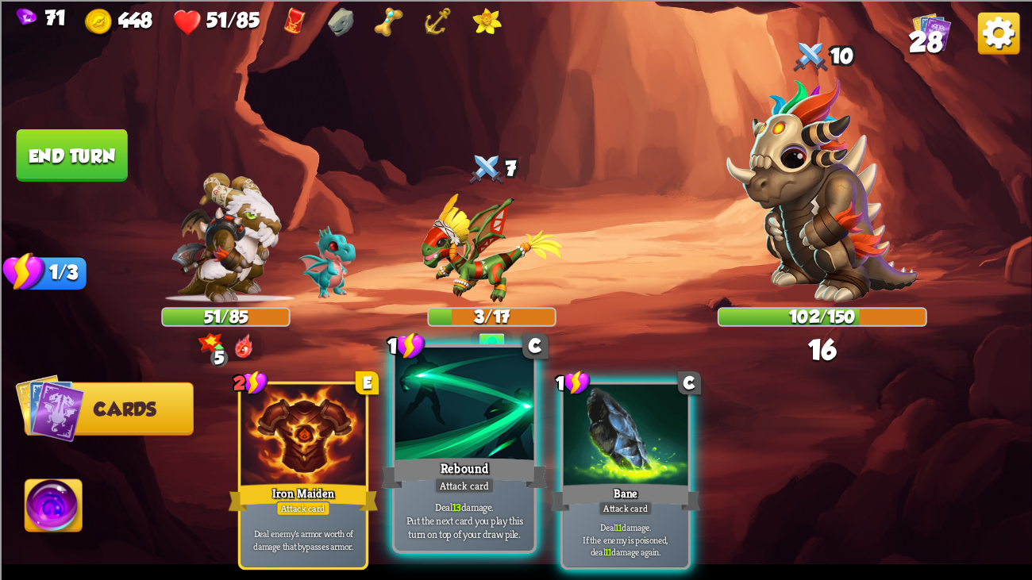
click at [444, 391] on div at bounding box center [464, 406] width 139 height 117
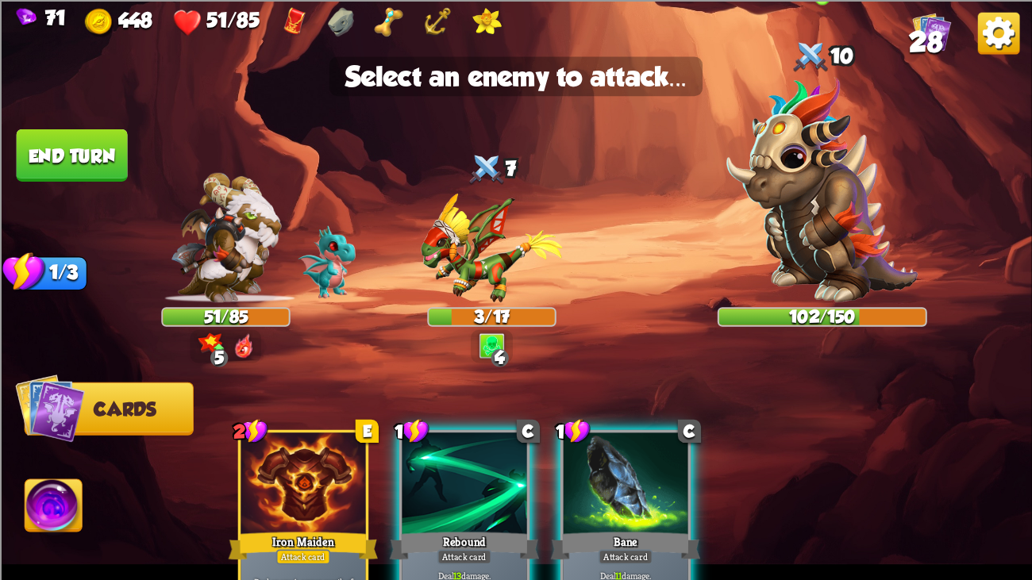
click at [798, 200] on img at bounding box center [821, 188] width 191 height 225
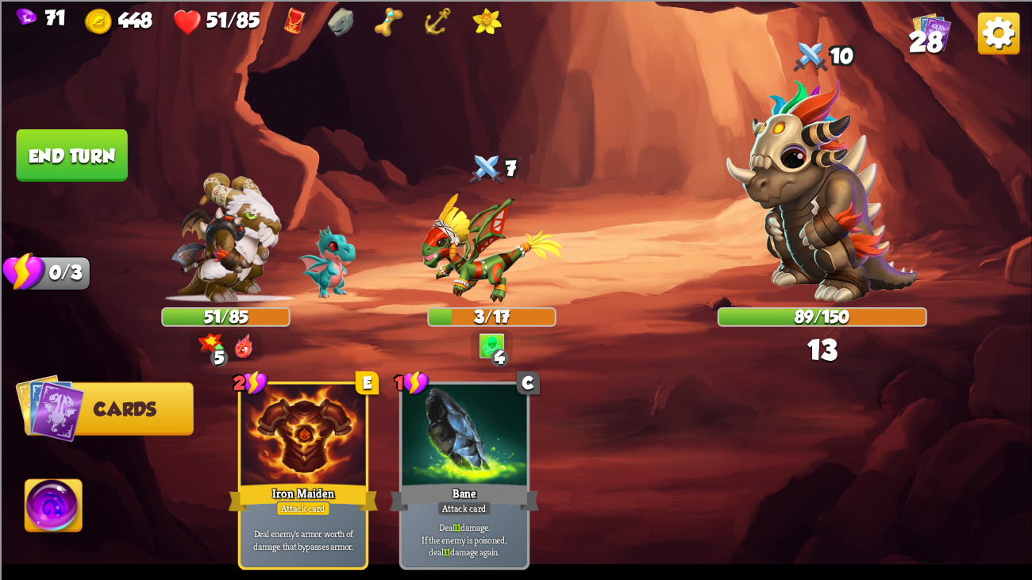
click at [119, 149] on button "End turn" at bounding box center [71, 155] width 113 height 53
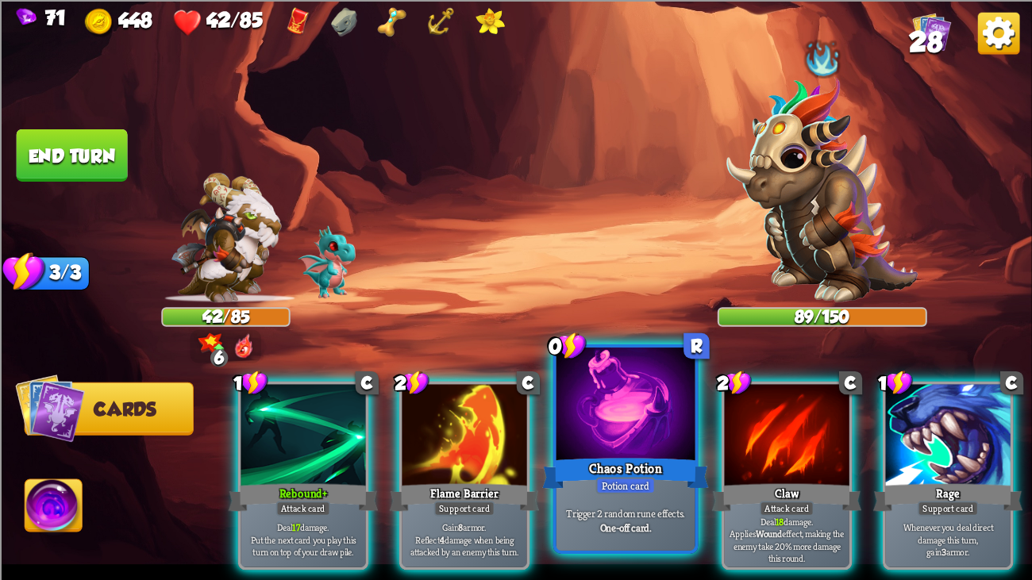
click at [601, 408] on div at bounding box center [625, 406] width 139 height 117
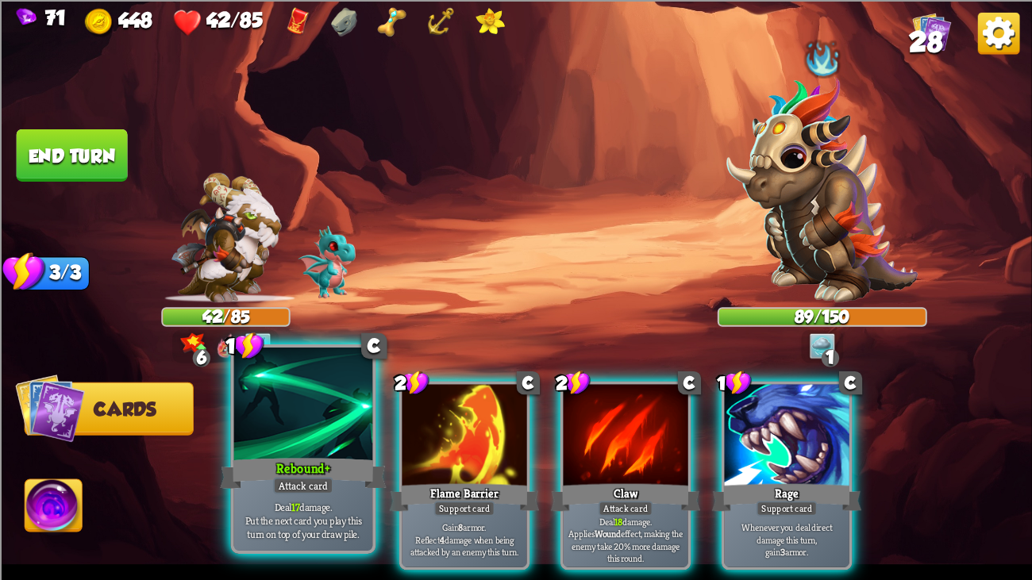
click at [328, 425] on div at bounding box center [303, 406] width 139 height 117
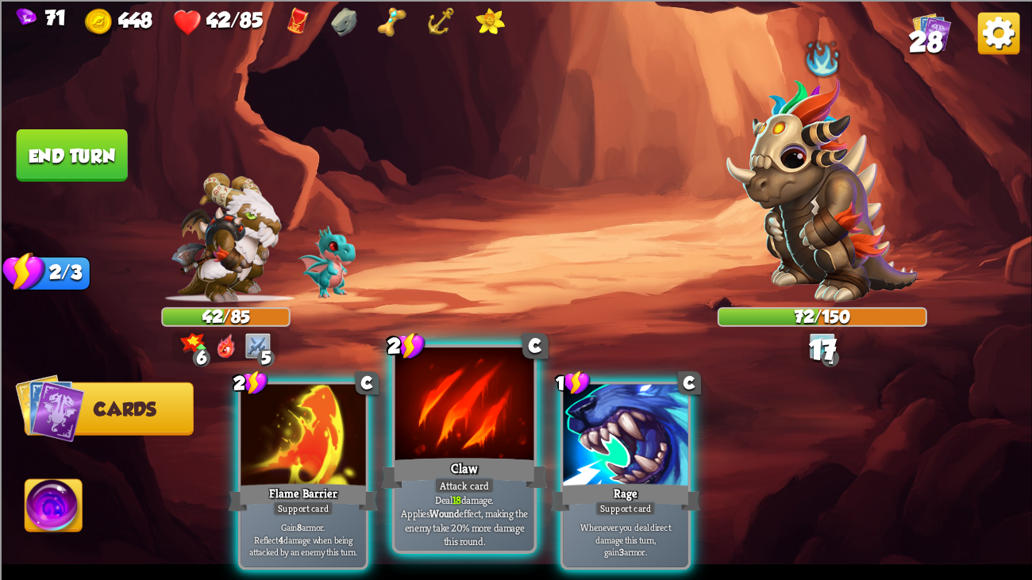
click at [475, 417] on div at bounding box center [464, 406] width 139 height 117
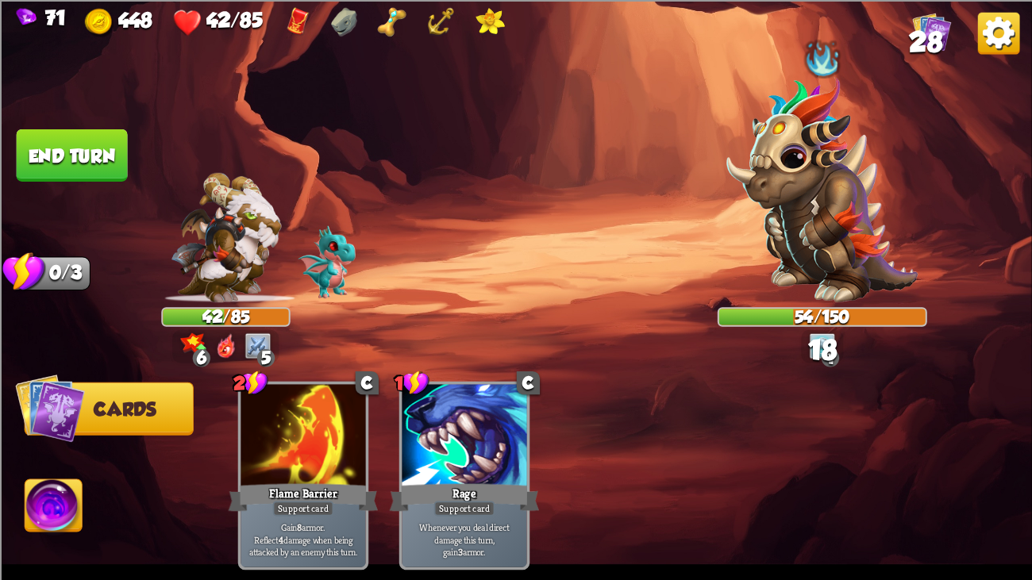
click at [80, 123] on img at bounding box center [516, 290] width 1032 height 580
click at [87, 141] on button "End turn" at bounding box center [72, 155] width 112 height 52
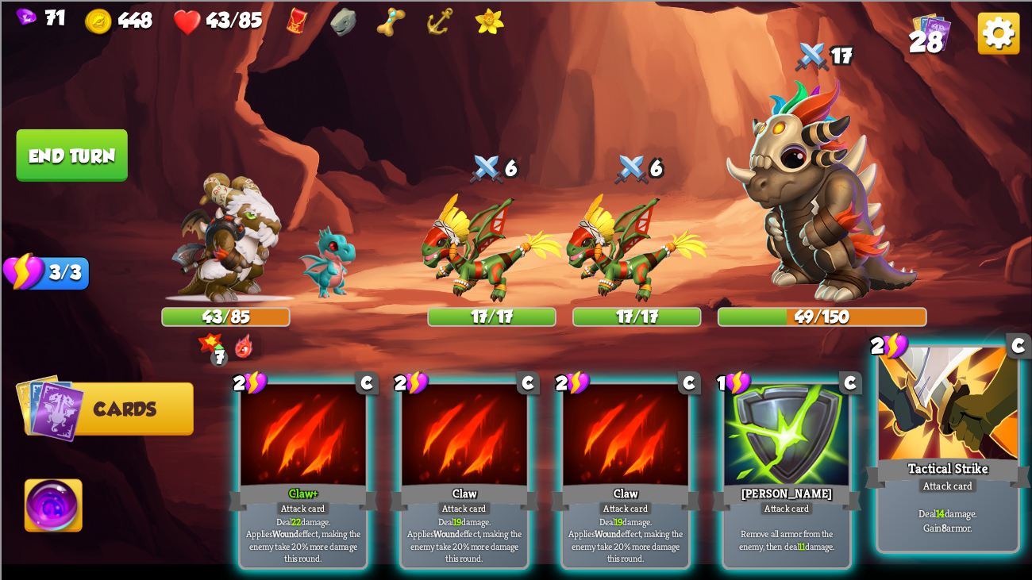
click at [930, 415] on div at bounding box center [948, 406] width 139 height 117
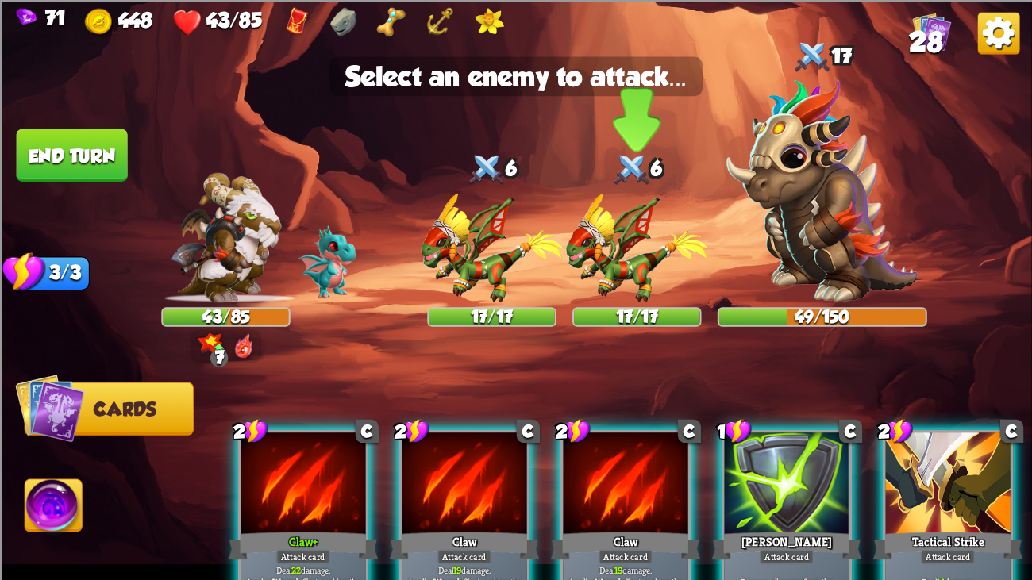
click at [602, 232] on img at bounding box center [637, 247] width 142 height 109
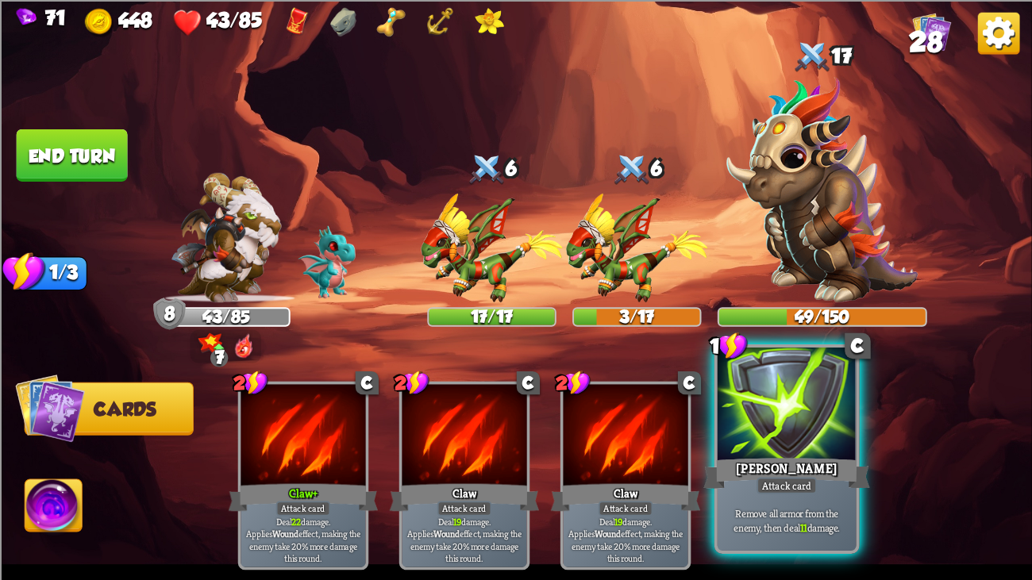
click at [792, 444] on div "[PERSON_NAME]" at bounding box center [786, 473] width 167 height 37
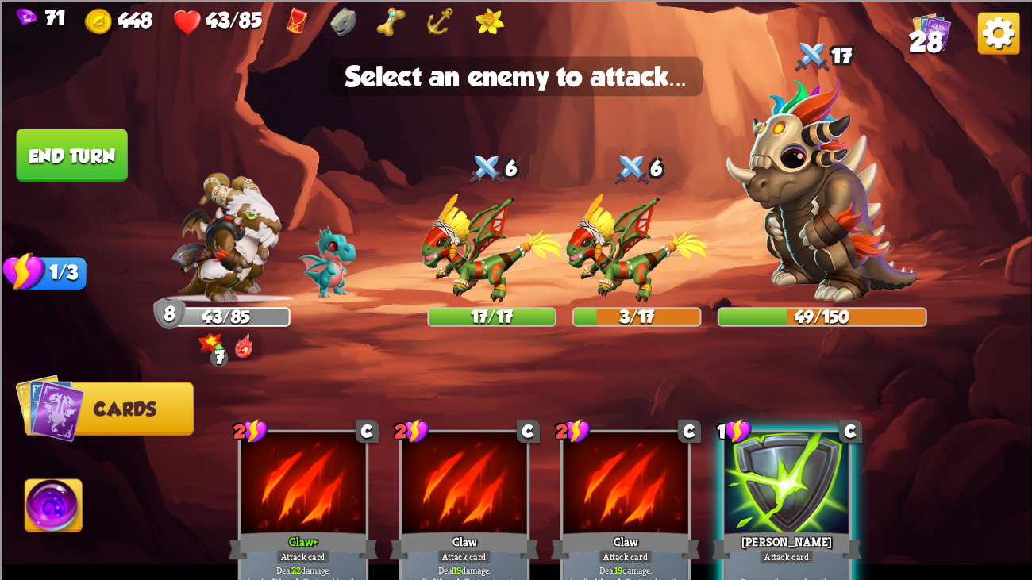
click at [852, 444] on div "2 C Claw+ Attack card Deal 22 damage. Applies Wound effect, making the enemy ta…" at bounding box center [618, 500] width 825 height 258
click at [806, 444] on div at bounding box center [787, 485] width 125 height 105
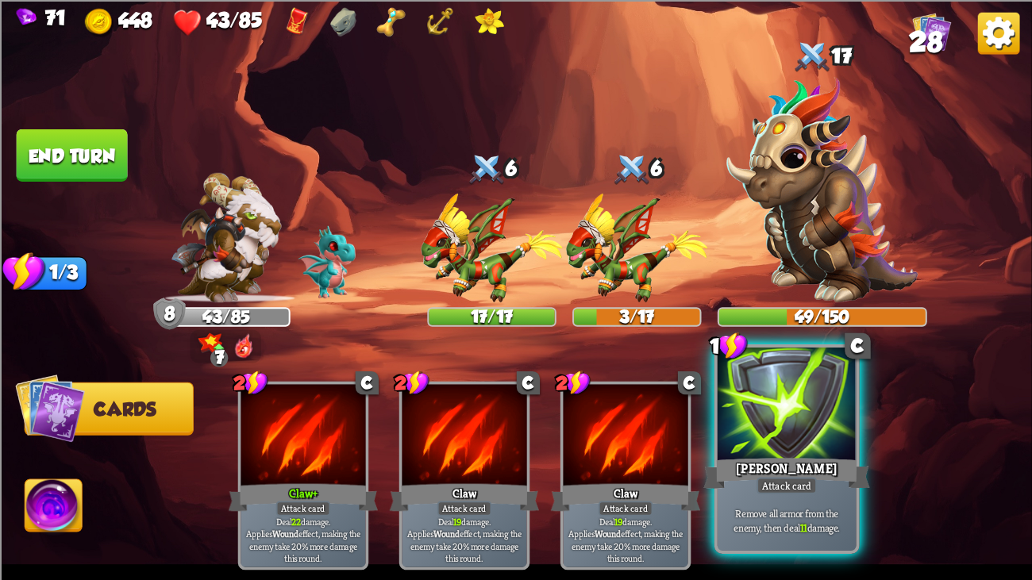
click at [805, 444] on div "[PERSON_NAME]" at bounding box center [786, 473] width 167 height 37
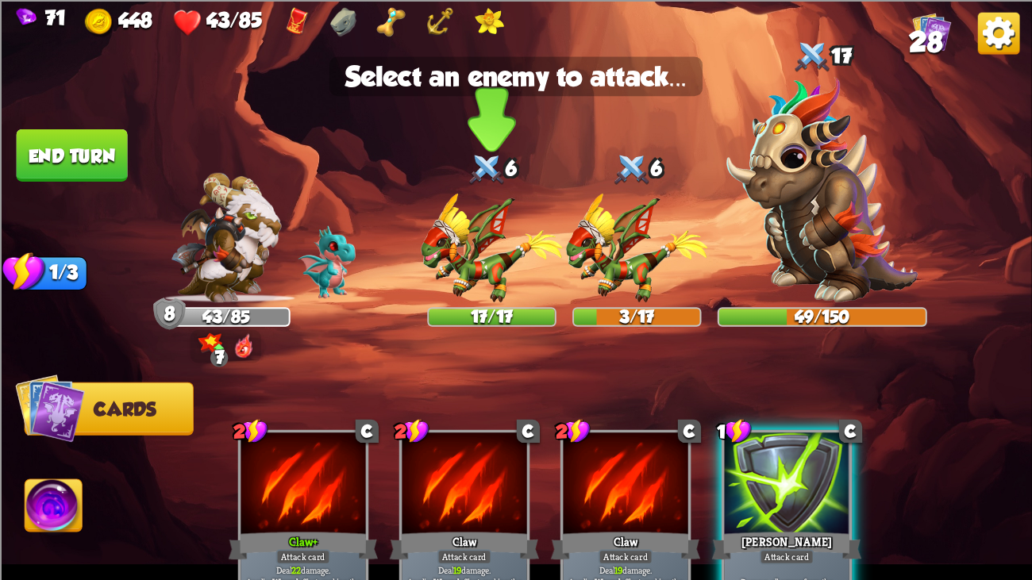
click at [482, 255] on img at bounding box center [492, 247] width 142 height 109
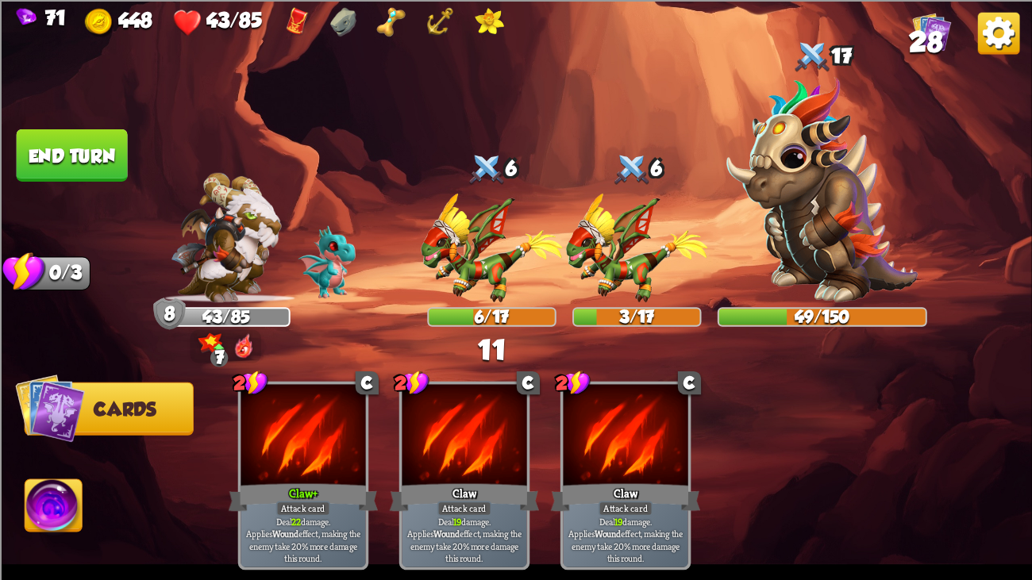
click at [76, 138] on button "End turn" at bounding box center [71, 155] width 113 height 53
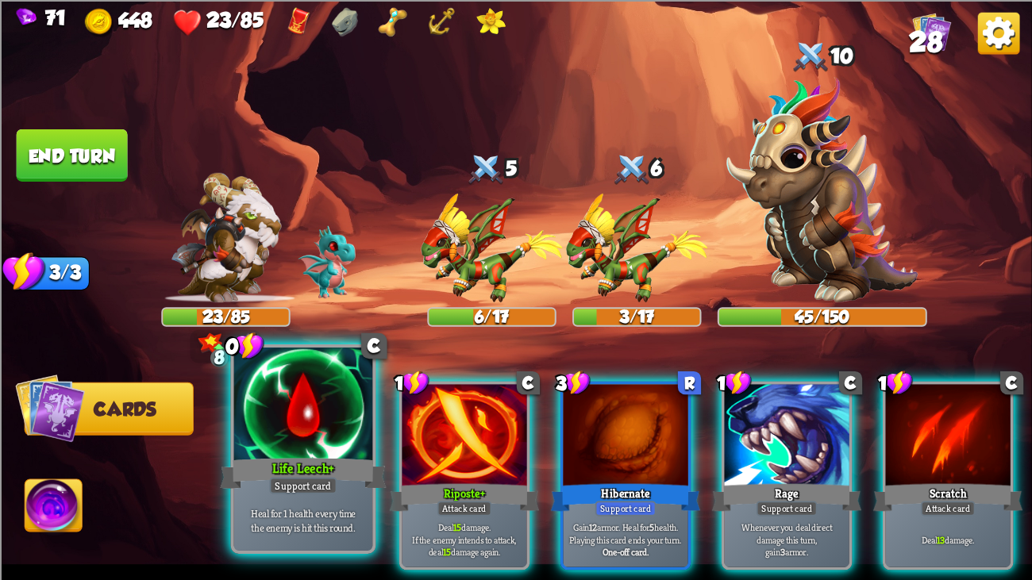
click at [331, 417] on div at bounding box center [303, 406] width 139 height 117
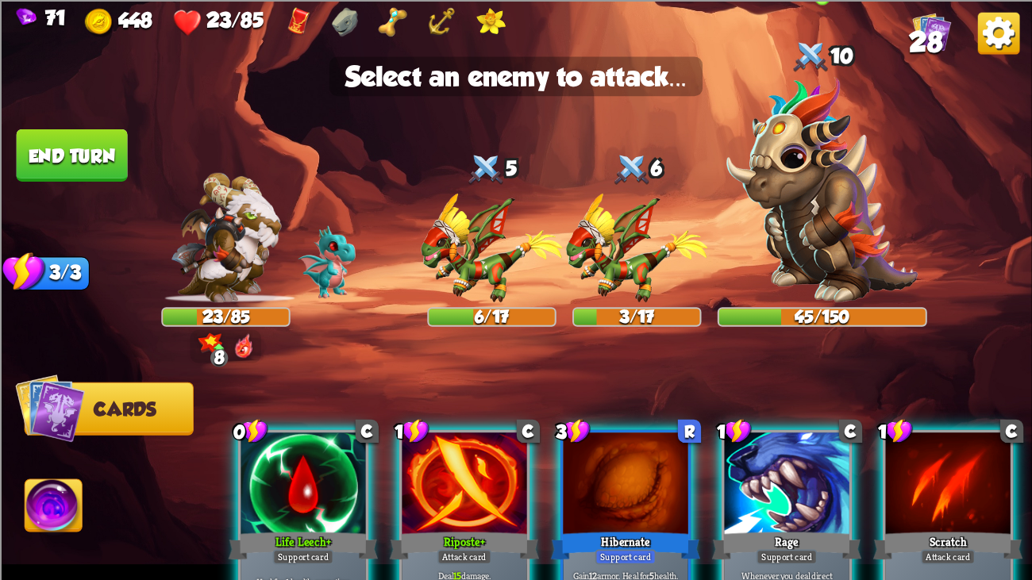
click at [859, 150] on img at bounding box center [821, 188] width 191 height 225
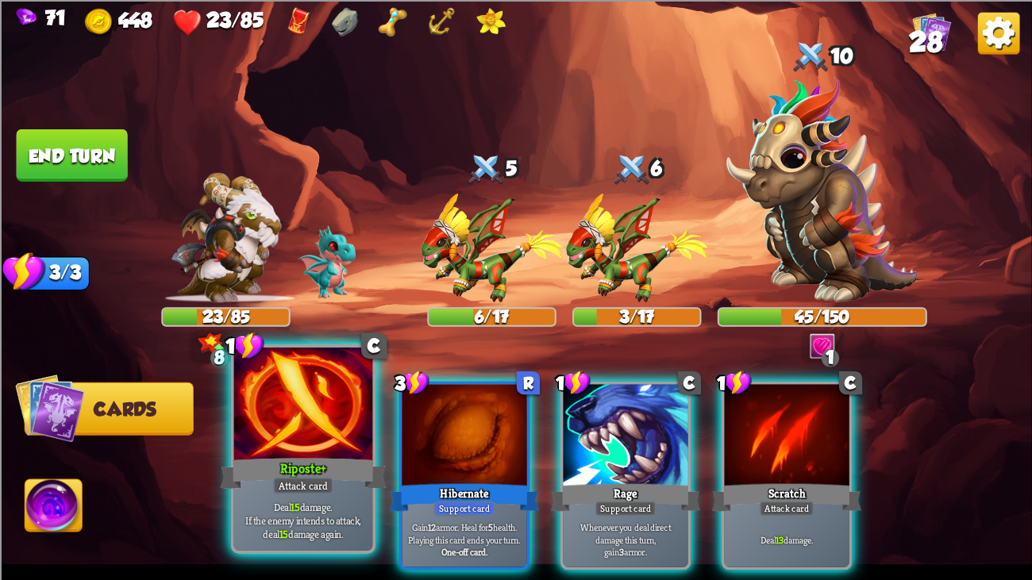
click at [358, 382] on div at bounding box center [303, 406] width 139 height 117
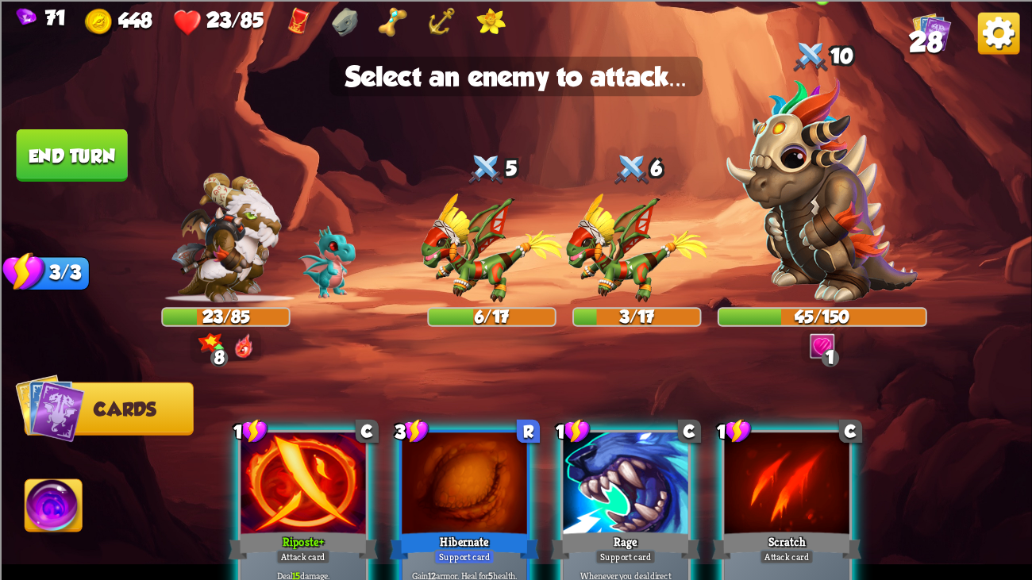
click at [837, 225] on img at bounding box center [821, 188] width 191 height 225
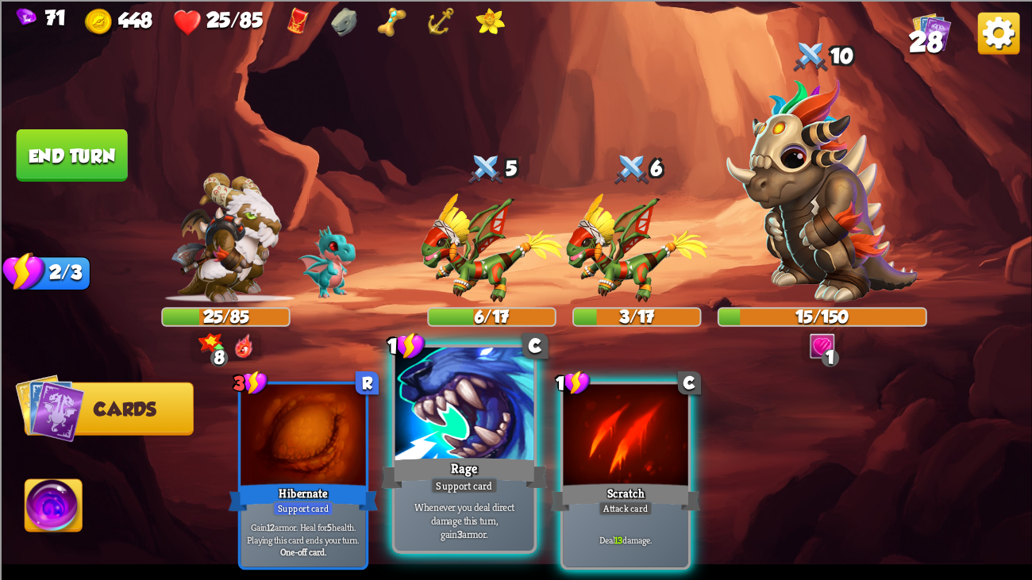
click at [505, 407] on div at bounding box center [464, 406] width 139 height 117
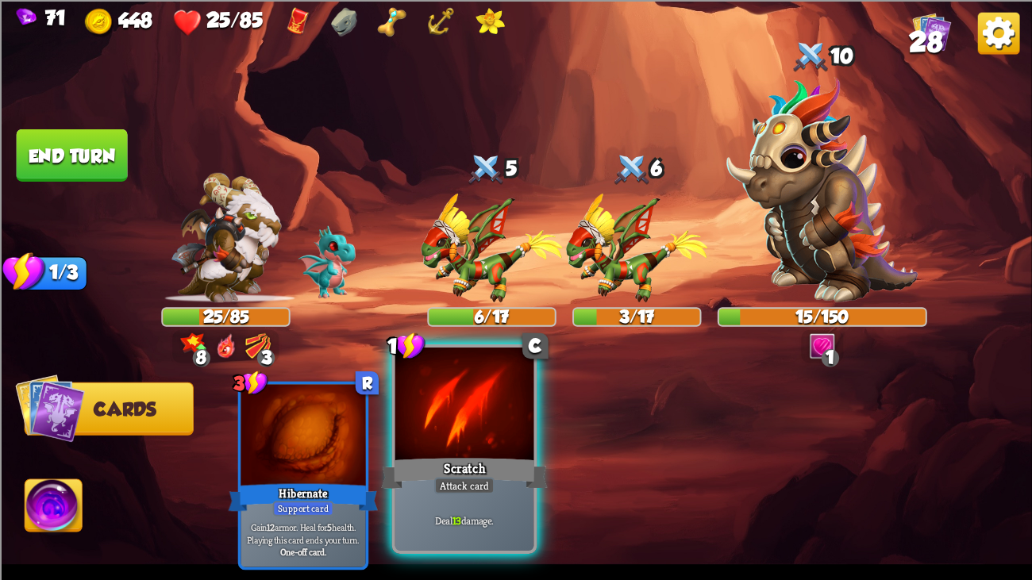
click at [518, 403] on div at bounding box center [464, 406] width 139 height 117
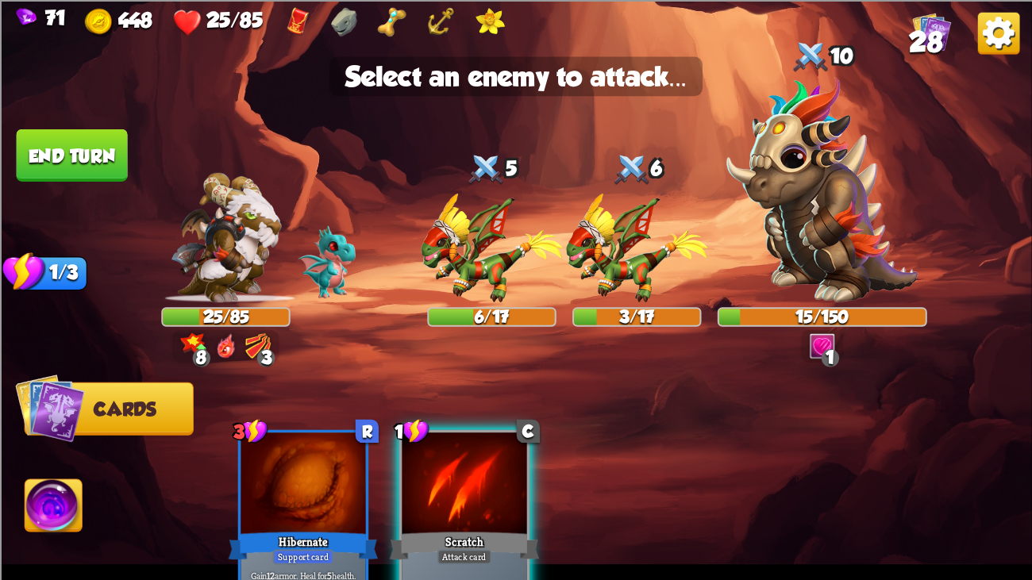
click at [444, 444] on div at bounding box center [464, 485] width 125 height 105
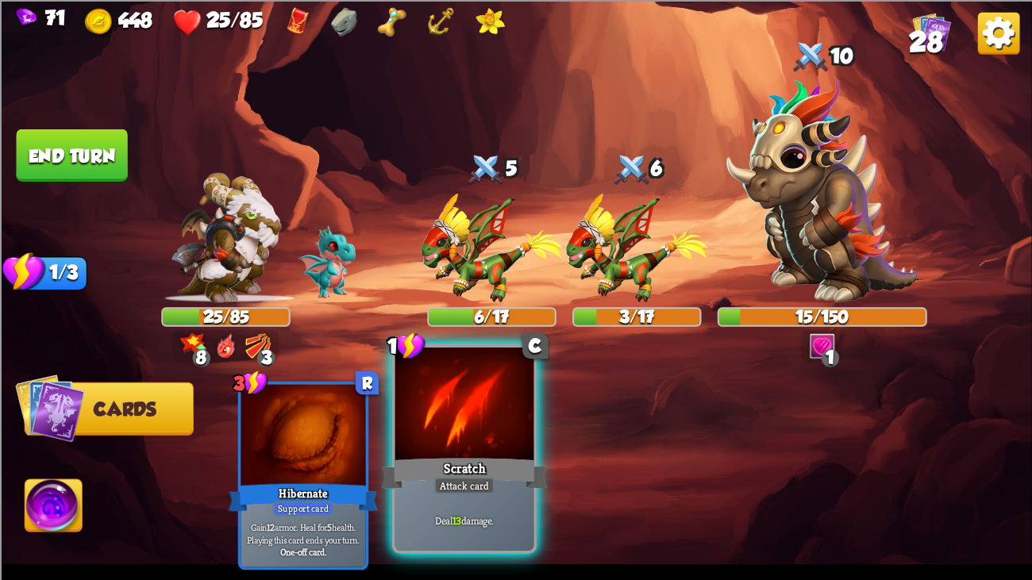
click at [498, 444] on div "Scratch" at bounding box center [464, 473] width 167 height 37
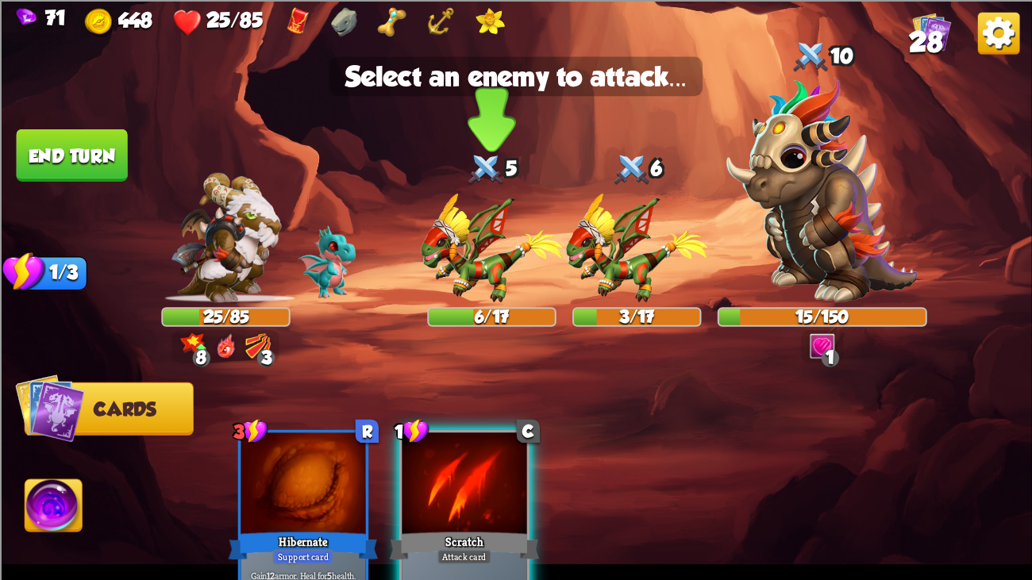
click at [467, 257] on img at bounding box center [492, 247] width 142 height 109
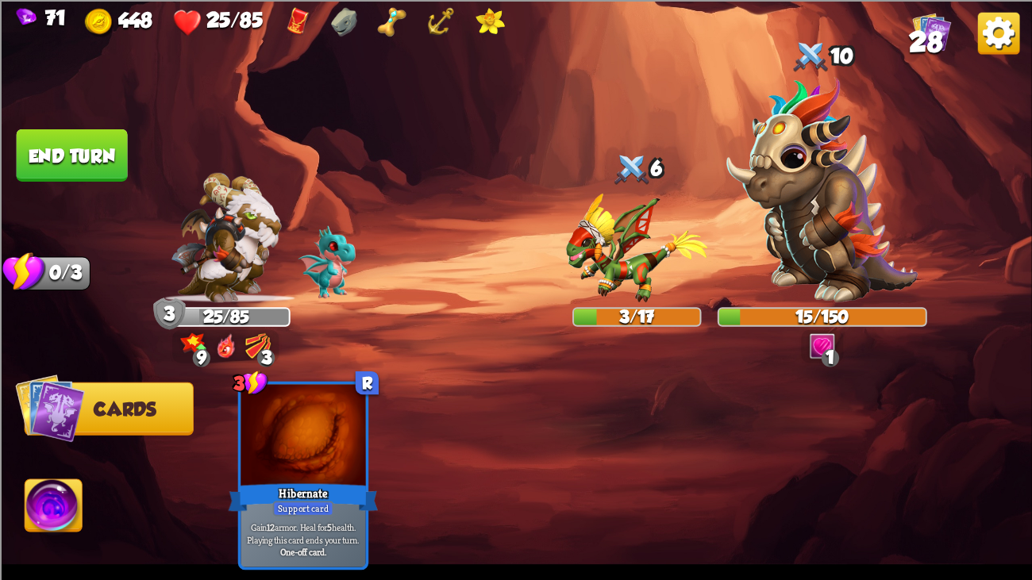
click at [117, 117] on img at bounding box center [516, 290] width 1032 height 580
click at [75, 133] on button "End turn" at bounding box center [72, 155] width 112 height 52
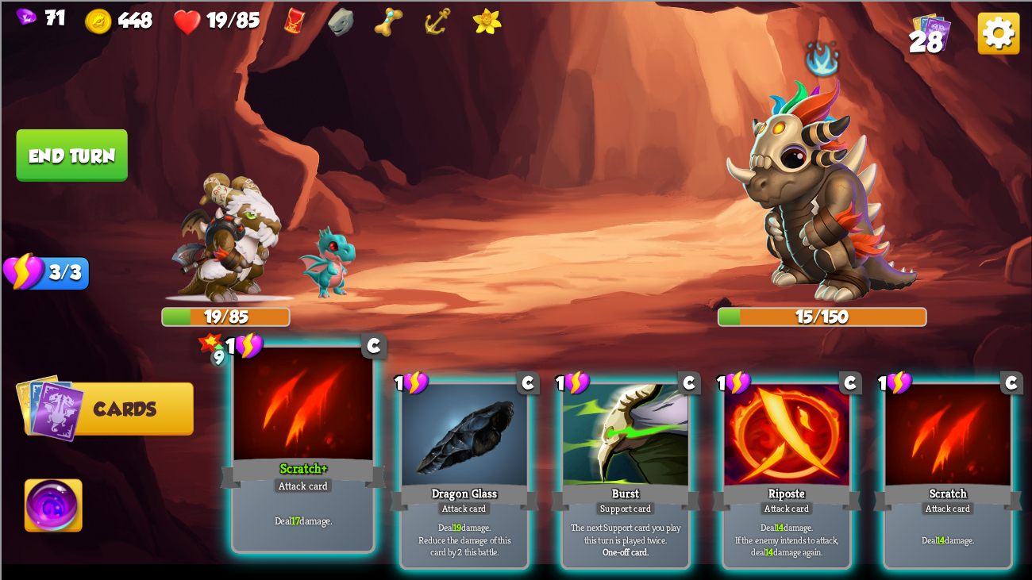
click at [321, 443] on div at bounding box center [303, 406] width 139 height 117
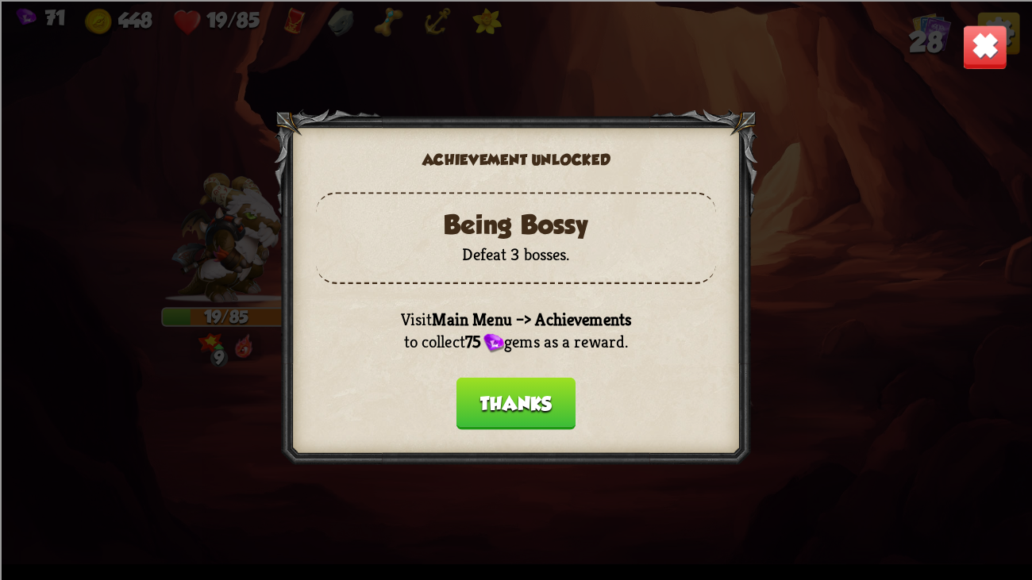
click at [520, 409] on button "Thanks" at bounding box center [515, 403] width 119 height 52
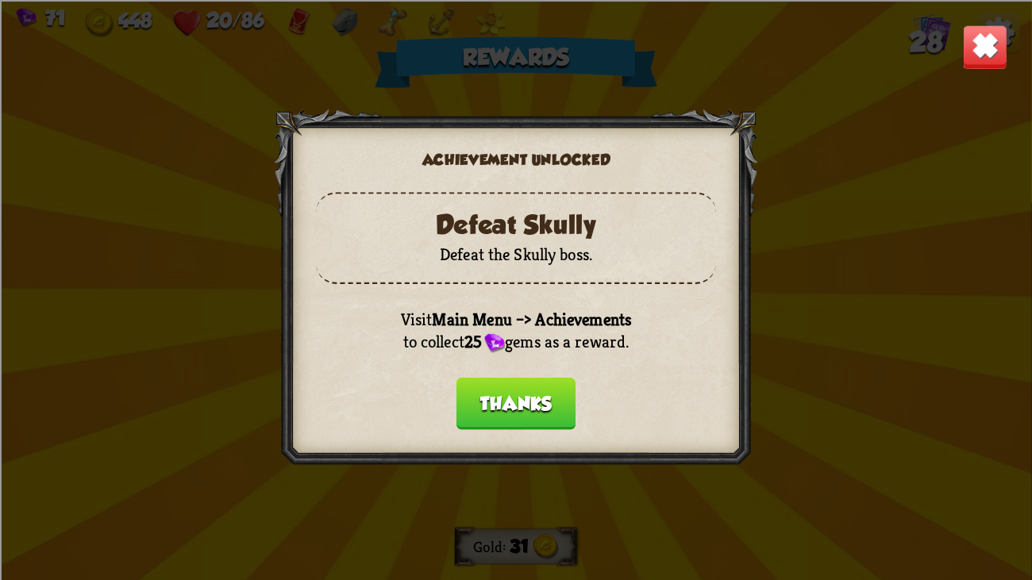
click at [520, 409] on button "Thanks" at bounding box center [515, 403] width 119 height 52
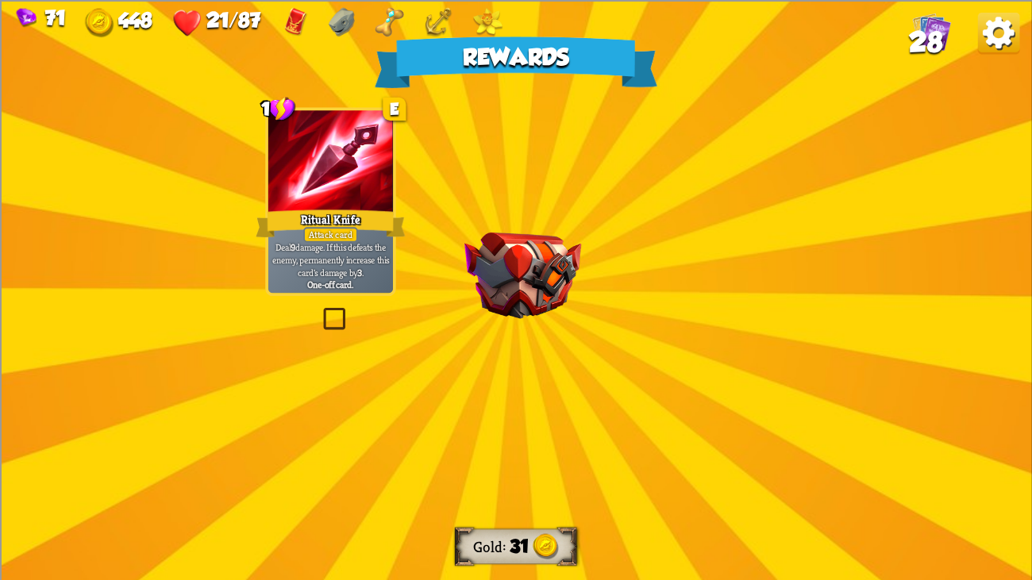
click at [502, 313] on img at bounding box center [522, 275] width 117 height 87
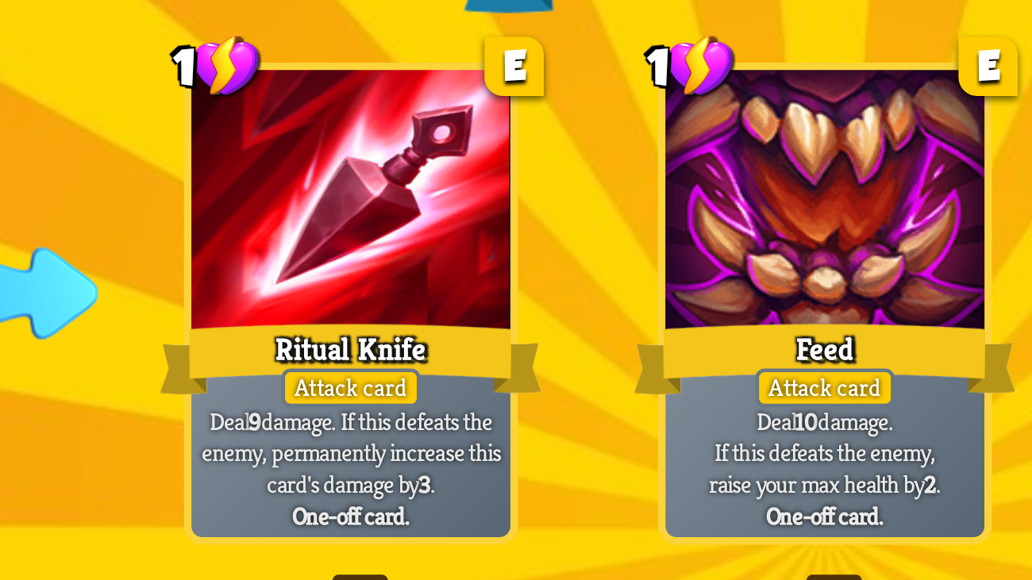
click at [332, 167] on div at bounding box center [330, 162] width 125 height 105
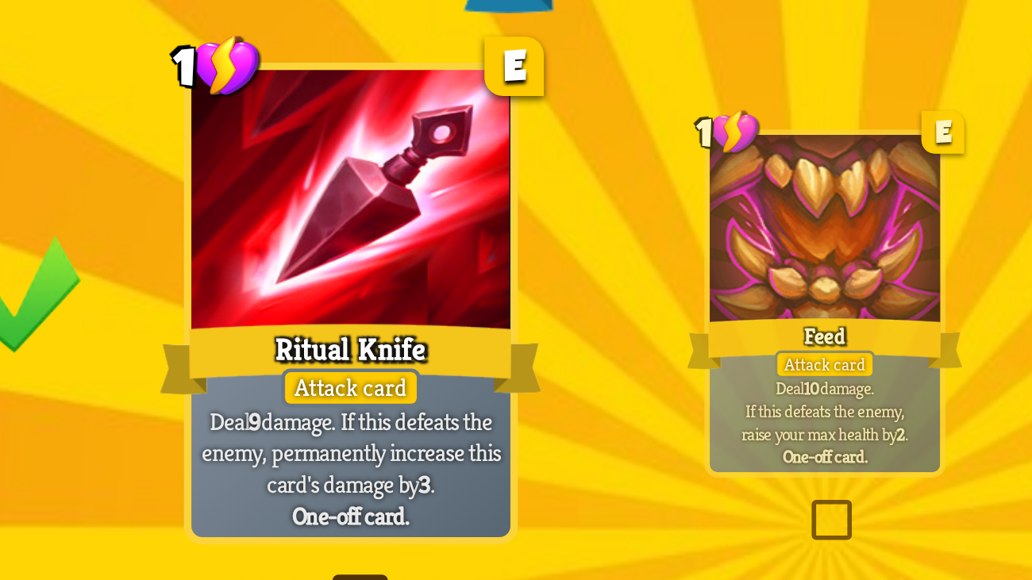
click at [332, 167] on div at bounding box center [330, 162] width 125 height 105
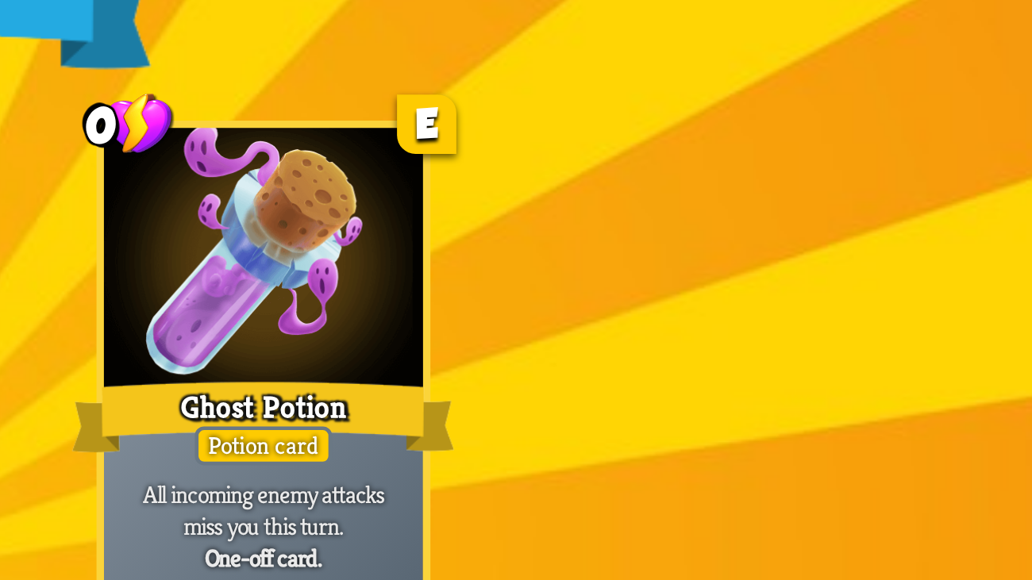
click at [737, 144] on div at bounding box center [701, 162] width 125 height 105
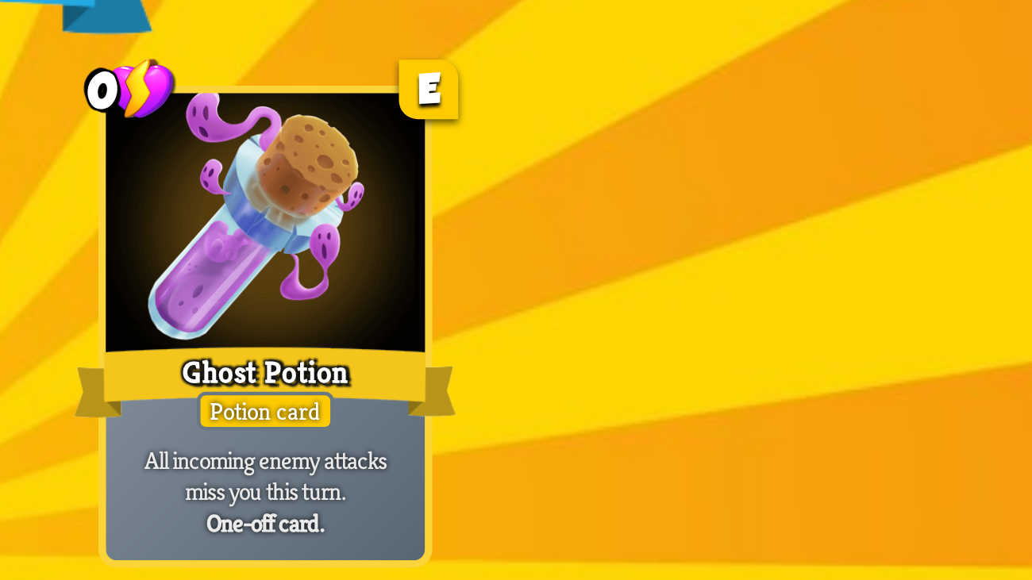
click at [736, 158] on div at bounding box center [701, 162] width 125 height 105
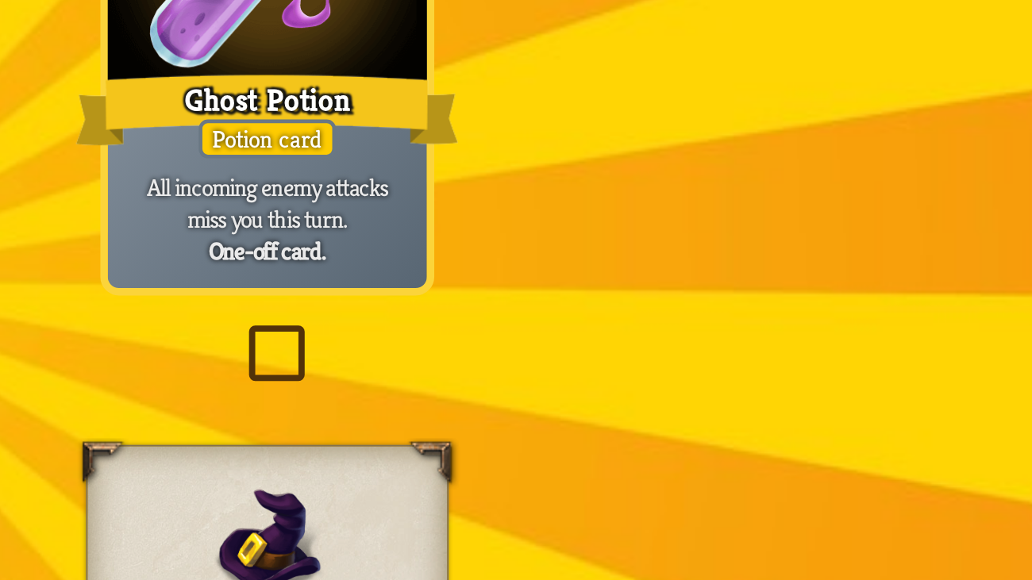
click at [733, 260] on p "All incoming enemy attacks miss you this turn." at bounding box center [701, 259] width 118 height 25
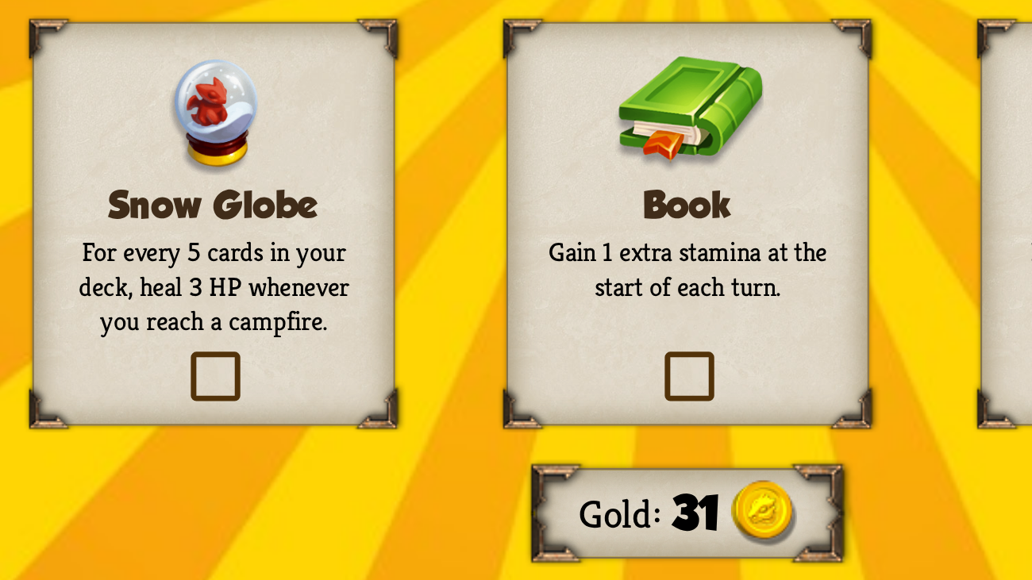
click at [473, 412] on div "Book Gain 1 extra stamina at the start of each turn." at bounding box center [516, 433] width 142 height 158
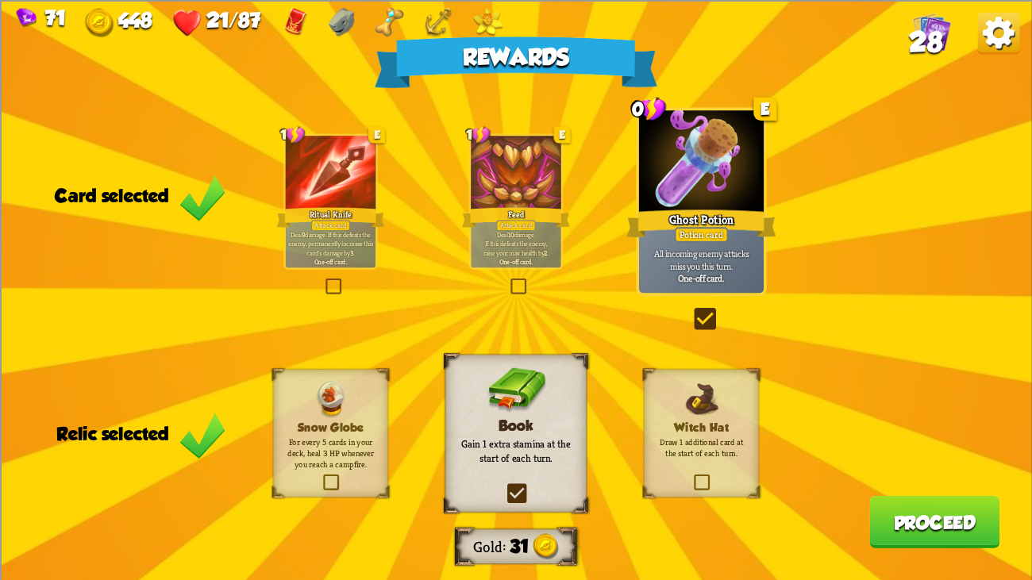
click at [929, 444] on button "Proceed" at bounding box center [934, 521] width 130 height 52
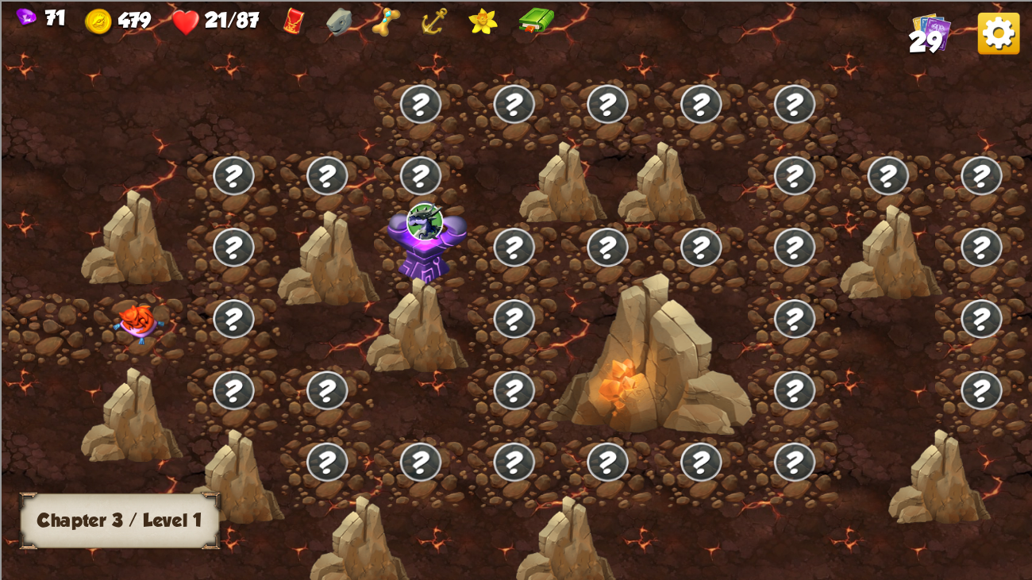
click at [150, 298] on div at bounding box center [141, 329] width 94 height 71
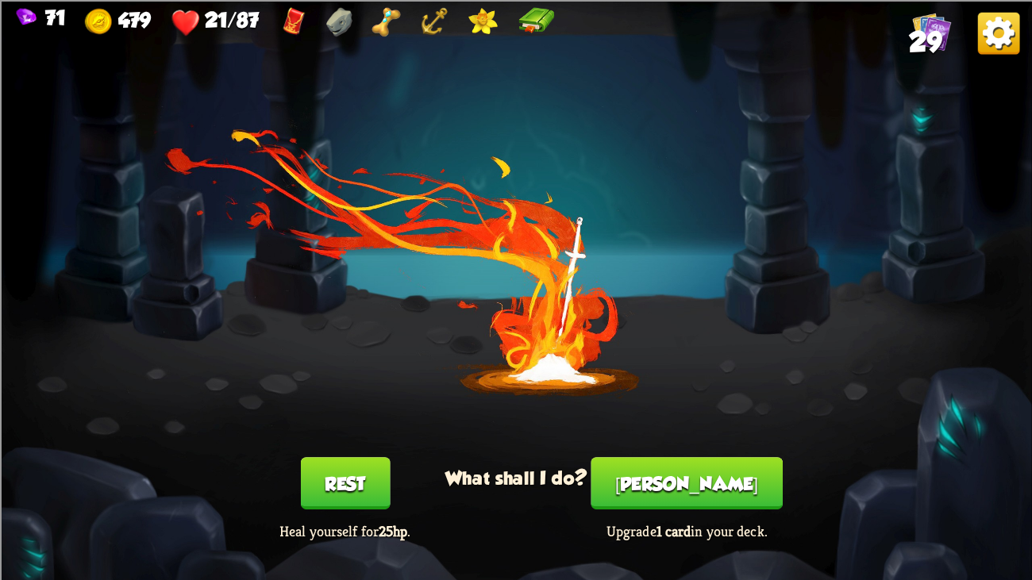
click at [383, 444] on button "Rest" at bounding box center [345, 483] width 90 height 52
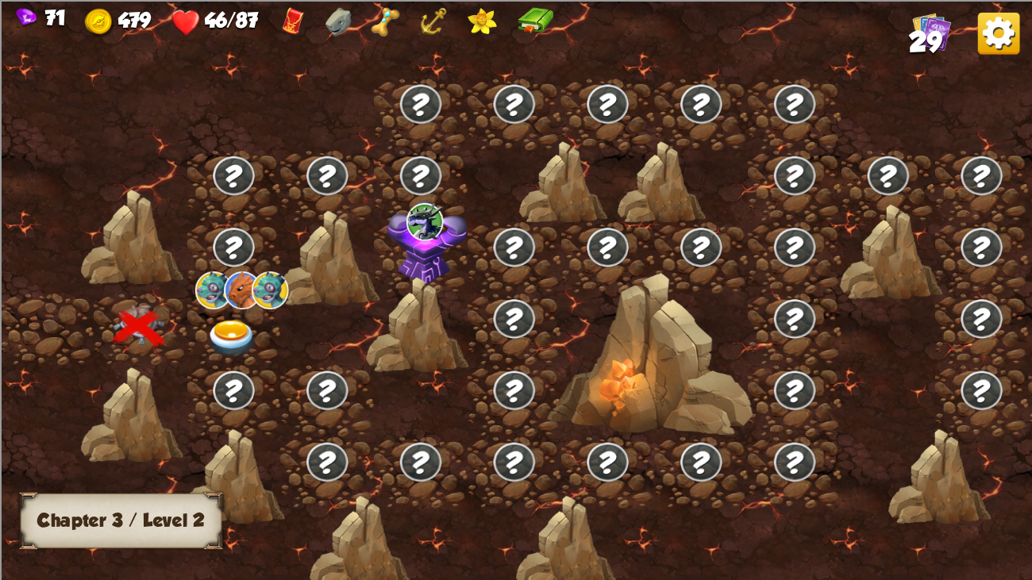
click at [233, 311] on div at bounding box center [234, 329] width 94 height 71
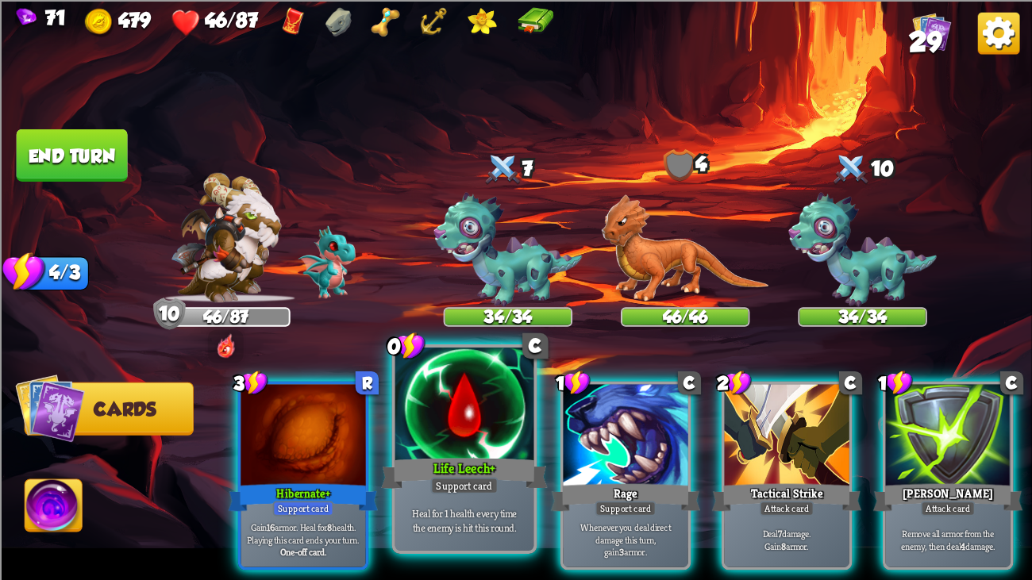
click at [442, 405] on div at bounding box center [464, 406] width 139 height 117
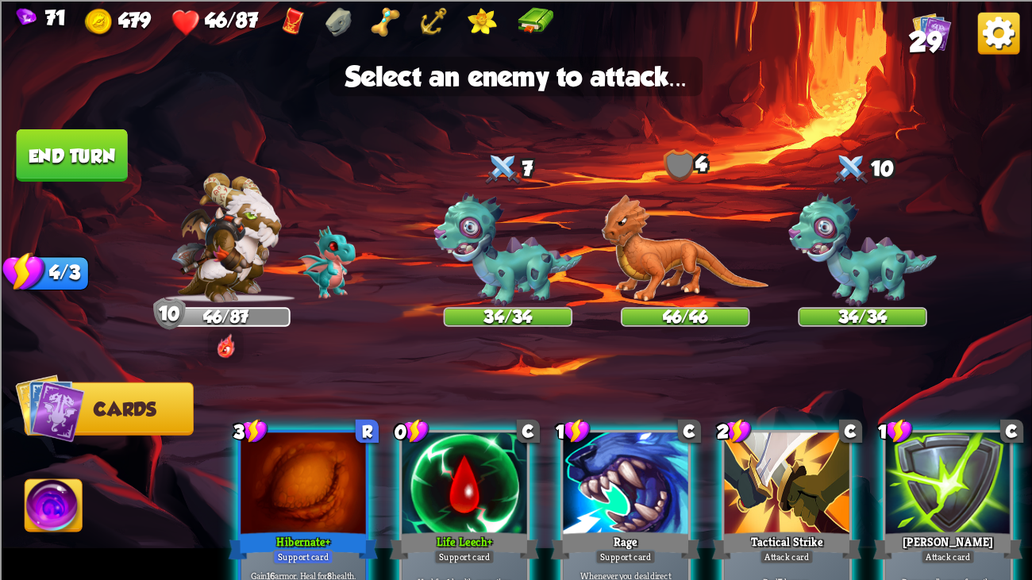
click at [448, 444] on div at bounding box center [464, 485] width 125 height 105
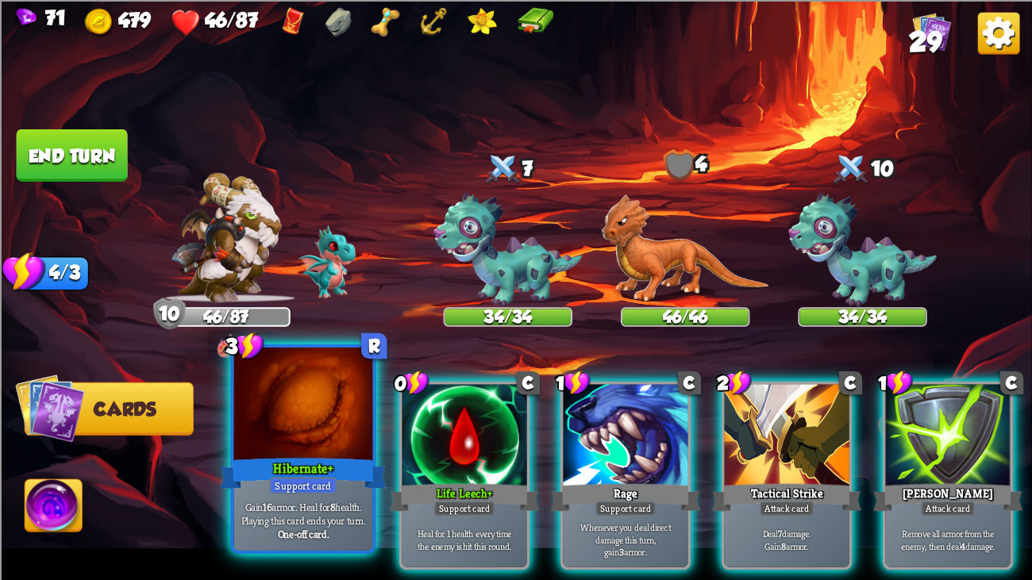
click at [356, 444] on div at bounding box center [303, 406] width 139 height 117
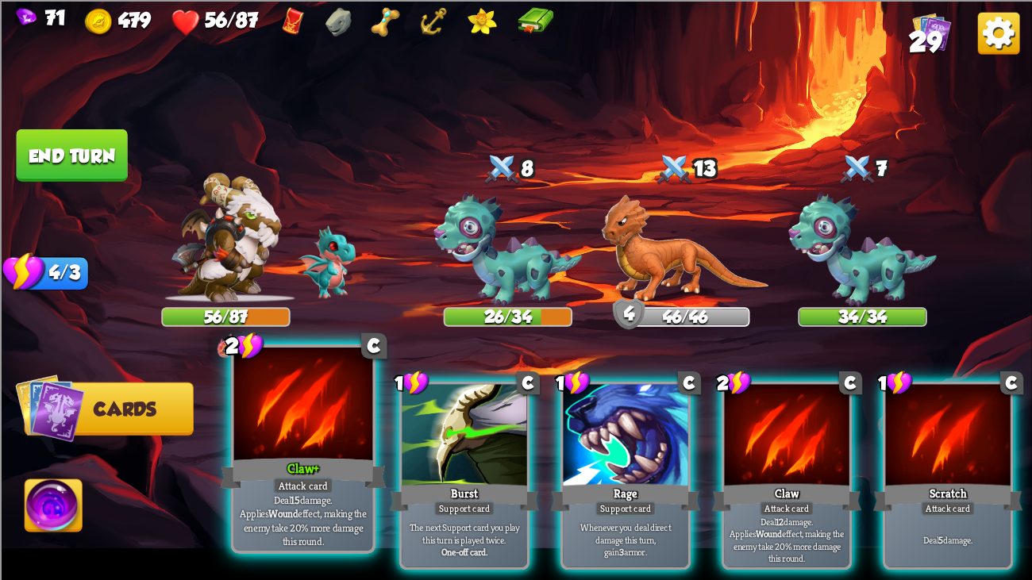
click at [300, 387] on div at bounding box center [303, 406] width 139 height 117
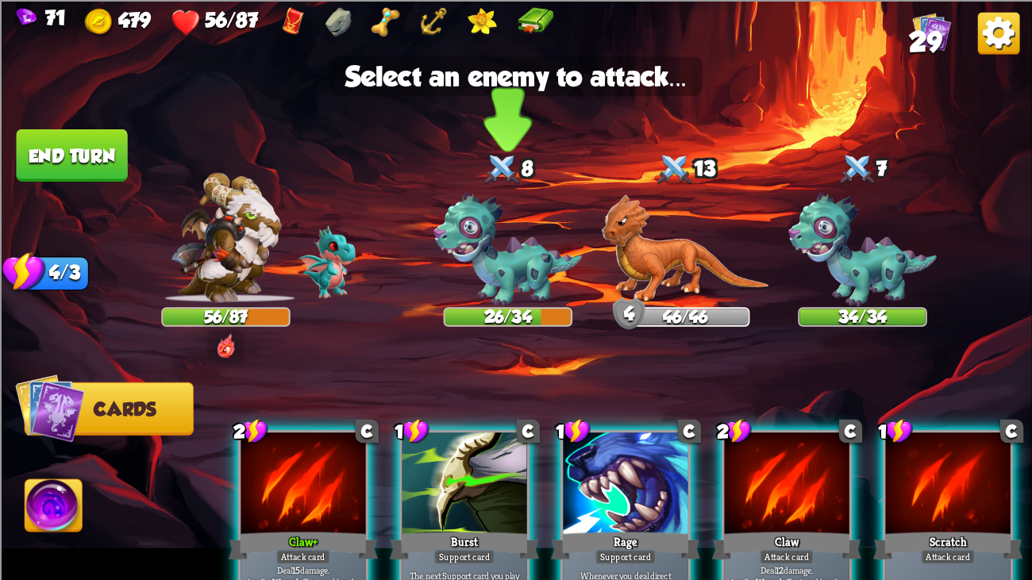
click at [524, 251] on img at bounding box center [507, 249] width 148 height 114
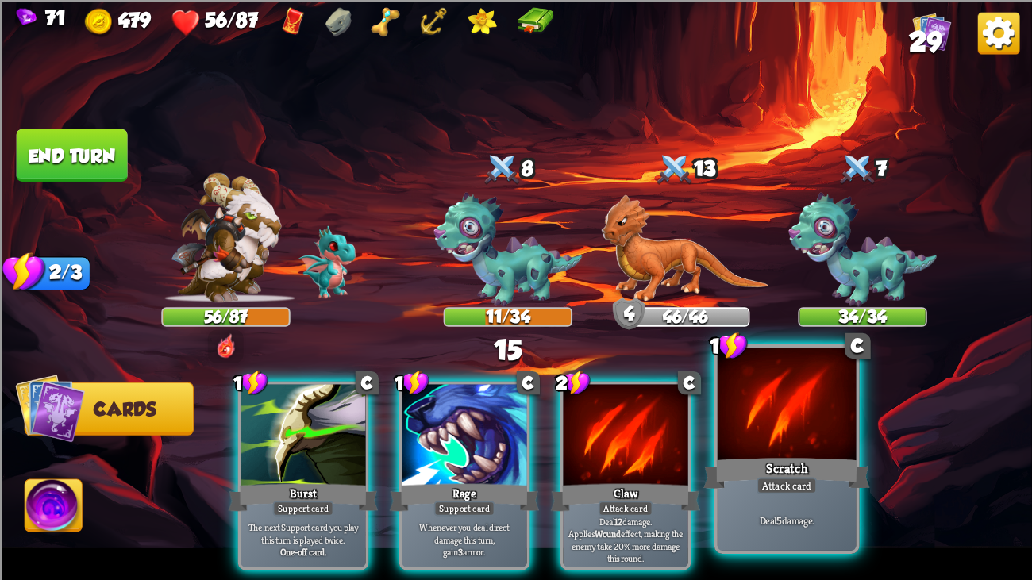
click at [829, 417] on div at bounding box center [787, 406] width 139 height 117
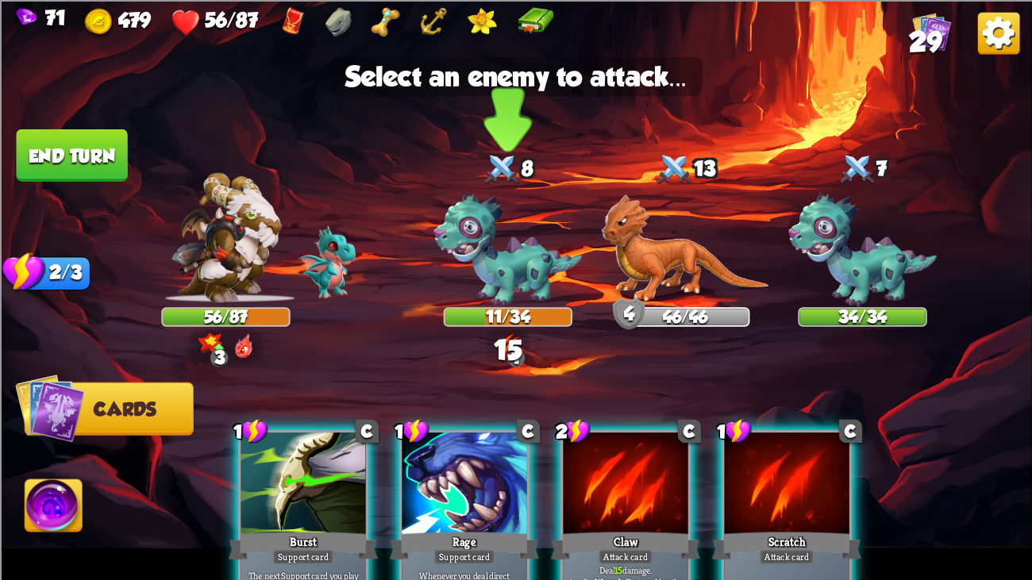
click at [498, 217] on img at bounding box center [507, 249] width 148 height 114
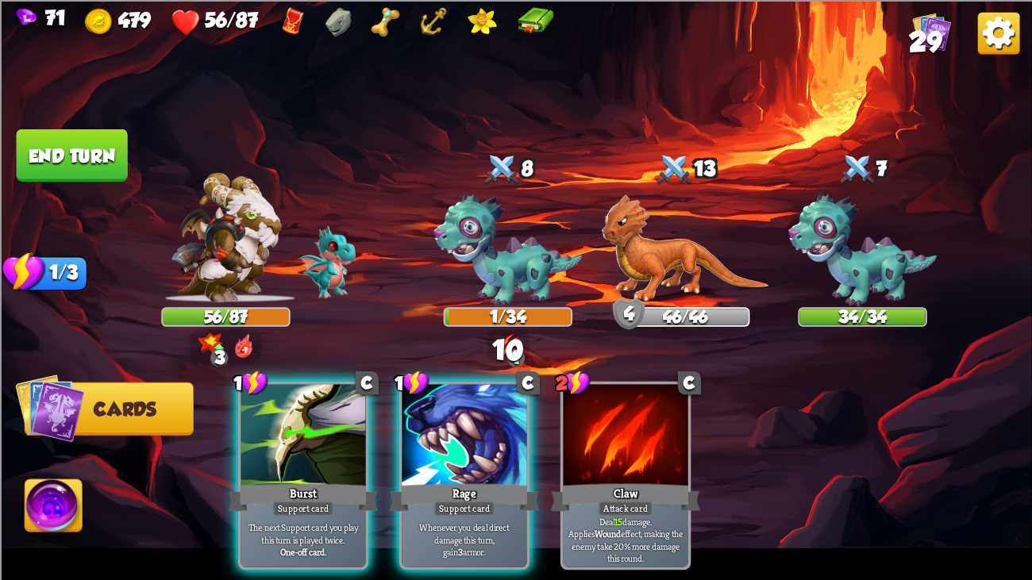
click at [69, 136] on button "End turn" at bounding box center [72, 155] width 111 height 52
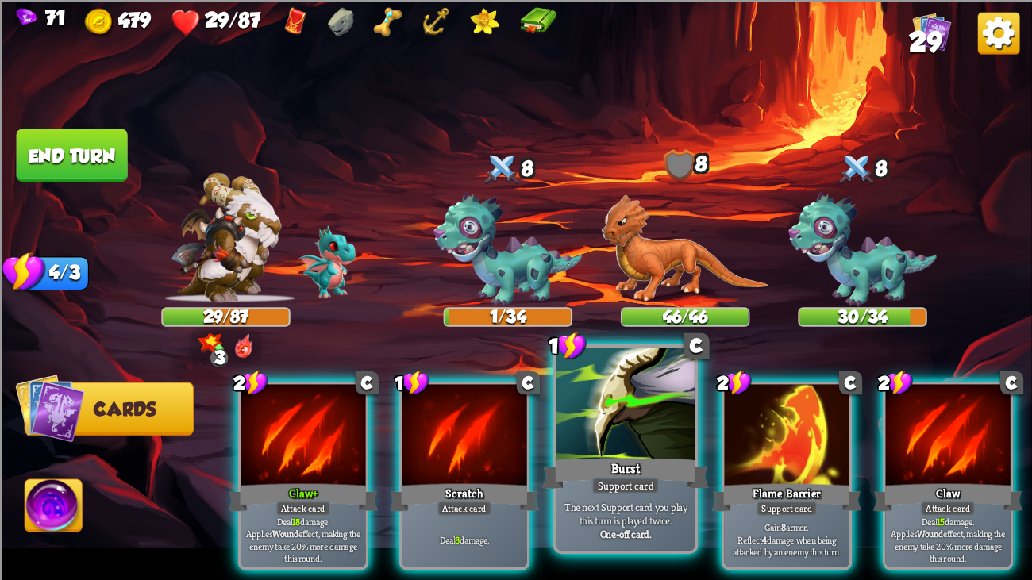
click at [623, 400] on div at bounding box center [625, 406] width 139 height 117
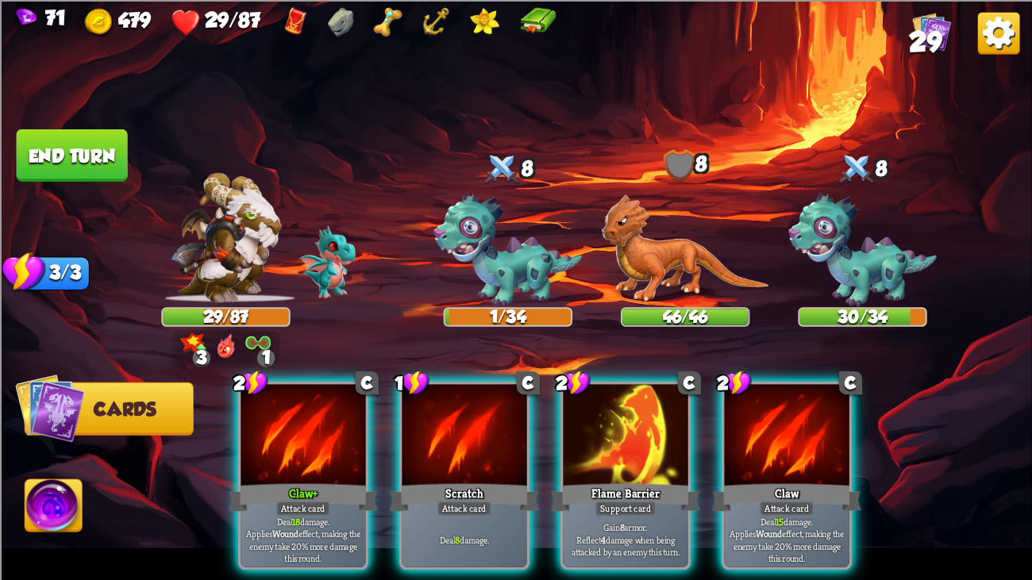
click at [623, 400] on div at bounding box center [625, 436] width 125 height 105
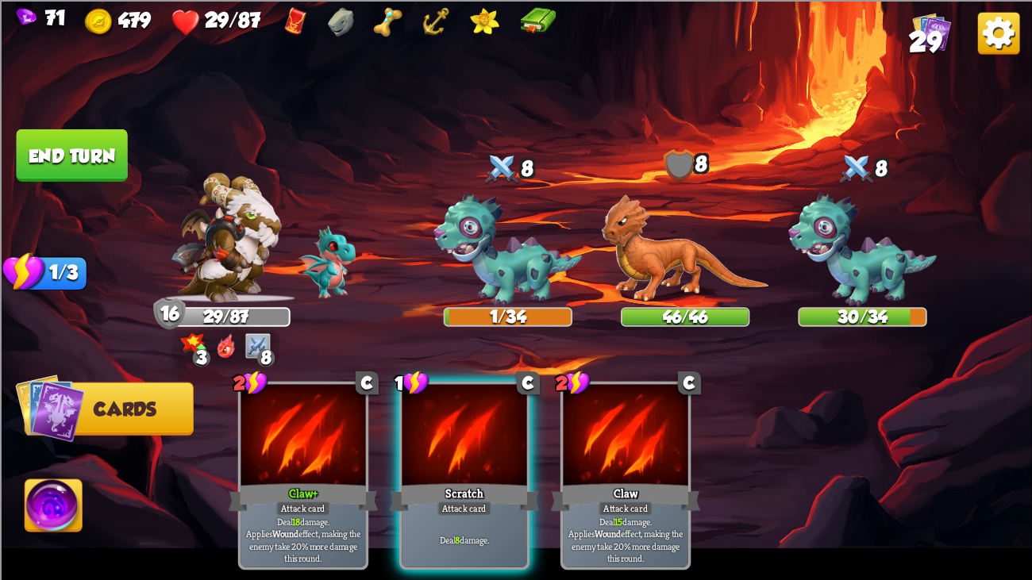
click at [75, 152] on button "End turn" at bounding box center [72, 155] width 111 height 52
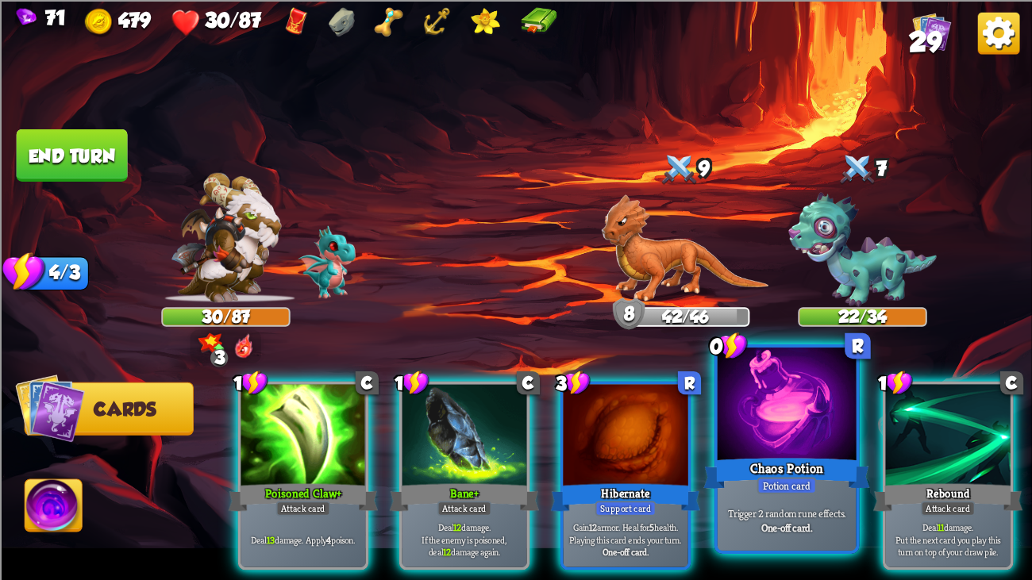
click at [740, 437] on div at bounding box center [787, 406] width 139 height 117
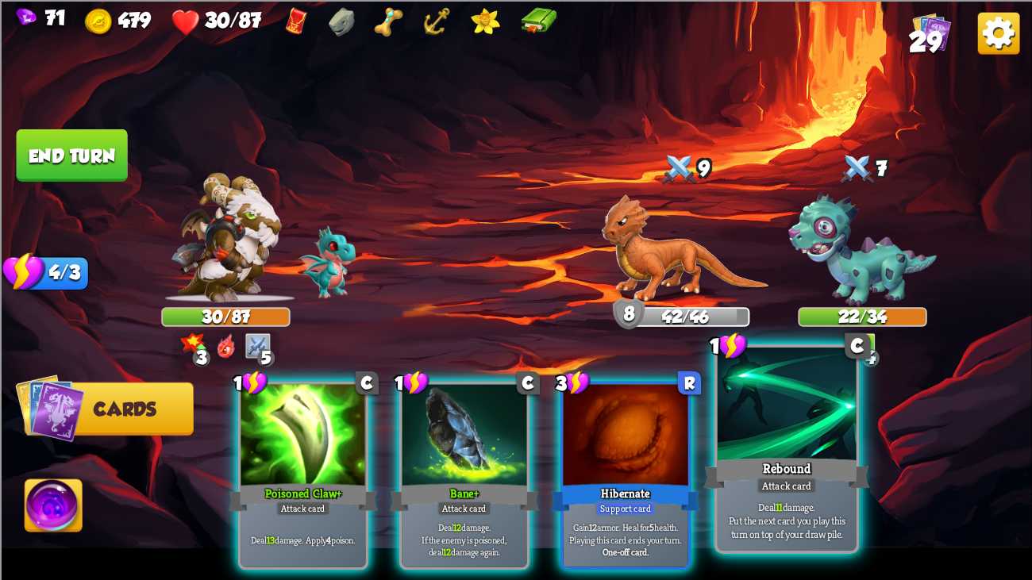
click at [794, 421] on div at bounding box center [787, 406] width 139 height 117
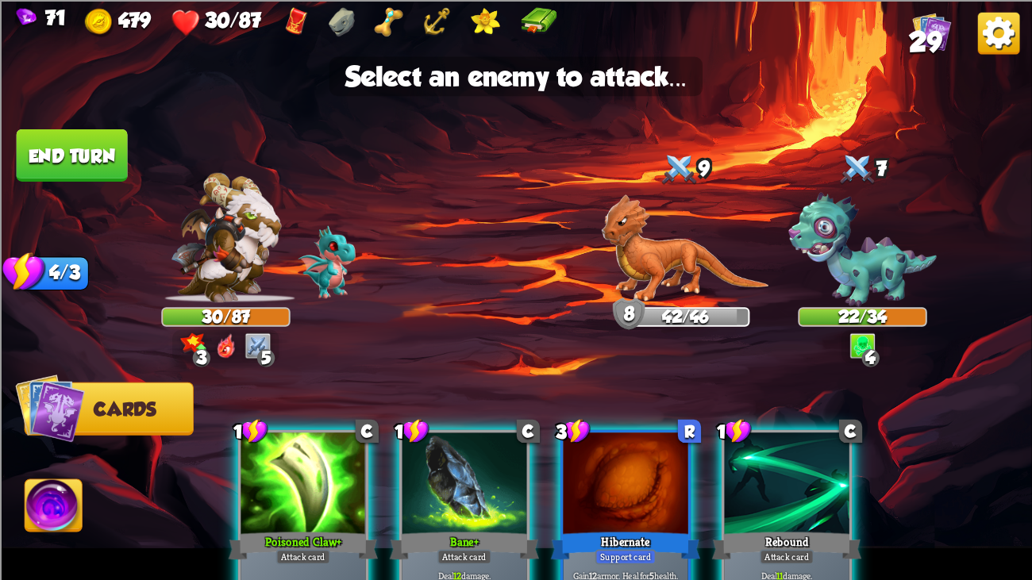
click at [751, 444] on div at bounding box center [787, 485] width 125 height 105
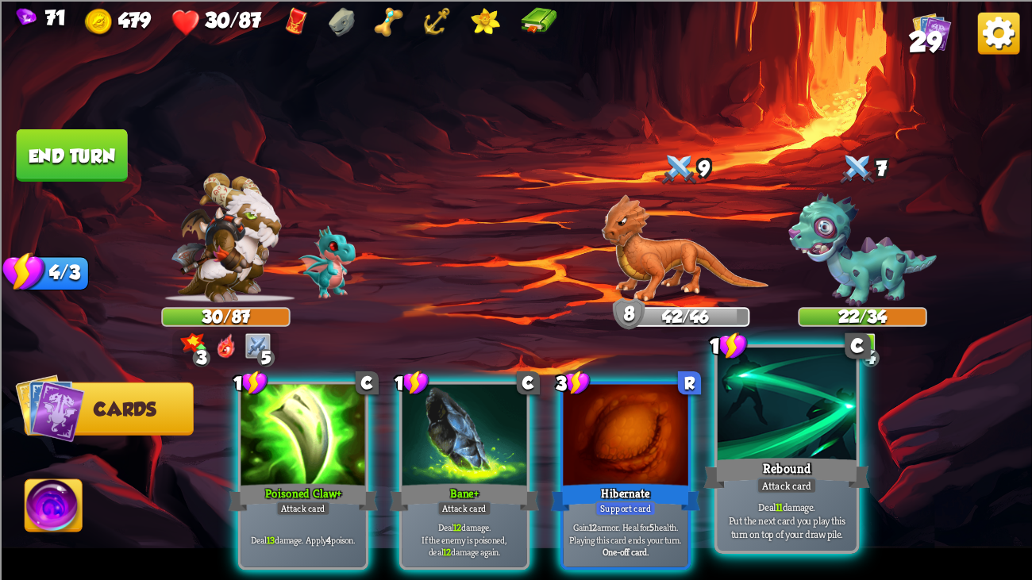
click at [751, 444] on div "Rebound" at bounding box center [786, 473] width 167 height 37
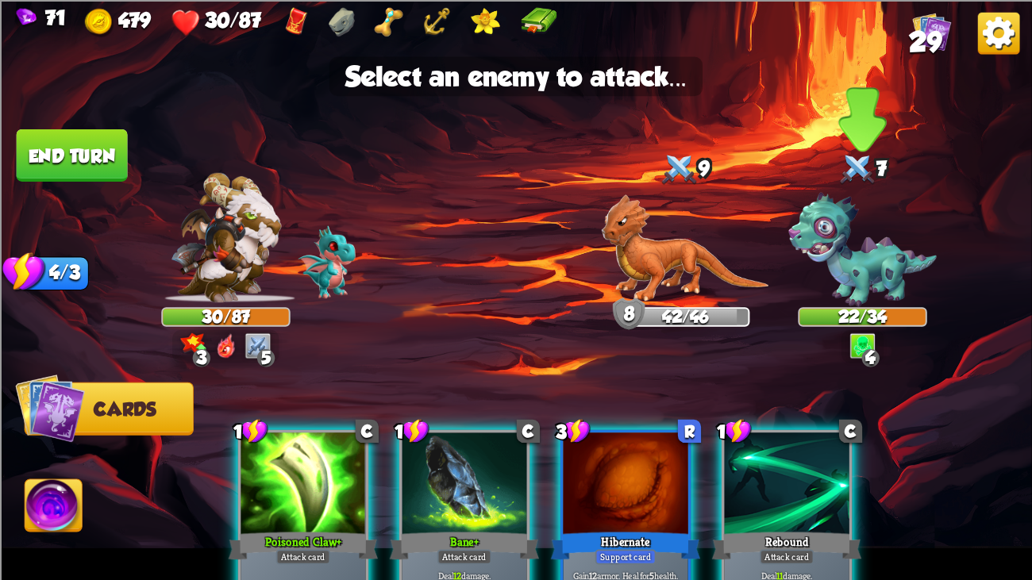
click at [877, 256] on img at bounding box center [862, 249] width 148 height 114
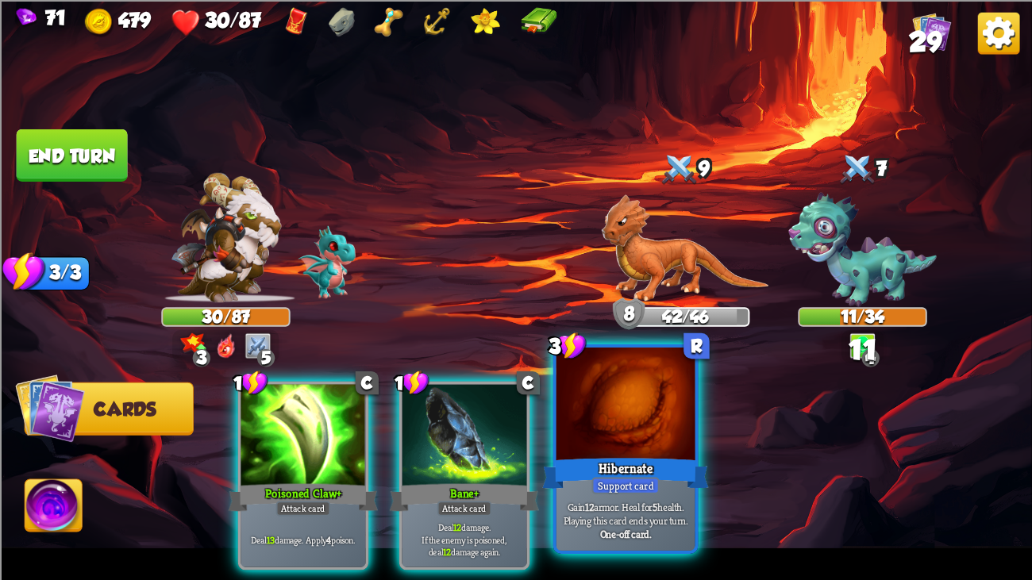
click at [655, 382] on div at bounding box center [625, 406] width 139 height 117
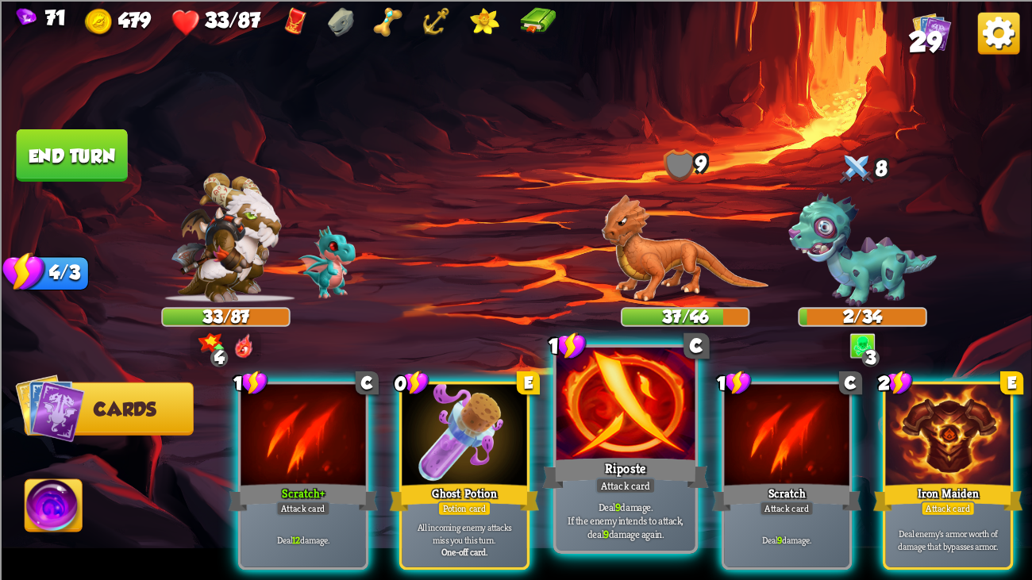
click at [591, 403] on div at bounding box center [625, 406] width 139 height 117
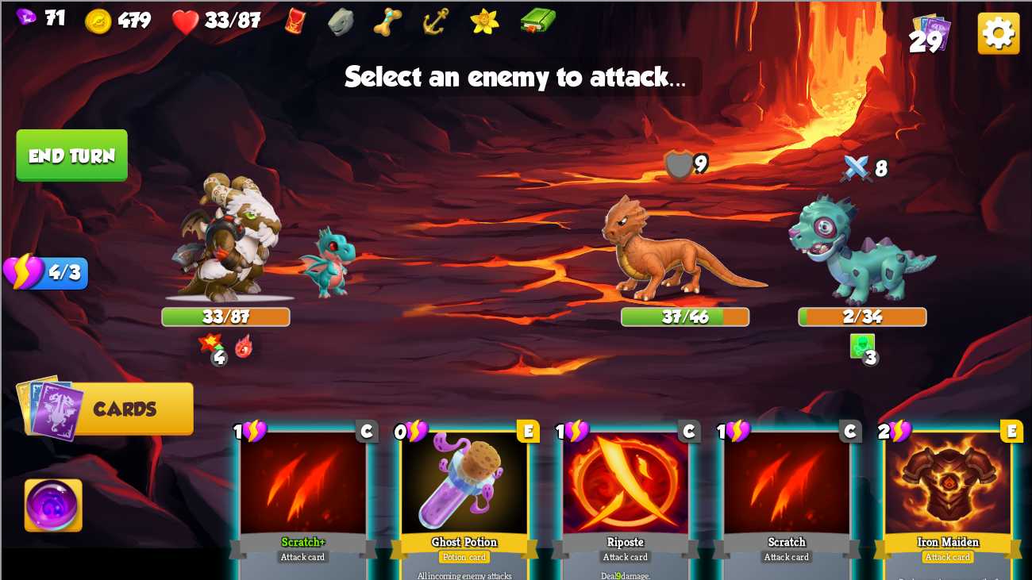
click at [582, 444] on div at bounding box center [625, 485] width 125 height 105
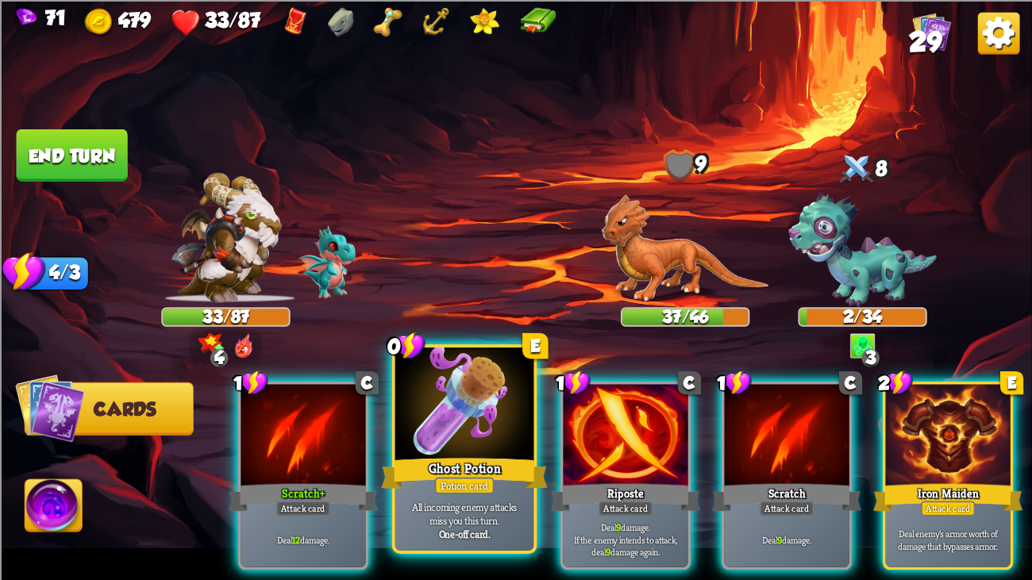
click at [518, 444] on div "Ghost Potion" at bounding box center [464, 473] width 167 height 37
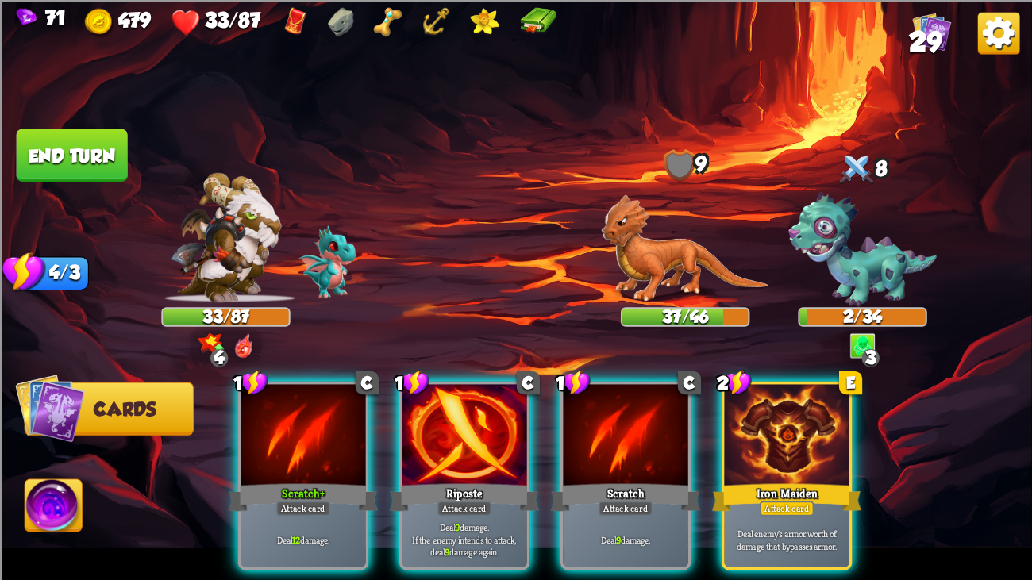
click at [518, 444] on div "Riposte" at bounding box center [465, 496] width 150 height 33
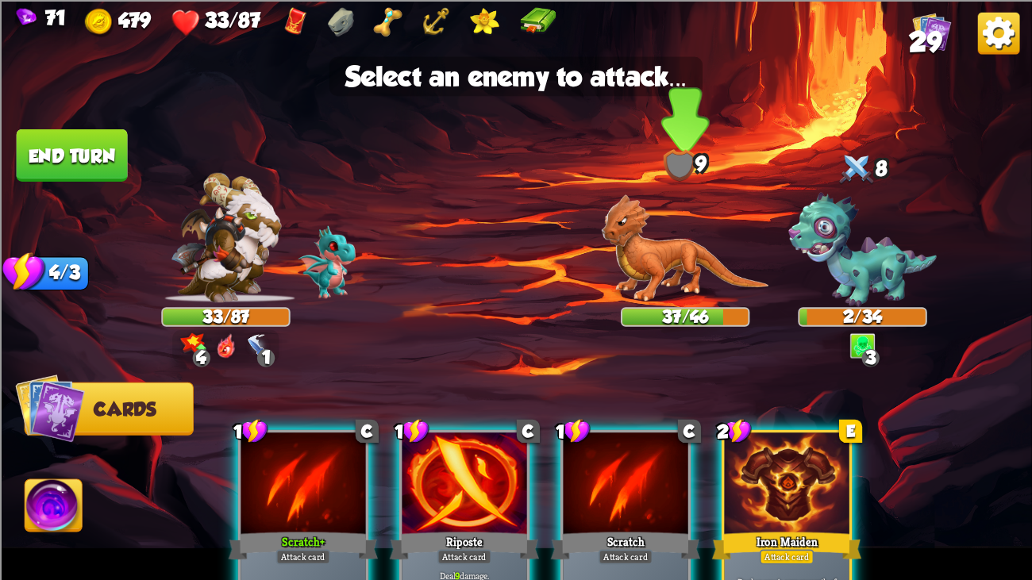
click at [705, 238] on img at bounding box center [685, 248] width 167 height 108
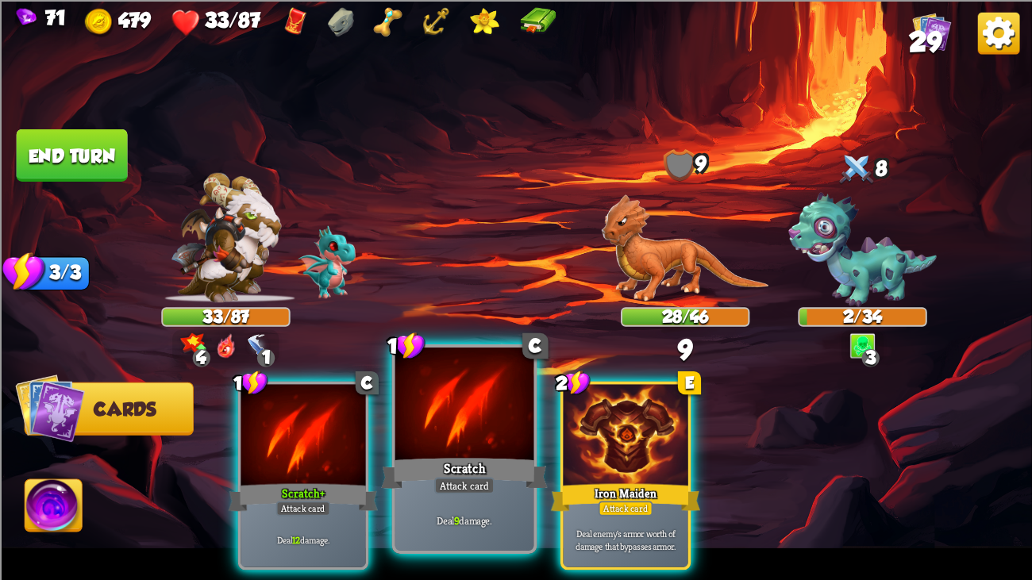
click at [471, 444] on div at bounding box center [464, 406] width 139 height 117
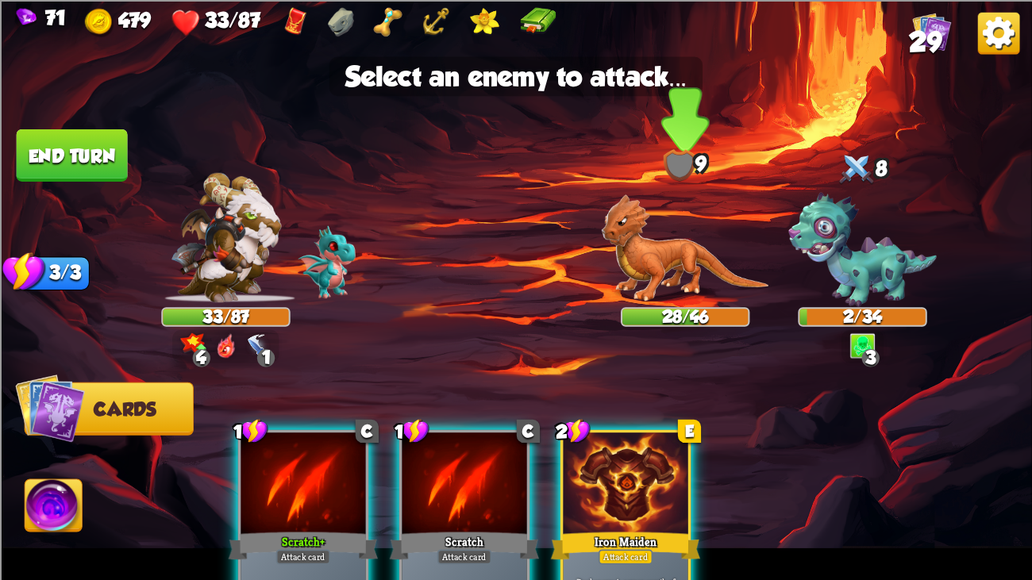
click at [661, 217] on img at bounding box center [685, 248] width 167 height 108
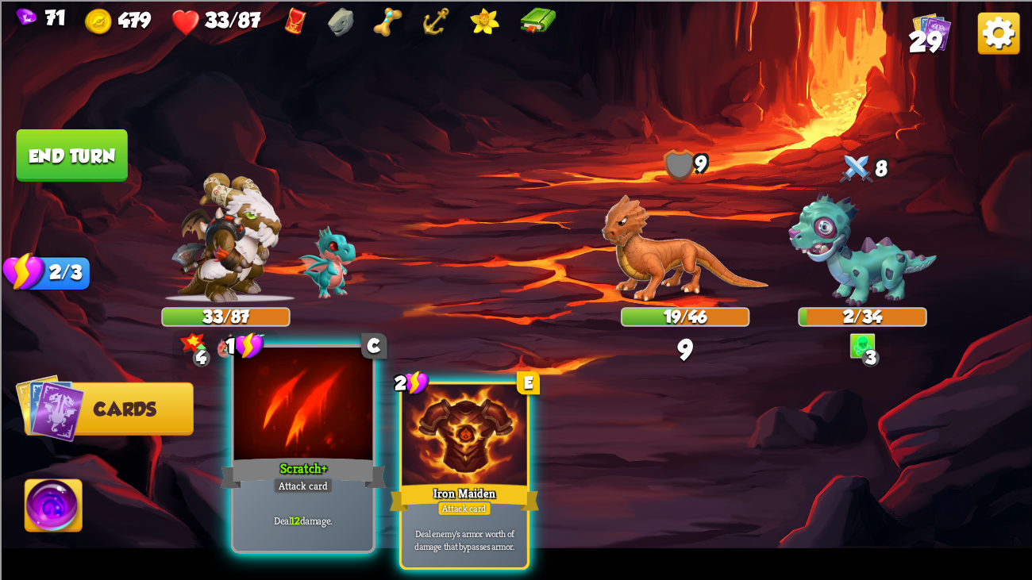
click at [261, 387] on div at bounding box center [303, 406] width 139 height 117
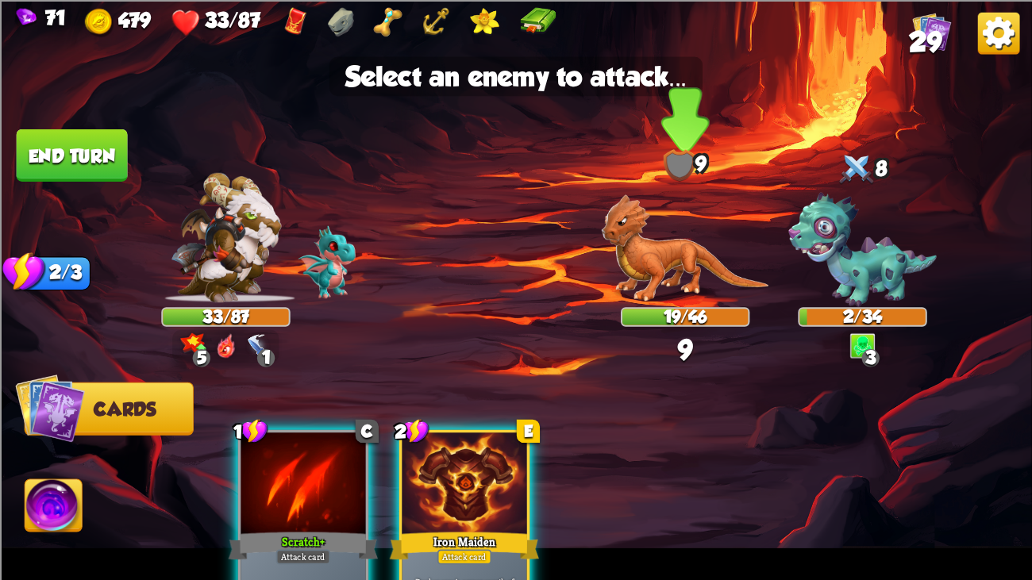
click at [606, 248] on img at bounding box center [685, 248] width 167 height 108
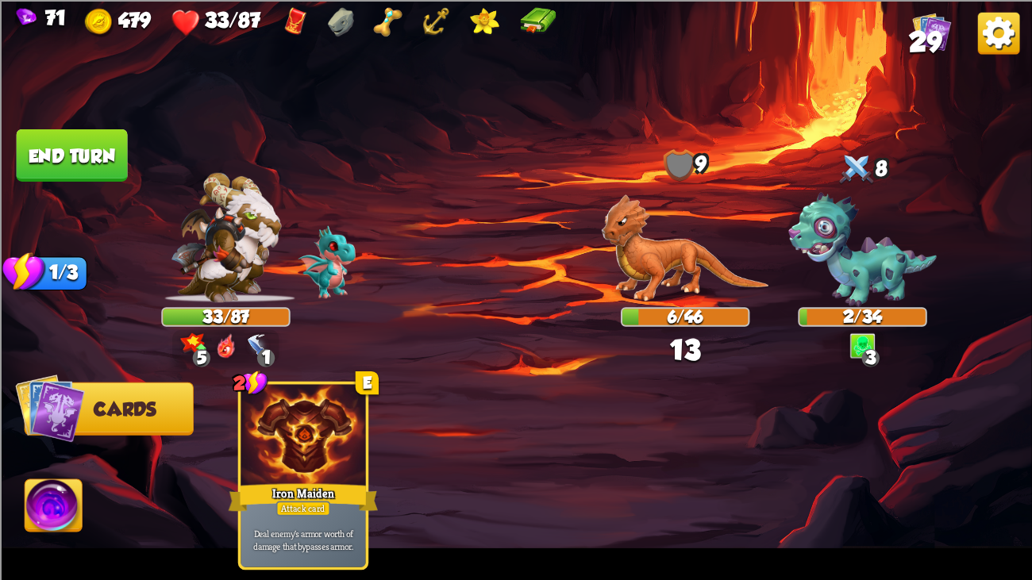
click at [53, 126] on img at bounding box center [516, 290] width 1032 height 580
click at [65, 140] on button "End turn" at bounding box center [72, 155] width 111 height 52
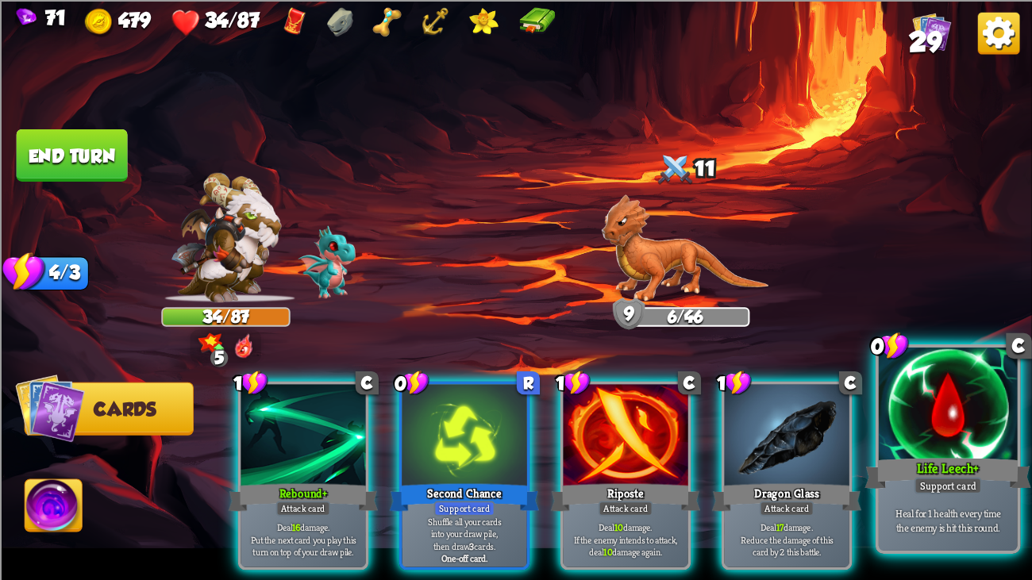
click at [960, 433] on div at bounding box center [948, 406] width 139 height 117
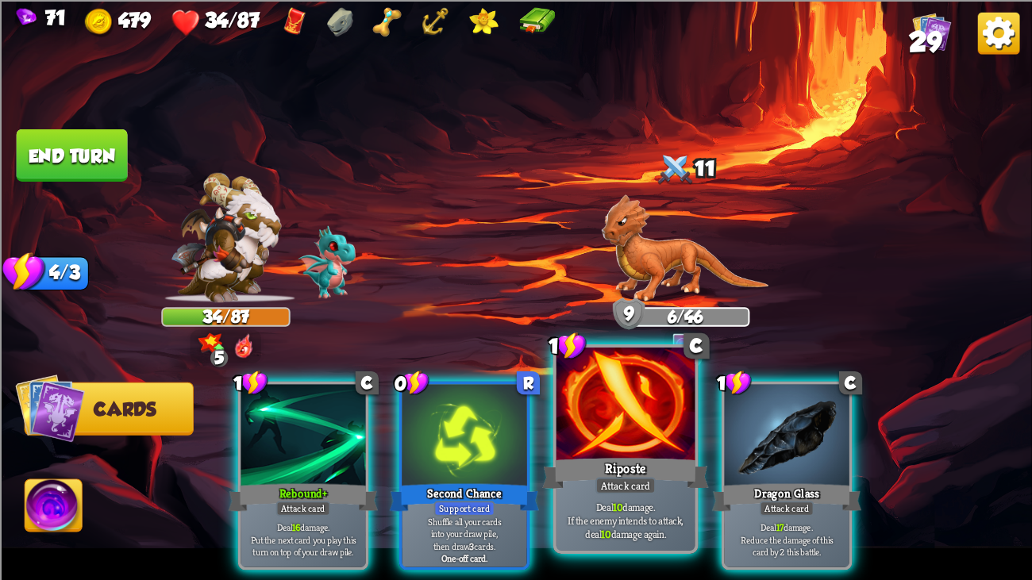
click at [638, 412] on div at bounding box center [625, 406] width 139 height 117
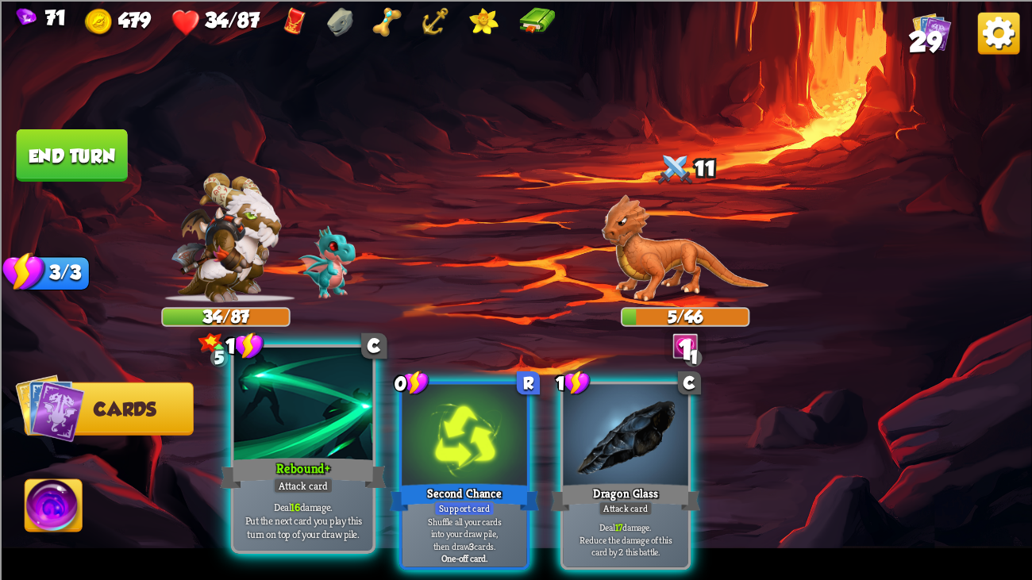
click at [238, 431] on div at bounding box center [303, 406] width 139 height 117
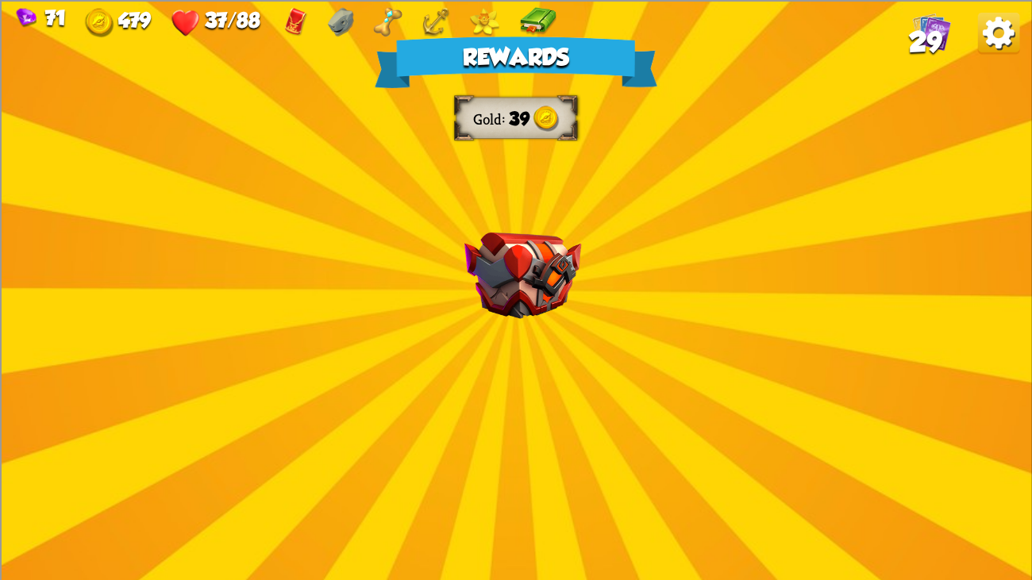
click at [524, 287] on img at bounding box center [522, 275] width 117 height 87
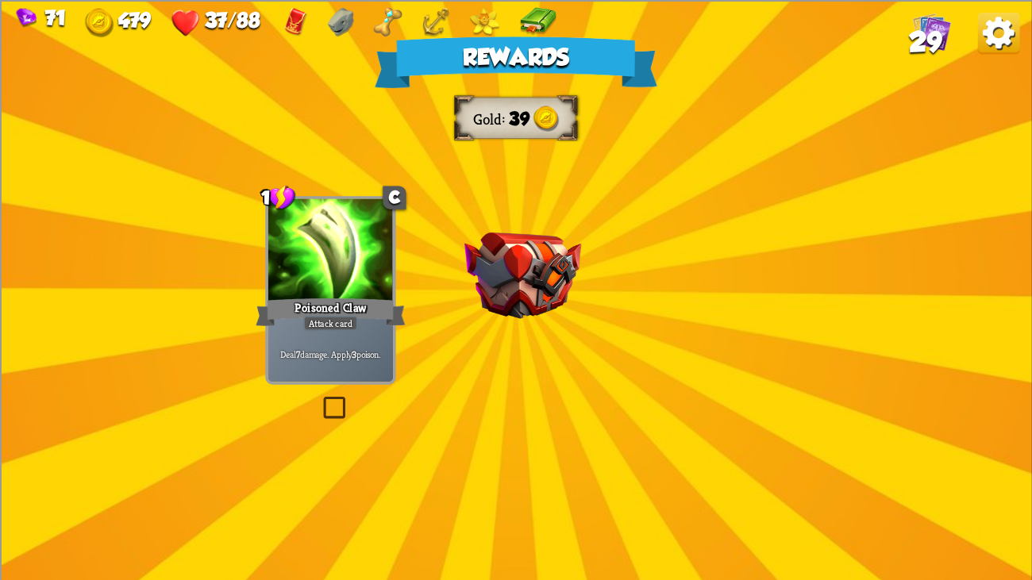
click at [524, 287] on img at bounding box center [522, 275] width 117 height 87
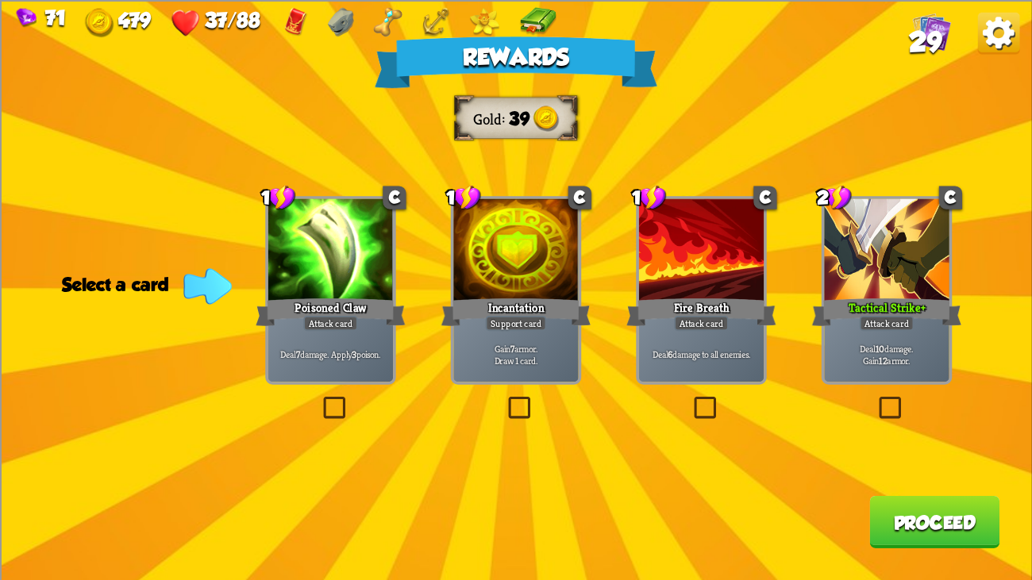
click at [971, 299] on div "Rewards Gold 39 Select a card 1 C Poisoned Claw Attack card Deal 7 damage. Appl…" at bounding box center [516, 290] width 1032 height 580
click at [947, 294] on div at bounding box center [886, 250] width 125 height 105
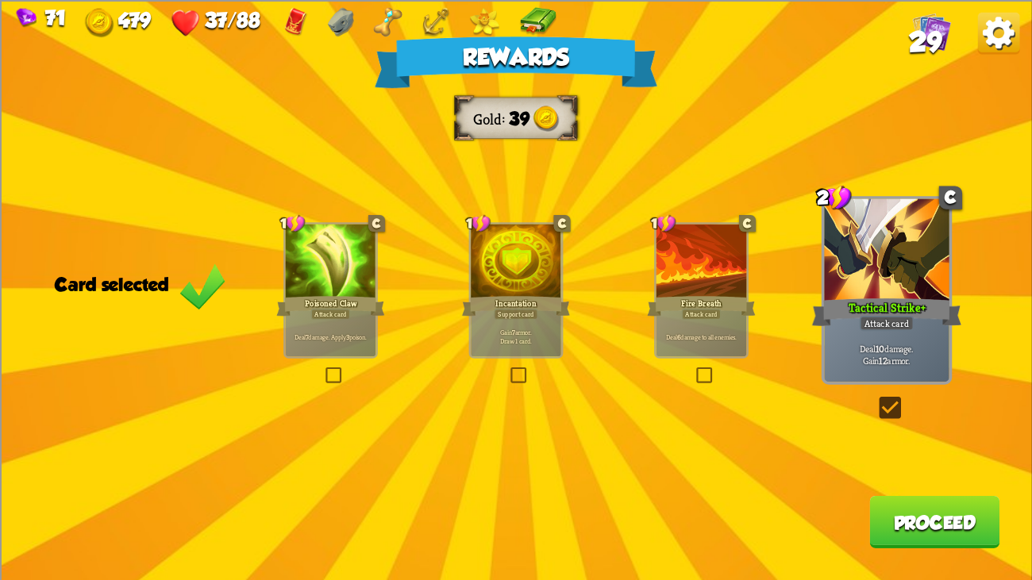
click at [922, 444] on button "Proceed" at bounding box center [934, 521] width 130 height 52
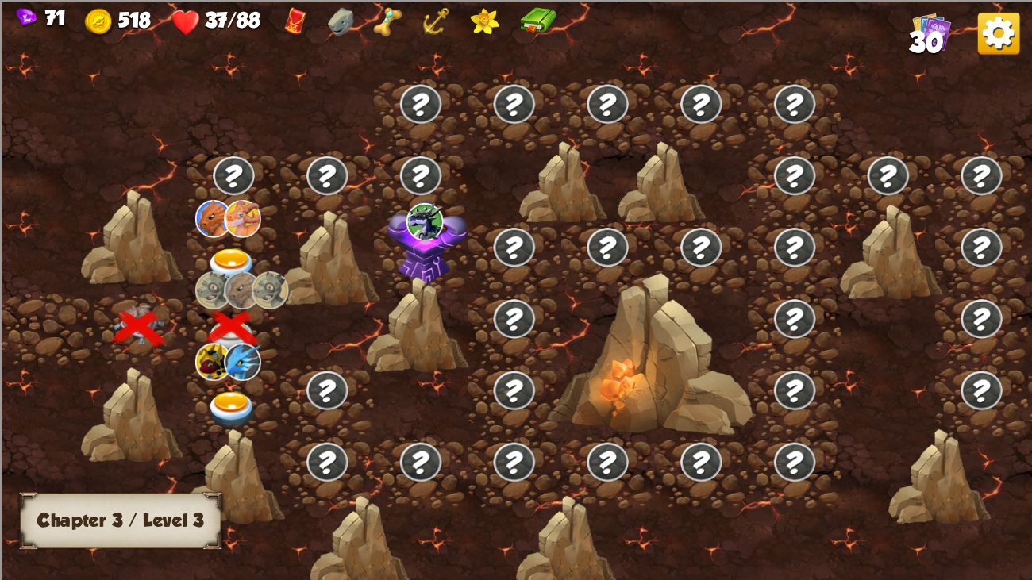
click at [226, 233] on img at bounding box center [242, 218] width 37 height 37
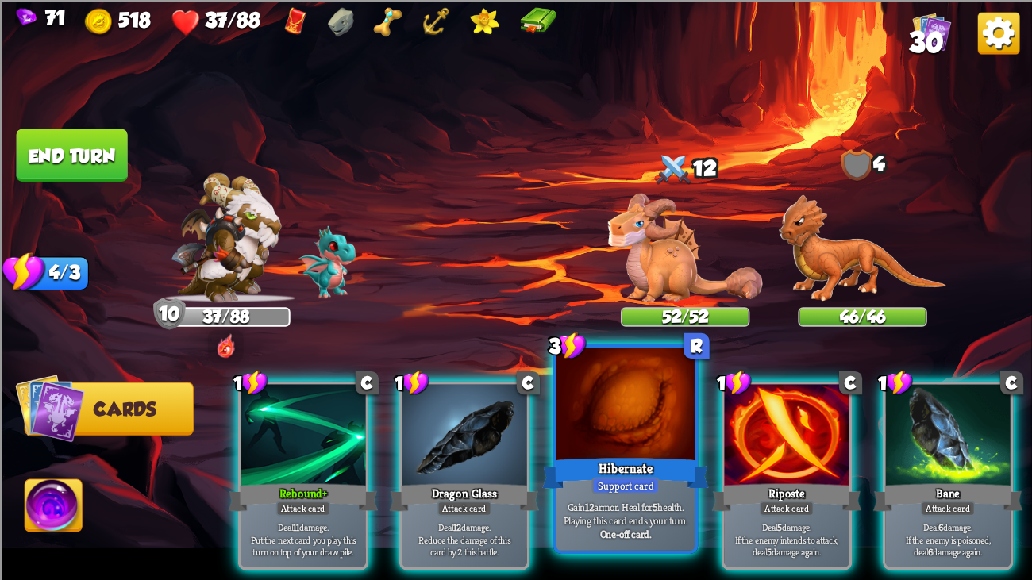
click at [627, 444] on div at bounding box center [625, 406] width 139 height 117
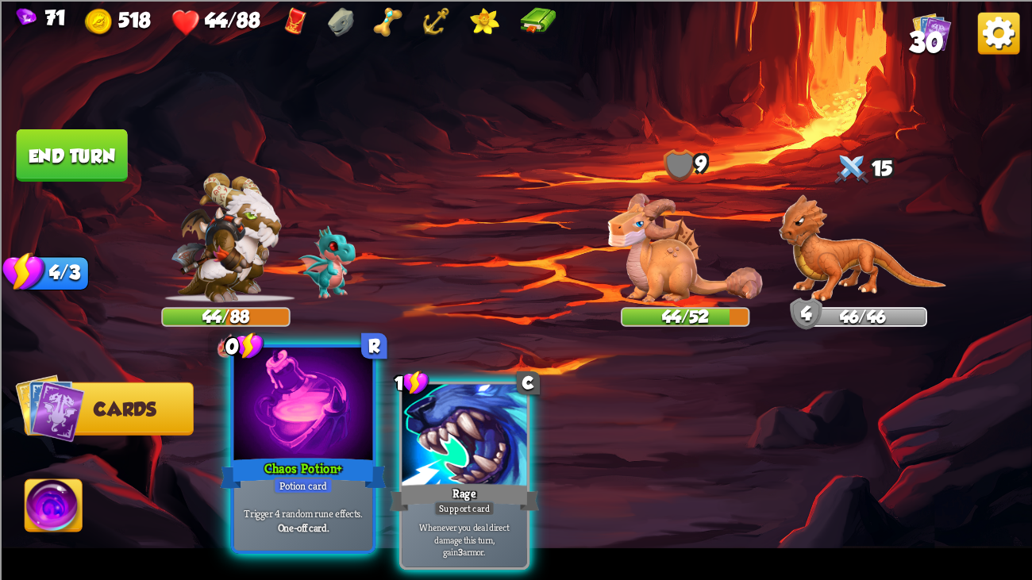
click at [318, 444] on div "Chaos Potion+" at bounding box center [303, 473] width 167 height 37
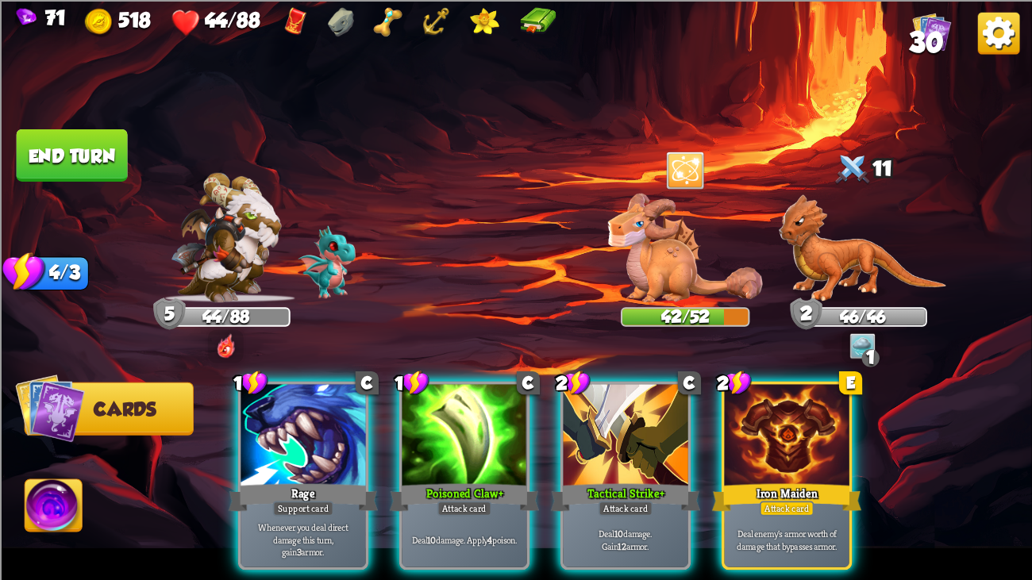
click at [669, 248] on img at bounding box center [685, 247] width 155 height 109
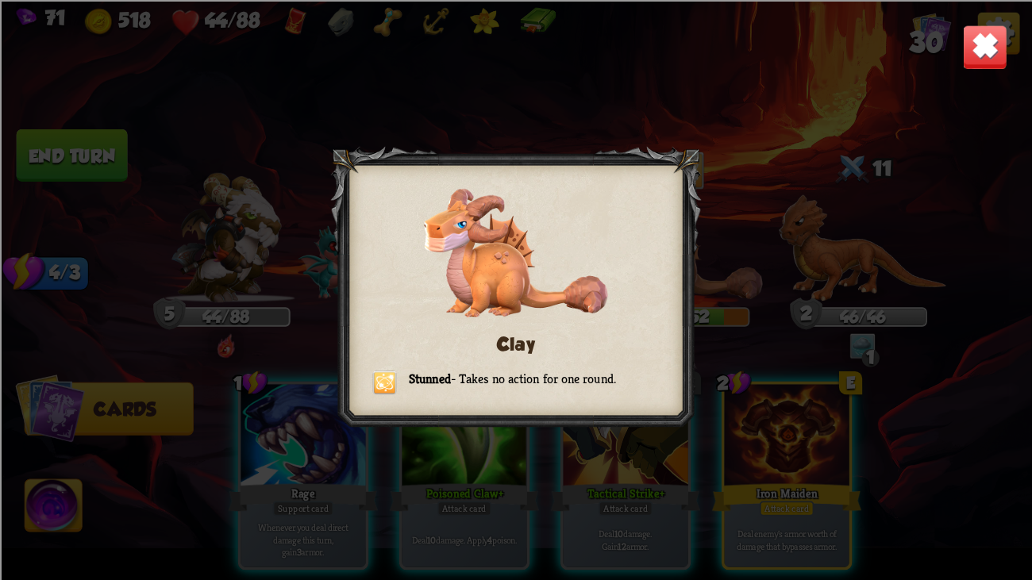
click at [975, 53] on img at bounding box center [984, 46] width 45 height 45
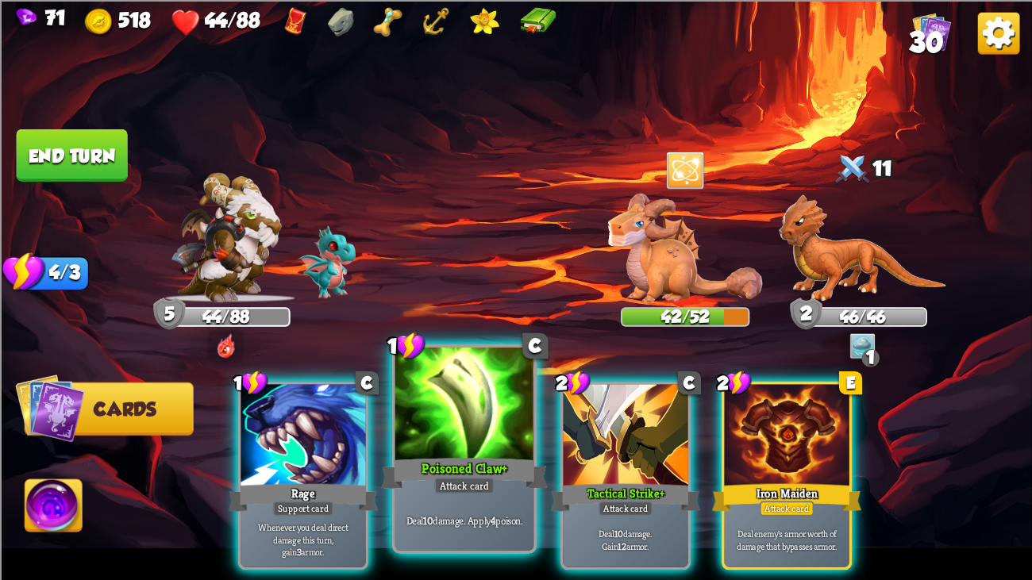
click at [418, 410] on div at bounding box center [464, 406] width 139 height 117
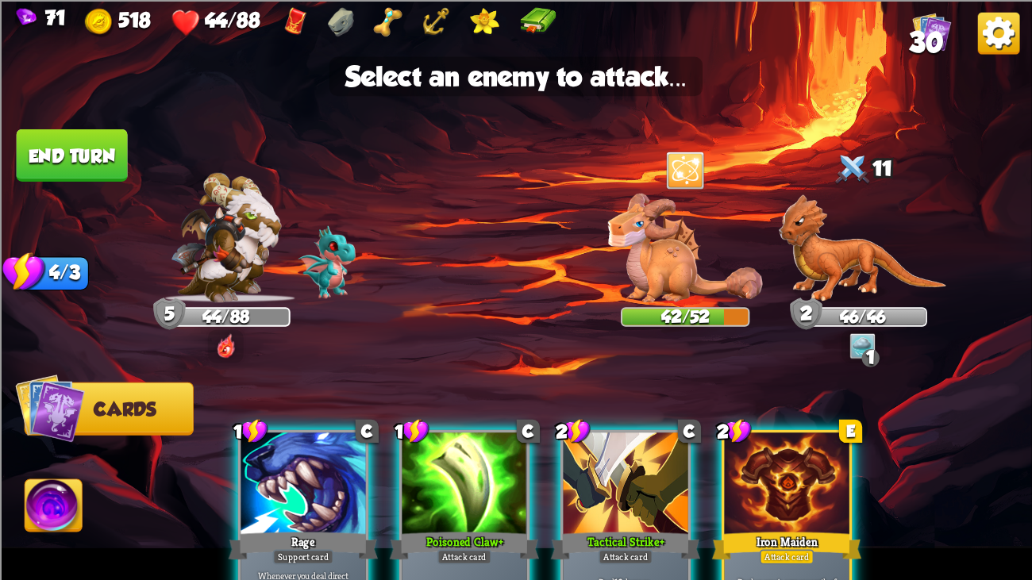
click at [894, 142] on img at bounding box center [516, 290] width 1032 height 580
click at [415, 444] on div at bounding box center [464, 485] width 125 height 105
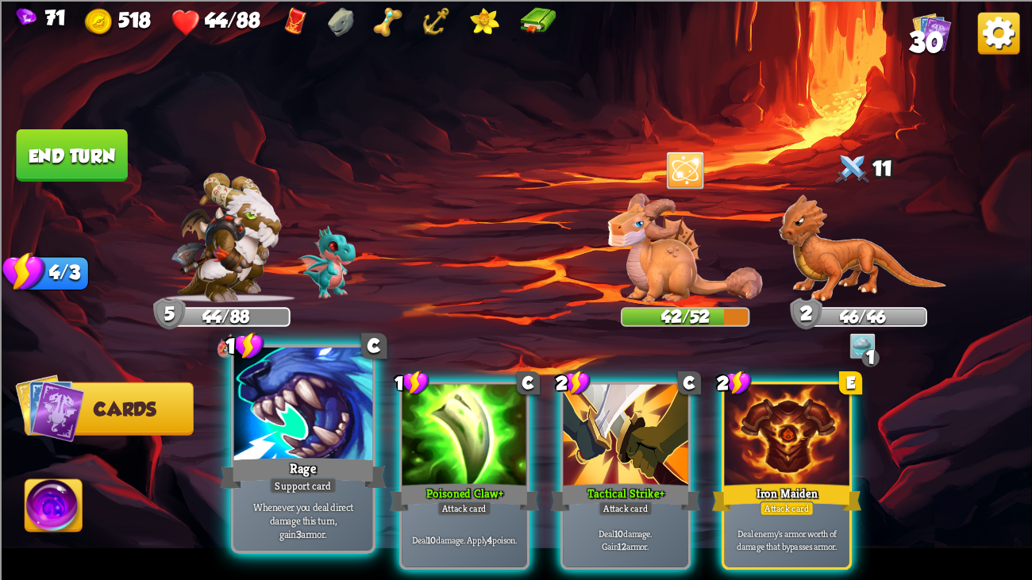
click at [366, 444] on div "Rage" at bounding box center [303, 473] width 167 height 37
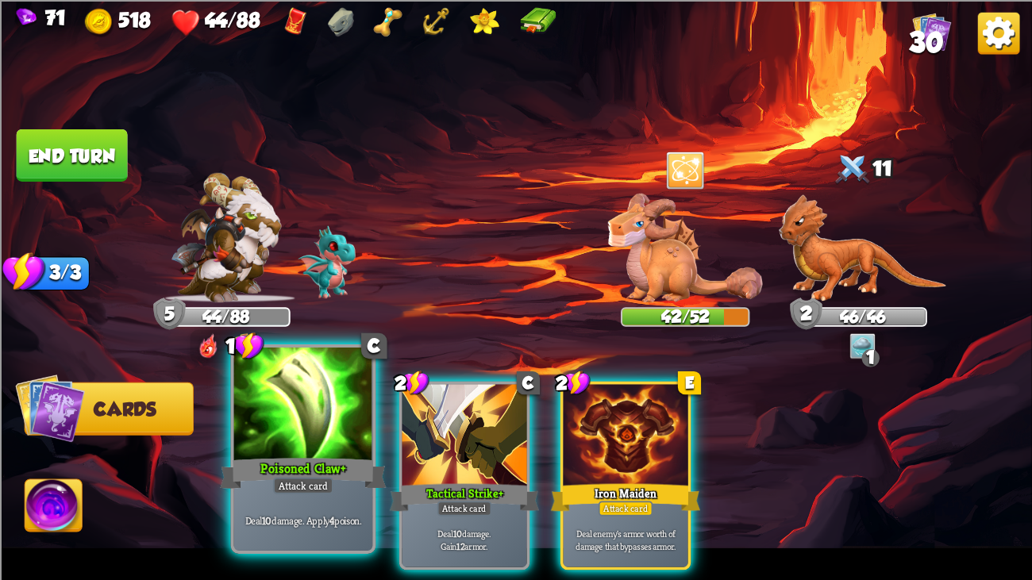
click at [348, 444] on div "Poisoned Claw+" at bounding box center [303, 473] width 167 height 37
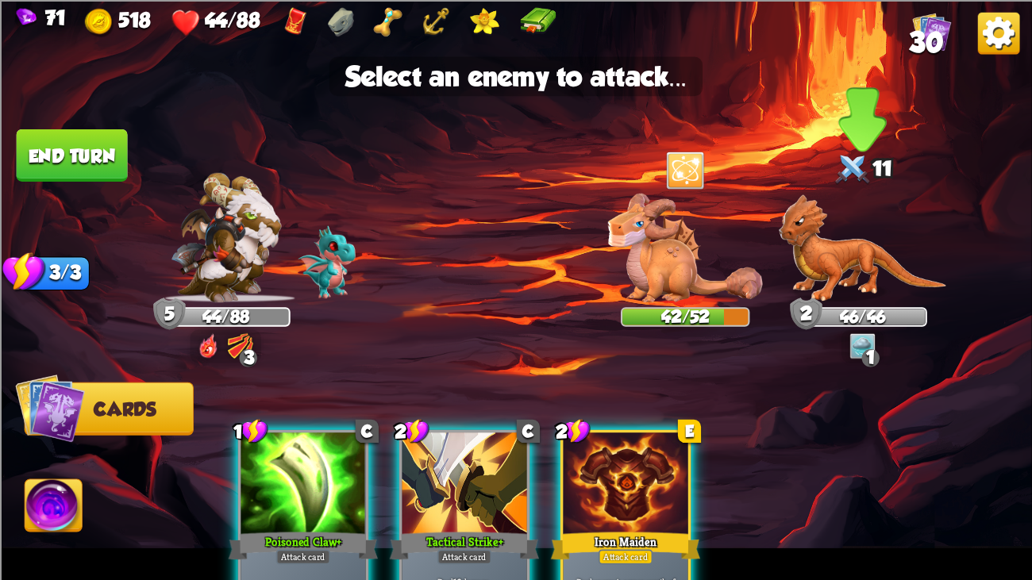
click at [813, 249] on img at bounding box center [862, 248] width 167 height 108
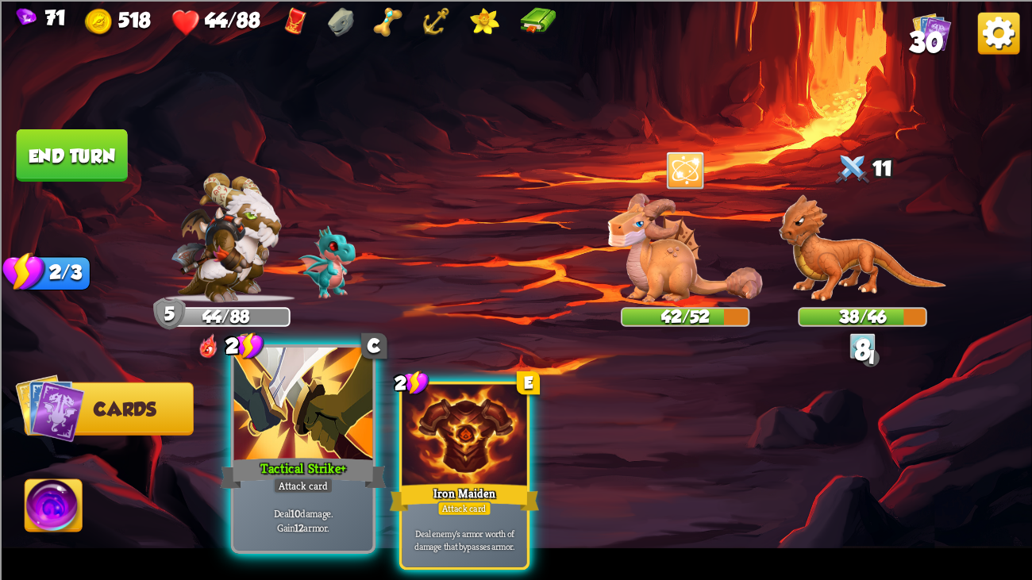
click at [323, 396] on div at bounding box center [303, 406] width 139 height 117
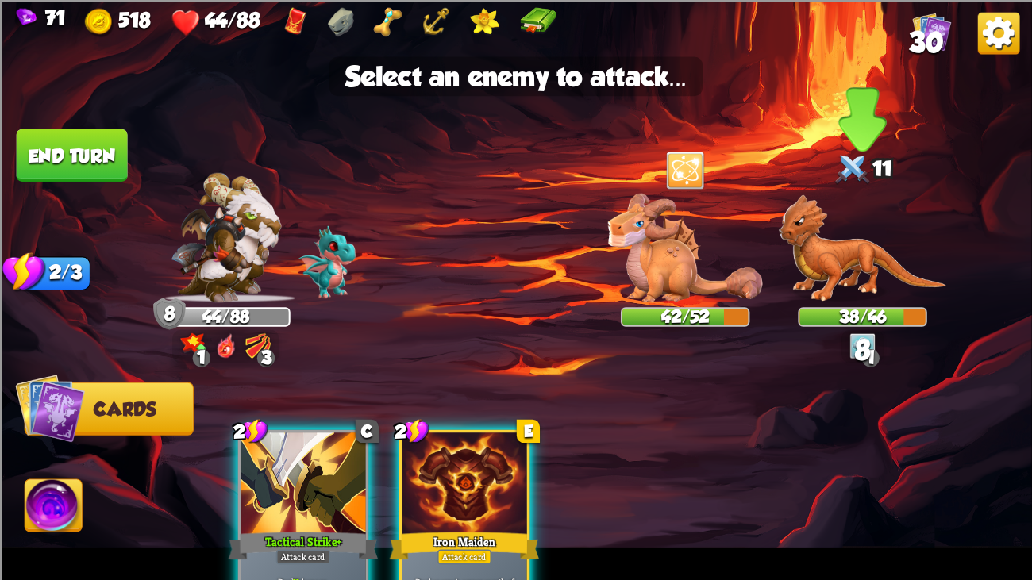
click at [864, 188] on div at bounding box center [852, 170] width 39 height 42
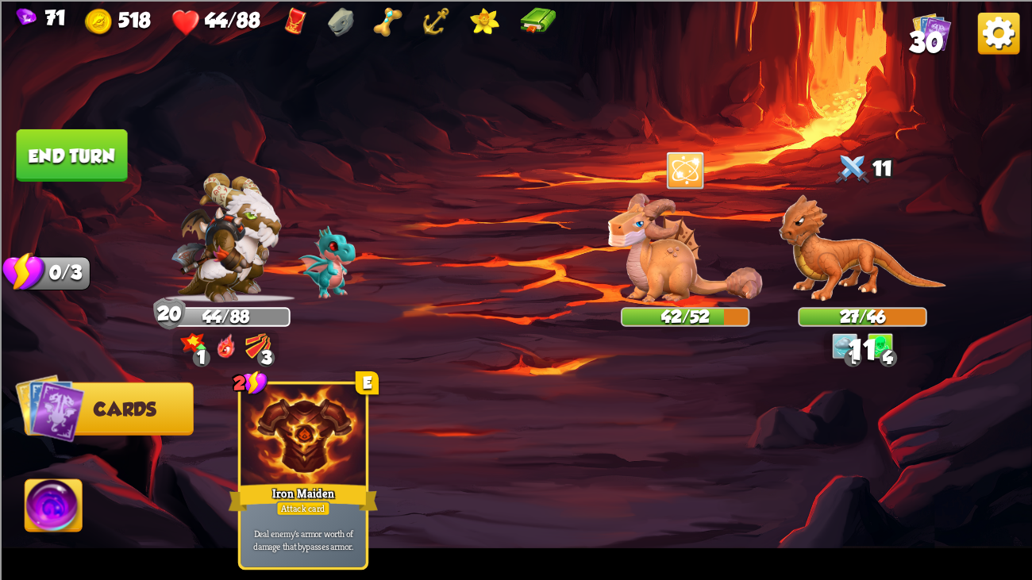
click at [63, 106] on img at bounding box center [516, 290] width 1032 height 580
click at [67, 123] on img at bounding box center [516, 290] width 1032 height 580
click at [67, 177] on button "End turn" at bounding box center [72, 156] width 114 height 54
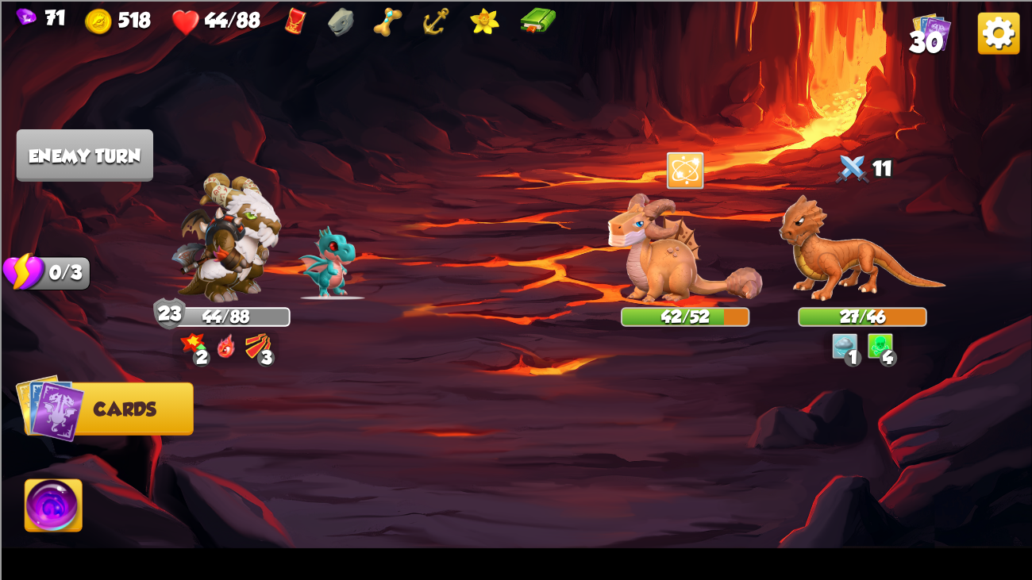
click at [67, 177] on img at bounding box center [516, 290] width 1032 height 580
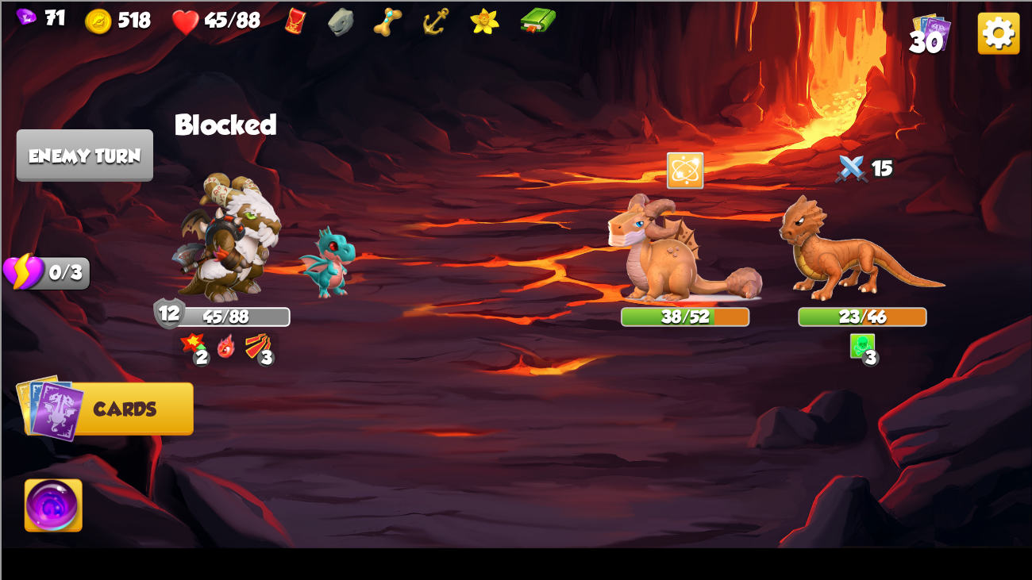
click at [285, 153] on img at bounding box center [516, 290] width 1032 height 580
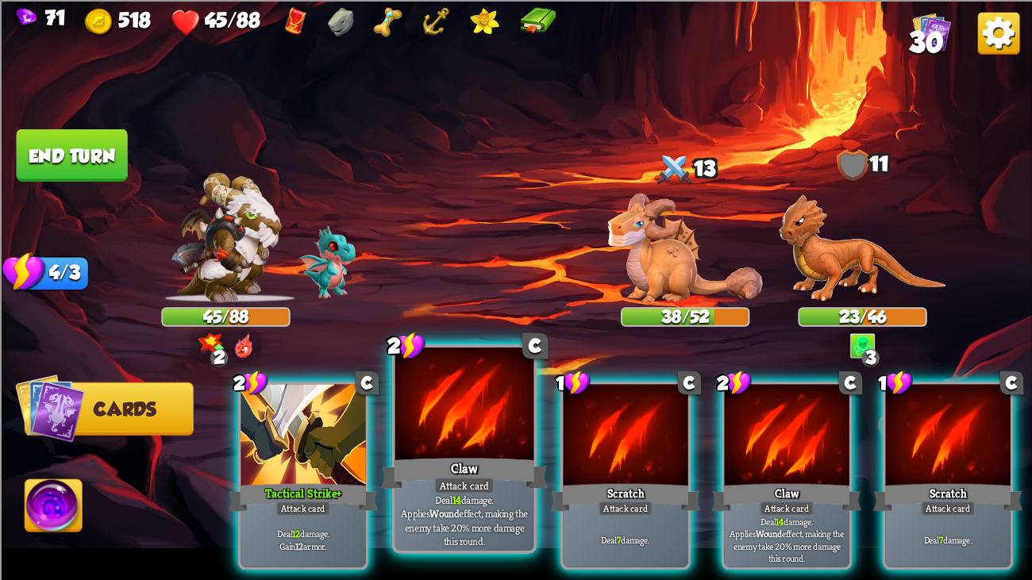
click at [418, 429] on div at bounding box center [464, 406] width 139 height 117
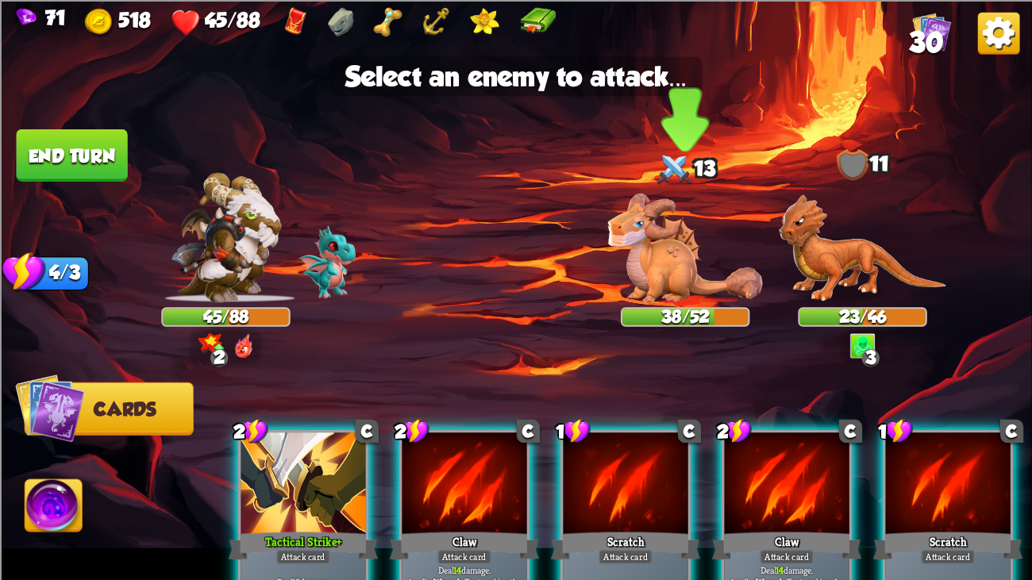
click at [652, 276] on img at bounding box center [685, 247] width 155 height 109
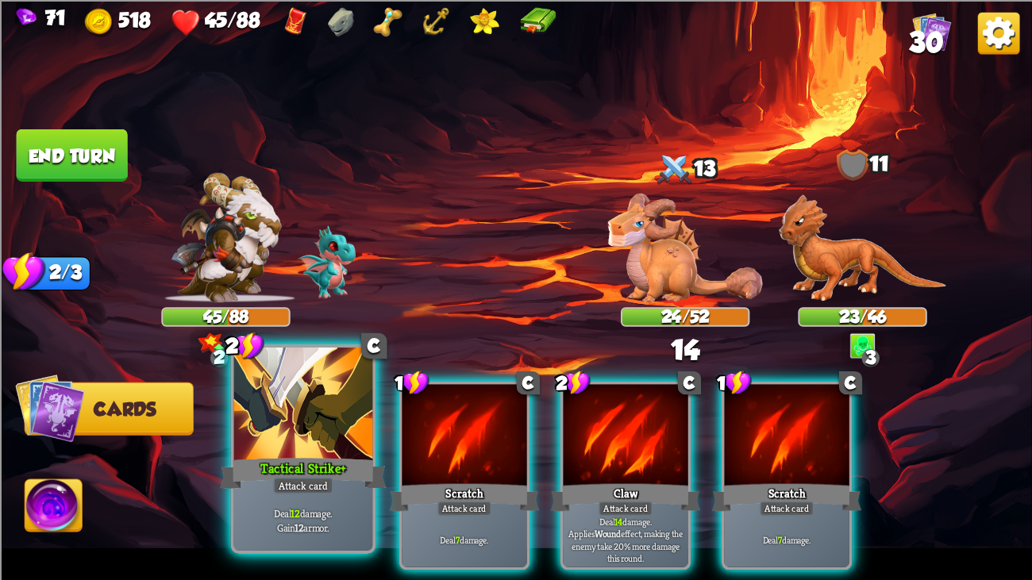
click at [287, 386] on div at bounding box center [303, 406] width 139 height 117
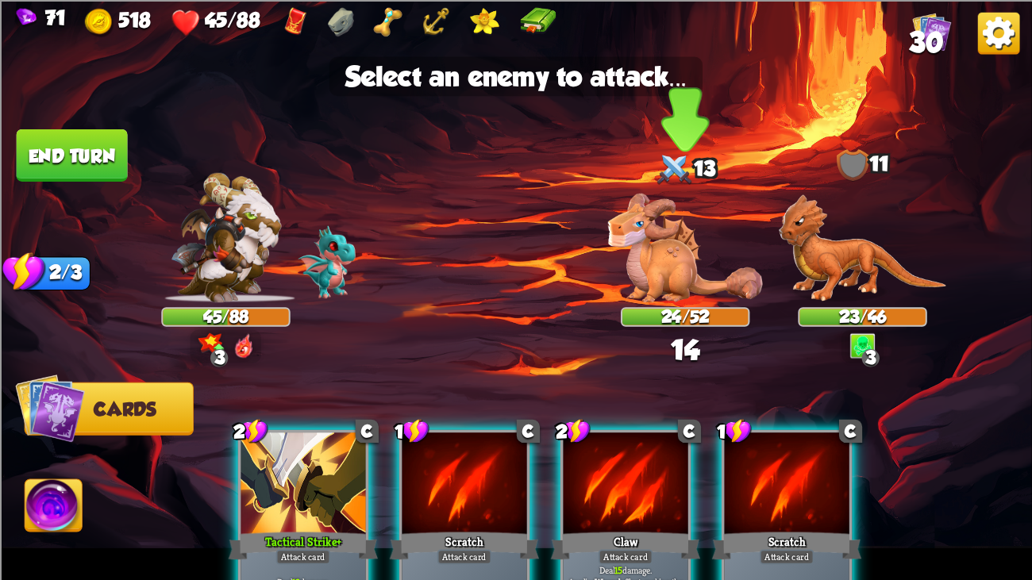
click at [658, 240] on img at bounding box center [685, 247] width 155 height 109
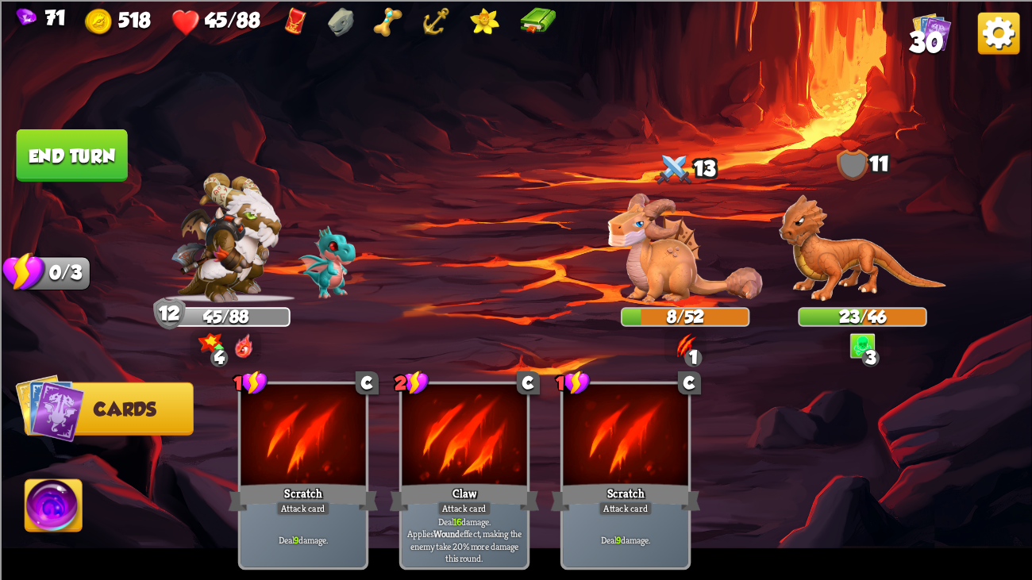
click at [86, 148] on button "End turn" at bounding box center [72, 155] width 113 height 53
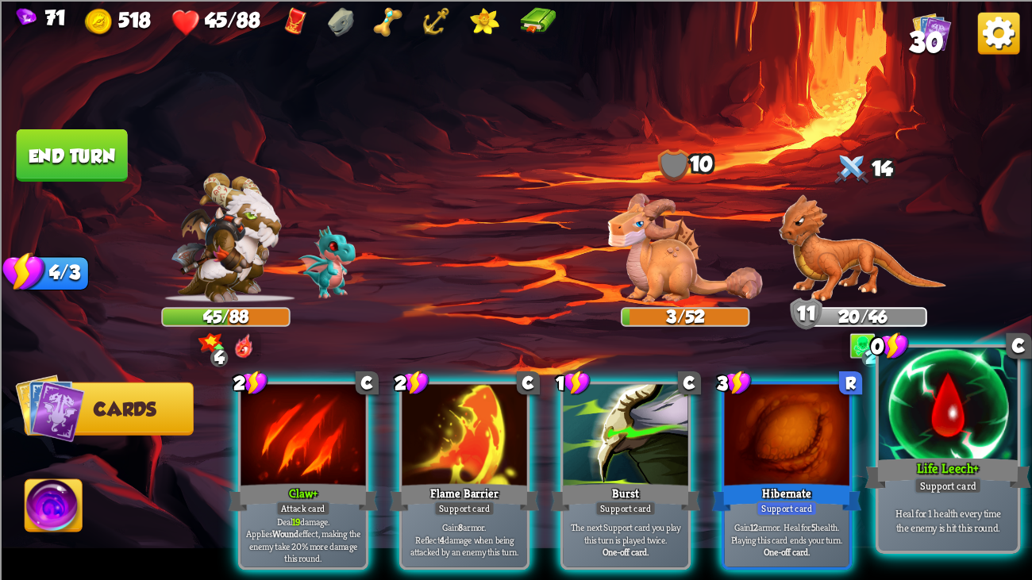
click at [956, 387] on div at bounding box center [948, 406] width 139 height 117
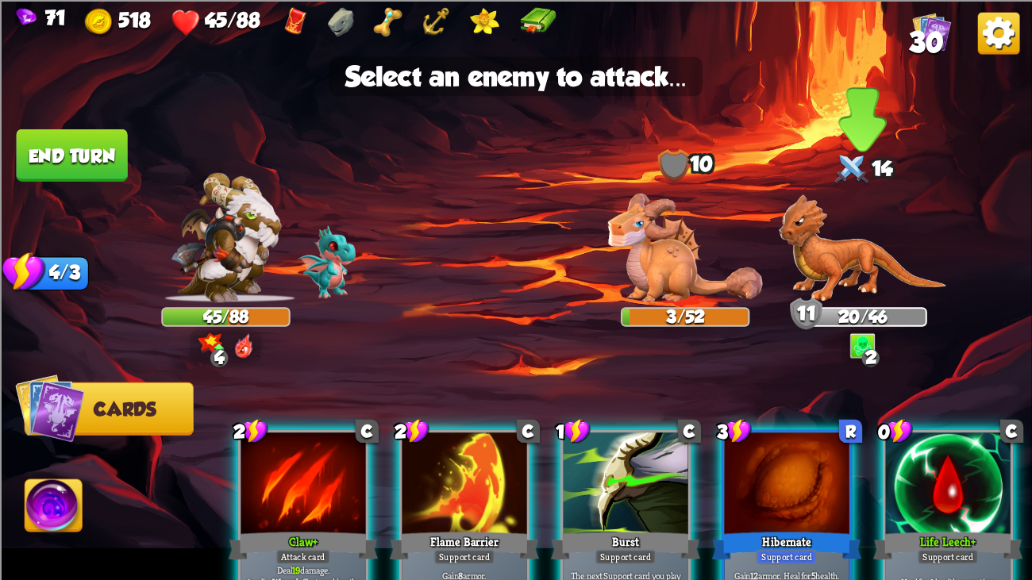
click at [859, 291] on img at bounding box center [862, 248] width 167 height 108
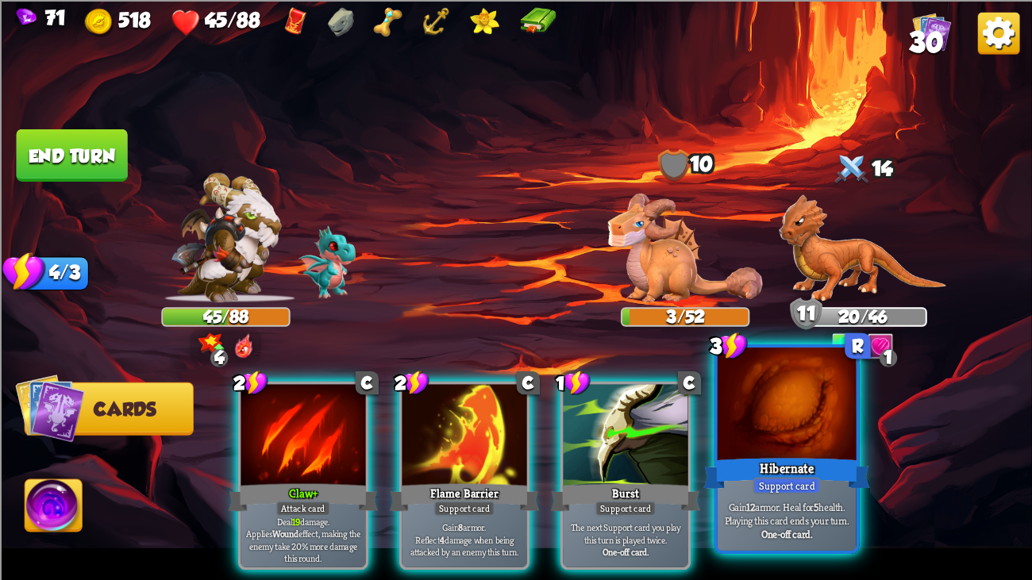
click at [802, 434] on div at bounding box center [787, 406] width 139 height 117
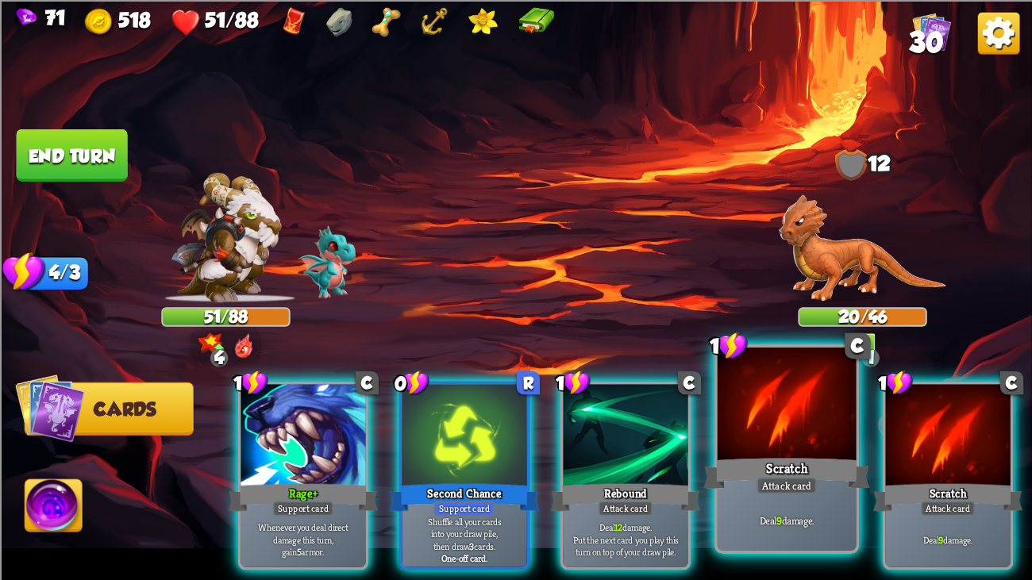
click at [742, 444] on div at bounding box center [787, 406] width 139 height 117
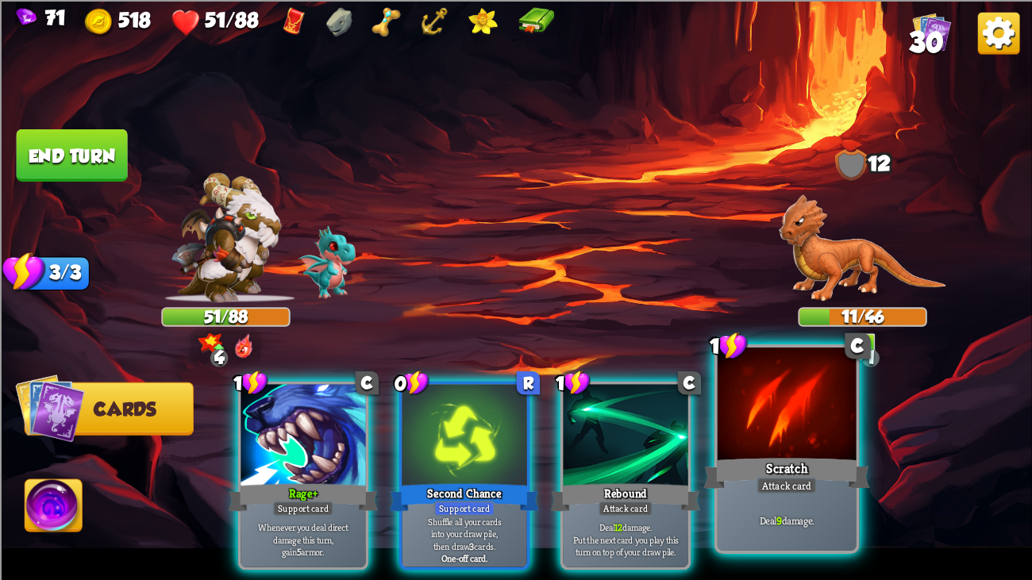
click at [743, 425] on div at bounding box center [787, 406] width 139 height 117
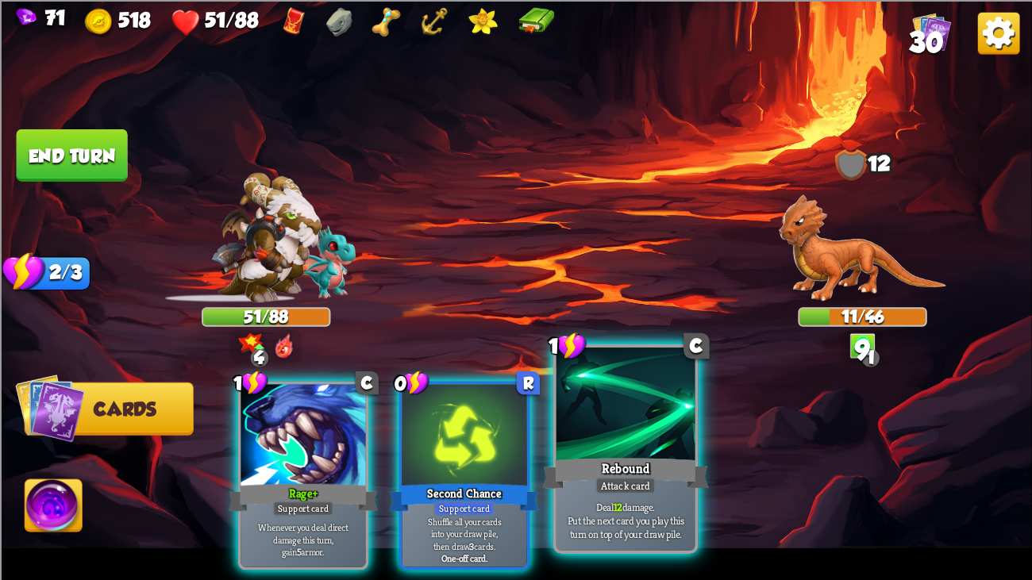
click at [687, 420] on div at bounding box center [625, 406] width 139 height 117
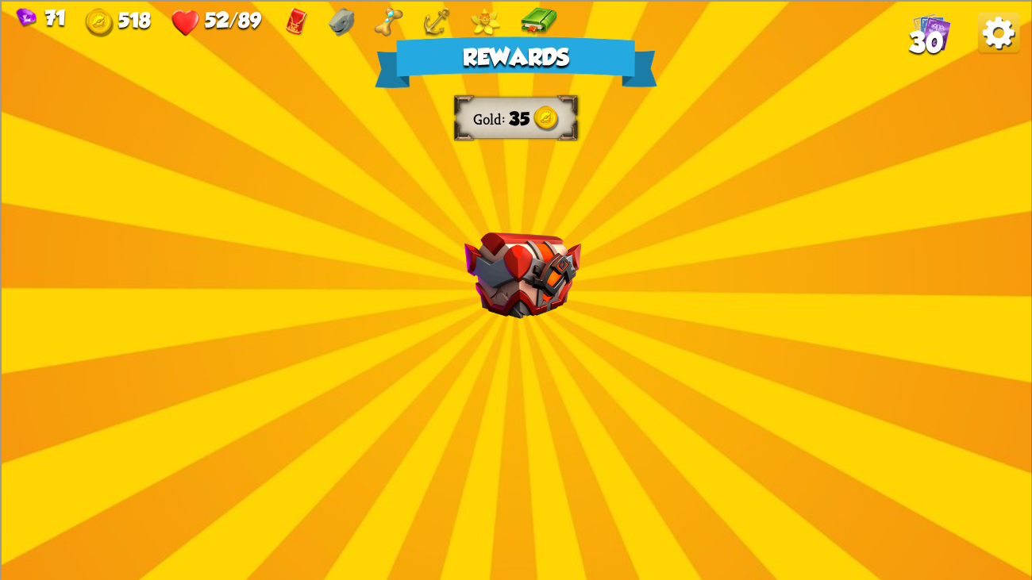
click at [475, 249] on img at bounding box center [522, 275] width 117 height 87
click at [508, 264] on img at bounding box center [522, 275] width 117 height 87
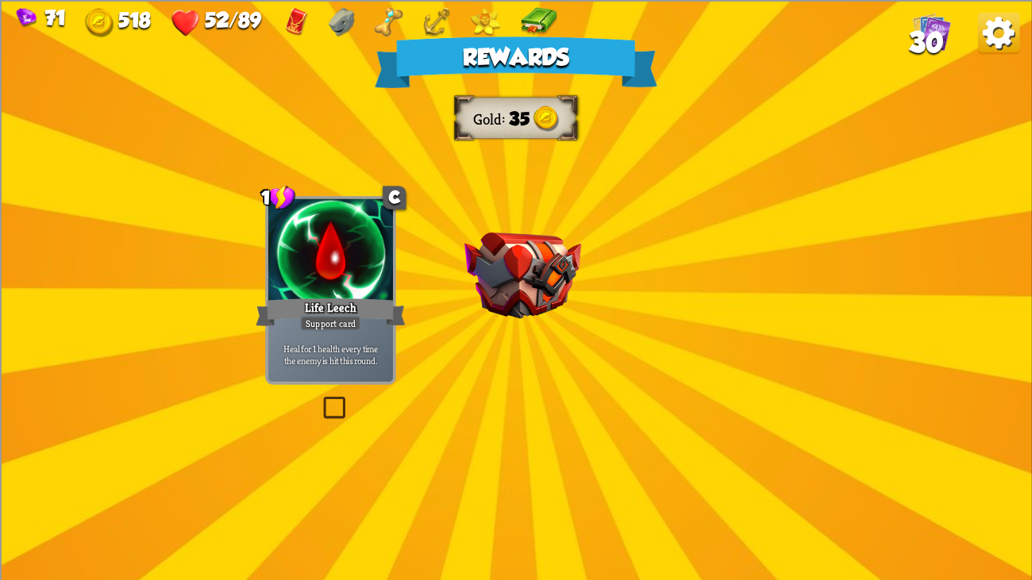
click at [508, 264] on img at bounding box center [522, 275] width 117 height 87
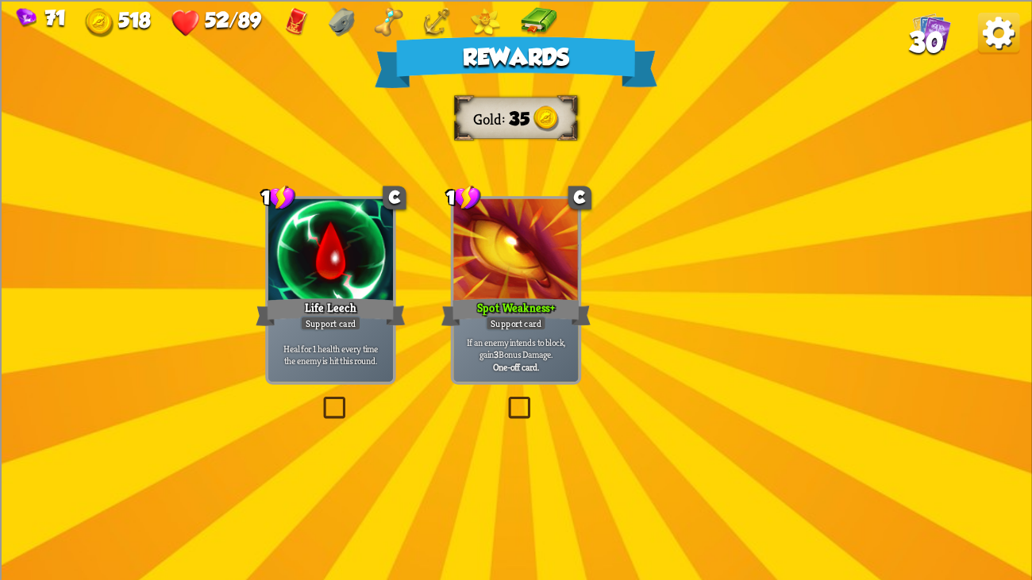
click at [508, 264] on img at bounding box center [522, 275] width 117 height 87
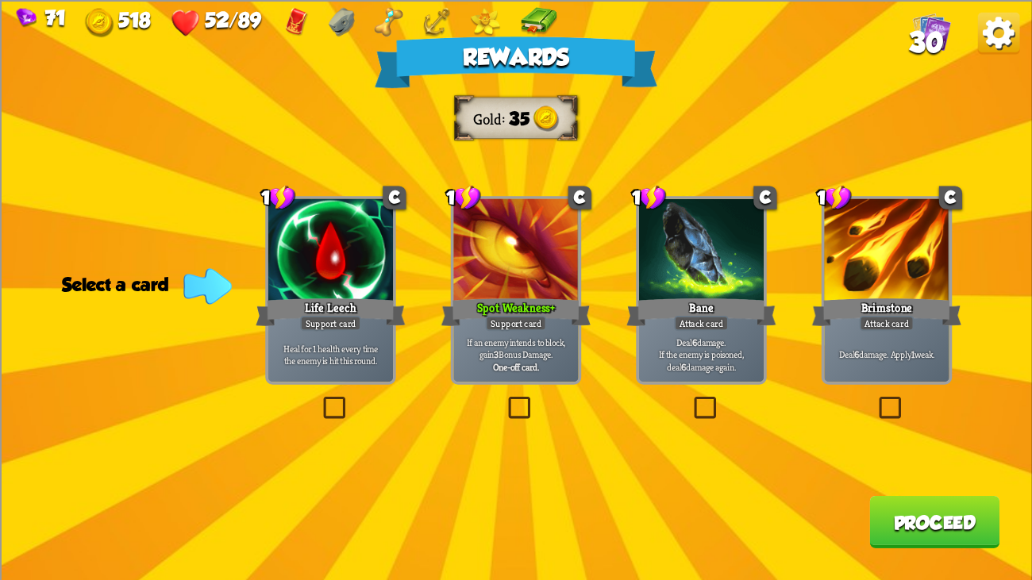
click at [457, 287] on div at bounding box center [515, 250] width 125 height 105
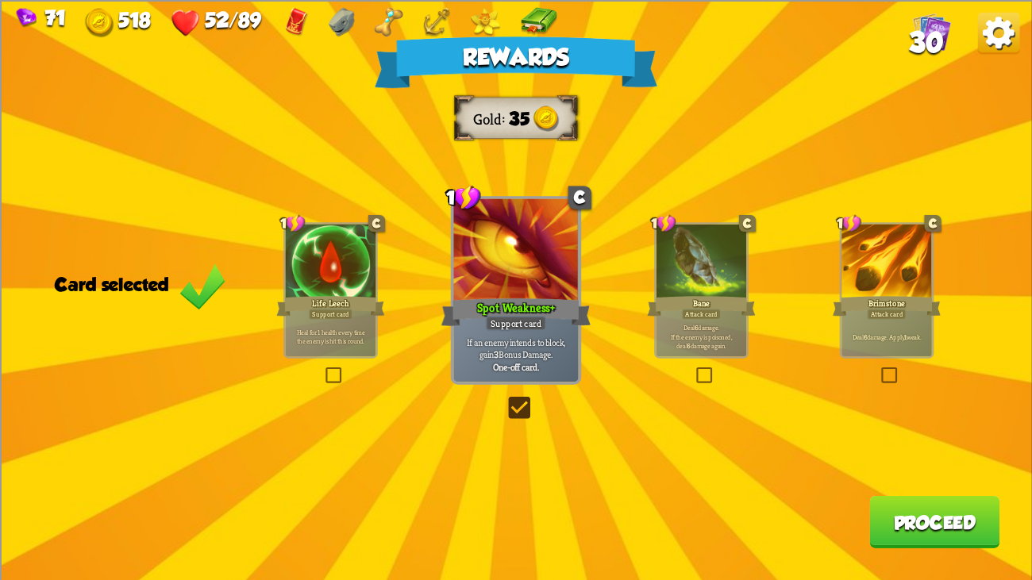
click at [887, 444] on button "Proceed" at bounding box center [934, 521] width 130 height 52
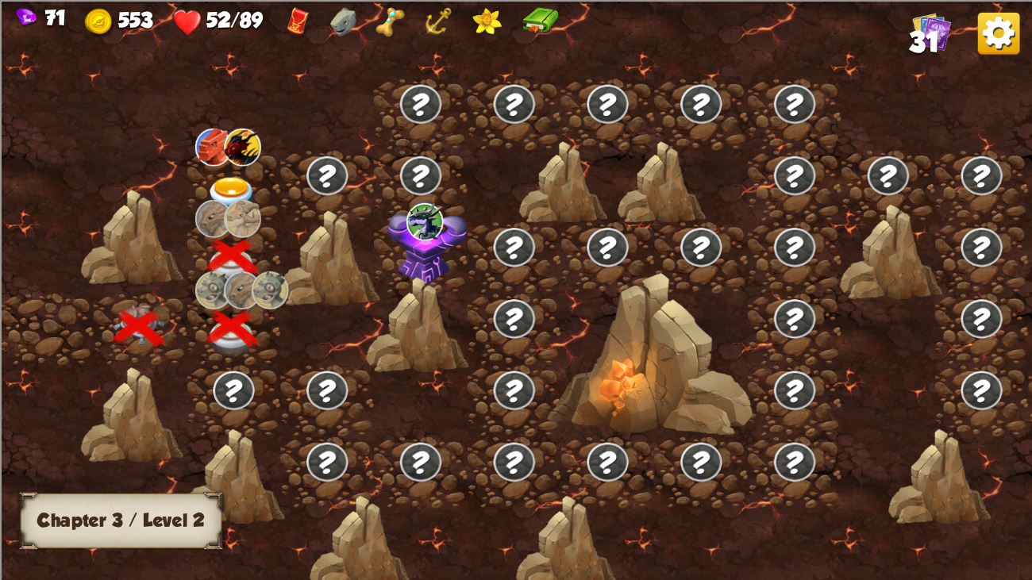
click at [232, 165] on div at bounding box center [234, 186] width 94 height 71
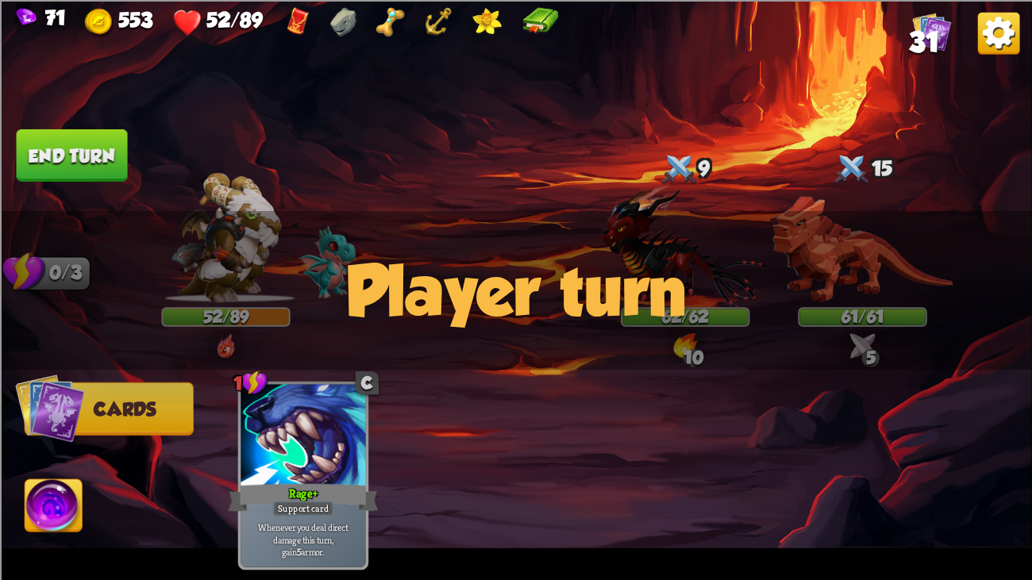
click at [802, 264] on div "Player turn" at bounding box center [516, 289] width 1032 height 159
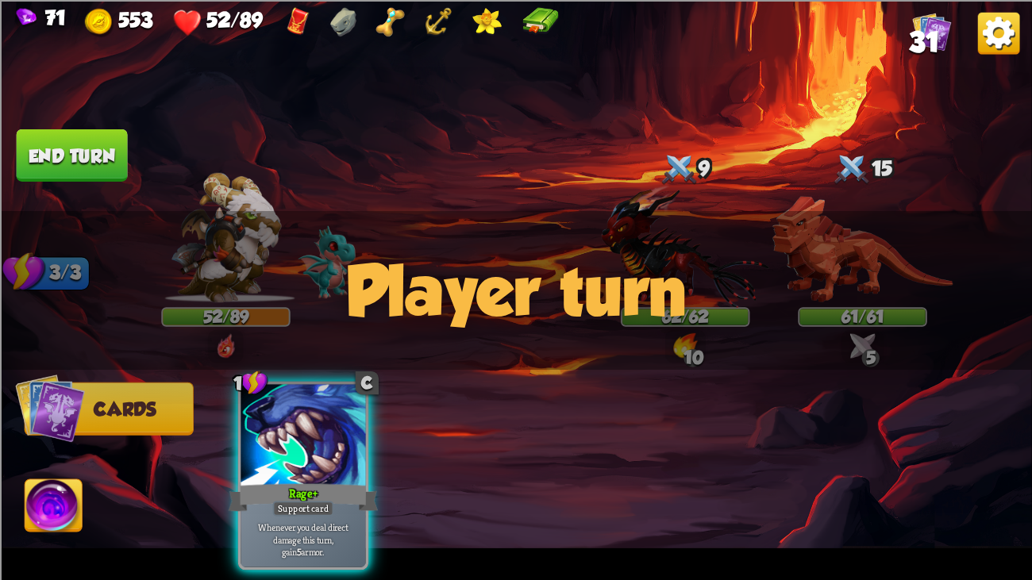
click at [802, 264] on div "Player turn" at bounding box center [516, 289] width 1032 height 159
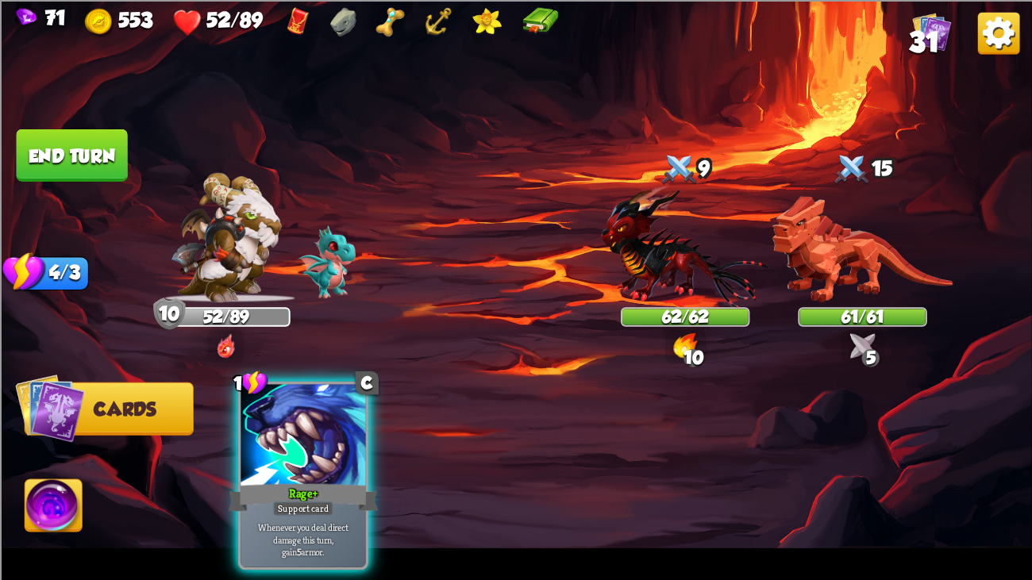
click at [802, 264] on div "Player turn" at bounding box center [516, 289] width 1032 height 159
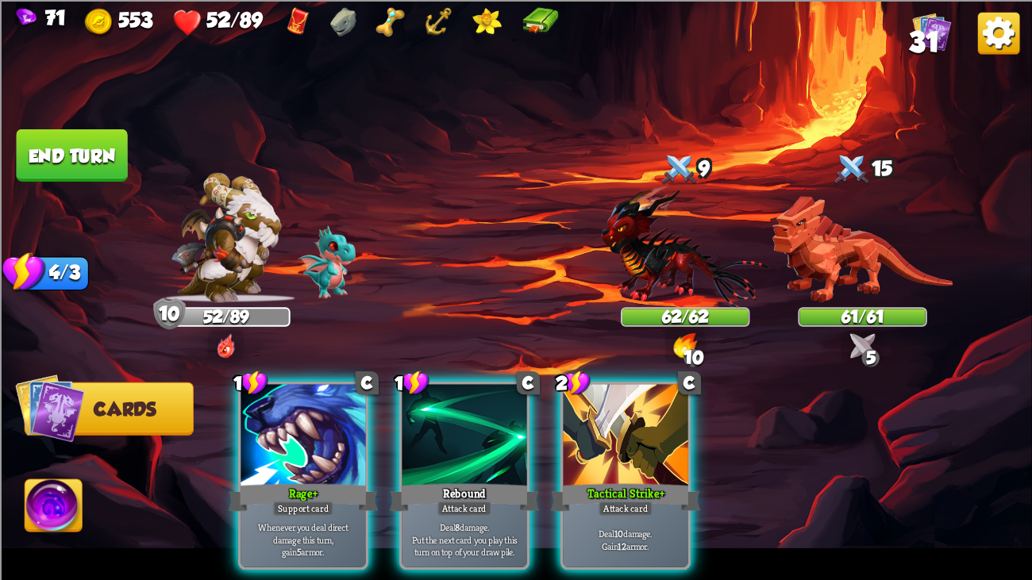
click at [802, 264] on div "Player turn" at bounding box center [516, 289] width 1032 height 159
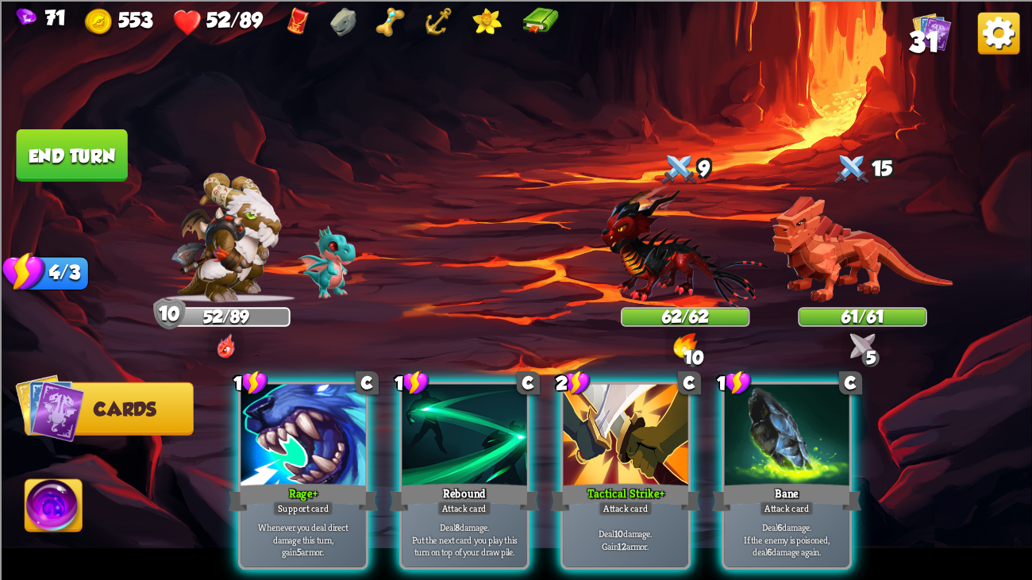
click at [802, 264] on img at bounding box center [862, 249] width 180 height 106
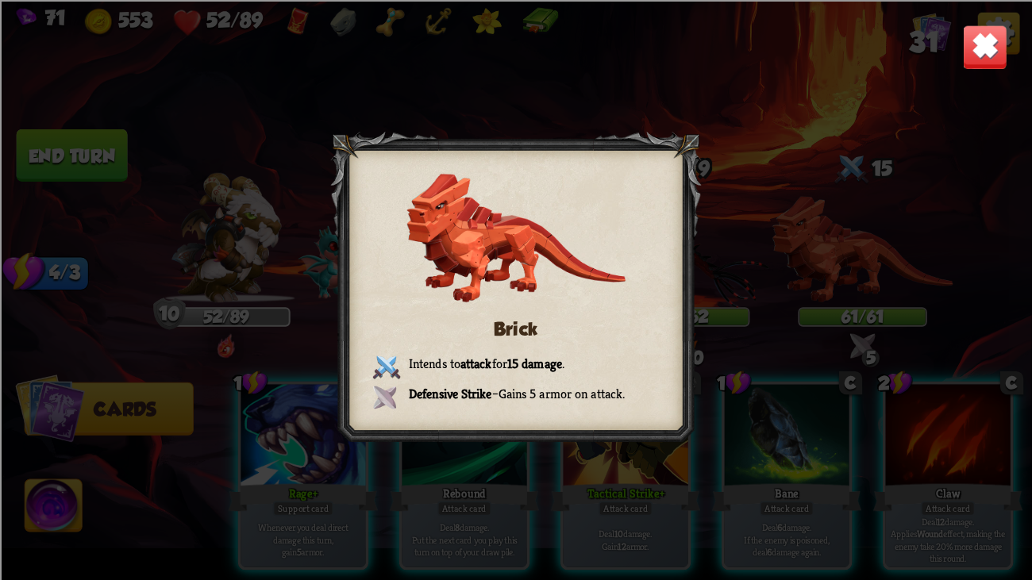
click at [983, 41] on img at bounding box center [984, 46] width 45 height 45
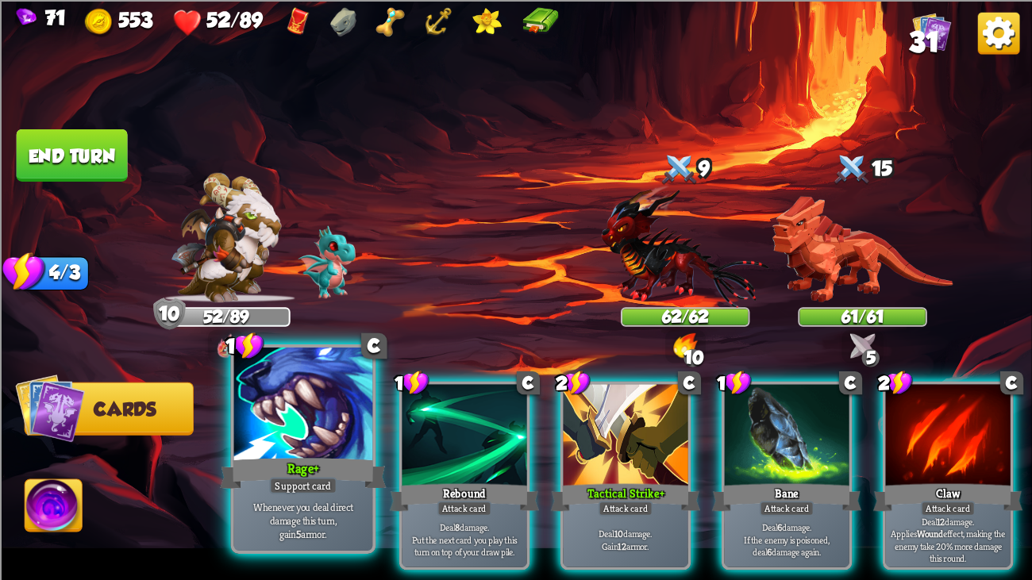
click at [309, 388] on div at bounding box center [303, 406] width 139 height 117
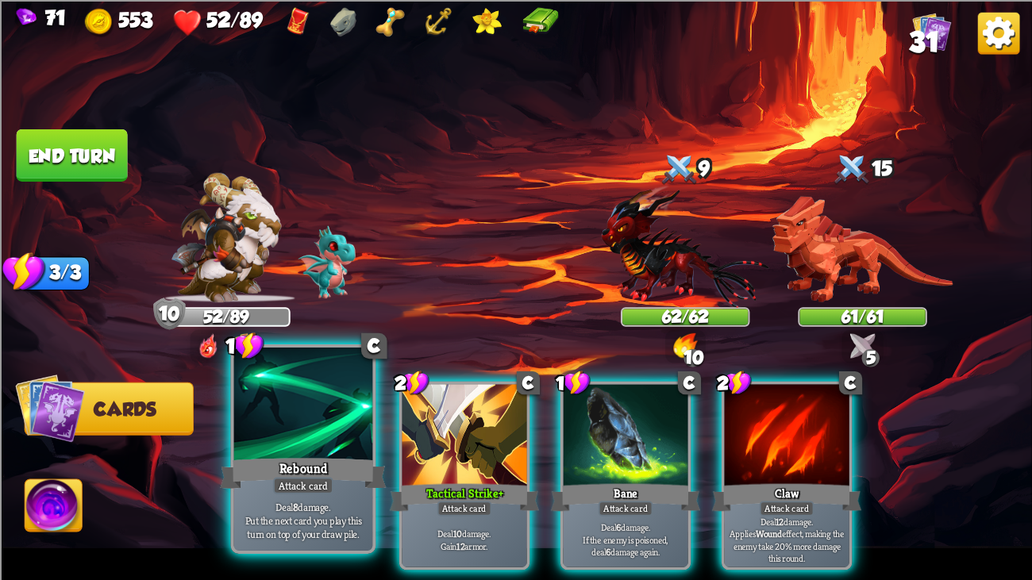
click at [341, 411] on div at bounding box center [303, 406] width 139 height 117
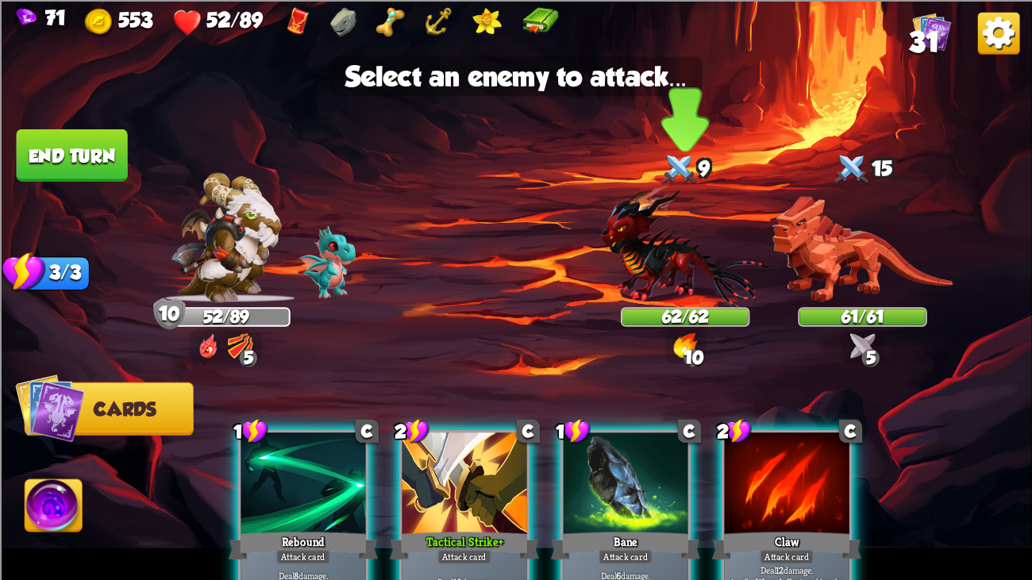
click at [638, 247] on img at bounding box center [685, 245] width 167 height 123
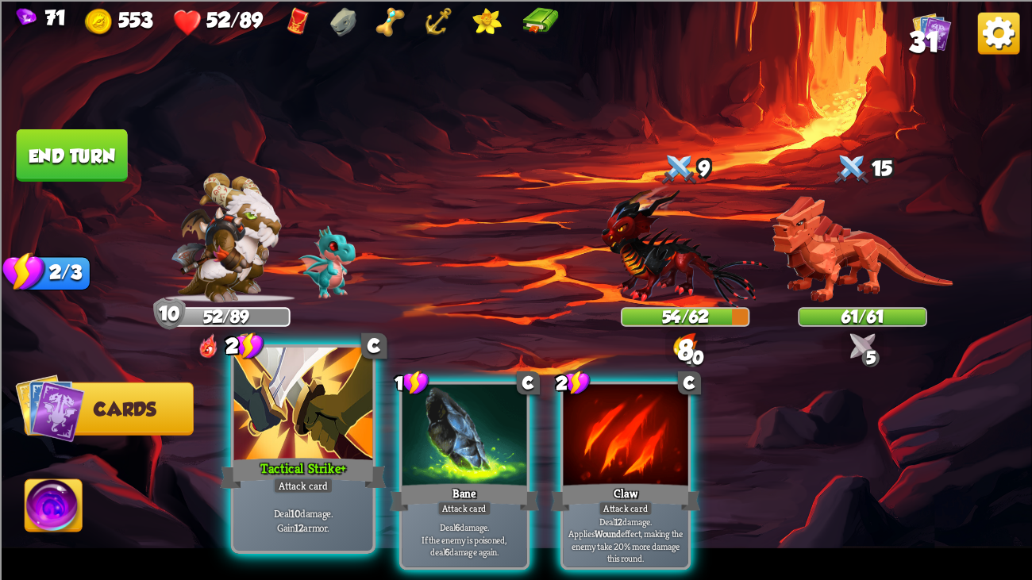
click at [364, 409] on div at bounding box center [303, 406] width 139 height 117
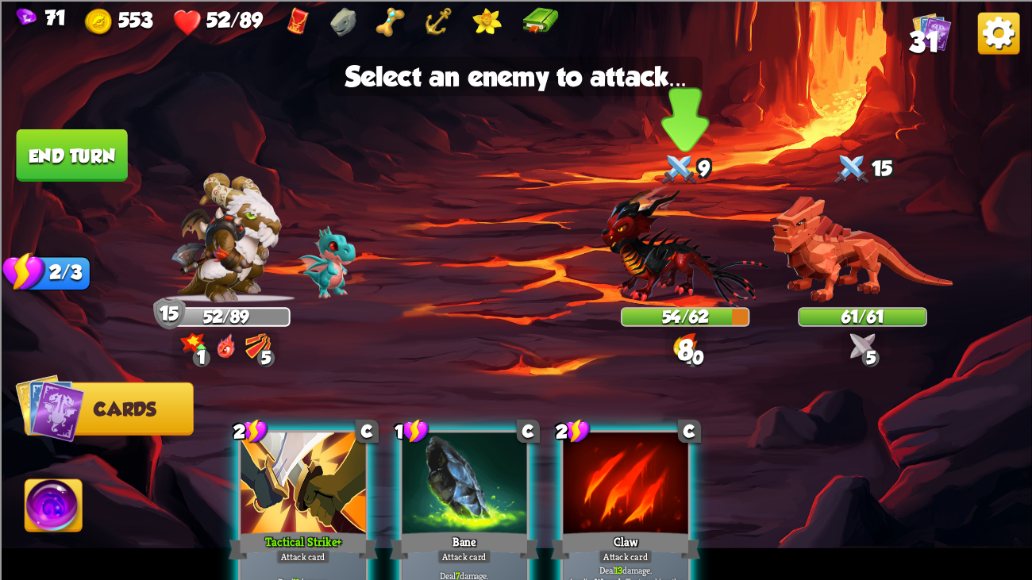
click at [670, 242] on img at bounding box center [685, 245] width 167 height 123
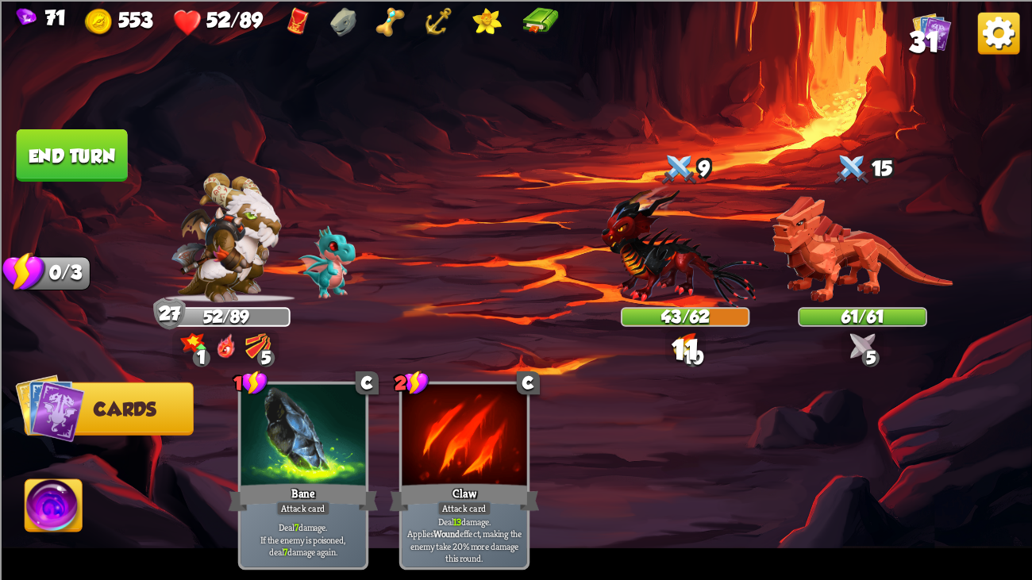
click at [85, 137] on button "End turn" at bounding box center [72, 155] width 111 height 52
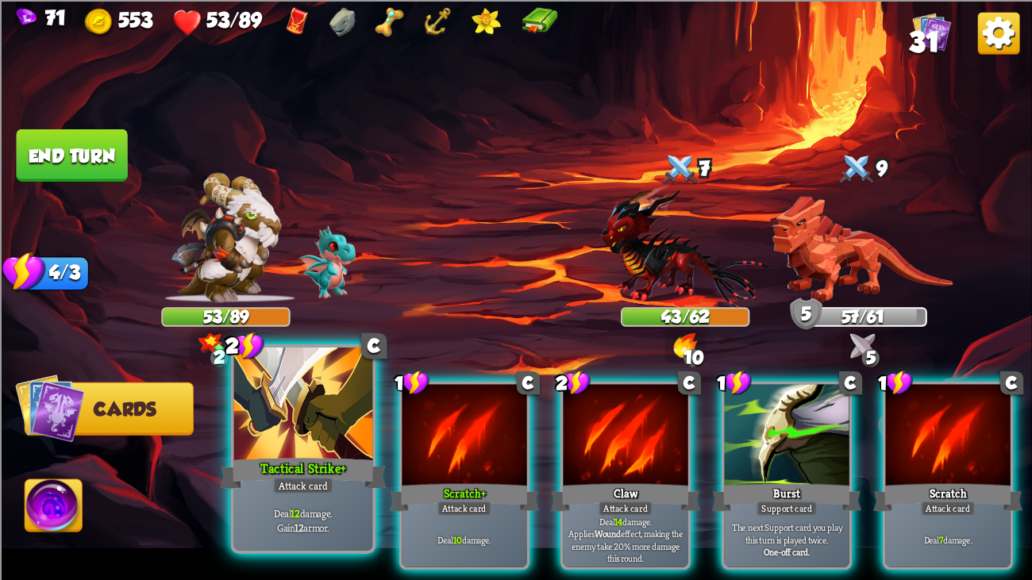
click at [306, 444] on div "Tactical Strike+" at bounding box center [303, 473] width 167 height 37
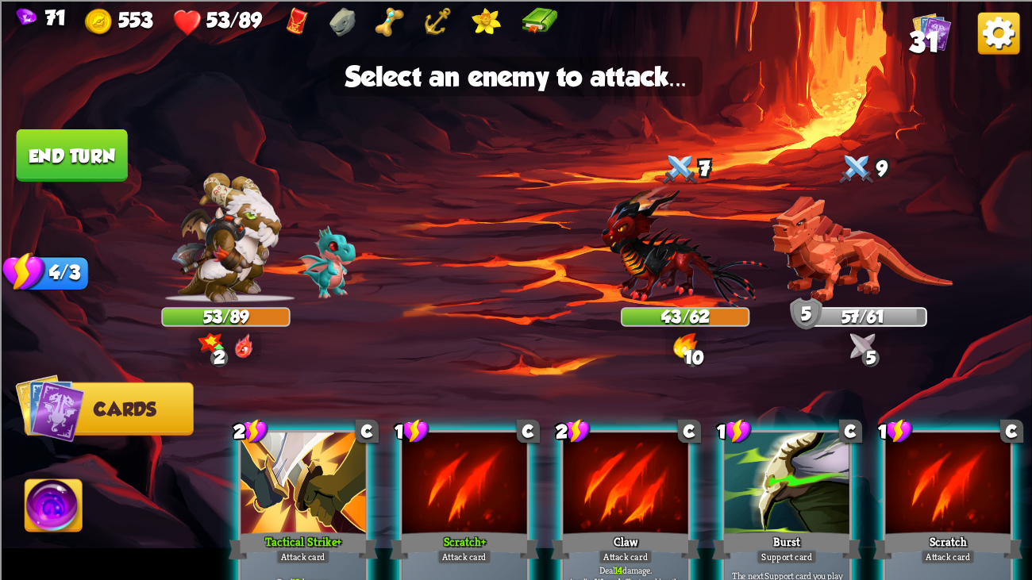
click at [240, 444] on div "2 C Tactical Strike+ Attack card Deal 12 damage. Gain 12 armor." at bounding box center [303, 523] width 130 height 189
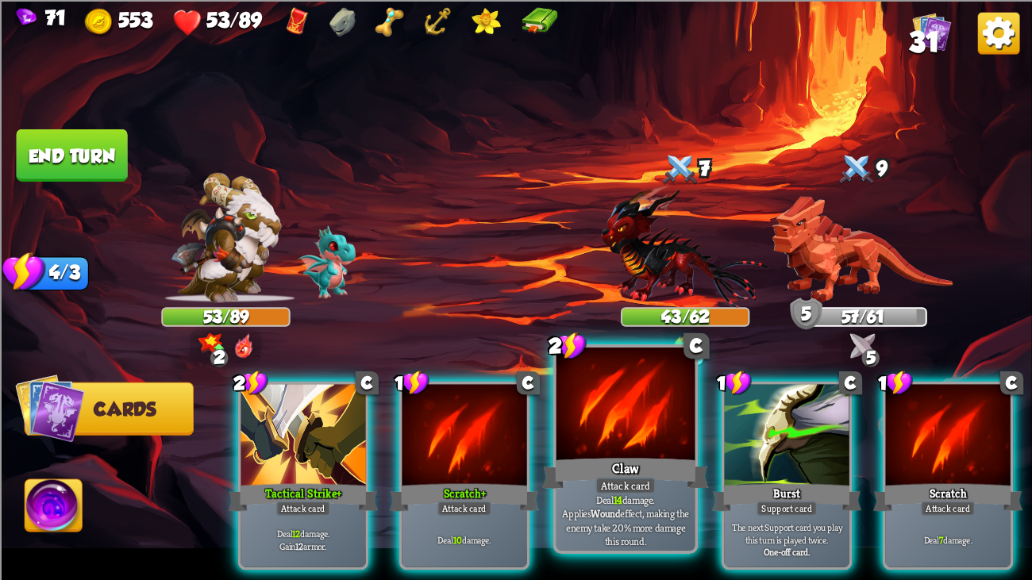
click at [560, 444] on div "Claw" at bounding box center [625, 473] width 167 height 37
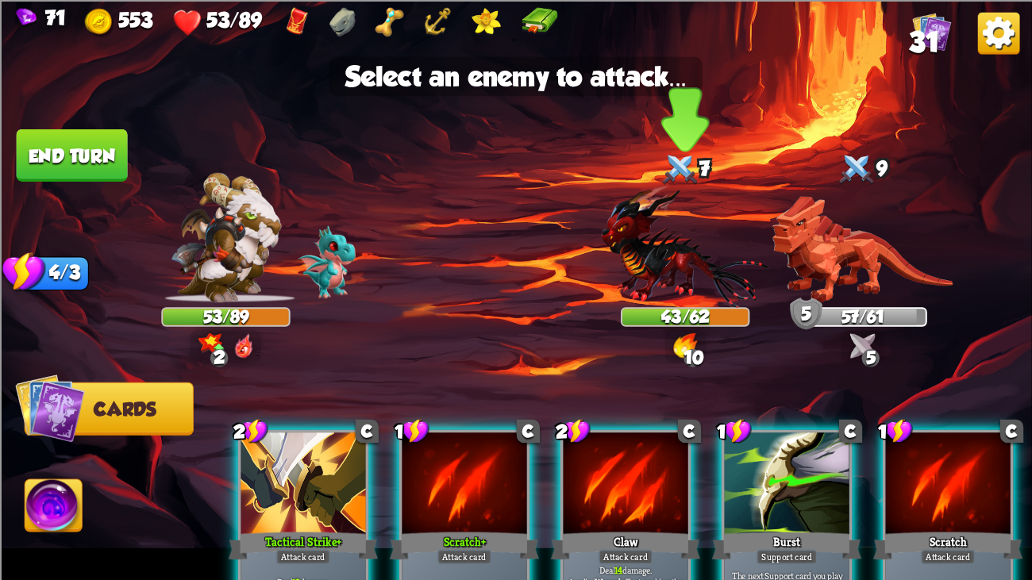
click at [650, 224] on img at bounding box center [685, 245] width 167 height 123
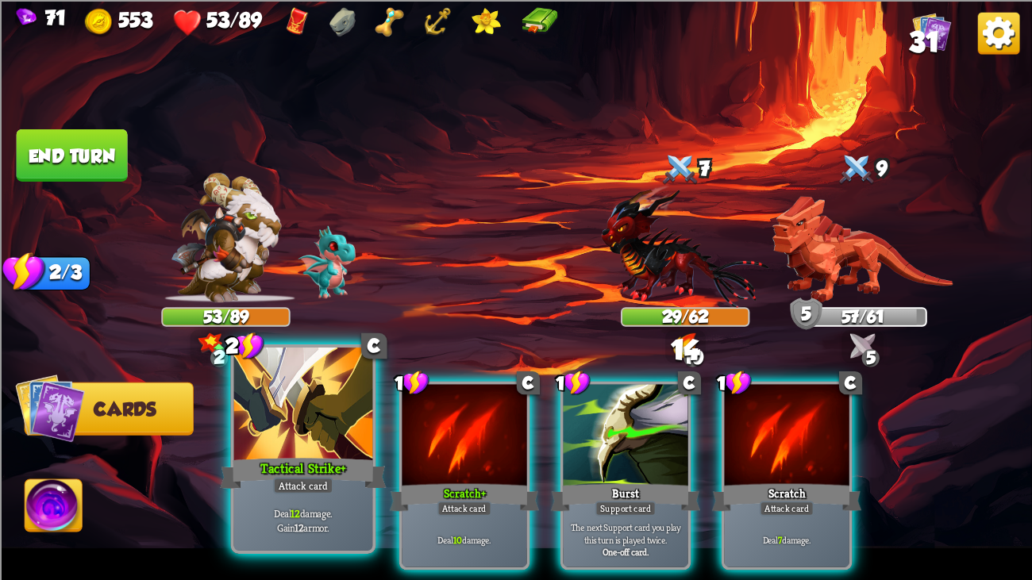
click at [275, 387] on div at bounding box center [303, 406] width 139 height 117
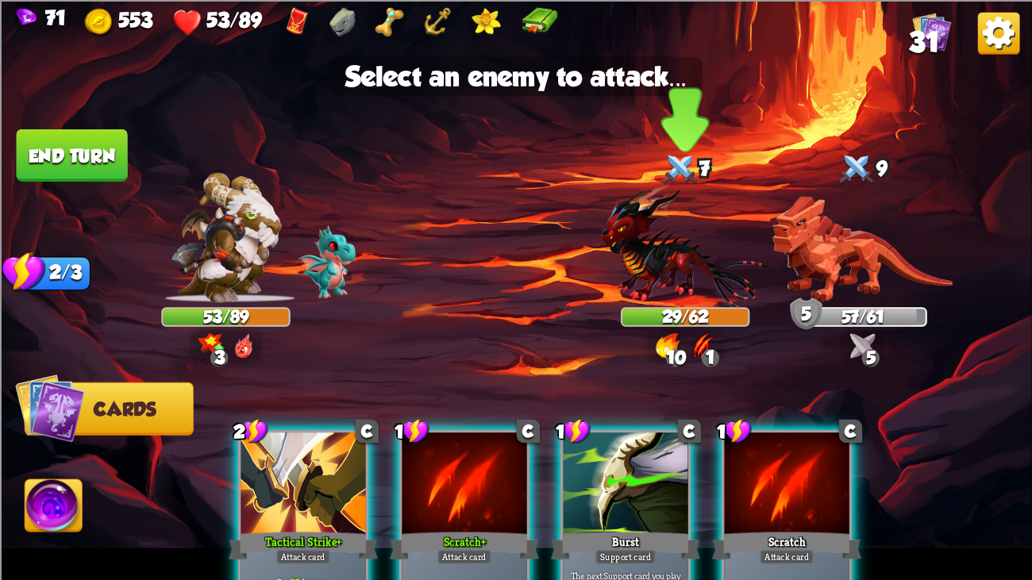
click at [612, 235] on img at bounding box center [685, 245] width 167 height 123
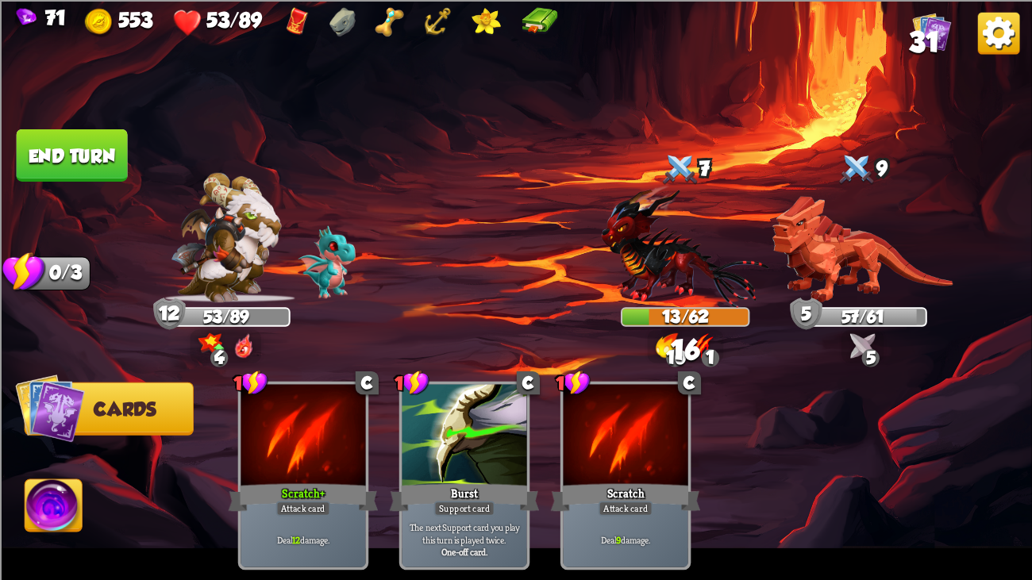
click at [73, 145] on button "End turn" at bounding box center [72, 155] width 111 height 52
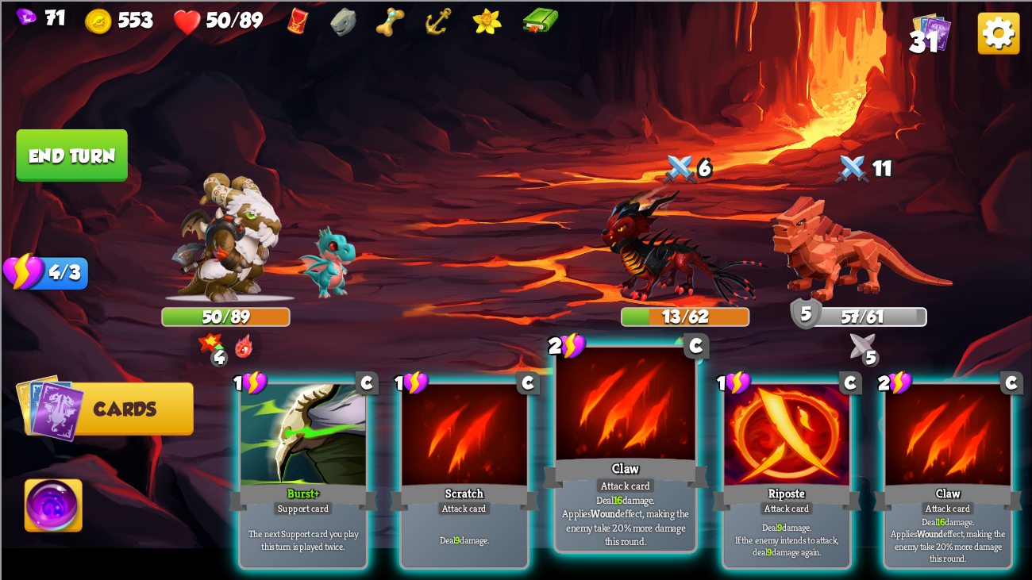
click at [648, 425] on div at bounding box center [625, 406] width 139 height 117
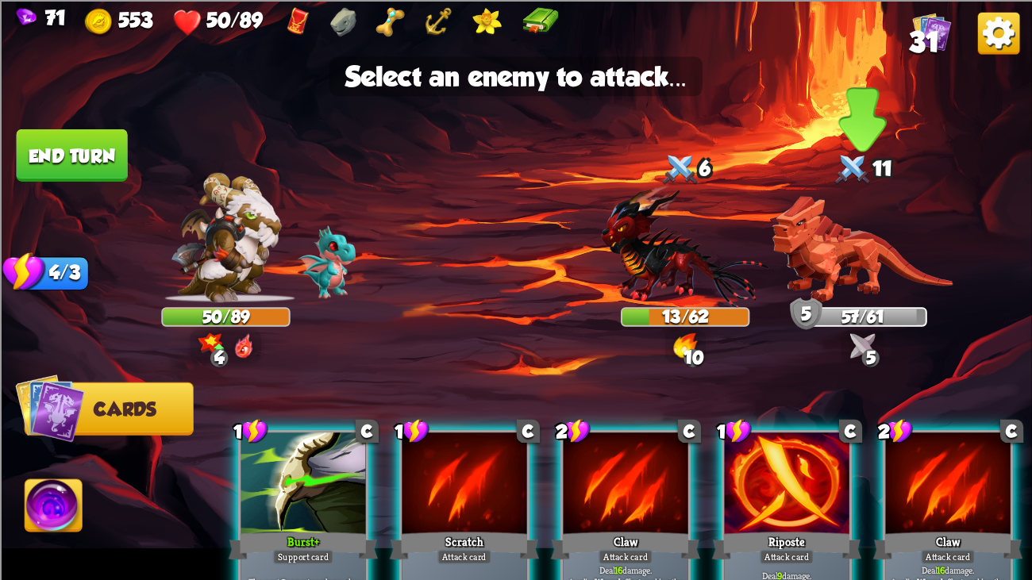
click at [839, 279] on img at bounding box center [862, 249] width 180 height 106
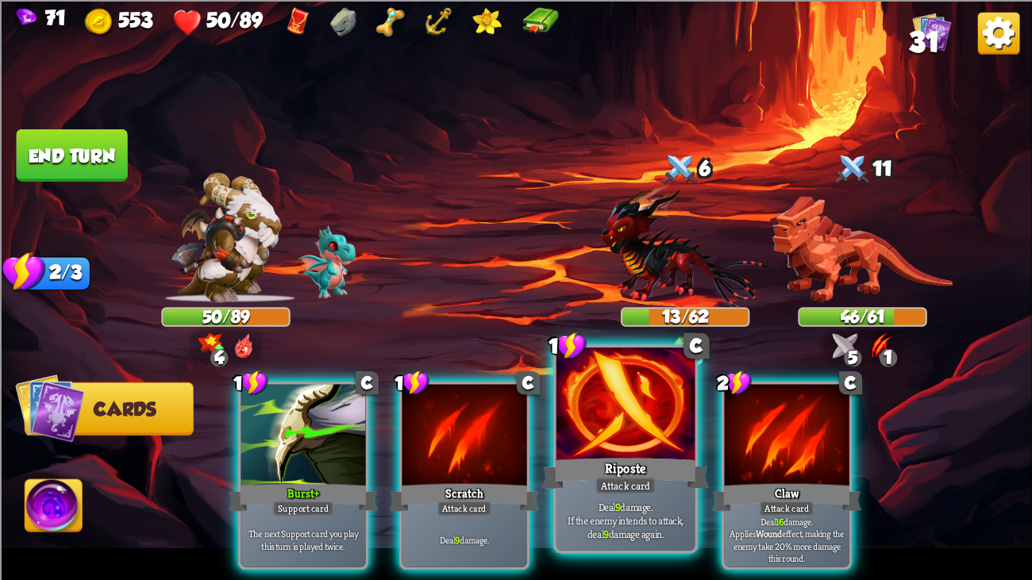
click at [640, 418] on div at bounding box center [625, 406] width 139 height 117
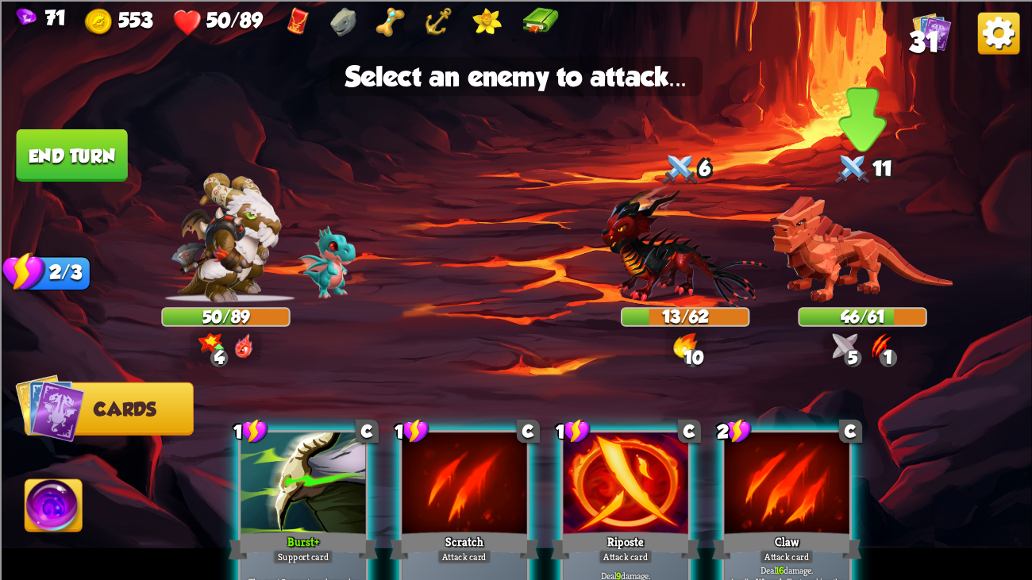
click at [877, 283] on img at bounding box center [862, 249] width 180 height 106
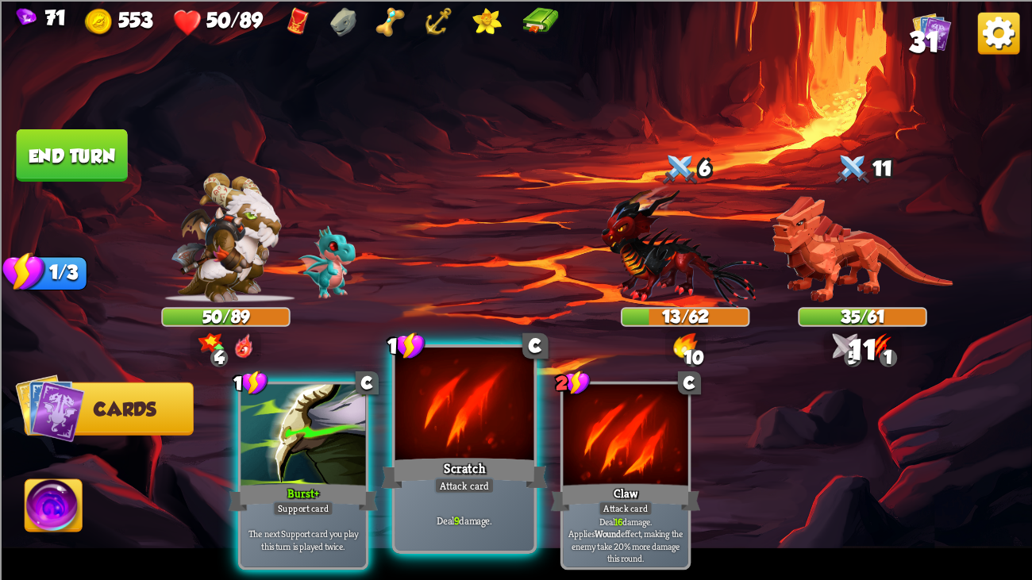
click at [447, 444] on div "Scratch" at bounding box center [464, 473] width 167 height 37
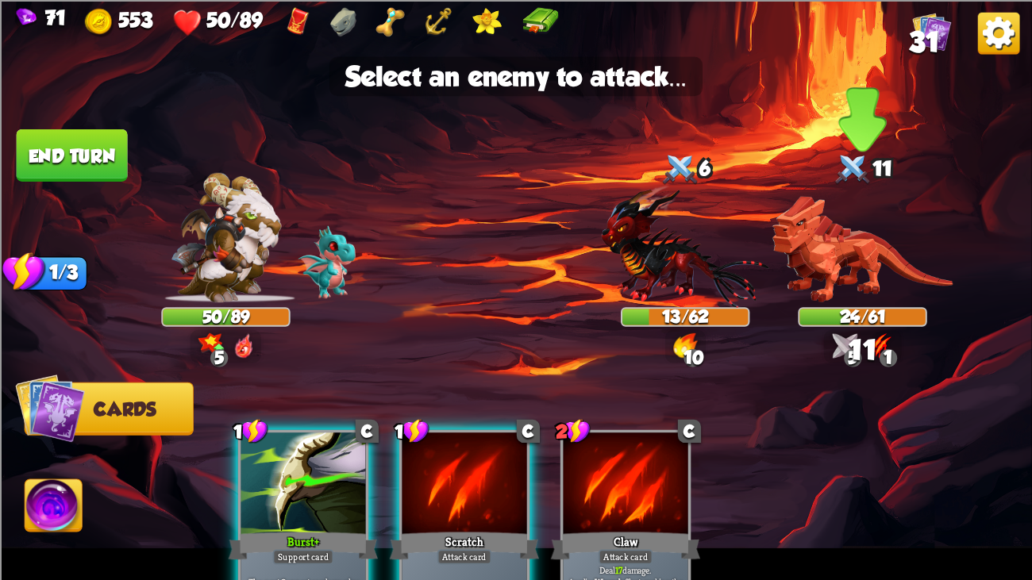
click at [817, 241] on img at bounding box center [862, 249] width 180 height 106
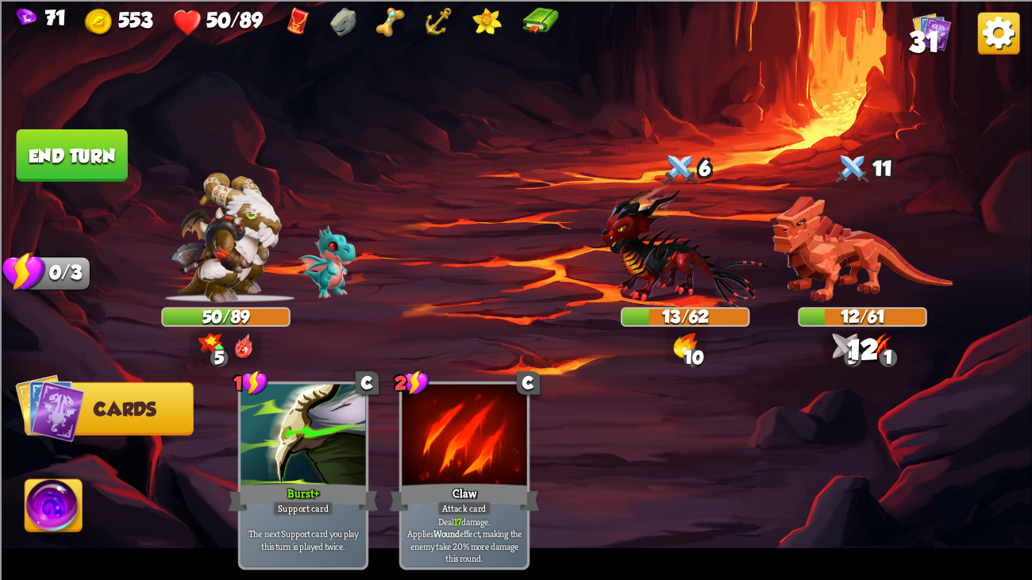
click at [79, 120] on img at bounding box center [516, 290] width 1032 height 580
click at [78, 124] on img at bounding box center [516, 290] width 1032 height 580
click at [77, 133] on button "End turn" at bounding box center [72, 155] width 111 height 52
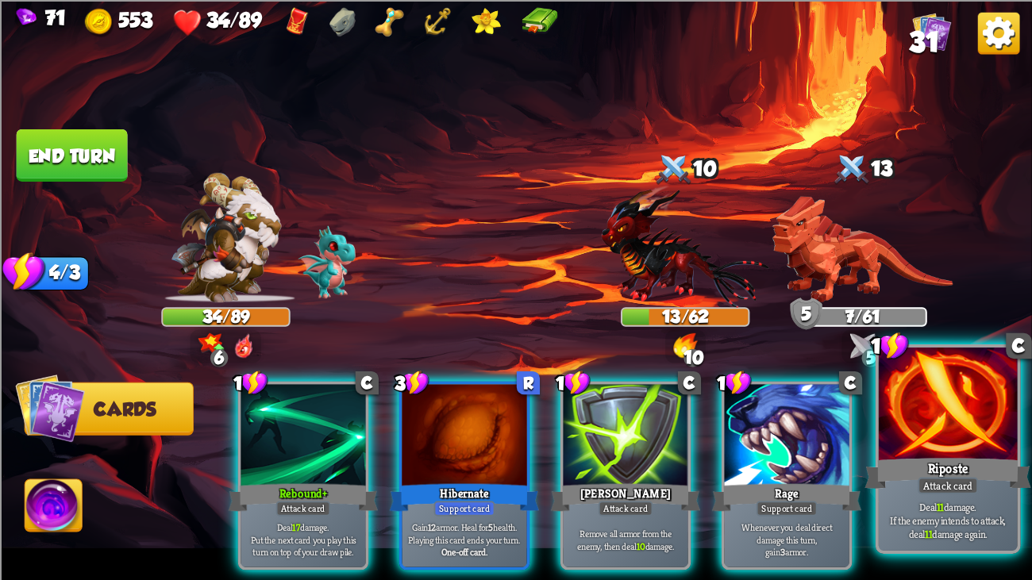
click at [891, 444] on div "Riposte" at bounding box center [947, 473] width 167 height 37
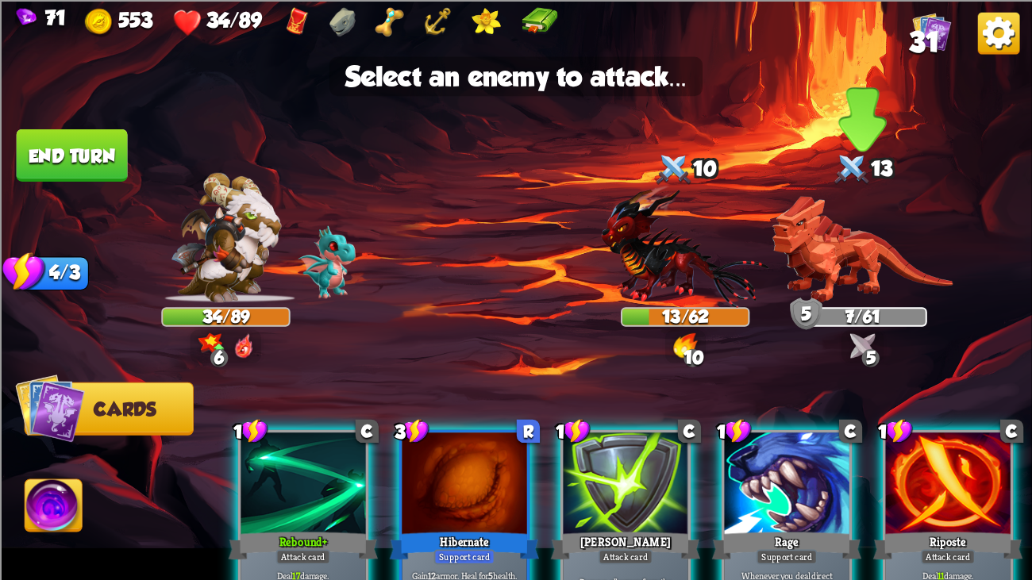
click at [831, 279] on img at bounding box center [862, 249] width 180 height 106
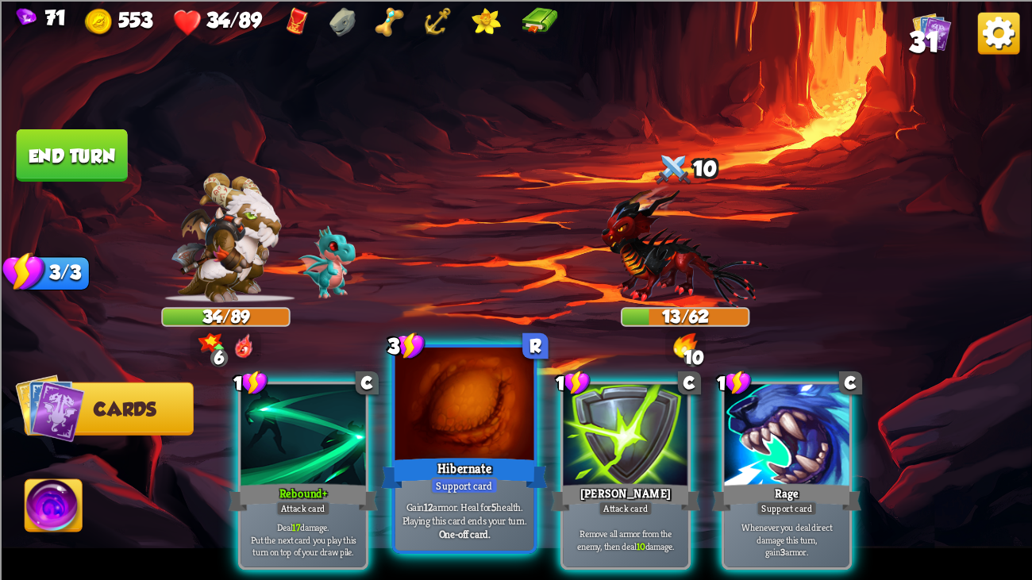
click at [487, 433] on div at bounding box center [464, 406] width 139 height 117
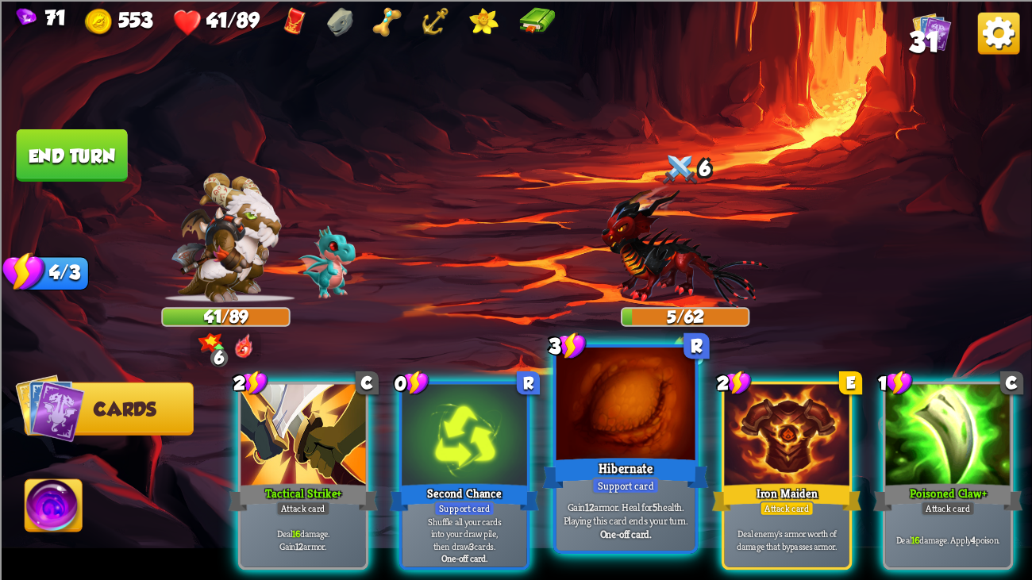
click at [667, 412] on div at bounding box center [625, 406] width 139 height 117
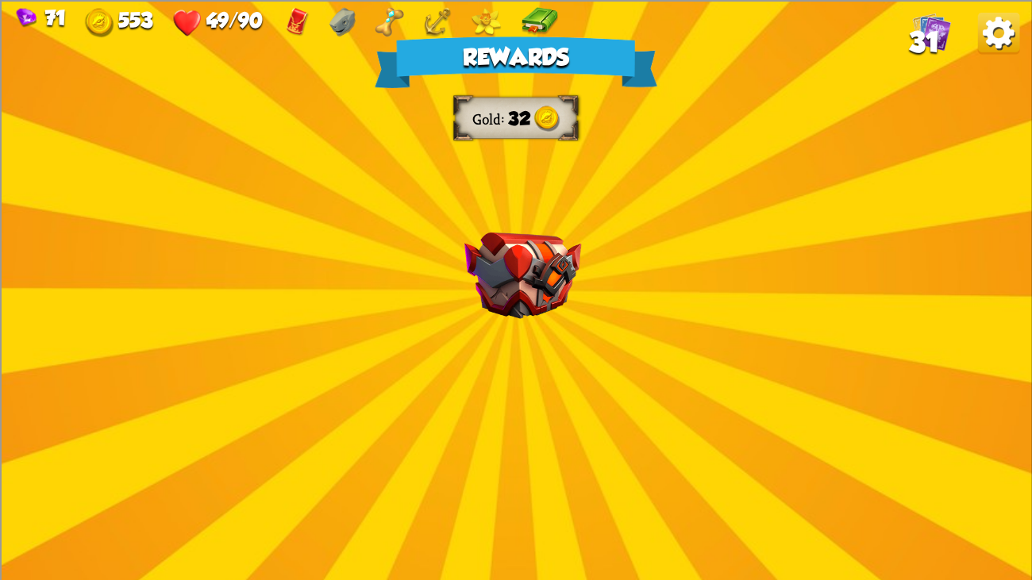
click at [501, 328] on div "Rewards Gold 32 Select a card 3 C Maul Attack card Deal 20 damage. 1 C Riposte+…" at bounding box center [516, 290] width 1032 height 580
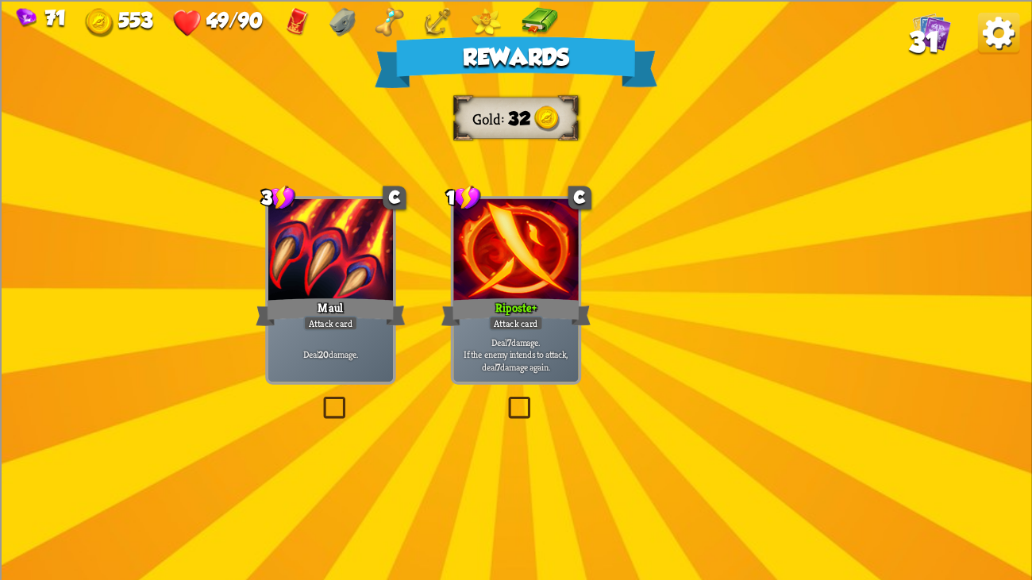
click at [519, 311] on div "Riposte+" at bounding box center [516, 311] width 150 height 33
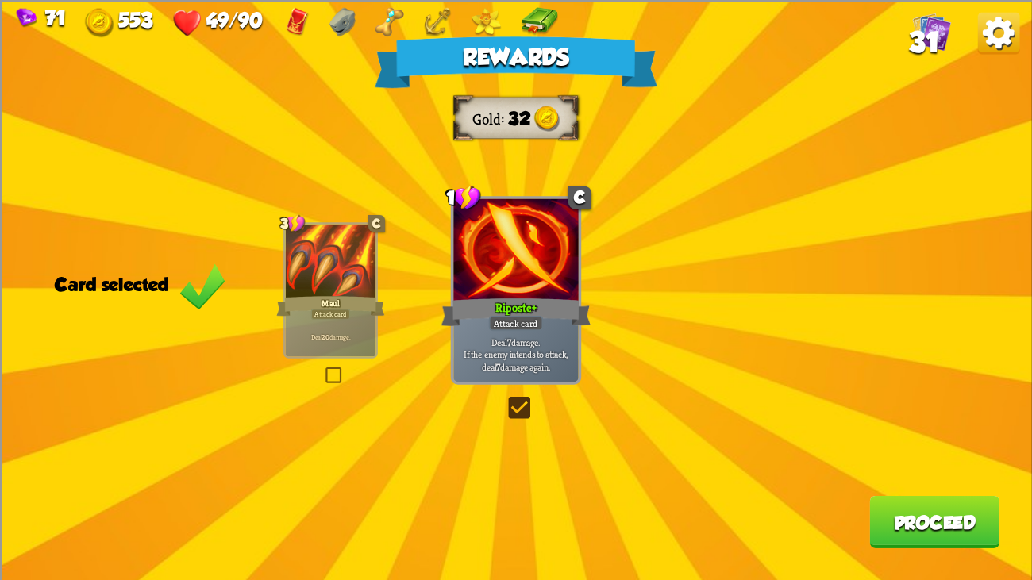
click at [915, 444] on button "Proceed" at bounding box center [934, 521] width 130 height 52
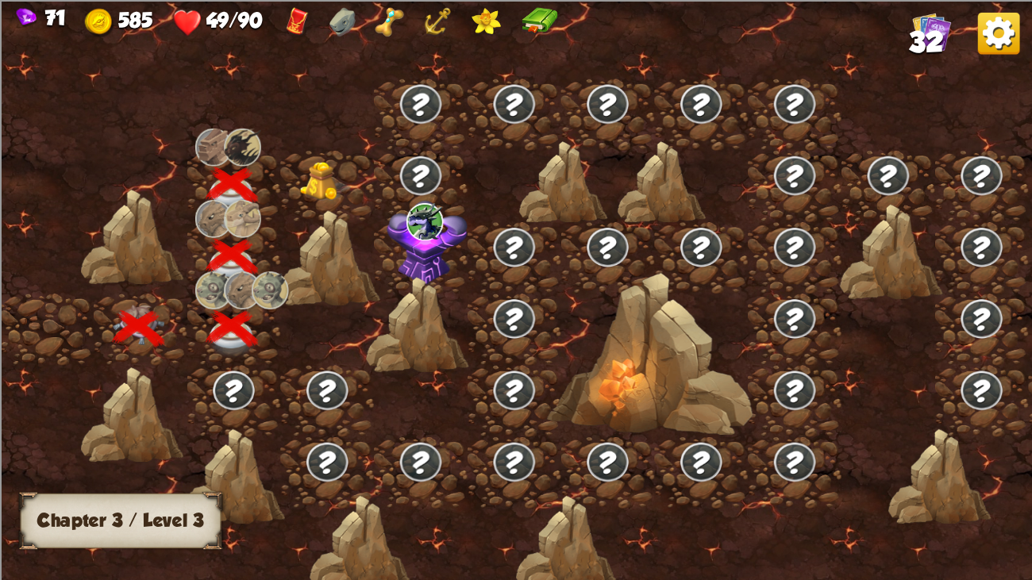
click at [330, 176] on img at bounding box center [326, 182] width 52 height 40
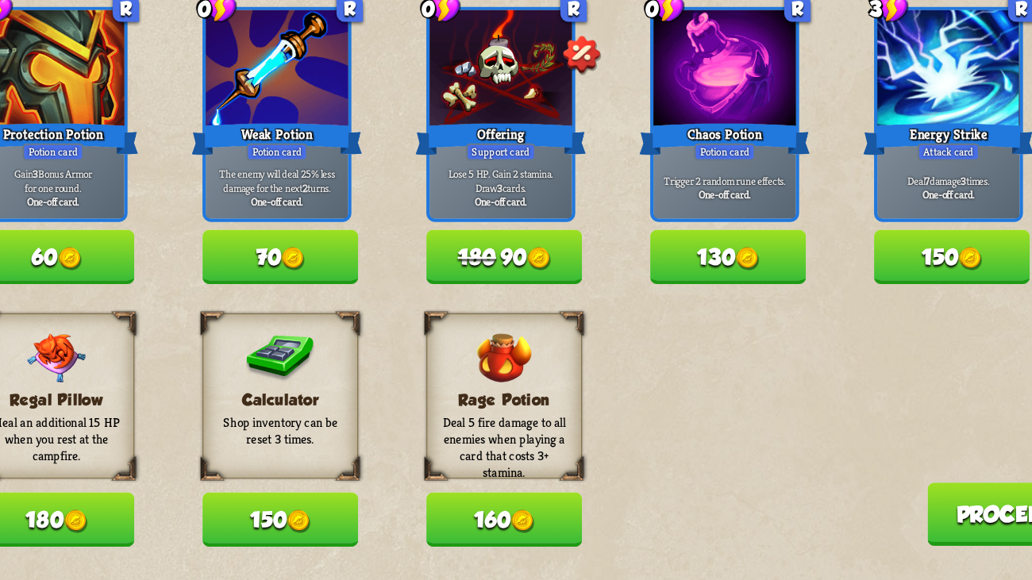
scroll to position [0, 0]
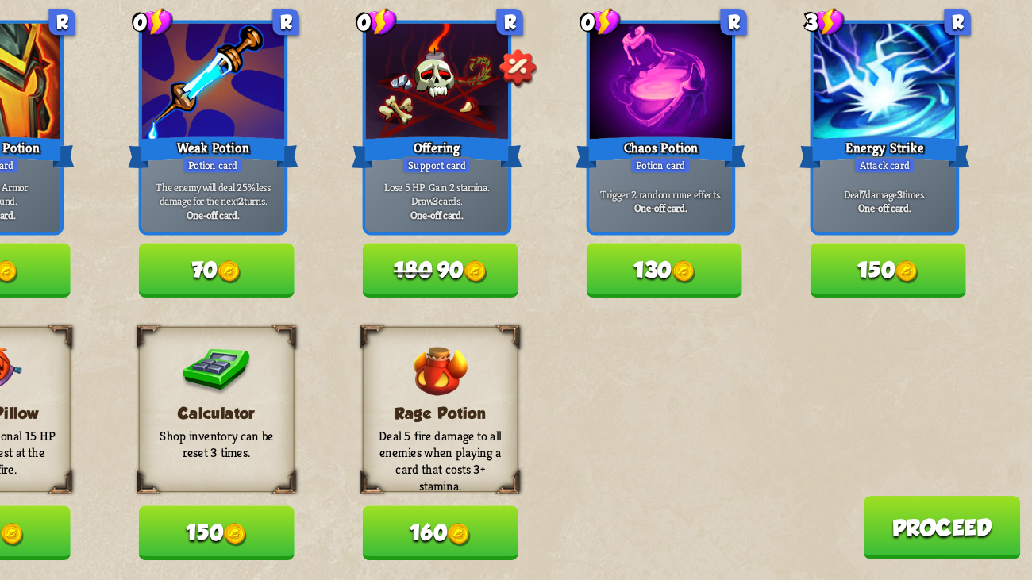
click at [322, 444] on button "150" at bounding box center [314, 529] width 129 height 44
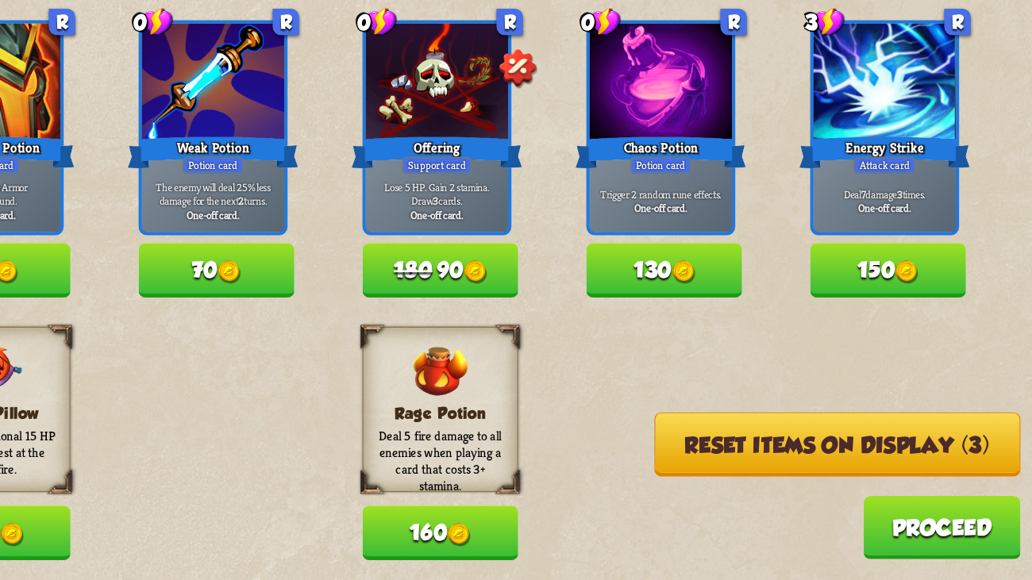
click at [455, 444] on button "160" at bounding box center [499, 529] width 129 height 44
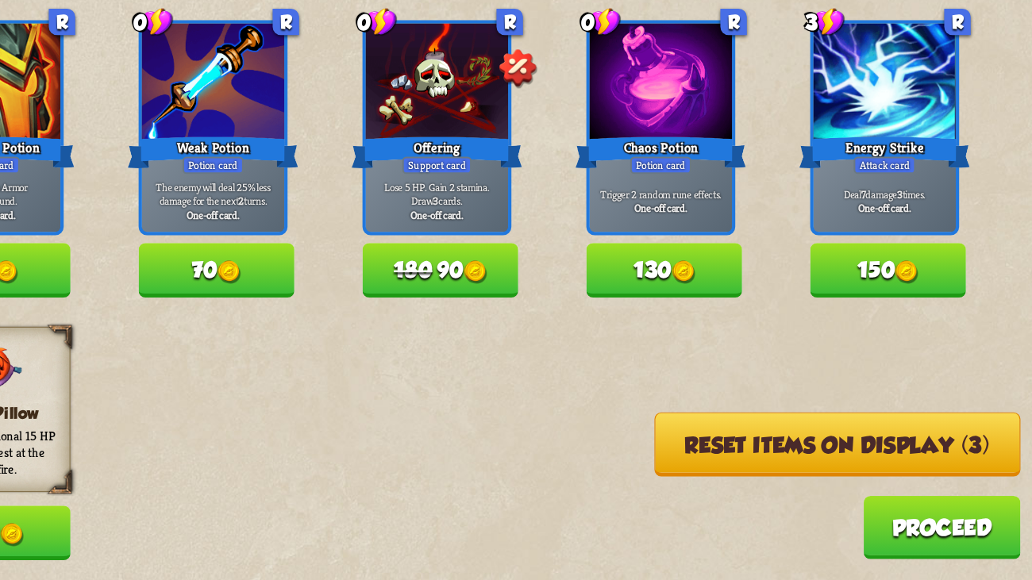
click at [680, 444] on button "Reset items on display (3)" at bounding box center [828, 455] width 303 height 53
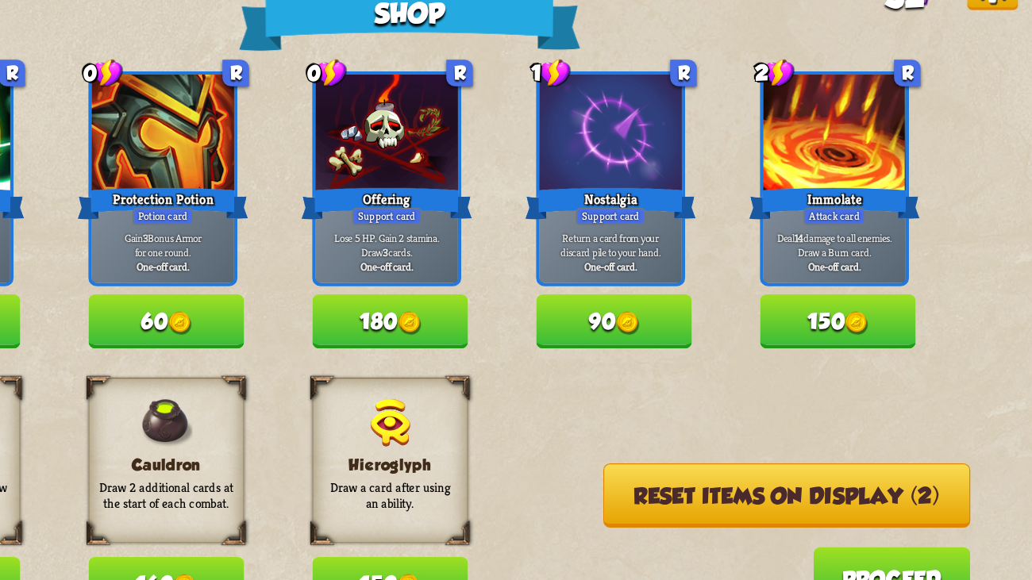
click at [679, 311] on button "90" at bounding box center [685, 312] width 129 height 44
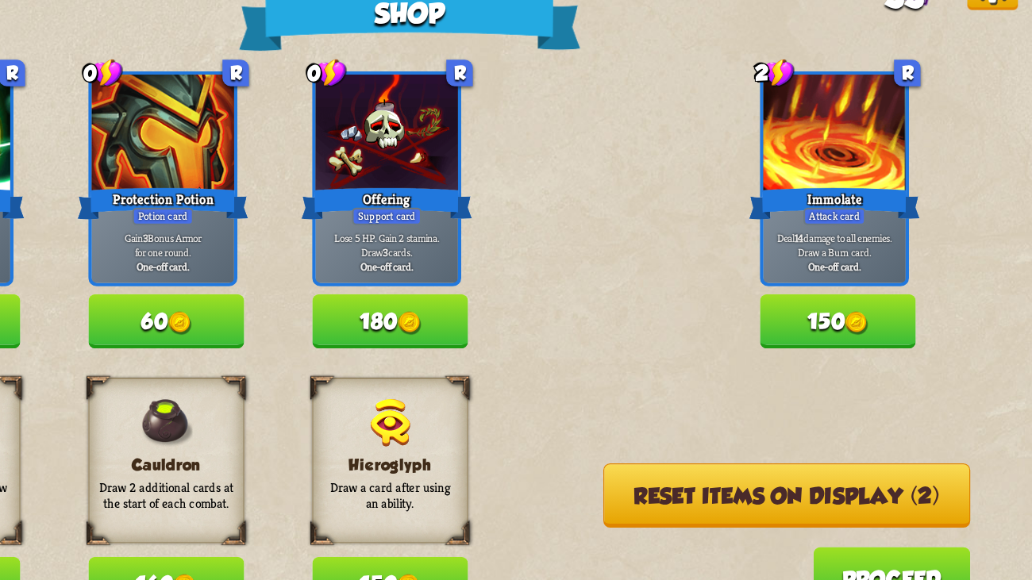
click at [708, 444] on button "Reset items on display (2)" at bounding box center [828, 455] width 304 height 53
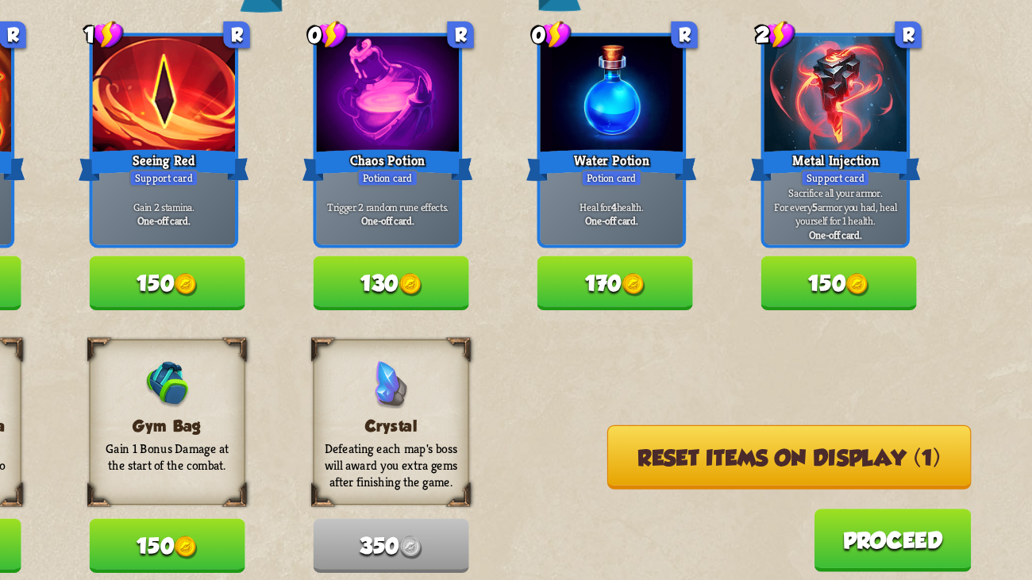
click at [701, 444] on button "Reset items on display (1)" at bounding box center [830, 455] width 302 height 53
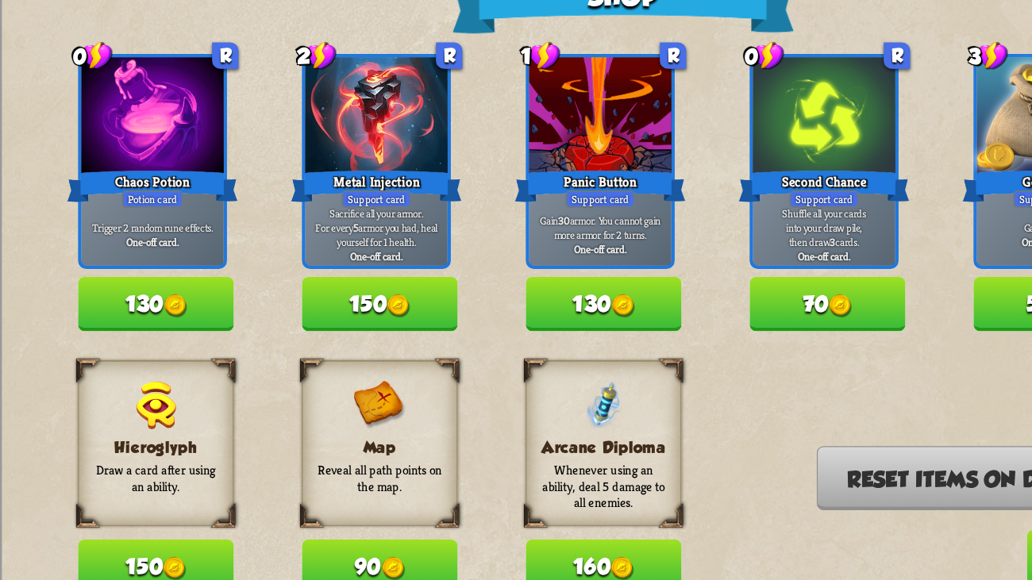
click at [506, 311] on button "130" at bounding box center [499, 312] width 129 height 44
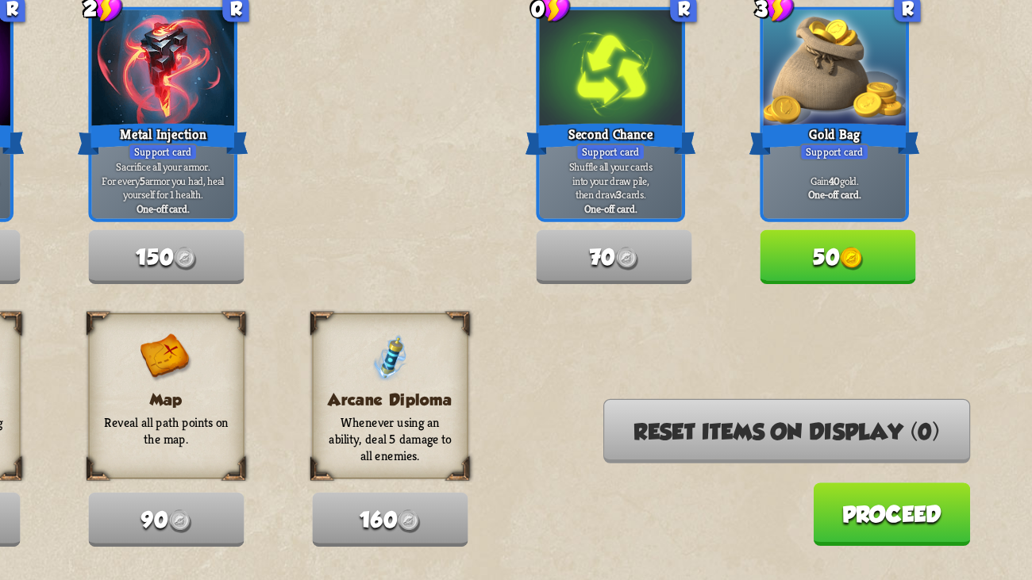
click at [916, 444] on button "Proceed" at bounding box center [915, 524] width 130 height 52
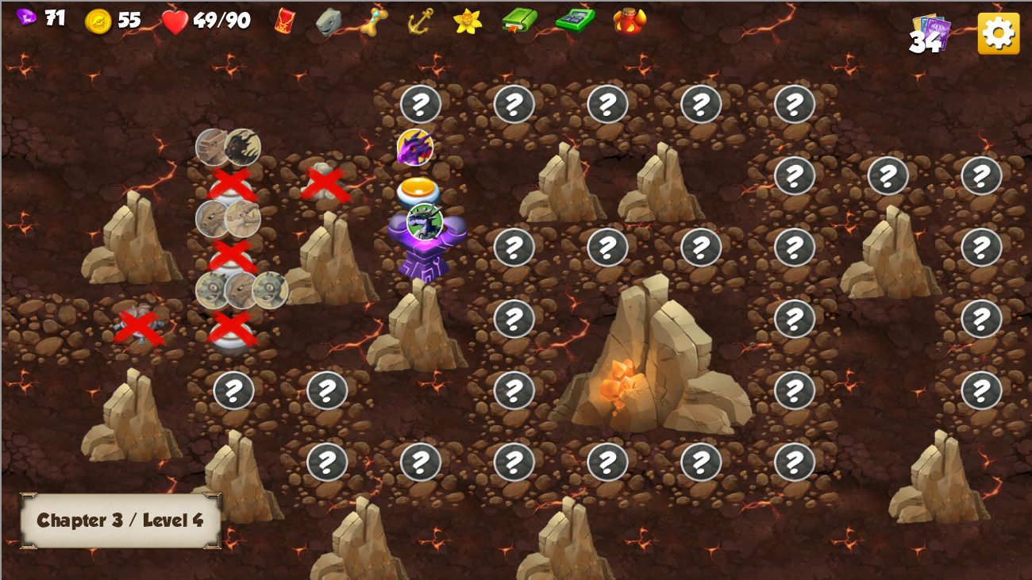
click at [406, 174] on div at bounding box center [421, 186] width 94 height 71
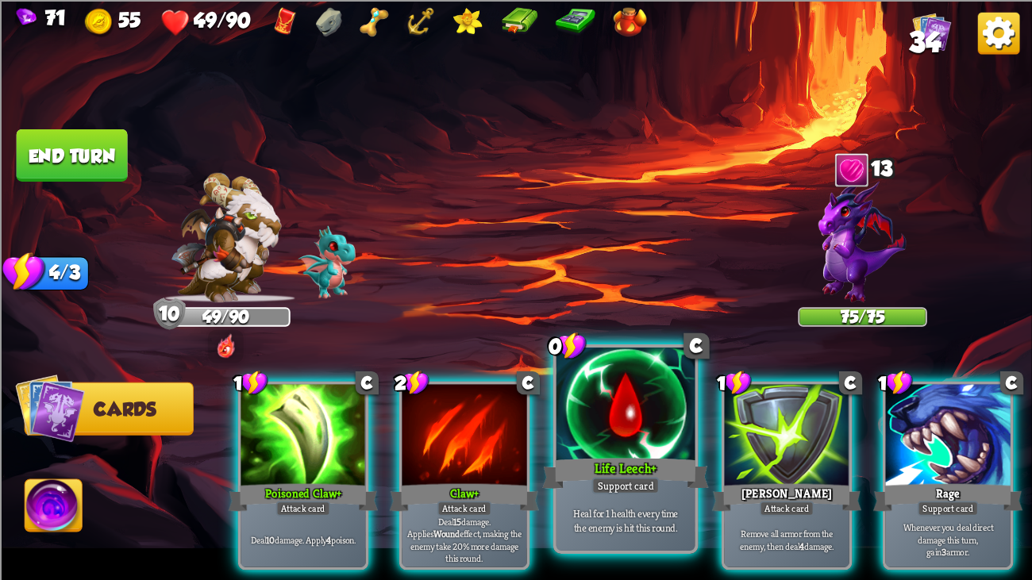
click at [602, 406] on div at bounding box center [625, 406] width 139 height 117
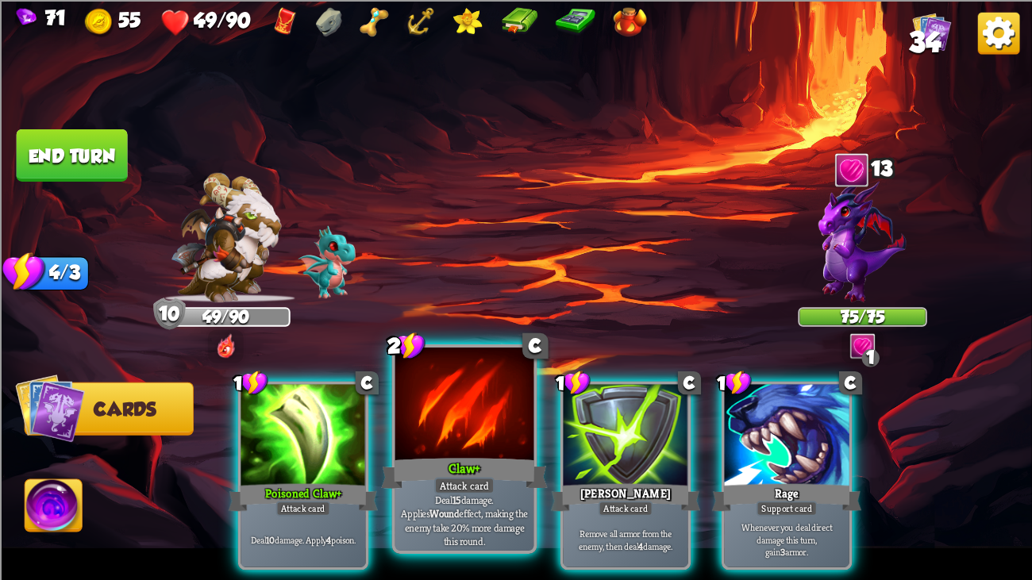
click at [422, 415] on div at bounding box center [464, 406] width 139 height 117
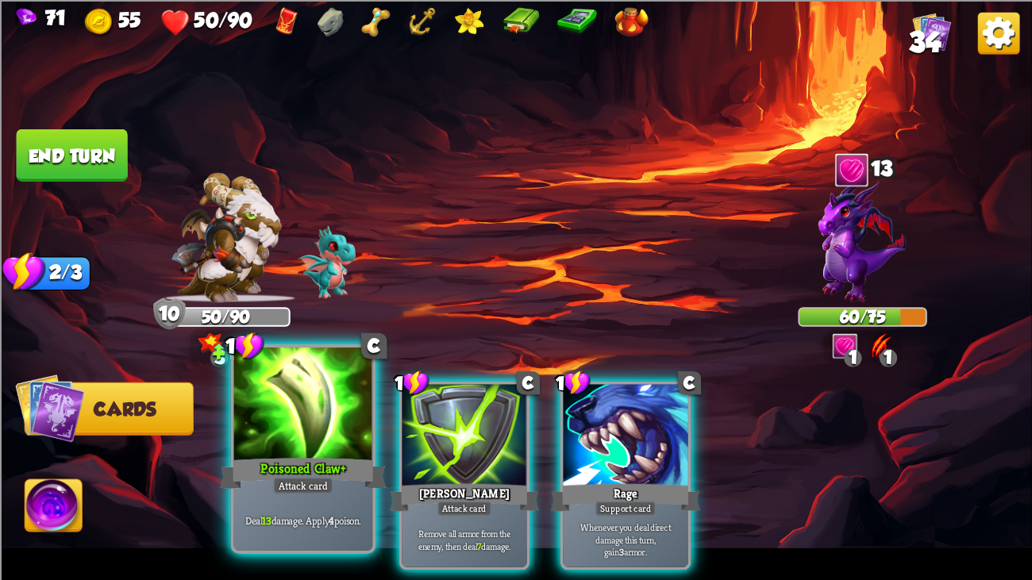
click at [325, 402] on div at bounding box center [303, 406] width 139 height 117
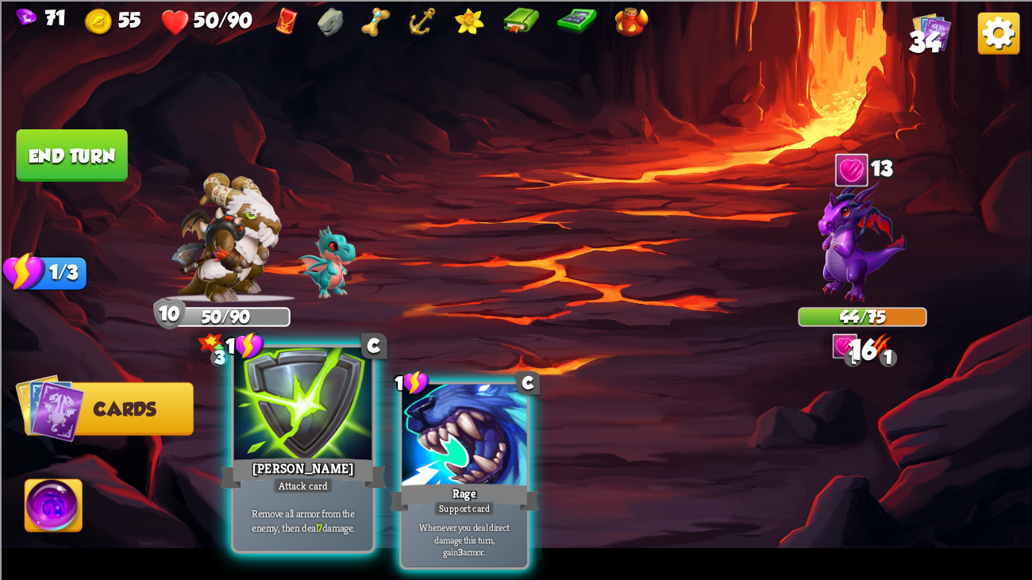
click at [299, 403] on div at bounding box center [303, 406] width 139 height 117
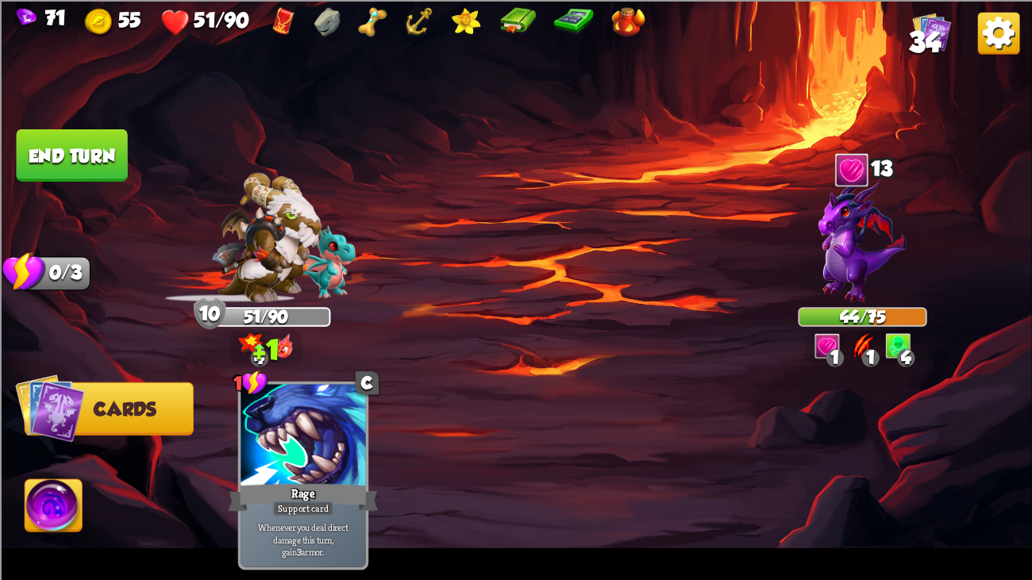
click at [75, 153] on button "End turn" at bounding box center [72, 155] width 114 height 53
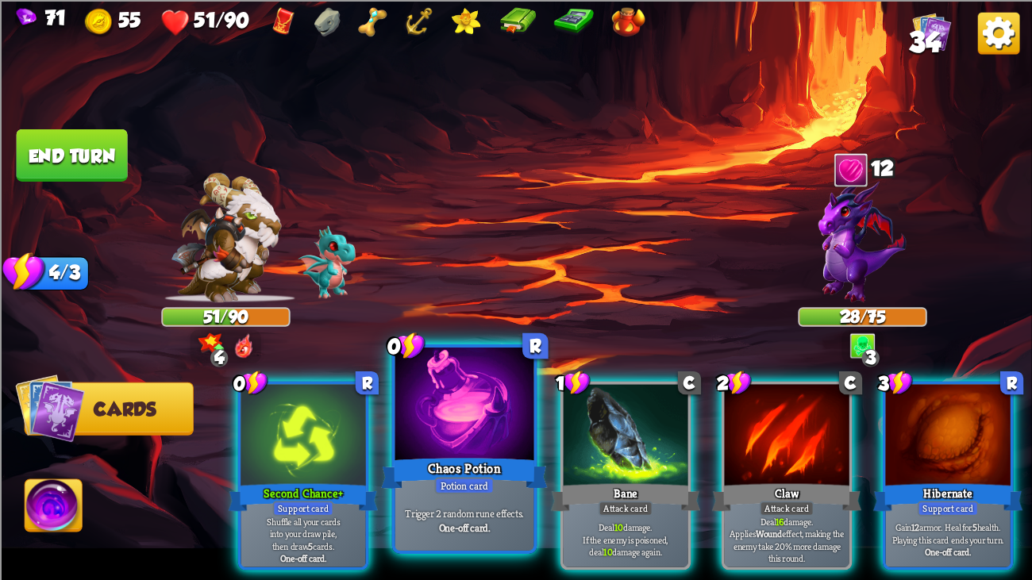
click at [475, 439] on div at bounding box center [464, 406] width 139 height 117
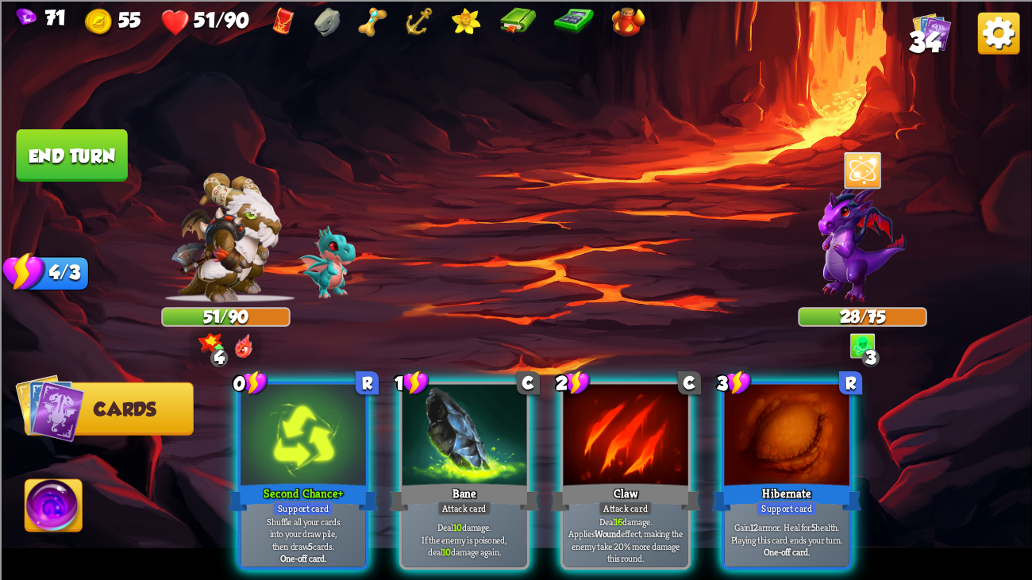
click at [475, 439] on div at bounding box center [464, 436] width 125 height 105
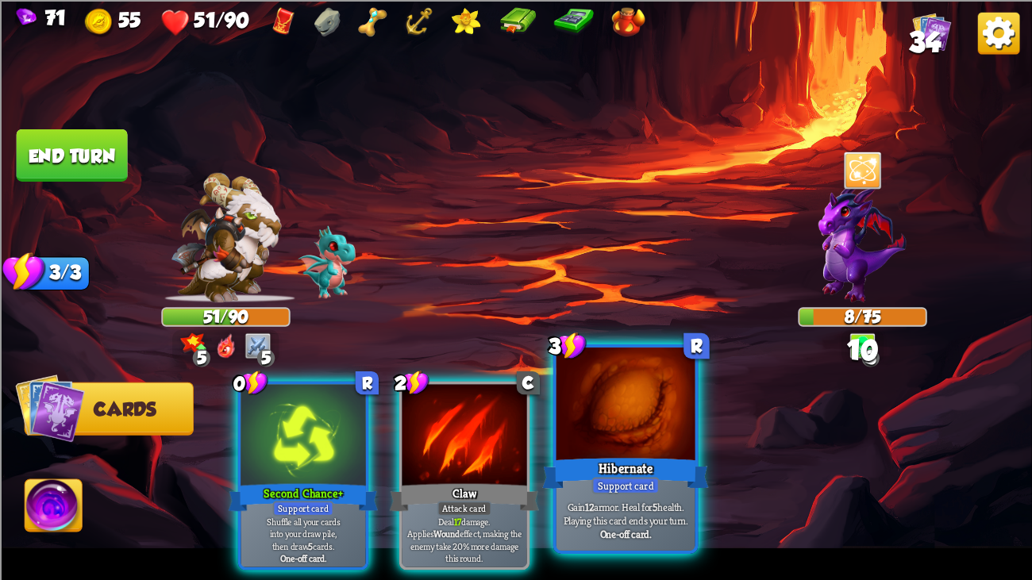
click at [624, 444] on div "Support card" at bounding box center [624, 485] width 67 height 17
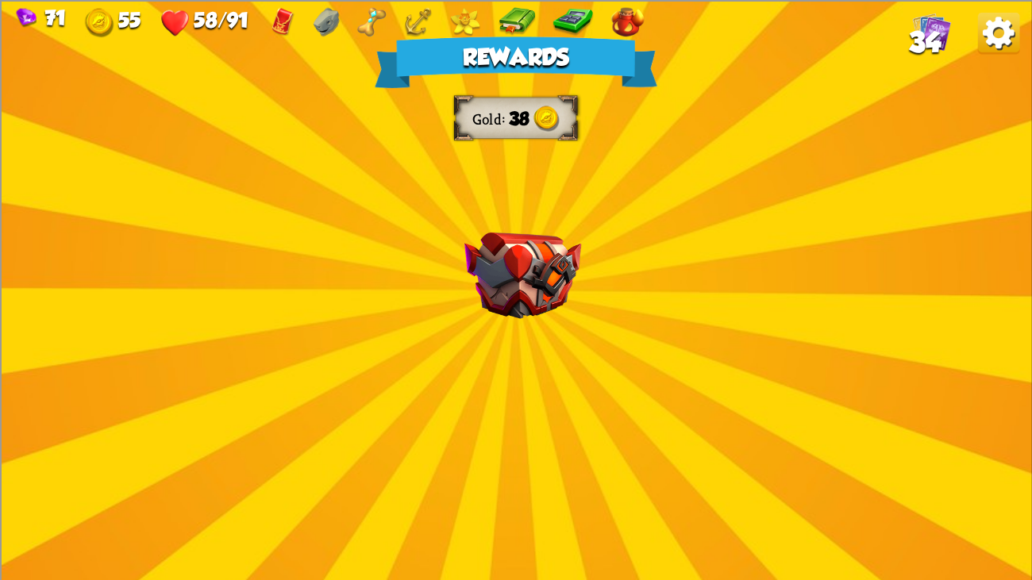
click at [537, 251] on img at bounding box center [522, 275] width 117 height 87
click at [537, 251] on div "Rewards Gold 38 Proceed" at bounding box center [516, 290] width 1032 height 580
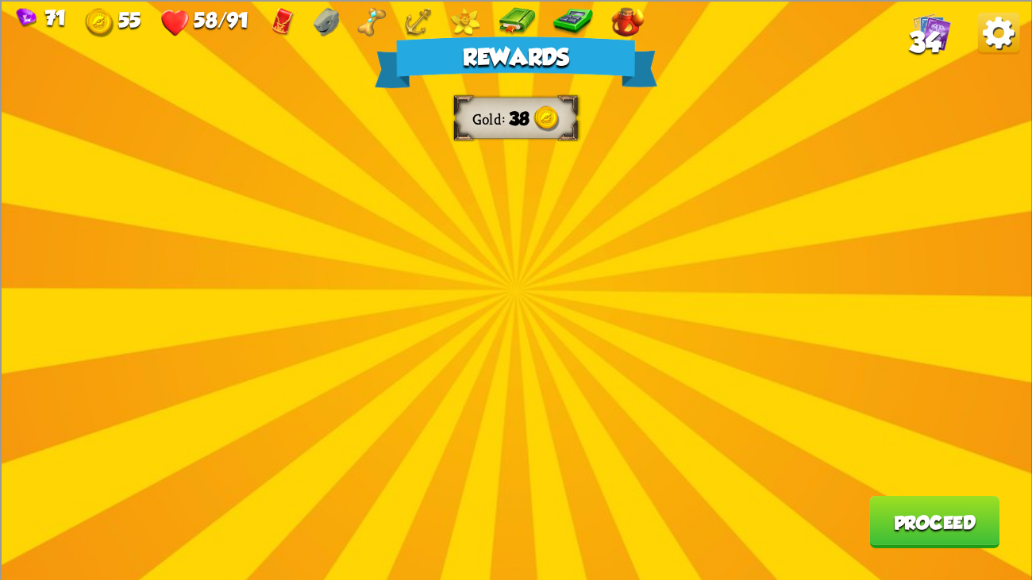
click at [887, 444] on button "Proceed" at bounding box center [934, 521] width 130 height 52
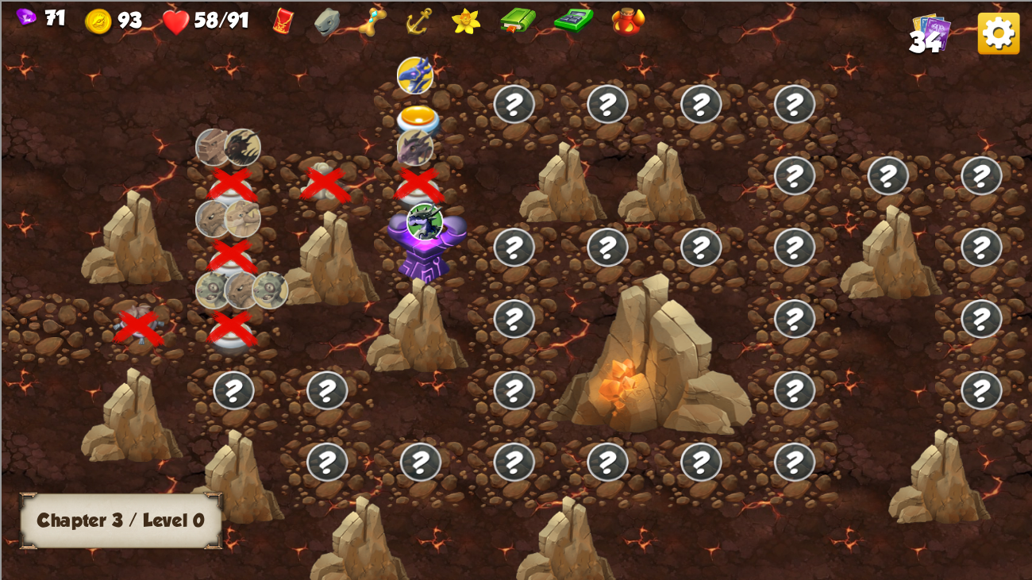
click at [917, 51] on span "34" at bounding box center [925, 43] width 32 height 32
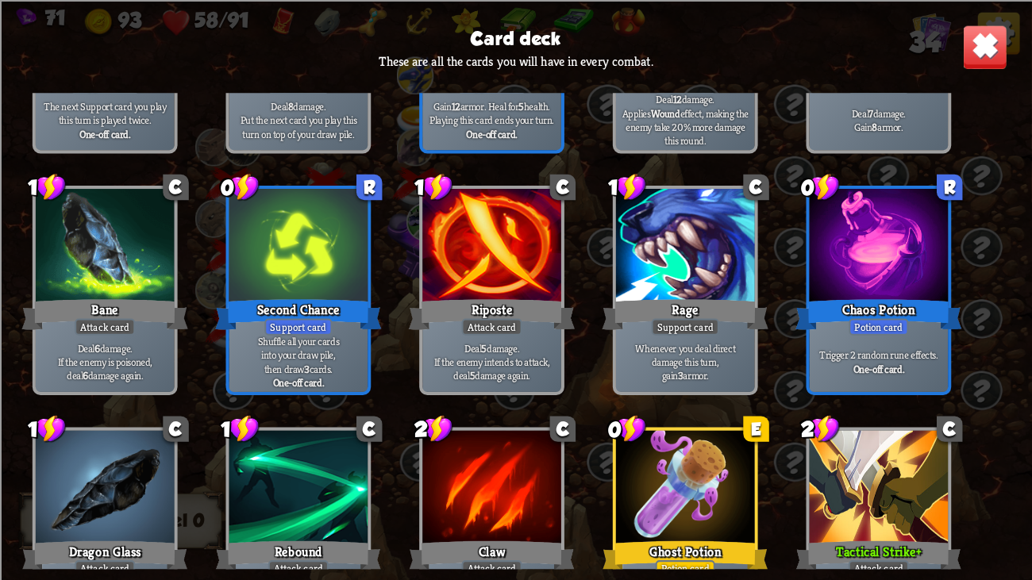
click at [667, 210] on div at bounding box center [685, 247] width 139 height 117
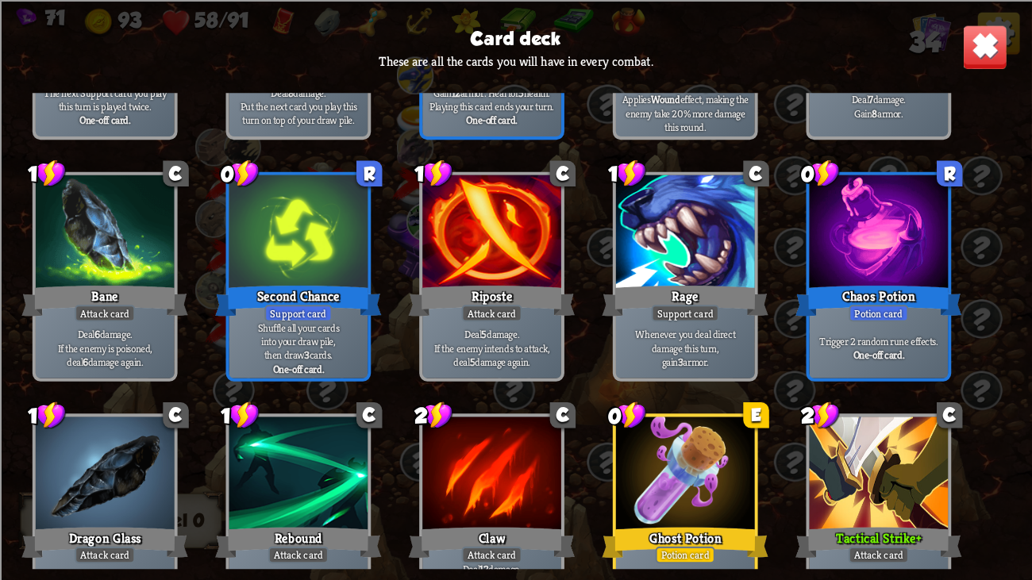
click at [667, 210] on div at bounding box center [685, 233] width 139 height 117
click at [668, 223] on div at bounding box center [685, 233] width 139 height 117
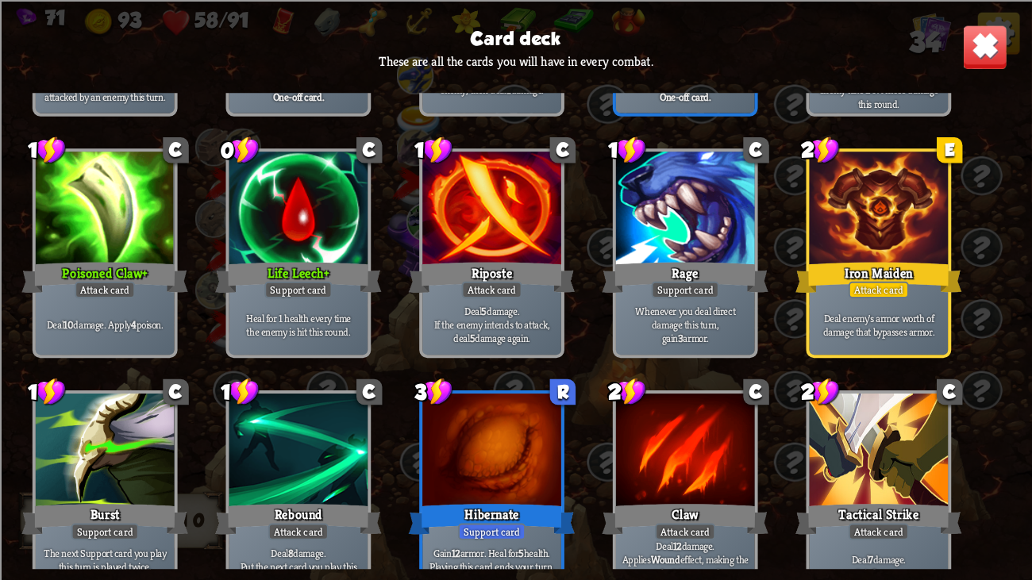
scroll to position [468, 0]
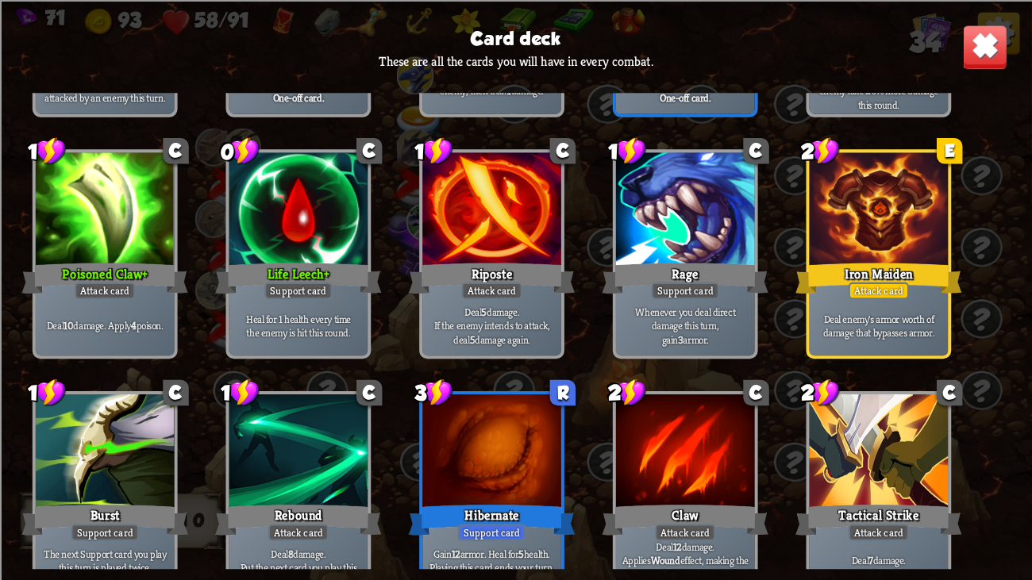
click at [979, 41] on img at bounding box center [984, 46] width 45 height 45
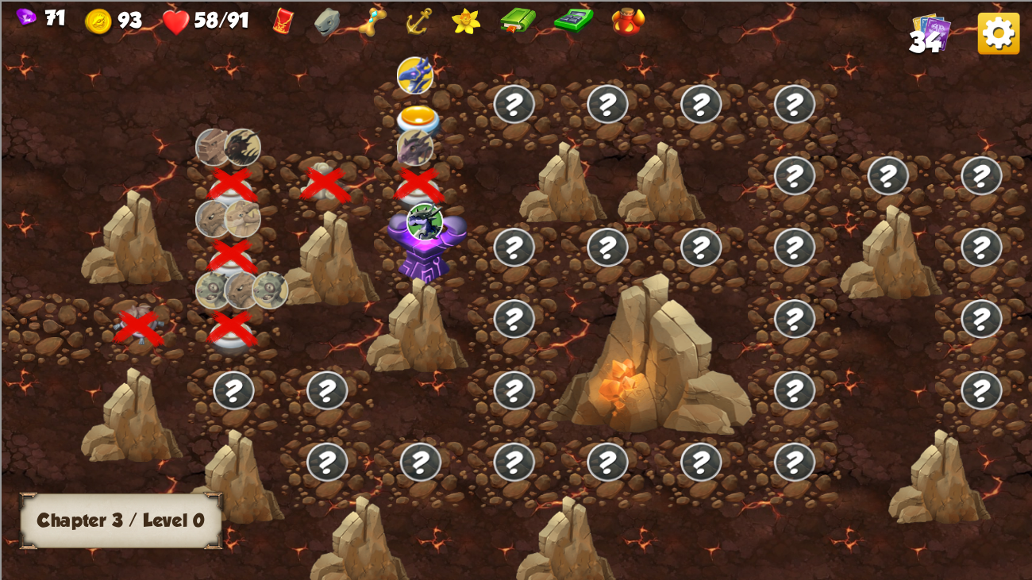
click at [402, 253] on img at bounding box center [427, 242] width 81 height 85
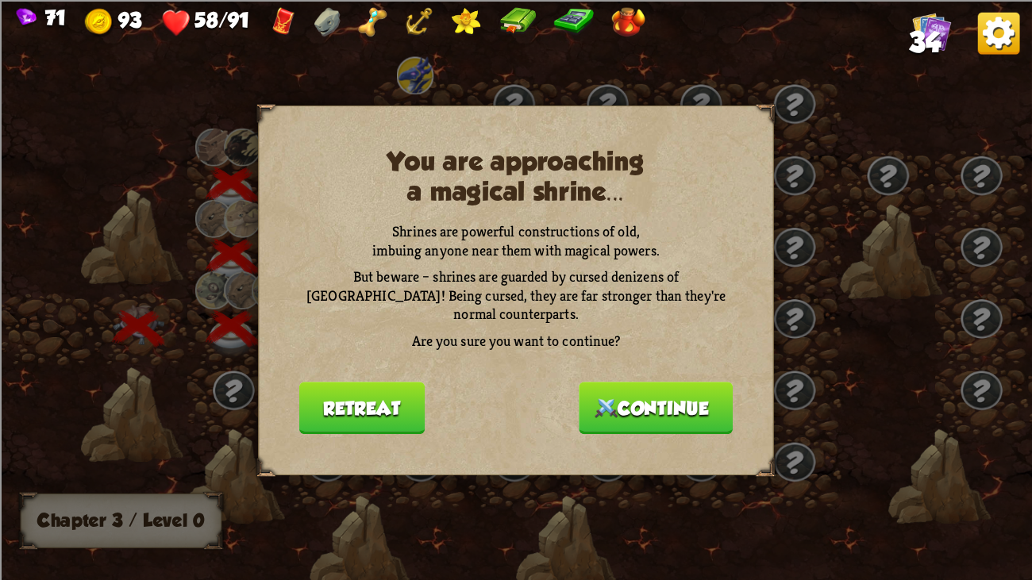
click at [617, 382] on button "Continue" at bounding box center [656, 408] width 154 height 52
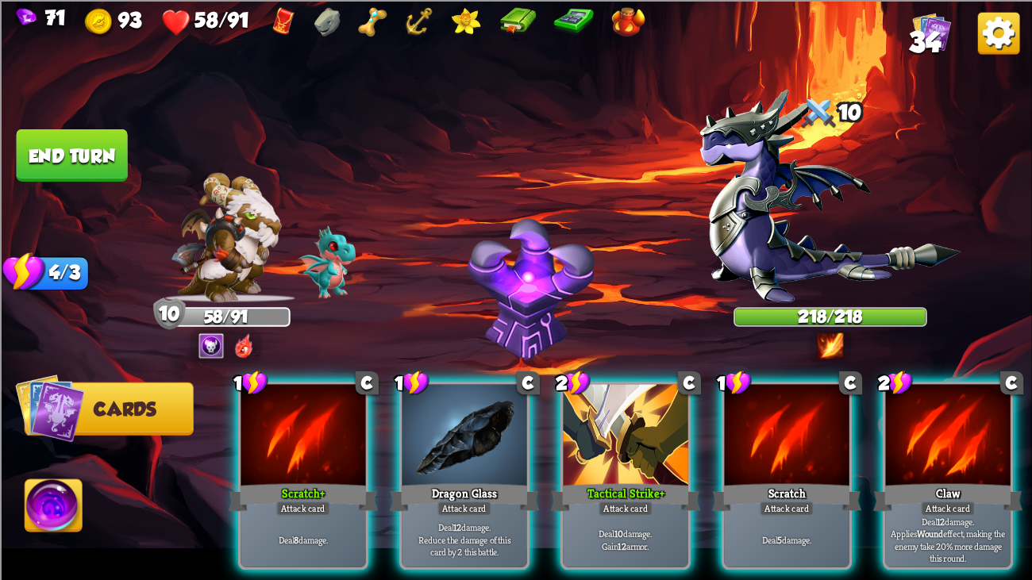
click at [1000, 13] on img at bounding box center [999, 33] width 42 height 42
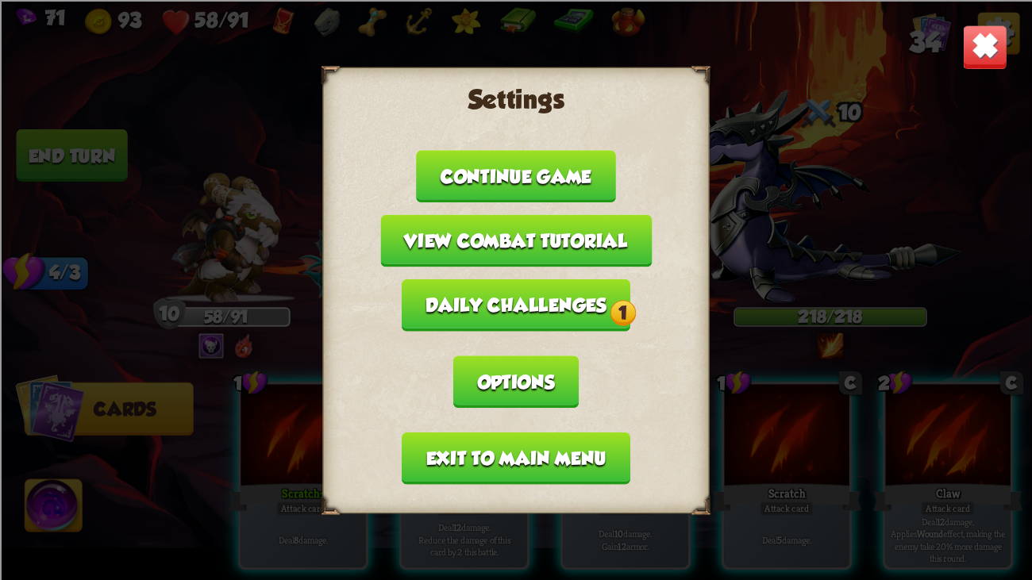
click at [521, 444] on button "Exit to main menu" at bounding box center [516, 458] width 229 height 52
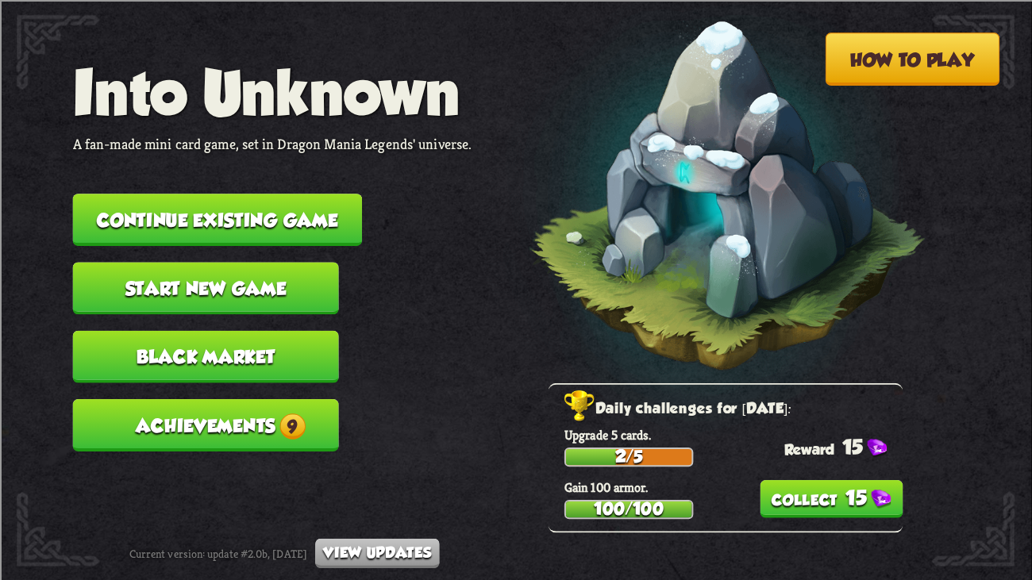
click at [308, 210] on button "Continue existing game" at bounding box center [217, 220] width 289 height 52
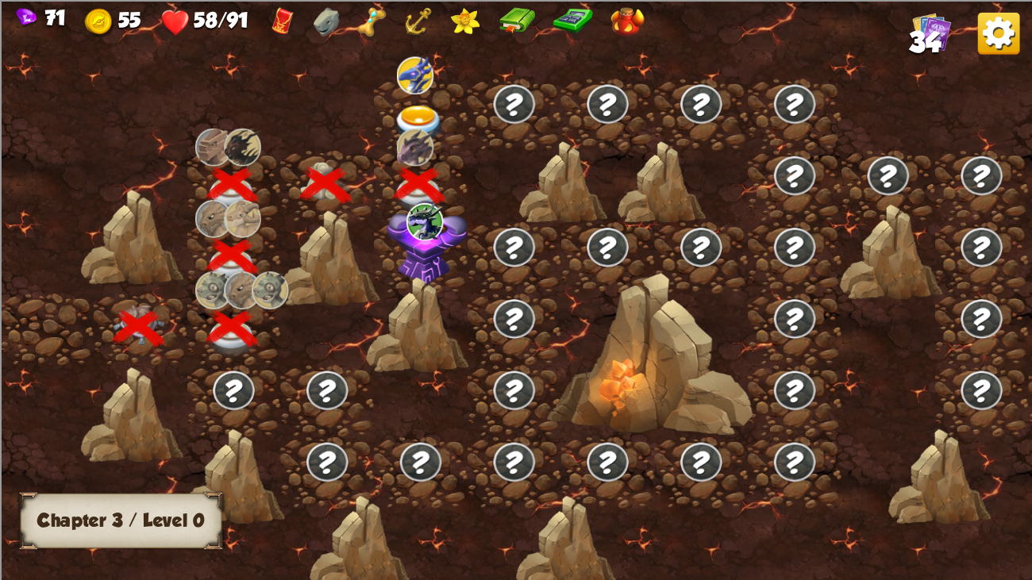
click at [412, 97] on div at bounding box center [421, 114] width 94 height 71
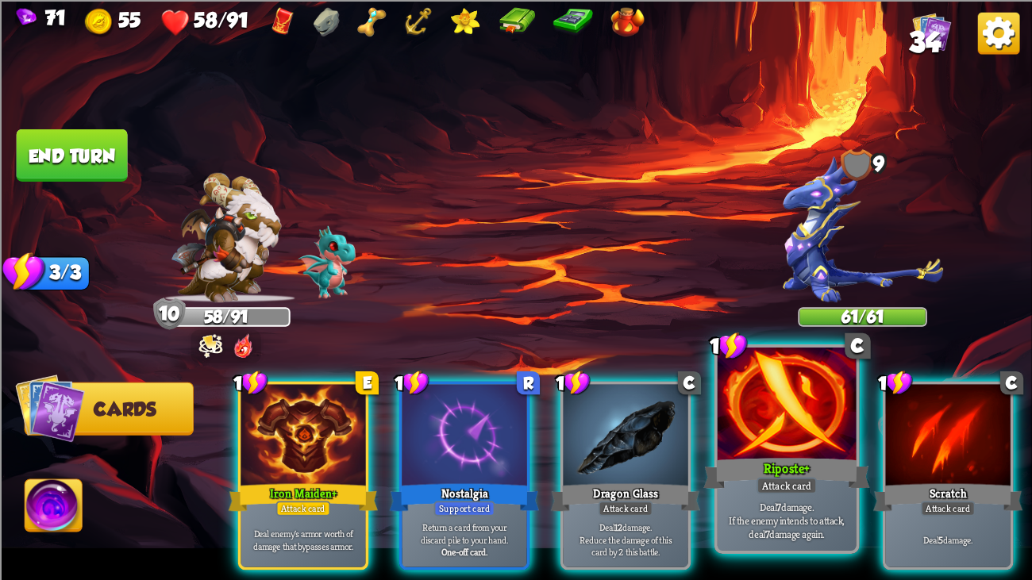
click at [721, 417] on div at bounding box center [787, 406] width 139 height 117
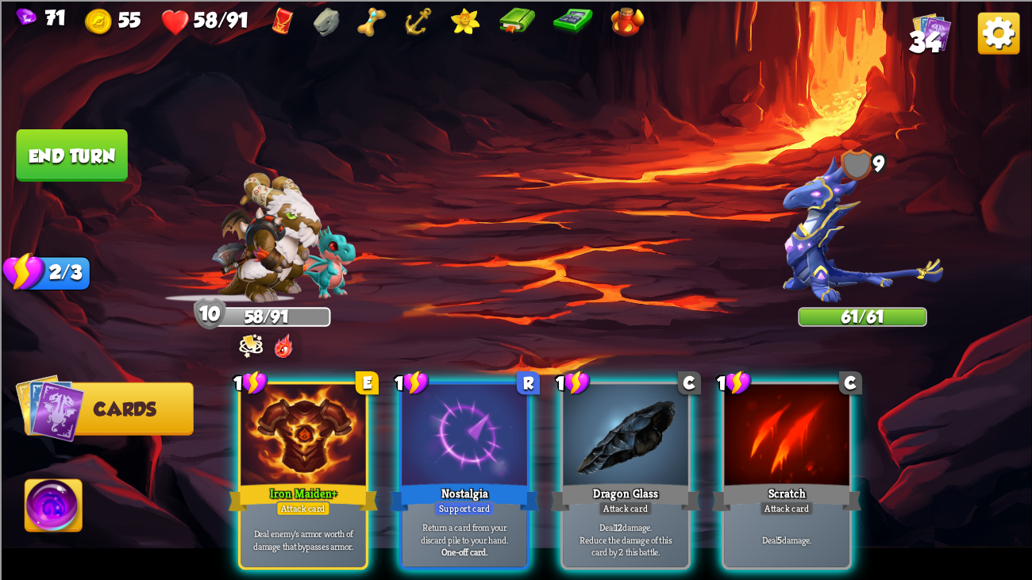
click at [725, 417] on div at bounding box center [787, 436] width 125 height 105
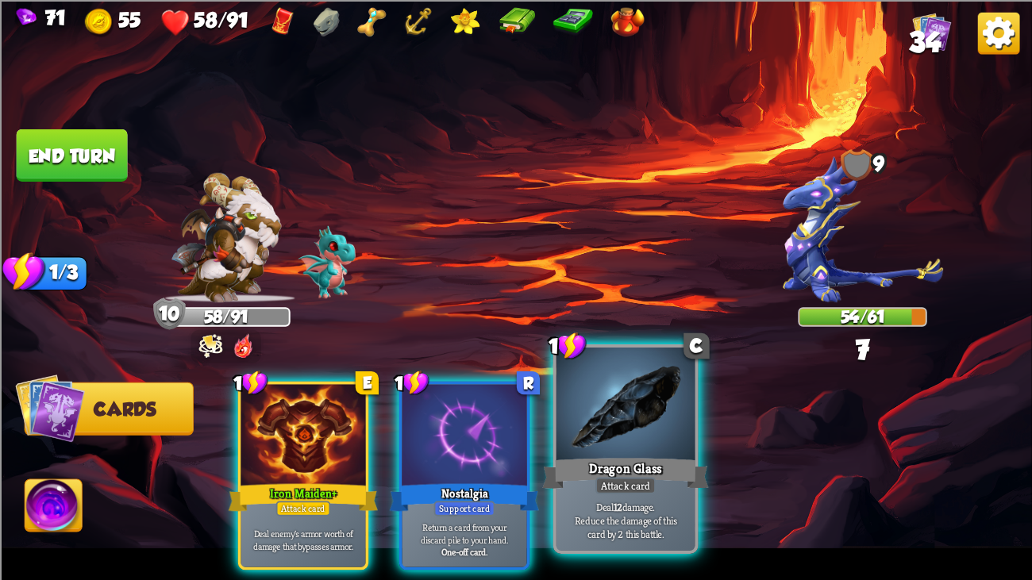
click at [626, 410] on div at bounding box center [625, 406] width 139 height 117
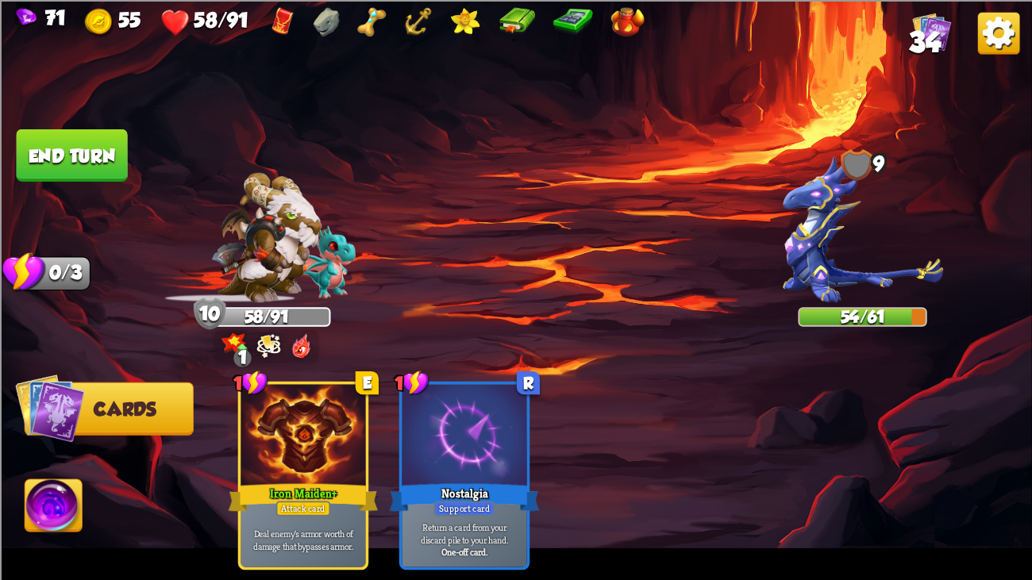
click at [104, 144] on button "End turn" at bounding box center [72, 155] width 111 height 52
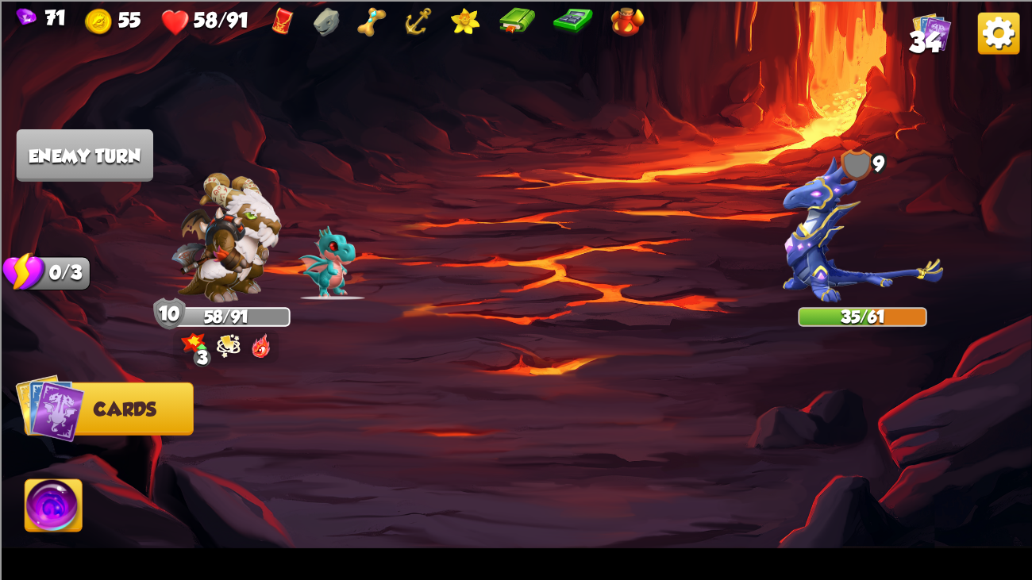
click at [208, 190] on img at bounding box center [226, 236] width 110 height 129
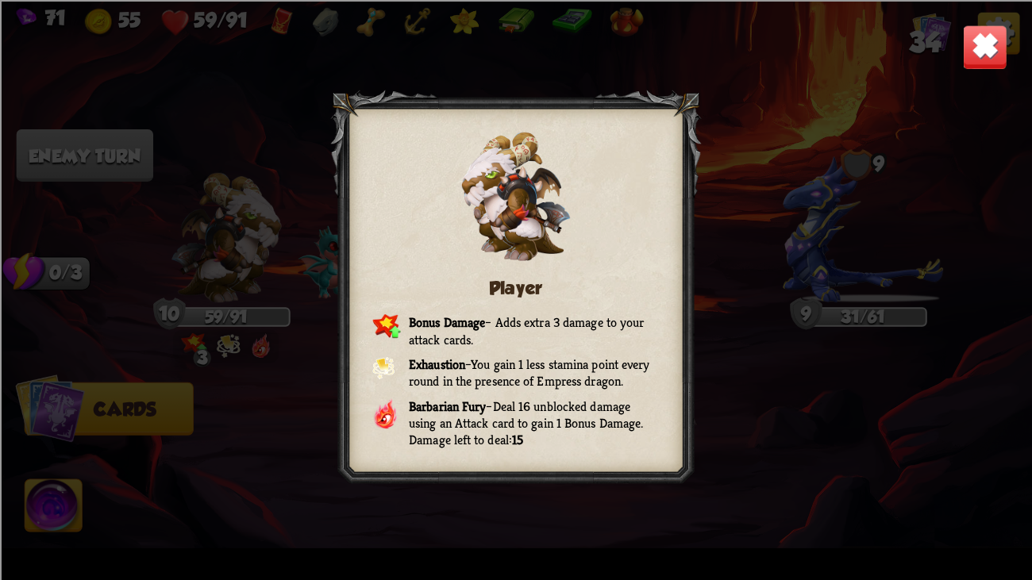
click at [971, 31] on img at bounding box center [984, 46] width 45 height 45
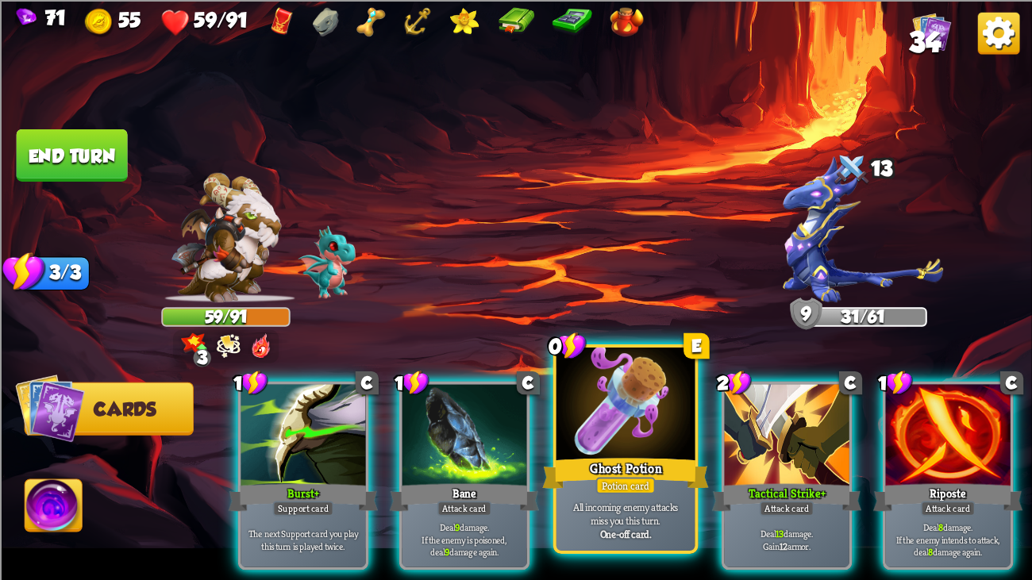
click at [598, 414] on div at bounding box center [625, 406] width 139 height 117
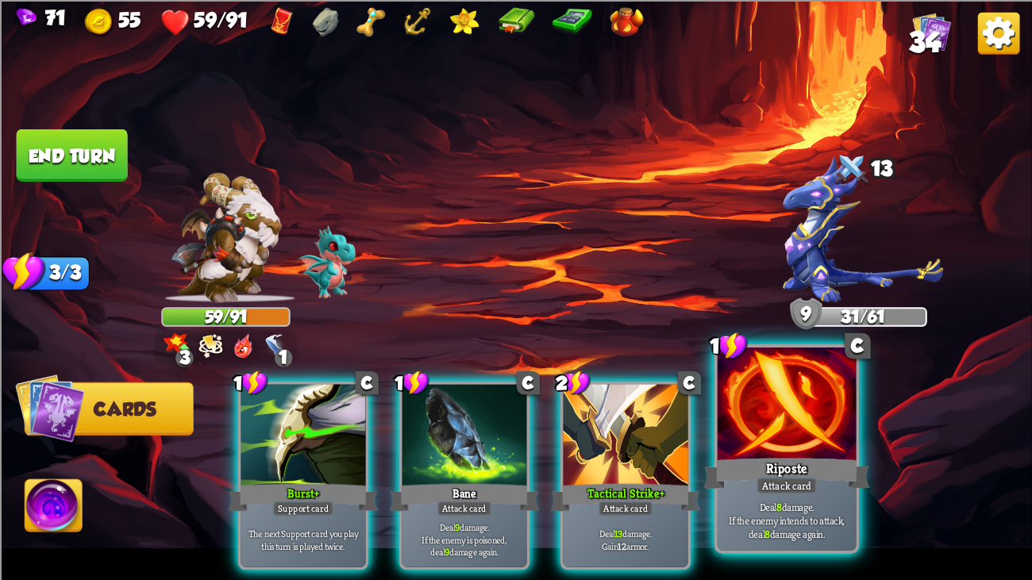
click at [731, 433] on div at bounding box center [787, 406] width 139 height 117
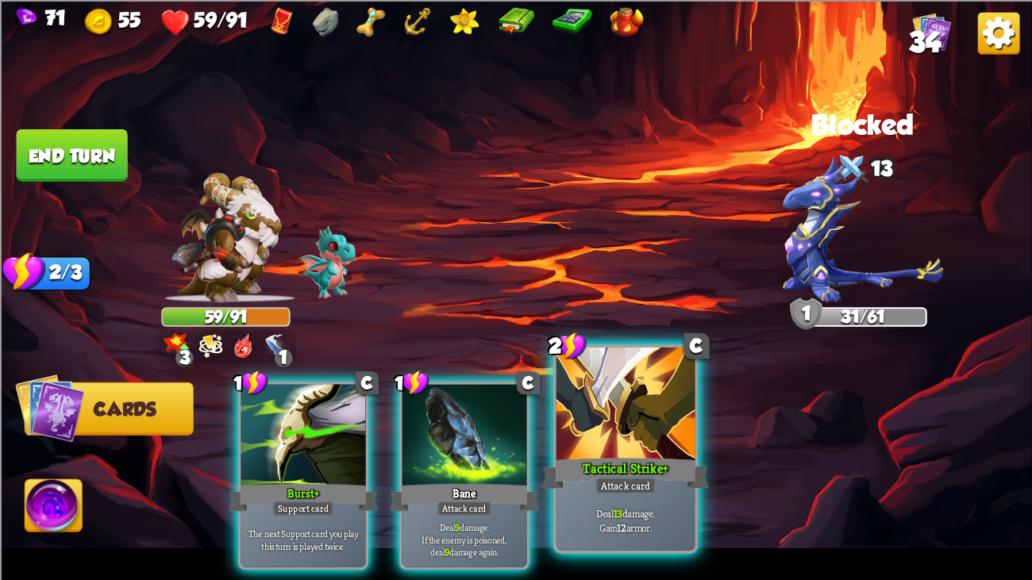
click at [656, 428] on div at bounding box center [625, 406] width 139 height 117
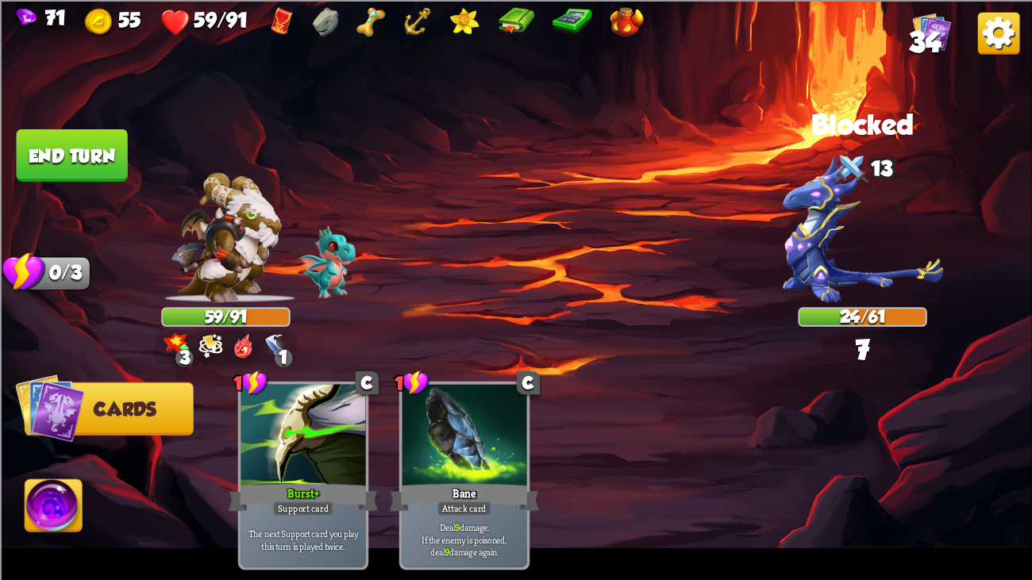
click at [107, 124] on img at bounding box center [516, 290] width 1032 height 580
click at [91, 124] on img at bounding box center [516, 290] width 1032 height 580
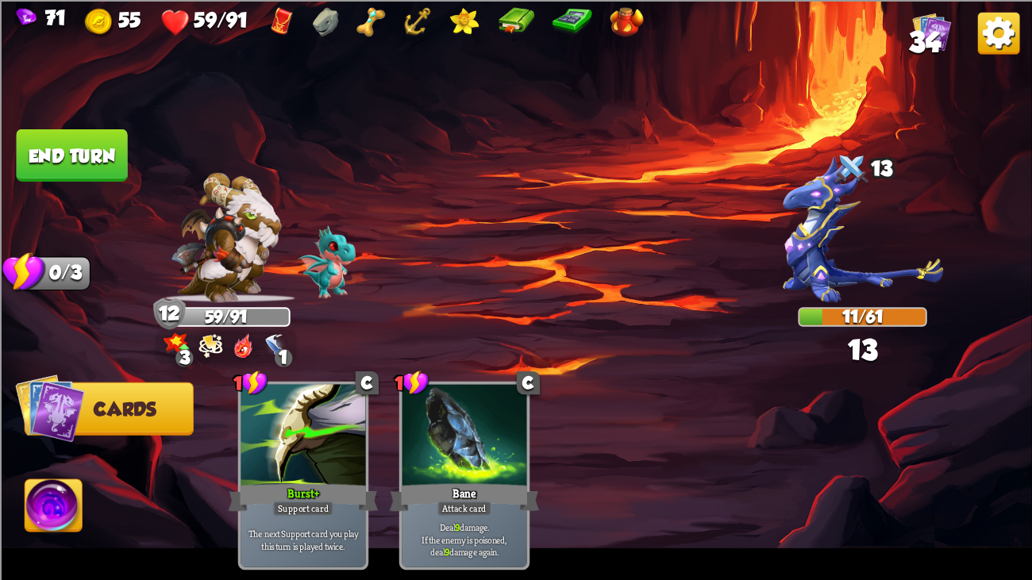
click at [69, 148] on button "End turn" at bounding box center [72, 155] width 112 height 53
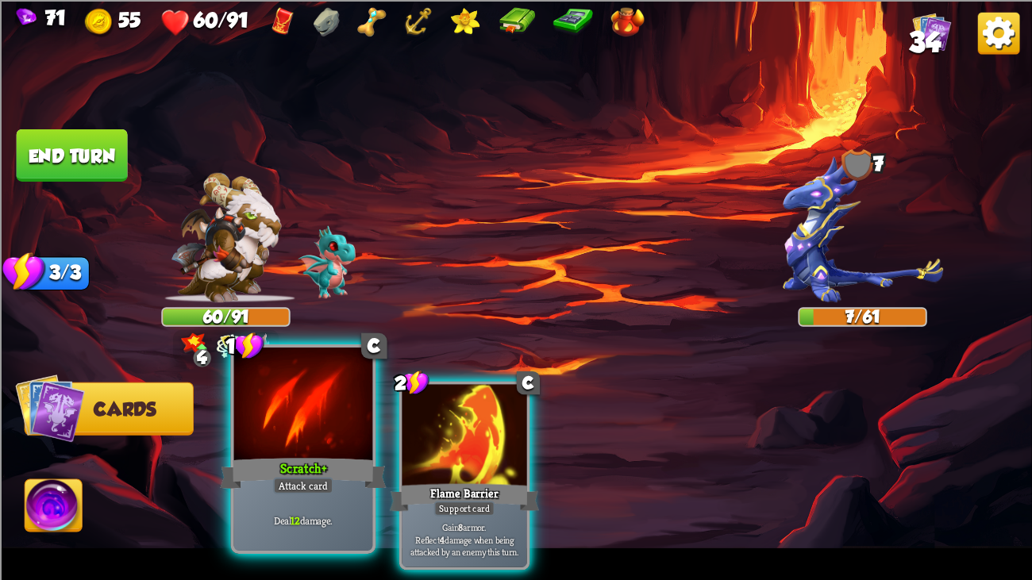
click at [293, 444] on div "Scratch+" at bounding box center [303, 473] width 167 height 37
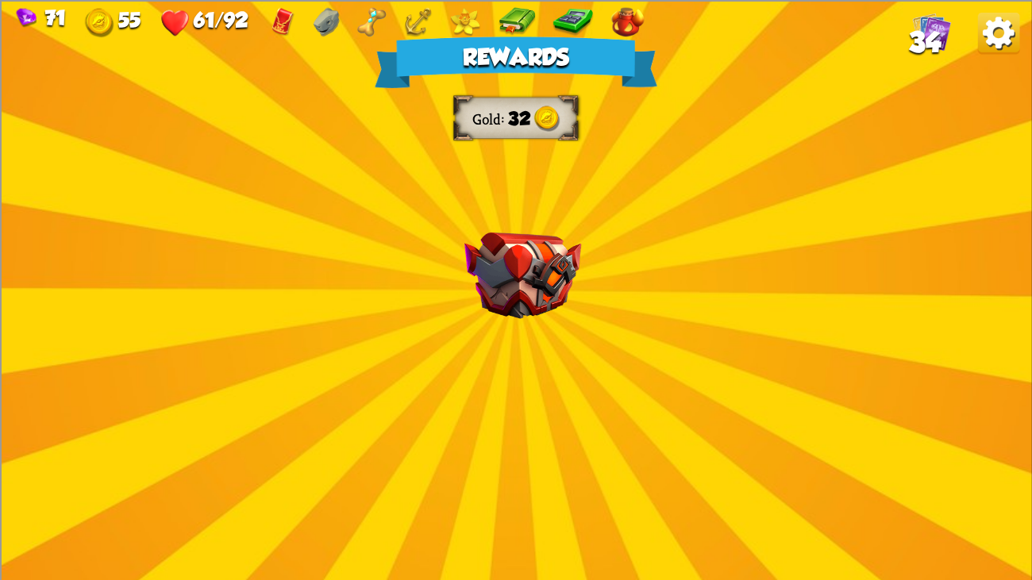
click at [629, 252] on div "Rewards Gold 32 Select a card 1 C Rage Support card Whenever you deal direct da…" at bounding box center [516, 290] width 1032 height 580
click at [555, 244] on img at bounding box center [522, 275] width 117 height 87
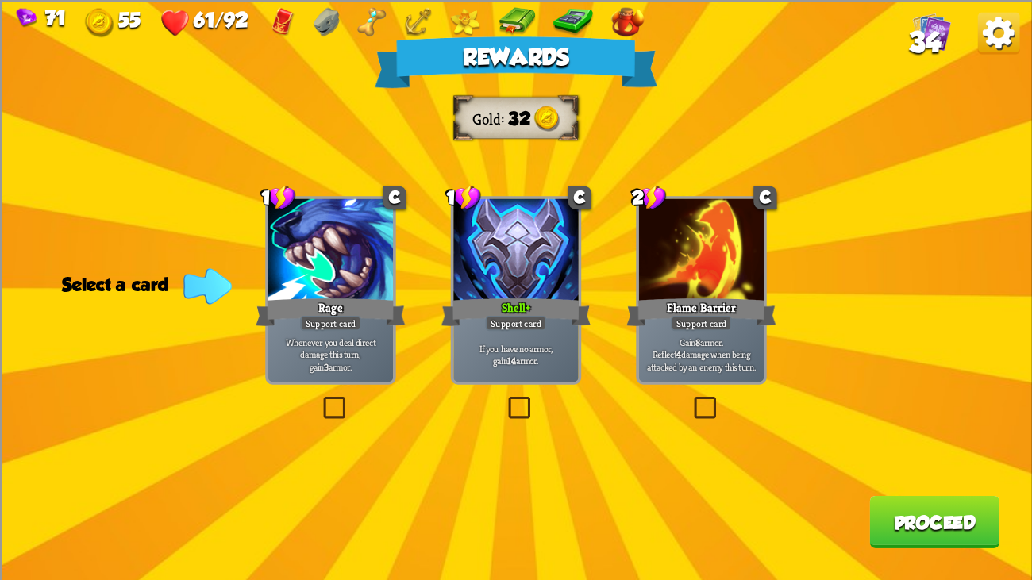
click at [524, 268] on div at bounding box center [515, 250] width 125 height 105
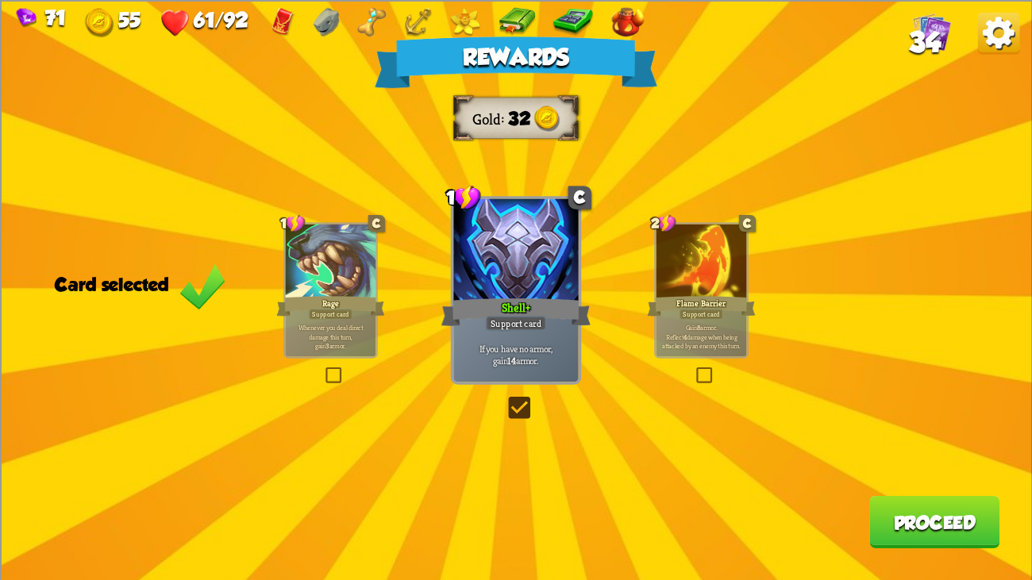
click at [933, 444] on button "Proceed" at bounding box center [934, 521] width 130 height 52
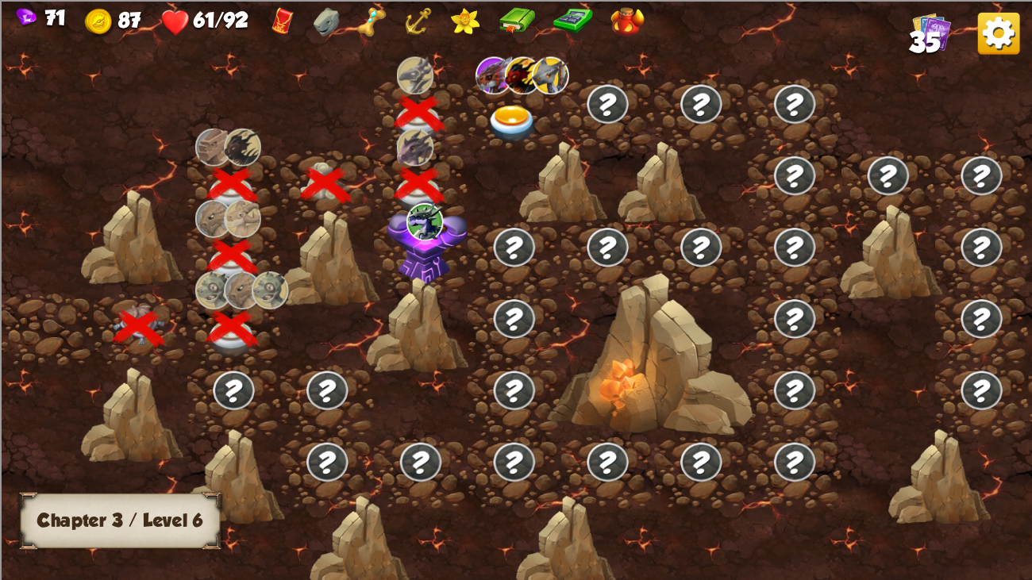
click at [514, 110] on img at bounding box center [513, 125] width 52 height 38
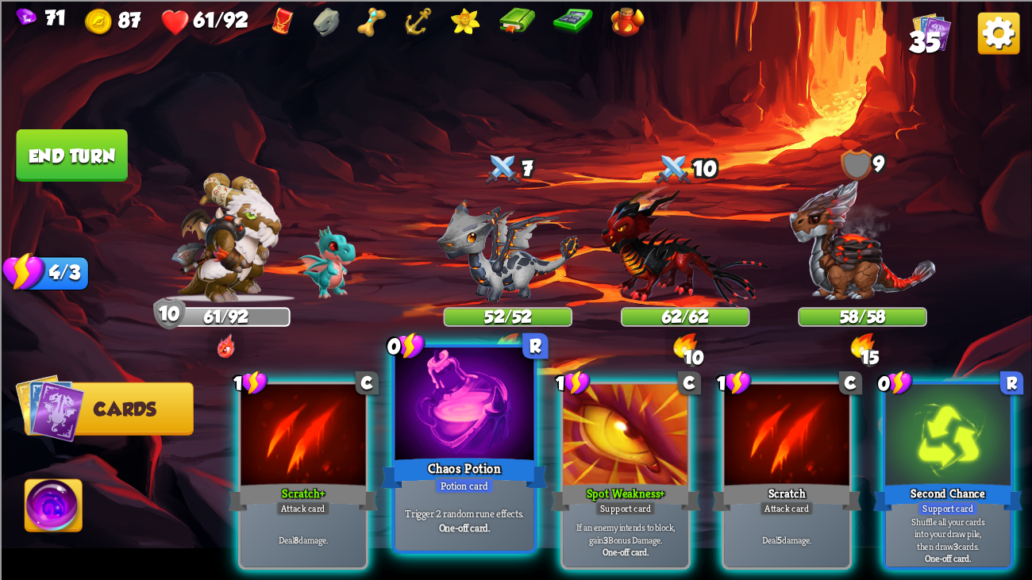
click at [418, 404] on div at bounding box center [464, 406] width 139 height 117
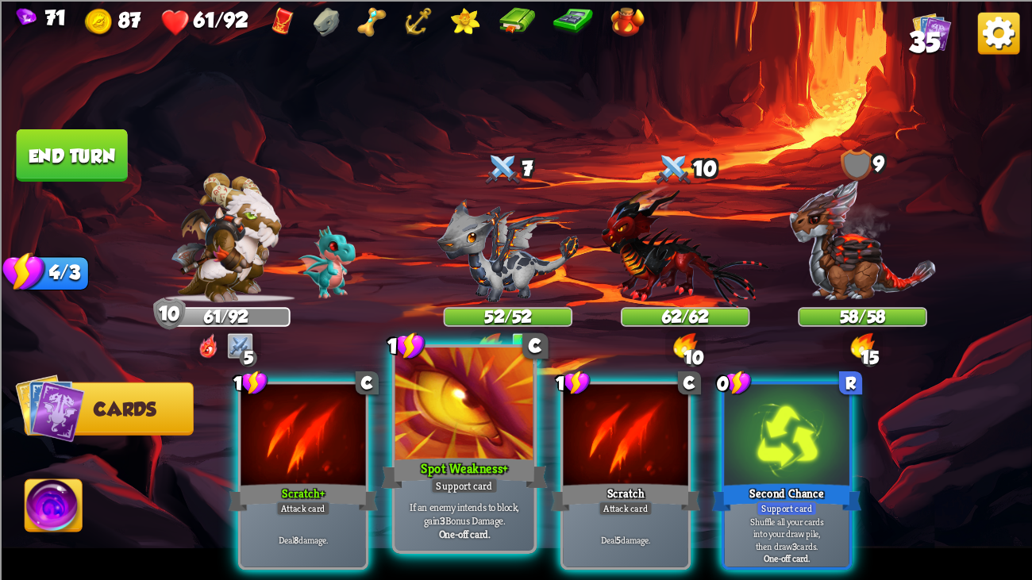
click at [435, 393] on div at bounding box center [464, 406] width 139 height 117
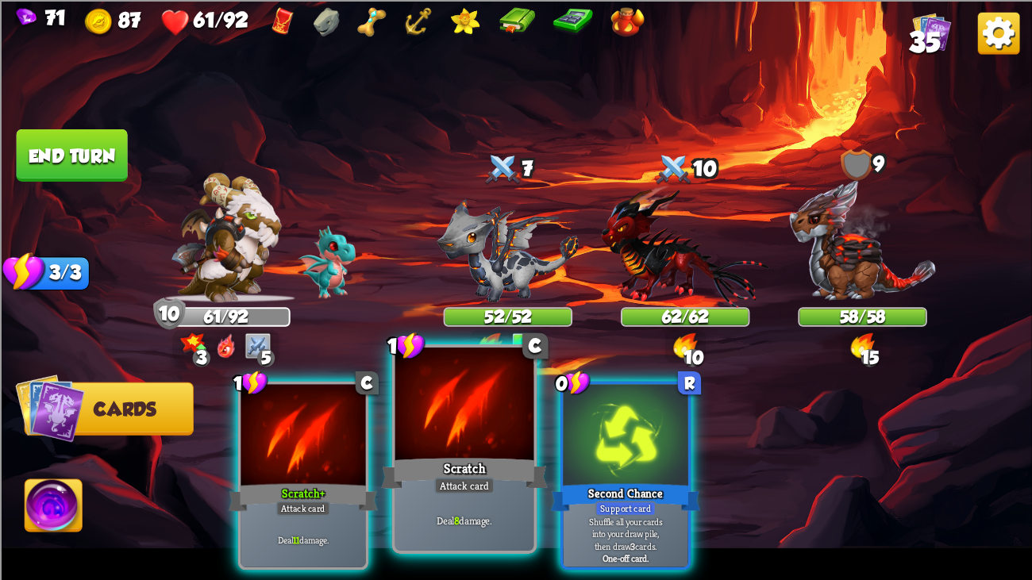
click at [479, 412] on div at bounding box center [464, 406] width 139 height 117
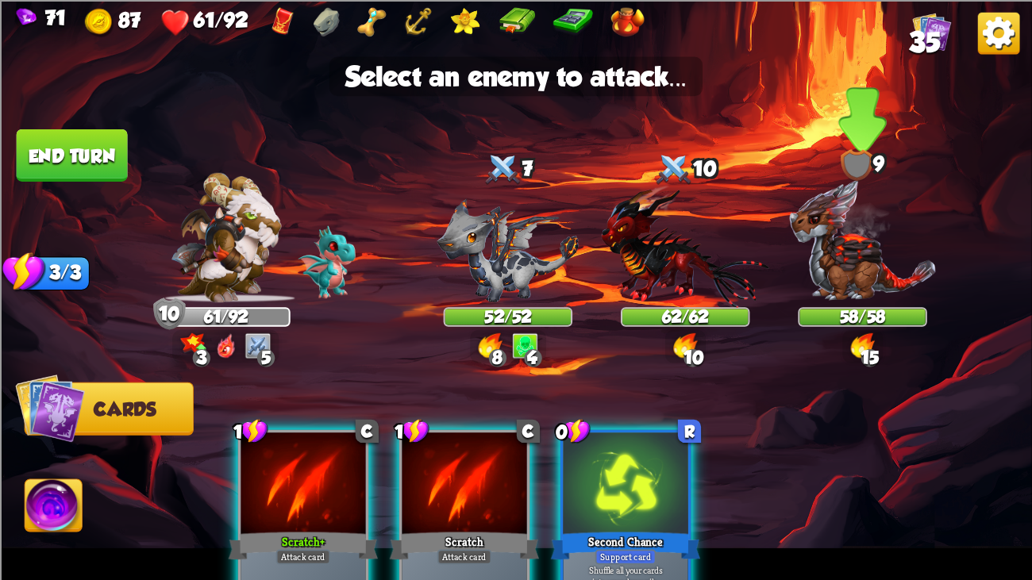
click at [813, 277] on img at bounding box center [862, 241] width 148 height 124
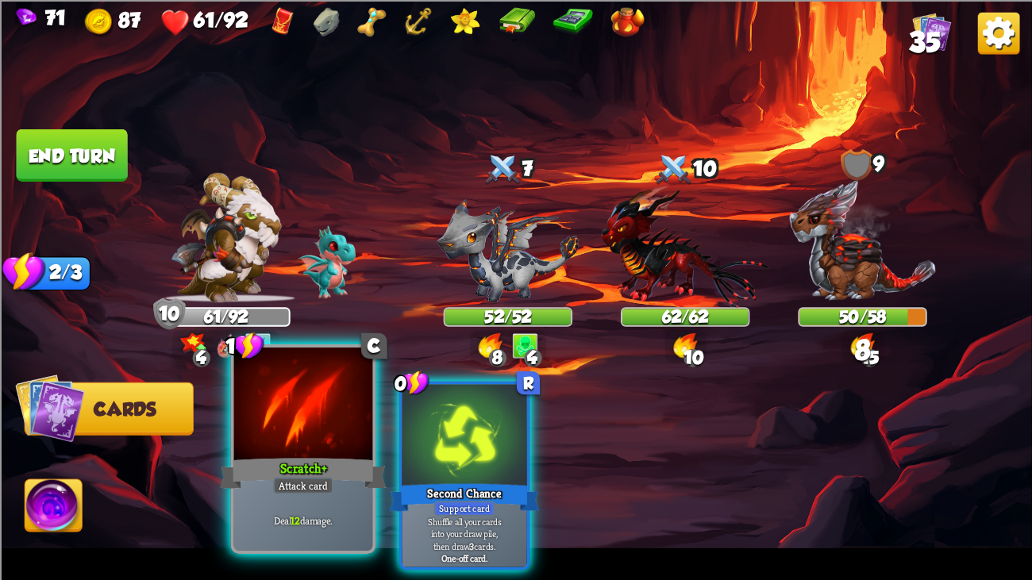
click at [294, 395] on div at bounding box center [303, 406] width 139 height 117
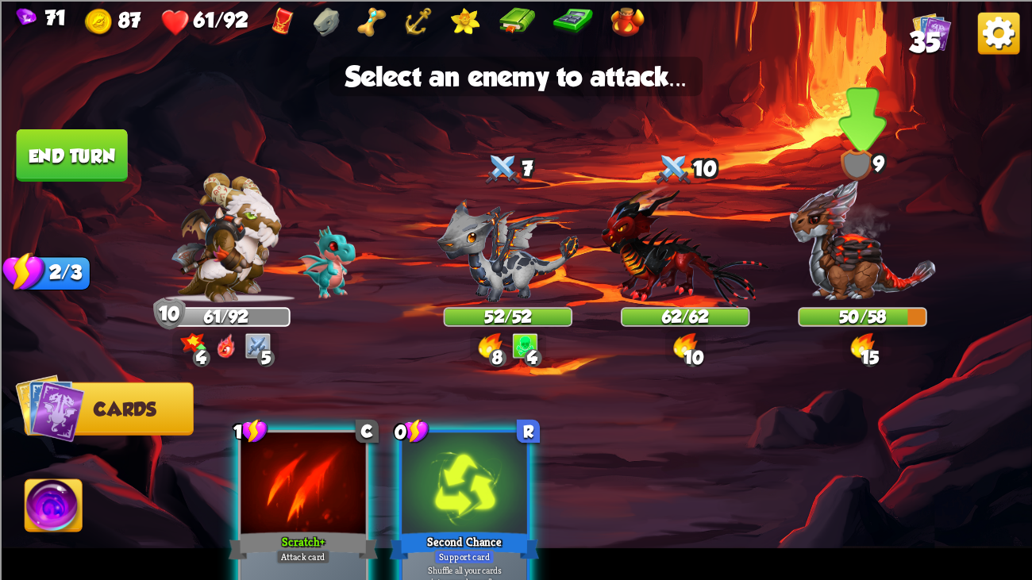
click at [817, 249] on img at bounding box center [862, 241] width 148 height 124
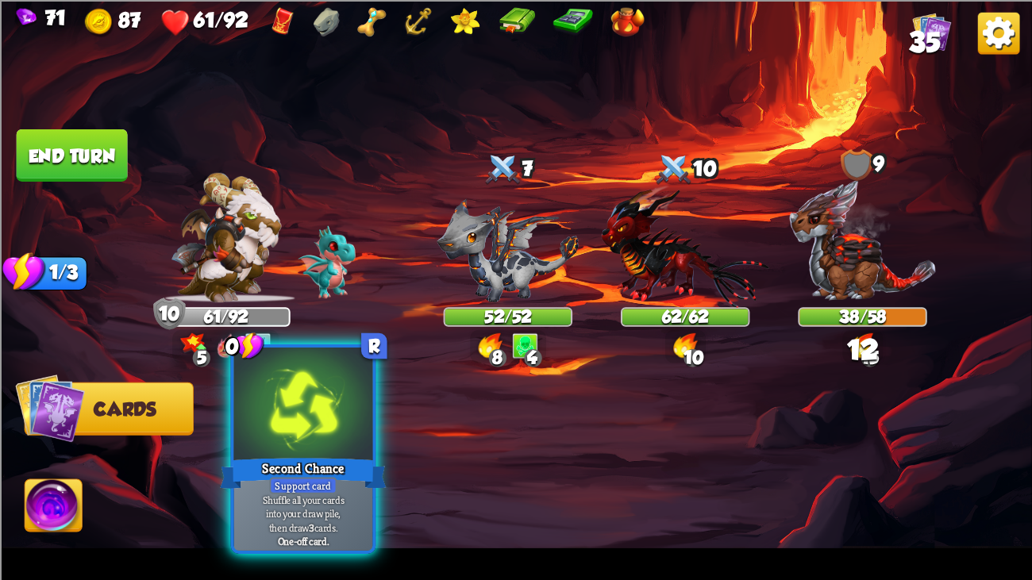
click at [313, 420] on div at bounding box center [303, 406] width 139 height 117
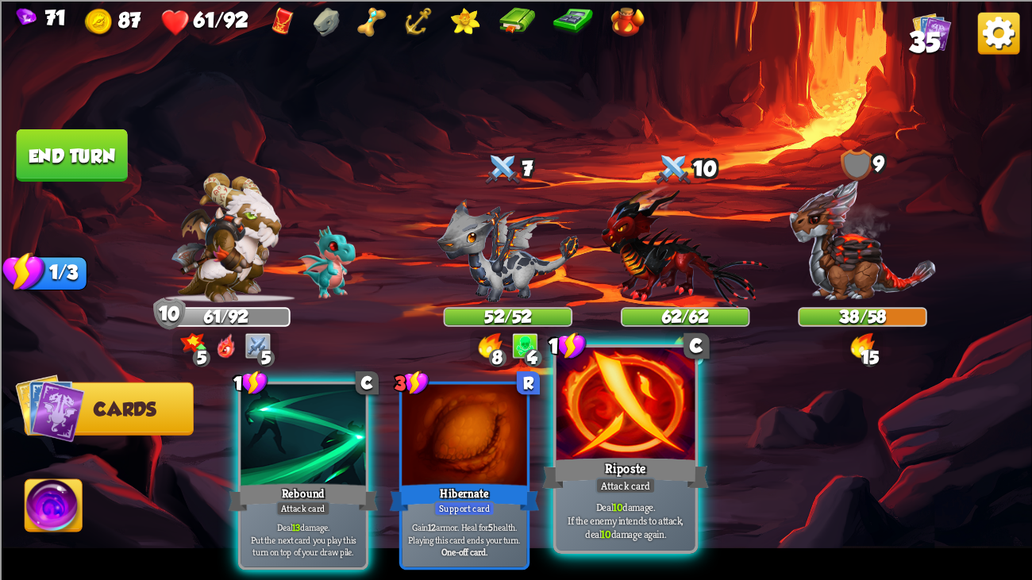
click at [626, 444] on div "Attack card" at bounding box center [625, 485] width 60 height 17
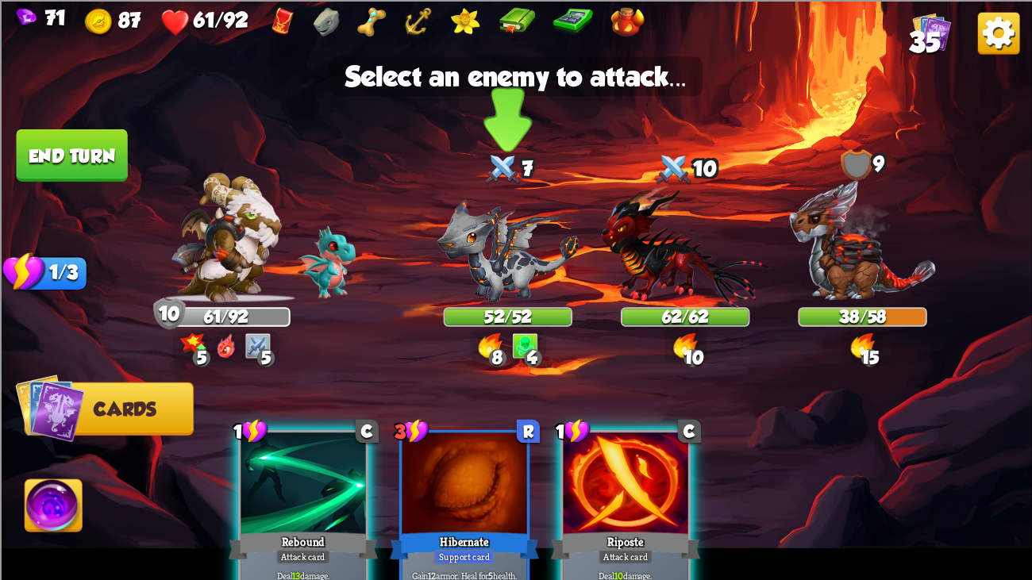
click at [522, 264] on img at bounding box center [508, 250] width 142 height 104
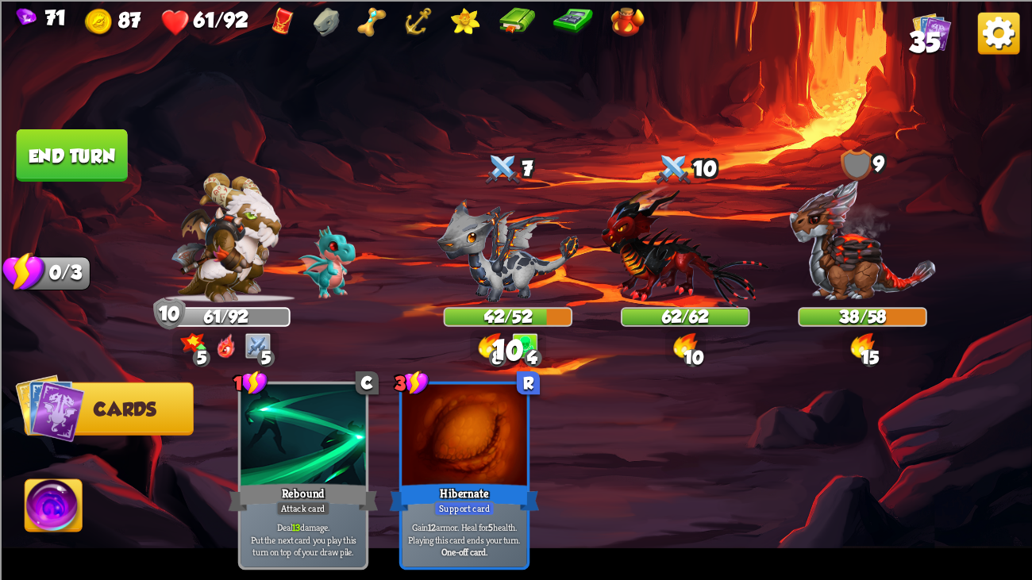
click at [109, 143] on button "End turn" at bounding box center [72, 155] width 111 height 52
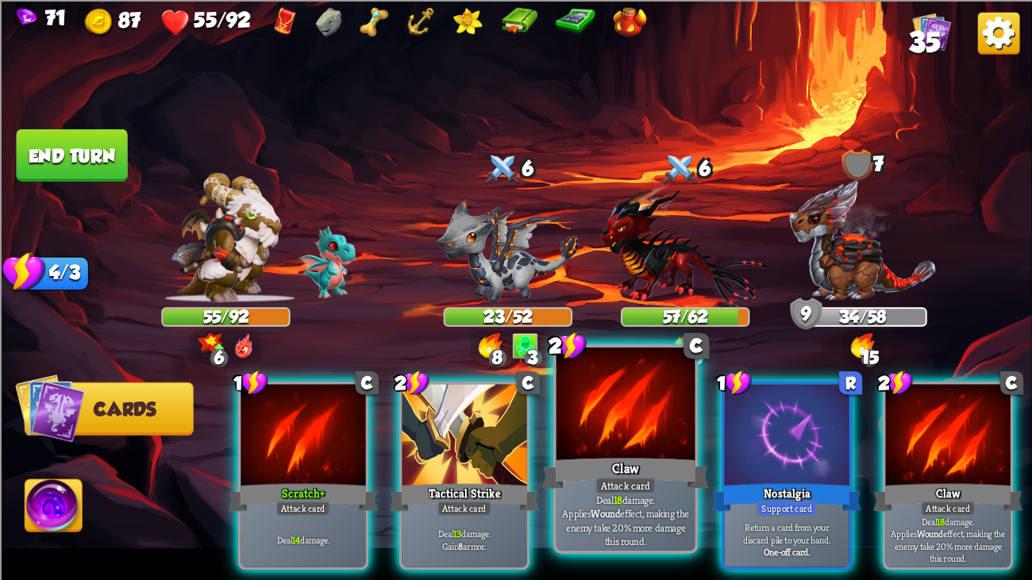
click at [645, 406] on div at bounding box center [625, 406] width 139 height 117
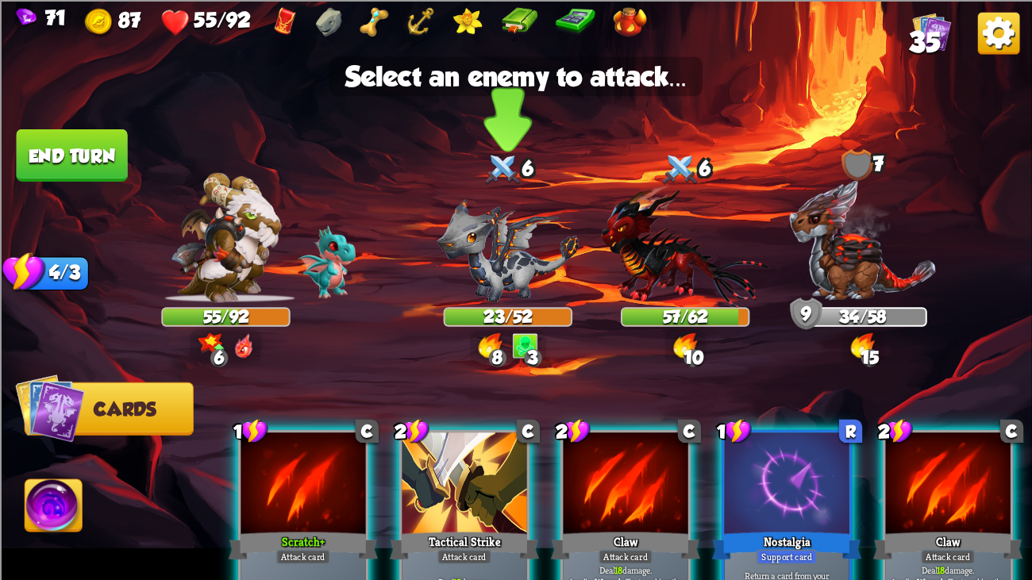
click at [500, 279] on img at bounding box center [508, 250] width 142 height 104
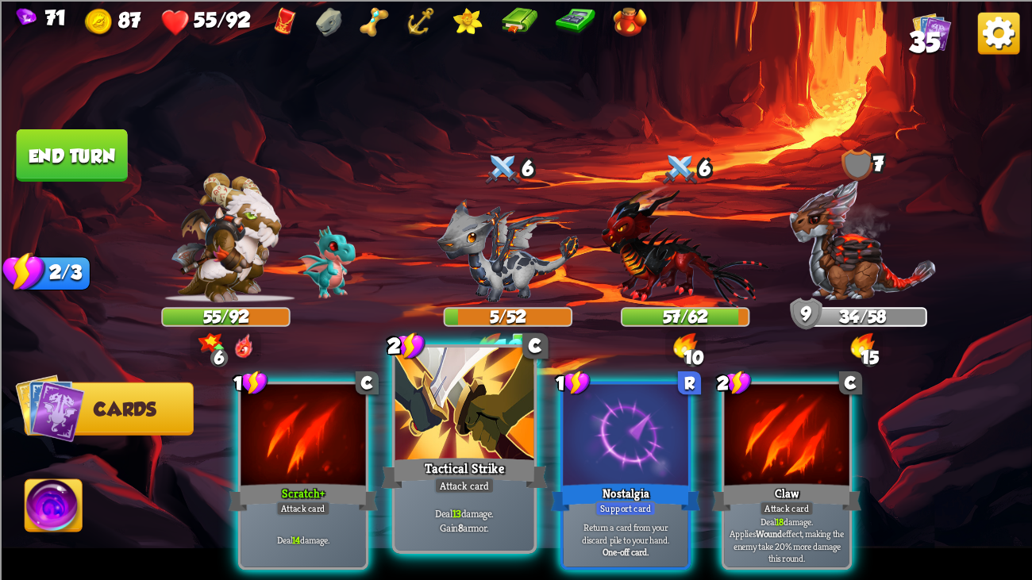
click at [456, 398] on div at bounding box center [464, 406] width 139 height 117
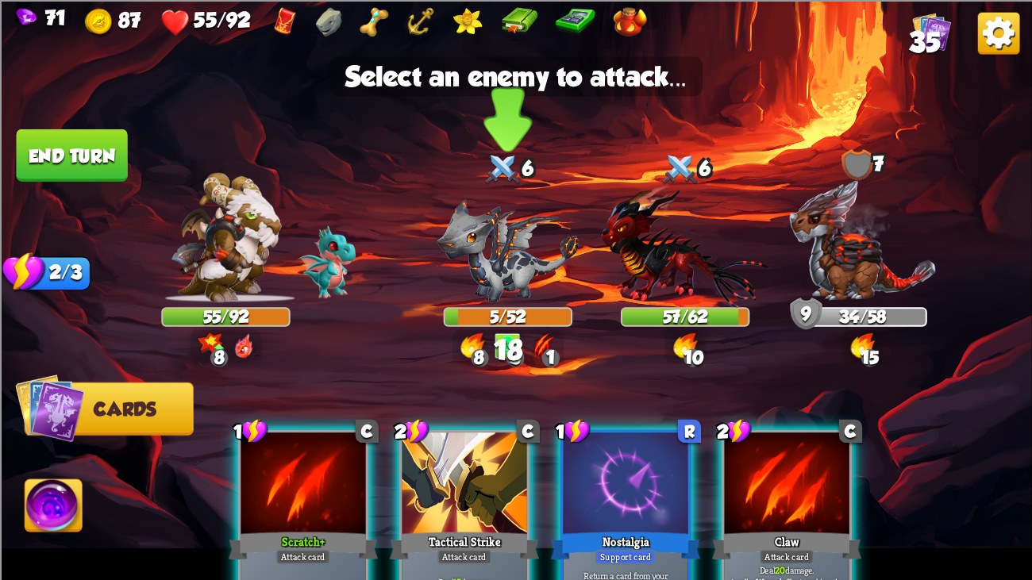
click at [519, 241] on img at bounding box center [508, 250] width 142 height 104
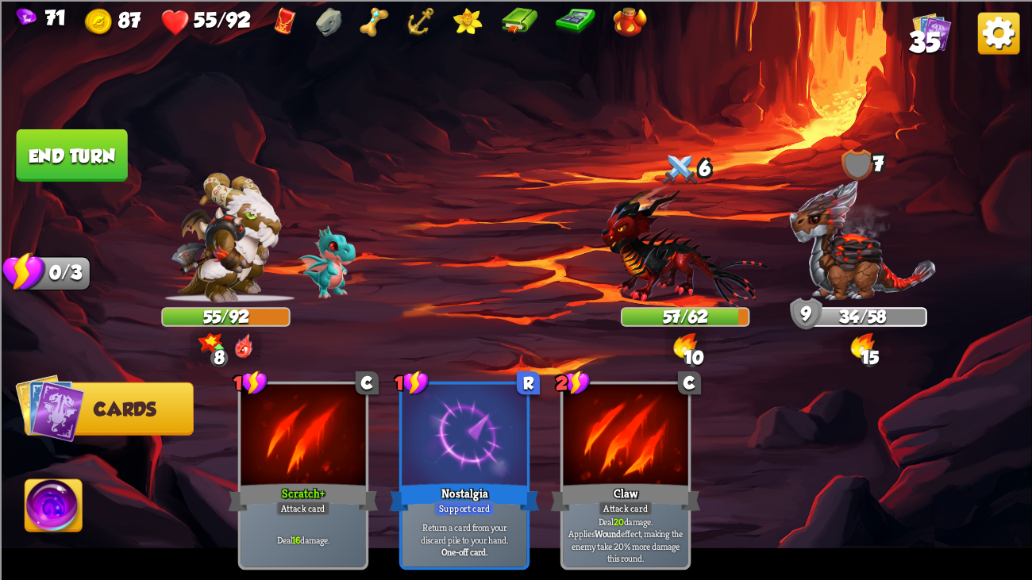
click at [120, 170] on button "End turn" at bounding box center [72, 155] width 114 height 53
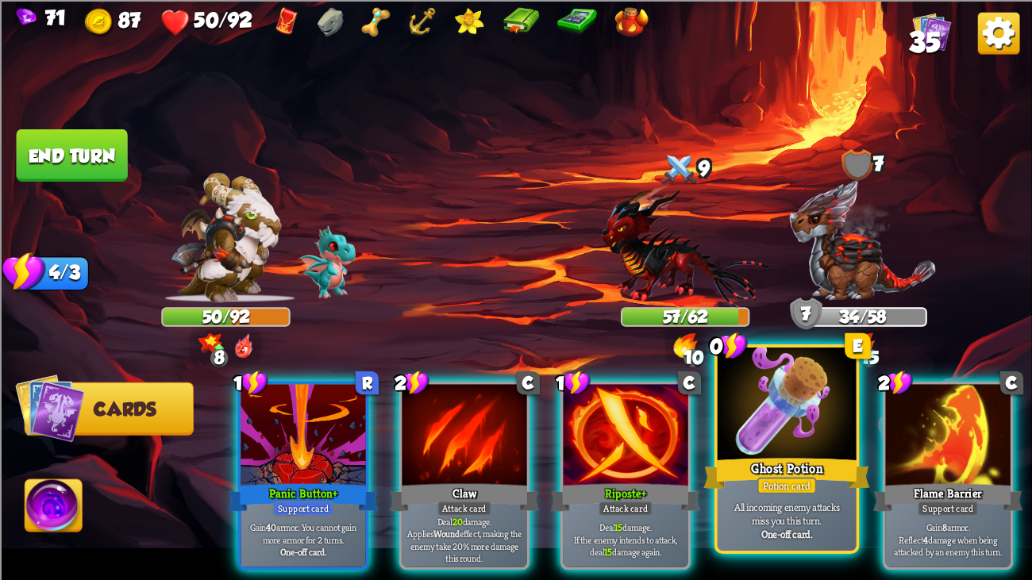
click at [778, 444] on div "Ghost Potion" at bounding box center [786, 473] width 167 height 37
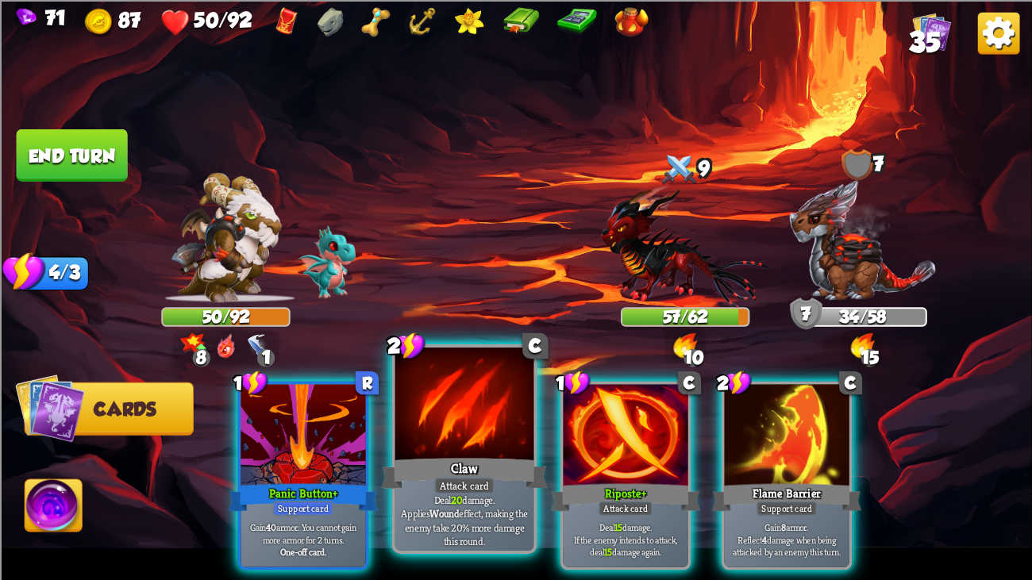
click at [454, 414] on div at bounding box center [464, 406] width 139 height 117
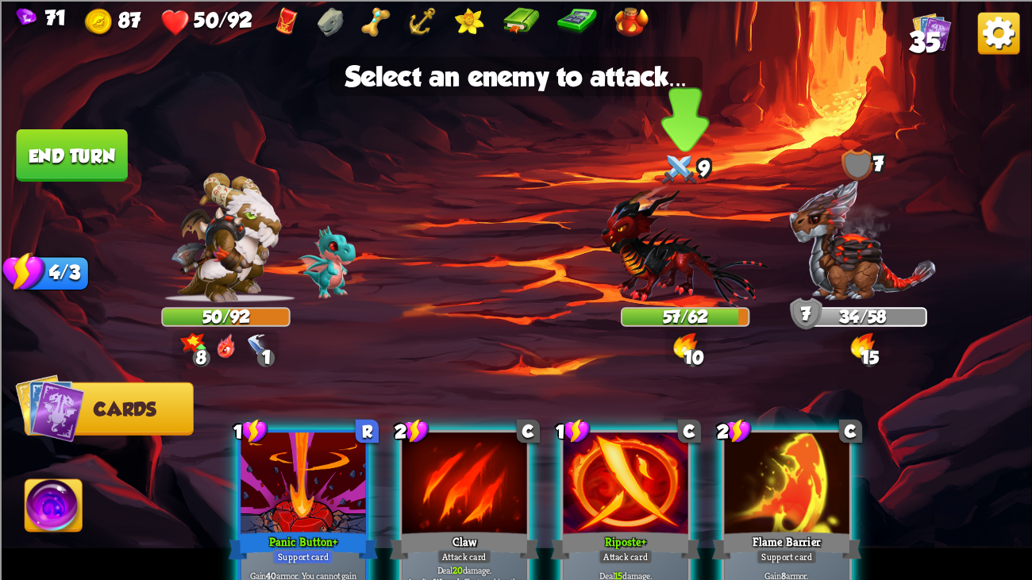
click at [612, 256] on img at bounding box center [685, 245] width 167 height 123
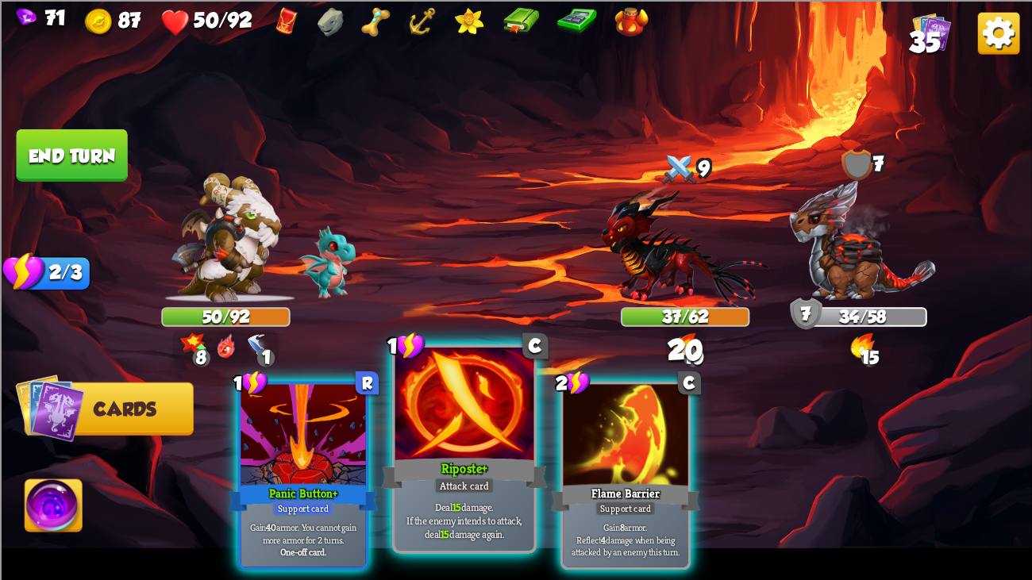
click at [499, 400] on div at bounding box center [464, 406] width 139 height 117
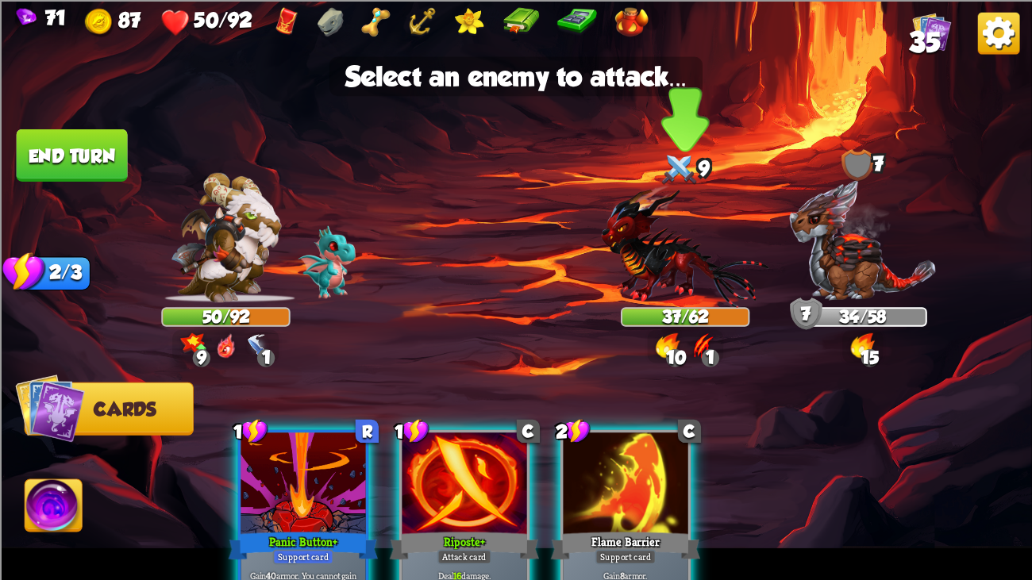
click at [708, 281] on img at bounding box center [685, 245] width 167 height 123
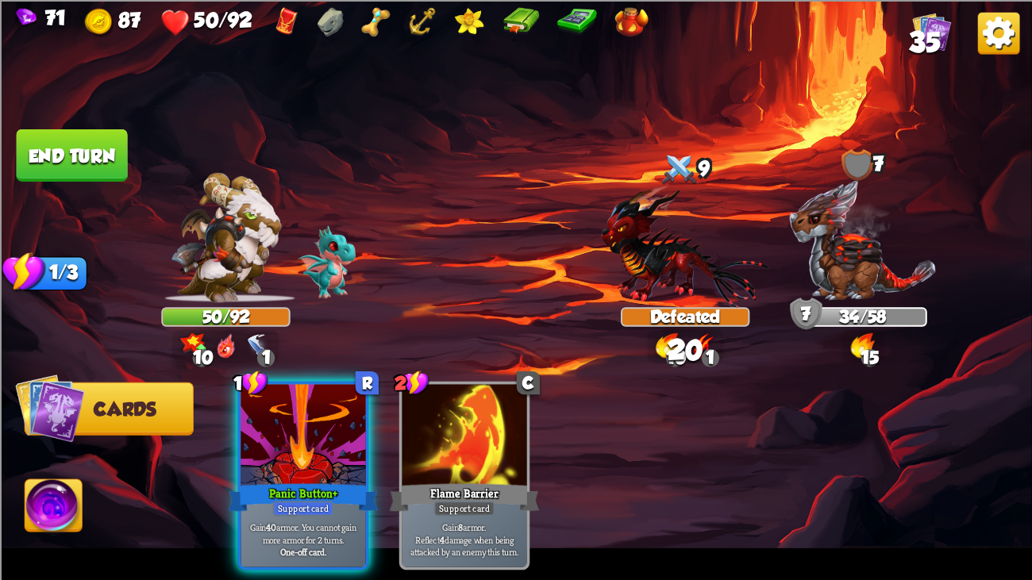
click at [76, 149] on button "End turn" at bounding box center [72, 155] width 111 height 52
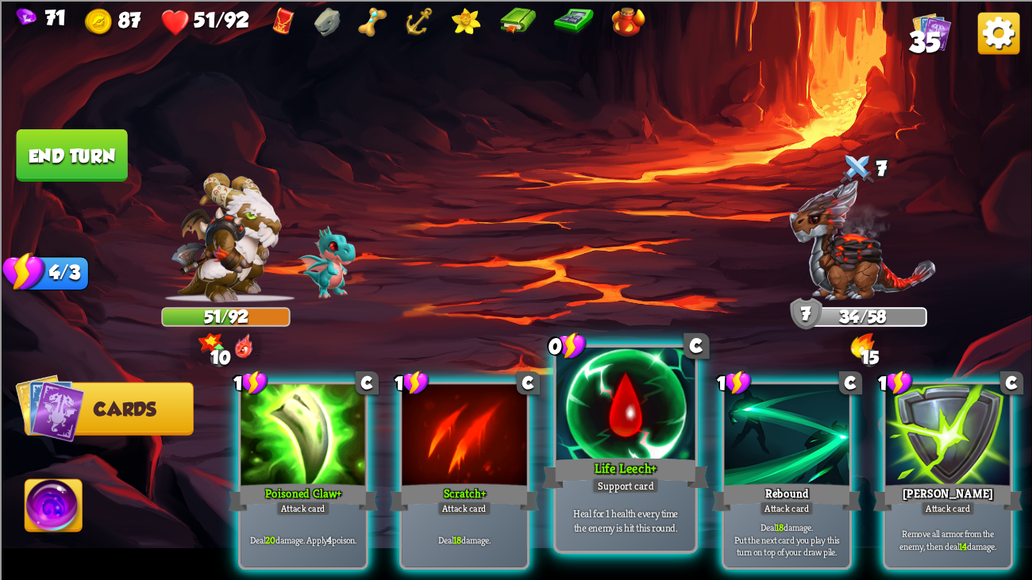
click at [628, 406] on div at bounding box center [625, 406] width 139 height 117
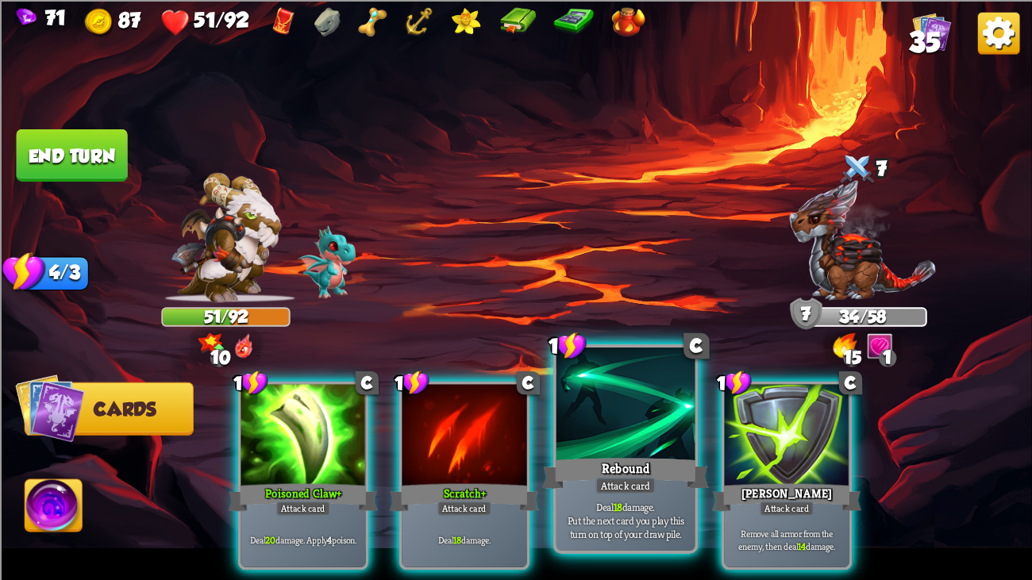
click at [576, 444] on div "Rebound" at bounding box center [625, 473] width 167 height 37
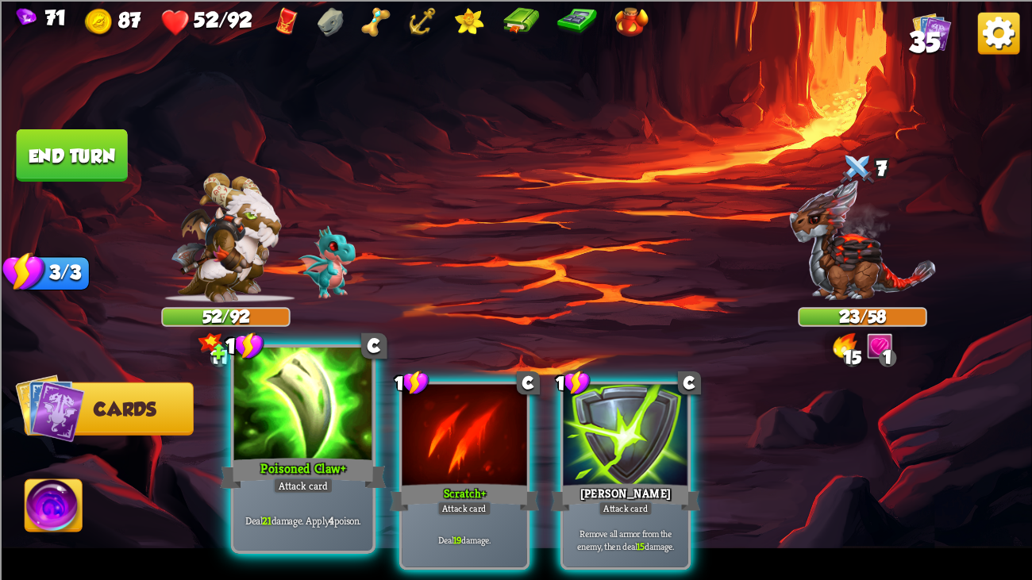
click at [315, 408] on div at bounding box center [303, 406] width 139 height 117
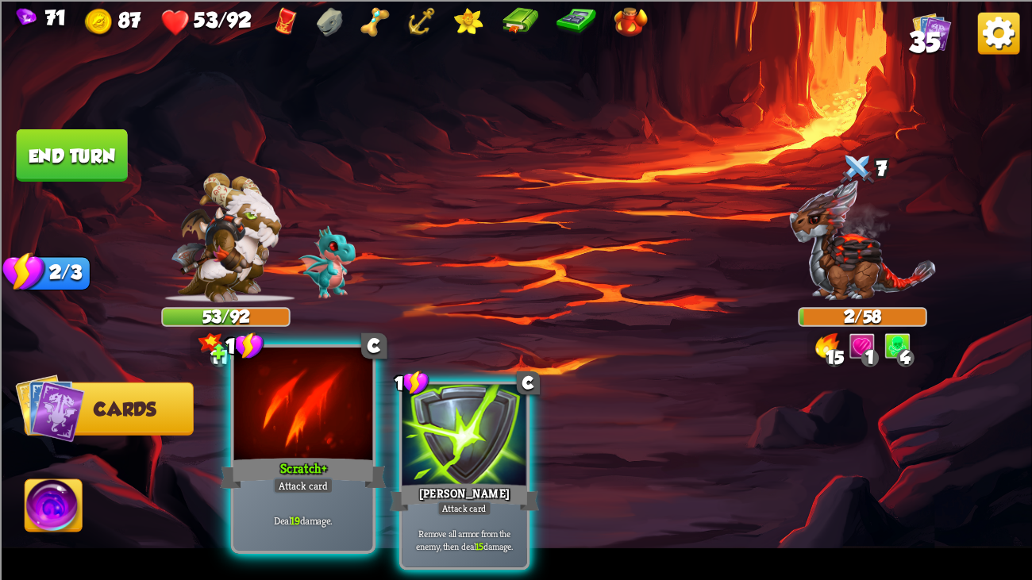
click at [364, 414] on div at bounding box center [303, 406] width 139 height 117
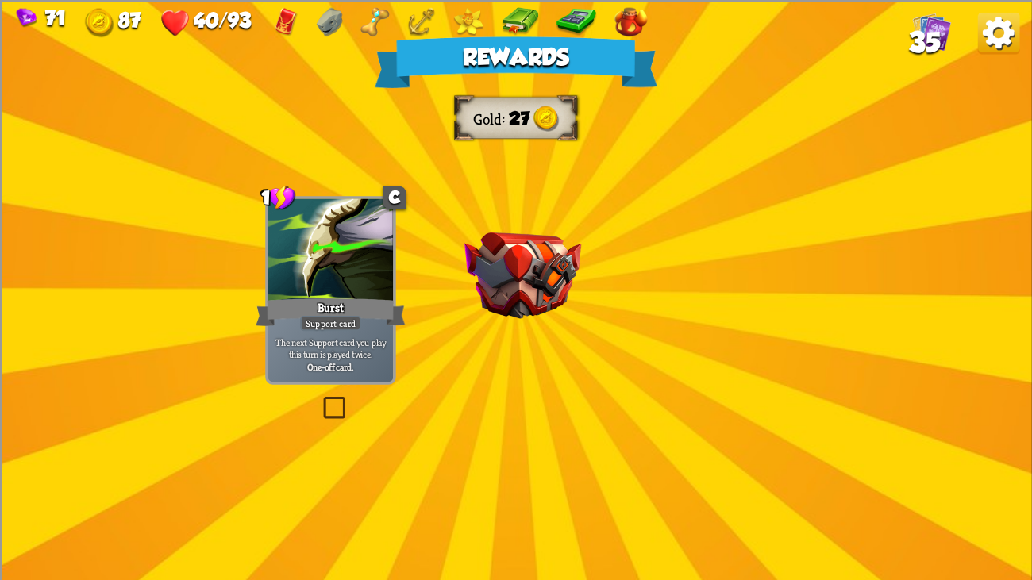
click at [521, 296] on div at bounding box center [521, 296] width 0 height 0
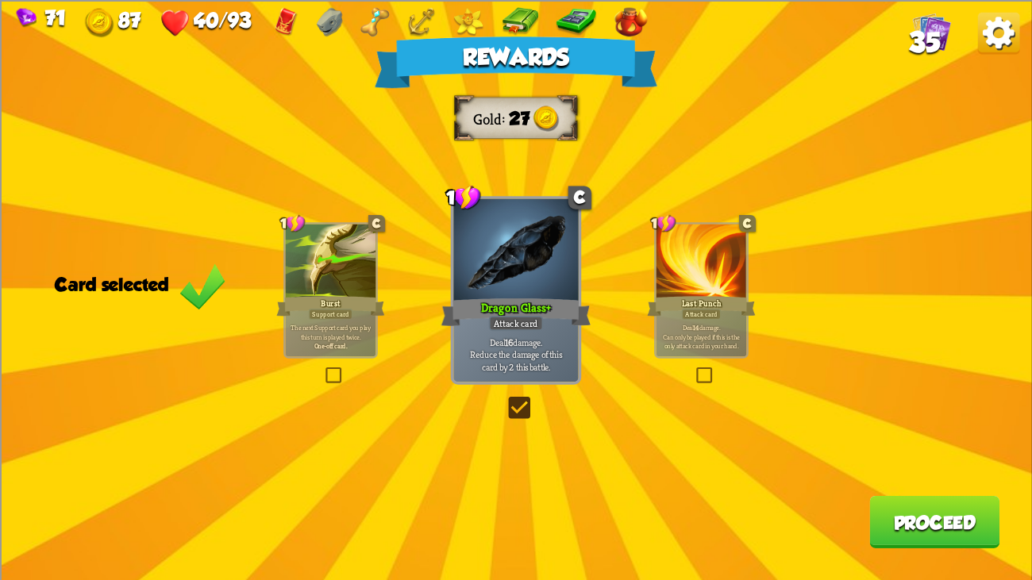
click at [612, 294] on div "Rewards Gold 27 Card selected 1 C Burst Support card The next Support card you …" at bounding box center [516, 290] width 1032 height 580
click at [662, 276] on div at bounding box center [701, 262] width 90 height 76
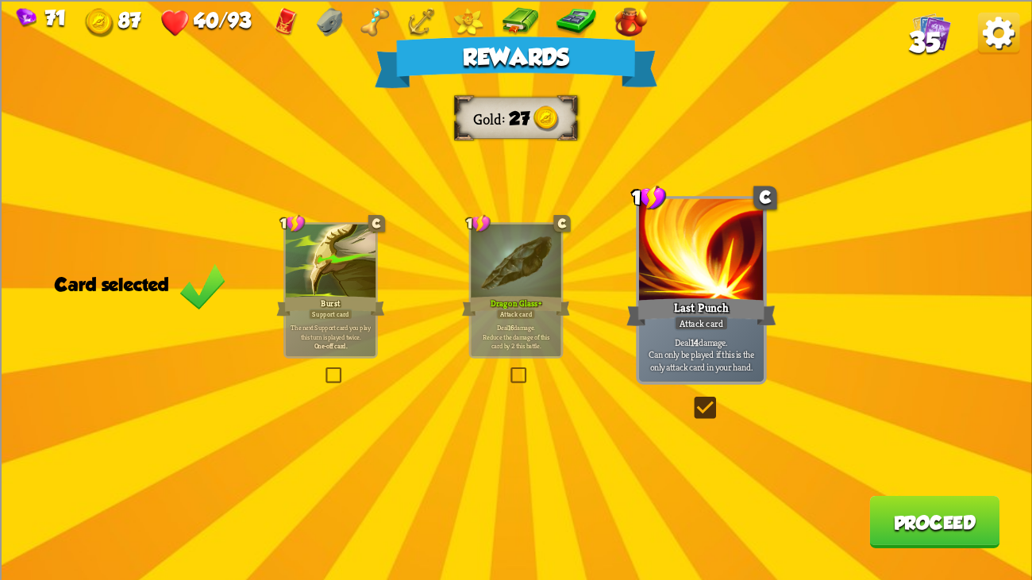
click at [547, 267] on div at bounding box center [516, 262] width 90 height 76
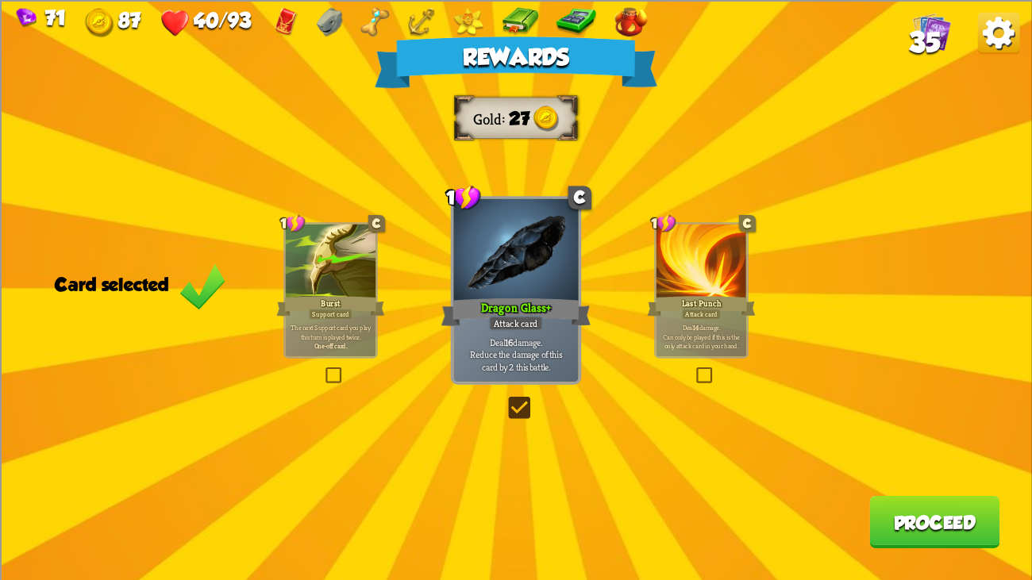
click at [956, 444] on button "Proceed" at bounding box center [934, 521] width 130 height 52
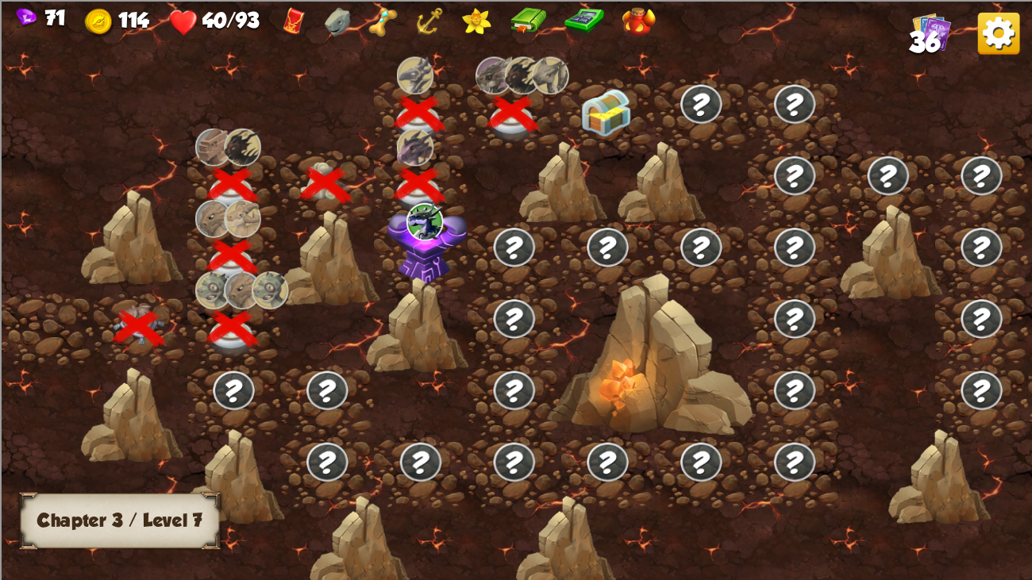
click at [595, 138] on div at bounding box center [608, 114] width 94 height 71
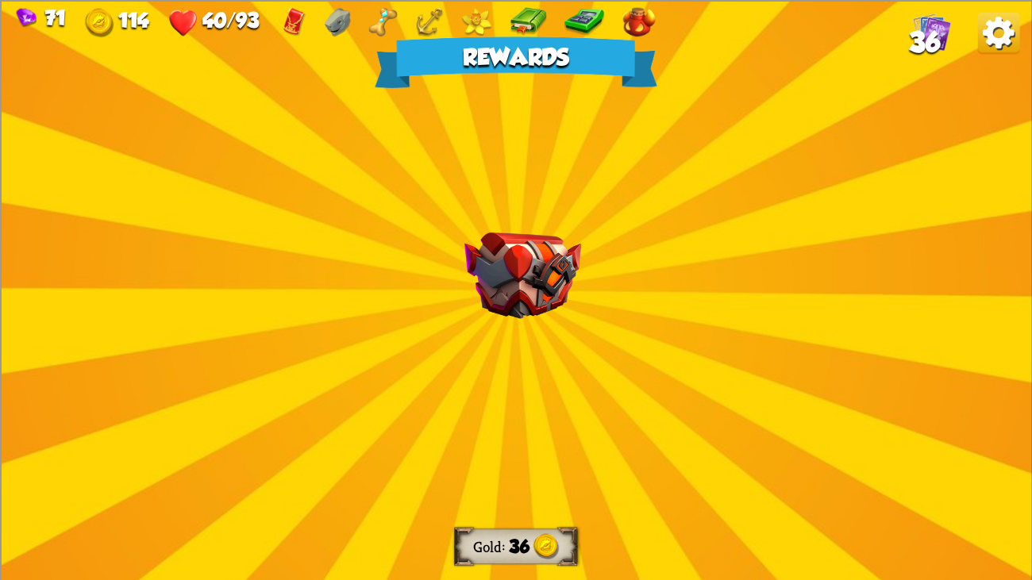
click at [504, 228] on div "Rewards Gold 36 Select a card 3 R Energy Strike+ Attack card Deal 7 damage 4 ti…" at bounding box center [516, 290] width 1032 height 580
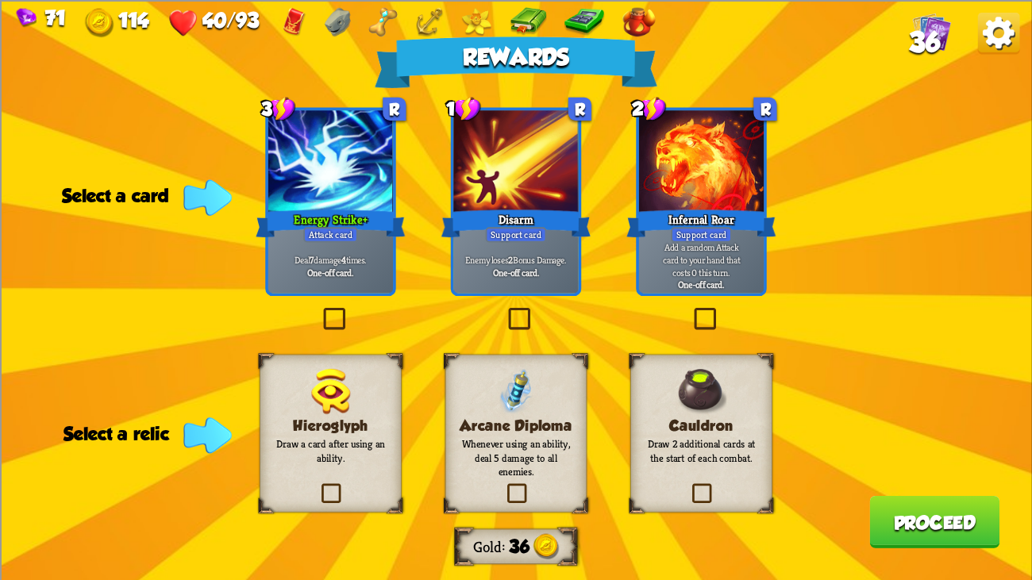
click at [254, 199] on div "Rewards Gold 36 Select a card 3 R Energy Strike+ Attack card Deal 7 damage 4 ti…" at bounding box center [516, 290] width 1032 height 580
click at [329, 215] on div "Energy Strike+" at bounding box center [331, 222] width 150 height 33
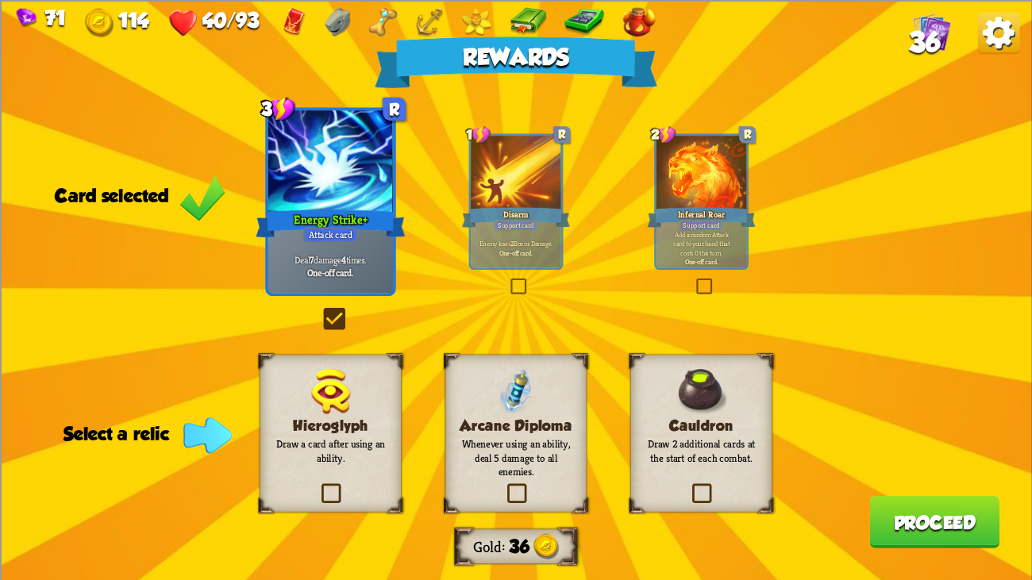
click at [537, 382] on div "Arcane Diploma Whenever using an ability, deal 5 damage to all enemies." at bounding box center [516, 433] width 142 height 158
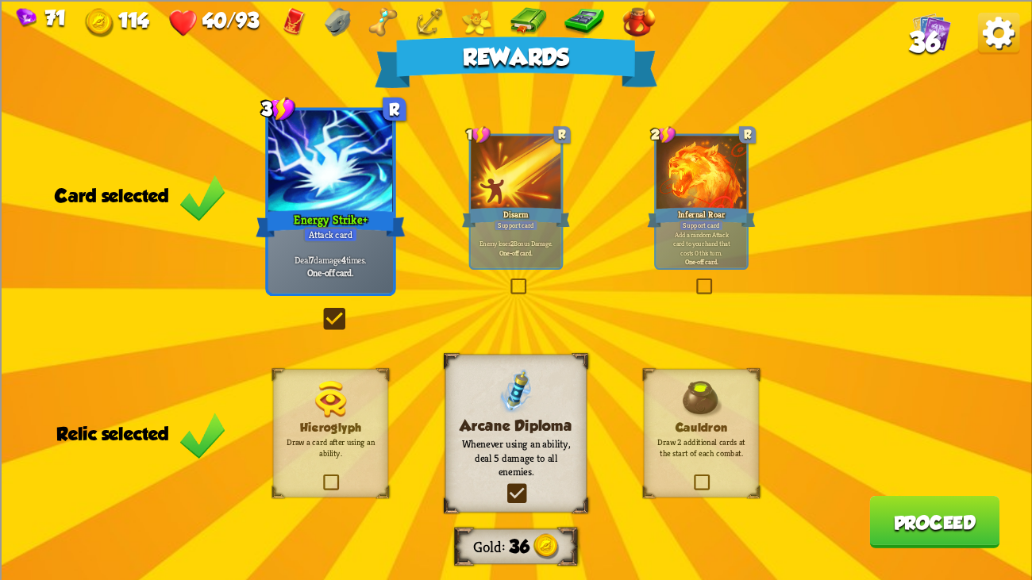
click at [490, 388] on div "Arcane Diploma Whenever using an ability, deal 5 damage to all enemies." at bounding box center [516, 433] width 142 height 158
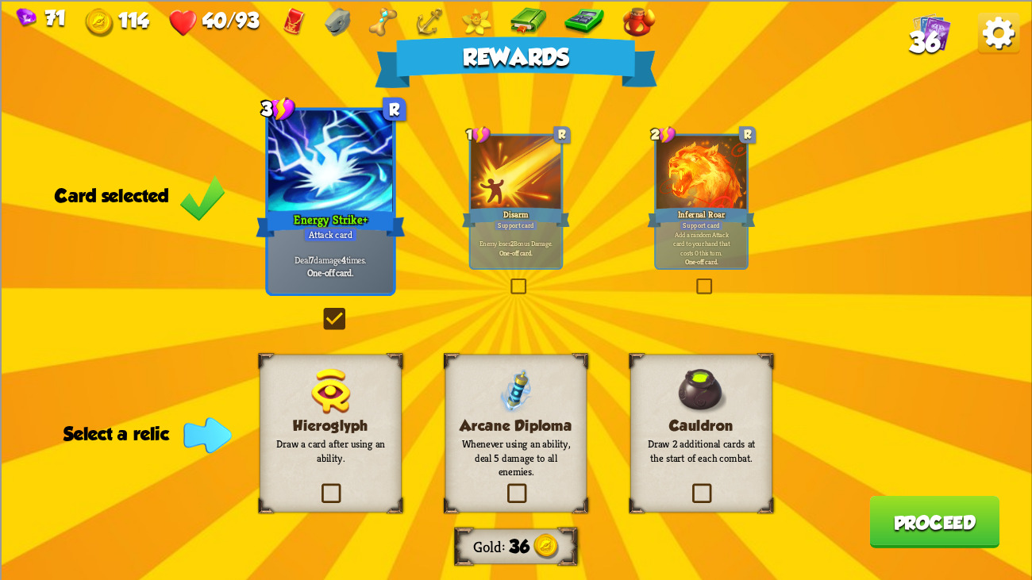
click at [502, 441] on p "Whenever using an ability, deal 5 damage to all enemies." at bounding box center [516, 457] width 115 height 40
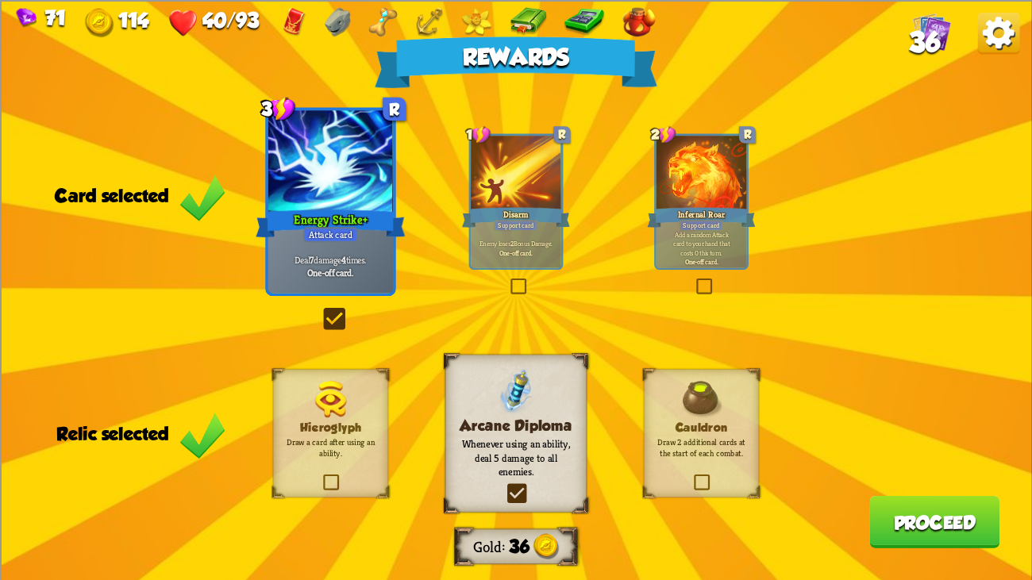
click at [938, 444] on button "Proceed" at bounding box center [934, 521] width 130 height 52
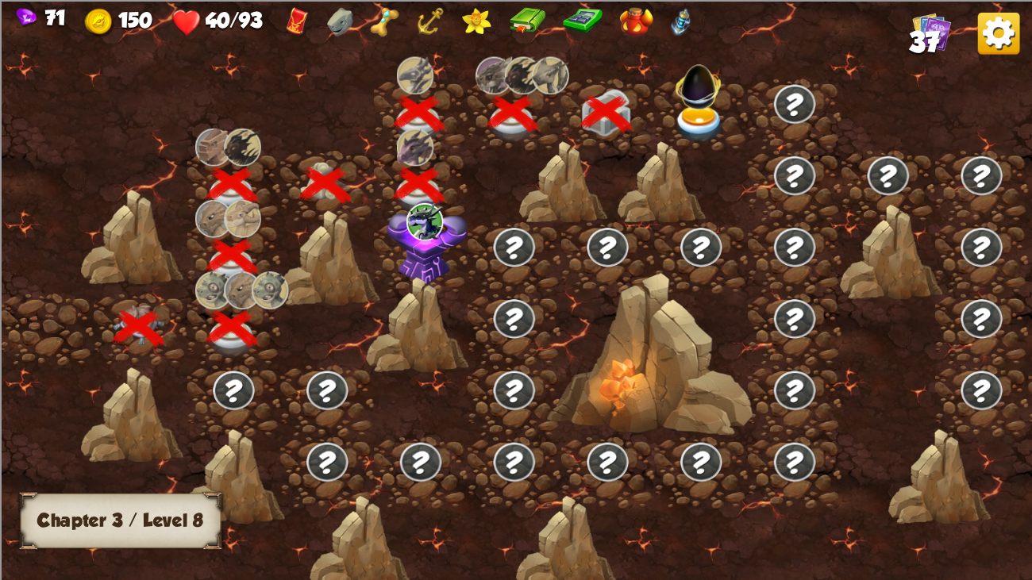
click at [689, 95] on img at bounding box center [699, 83] width 55 height 55
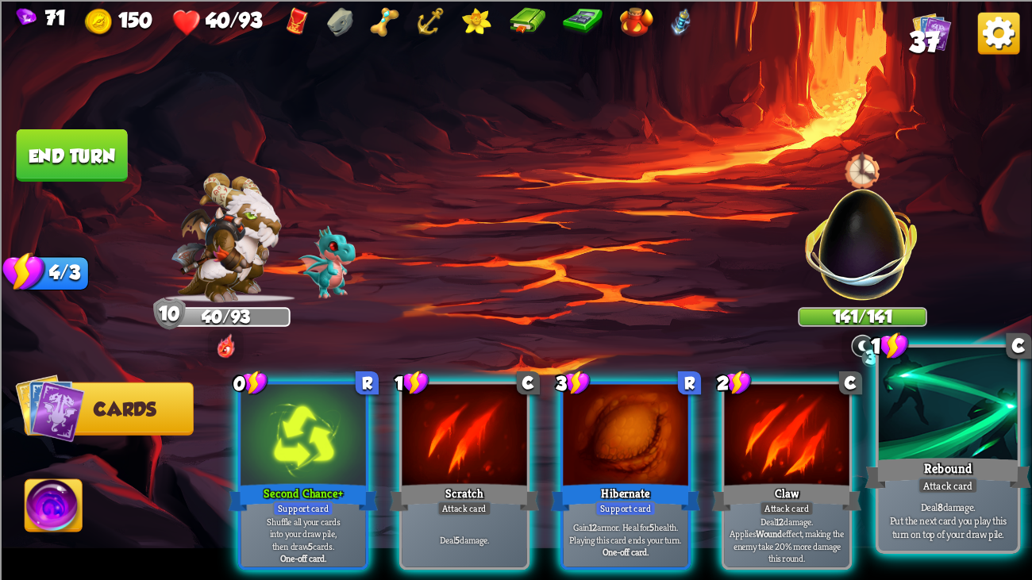
click at [979, 381] on div at bounding box center [948, 406] width 139 height 117
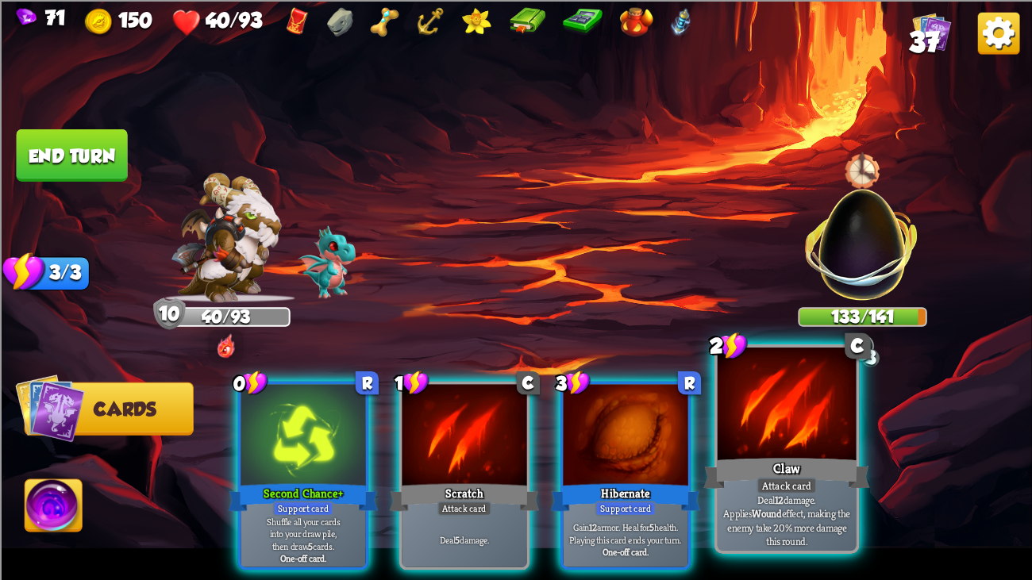
click at [800, 394] on div at bounding box center [787, 406] width 139 height 117
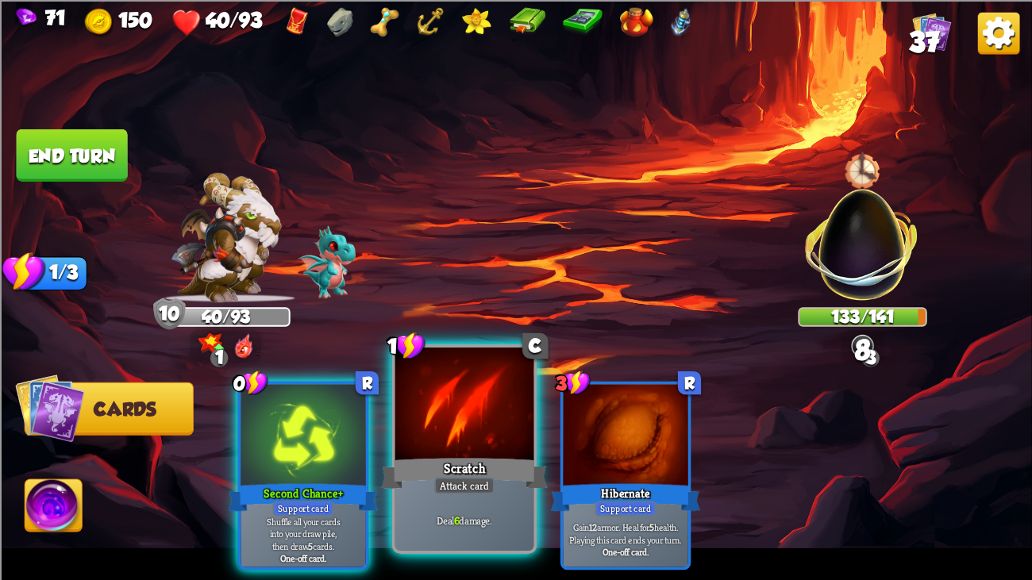
click at [456, 444] on div "Scratch" at bounding box center [464, 473] width 167 height 37
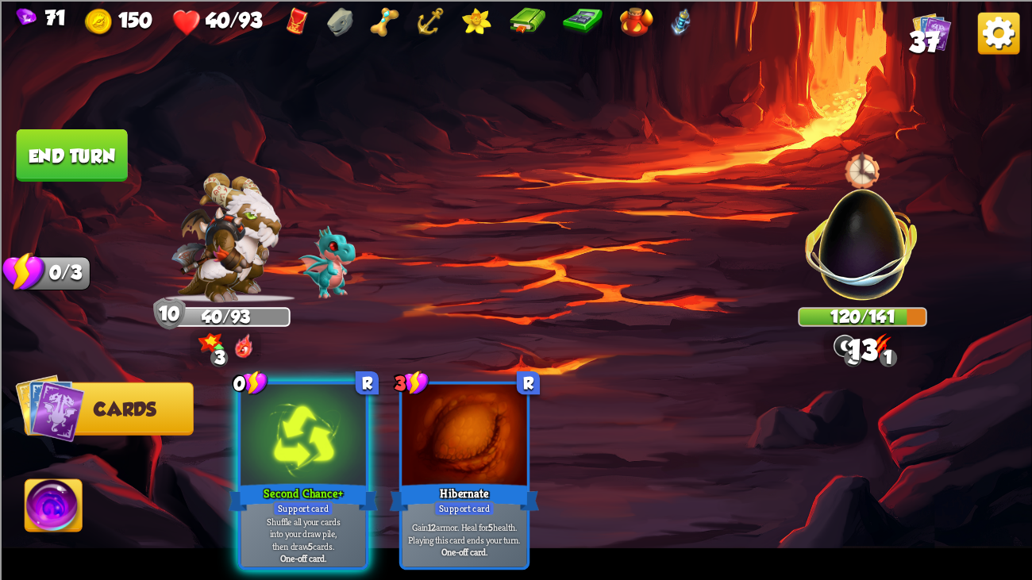
click at [48, 155] on button "End turn" at bounding box center [72, 155] width 111 height 52
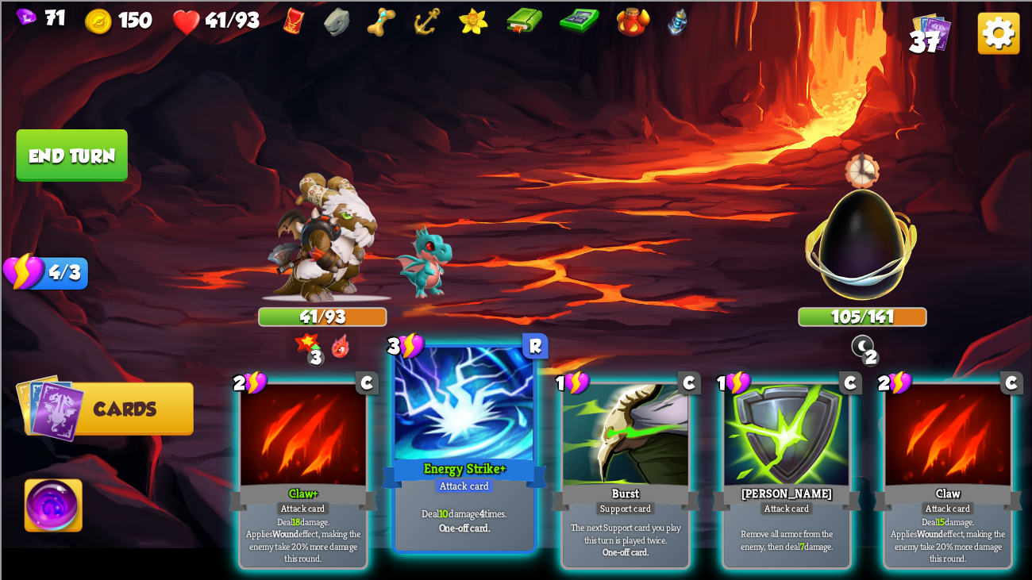
click at [429, 435] on div at bounding box center [464, 406] width 139 height 117
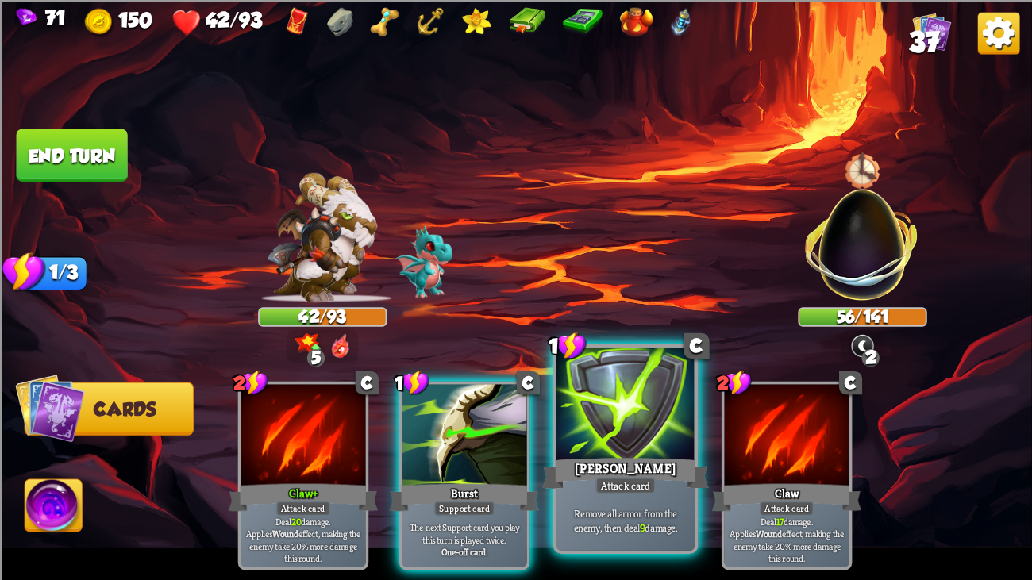
click at [570, 436] on div at bounding box center [625, 406] width 139 height 117
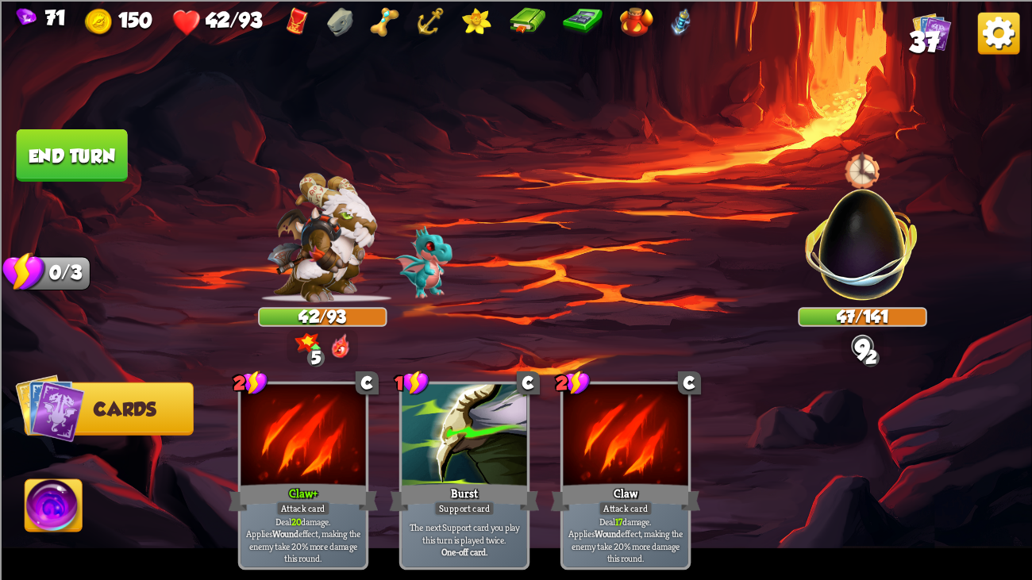
click at [61, 134] on button "End turn" at bounding box center [72, 155] width 111 height 52
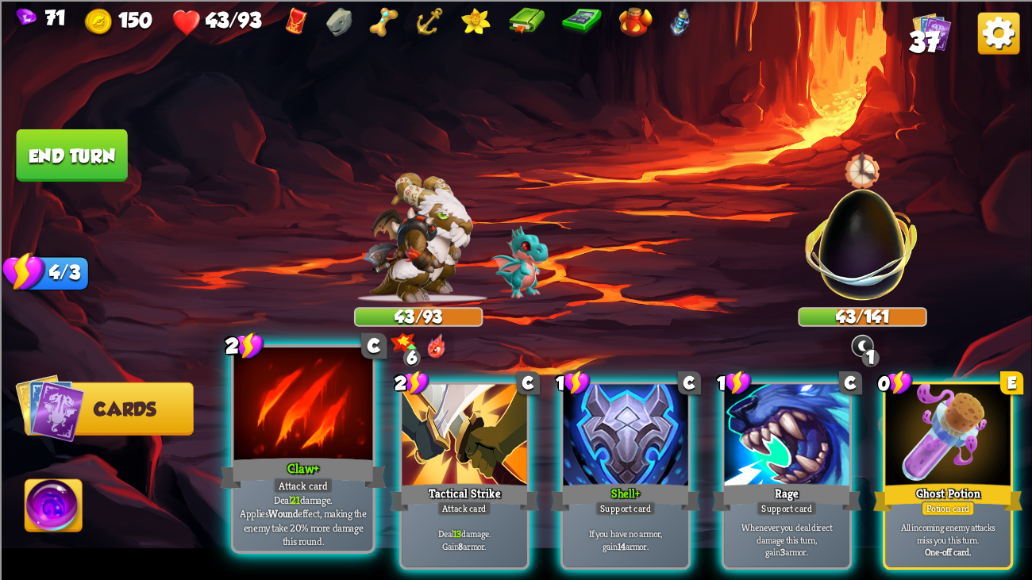
click at [264, 444] on div at bounding box center [303, 406] width 139 height 117
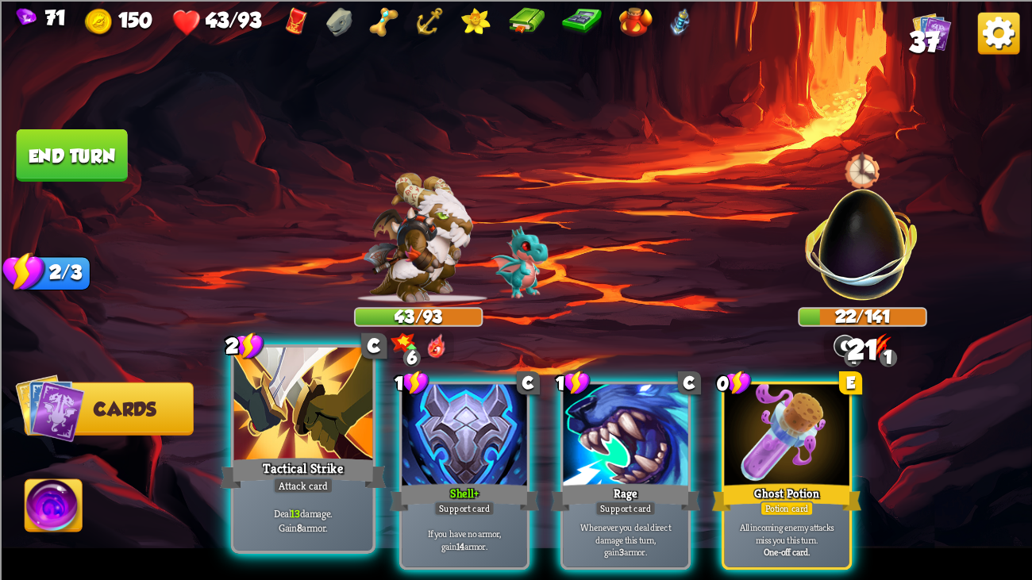
click at [283, 441] on div at bounding box center [303, 406] width 139 height 117
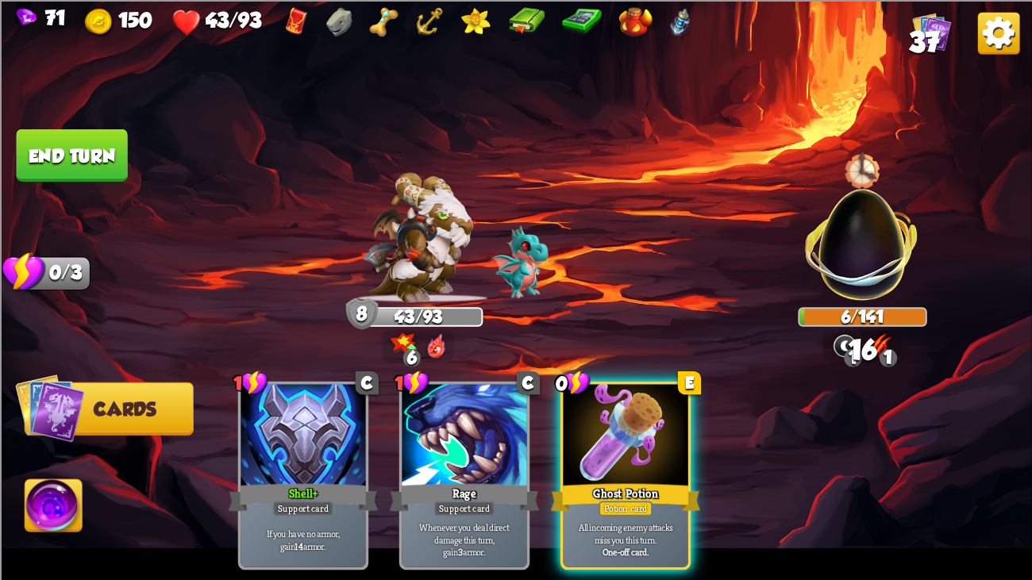
click at [94, 139] on button "End turn" at bounding box center [72, 155] width 111 height 52
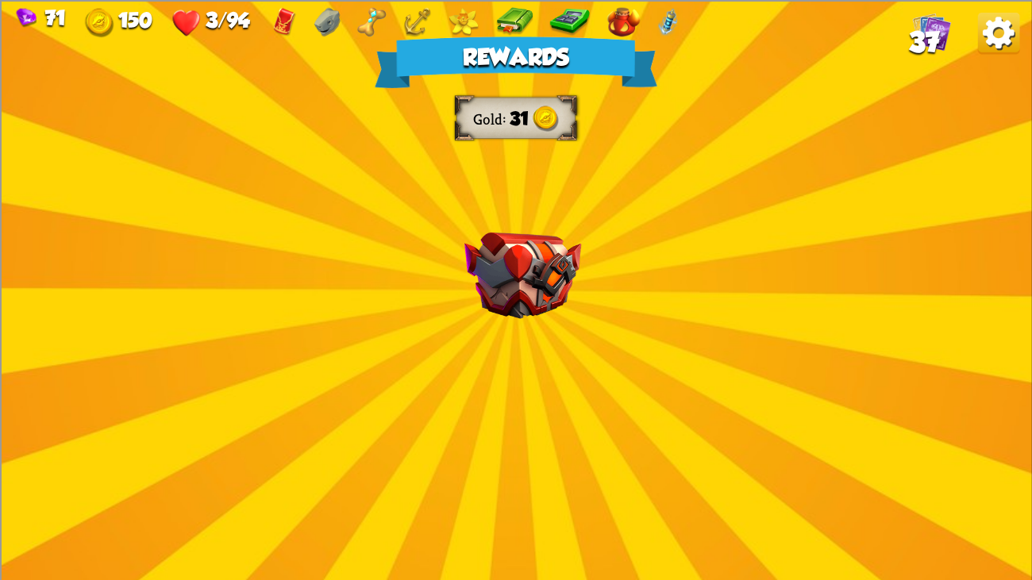
click at [481, 225] on div "Rewards Gold 31 Select a card 1 C Fireball Attack card Lose 2 health. Deal 14 d…" at bounding box center [516, 290] width 1032 height 580
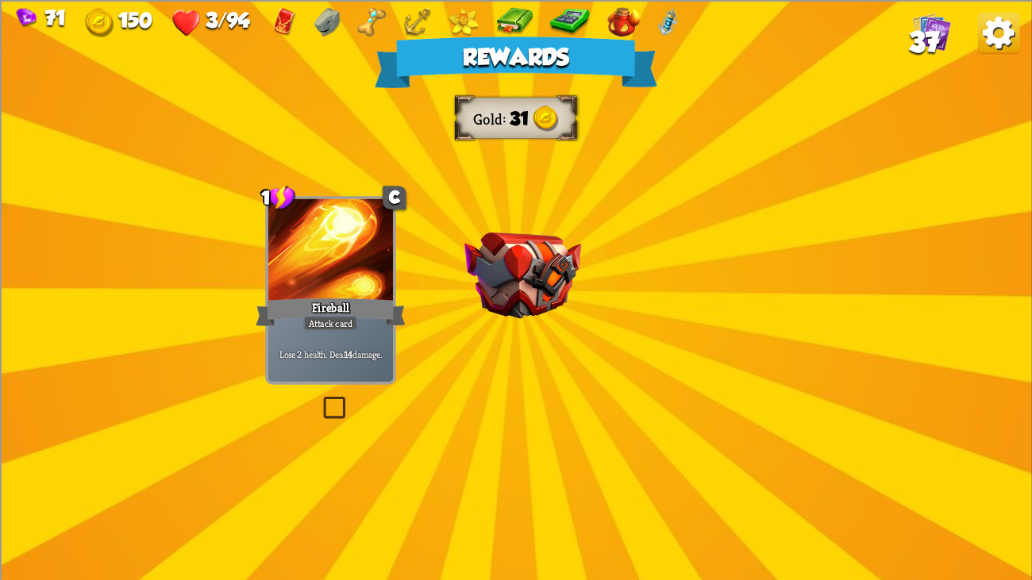
click at [481, 225] on div "Rewards Gold 31 Select a card 1 C Fireball Attack card Lose 2 health. Deal 14 d…" at bounding box center [516, 290] width 1032 height 580
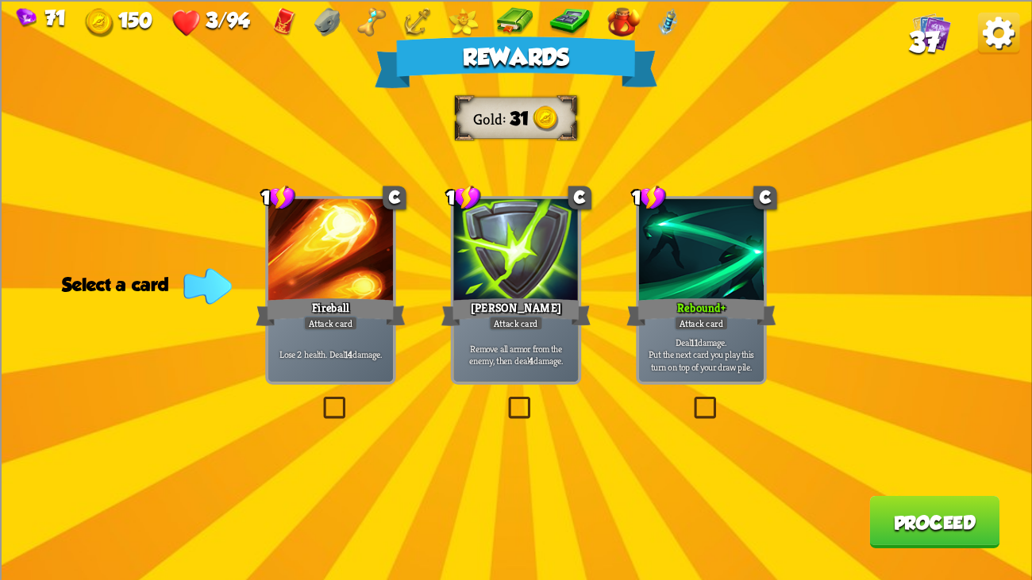
click at [684, 289] on div at bounding box center [701, 250] width 125 height 105
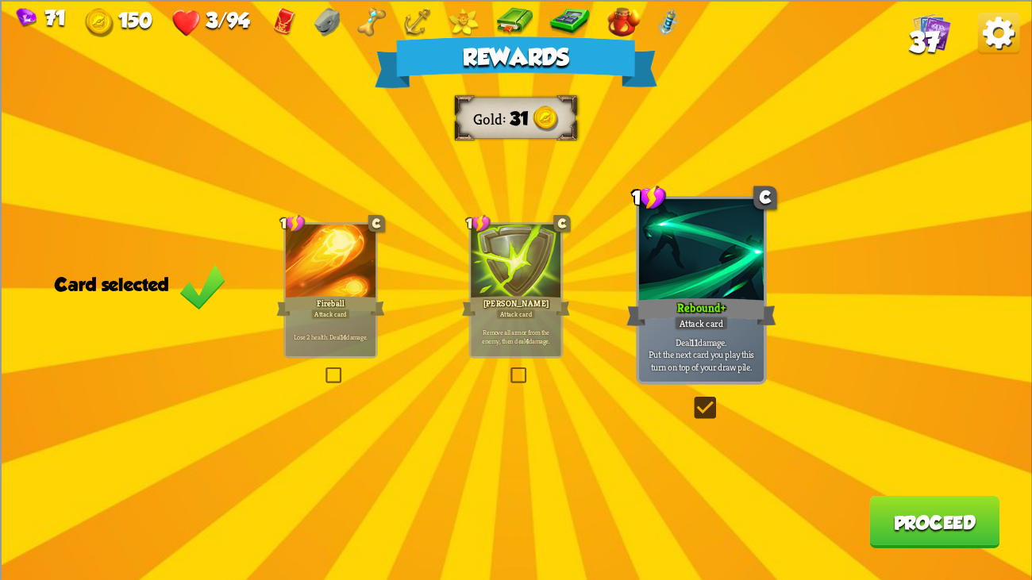
click at [921, 444] on button "Proceed" at bounding box center [934, 521] width 130 height 52
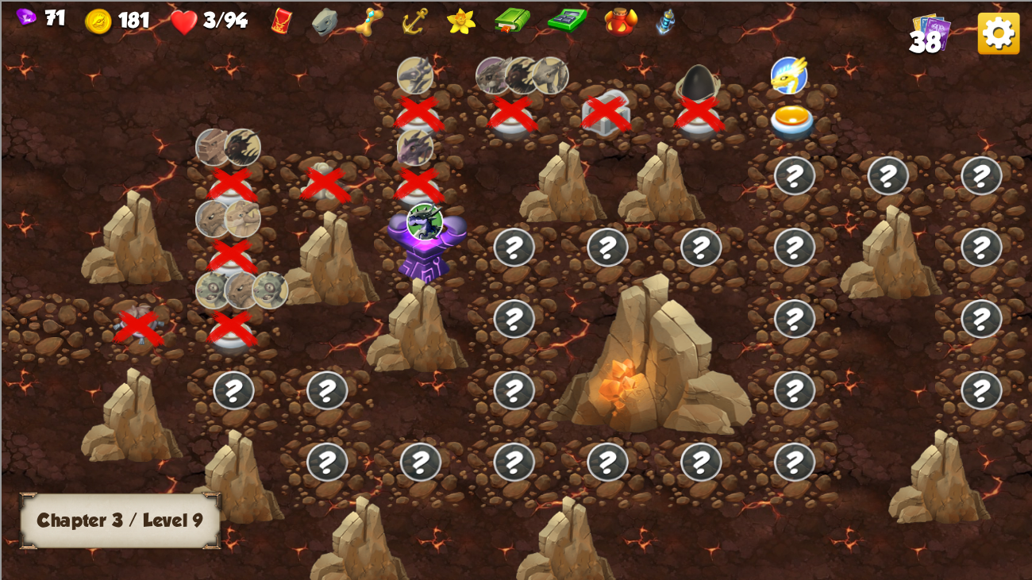
click at [799, 100] on div at bounding box center [795, 114] width 94 height 71
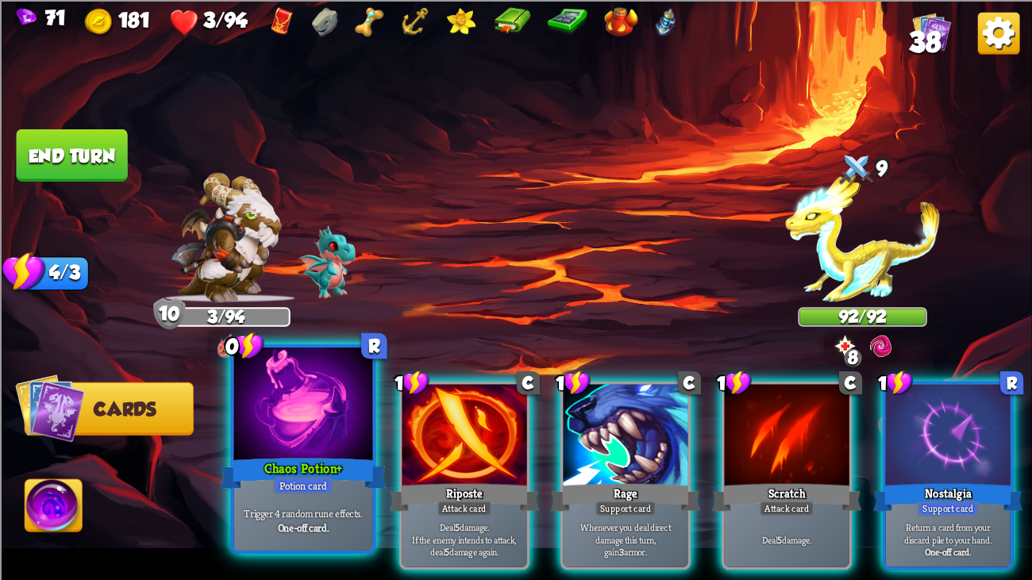
click at [340, 443] on div at bounding box center [303, 406] width 139 height 117
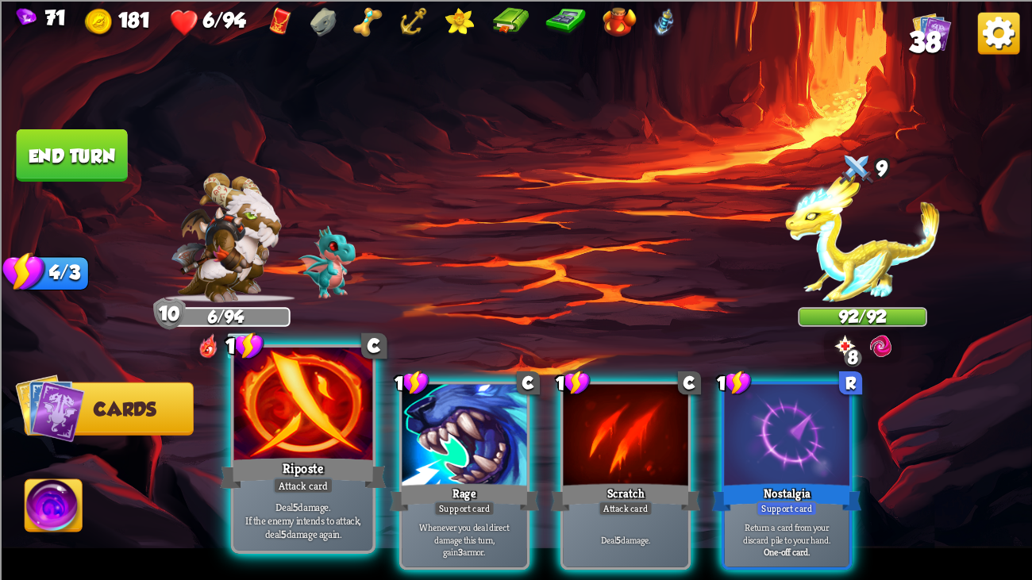
click at [313, 444] on div at bounding box center [303, 406] width 139 height 117
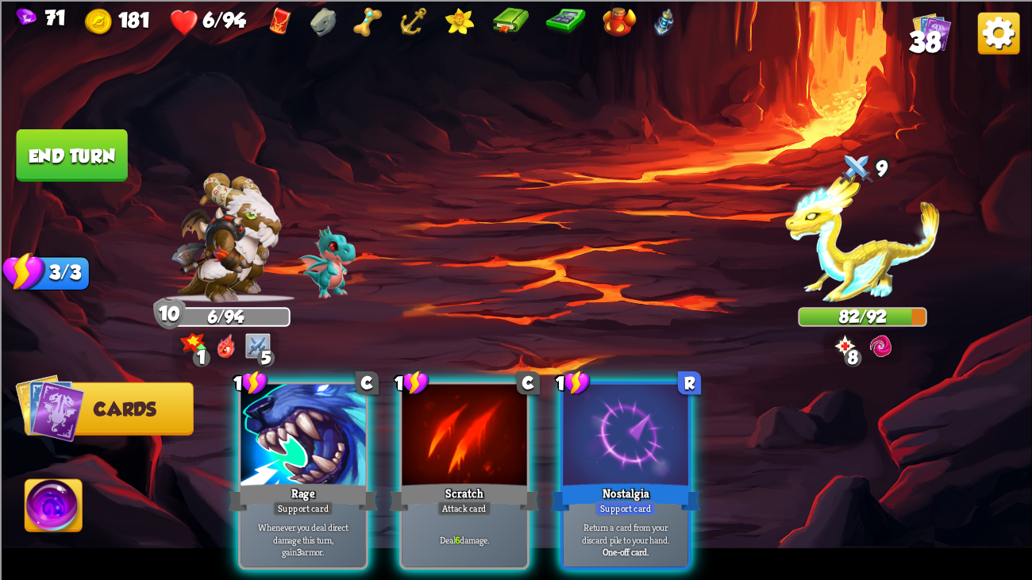
click at [945, 23] on img at bounding box center [932, 31] width 39 height 39
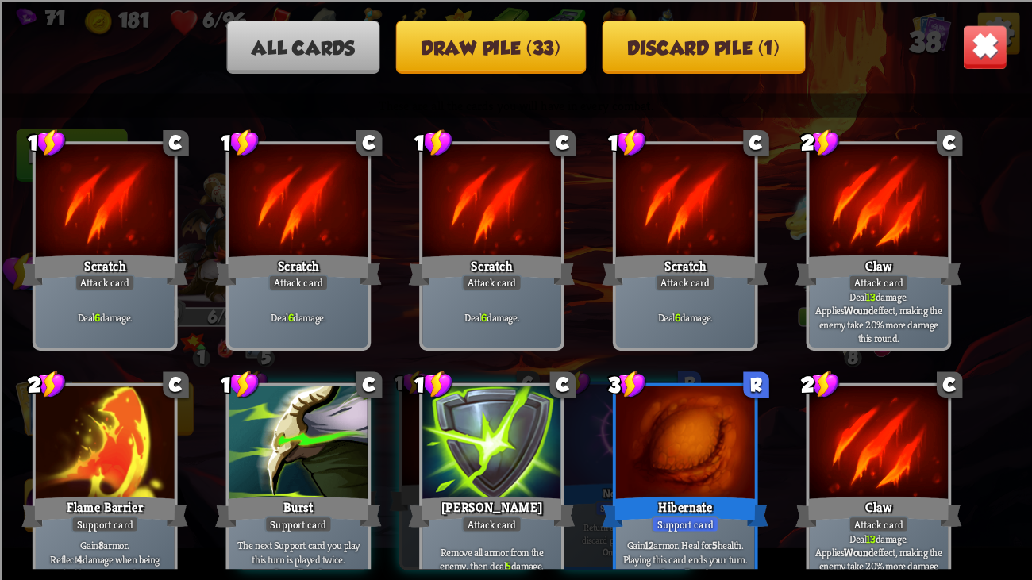
click at [740, 29] on button "Discard pile (1)" at bounding box center [703, 46] width 203 height 53
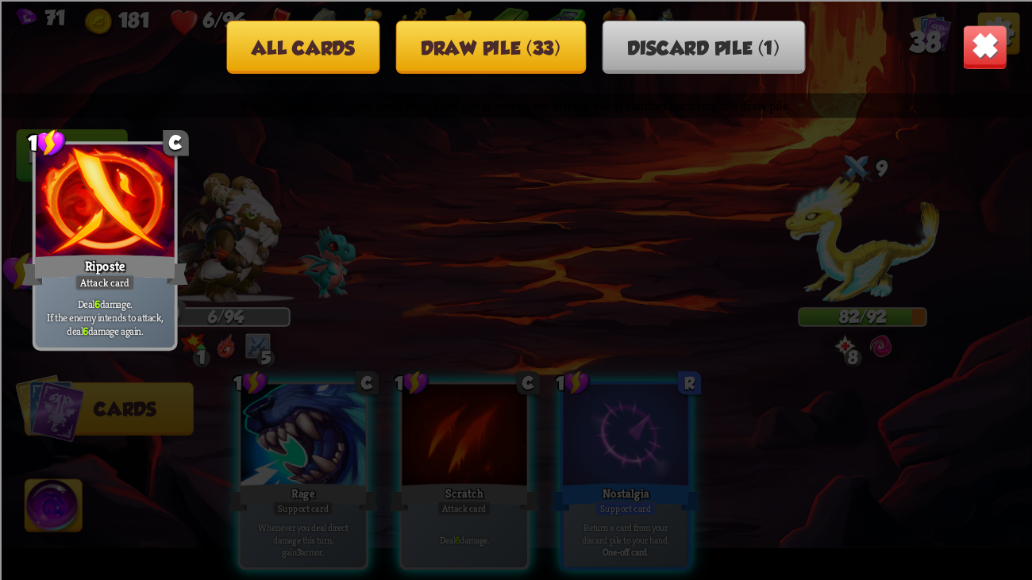
click at [995, 36] on img at bounding box center [984, 46] width 45 height 45
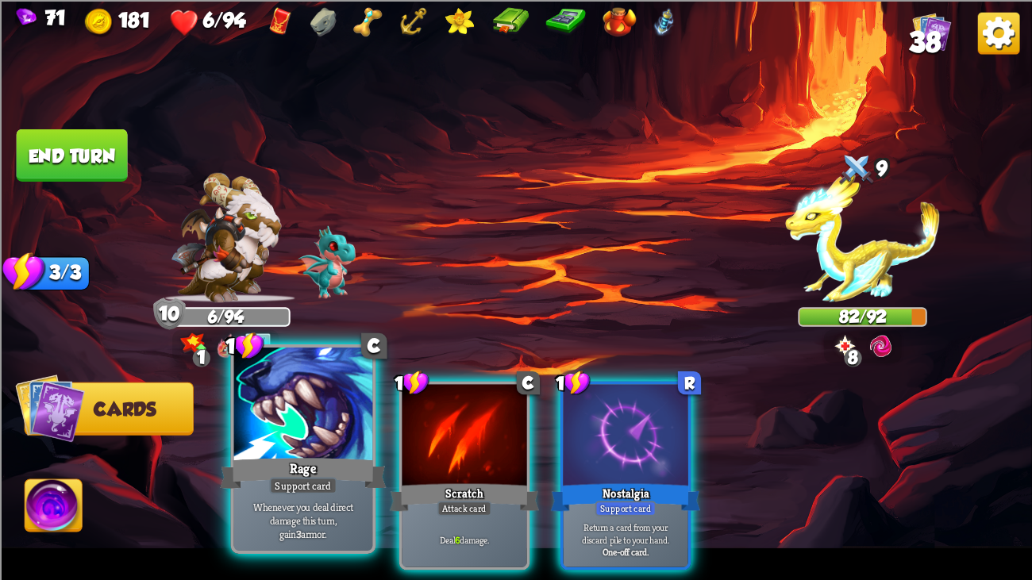
click at [256, 387] on div at bounding box center [303, 406] width 139 height 117
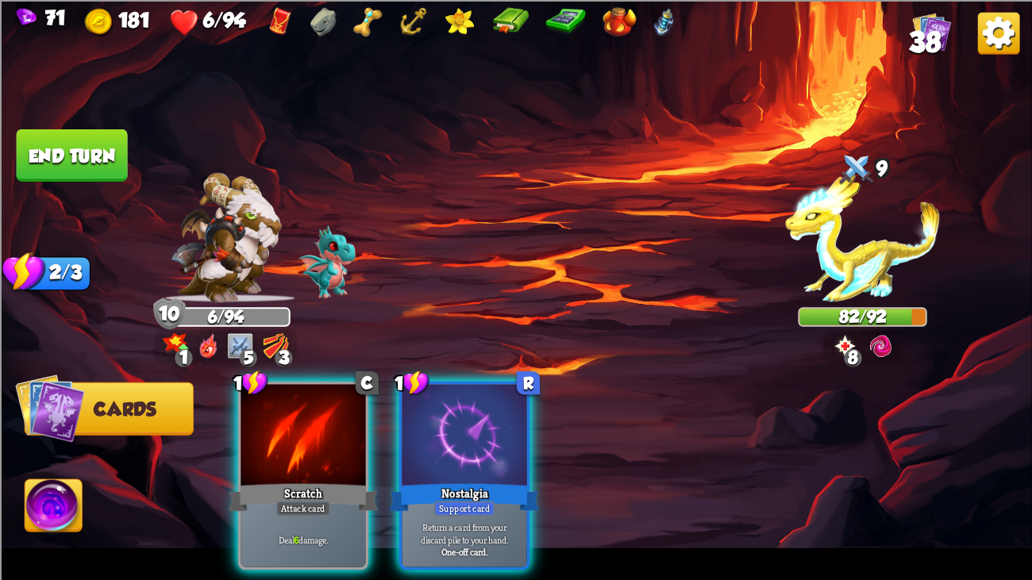
click at [256, 387] on div at bounding box center [303, 436] width 125 height 105
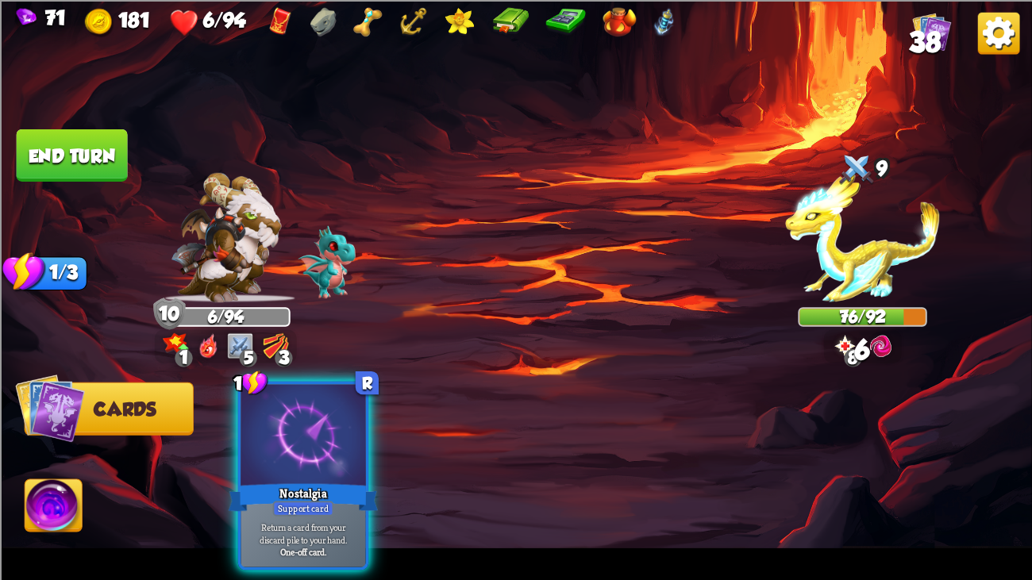
click at [256, 387] on div at bounding box center [303, 436] width 125 height 105
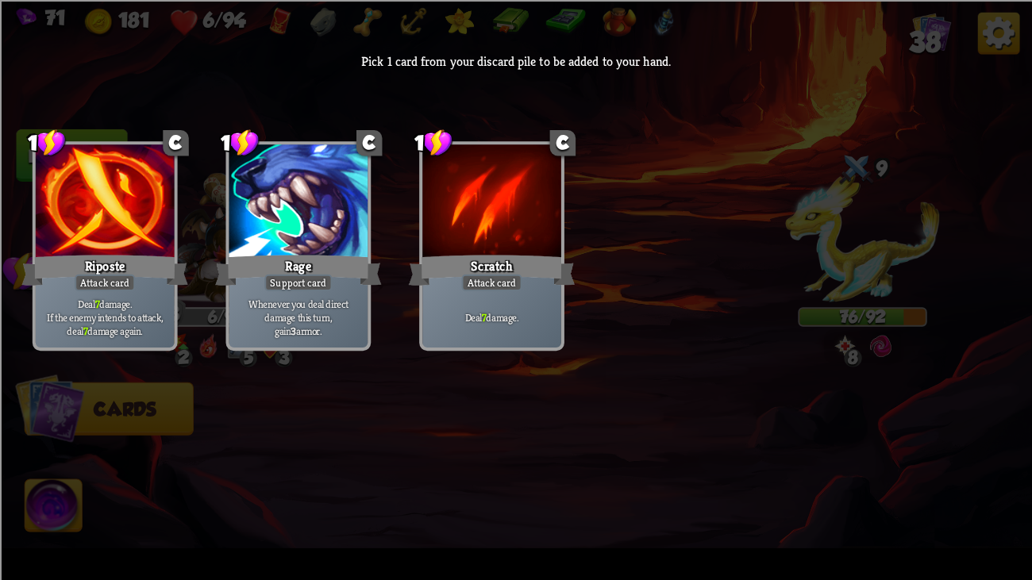
click at [165, 209] on div at bounding box center [105, 202] width 139 height 117
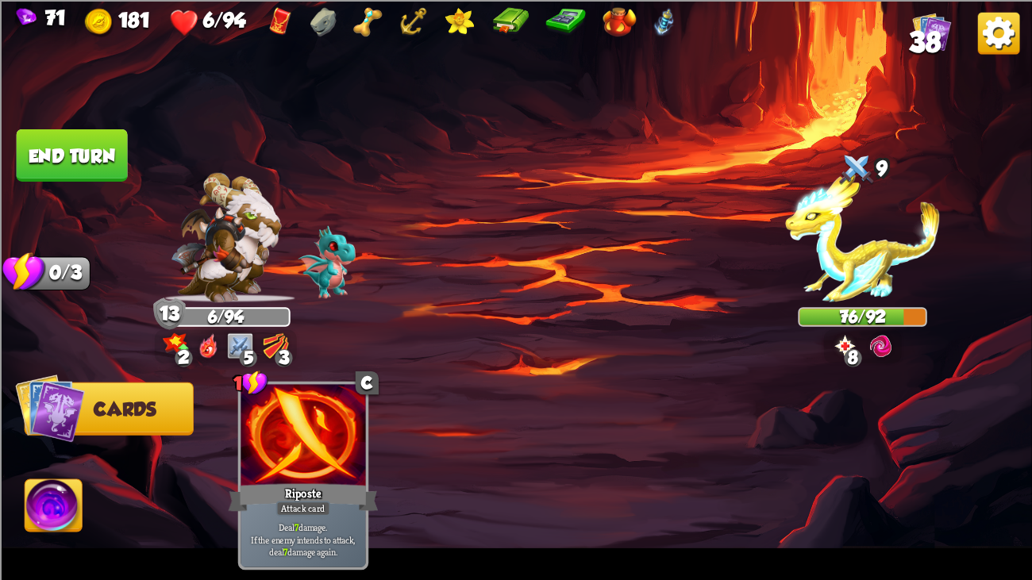
click at [108, 161] on button "End turn" at bounding box center [71, 155] width 111 height 52
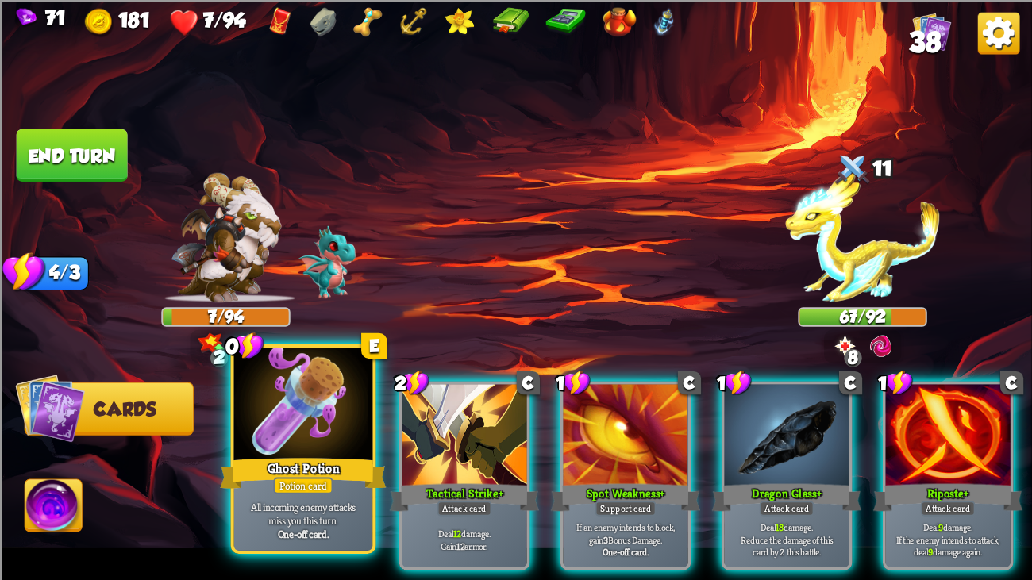
click at [262, 444] on div at bounding box center [303, 406] width 139 height 117
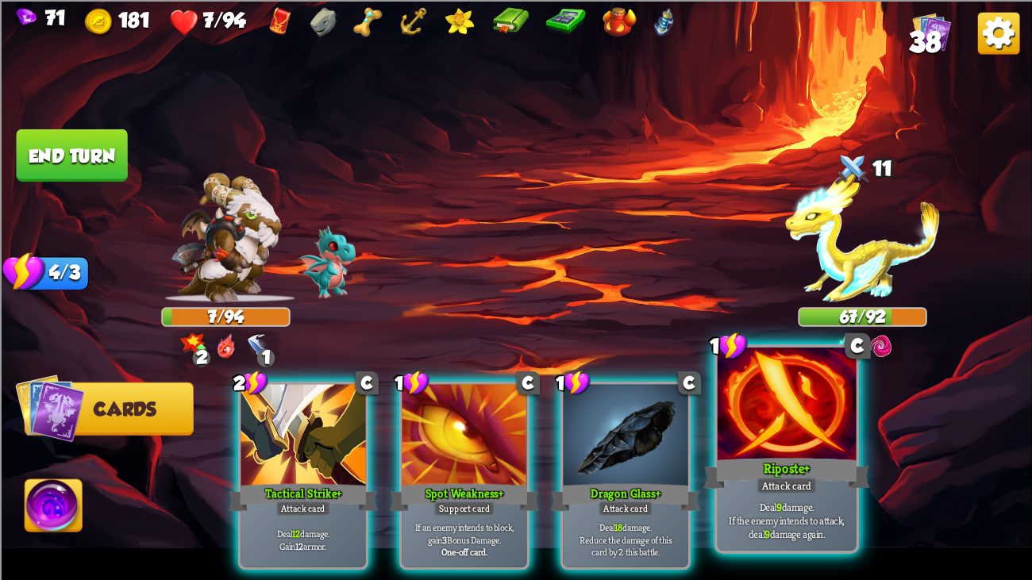
click at [735, 380] on div at bounding box center [787, 406] width 139 height 117
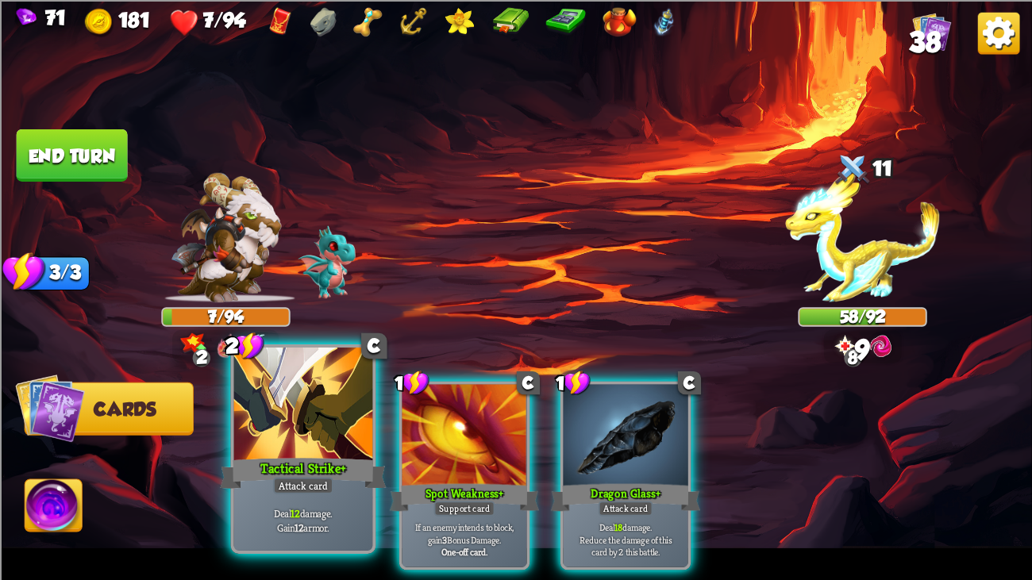
click at [265, 398] on div at bounding box center [303, 406] width 139 height 117
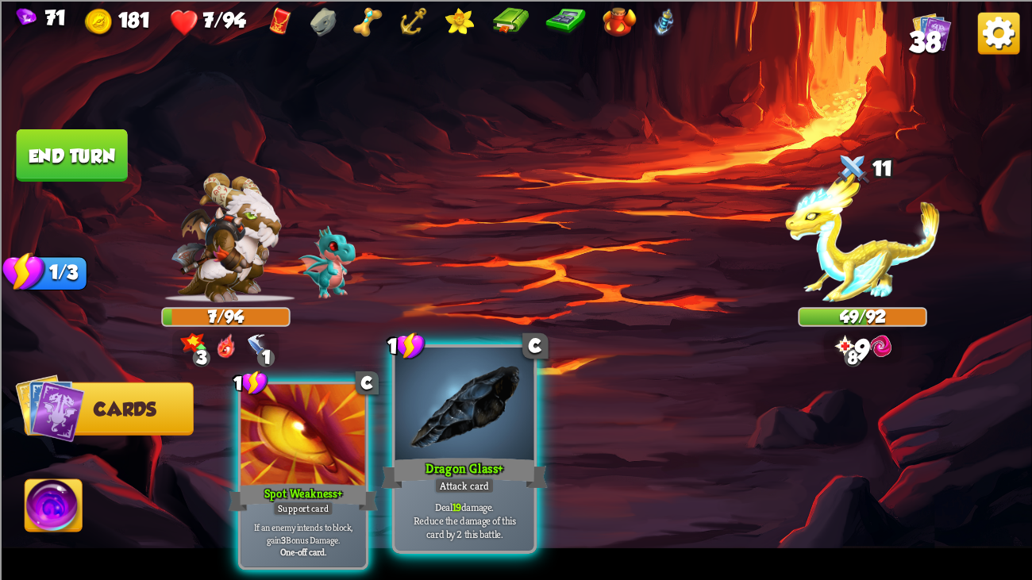
click at [436, 398] on div at bounding box center [464, 406] width 139 height 117
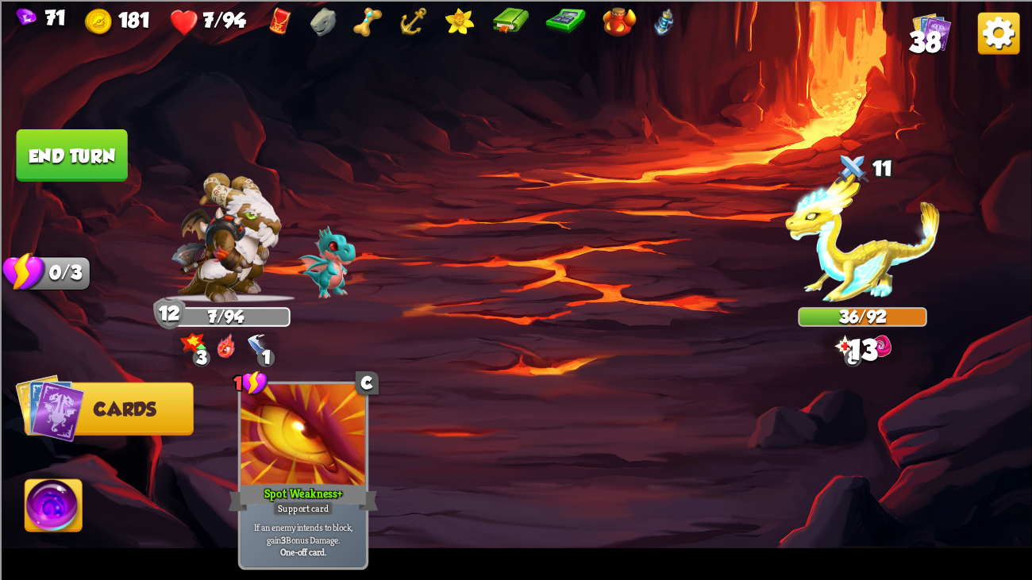
click at [121, 168] on button "End turn" at bounding box center [72, 155] width 111 height 52
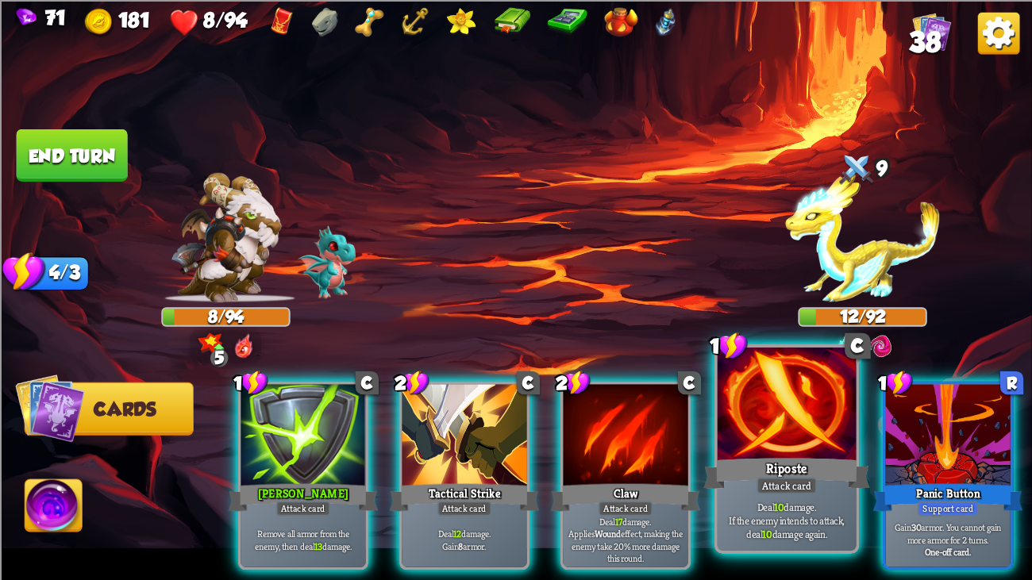
click at [732, 387] on div at bounding box center [787, 406] width 139 height 117
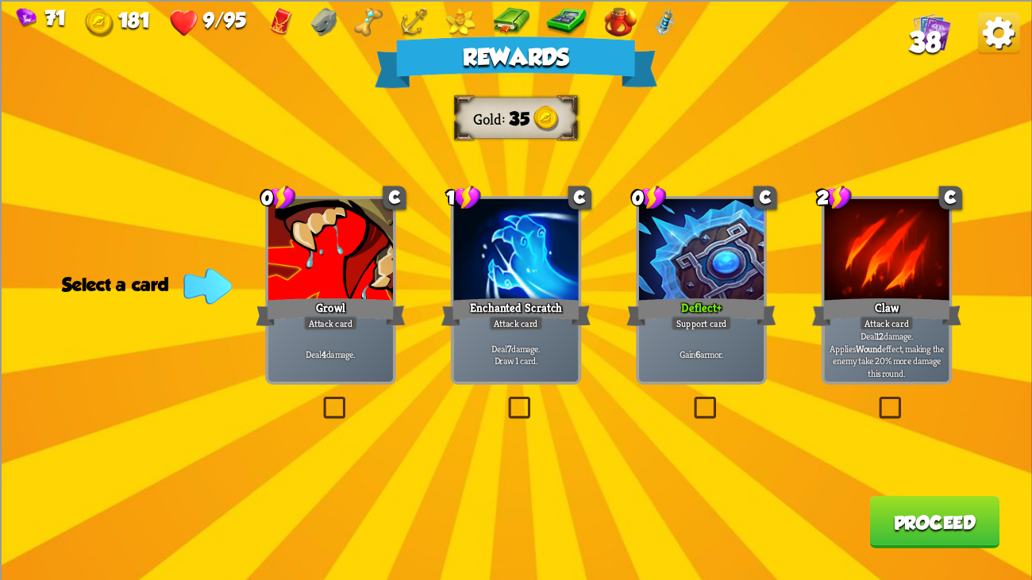
click at [929, 201] on div at bounding box center [886, 250] width 125 height 105
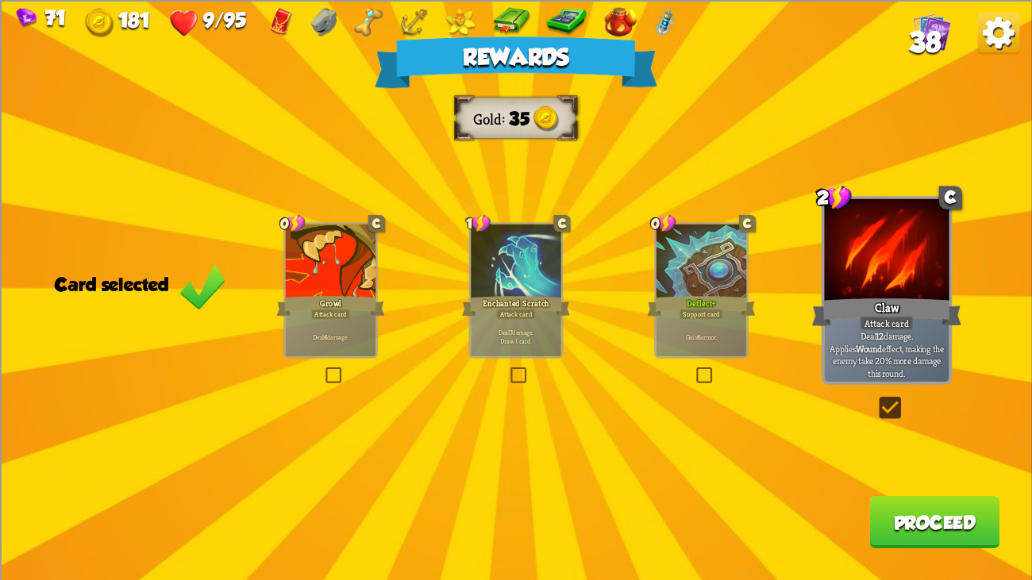
click at [931, 444] on button "Proceed" at bounding box center [934, 521] width 130 height 52
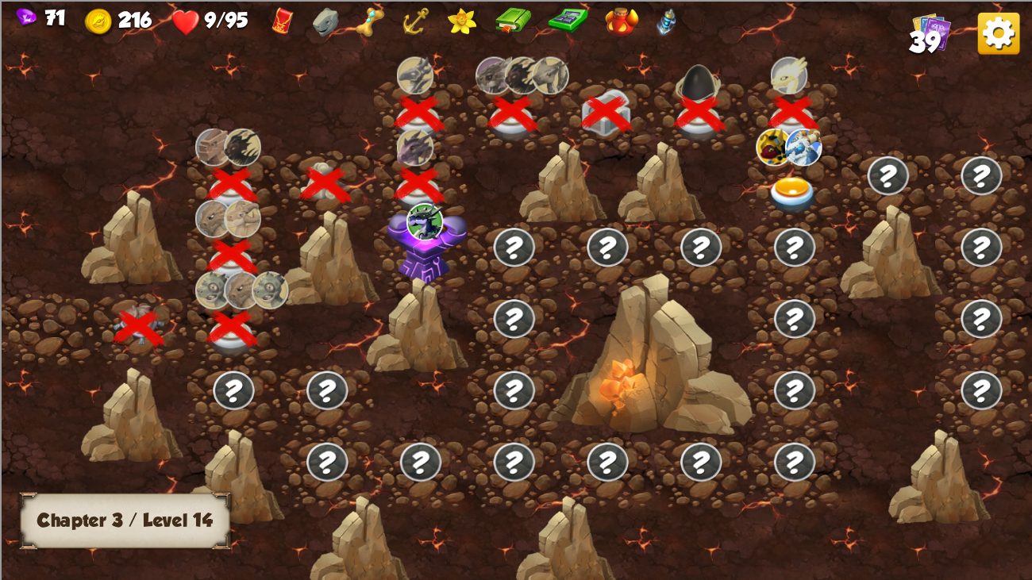
scroll to position [0, 241]
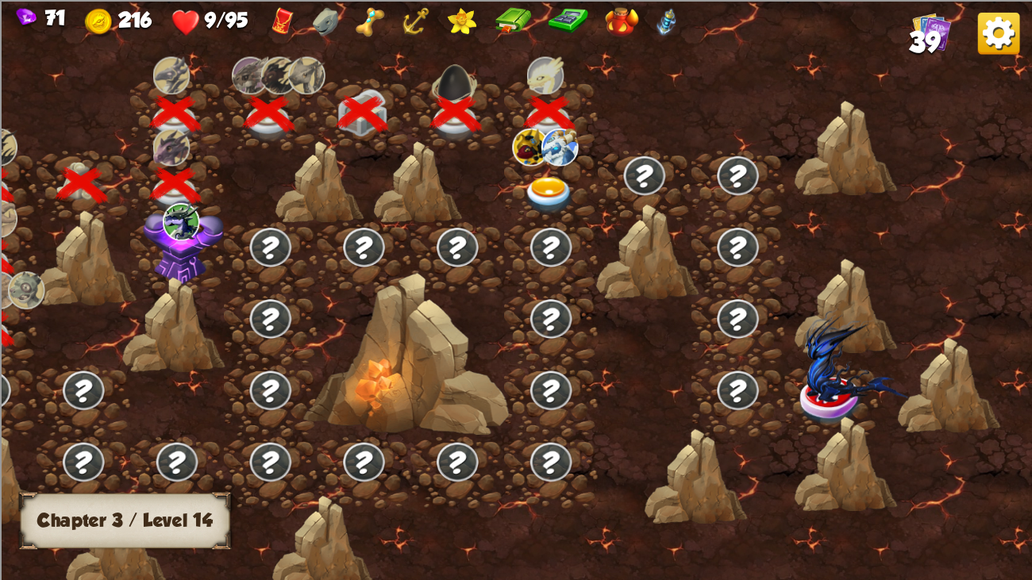
click at [547, 194] on img at bounding box center [549, 196] width 52 height 38
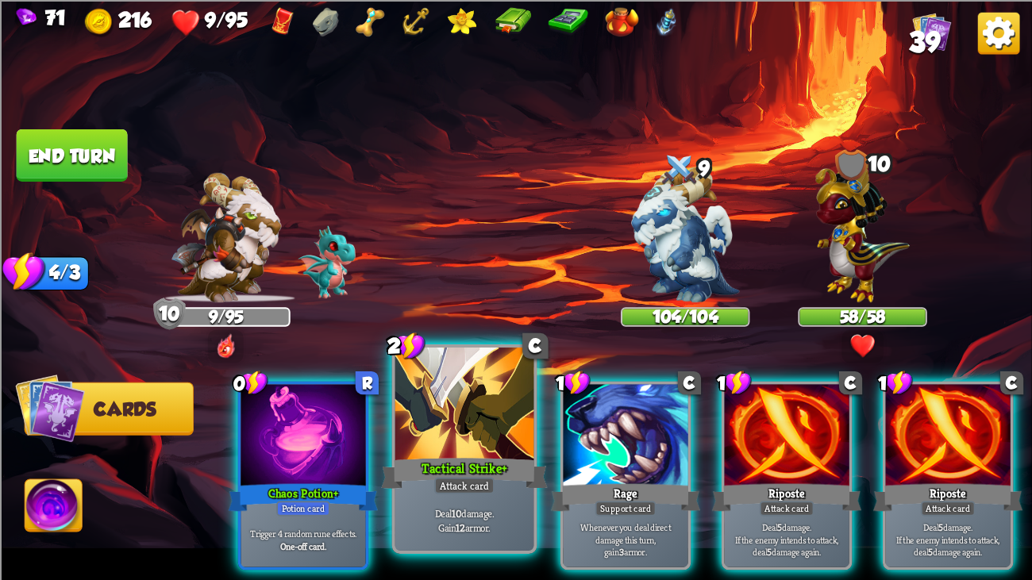
click at [459, 397] on div at bounding box center [464, 406] width 139 height 117
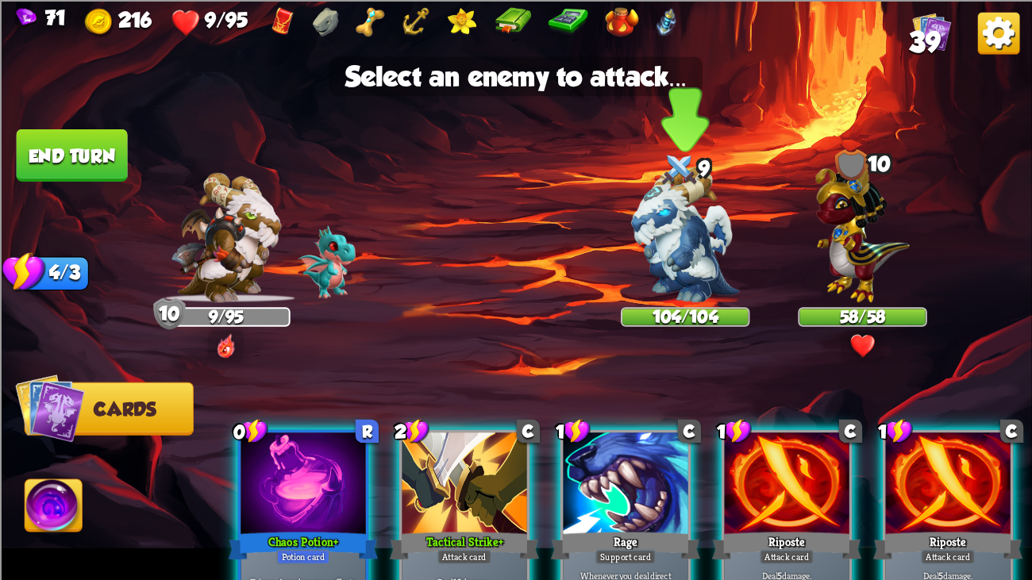
click at [698, 241] on img at bounding box center [685, 235] width 108 height 136
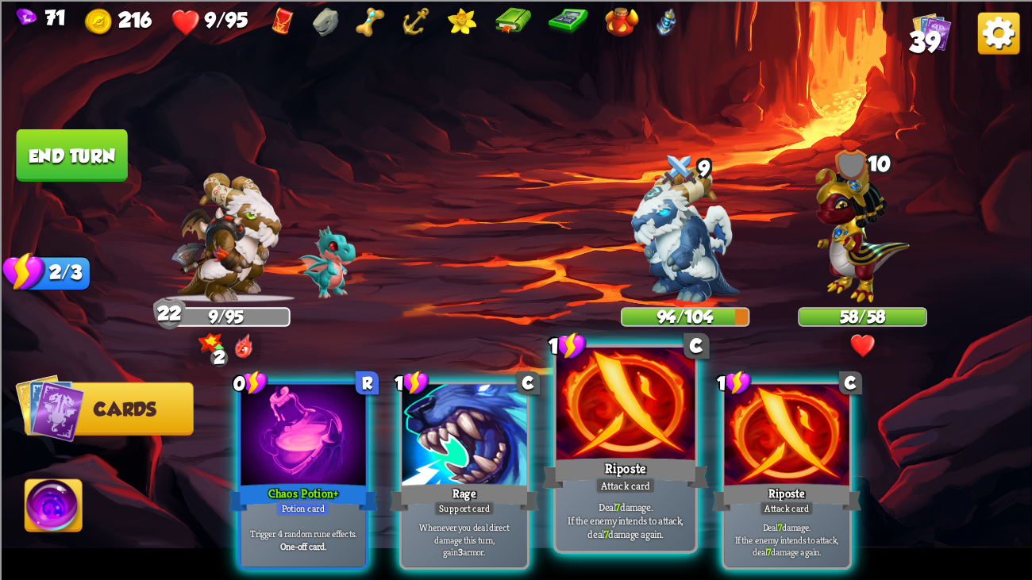
click at [617, 368] on div at bounding box center [625, 406] width 139 height 117
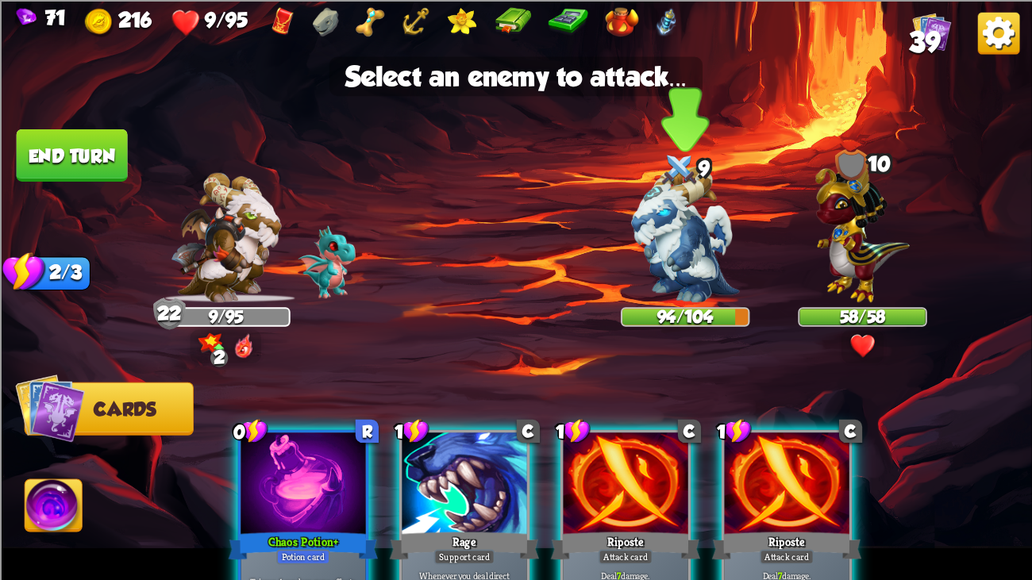
click at [665, 248] on img at bounding box center [685, 235] width 108 height 136
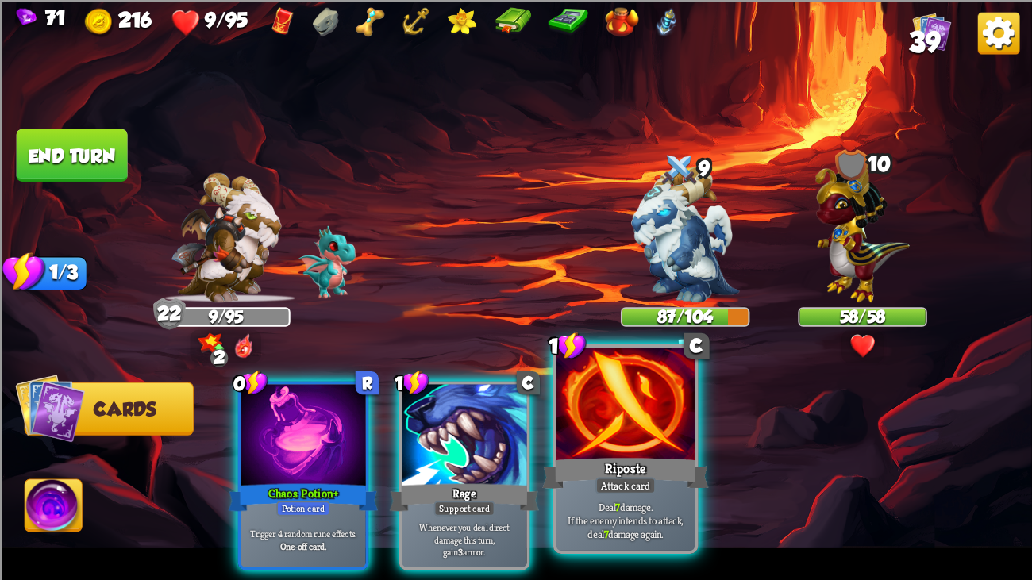
click at [637, 387] on div at bounding box center [625, 406] width 139 height 117
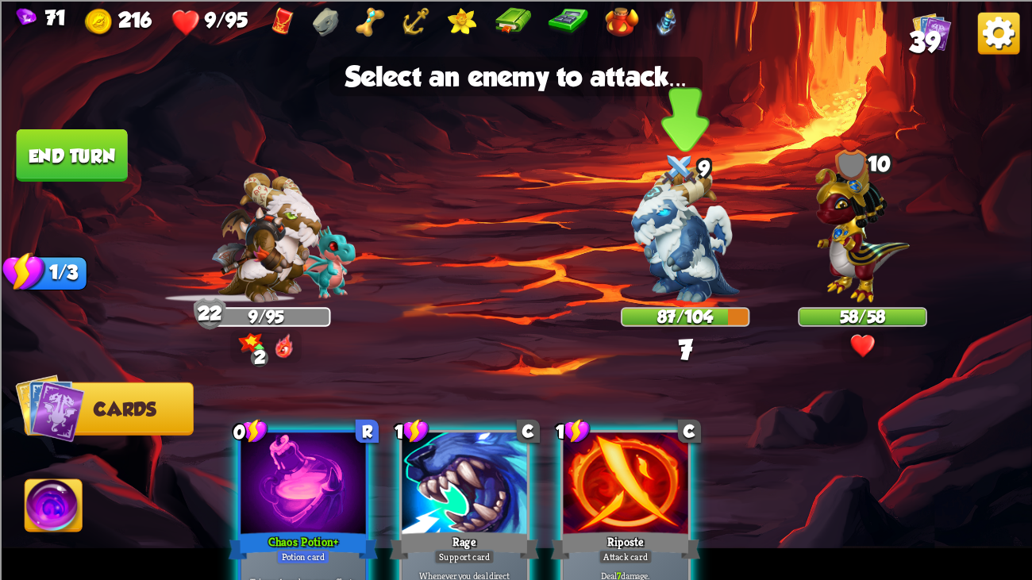
click at [663, 287] on img at bounding box center [685, 235] width 108 height 136
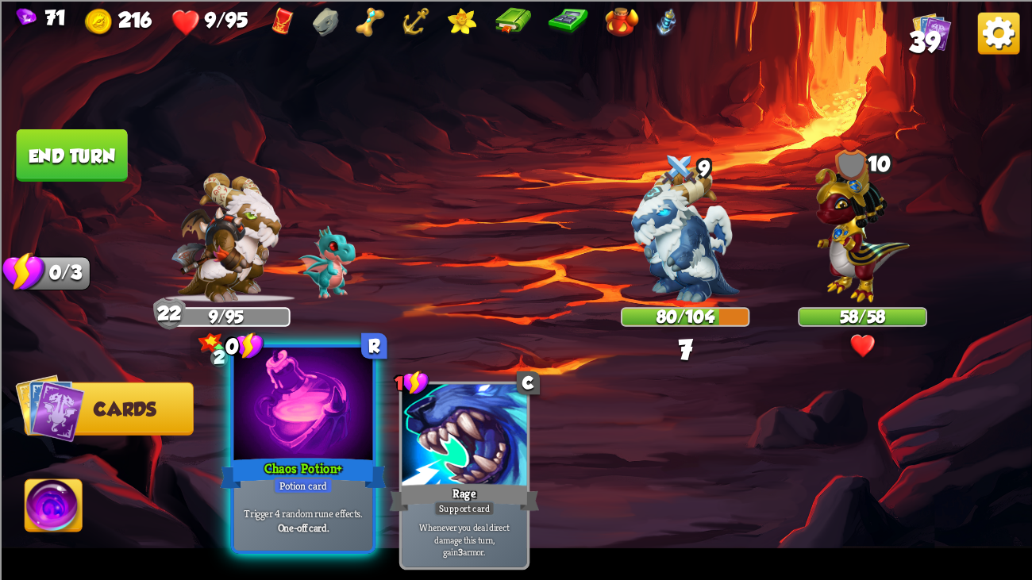
click at [284, 444] on div "Chaos Potion+" at bounding box center [303, 473] width 167 height 37
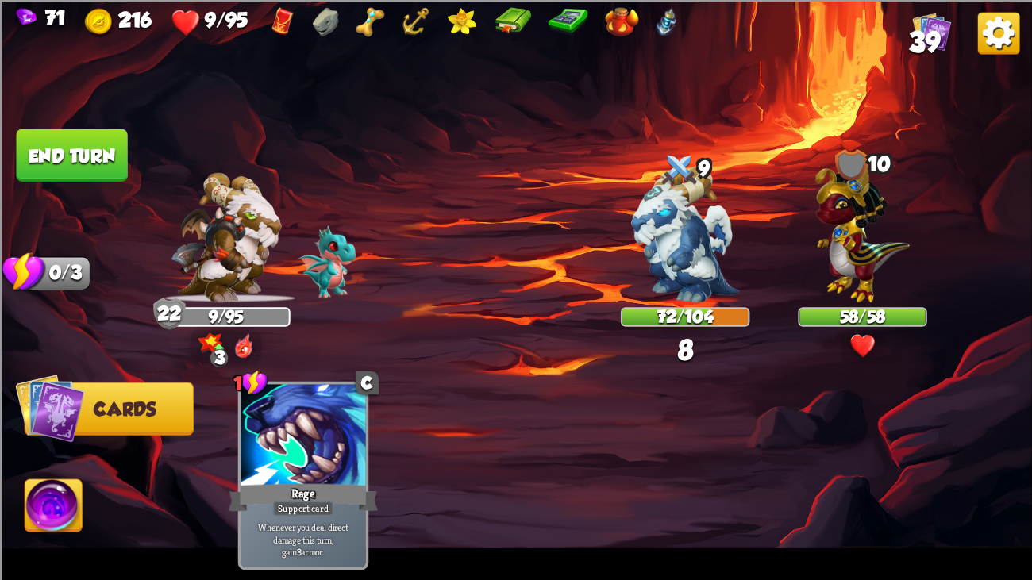
click at [41, 117] on img at bounding box center [516, 290] width 1032 height 580
click at [56, 157] on button "End turn" at bounding box center [72, 155] width 111 height 52
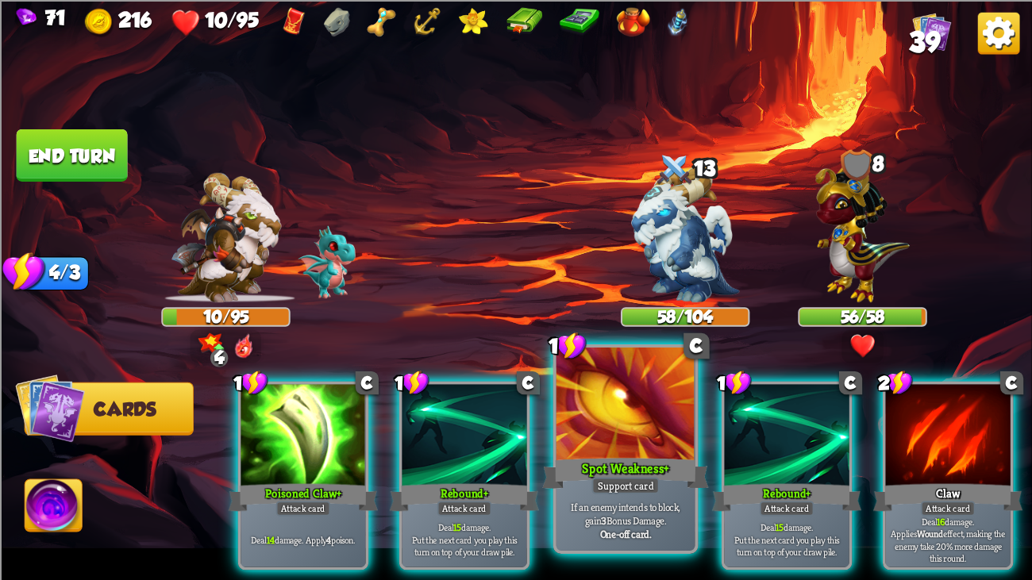
click at [610, 398] on div at bounding box center [625, 406] width 139 height 117
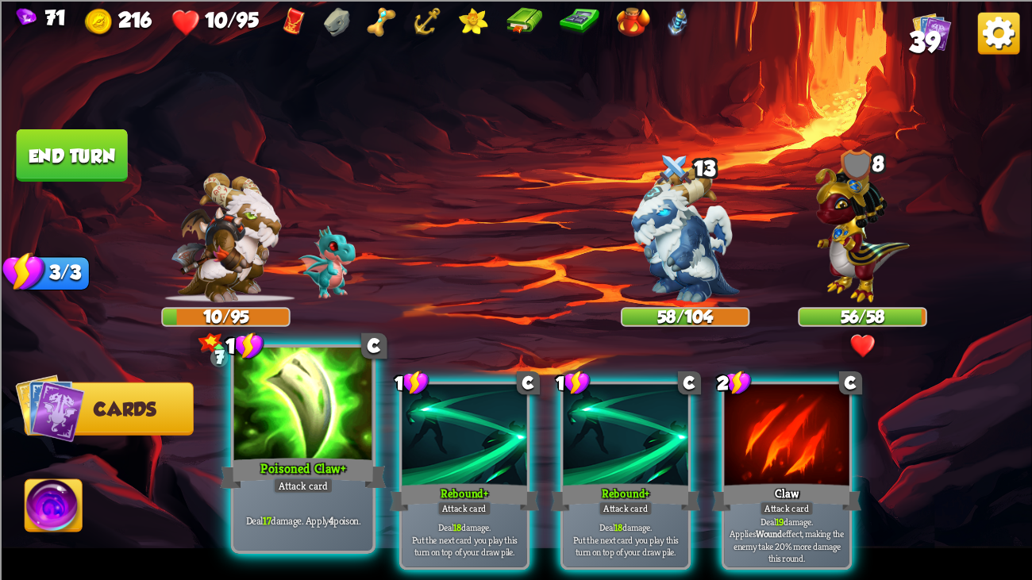
click at [329, 444] on div at bounding box center [303, 406] width 139 height 117
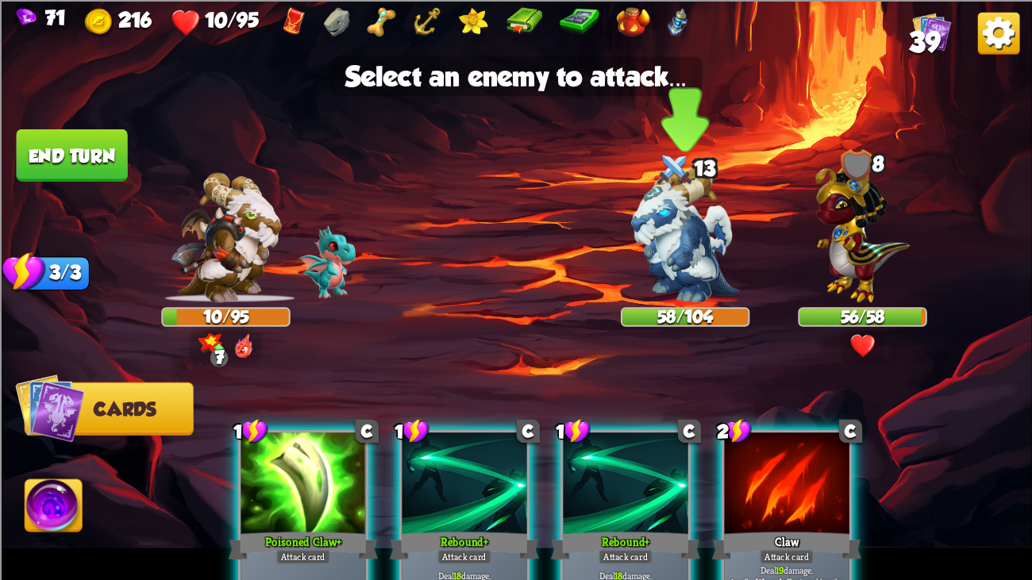
click at [683, 276] on img at bounding box center [685, 235] width 108 height 136
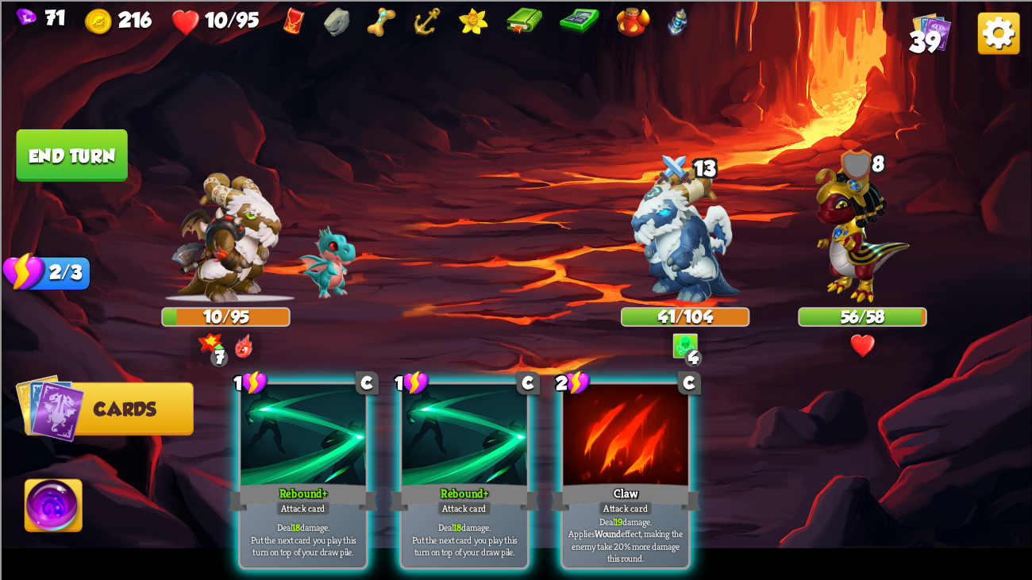
click at [1002, 29] on img at bounding box center [999, 33] width 42 height 42
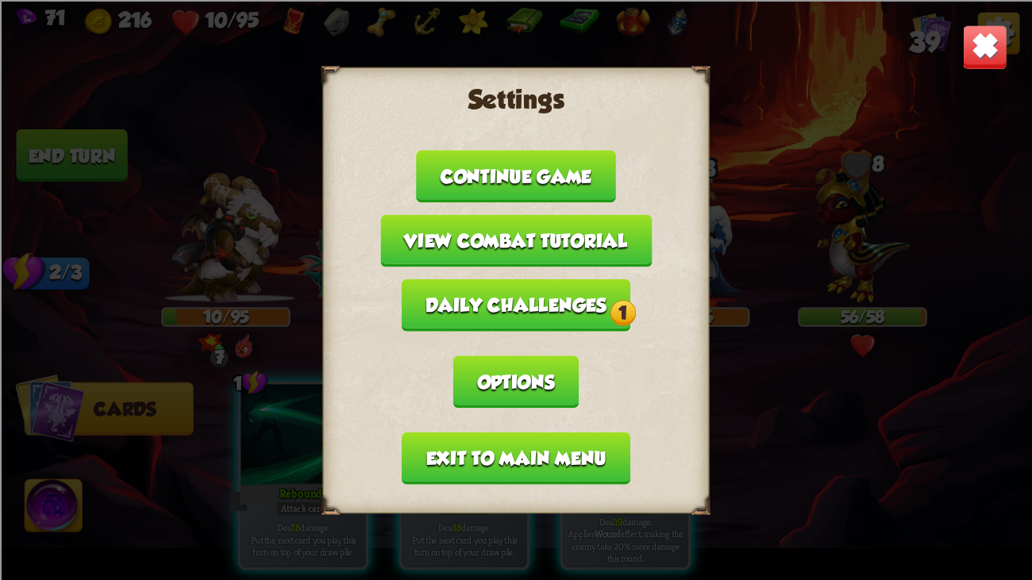
click at [573, 432] on button "Exit to main menu" at bounding box center [516, 458] width 229 height 52
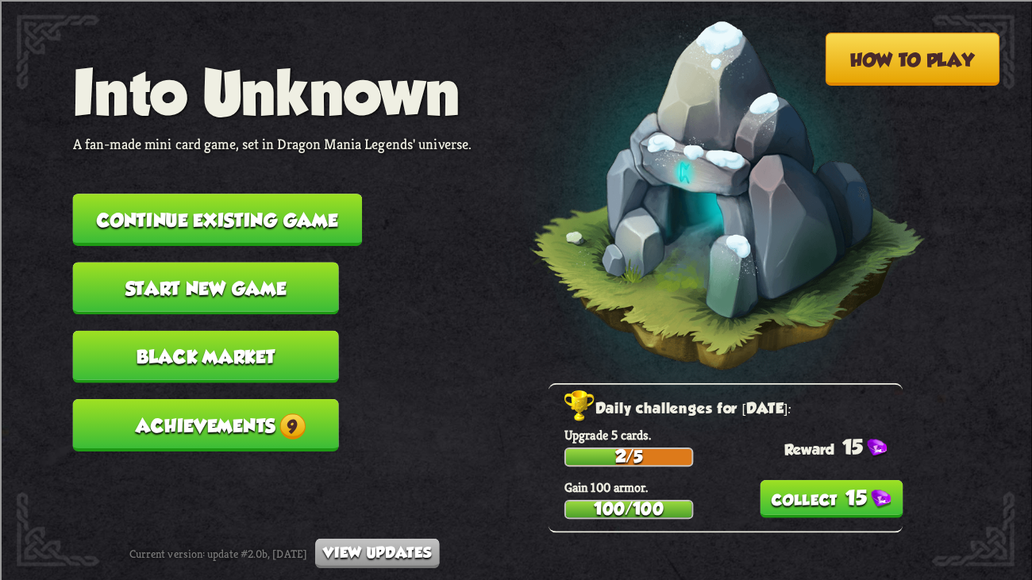
click at [285, 413] on span "9" at bounding box center [291, 425] width 25 height 25
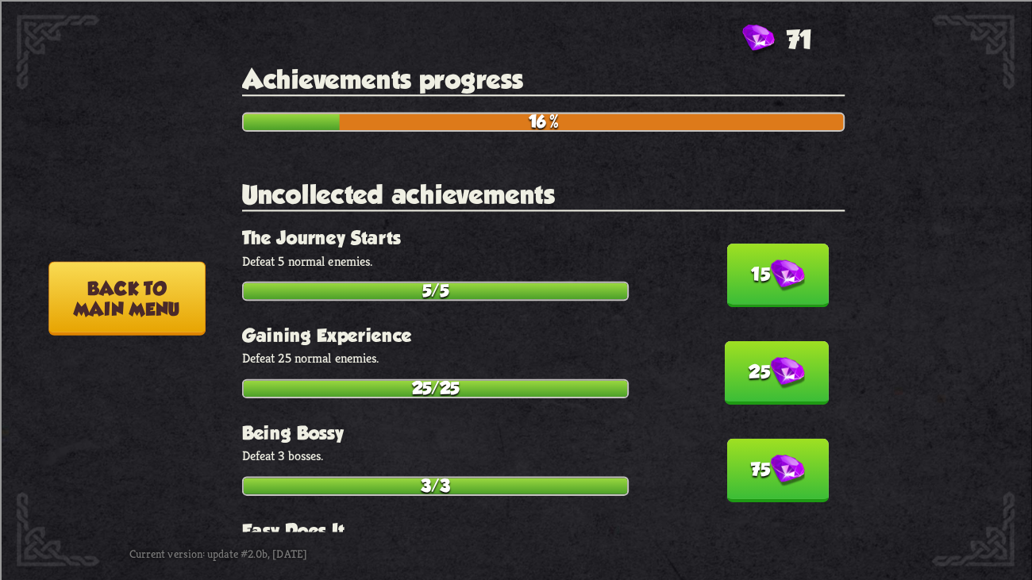
click at [767, 244] on button "15" at bounding box center [778, 275] width 102 height 63
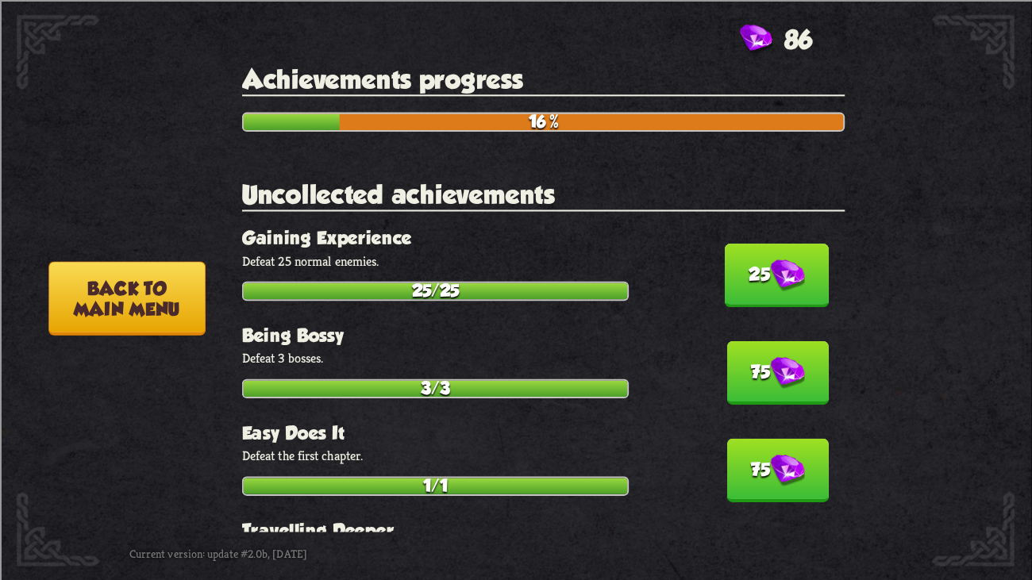
click at [767, 244] on button "25" at bounding box center [777, 275] width 104 height 63
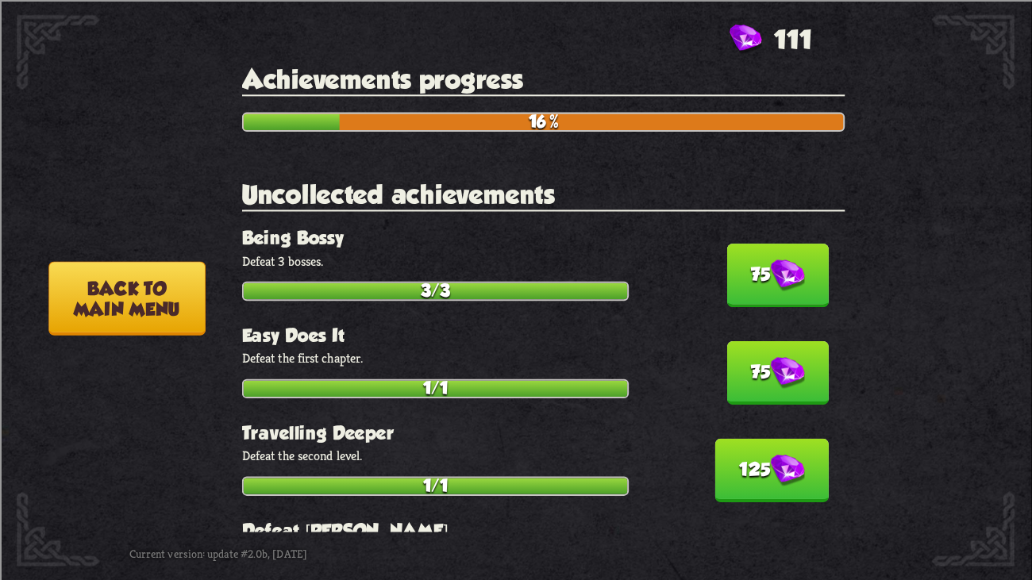
click at [767, 244] on button "75" at bounding box center [778, 275] width 102 height 63
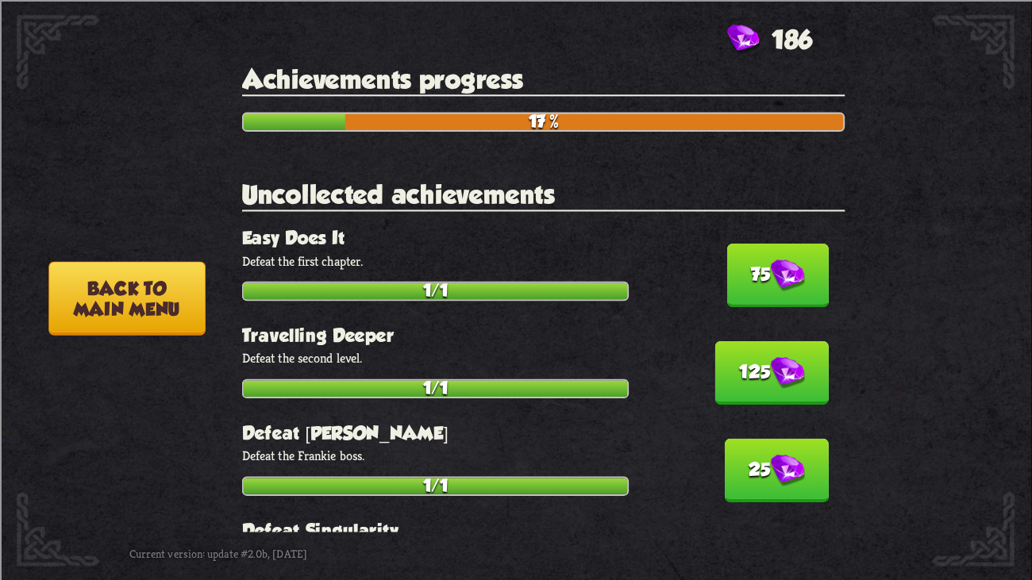
click at [767, 244] on button "75" at bounding box center [778, 275] width 102 height 63
click at [767, 341] on button "125" at bounding box center [772, 372] width 114 height 63
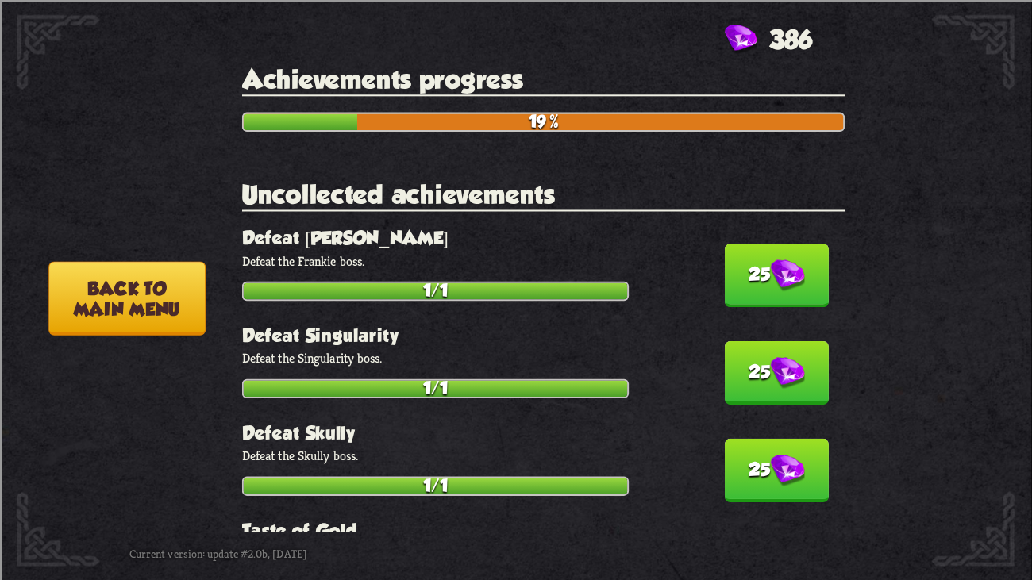
click at [767, 244] on button "25" at bounding box center [777, 275] width 104 height 63
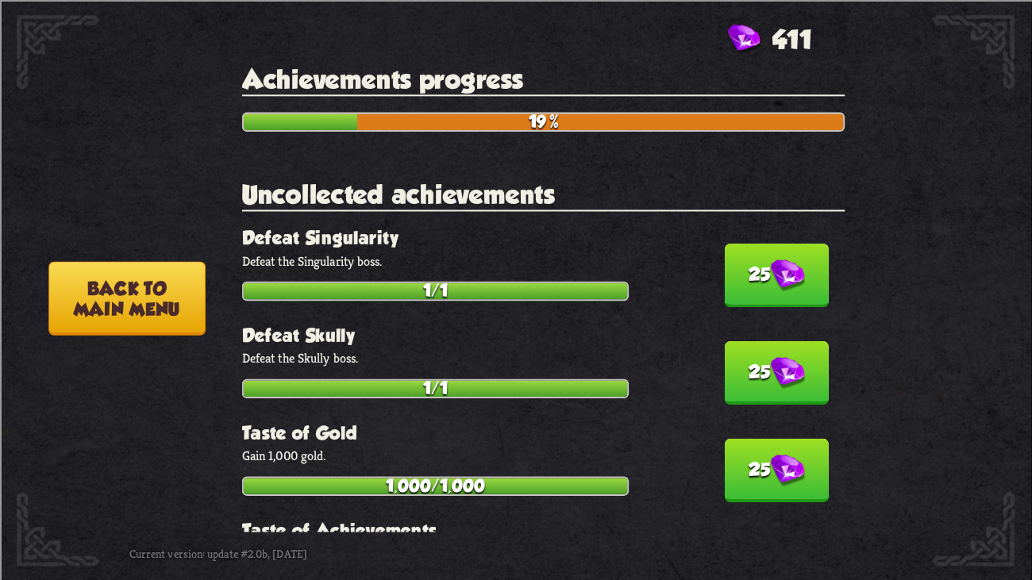
click at [767, 244] on button "25" at bounding box center [777, 275] width 104 height 63
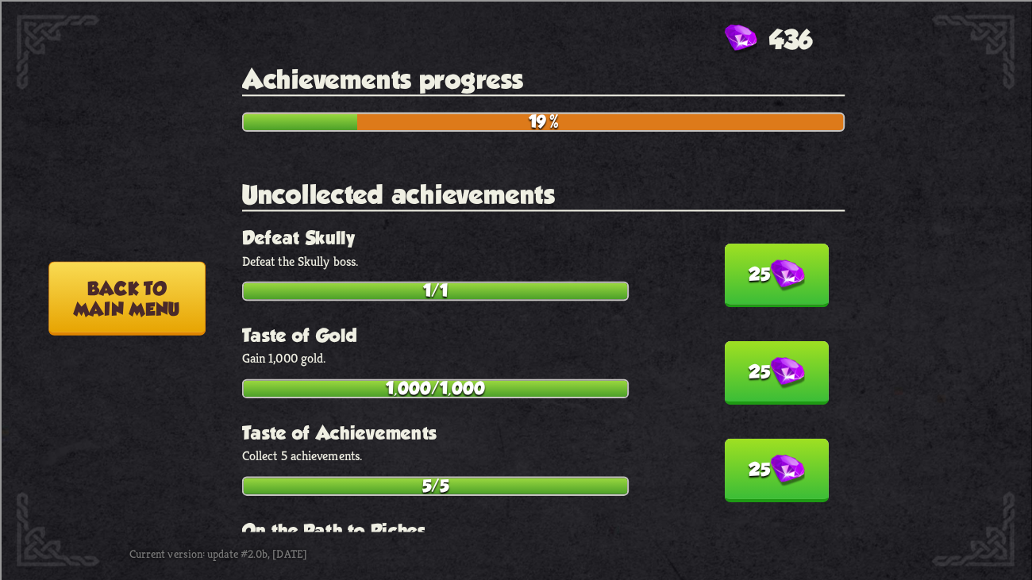
click at [767, 244] on button "25" at bounding box center [777, 275] width 104 height 63
click at [767, 341] on button "25" at bounding box center [777, 372] width 104 height 63
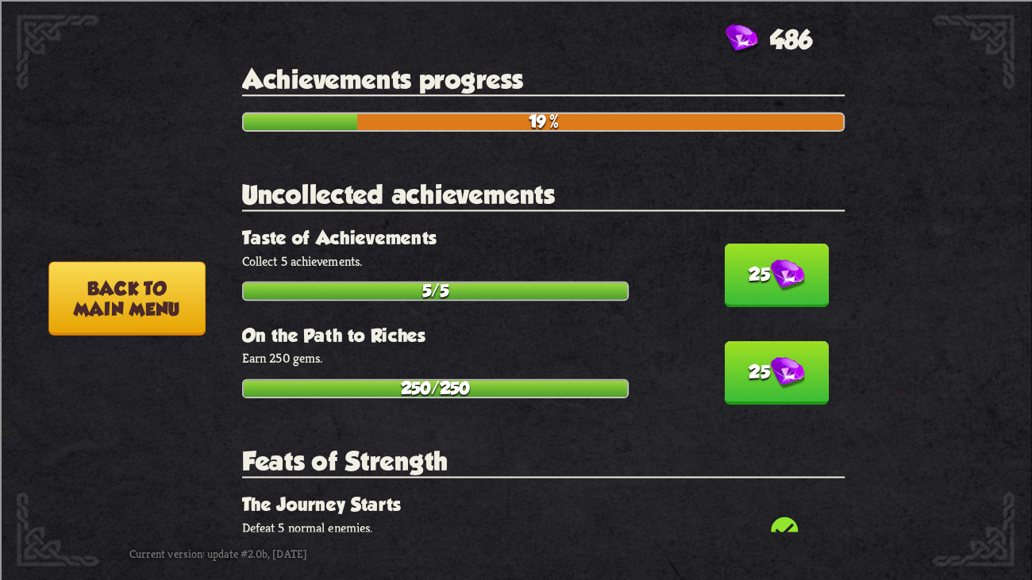
click at [767, 244] on button "25" at bounding box center [777, 275] width 104 height 63
click at [767, 244] on button "50" at bounding box center [777, 275] width 104 height 63
click at [767, 341] on button "25" at bounding box center [777, 372] width 104 height 63
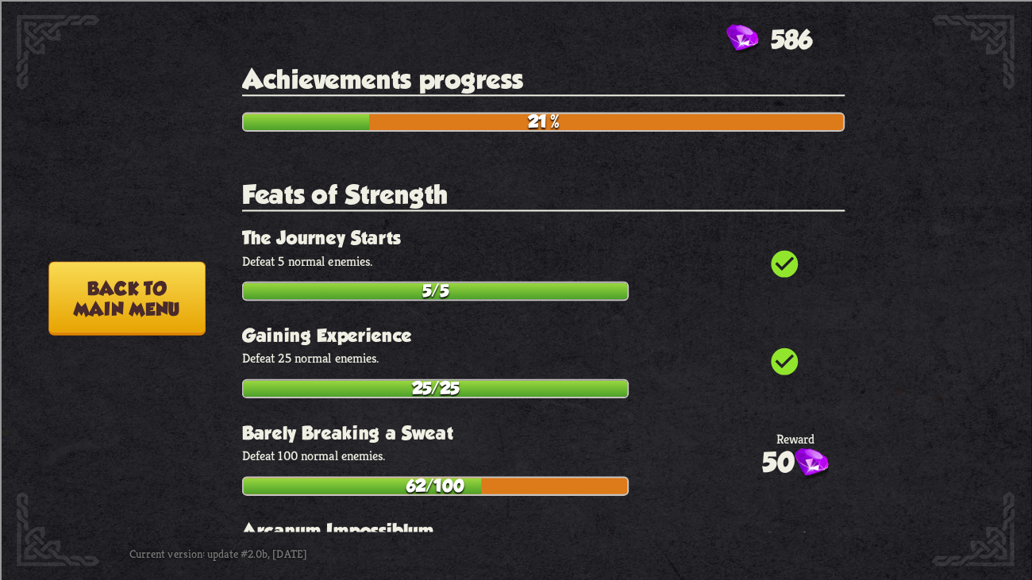
click at [176, 289] on button "Back to main menu" at bounding box center [126, 298] width 156 height 74
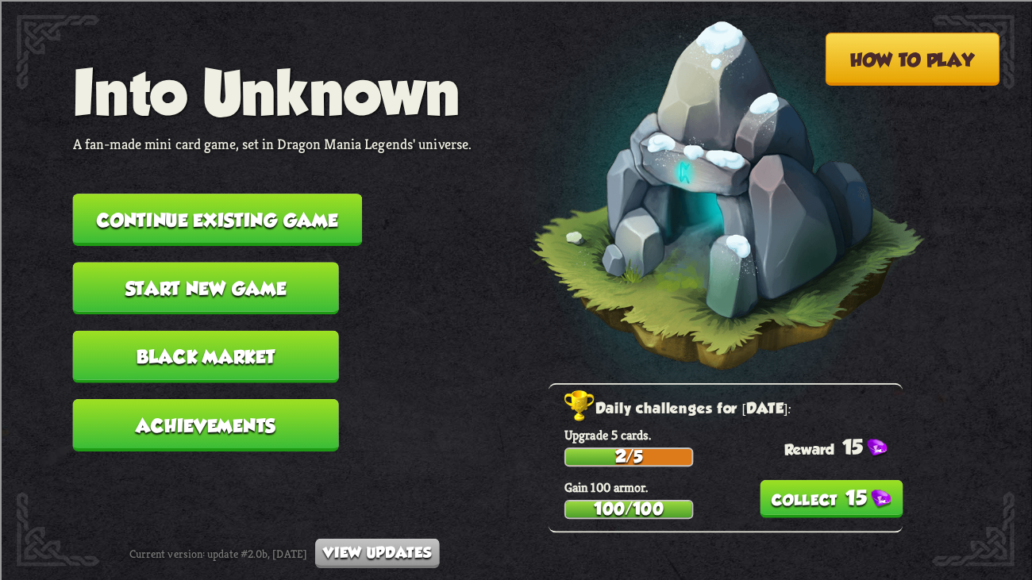
click at [229, 330] on button "Black Market" at bounding box center [206, 356] width 266 height 52
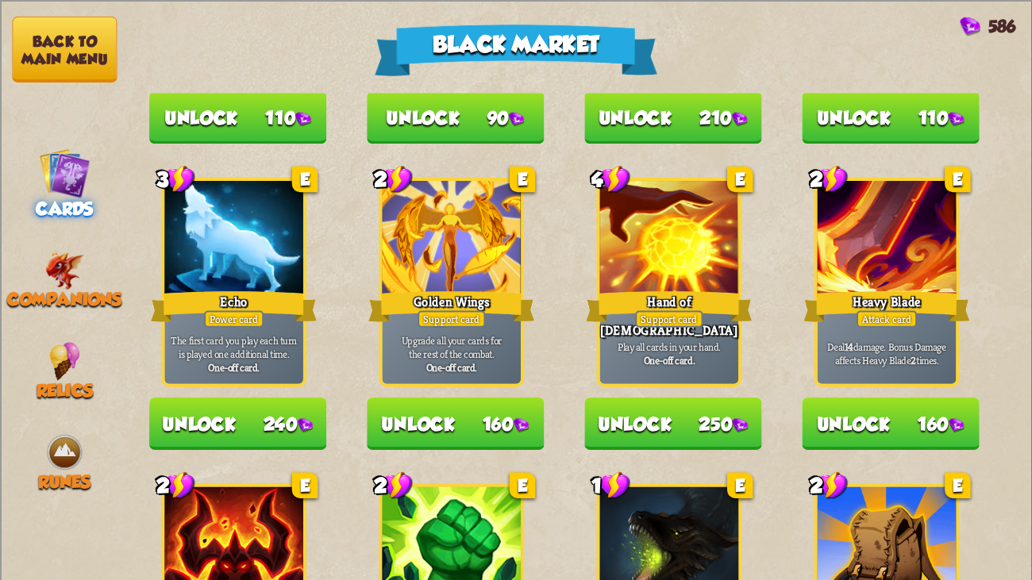
scroll to position [1157, 0]
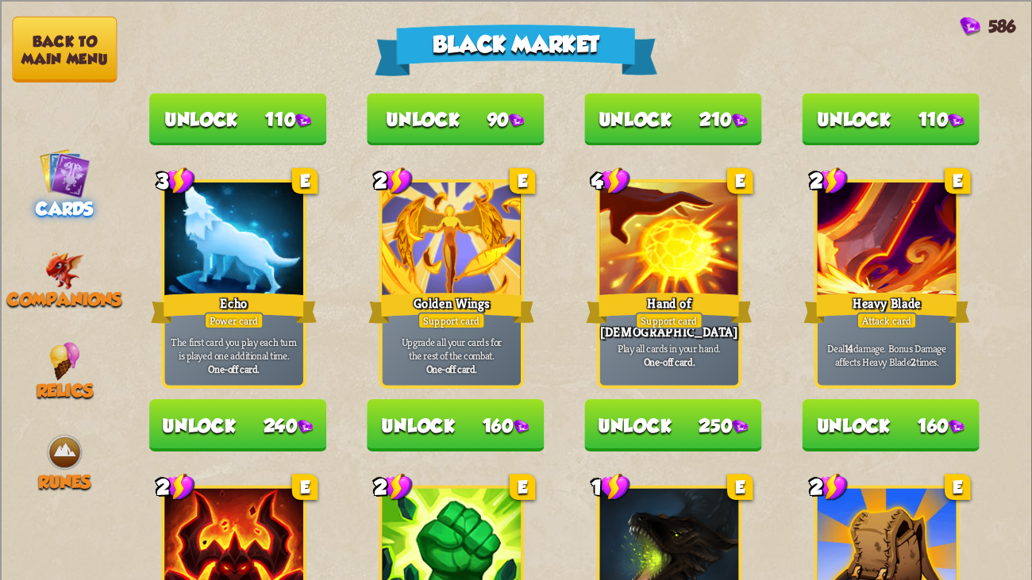
click at [285, 409] on button "Unlock 240" at bounding box center [237, 425] width 177 height 52
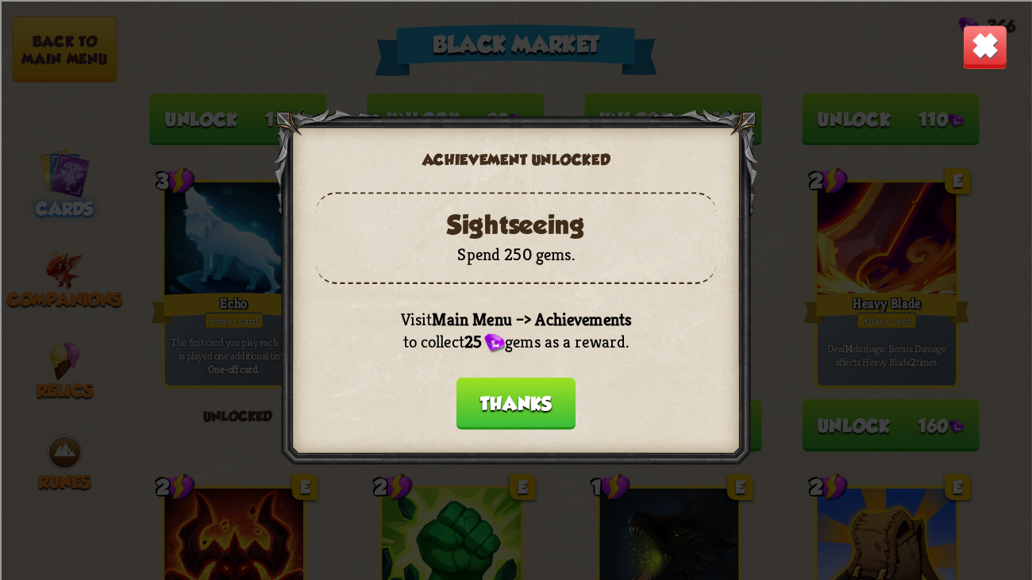
click at [535, 402] on button "Thanks" at bounding box center [515, 403] width 119 height 52
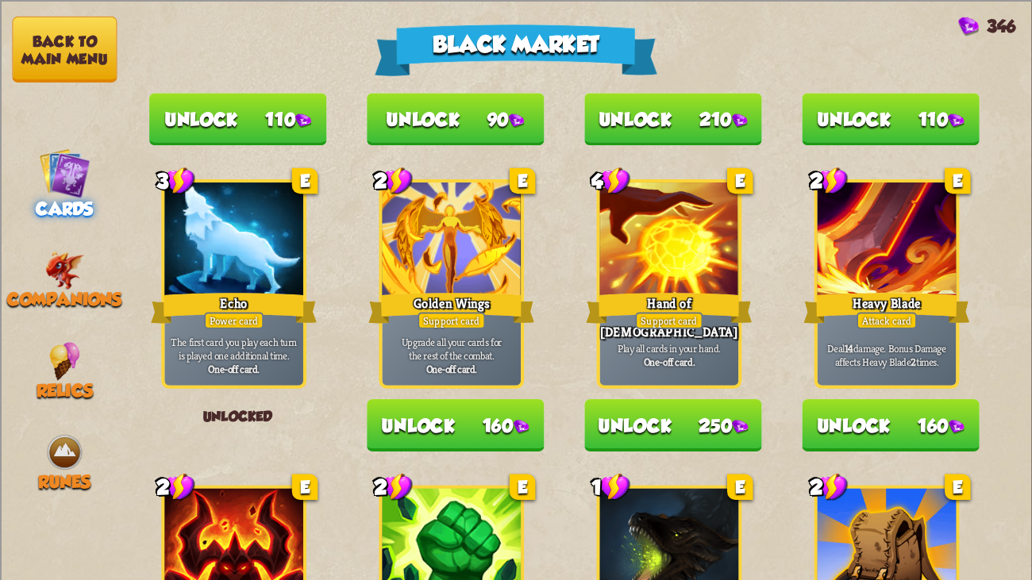
click at [503, 411] on button "Unlock 160" at bounding box center [455, 425] width 177 height 52
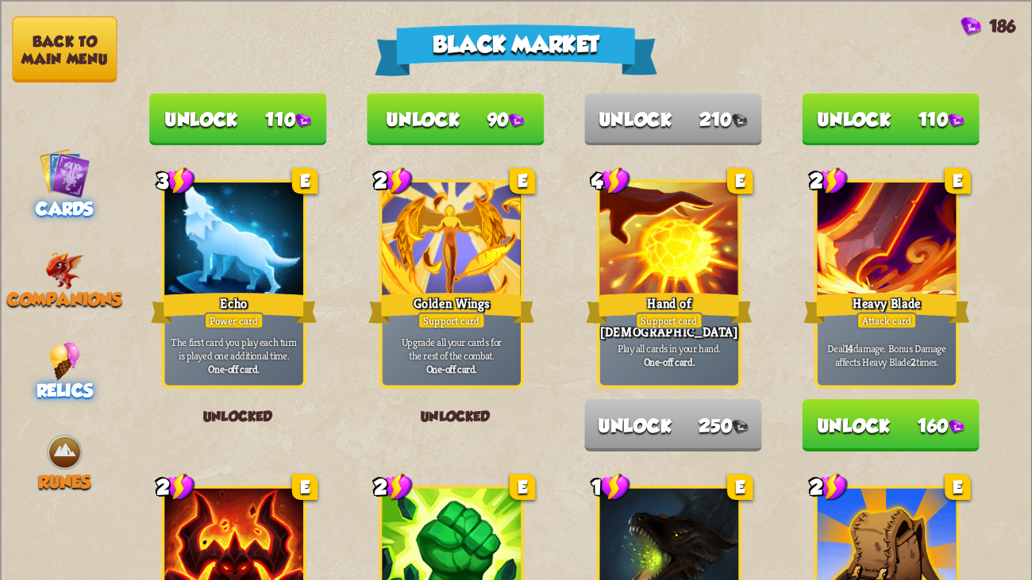
click at [60, 342] on img at bounding box center [64, 360] width 31 height 39
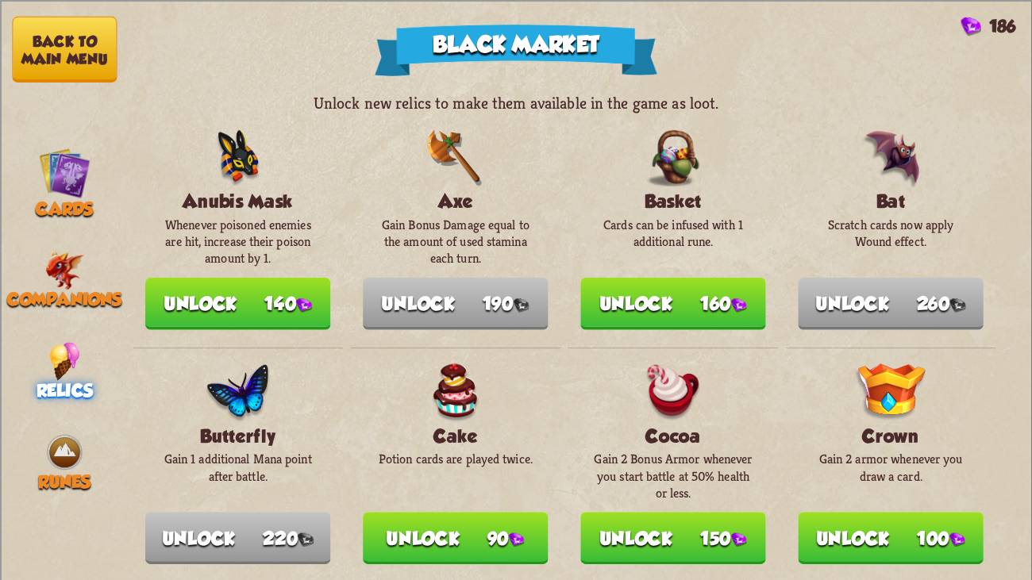
click at [271, 292] on button "Unlock 140" at bounding box center [238, 303] width 186 height 52
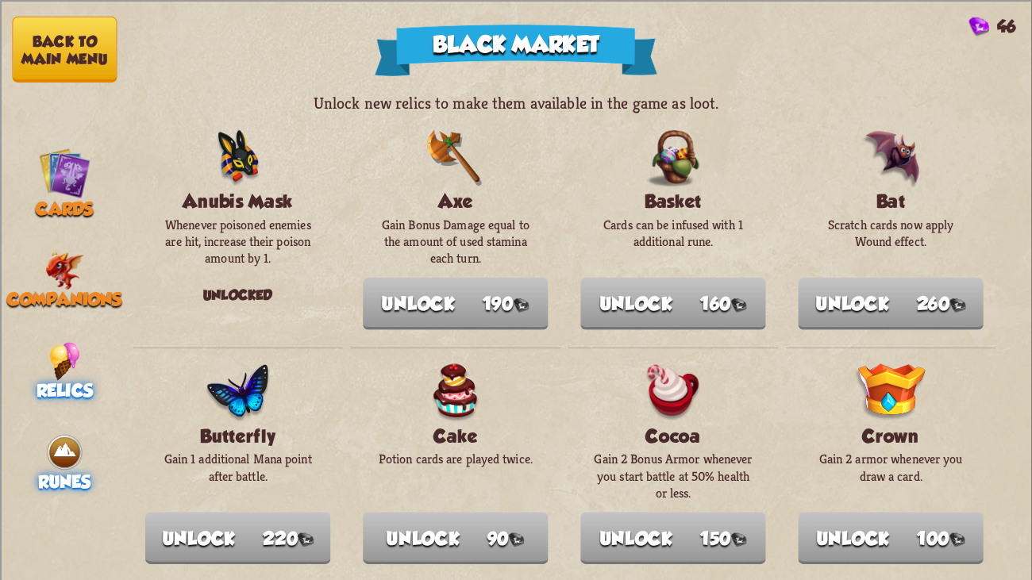
click at [56, 444] on img at bounding box center [64, 452] width 39 height 39
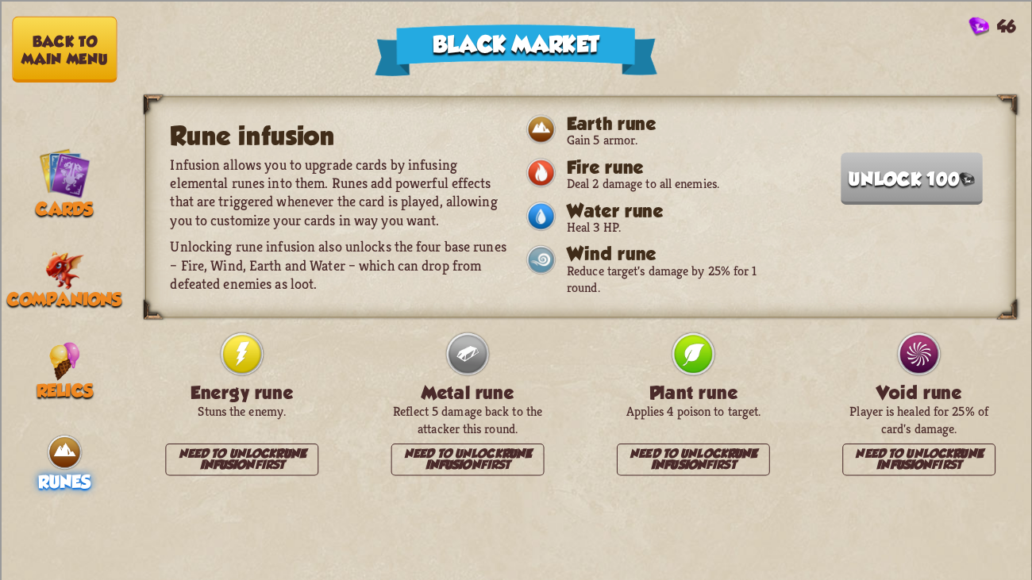
click at [91, 29] on button "Back to main menu" at bounding box center [64, 49] width 105 height 66
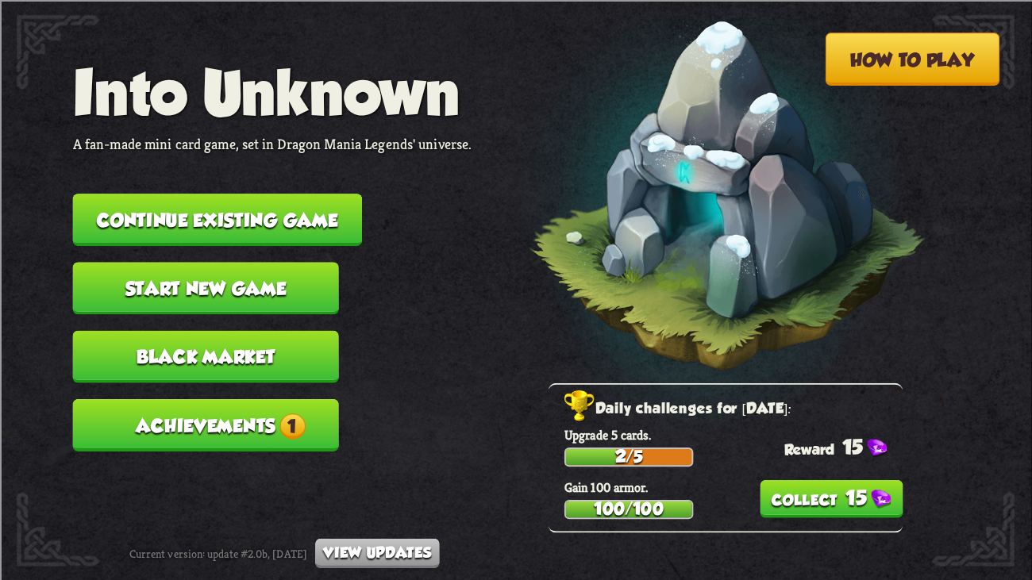
click at [263, 371] on nav "Into Unknown A fan-made mini card game, set in Dragon Mania Legends' universe. …" at bounding box center [272, 261] width 399 height 411
click at [293, 414] on button "Achievements 1" at bounding box center [206, 425] width 266 height 52
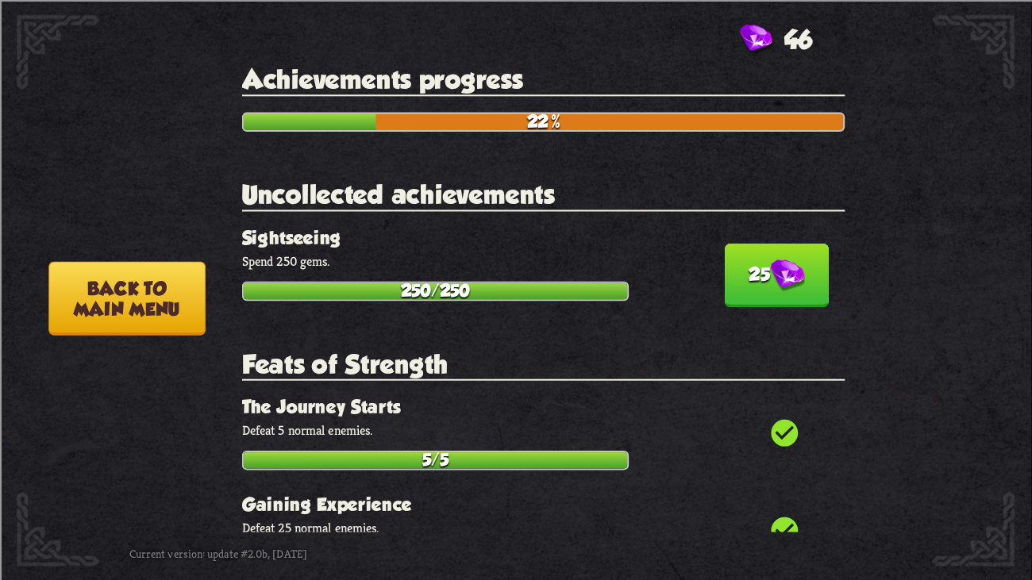
click at [687, 276] on div "25 Sightseeing Spend 250 gems. 250/250" at bounding box center [543, 263] width 602 height 73
click at [725, 264] on button "25" at bounding box center [777, 275] width 104 height 63
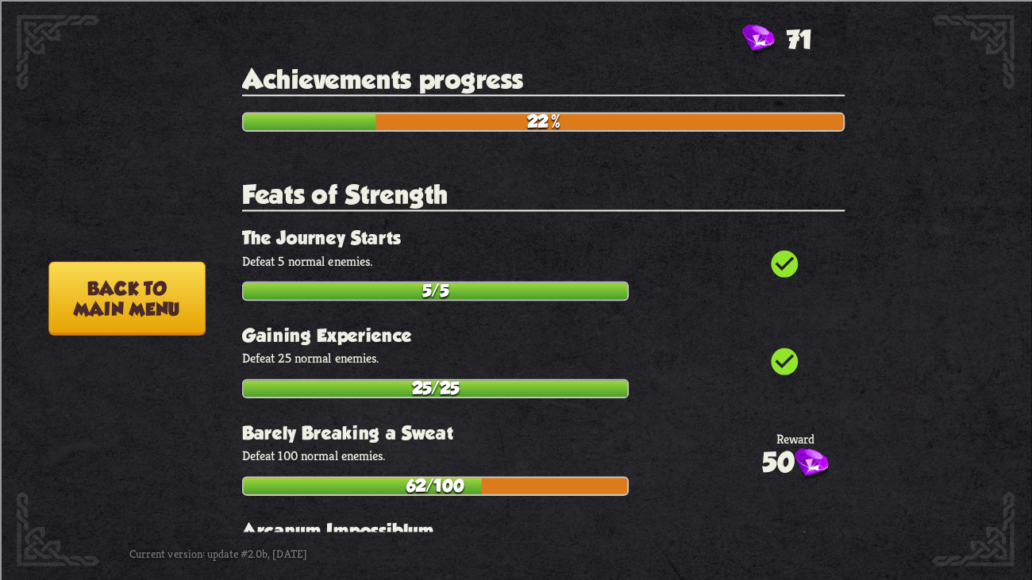
click at [118, 305] on button "Back to main menu" at bounding box center [126, 298] width 156 height 74
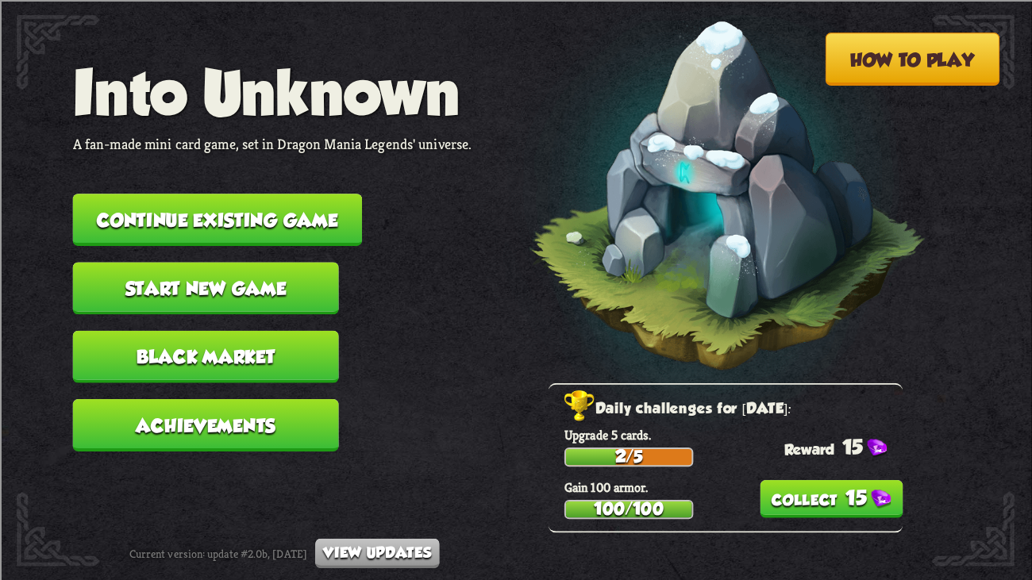
click at [846, 444] on button "15" at bounding box center [831, 499] width 143 height 38
click at [249, 202] on button "Continue existing game" at bounding box center [217, 220] width 289 height 52
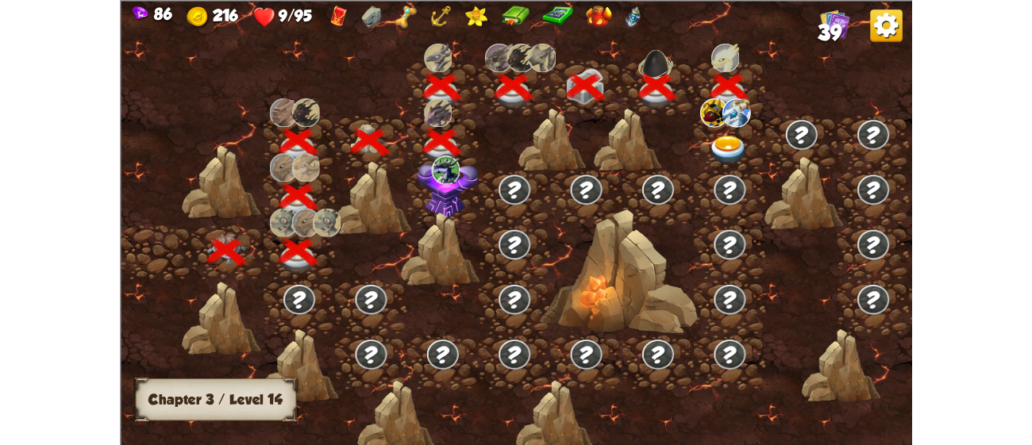
scroll to position [0, 241]
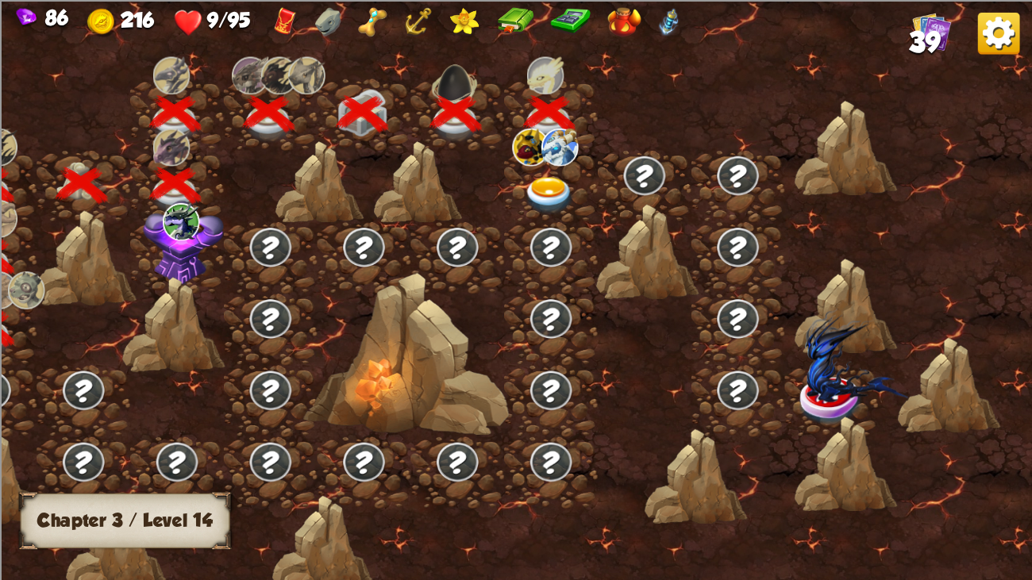
click at [537, 173] on div at bounding box center [551, 186] width 94 height 71
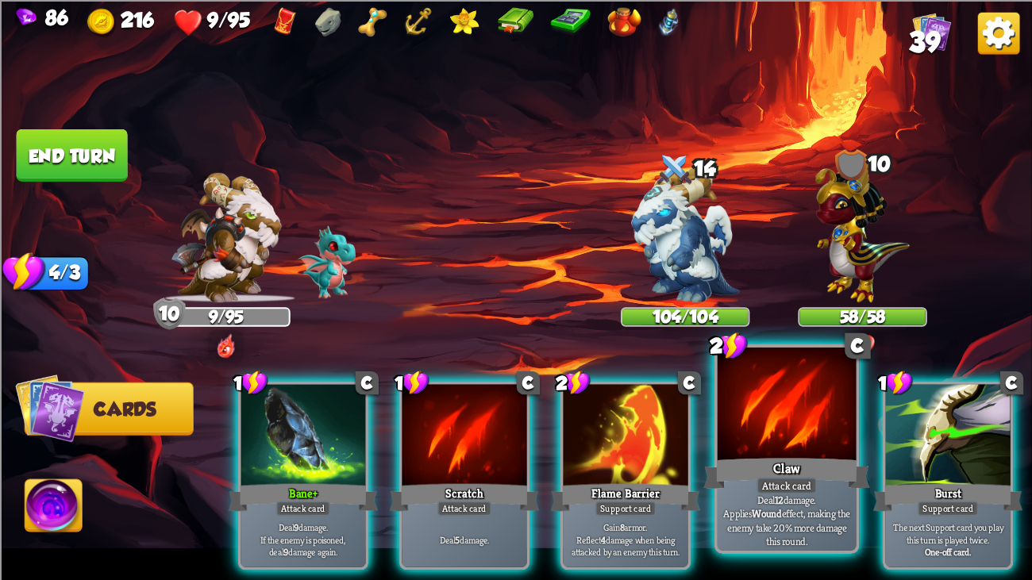
click at [734, 433] on div at bounding box center [787, 406] width 139 height 117
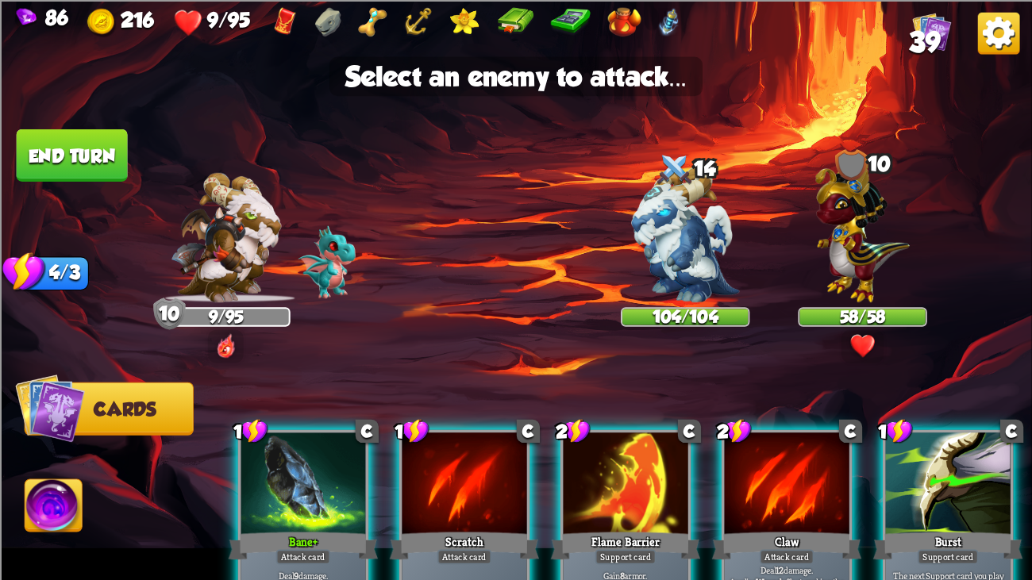
click at [706, 433] on div "1 C Bane+ Attack card Deal 9 damage. If the enemy is poisoned, deal 9 damage ag…" at bounding box center [618, 500] width 825 height 258
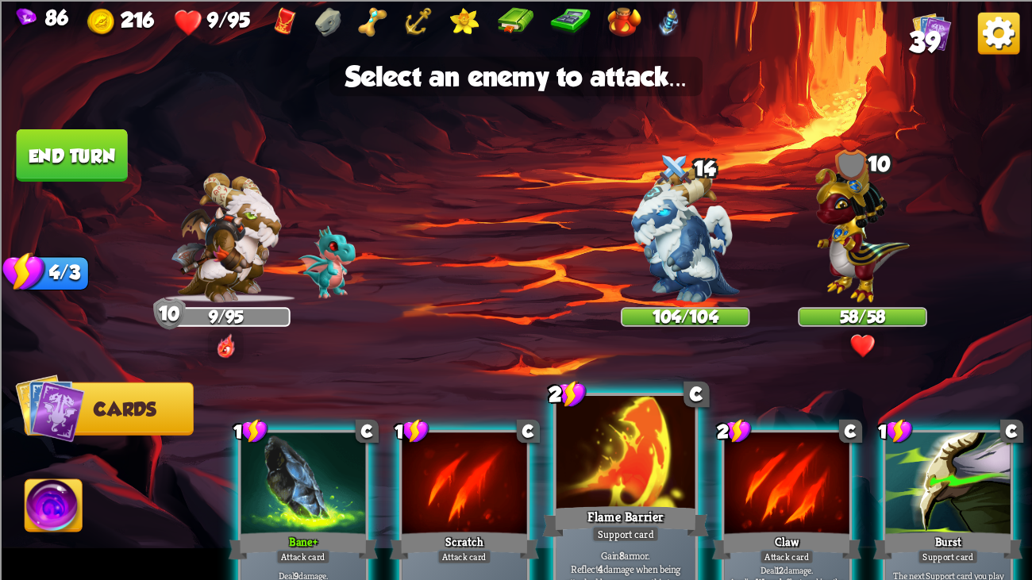
click at [616, 443] on div at bounding box center [625, 454] width 139 height 117
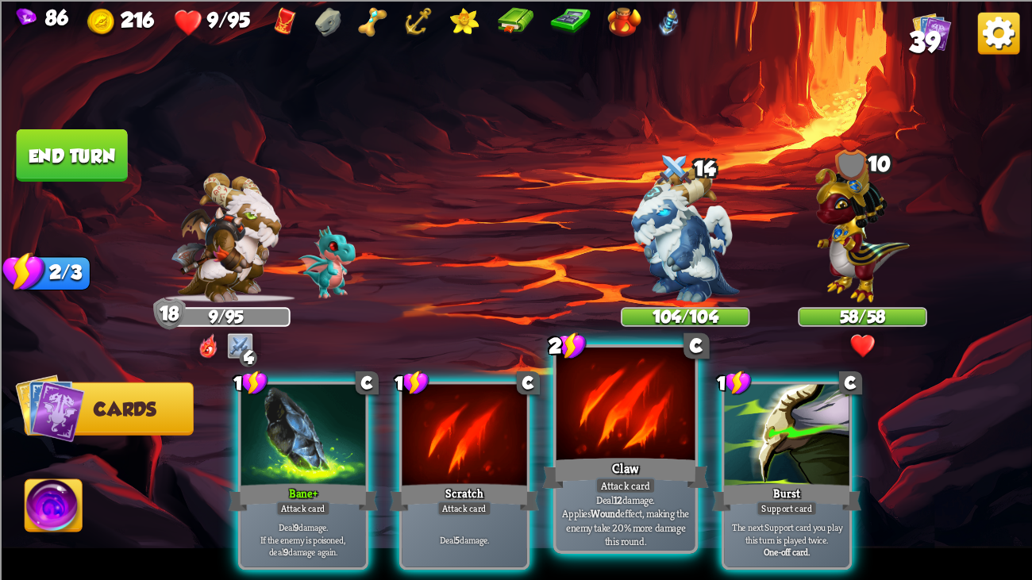
click at [634, 444] on div at bounding box center [625, 406] width 139 height 117
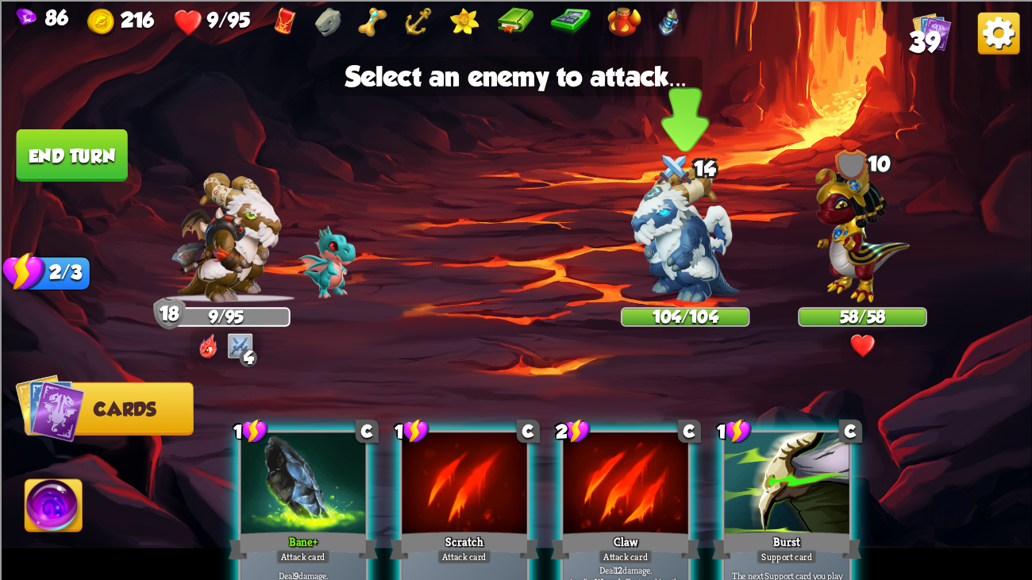
click at [660, 270] on img at bounding box center [685, 235] width 108 height 136
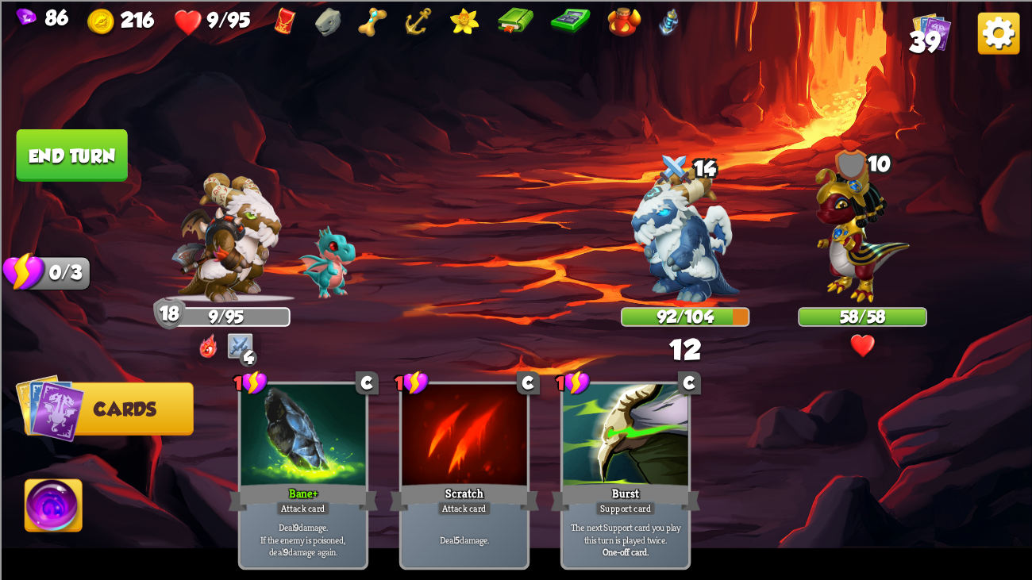
click at [71, 172] on button "End turn" at bounding box center [72, 155] width 114 height 53
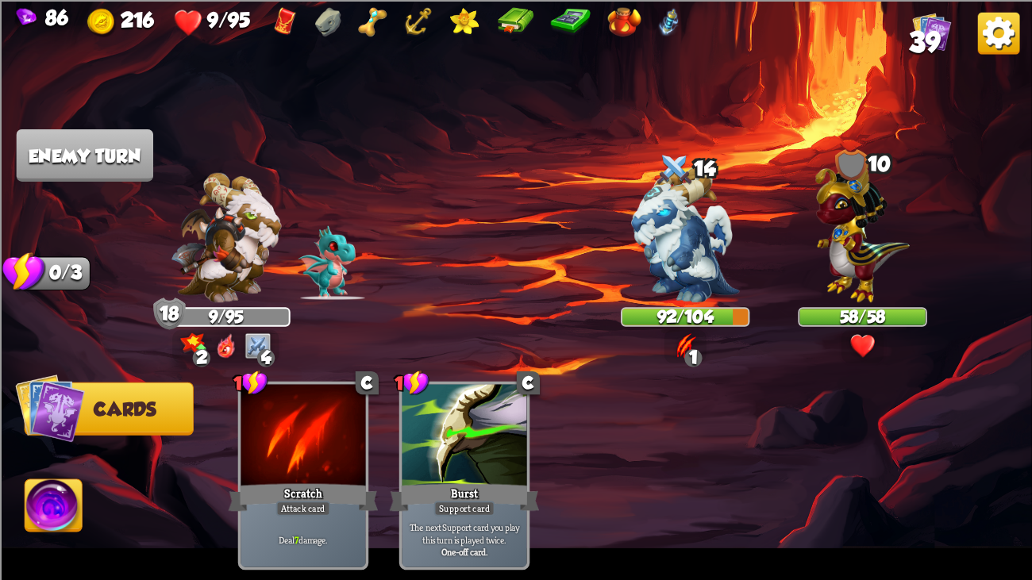
click at [90, 123] on img at bounding box center [516, 290] width 1032 height 580
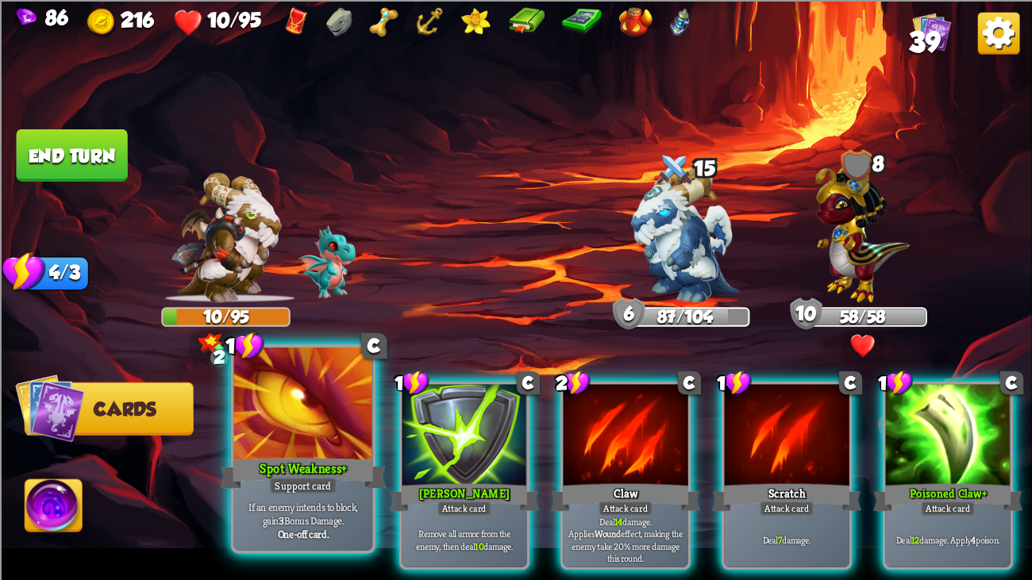
click at [333, 444] on div "Support card" at bounding box center [302, 485] width 67 height 17
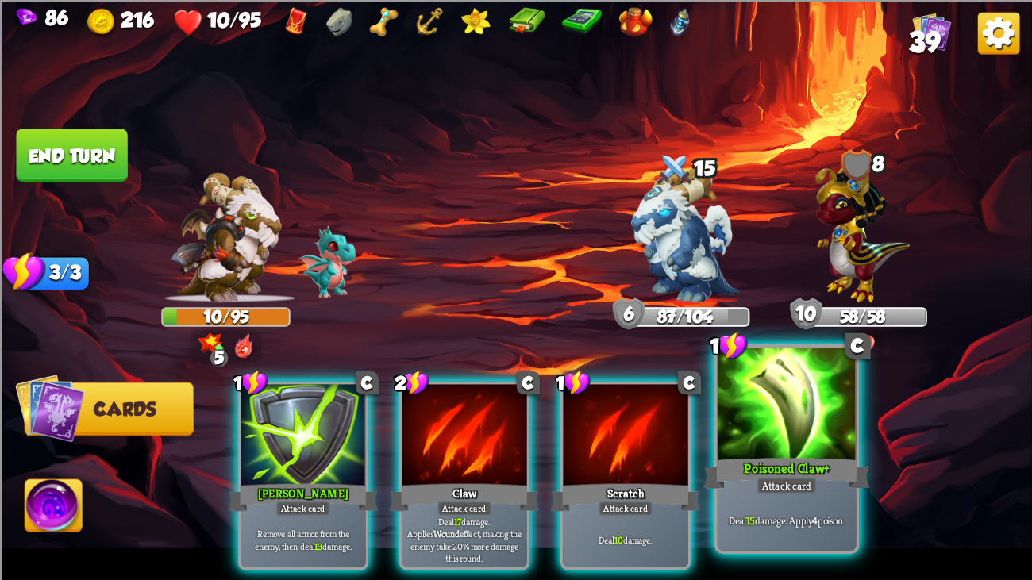
click at [765, 444] on div at bounding box center [787, 406] width 139 height 117
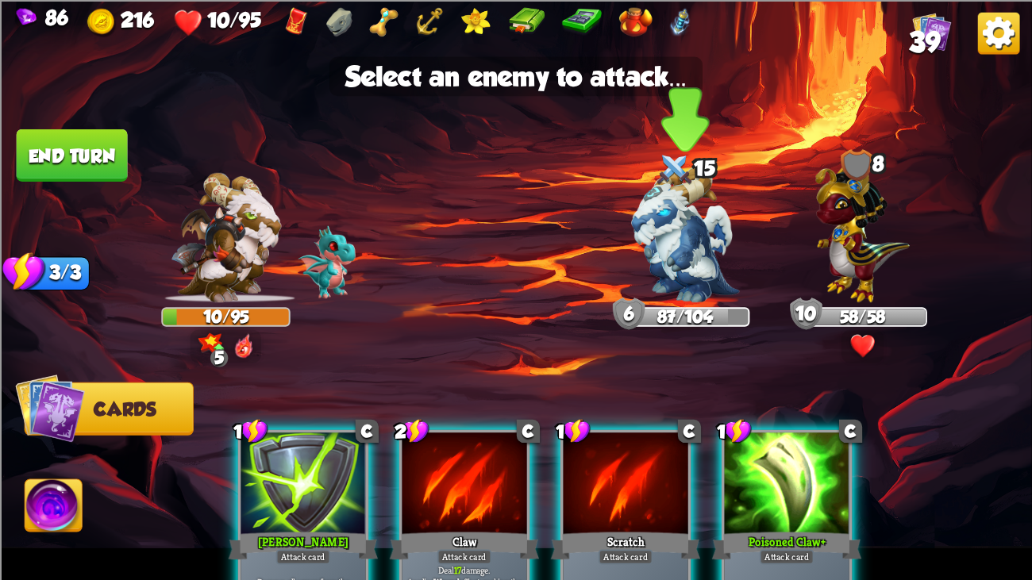
click at [706, 294] on img at bounding box center [685, 235] width 108 height 136
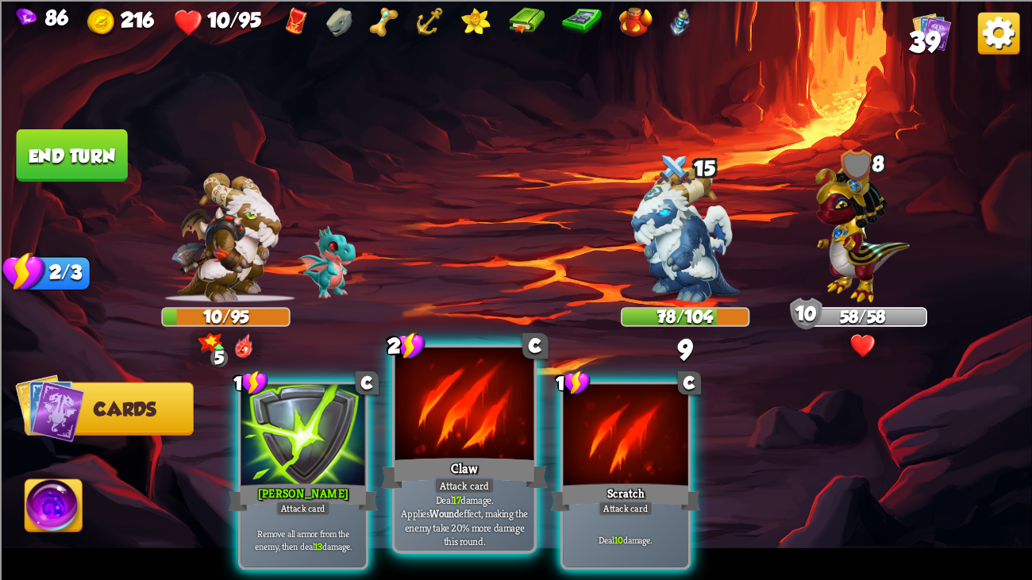
click at [457, 444] on div "Claw" at bounding box center [464, 473] width 167 height 37
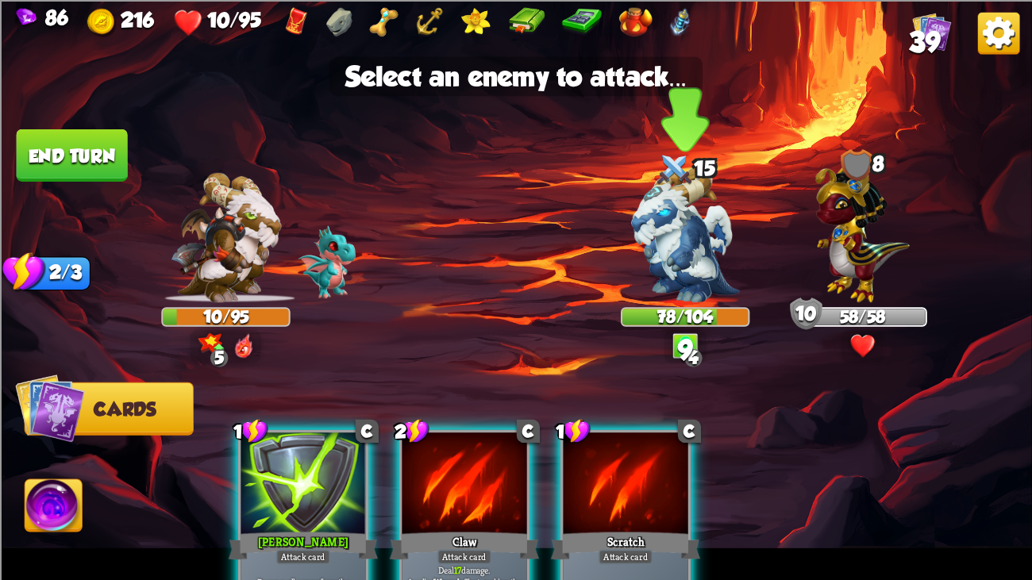
click at [672, 268] on img at bounding box center [685, 235] width 108 height 136
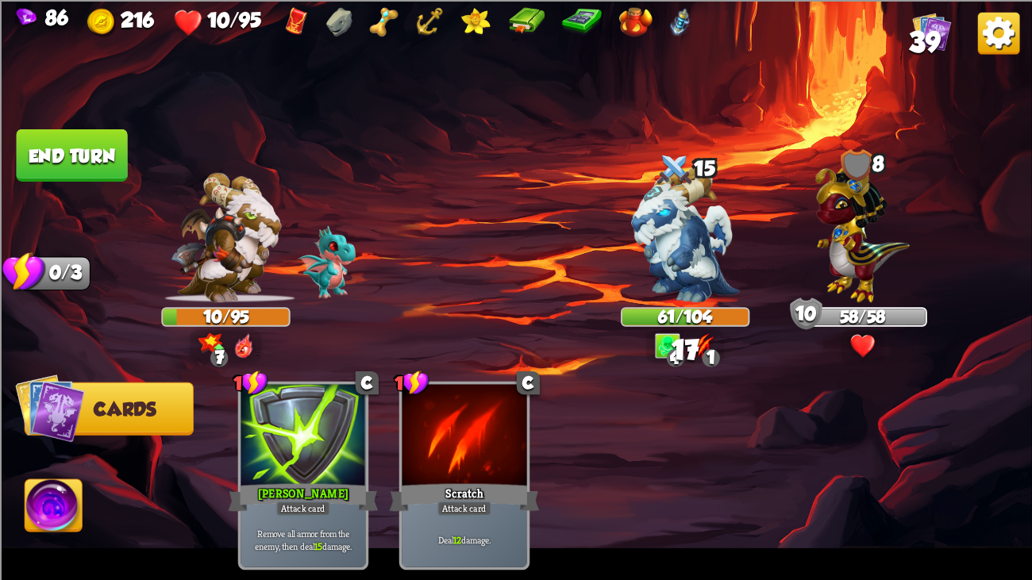
click at [44, 139] on button "End turn" at bounding box center [72, 155] width 111 height 52
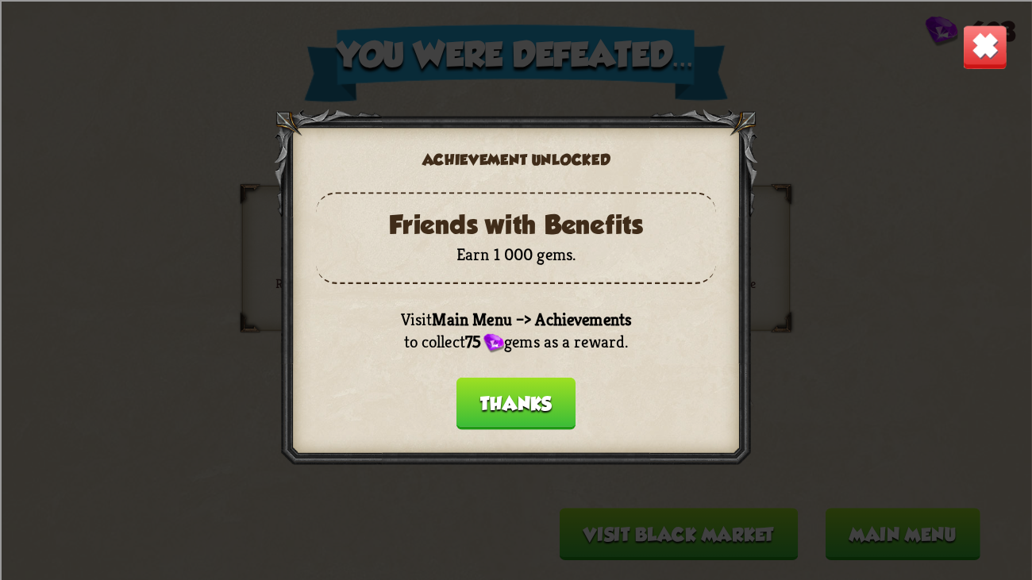
click at [498, 383] on button "Thanks" at bounding box center [515, 403] width 119 height 52
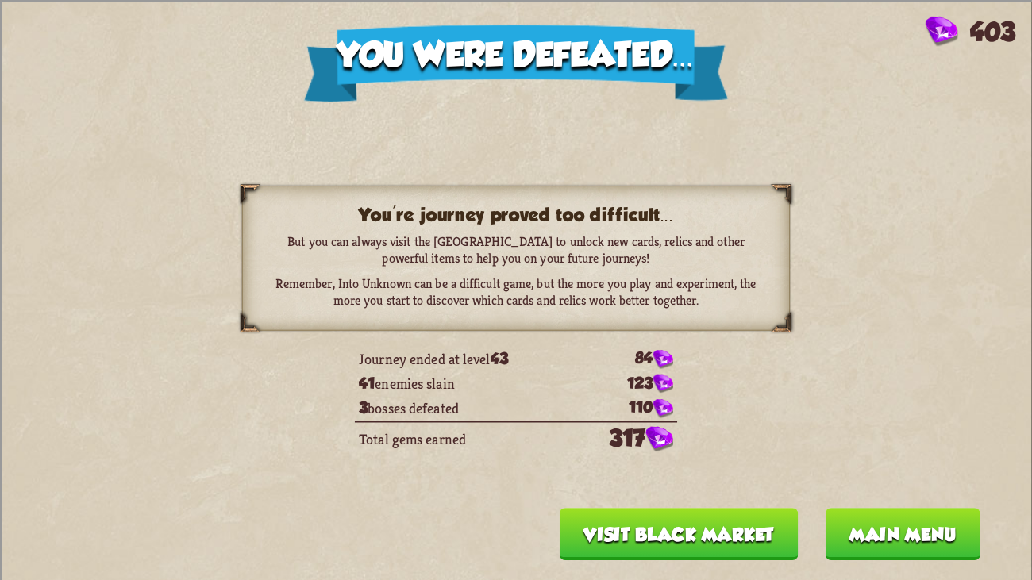
click at [711, 444] on div "You were defeated... 403 You're journey proved too difficult... But you can alw…" at bounding box center [516, 290] width 1032 height 580
click at [722, 444] on button "Visit Black Market" at bounding box center [679, 534] width 239 height 52
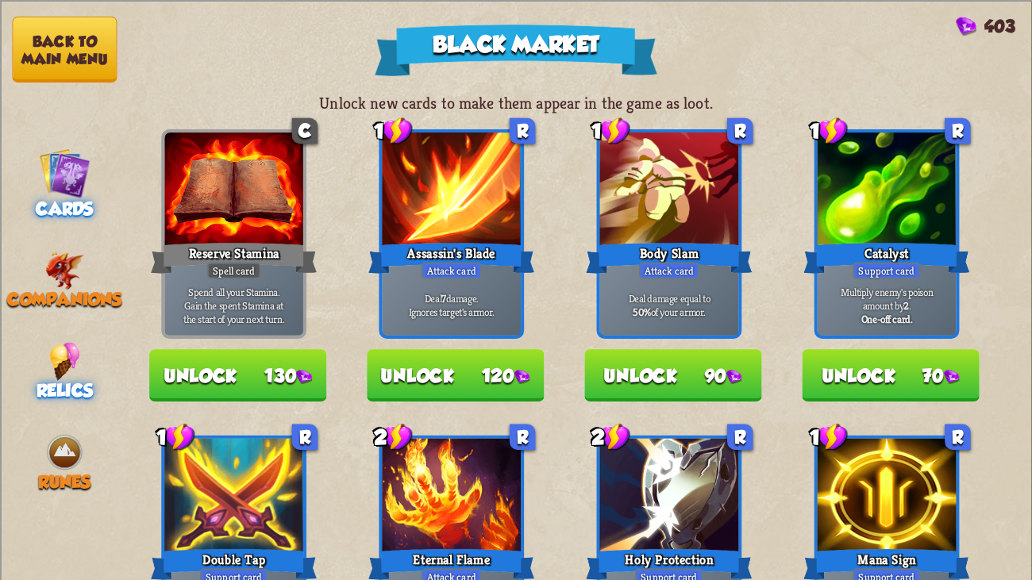
click at [75, 341] on img at bounding box center [64, 360] width 31 height 39
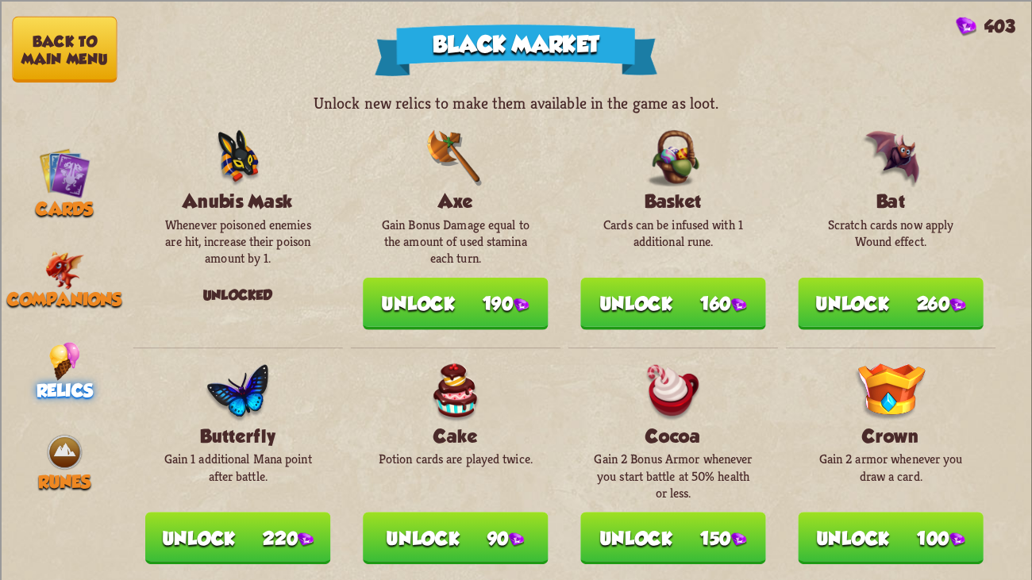
click at [67, 389] on nav "Back to main menu Cards Companions Relics Runes" at bounding box center [64, 290] width 129 height 580
click at [65, 444] on img at bounding box center [64, 452] width 39 height 39
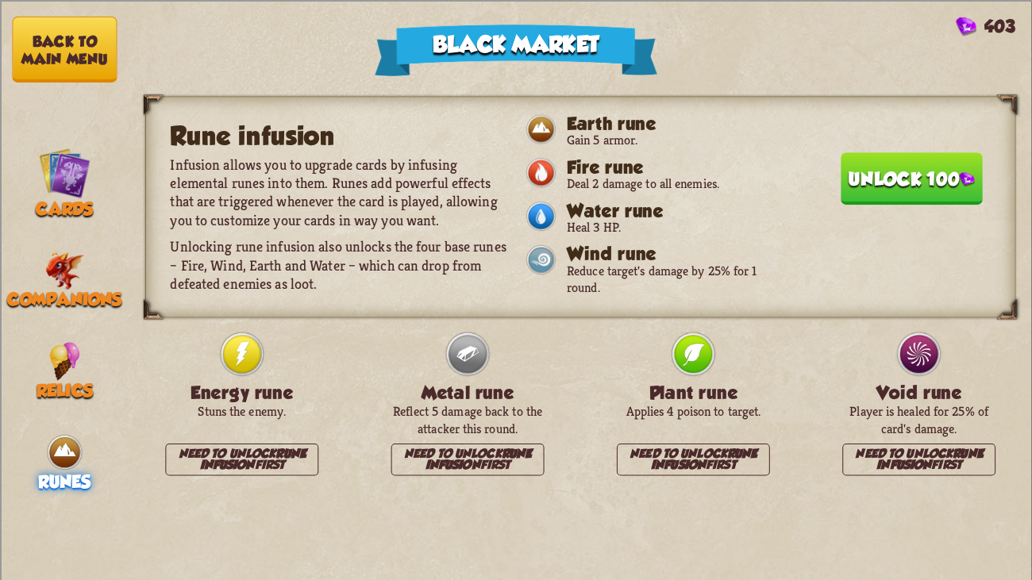
click at [864, 178] on button "Unlock 100" at bounding box center [912, 178] width 142 height 52
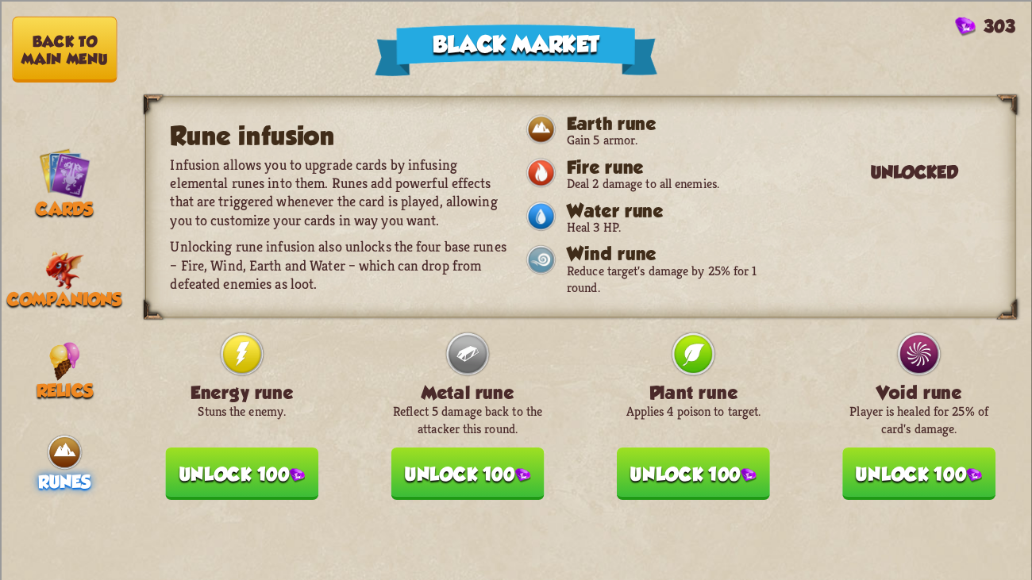
click at [267, 444] on button "Unlock 100" at bounding box center [241, 473] width 153 height 52
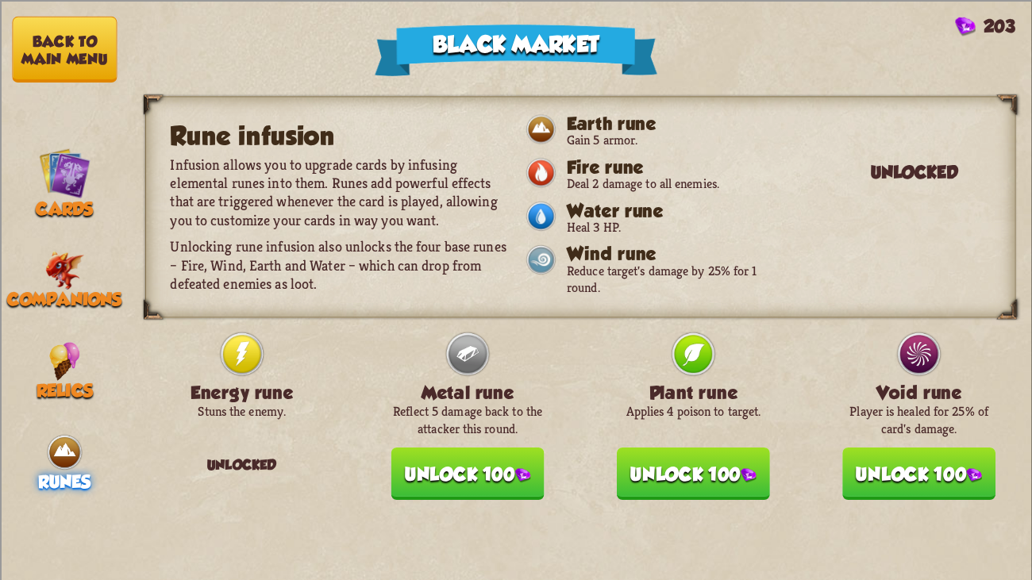
click at [891, 444] on button "Unlock 100" at bounding box center [918, 473] width 153 height 52
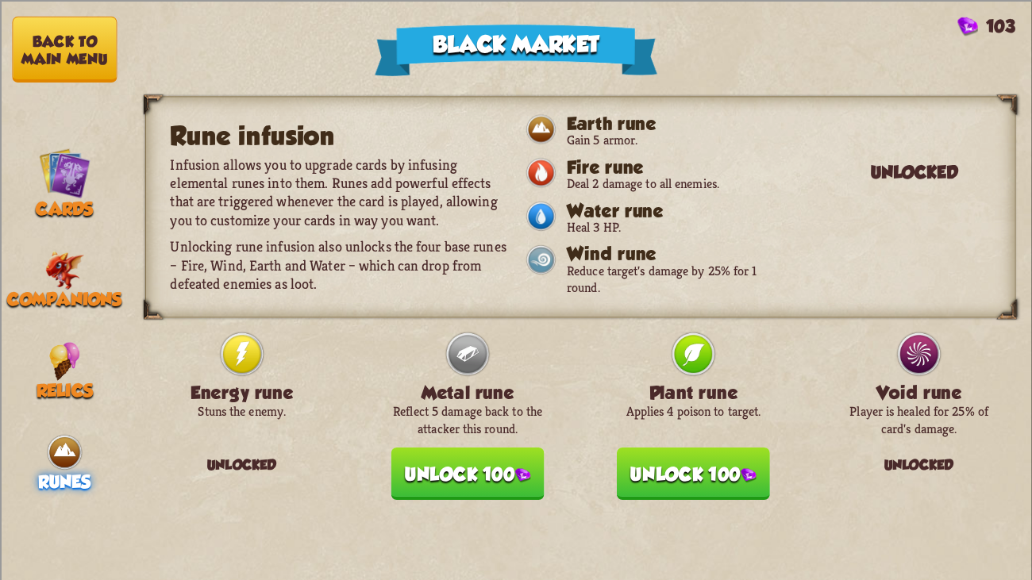
click at [767, 441] on div "Rune infusion Infusion allows you to upgrade cards by infusing elemental runes …" at bounding box center [580, 336] width 902 height 487
click at [746, 444] on button "Unlock 100" at bounding box center [693, 473] width 153 height 52
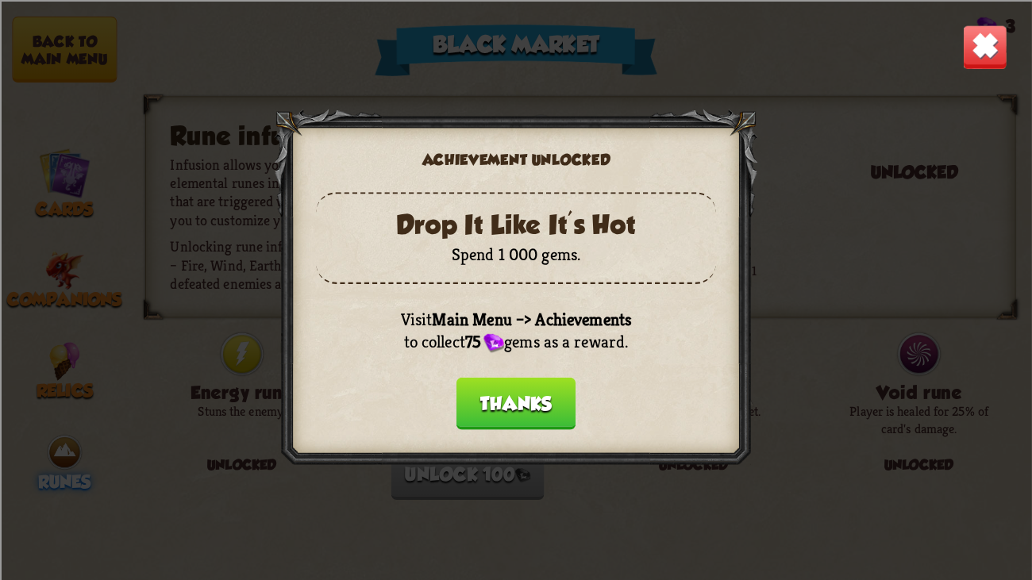
click at [479, 377] on button "Thanks" at bounding box center [515, 403] width 119 height 52
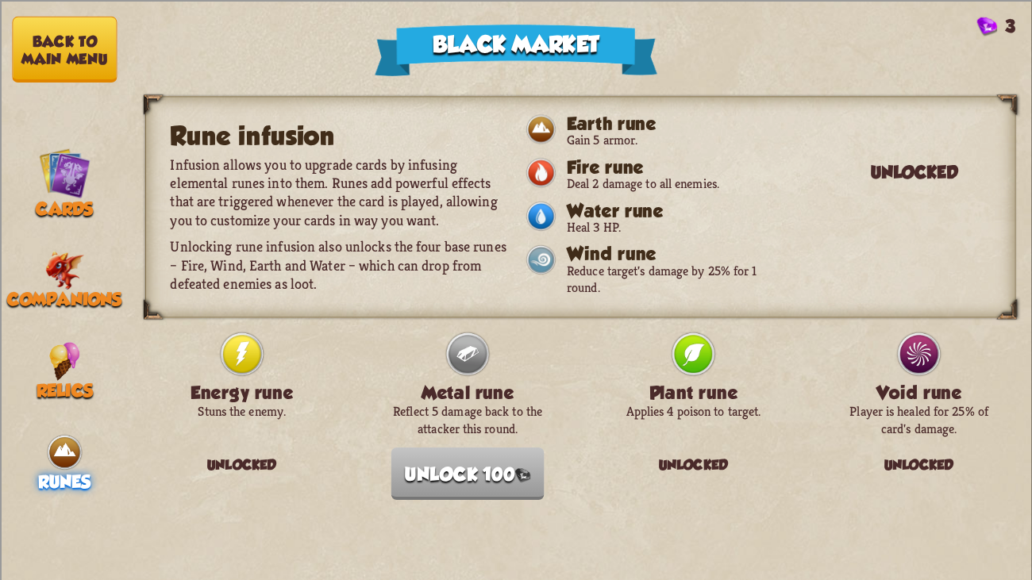
click at [61, 43] on button "Back to main menu" at bounding box center [64, 49] width 105 height 66
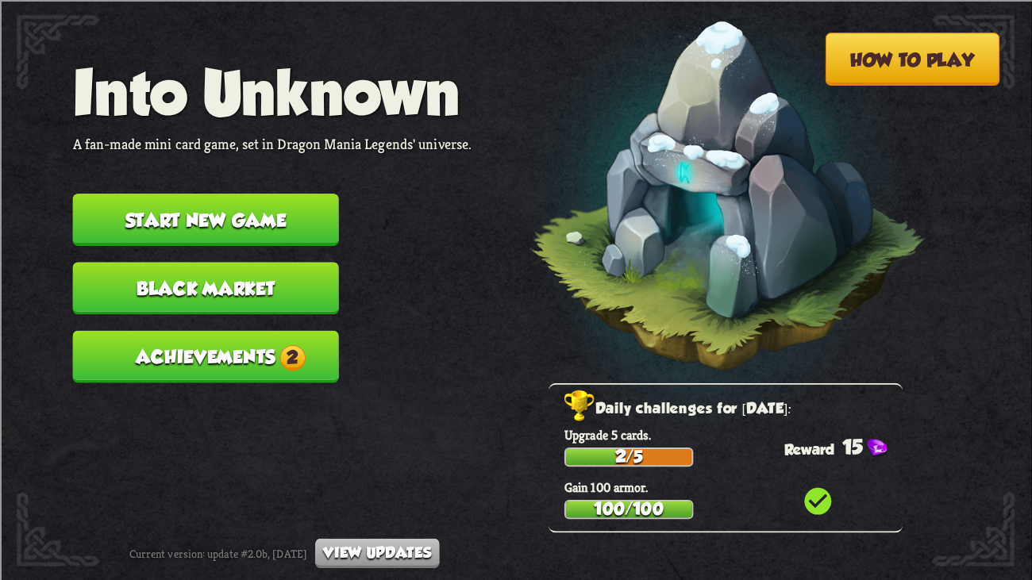
click at [264, 337] on button "Achievements 2" at bounding box center [206, 356] width 266 height 52
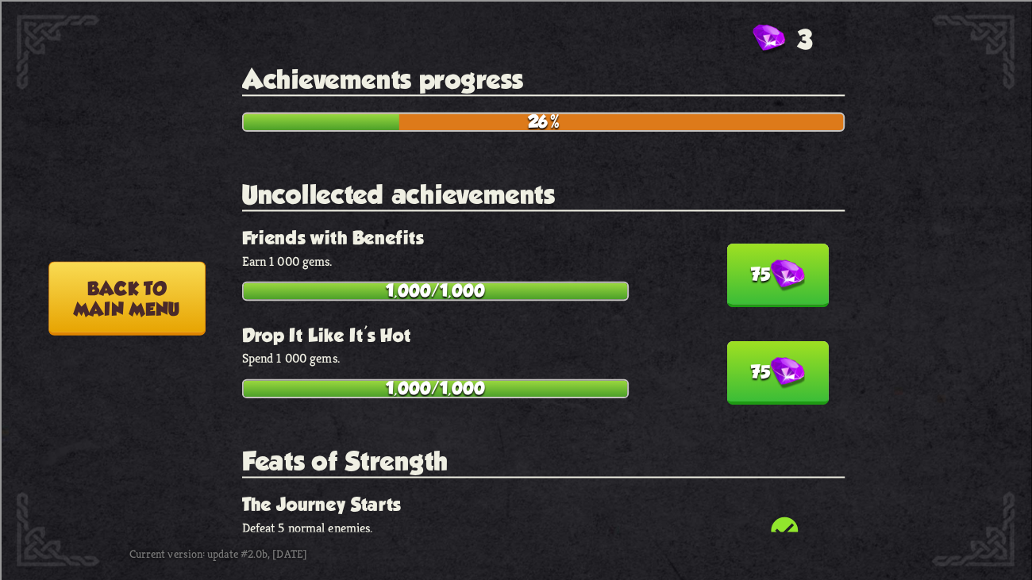
click at [770, 260] on img at bounding box center [787, 276] width 34 height 33
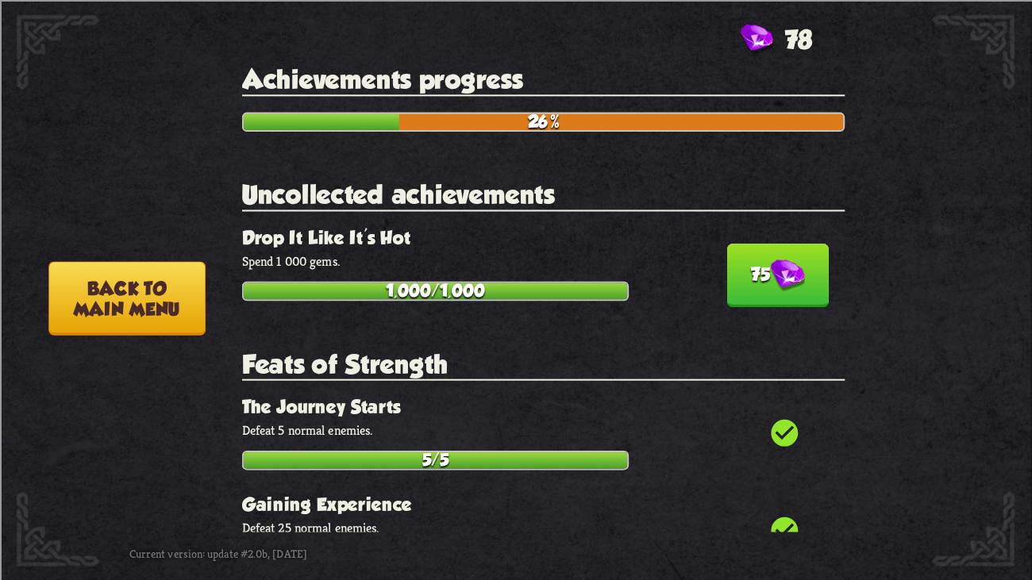
click at [770, 260] on img at bounding box center [787, 276] width 34 height 33
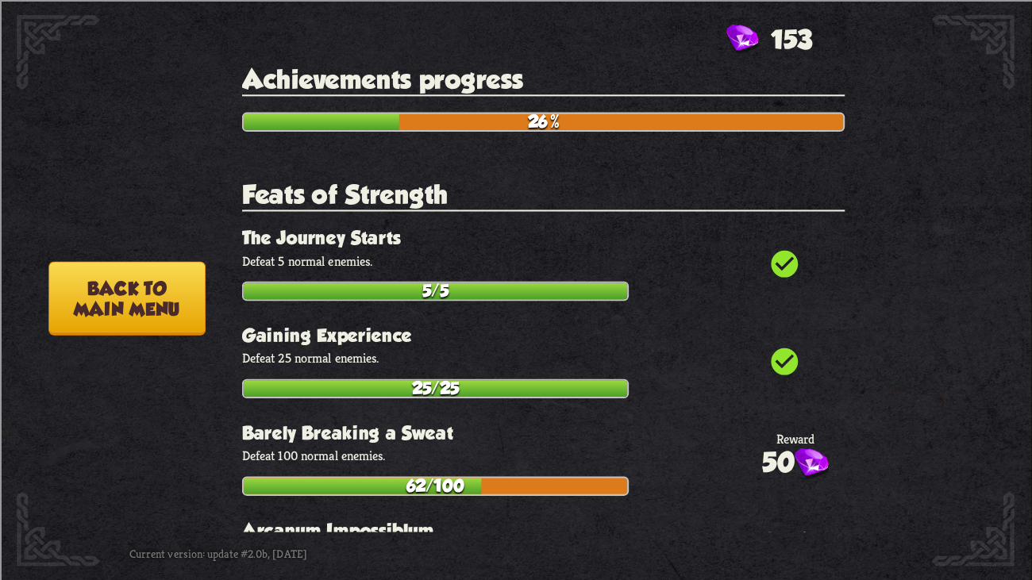
click at [98, 287] on button "Back to main menu" at bounding box center [126, 298] width 156 height 74
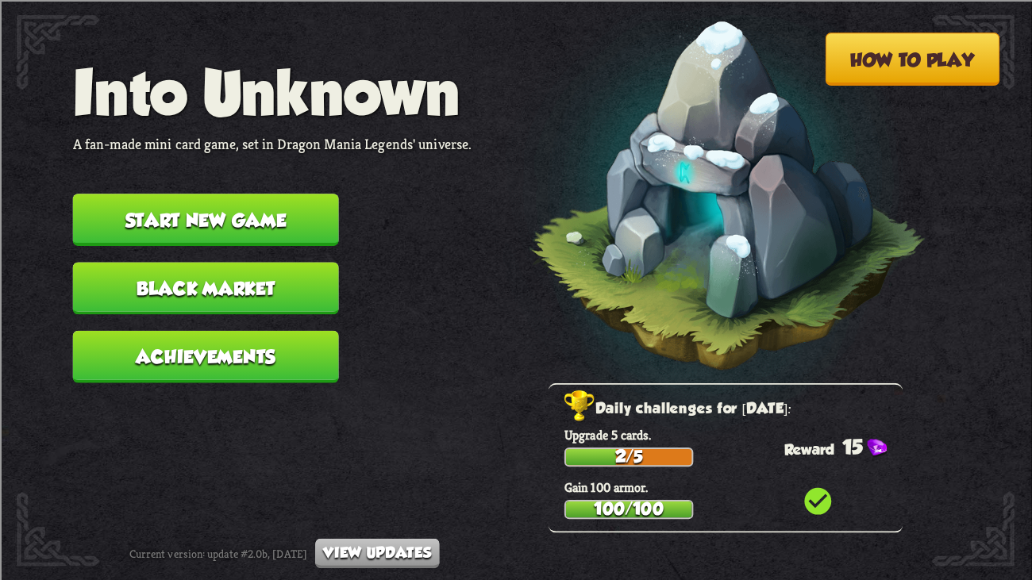
click at [106, 194] on button "Start new game" at bounding box center [206, 220] width 266 height 52
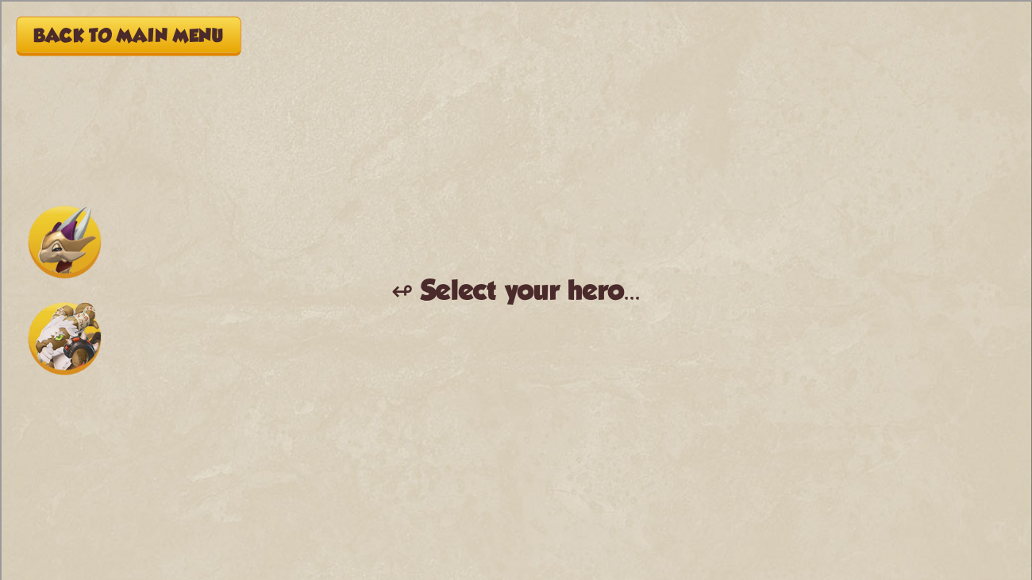
click at [45, 365] on img at bounding box center [65, 338] width 72 height 72
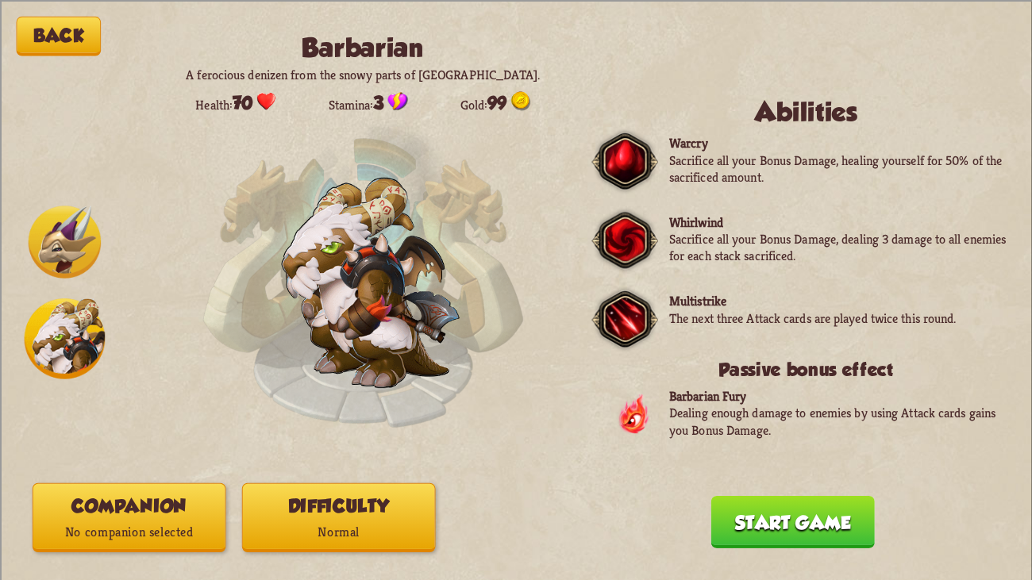
click at [838, 444] on button "Start game" at bounding box center [793, 521] width 164 height 52
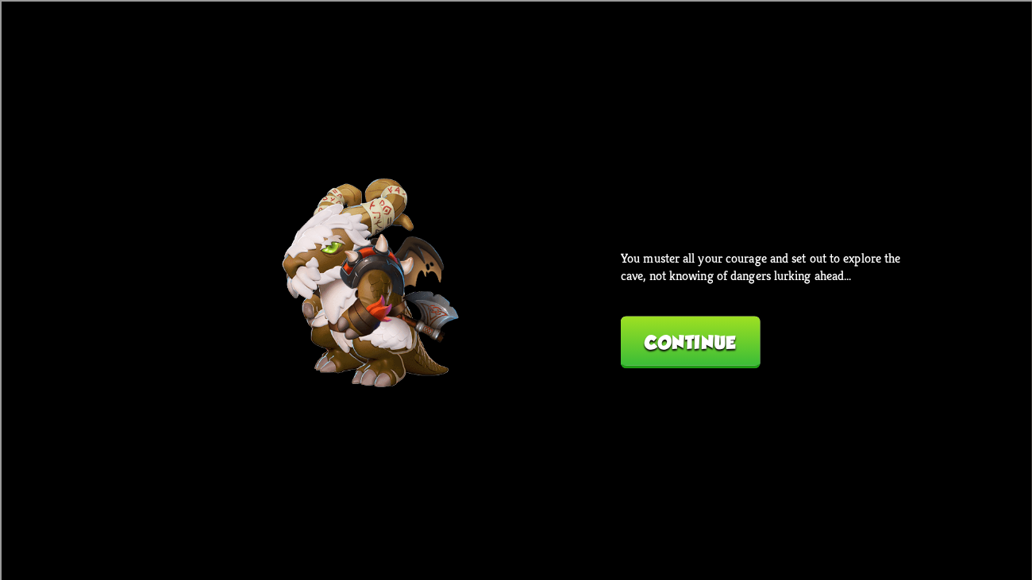
click at [646, 318] on button "Continue" at bounding box center [691, 342] width 140 height 52
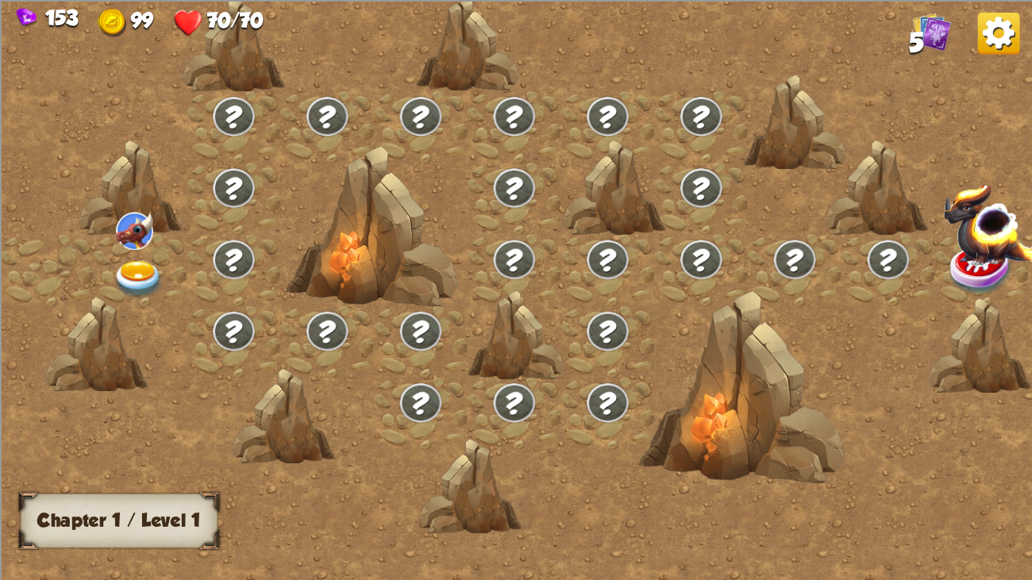
click at [129, 266] on img at bounding box center [139, 280] width 52 height 38
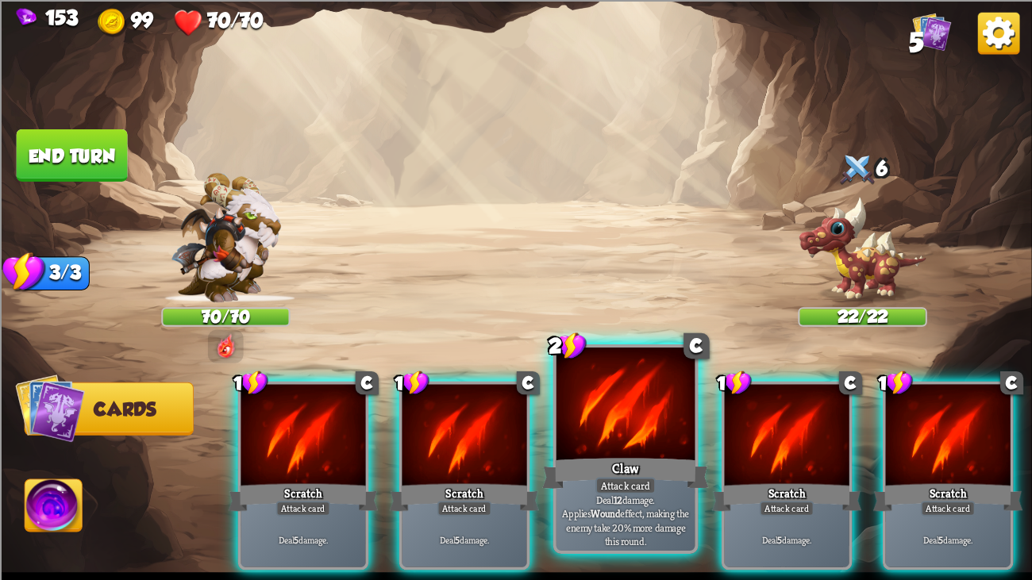
click at [618, 444] on p "Deal 12 damage. Applies Wound effect, making the enemy take 20% more damage thi…" at bounding box center [626, 520] width 132 height 55
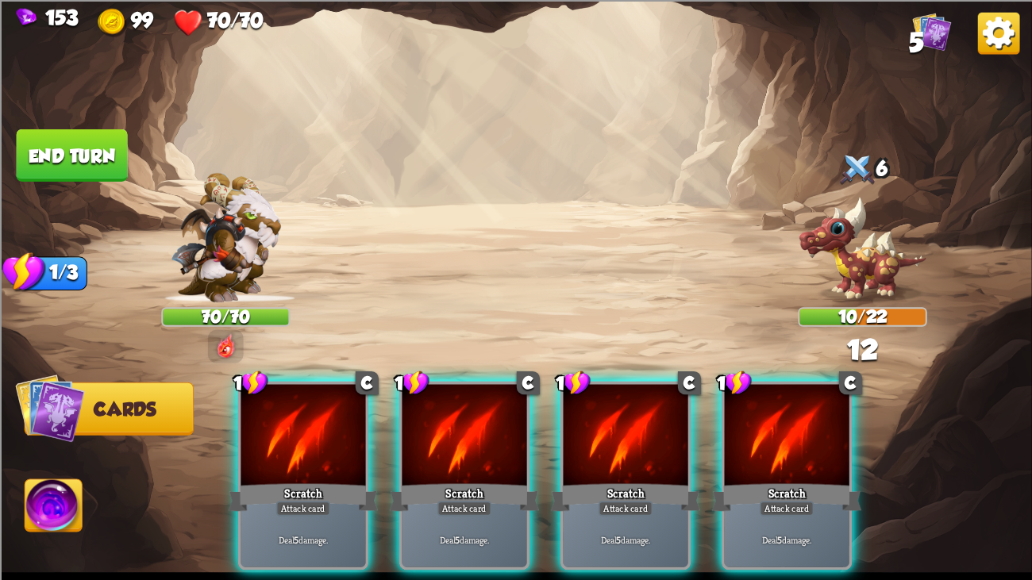
click at [468, 444] on div "Deal 5 damage." at bounding box center [464, 540] width 125 height 55
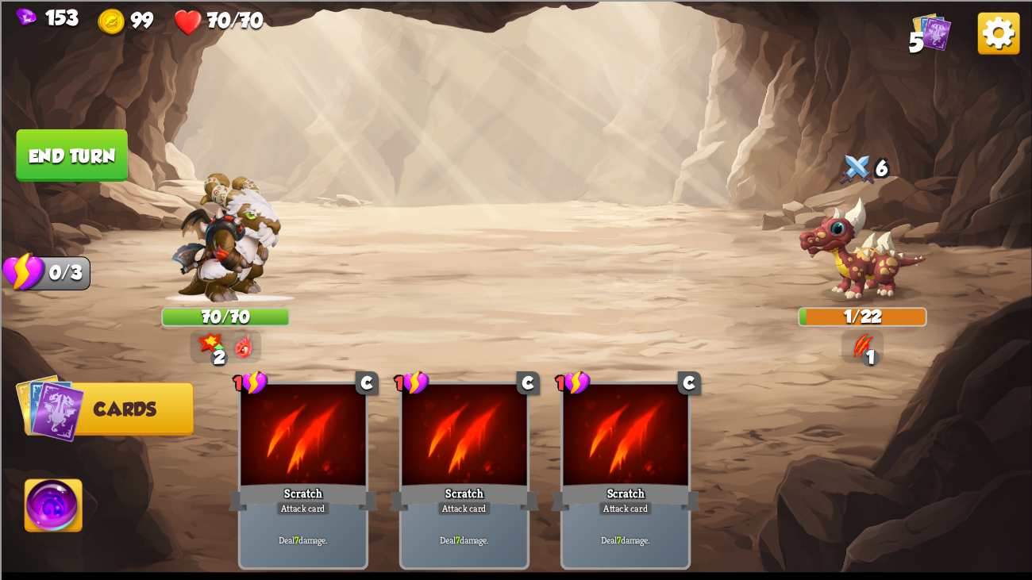
click at [998, 37] on img at bounding box center [999, 33] width 42 height 42
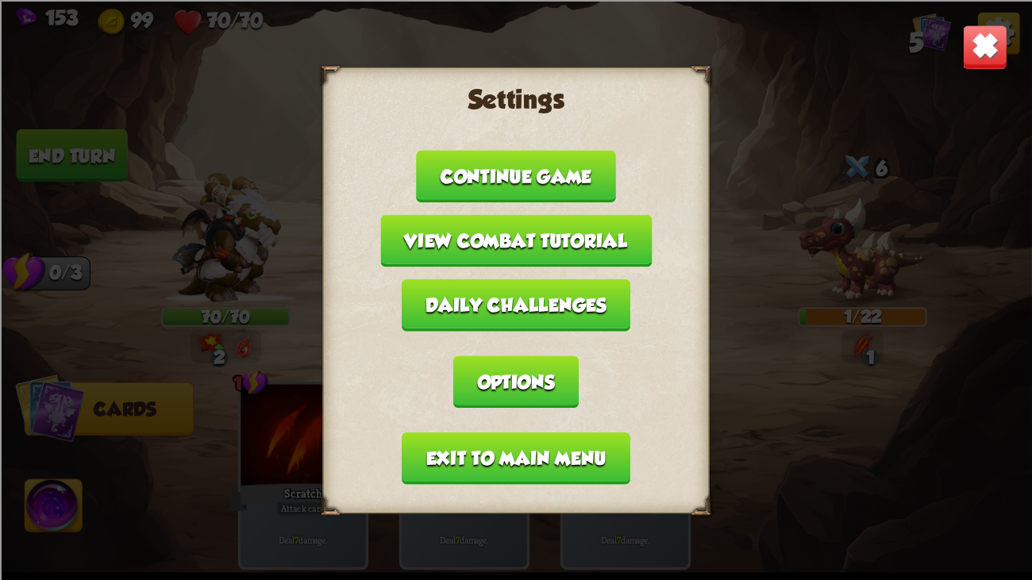
click at [441, 444] on button "Exit to main menu" at bounding box center [516, 458] width 229 height 52
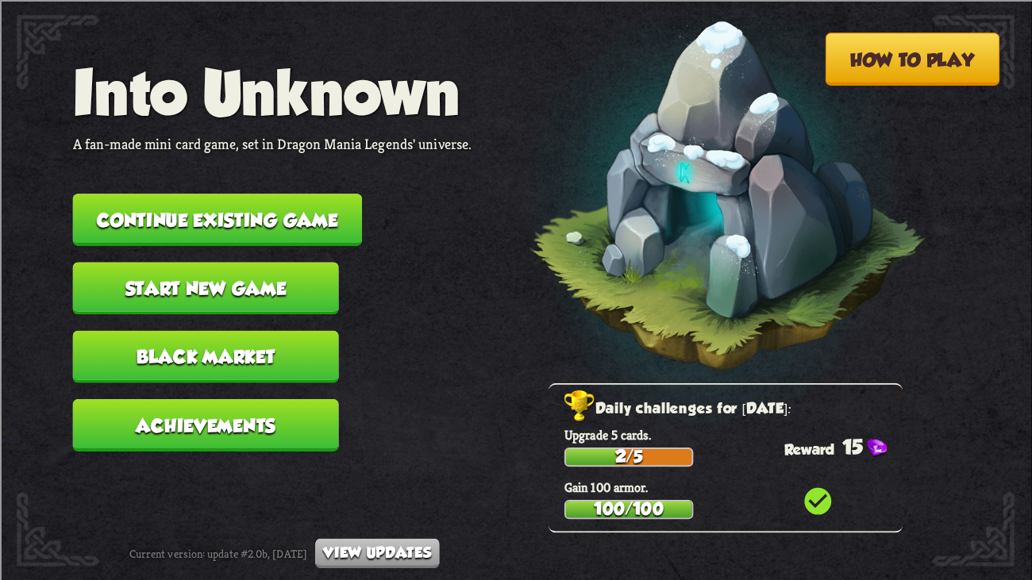
click at [137, 283] on button "Start new game" at bounding box center [206, 288] width 266 height 52
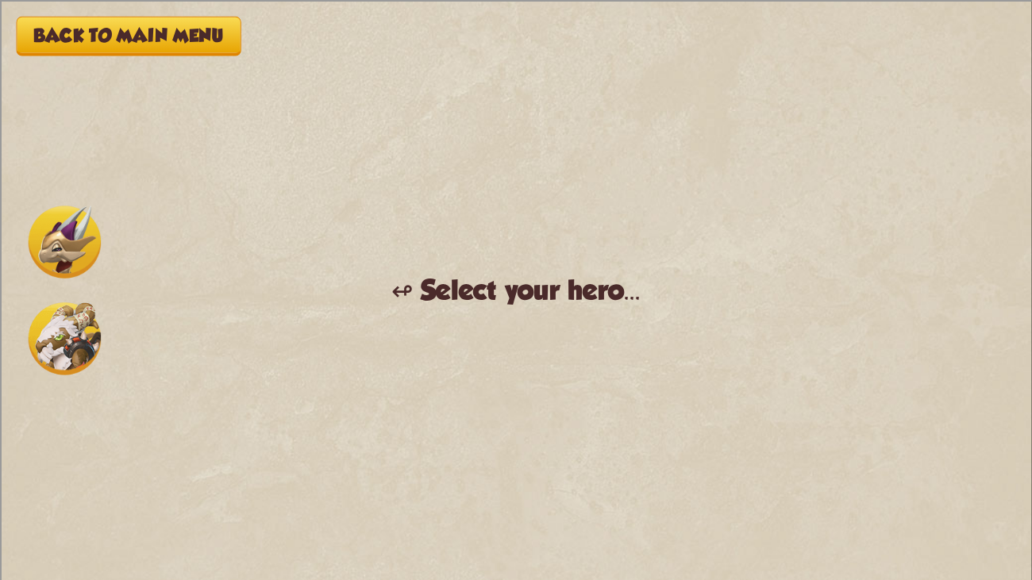
click at [69, 273] on img at bounding box center [65, 242] width 72 height 72
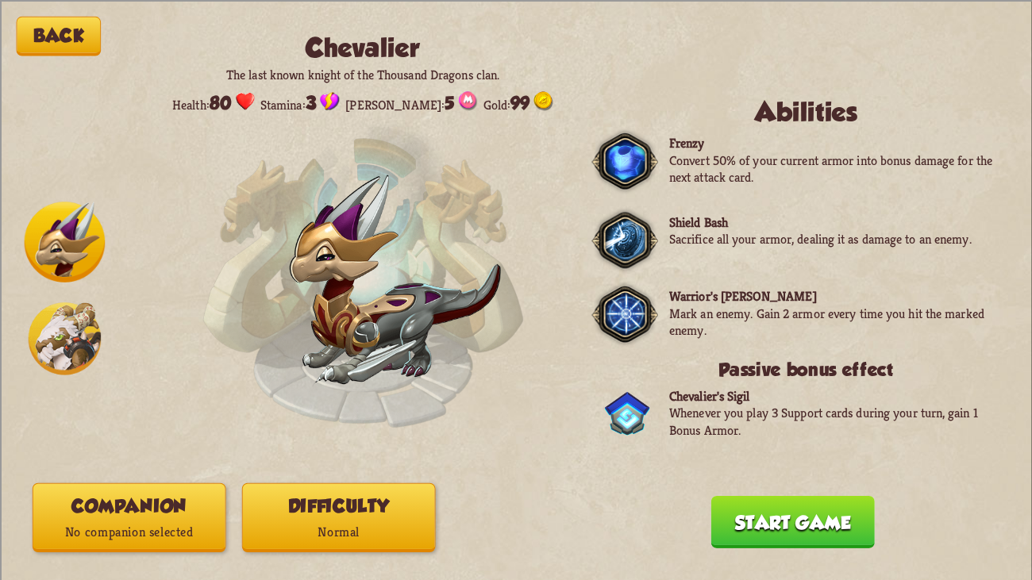
click at [71, 330] on img at bounding box center [65, 338] width 72 height 72
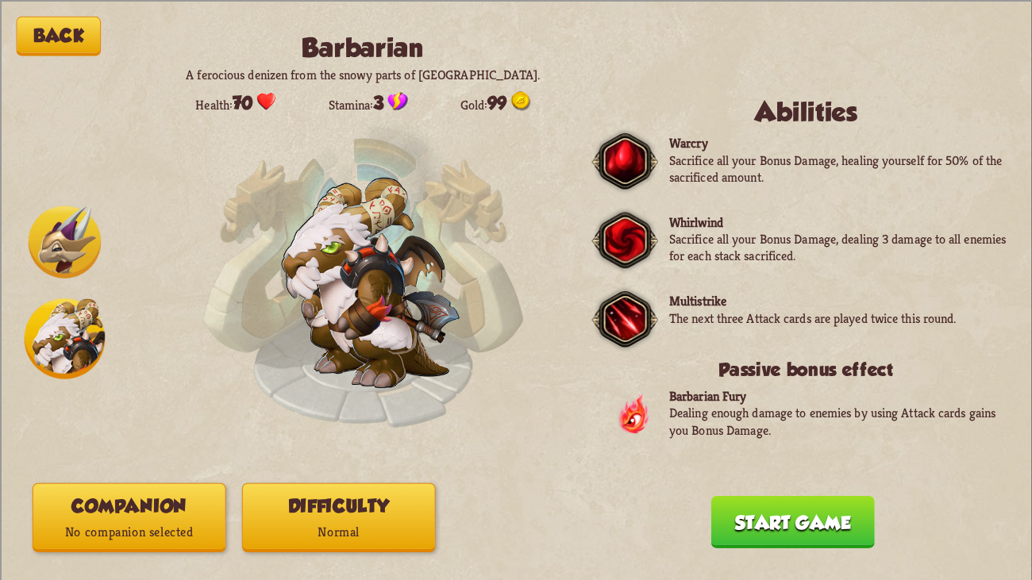
click at [126, 444] on button "Companion No companion selected" at bounding box center [130, 517] width 194 height 69
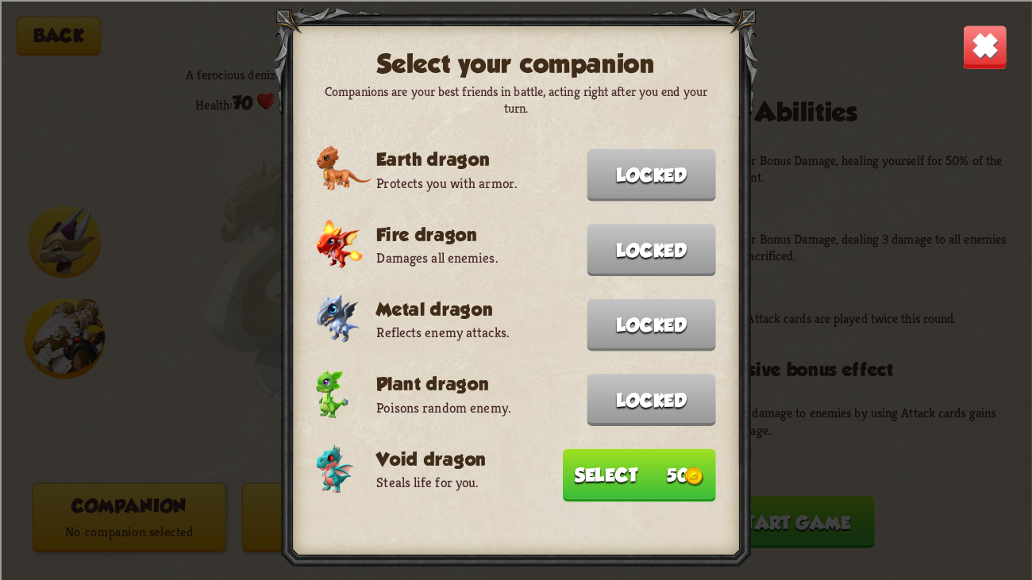
click at [588, 444] on button "Select 50" at bounding box center [639, 474] width 153 height 53
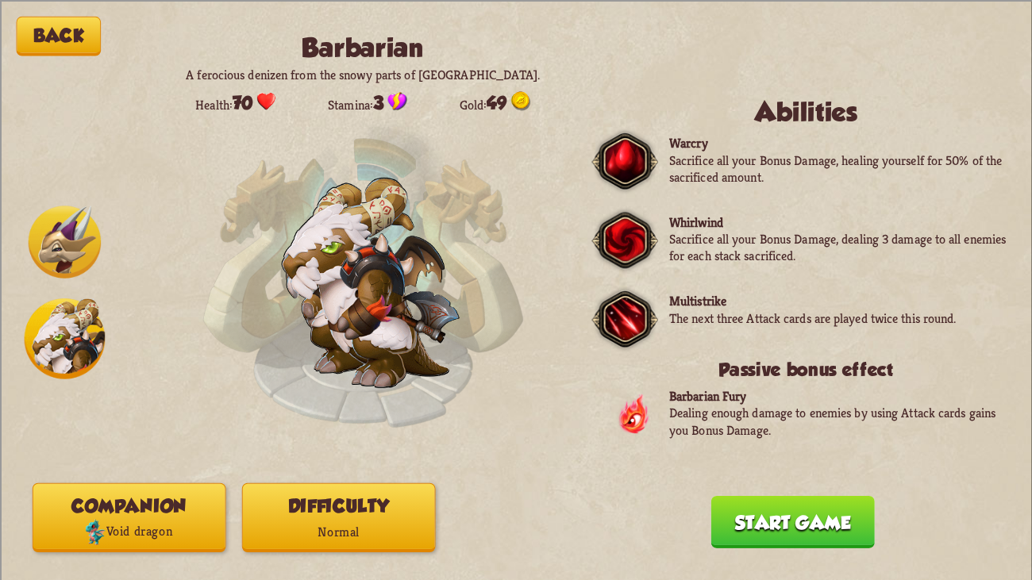
click at [322, 444] on button "Difficulty Normal" at bounding box center [339, 517] width 194 height 69
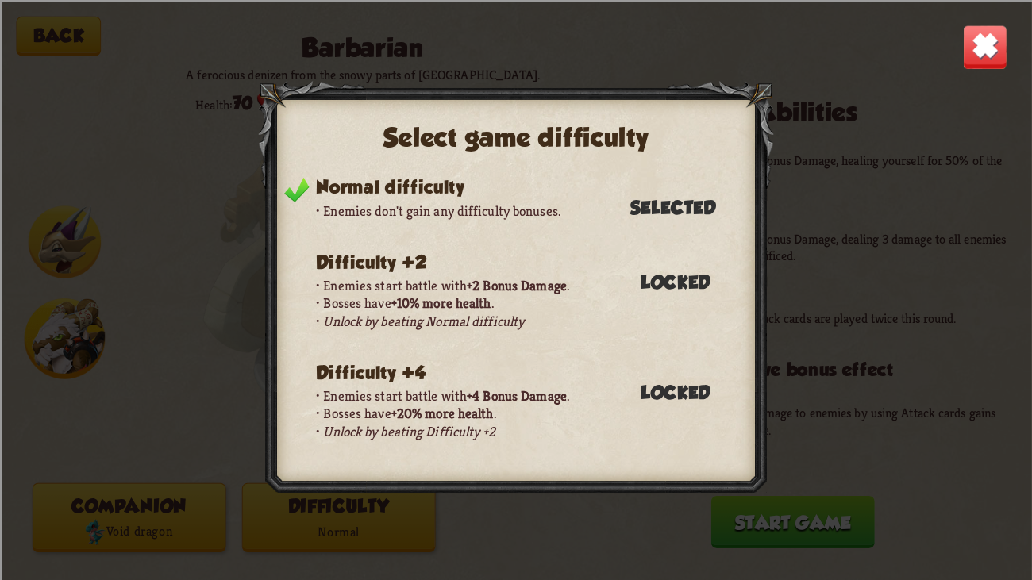
click at [268, 444] on div at bounding box center [516, 290] width 516 height 419
click at [973, 48] on img at bounding box center [984, 46] width 45 height 45
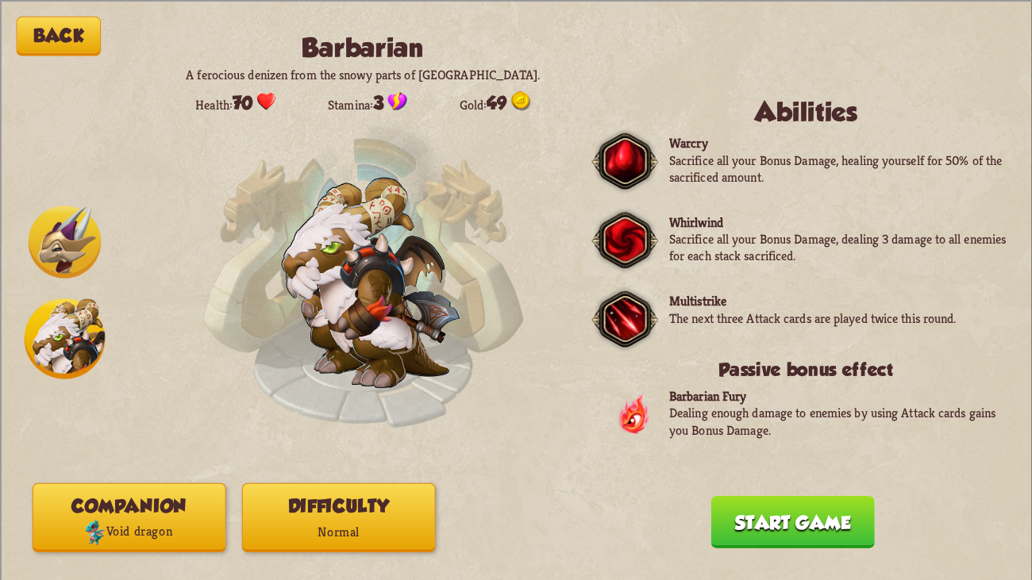
click at [827, 444] on button "Start game" at bounding box center [793, 521] width 164 height 52
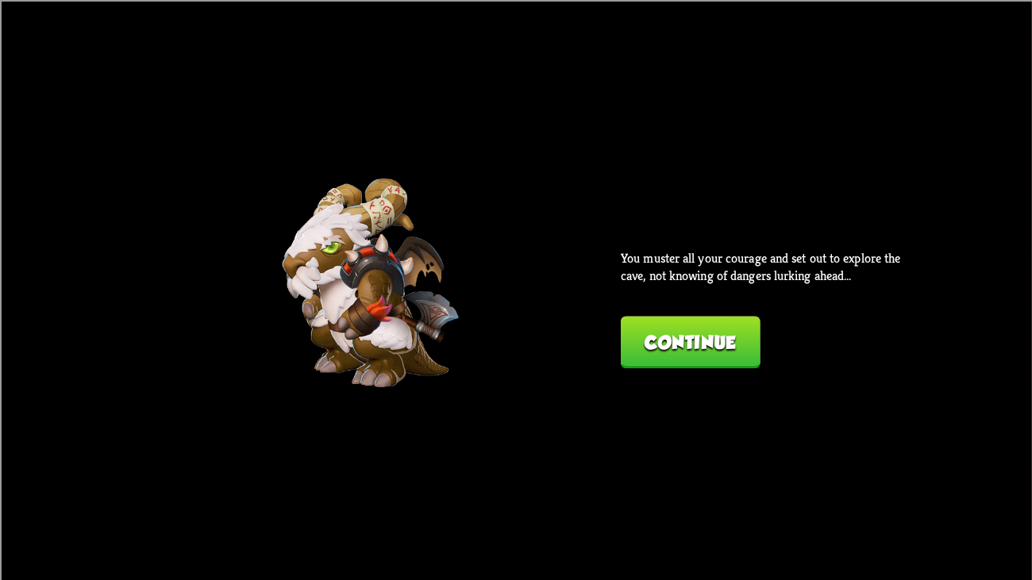
click at [628, 312] on div "You muster all your courage and set out to explore the cave, not knowing of dan…" at bounding box center [766, 309] width 291 height 118
click at [632, 321] on button "Continue" at bounding box center [691, 342] width 140 height 52
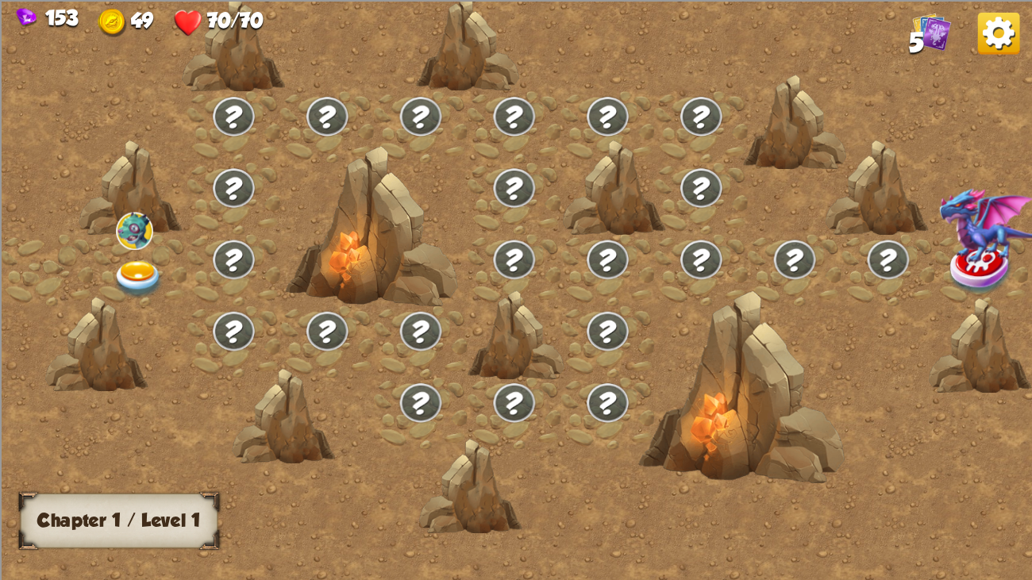
click at [138, 255] on div at bounding box center [141, 269] width 94 height 71
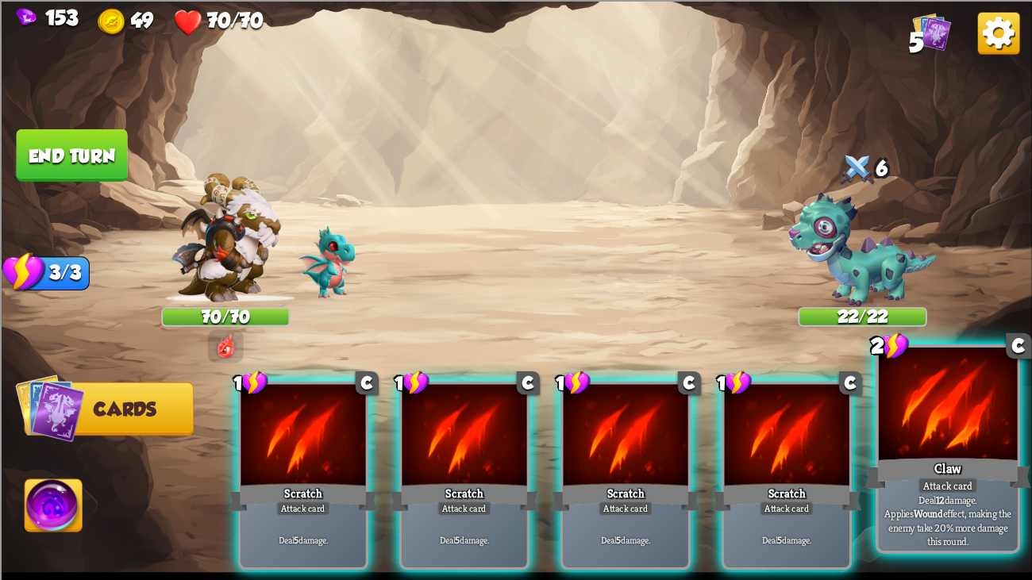
click at [917, 413] on div at bounding box center [948, 406] width 139 height 117
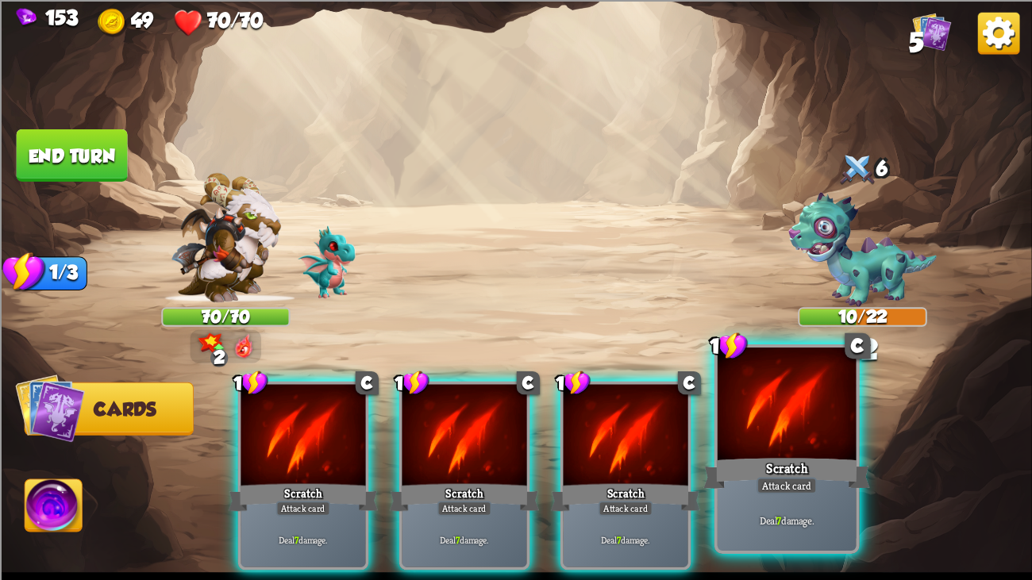
click at [732, 444] on div at bounding box center [787, 406] width 139 height 117
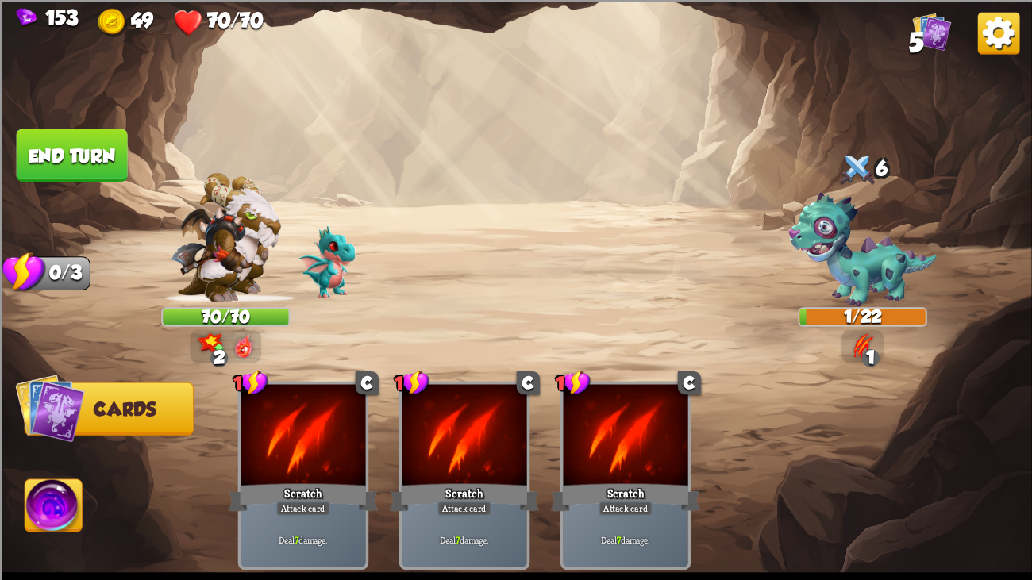
click at [56, 125] on img at bounding box center [516, 290] width 1032 height 580
click at [53, 129] on button "End turn" at bounding box center [72, 155] width 111 height 52
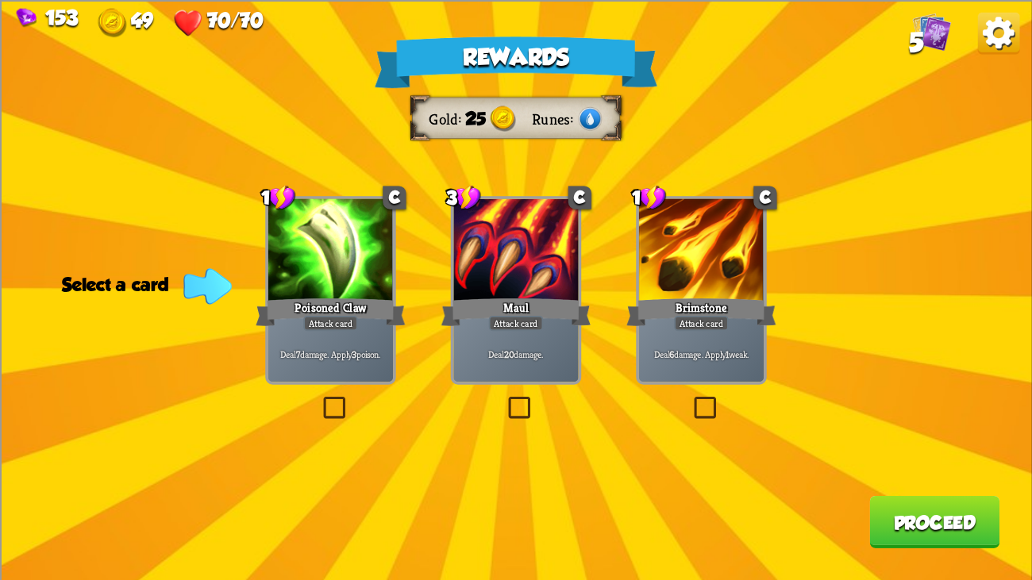
click at [264, 226] on div "Rewards Gold 25 Runes Select a card 1 C Poisoned Claw Attack card Deal 7 damage…" at bounding box center [516, 290] width 1032 height 580
click at [342, 258] on div at bounding box center [330, 250] width 125 height 105
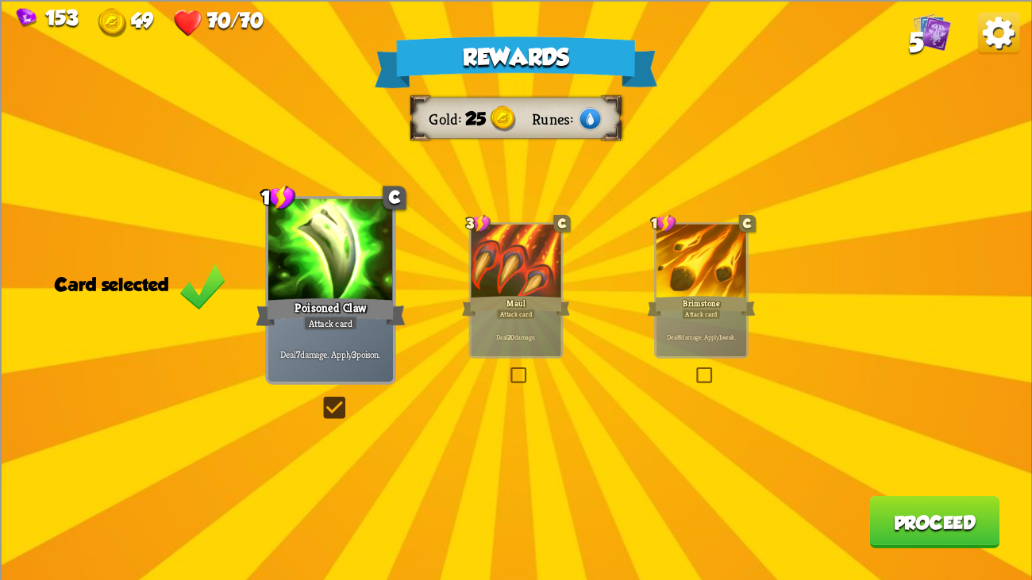
click at [876, 444] on button "Proceed" at bounding box center [934, 521] width 130 height 52
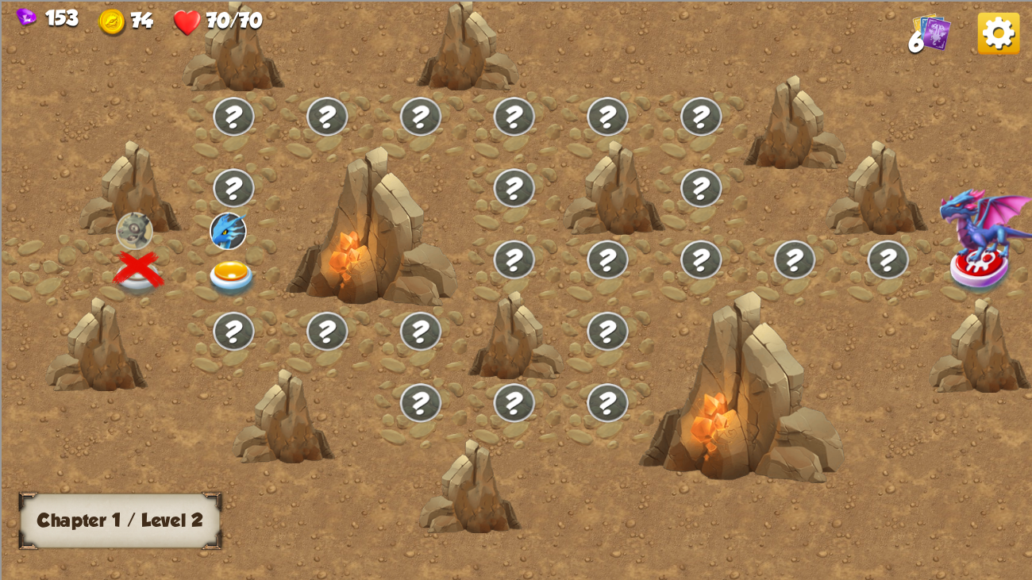
click at [209, 250] on div at bounding box center [234, 269] width 94 height 71
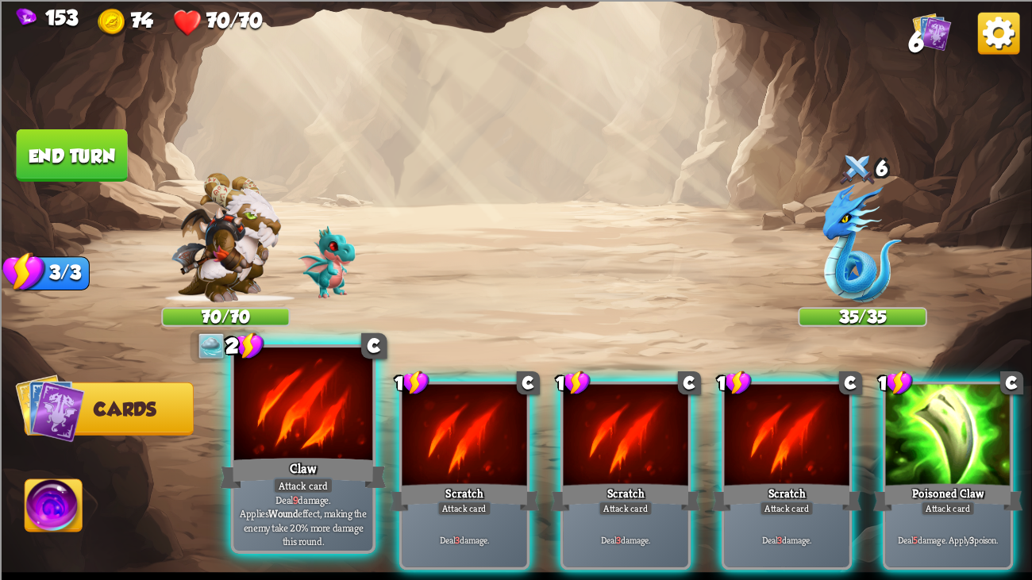
click at [264, 436] on div at bounding box center [303, 406] width 139 height 117
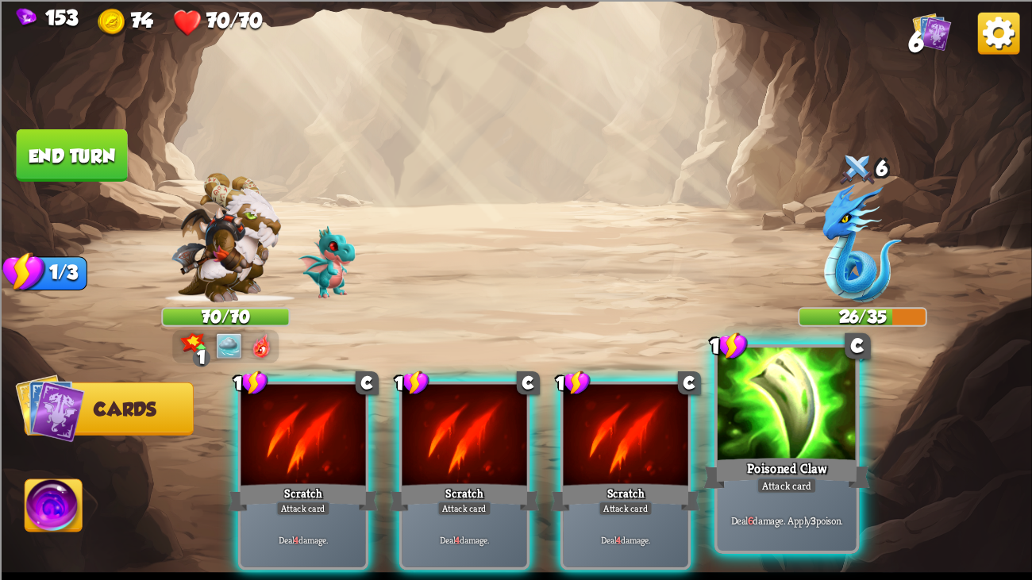
click at [745, 442] on div at bounding box center [787, 406] width 139 height 117
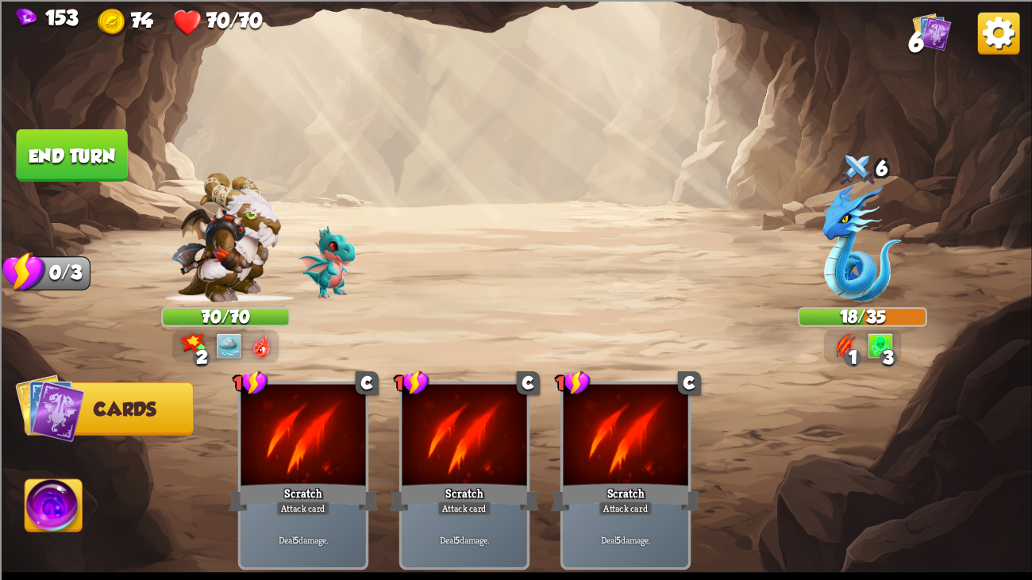
click at [45, 143] on button "End turn" at bounding box center [72, 155] width 111 height 52
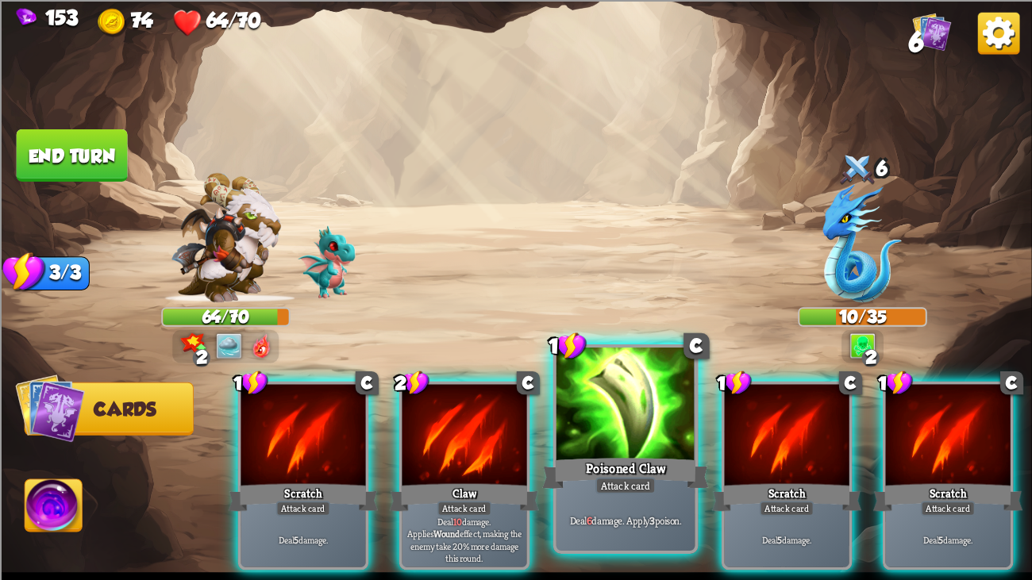
click at [579, 438] on div at bounding box center [625, 406] width 139 height 117
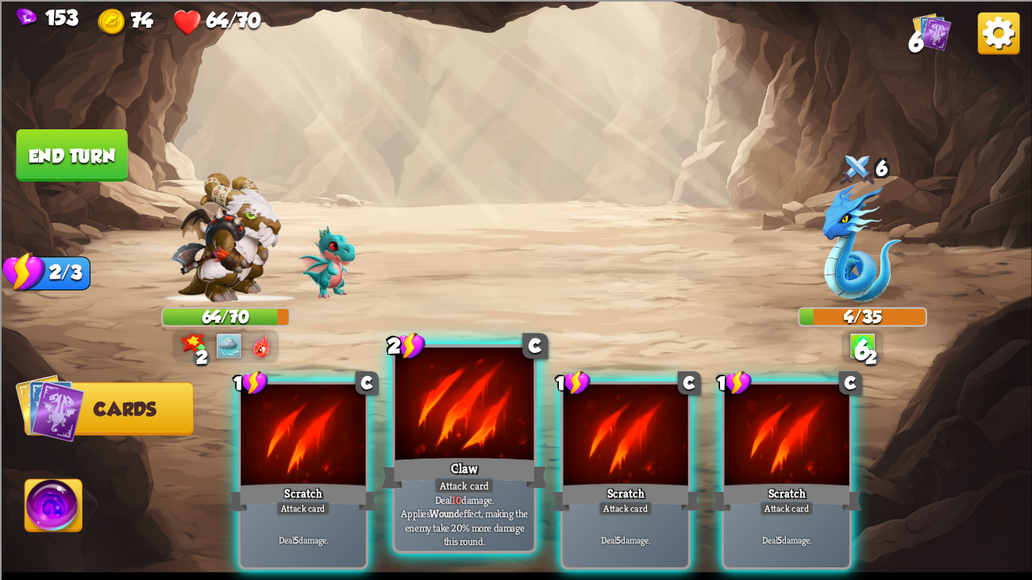
click at [505, 444] on div at bounding box center [464, 406] width 139 height 117
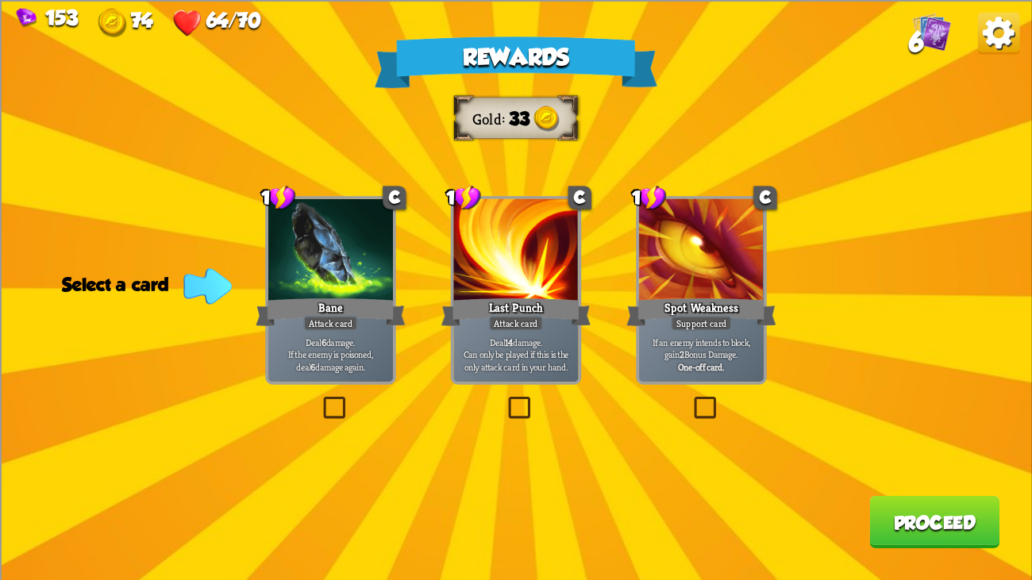
click at [267, 309] on div "Bane" at bounding box center [331, 311] width 150 height 33
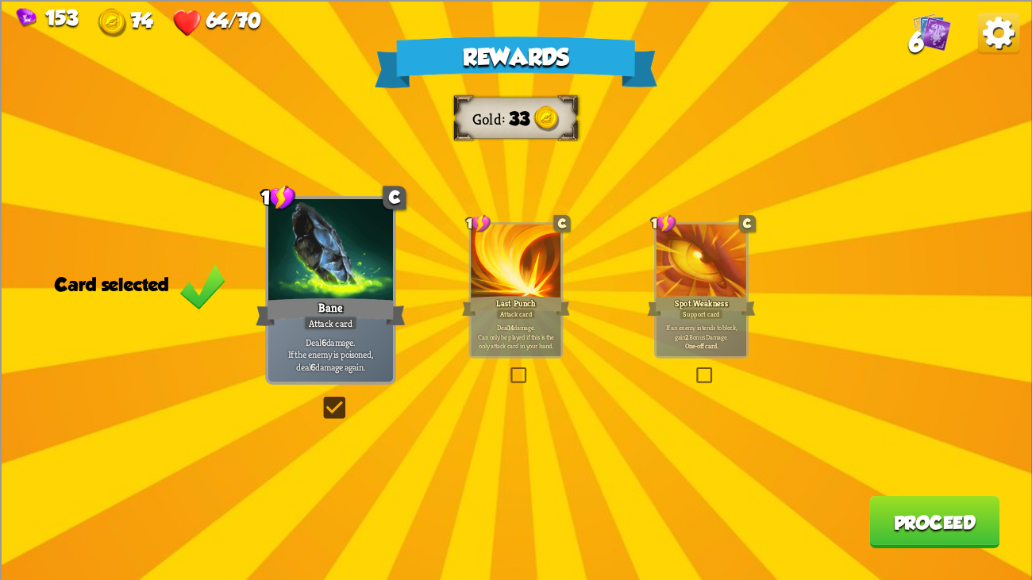
click at [893, 444] on button "Proceed" at bounding box center [934, 521] width 130 height 52
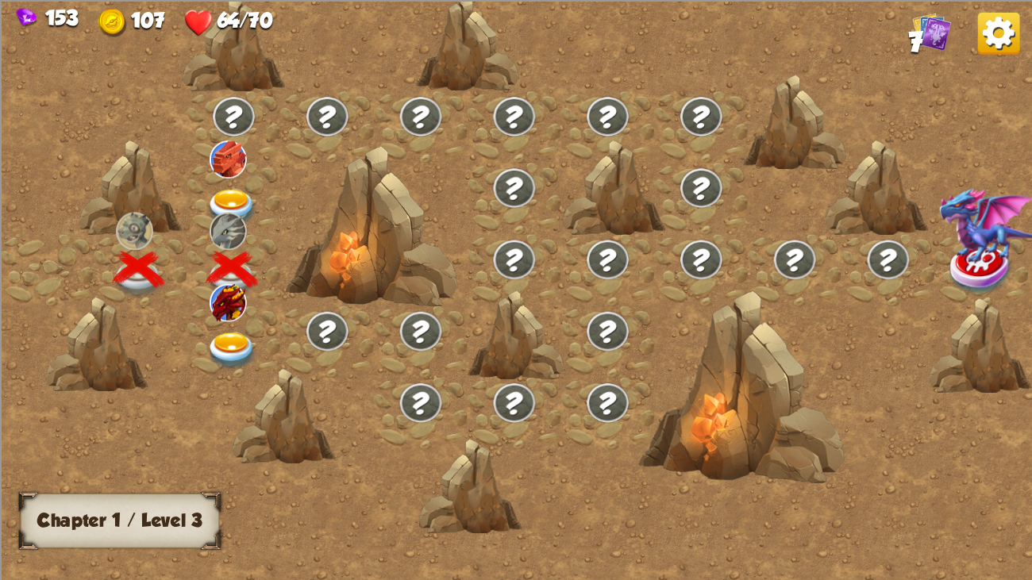
click at [227, 337] on img at bounding box center [232, 352] width 52 height 38
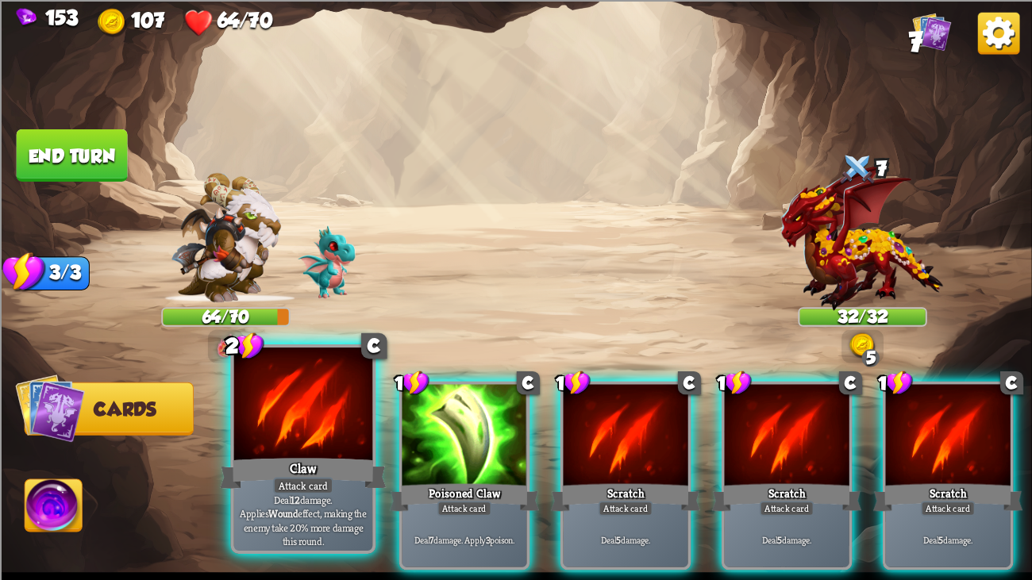
click at [341, 404] on div at bounding box center [303, 406] width 139 height 117
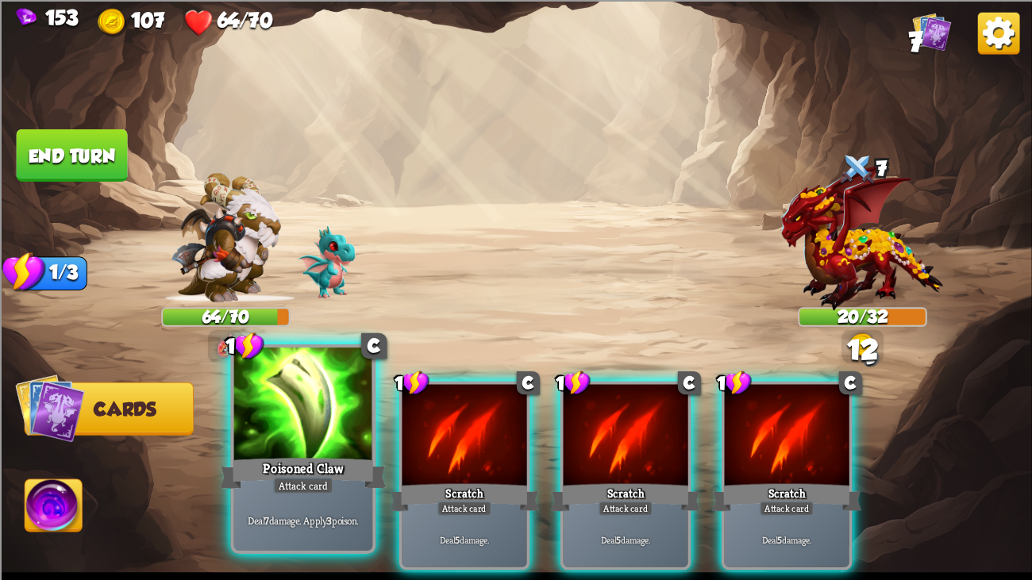
click at [291, 423] on div at bounding box center [303, 406] width 139 height 117
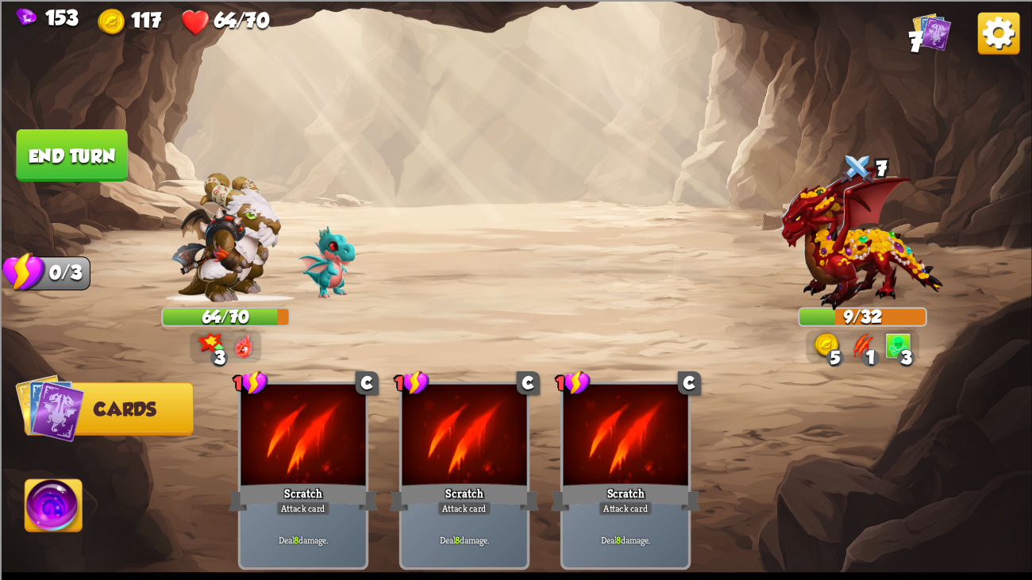
click at [63, 146] on button "End turn" at bounding box center [72, 155] width 111 height 52
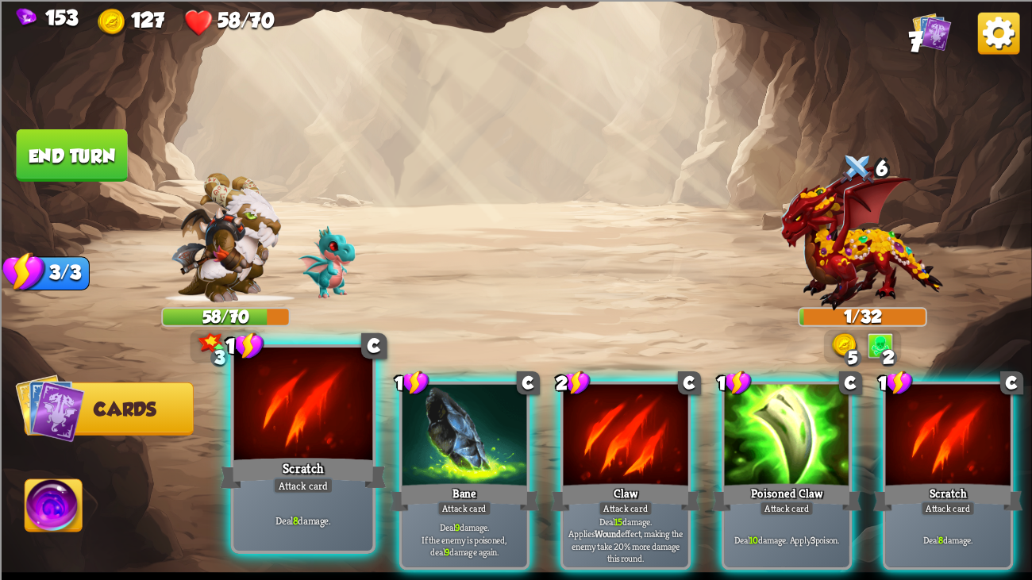
click at [324, 441] on div at bounding box center [303, 406] width 139 height 117
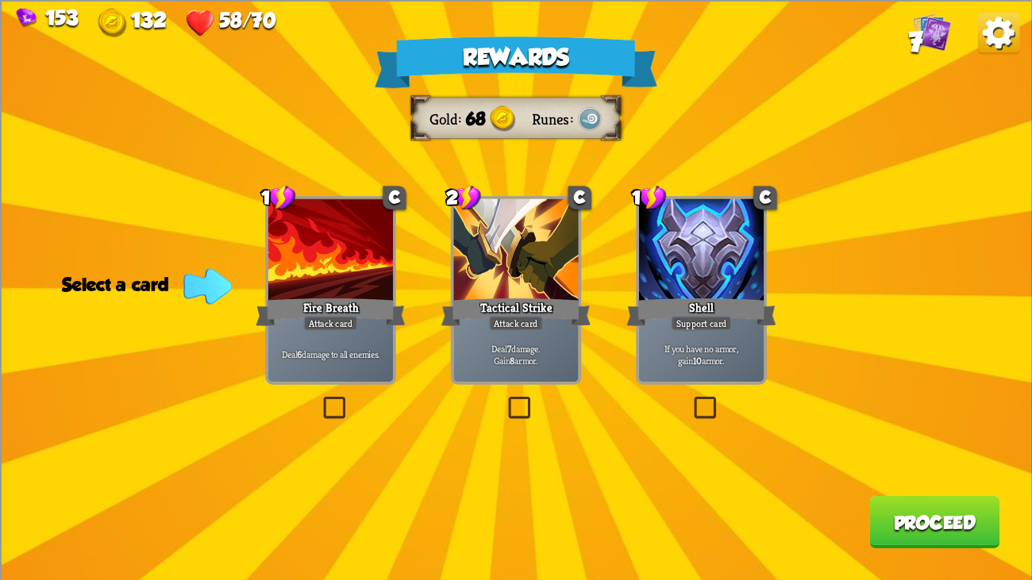
click at [447, 243] on div "Rewards Gold 68 Runes Select a card 1 C Fire Breath Attack card Deal 6 damage t…" at bounding box center [516, 290] width 1032 height 580
click at [449, 312] on div "Tactical Strike" at bounding box center [516, 311] width 150 height 33
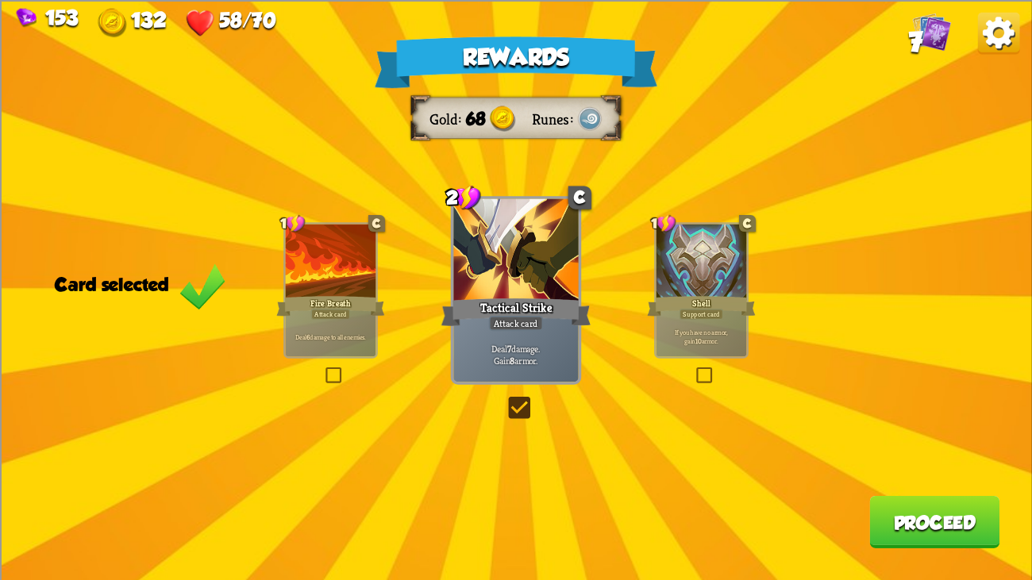
click at [867, 444] on div "Rewards Gold 68 Runes Card selected 1 C Fire Breath Attack card Deal 6 damage t…" at bounding box center [516, 290] width 1032 height 580
click at [878, 444] on button "Proceed" at bounding box center [934, 521] width 130 height 52
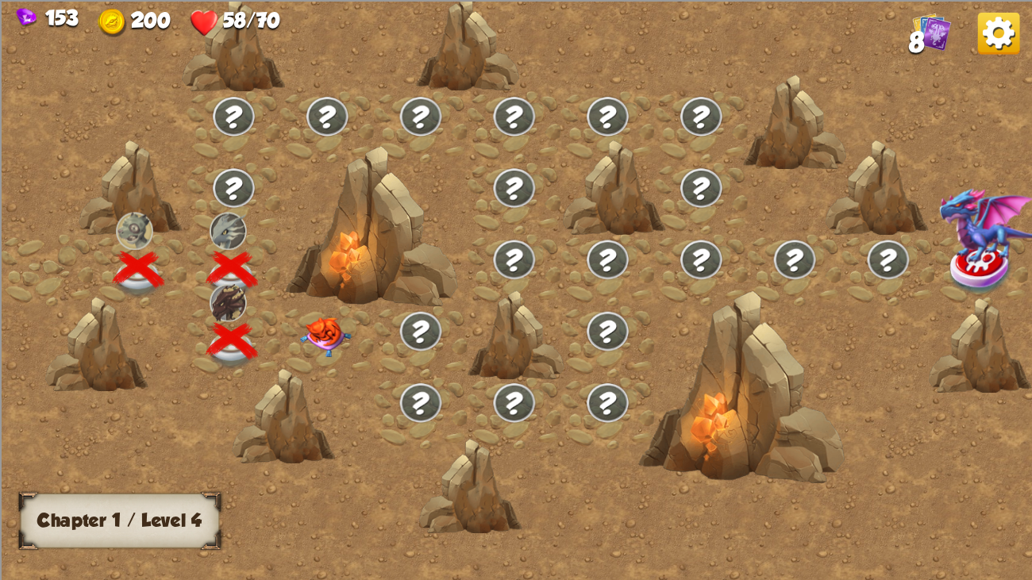
click at [327, 363] on div at bounding box center [328, 341] width 94 height 71
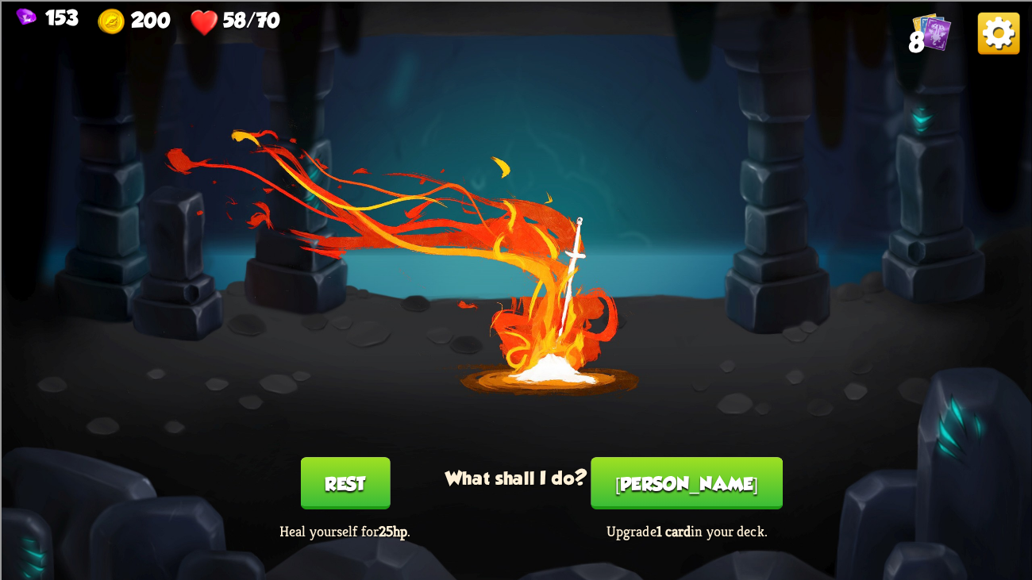
click at [324, 444] on button "Rest" at bounding box center [345, 483] width 90 height 52
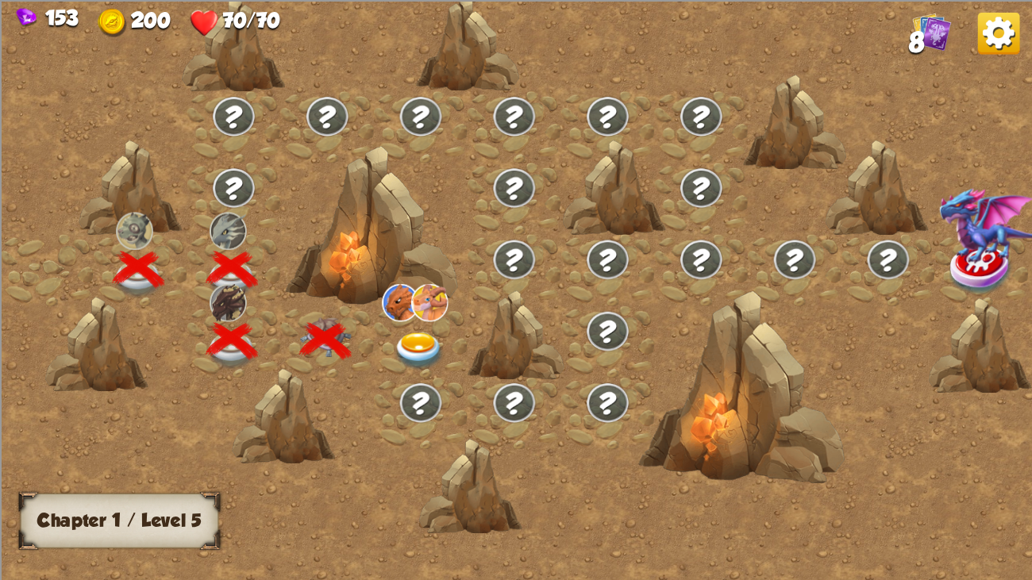
click at [411, 374] on div at bounding box center [421, 341] width 94 height 71
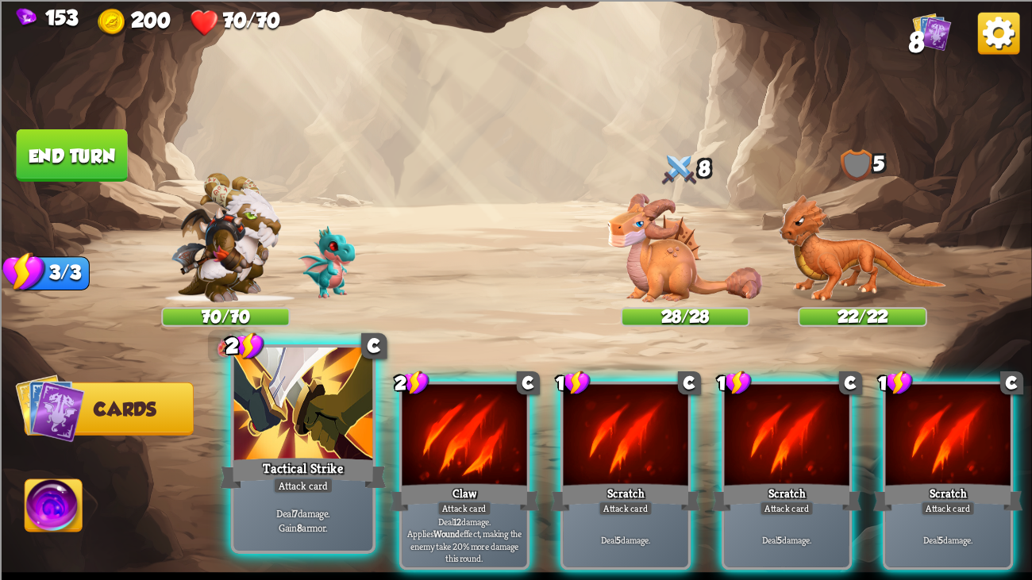
click at [317, 384] on div at bounding box center [303, 406] width 139 height 117
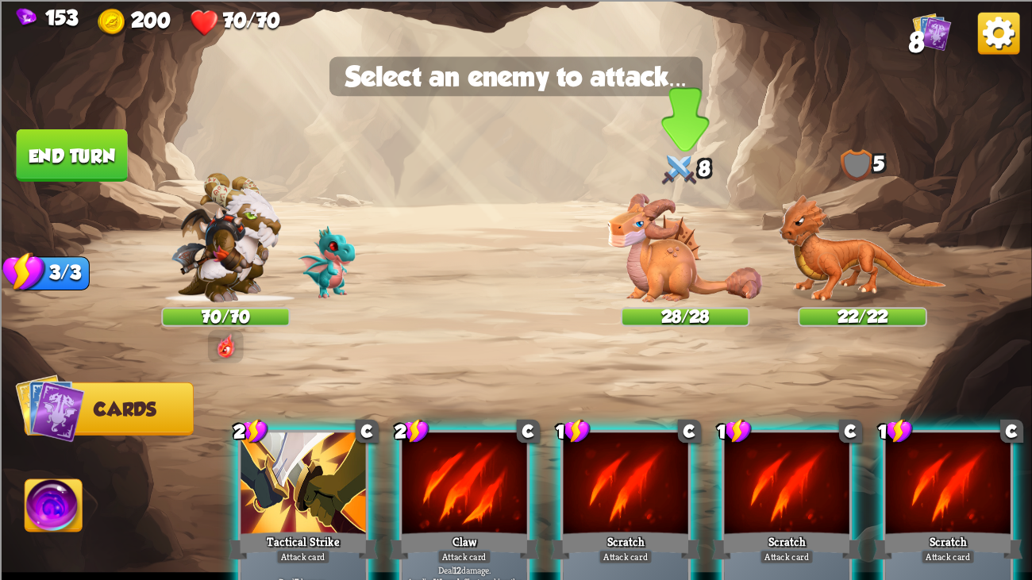
click at [655, 229] on img at bounding box center [685, 247] width 155 height 109
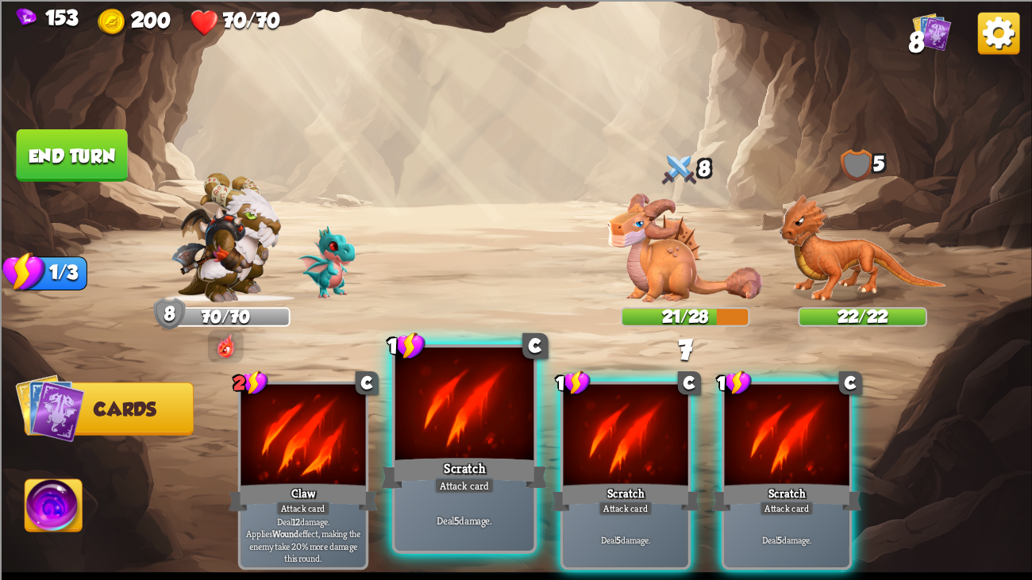
click at [418, 421] on div at bounding box center [464, 406] width 139 height 117
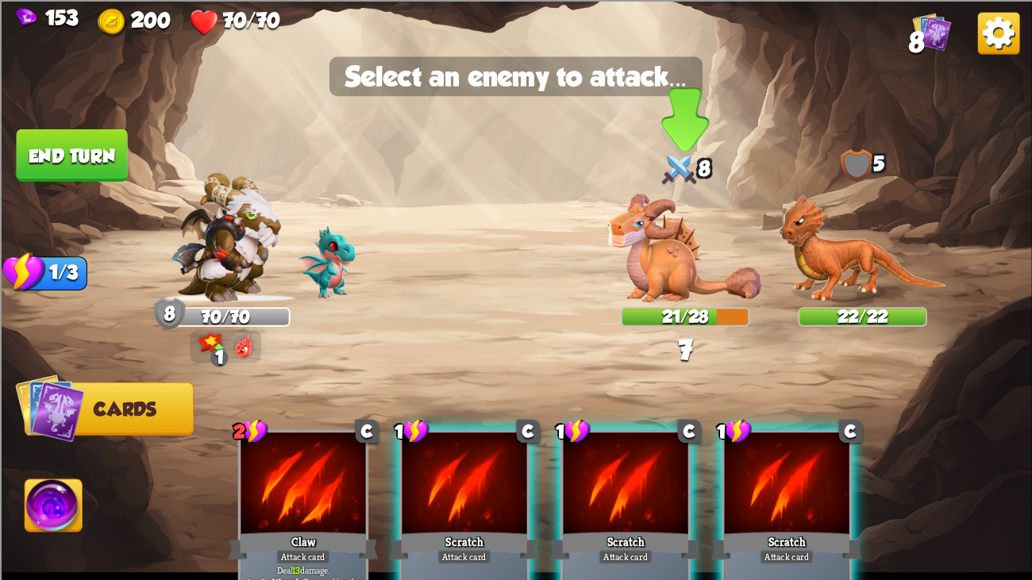
click at [678, 284] on img at bounding box center [685, 247] width 155 height 109
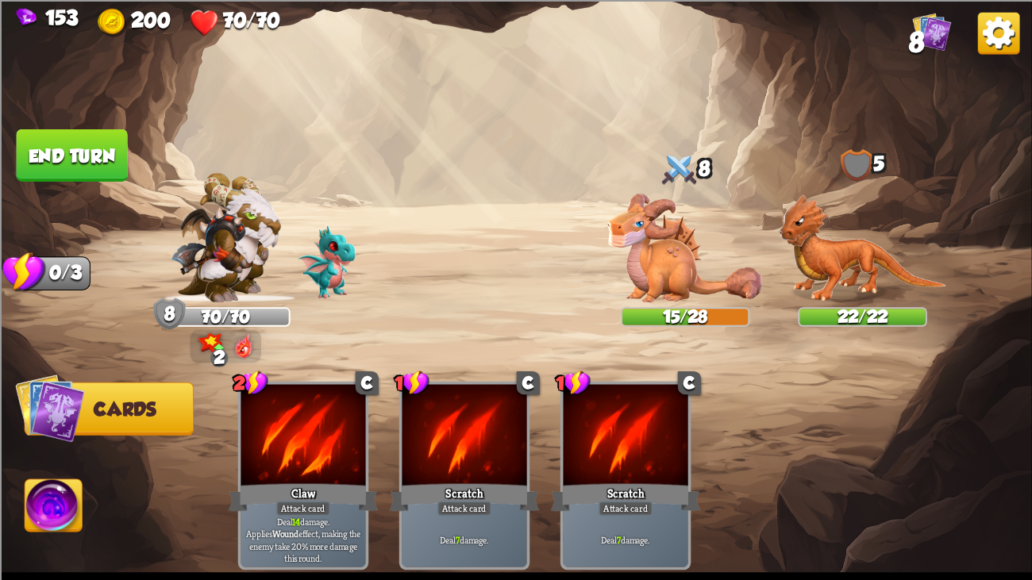
click at [77, 175] on button "End turn" at bounding box center [72, 155] width 111 height 52
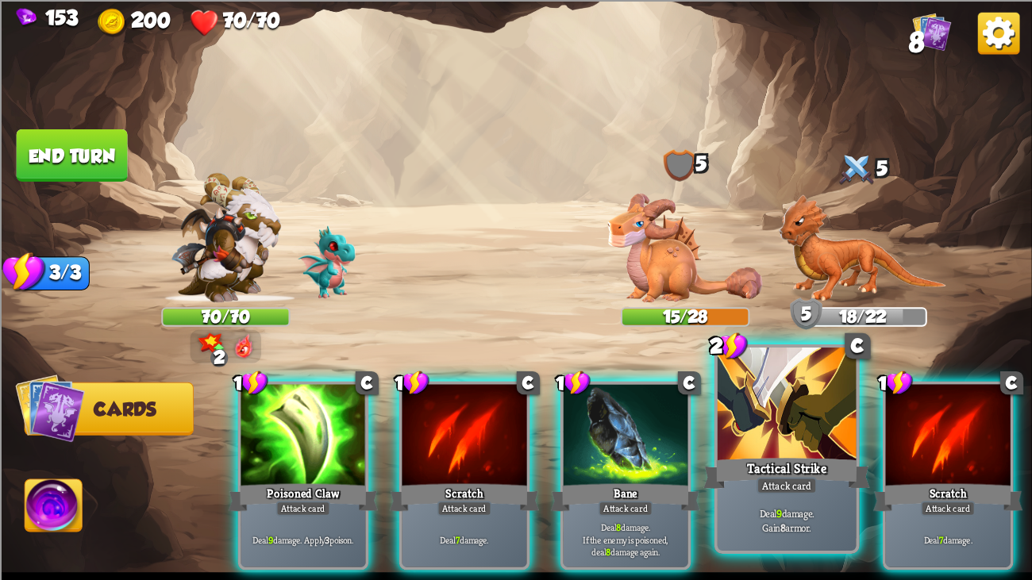
click at [747, 436] on div at bounding box center [787, 406] width 139 height 117
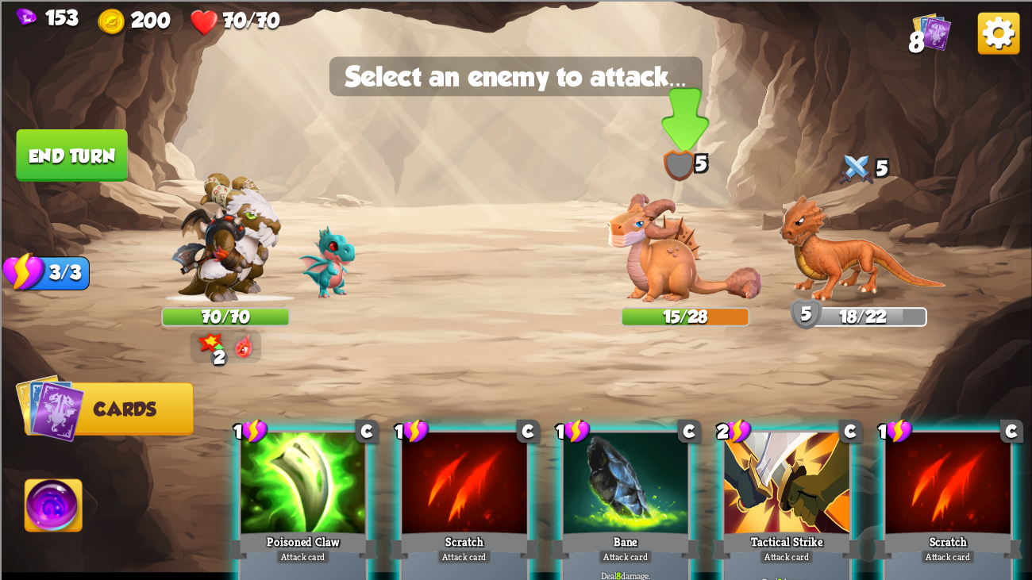
click at [675, 244] on img at bounding box center [685, 247] width 155 height 109
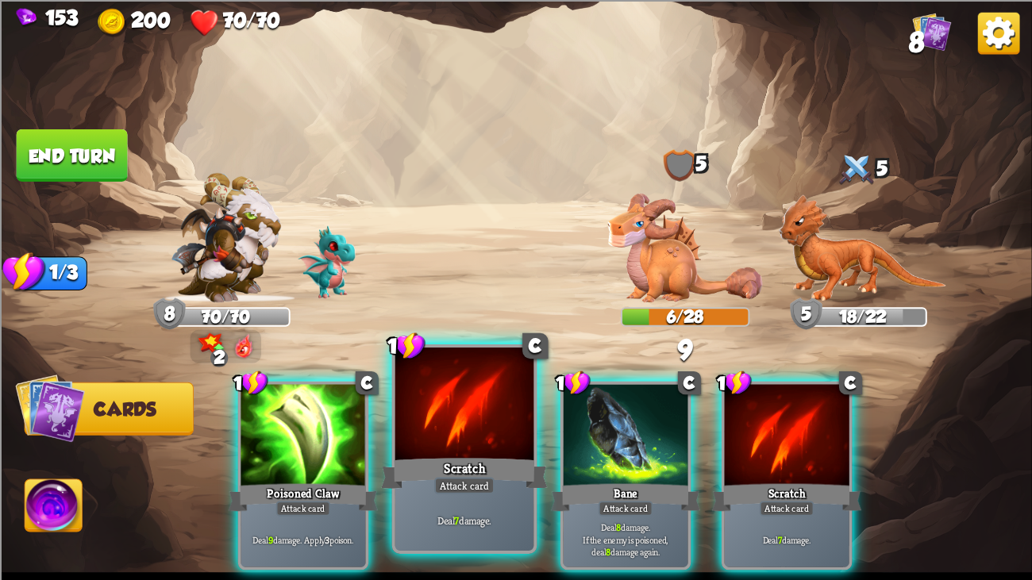
click at [448, 417] on div at bounding box center [464, 406] width 139 height 117
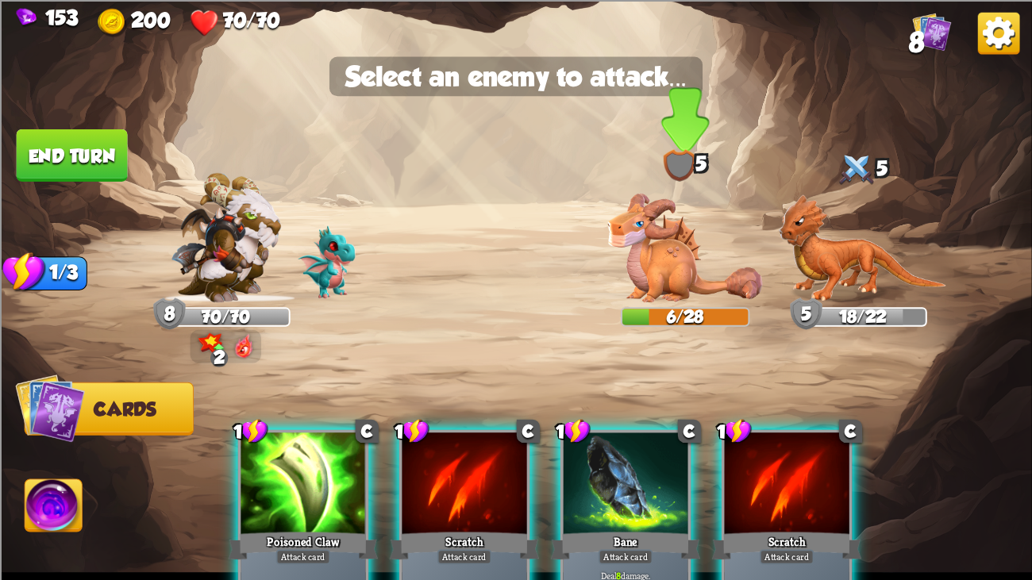
click at [613, 223] on img at bounding box center [685, 247] width 155 height 109
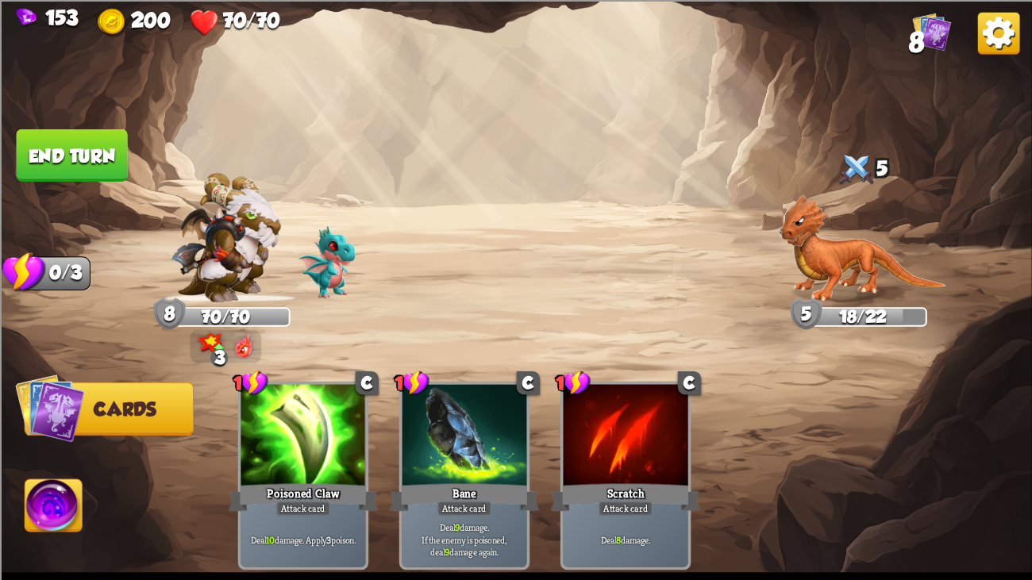
click at [92, 130] on button "End turn" at bounding box center [72, 155] width 111 height 52
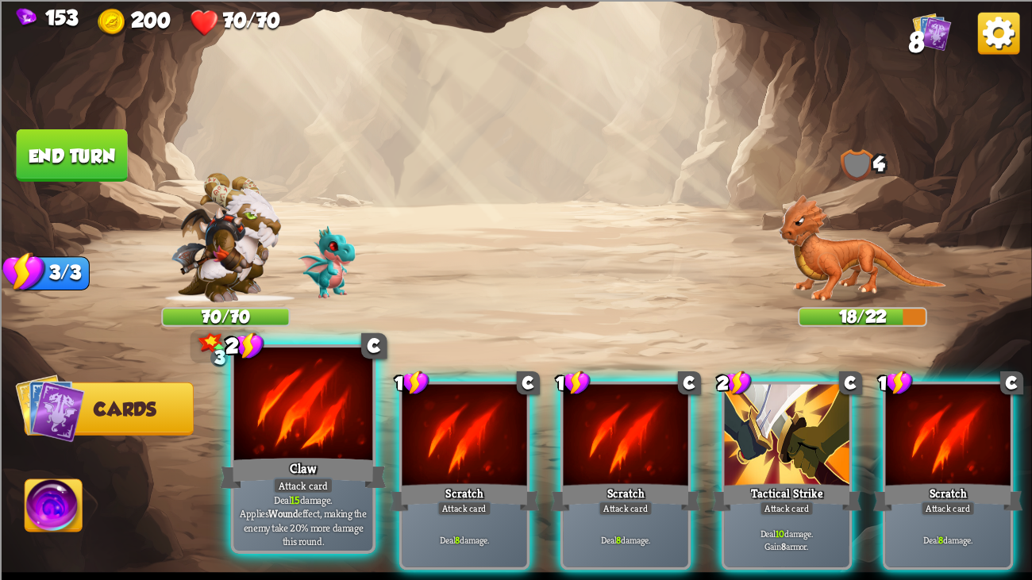
click at [292, 386] on div at bounding box center [303, 406] width 139 height 117
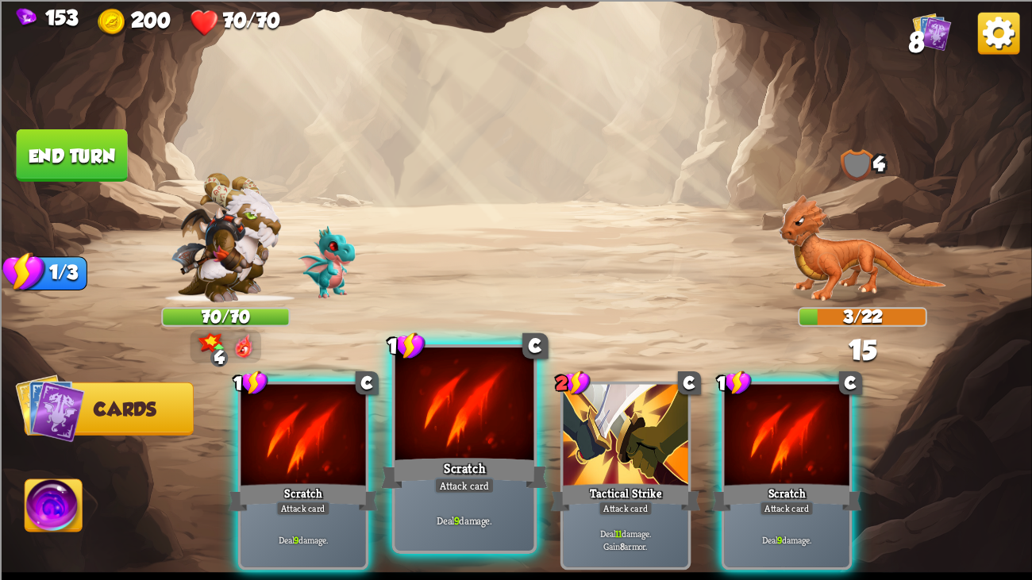
click at [390, 444] on div "Scratch" at bounding box center [464, 473] width 167 height 37
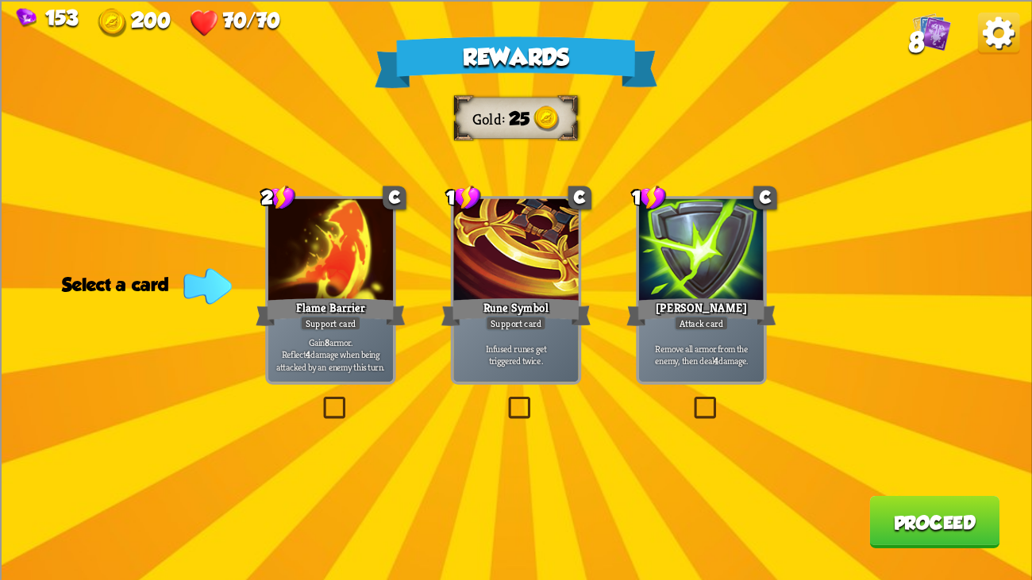
click at [317, 278] on div at bounding box center [330, 250] width 125 height 105
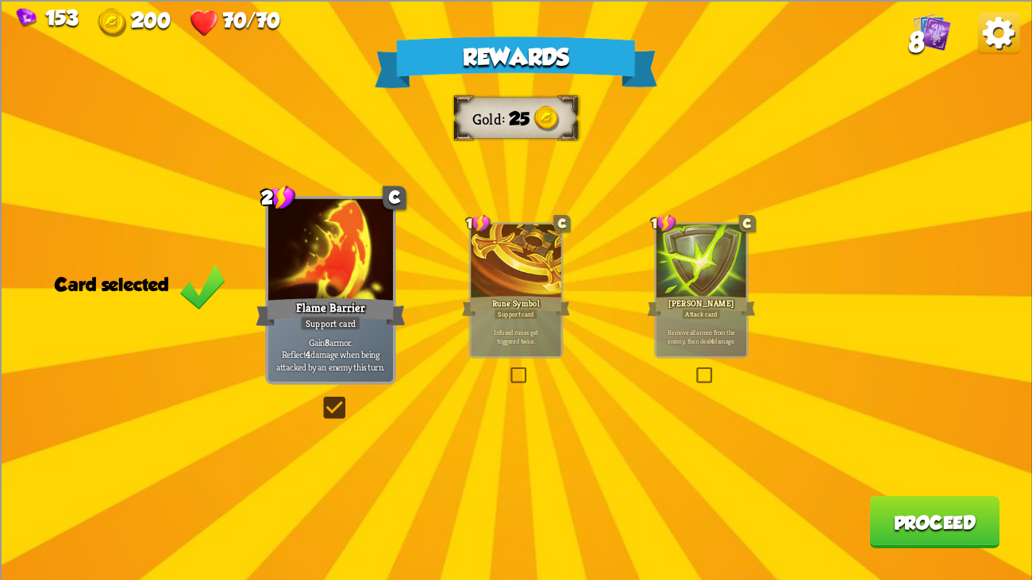
click at [872, 444] on button "Proceed" at bounding box center [934, 521] width 130 height 52
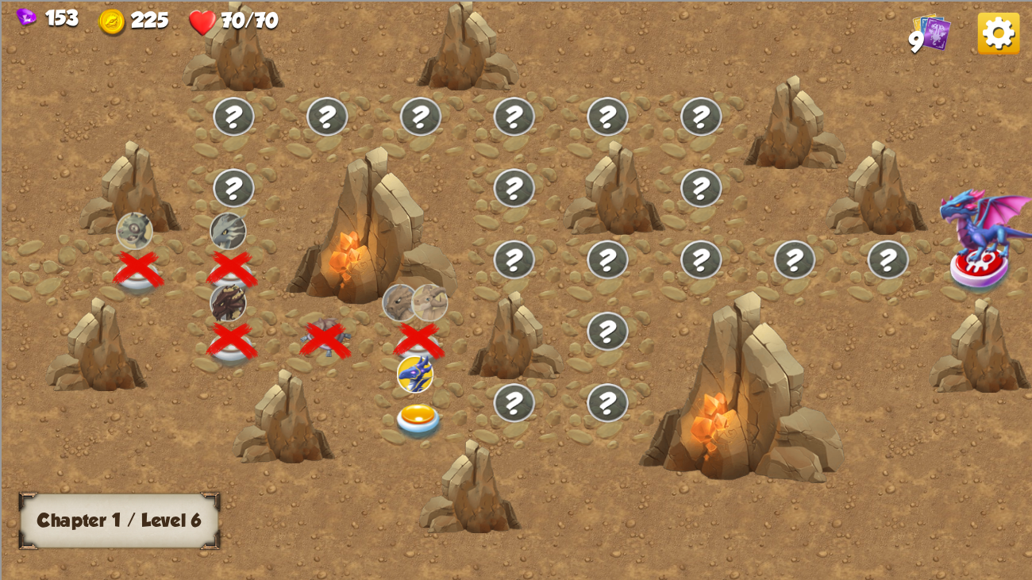
click at [406, 413] on img at bounding box center [420, 423] width 52 height 38
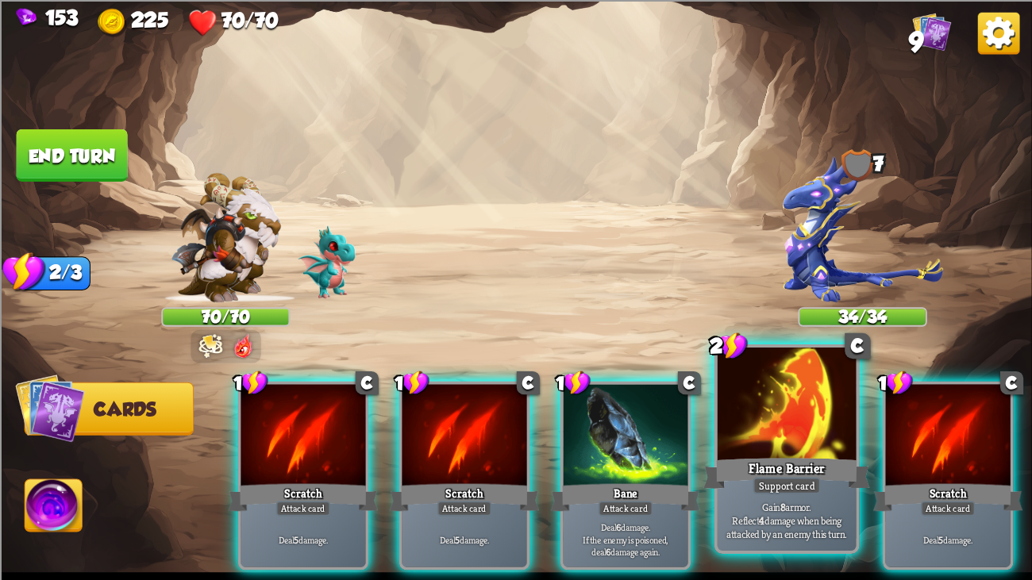
click at [755, 444] on p "Gain 8 armor. Reflect 4 damage when being attacked by an enemy this turn." at bounding box center [787, 519] width 132 height 41
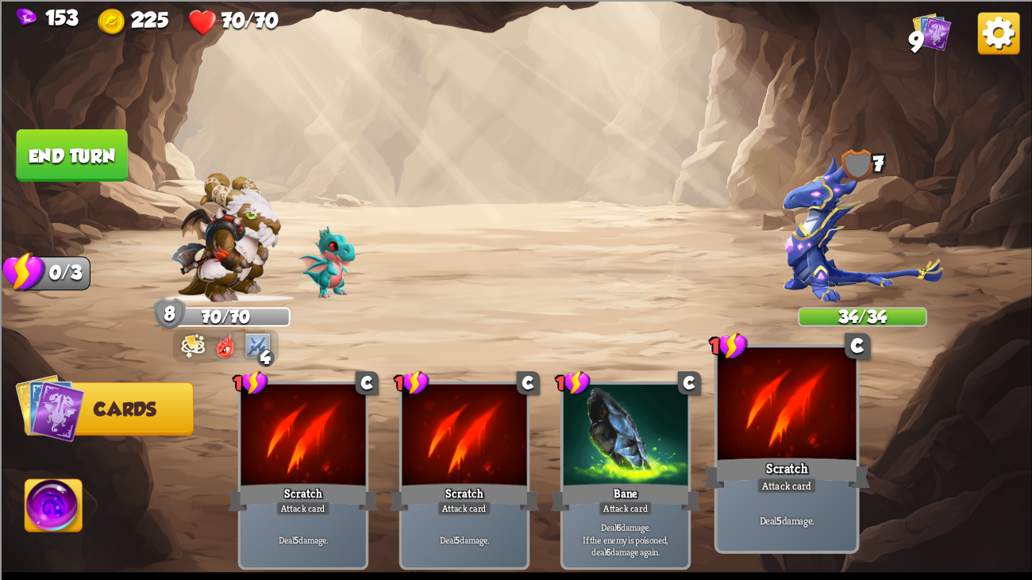
click at [758, 444] on div "Deal 5 damage." at bounding box center [787, 520] width 139 height 60
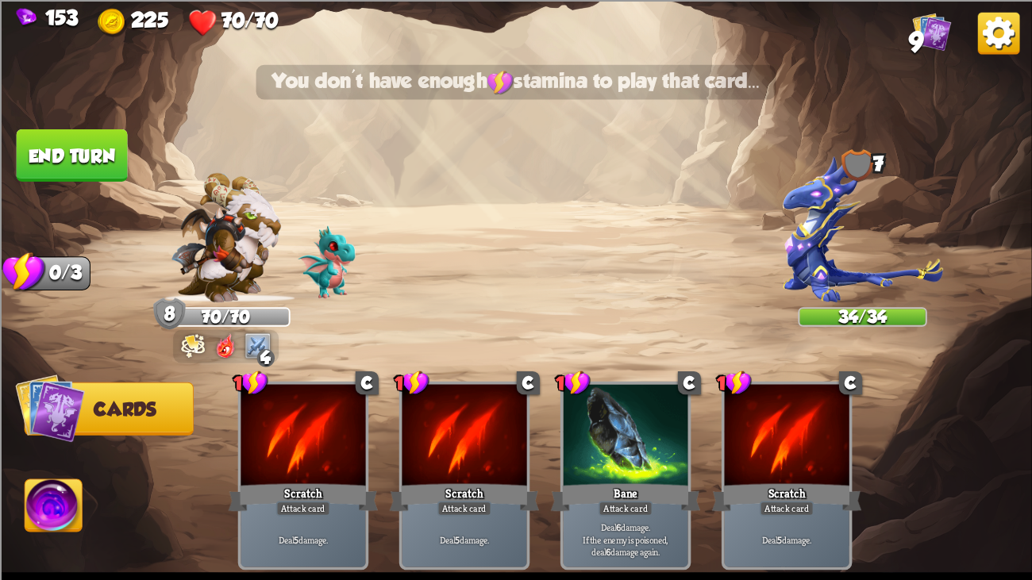
click at [46, 166] on button "End turn" at bounding box center [72, 155] width 111 height 52
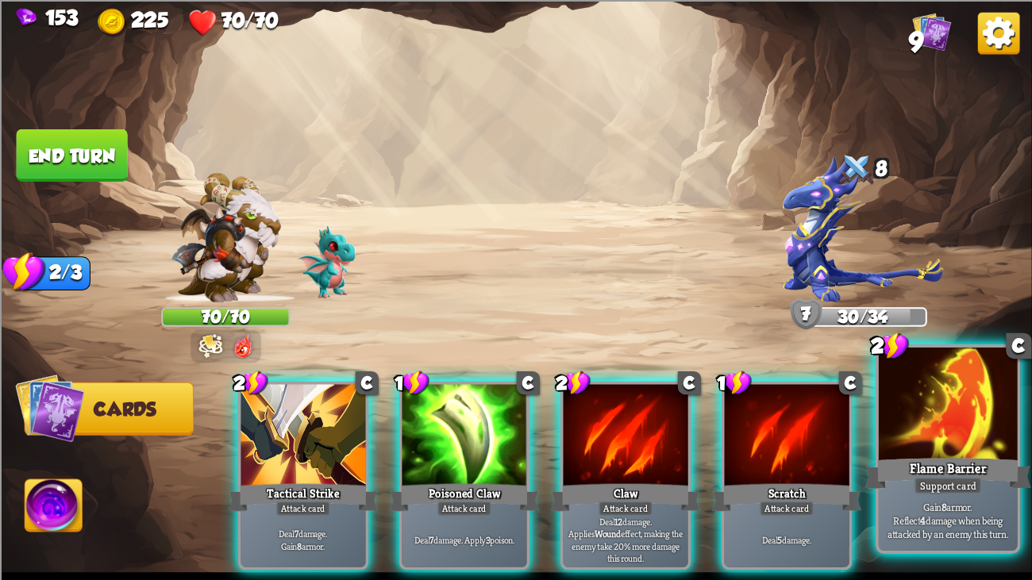
click at [907, 444] on p "Gain 8 armor. Reflect 4 damage when being attacked by an enemy this turn." at bounding box center [948, 519] width 132 height 41
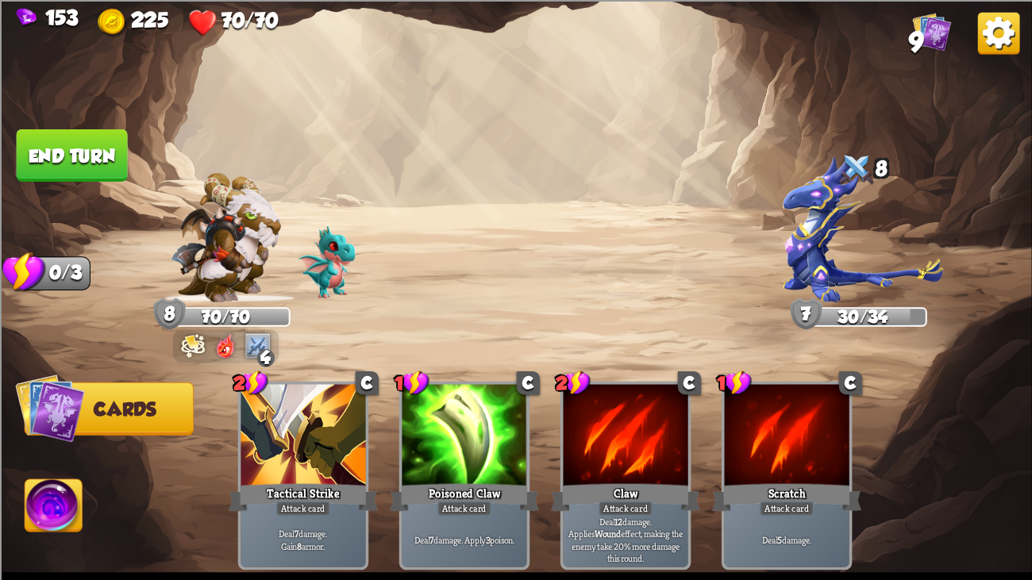
click at [62, 176] on button "End turn" at bounding box center [72, 155] width 111 height 52
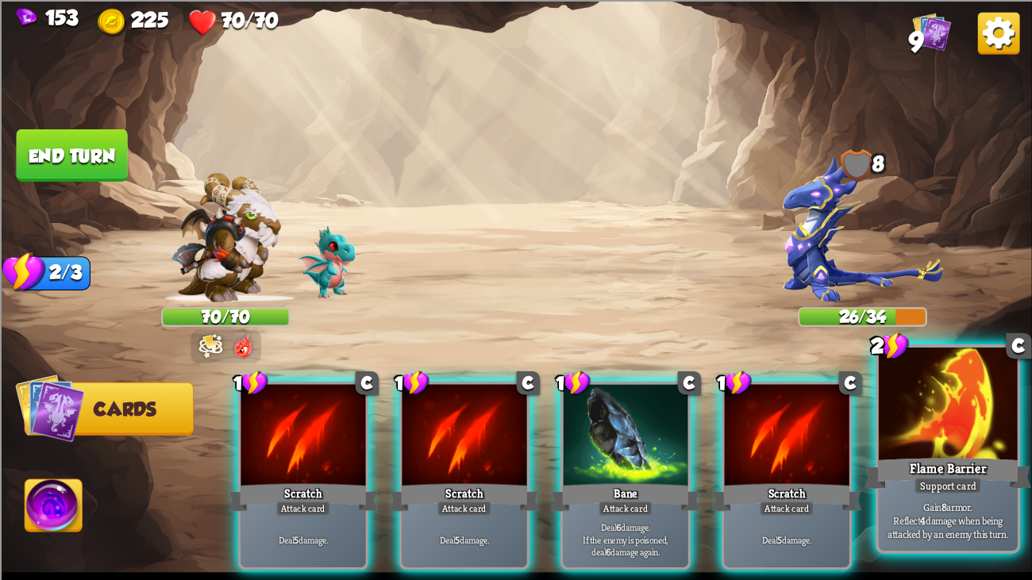
click at [906, 444] on p "Gain 8 armor. Reflect 4 damage when being attacked by an enemy this turn." at bounding box center [948, 519] width 132 height 41
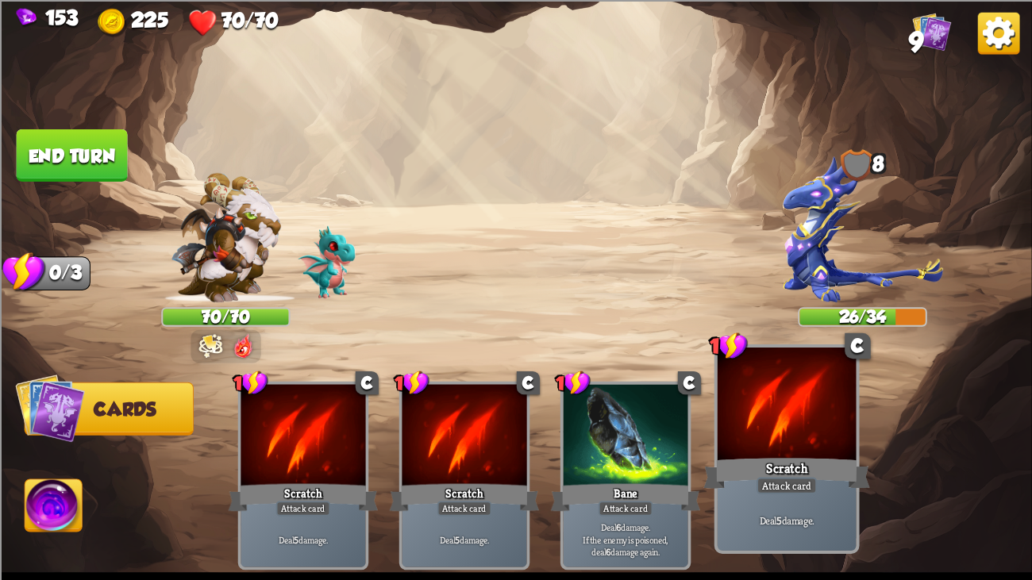
click at [795, 444] on div "Attack card" at bounding box center [786, 485] width 60 height 17
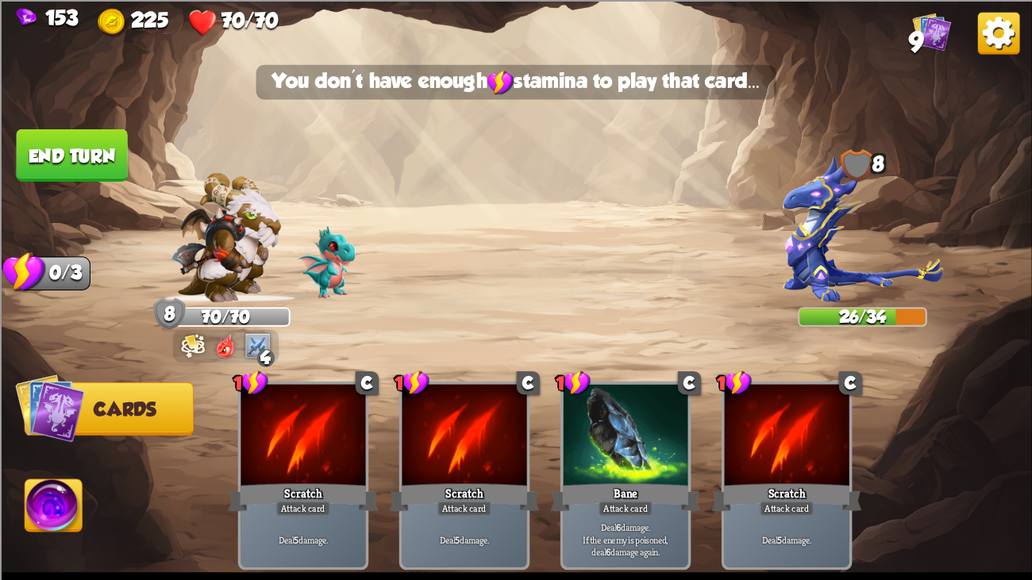
click at [78, 172] on button "End turn" at bounding box center [72, 155] width 111 height 52
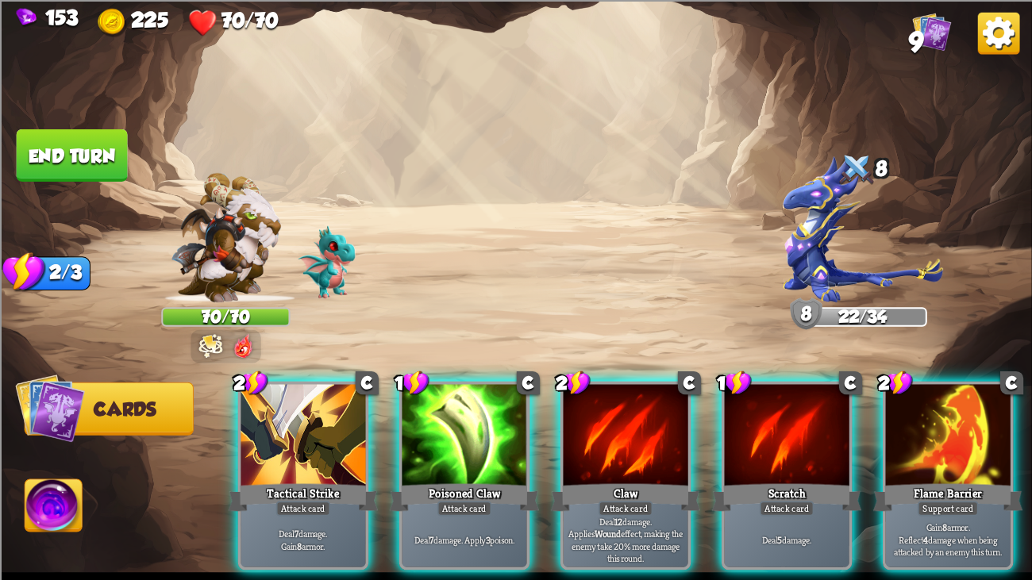
click at [578, 248] on img at bounding box center [516, 290] width 1032 height 580
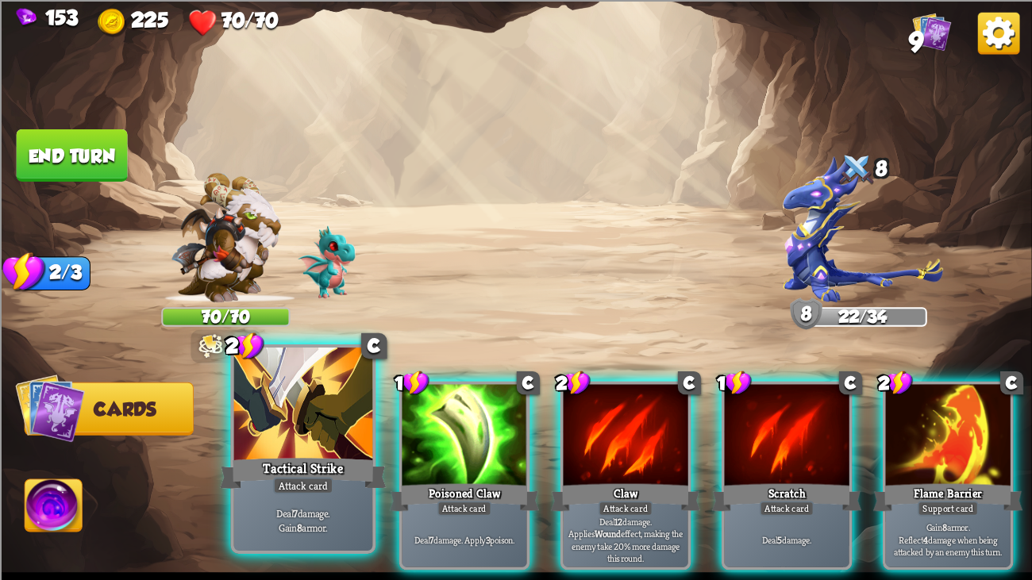
click at [257, 432] on div at bounding box center [303, 406] width 139 height 117
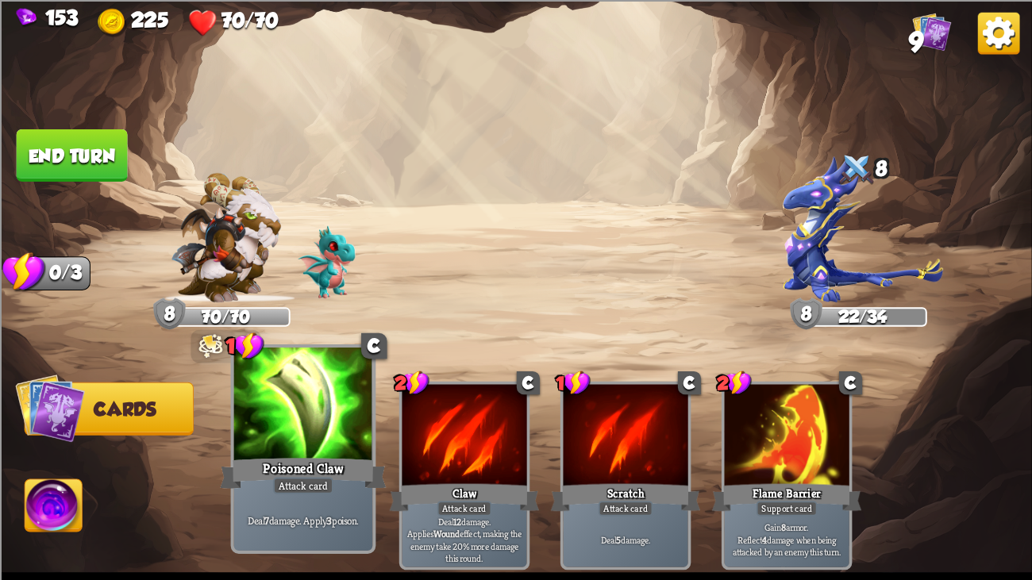
click at [284, 444] on div "Poisoned Claw" at bounding box center [303, 473] width 167 height 37
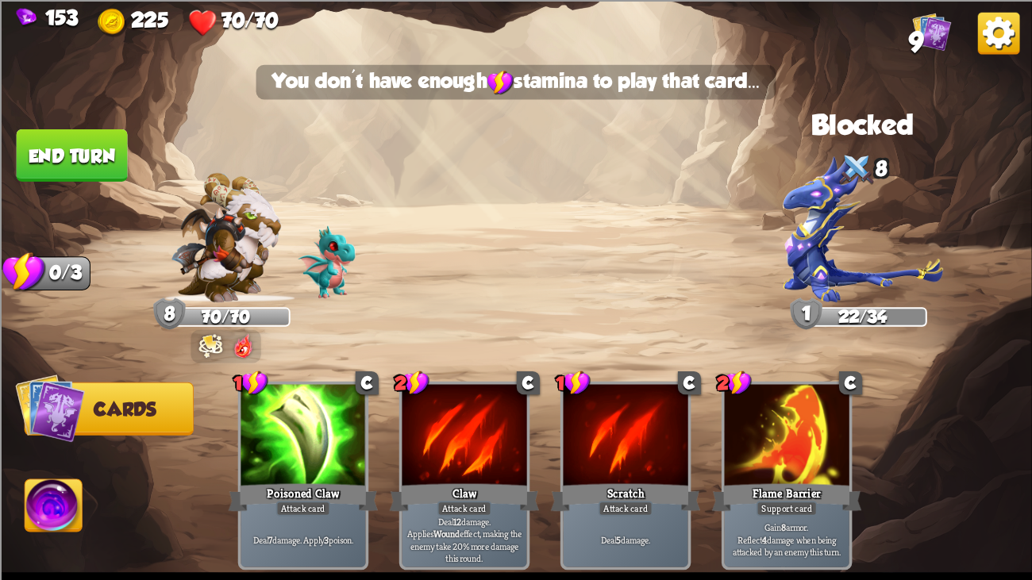
click at [90, 188] on img at bounding box center [516, 290] width 1032 height 580
click at [82, 201] on img at bounding box center [516, 290] width 1032 height 580
click at [77, 175] on button "End turn" at bounding box center [72, 155] width 113 height 53
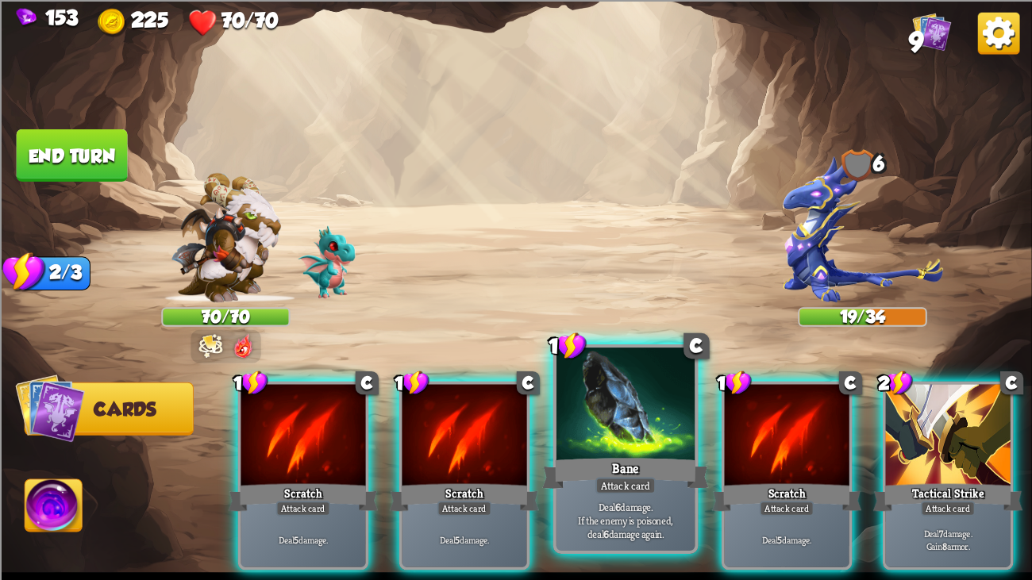
click at [596, 444] on div "Bane" at bounding box center [625, 473] width 167 height 37
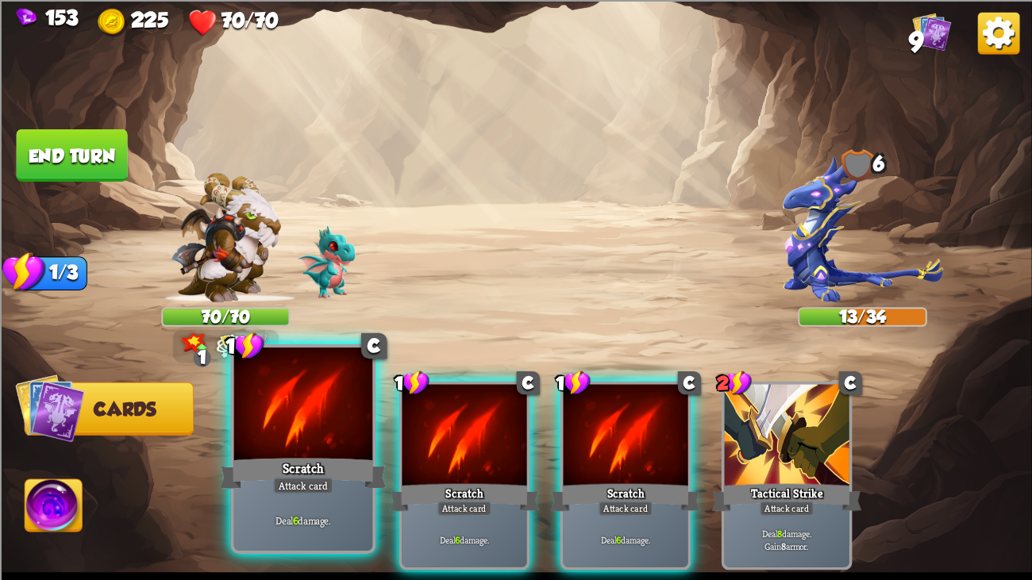
click at [259, 444] on div "Scratch" at bounding box center [303, 473] width 167 height 37
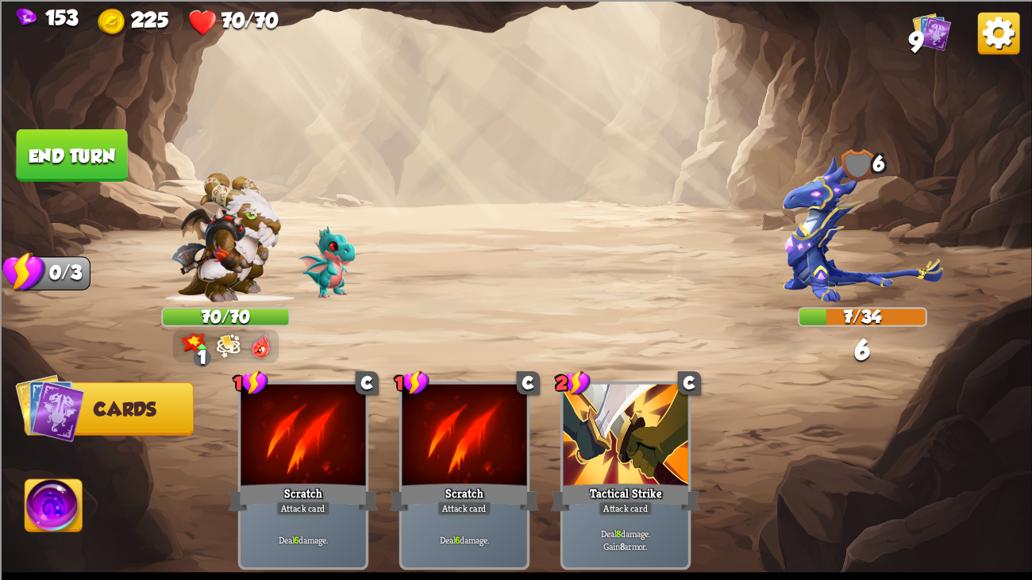
click at [58, 173] on button "End turn" at bounding box center [72, 155] width 111 height 52
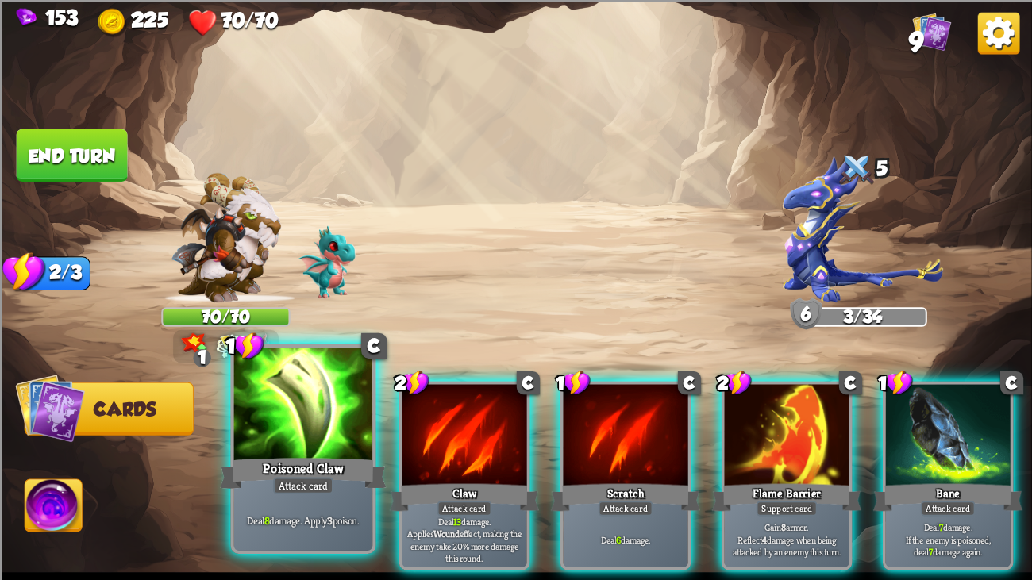
click at [291, 441] on div at bounding box center [303, 406] width 139 height 117
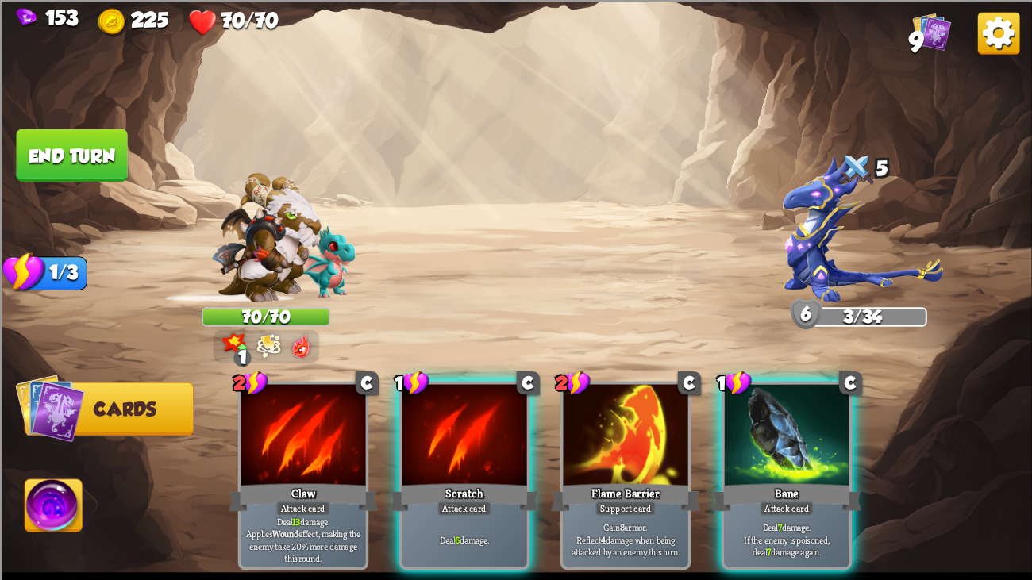
click at [791, 444] on div "Attack card" at bounding box center [787, 508] width 55 height 15
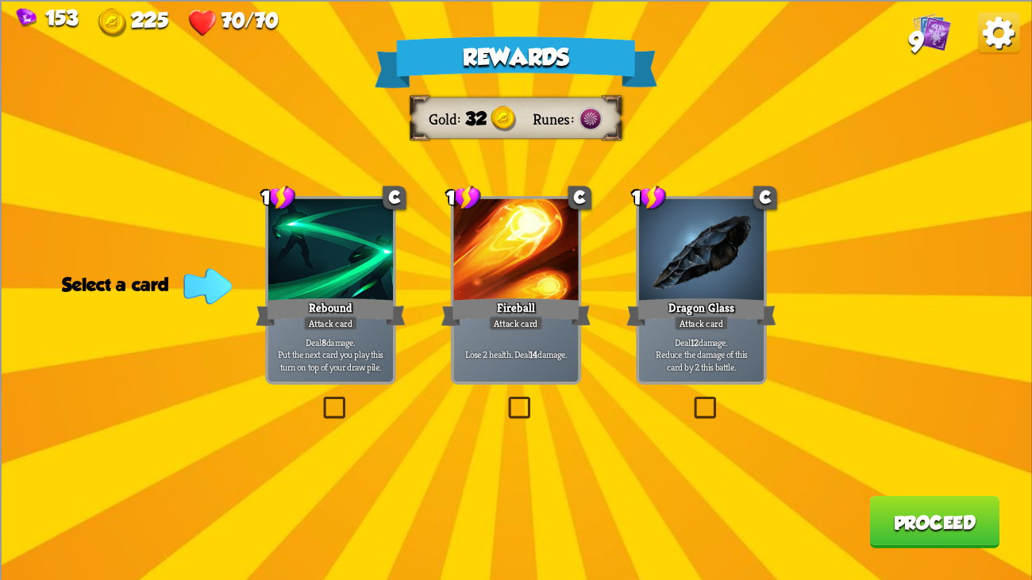
click at [346, 337] on p "Deal 8 damage. Put the next card you play this turn on top of your draw pile." at bounding box center [330, 354] width 118 height 37
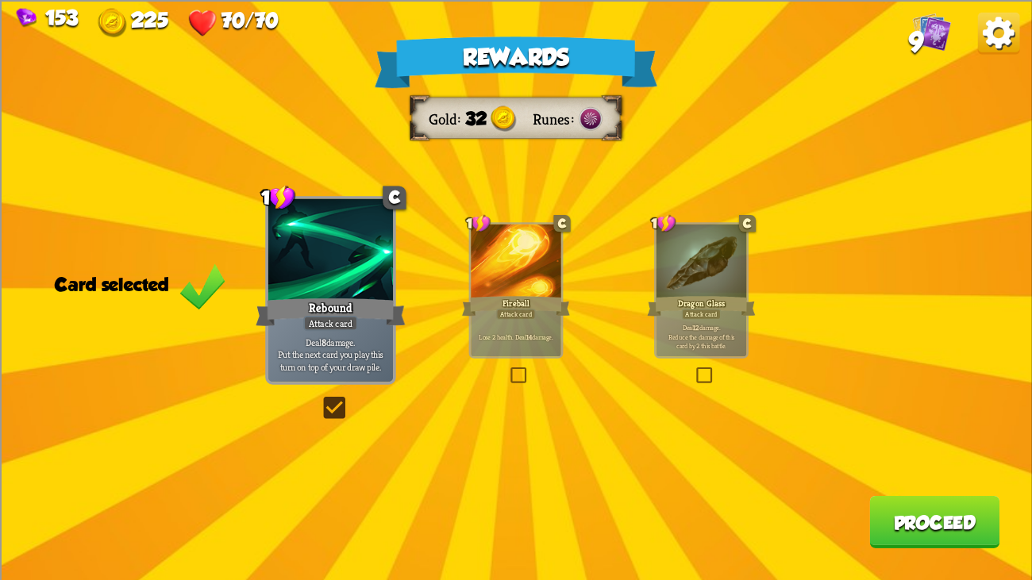
click at [879, 444] on button "Proceed" at bounding box center [934, 521] width 130 height 52
